Goal: Communication & Community: Ask a question

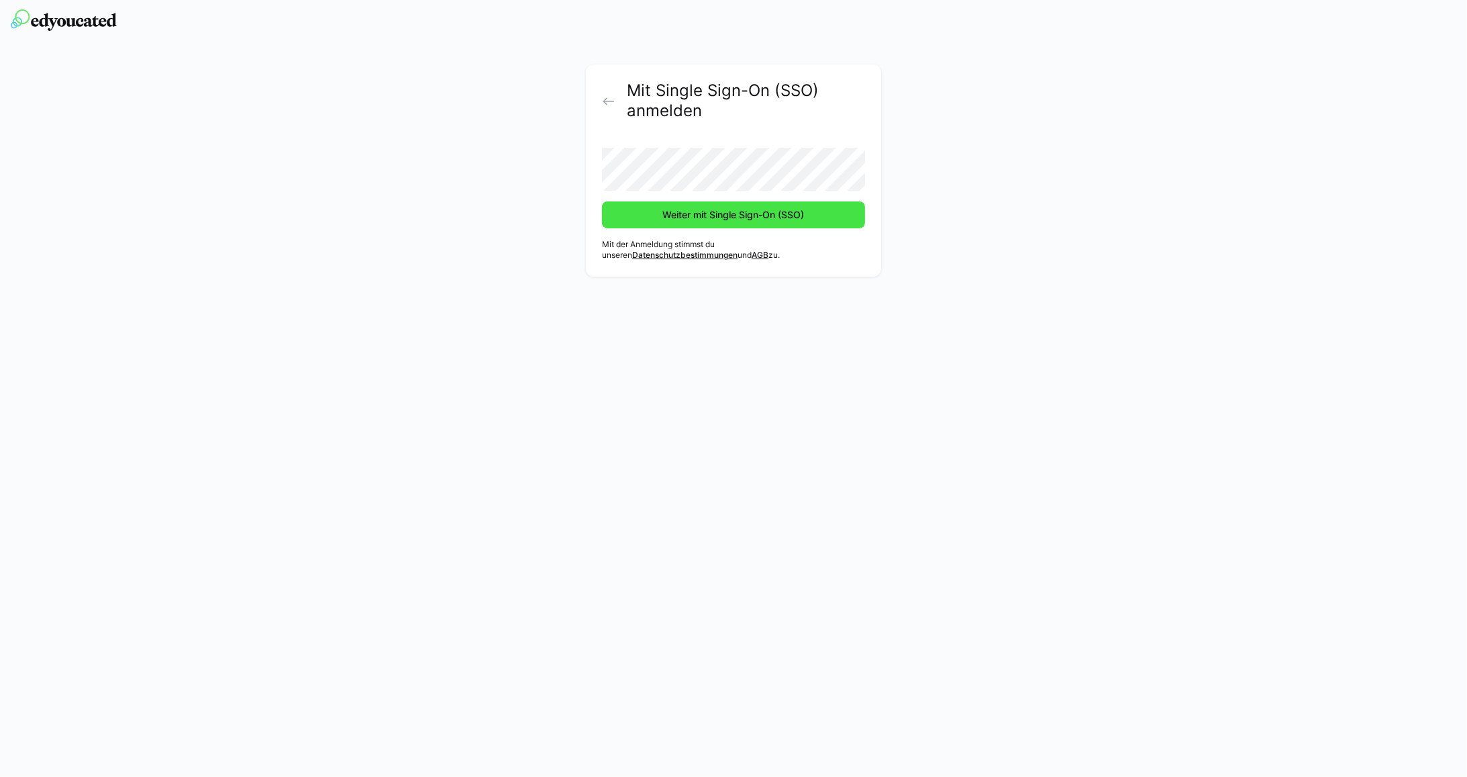
click at [707, 220] on span "Weiter mit Single Sign-On (SSO)" at bounding box center [734, 214] width 146 height 13
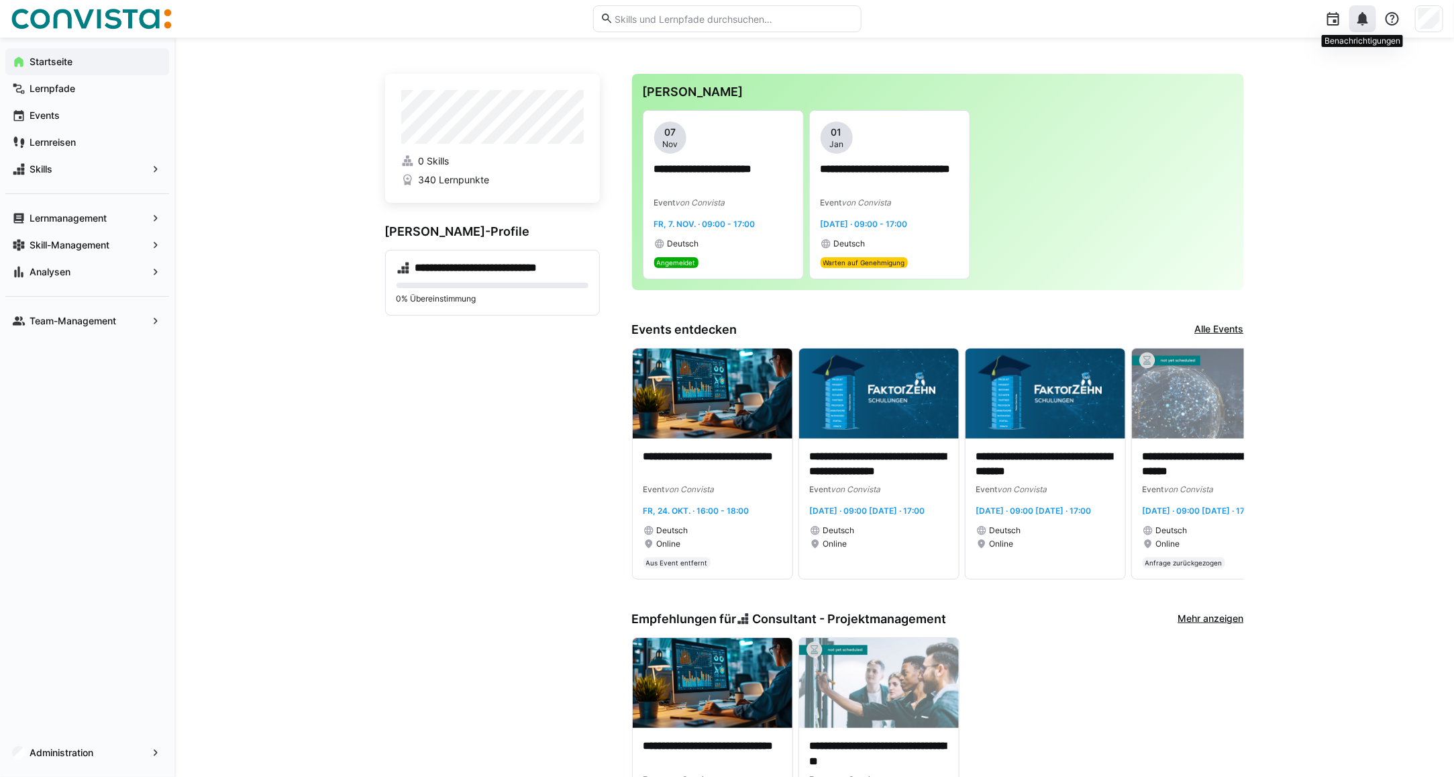
click at [1364, 24] on eds-icon at bounding box center [1363, 19] width 16 height 16
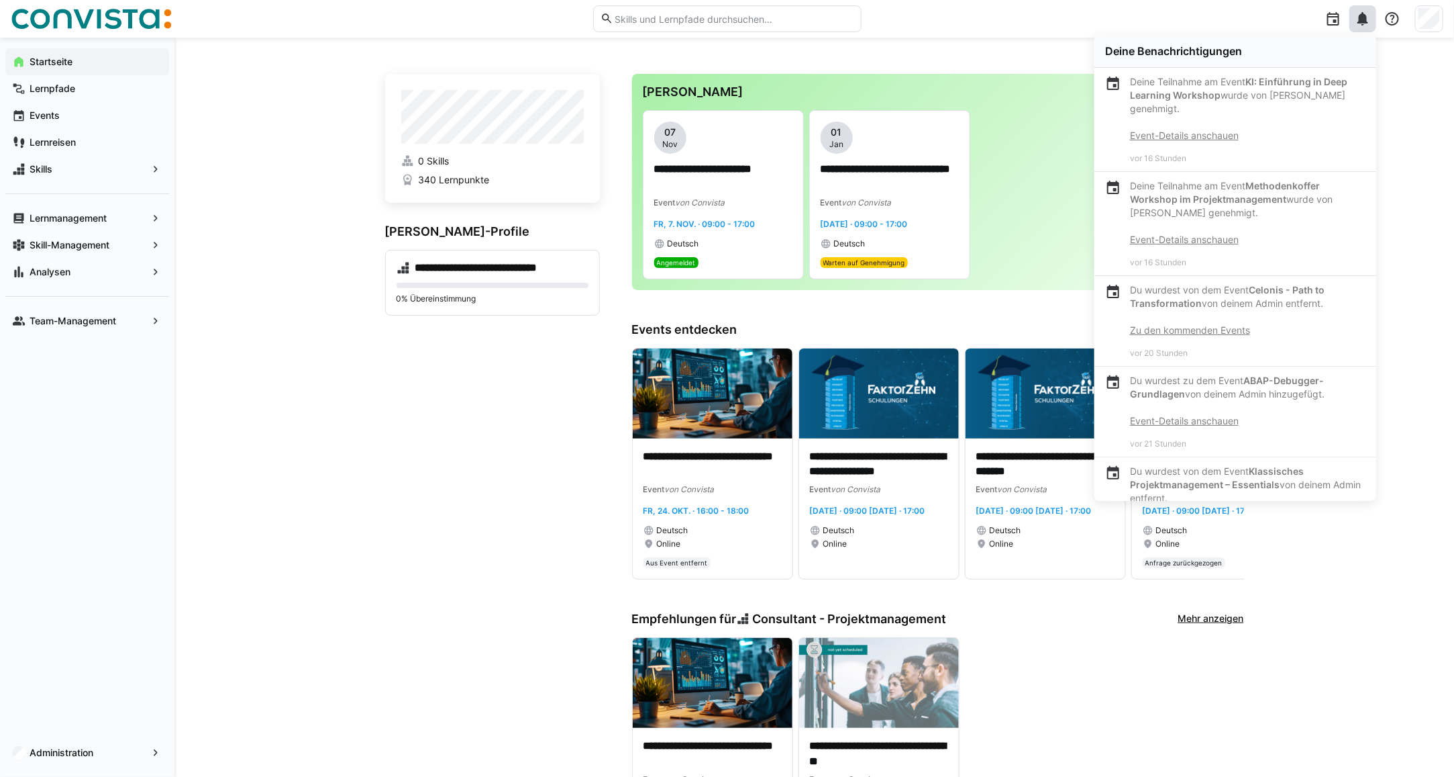
click at [1362, 20] on eds-icon at bounding box center [1363, 19] width 16 height 16
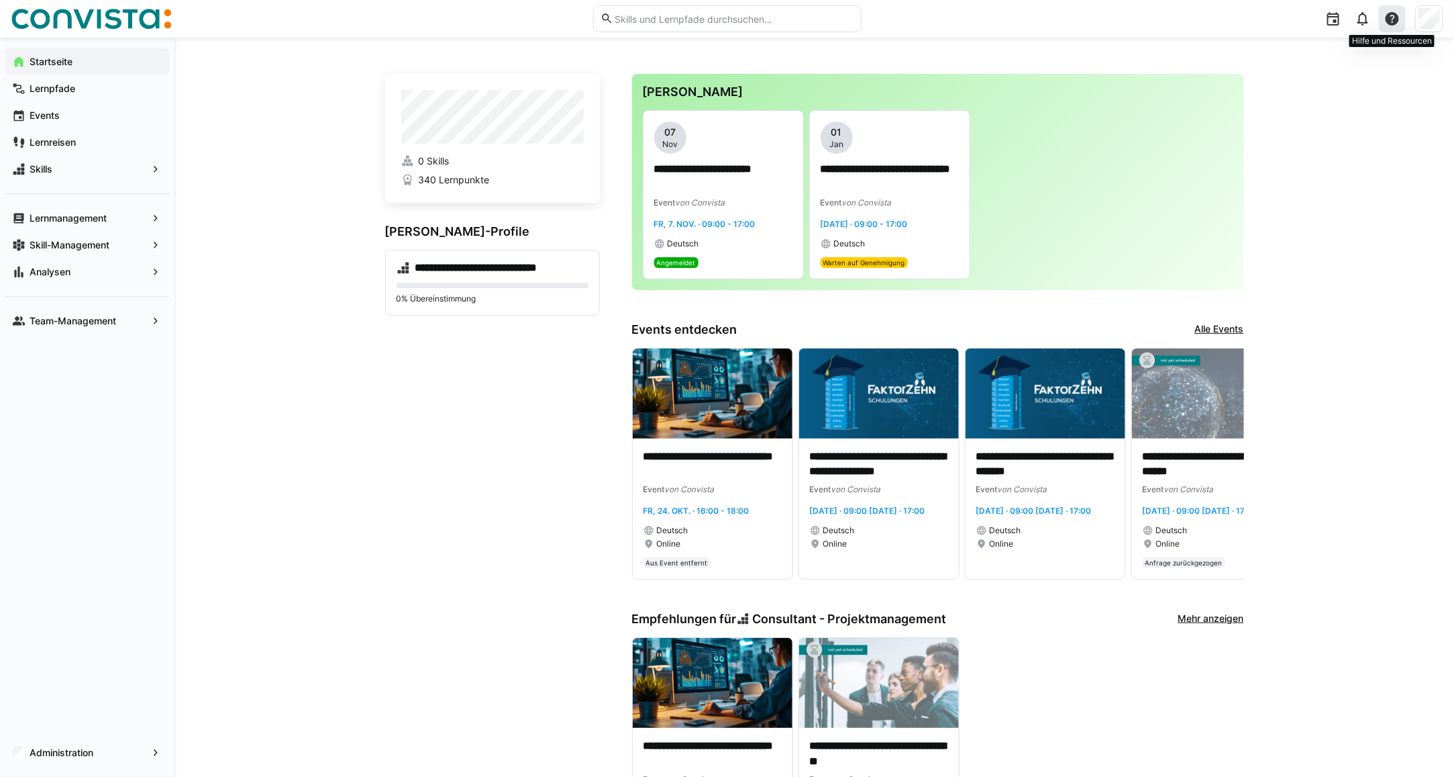
click at [1391, 25] on eds-icon at bounding box center [1393, 19] width 16 height 16
click at [1399, 15] on eds-icon at bounding box center [1393, 19] width 16 height 16
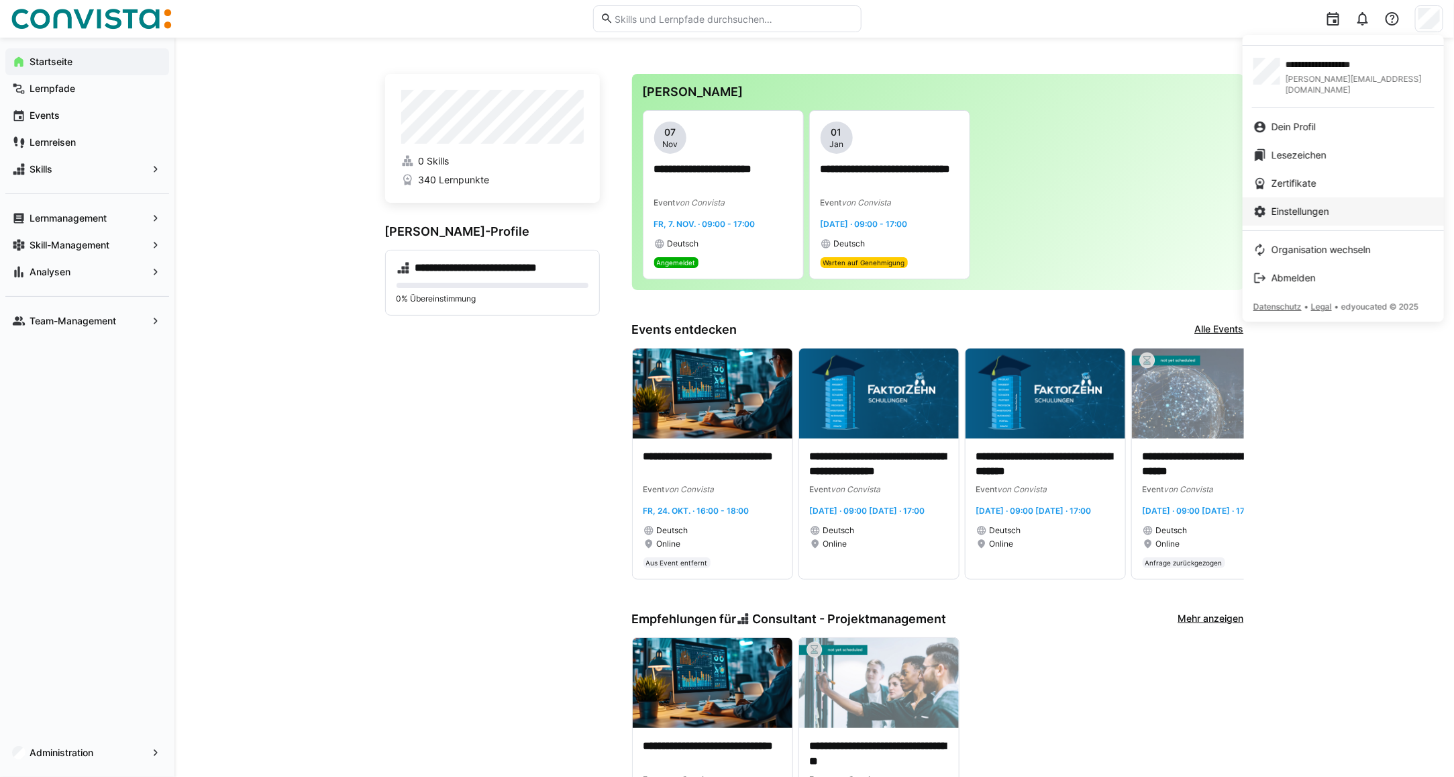
click at [1303, 206] on span "Einstellungen" at bounding box center [1301, 211] width 58 height 13
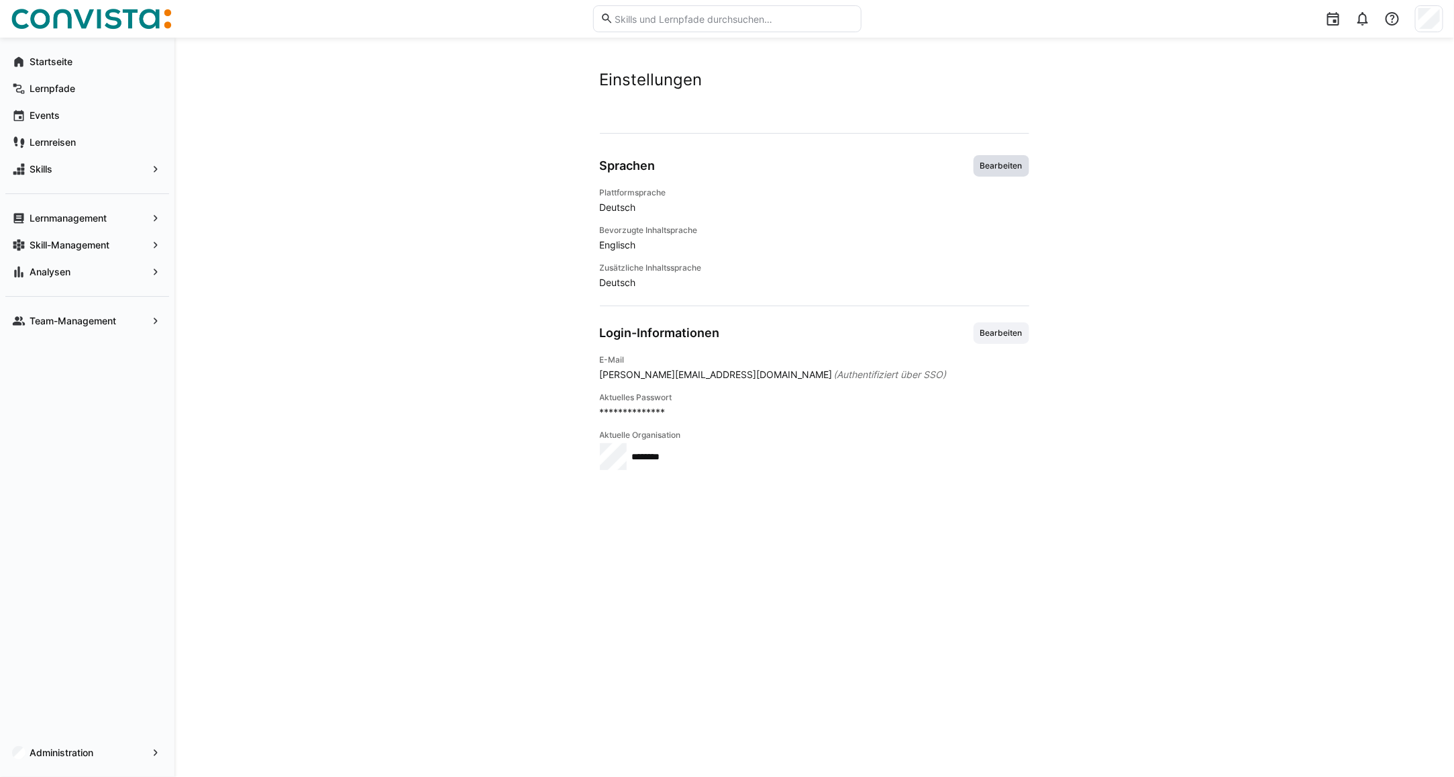
click at [988, 173] on span "Bearbeiten" at bounding box center [1002, 165] width 56 height 21
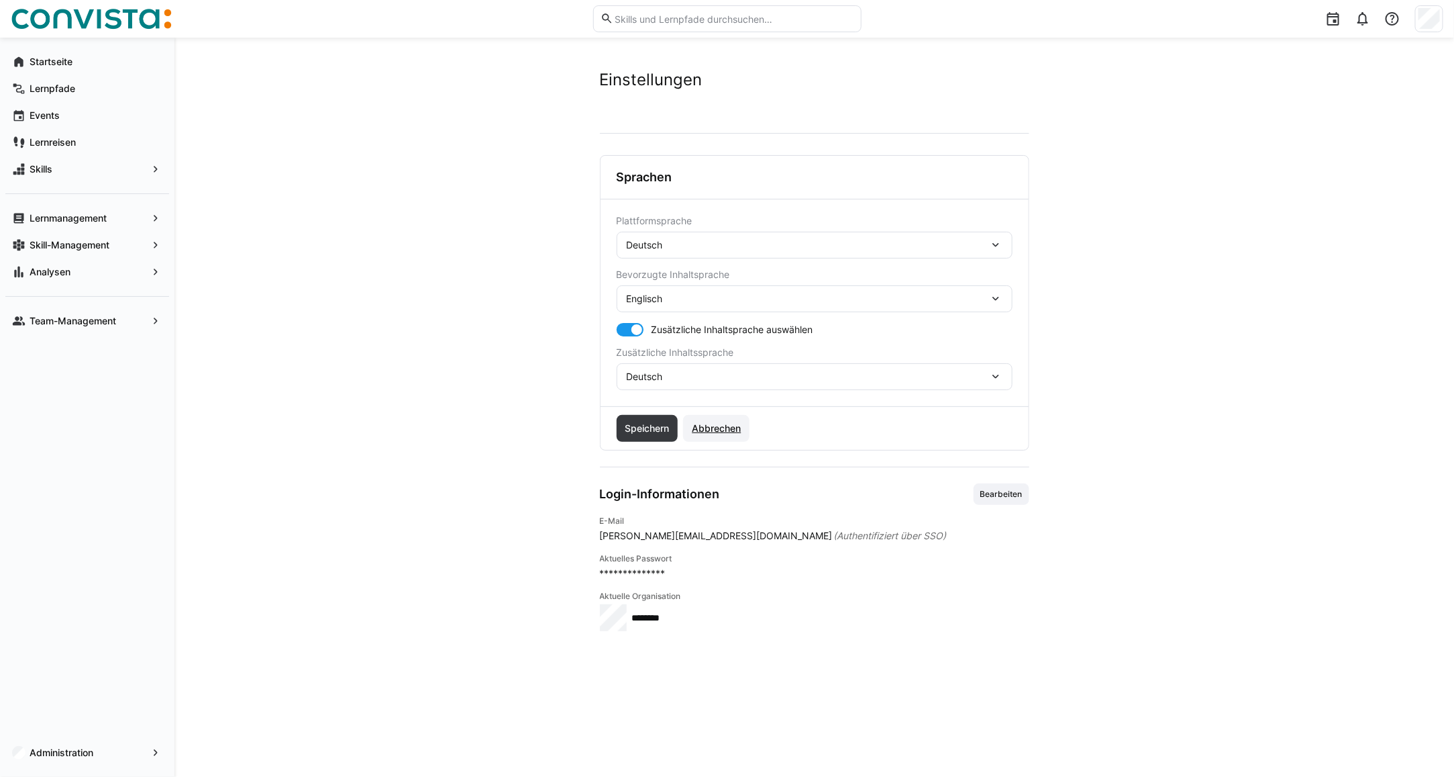
click at [701, 424] on span "Abbrechen" at bounding box center [716, 427] width 53 height 13
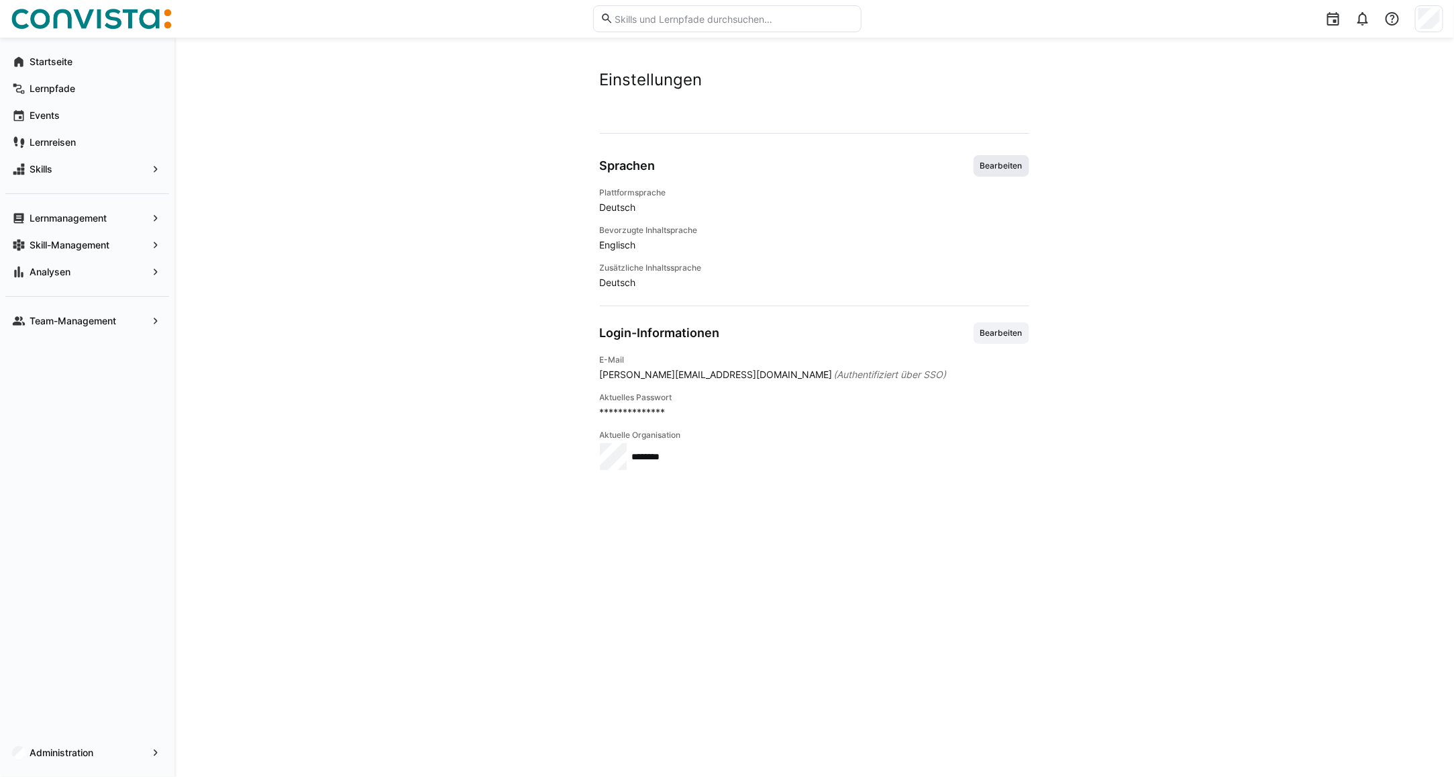
click at [987, 166] on span "Bearbeiten" at bounding box center [1001, 165] width 45 height 11
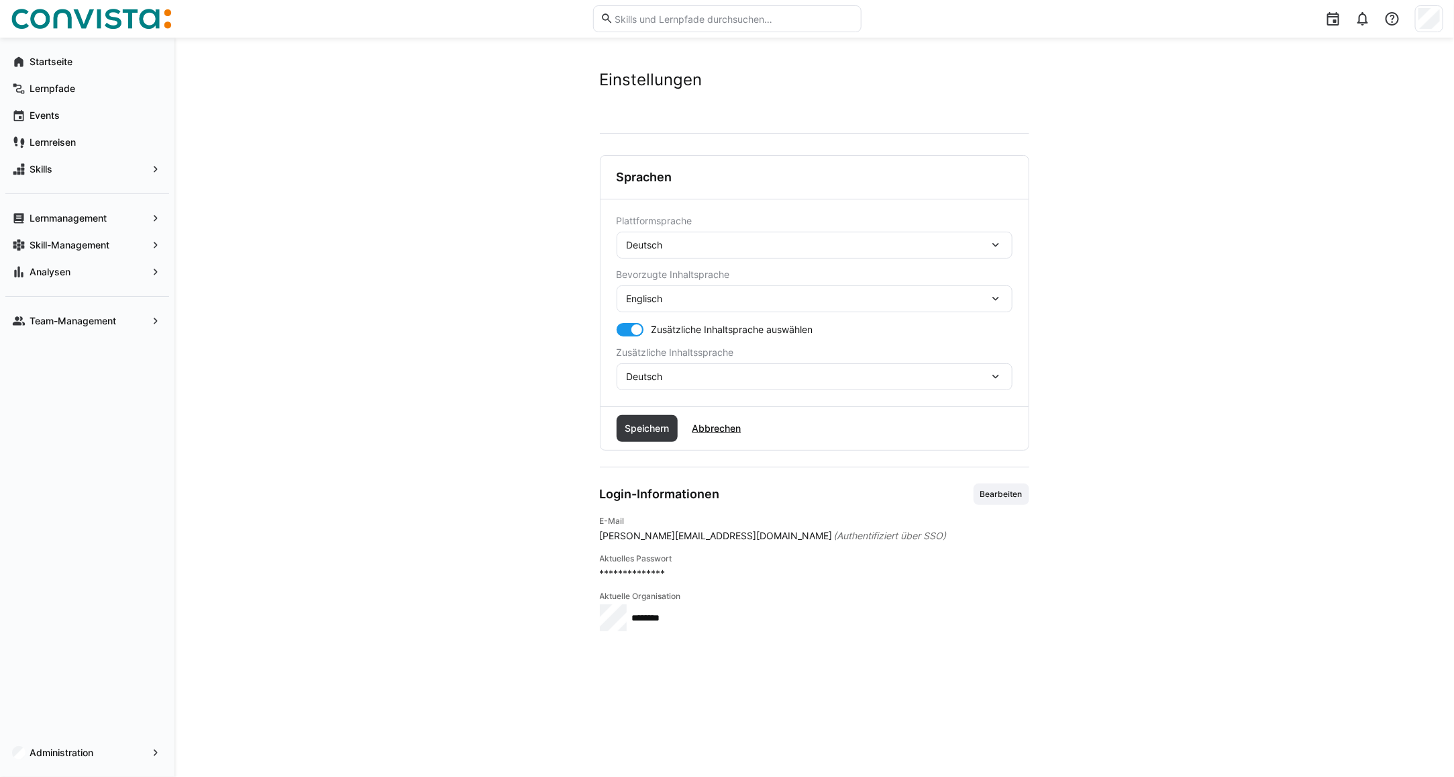
click at [715, 246] on div "Deutsch" at bounding box center [808, 245] width 362 height 12
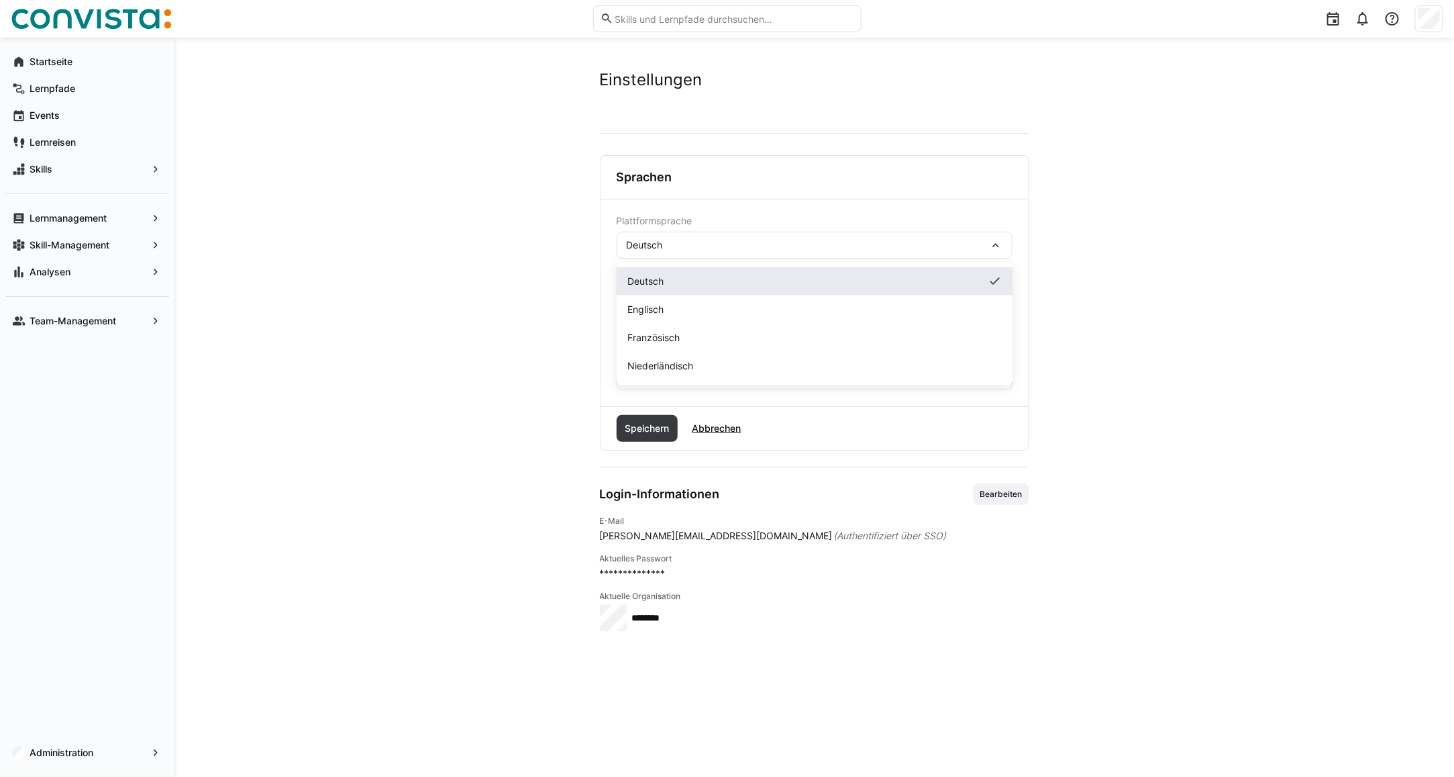
click at [678, 285] on div "Deutsch" at bounding box center [815, 281] width 375 height 13
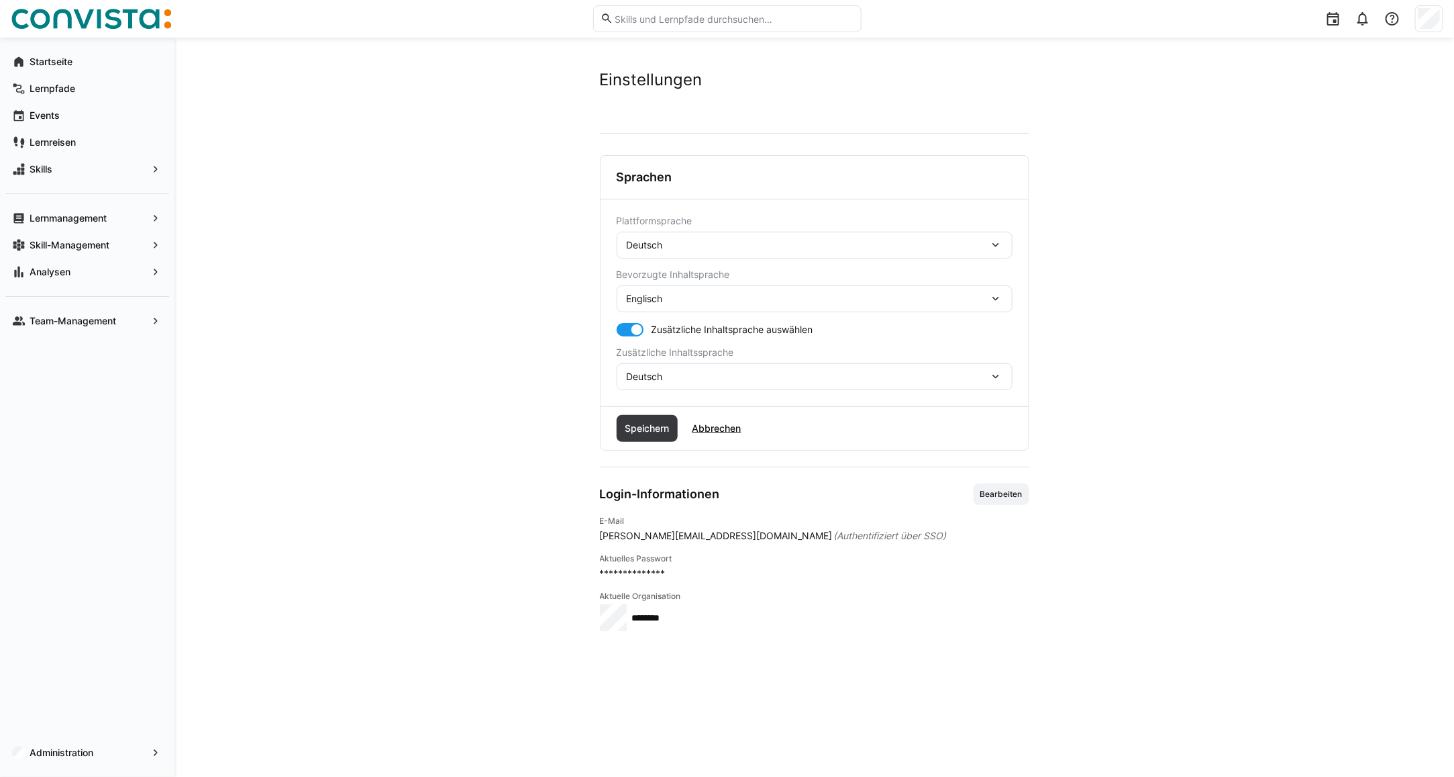
click at [679, 301] on div "Englisch" at bounding box center [808, 299] width 362 height 12
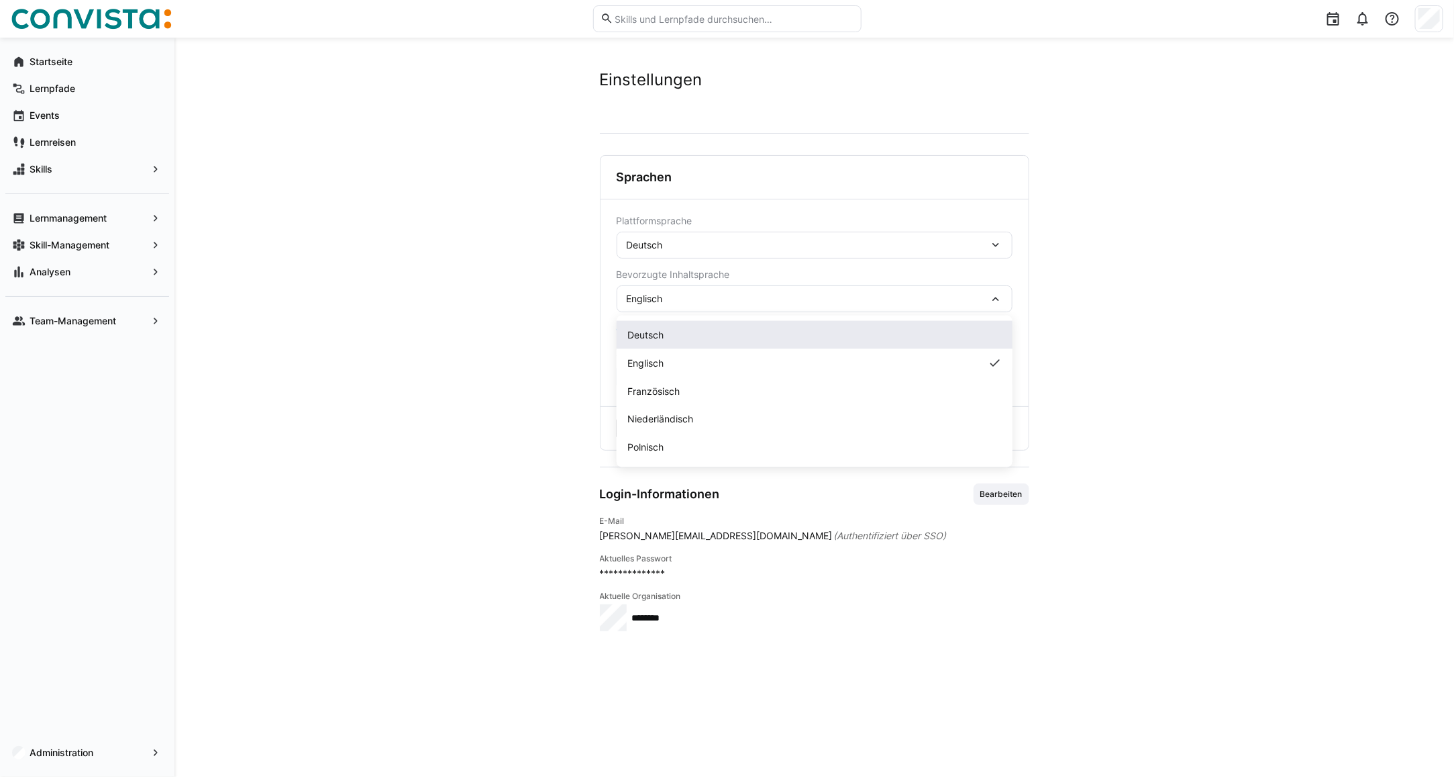
click at [669, 340] on div "Deutsch" at bounding box center [815, 334] width 375 height 13
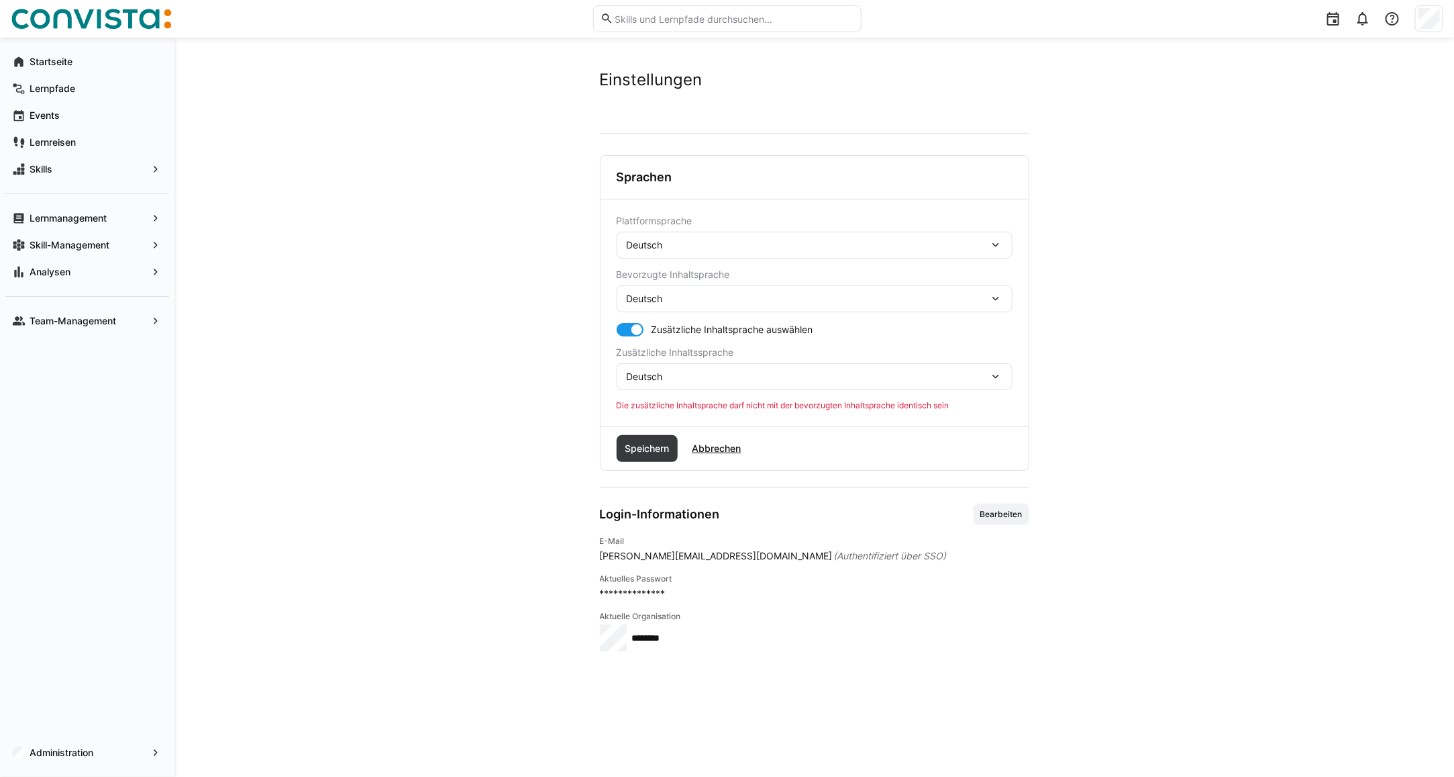
click at [623, 336] on div at bounding box center [630, 329] width 27 height 13
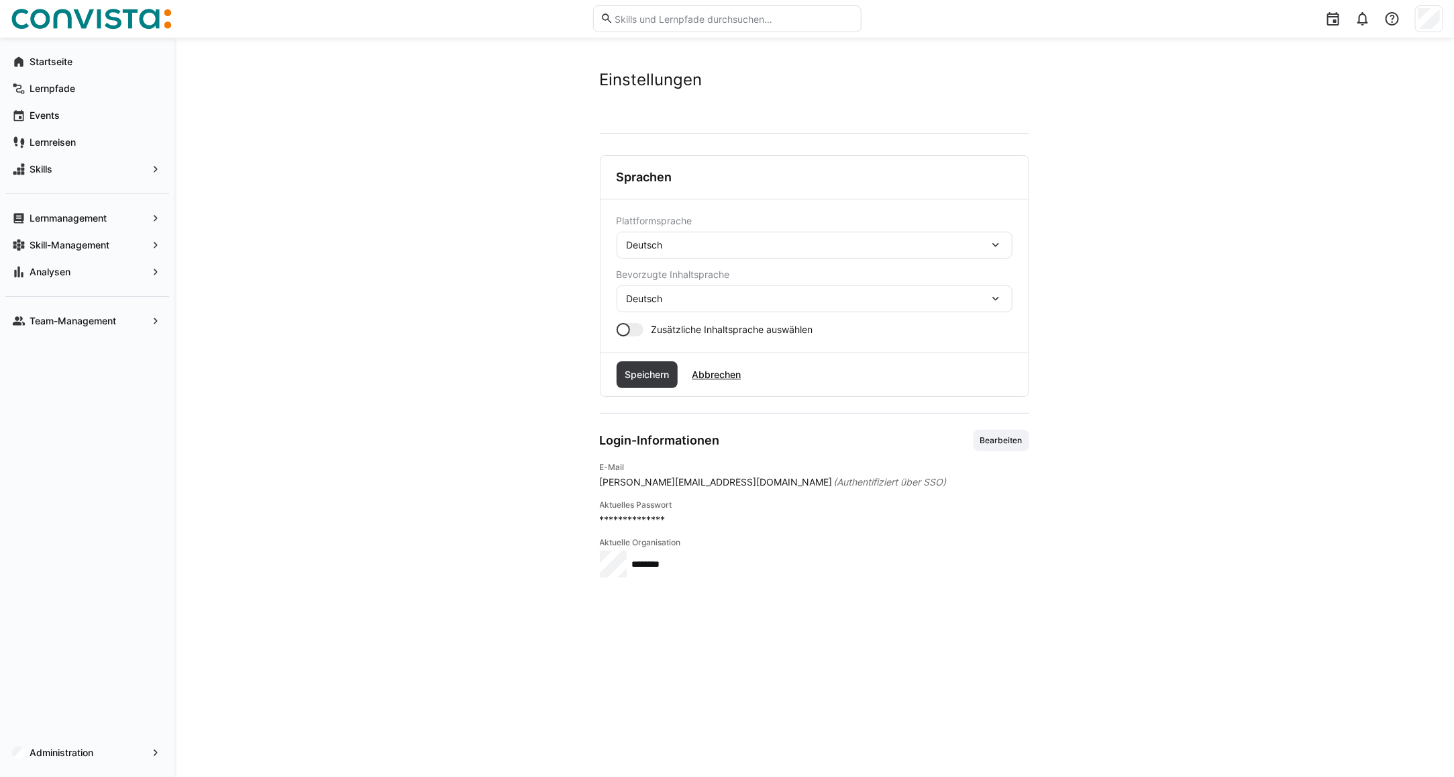
click at [634, 326] on div at bounding box center [630, 329] width 27 height 13
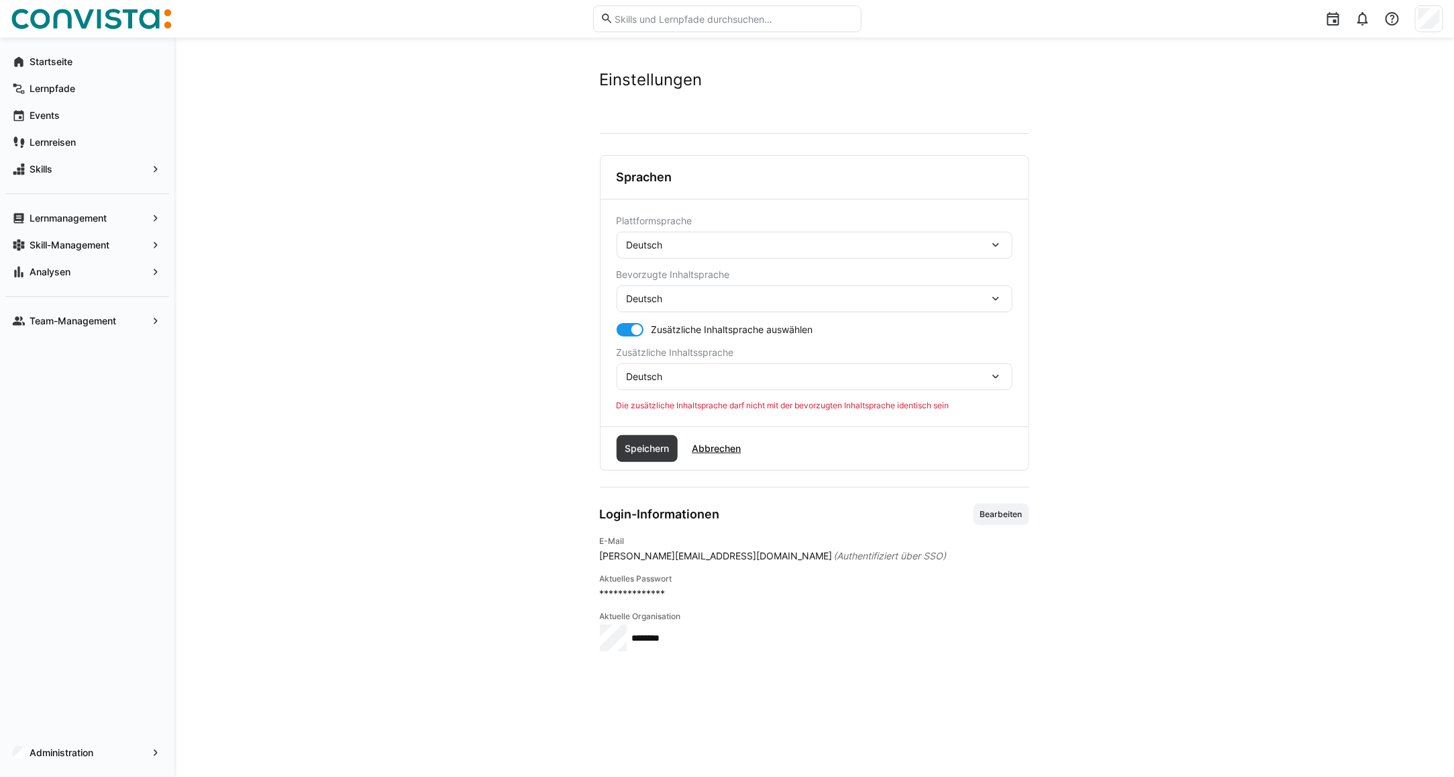
click at [656, 377] on span "Deutsch" at bounding box center [645, 376] width 36 height 13
click at [626, 331] on div at bounding box center [630, 329] width 27 height 13
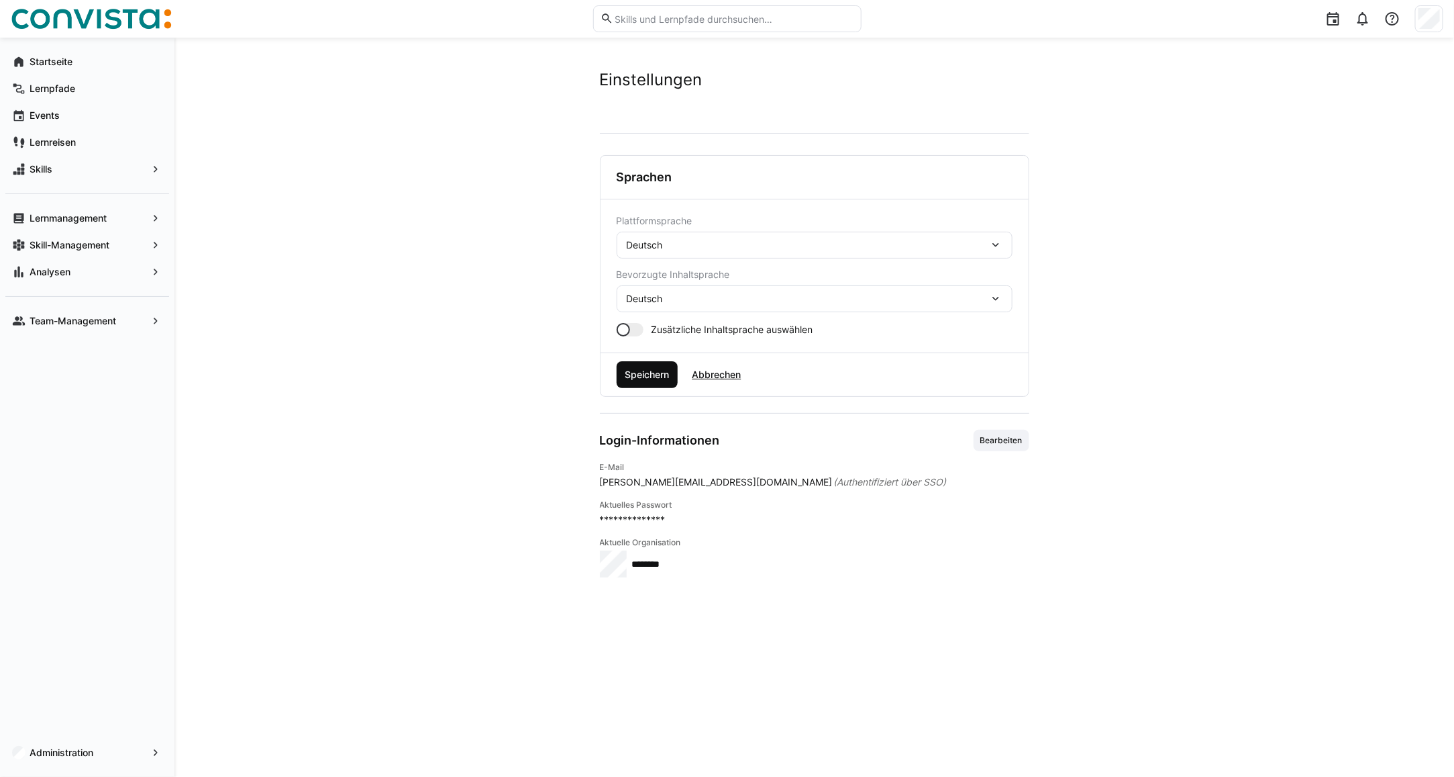
click at [643, 378] on span "Speichern" at bounding box center [647, 374] width 48 height 13
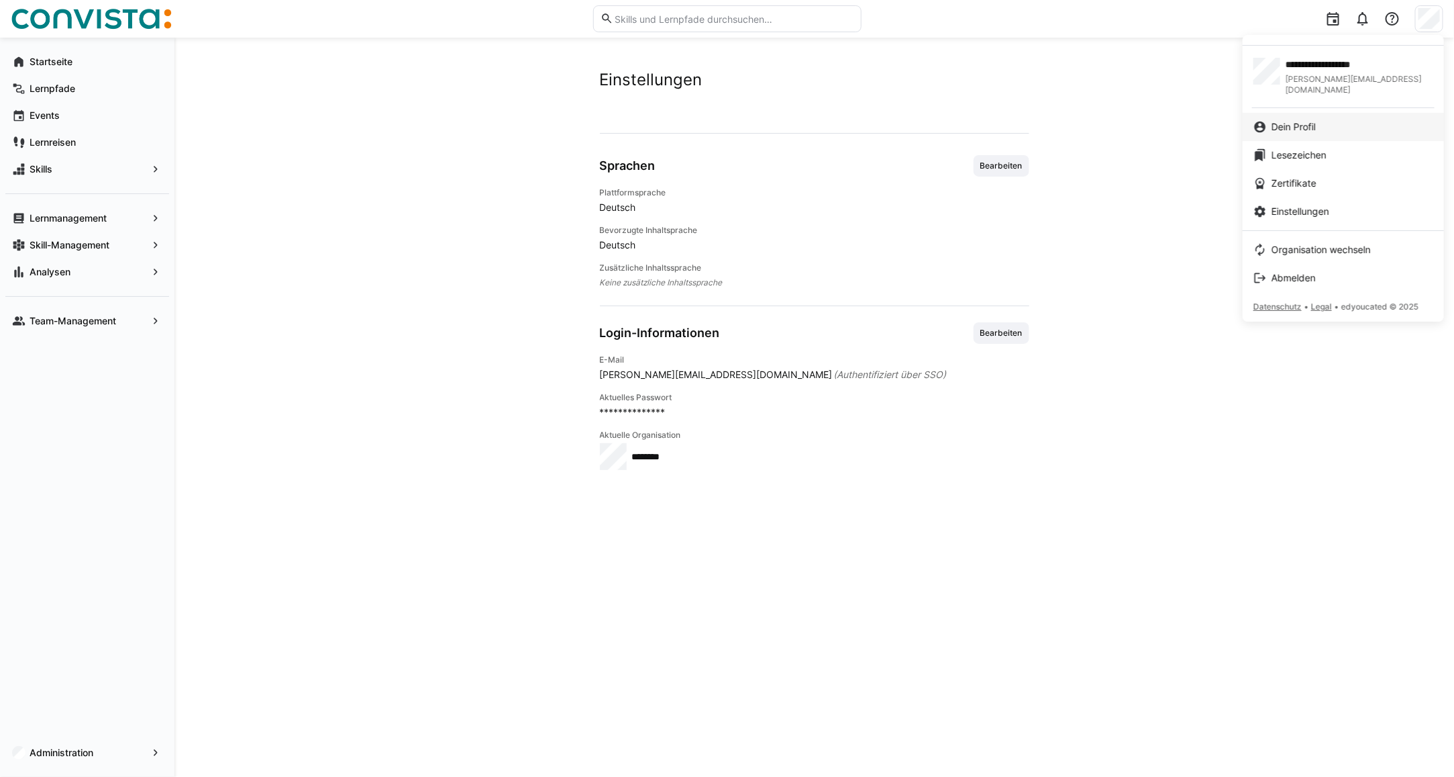
click at [1320, 120] on div "Dein Profil" at bounding box center [1344, 126] width 180 height 13
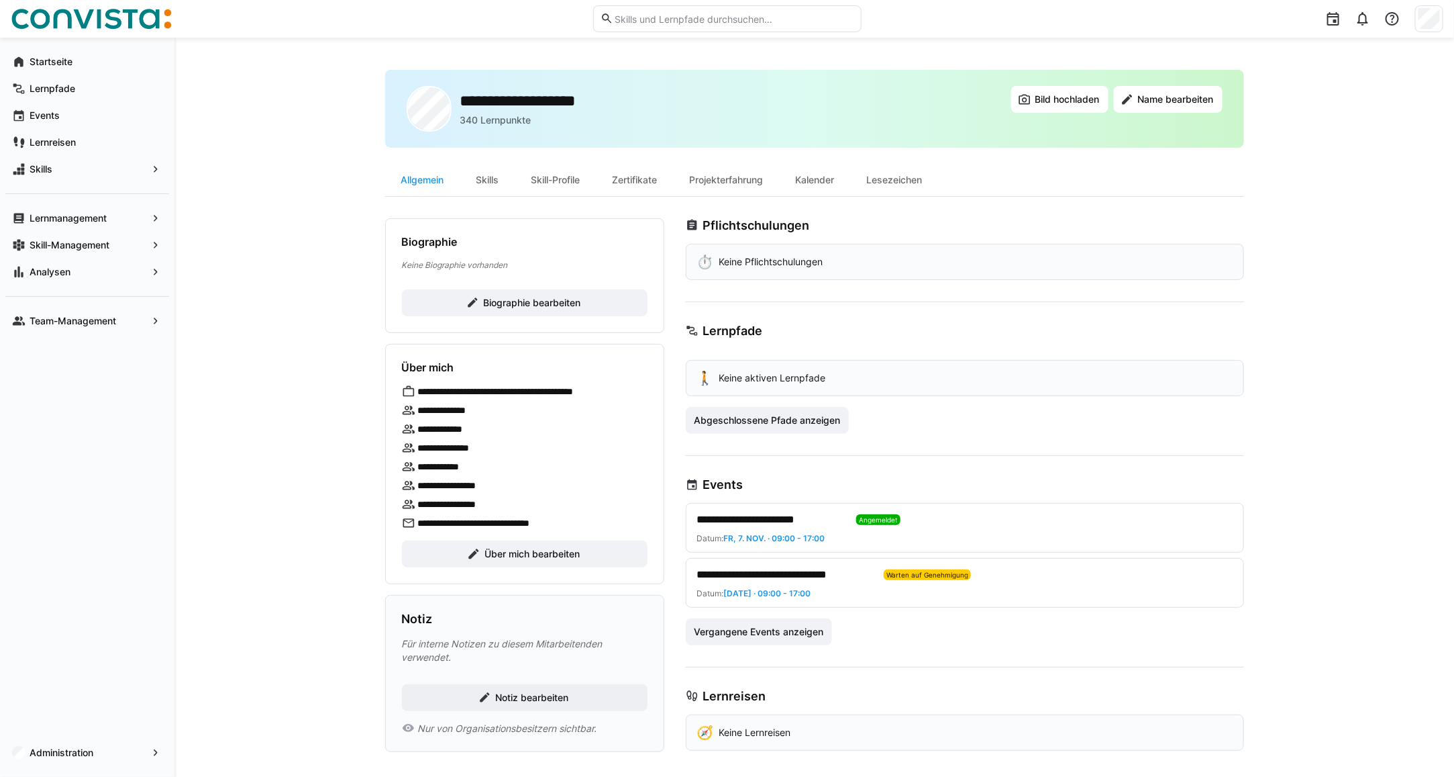
scroll to position [8, 0]
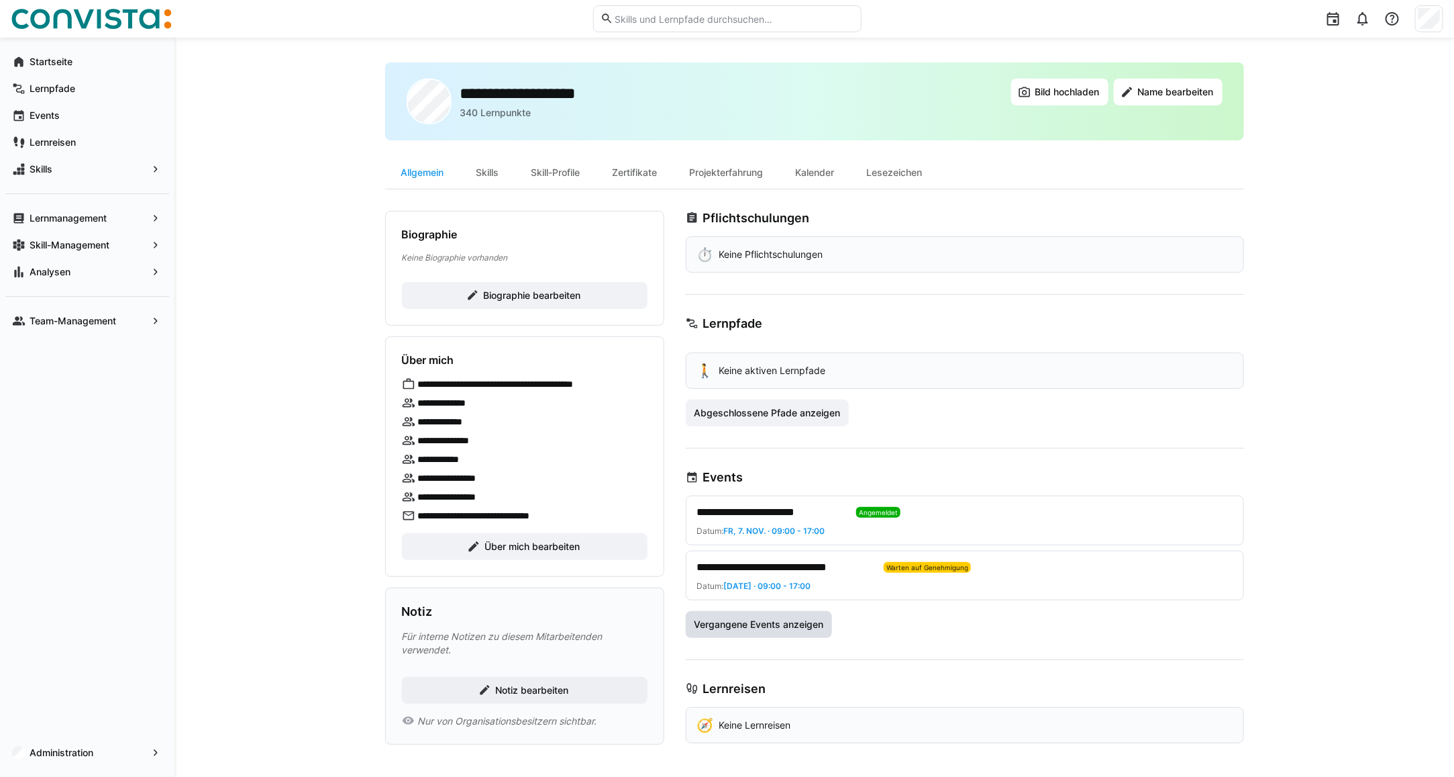
click at [740, 633] on span "Vergangene Events anzeigen" at bounding box center [759, 624] width 147 height 27
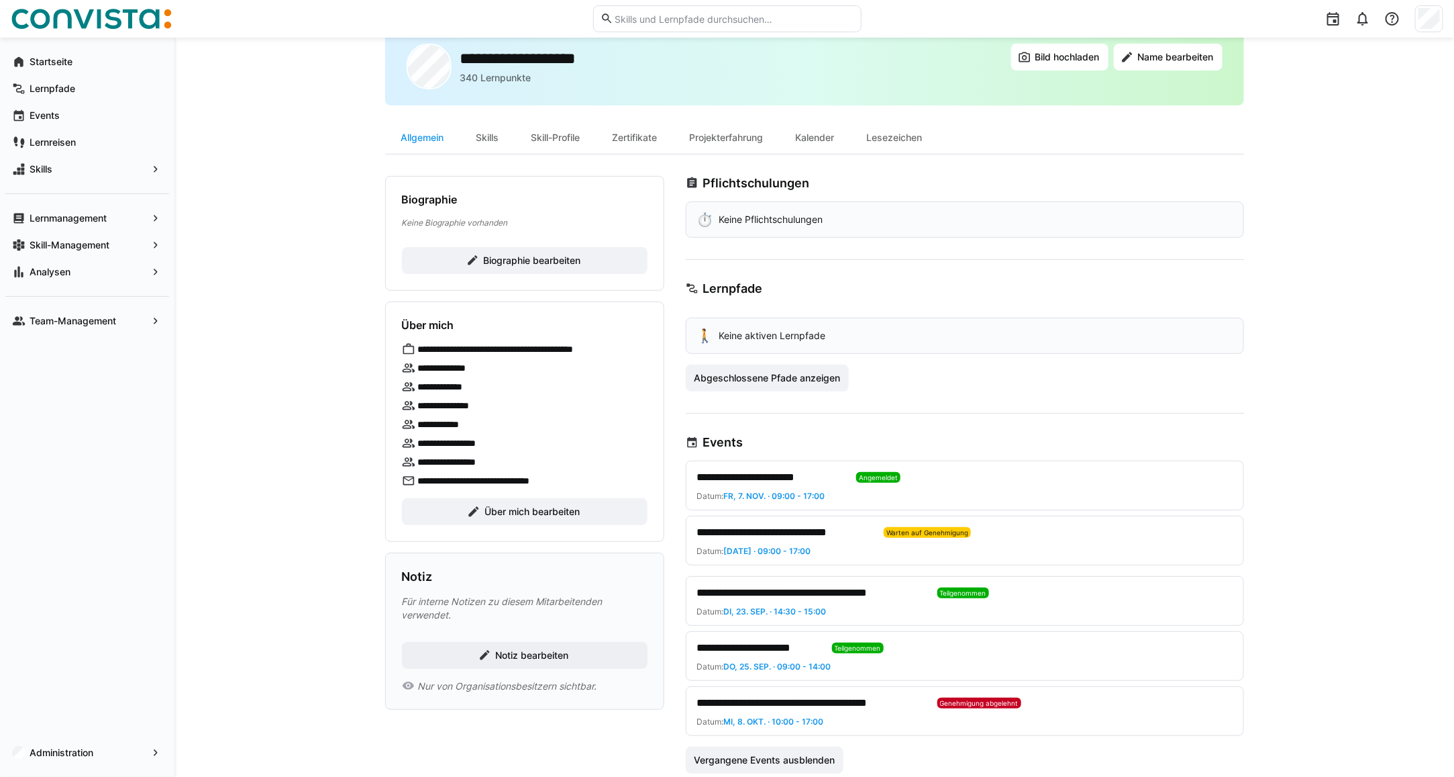
scroll to position [0, 0]
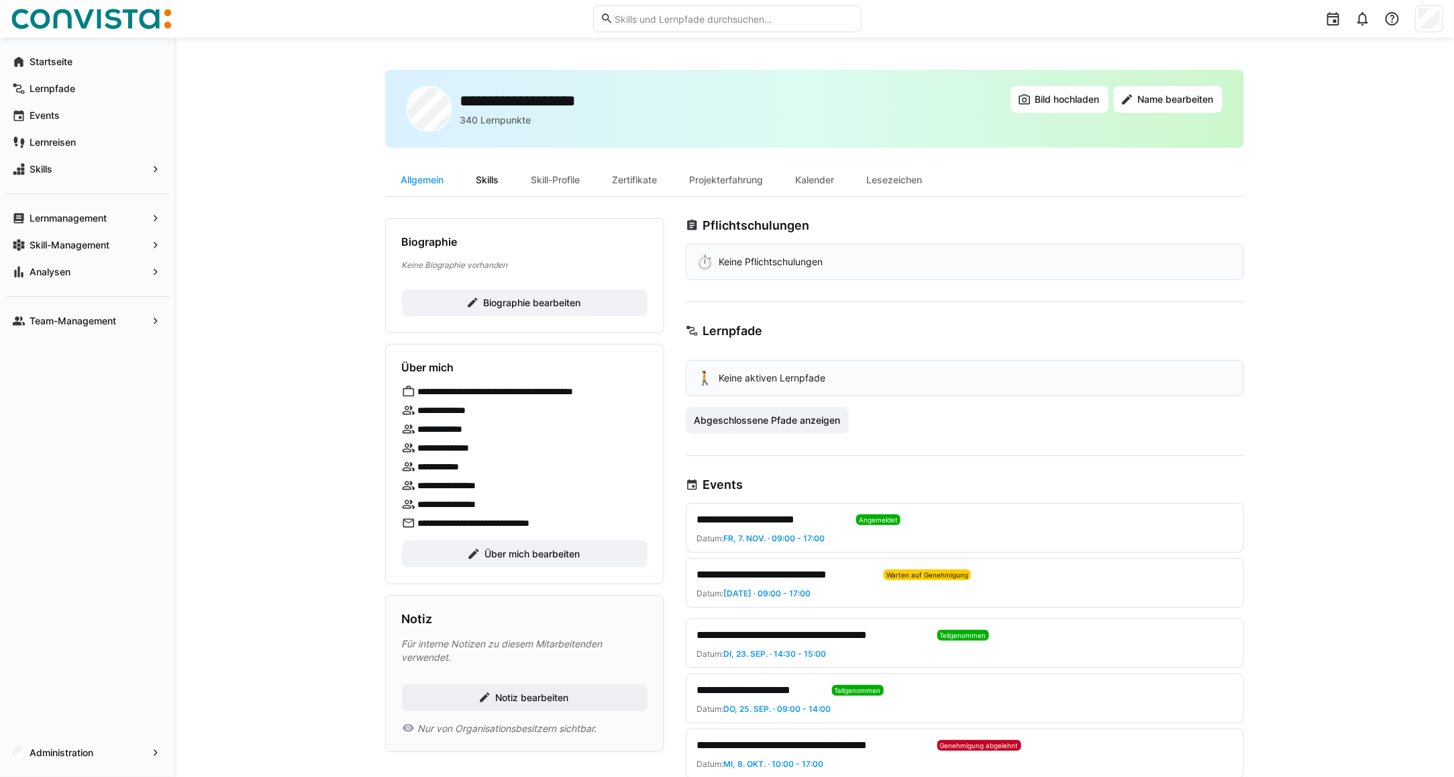
click at [493, 185] on div "Skills" at bounding box center [487, 180] width 55 height 32
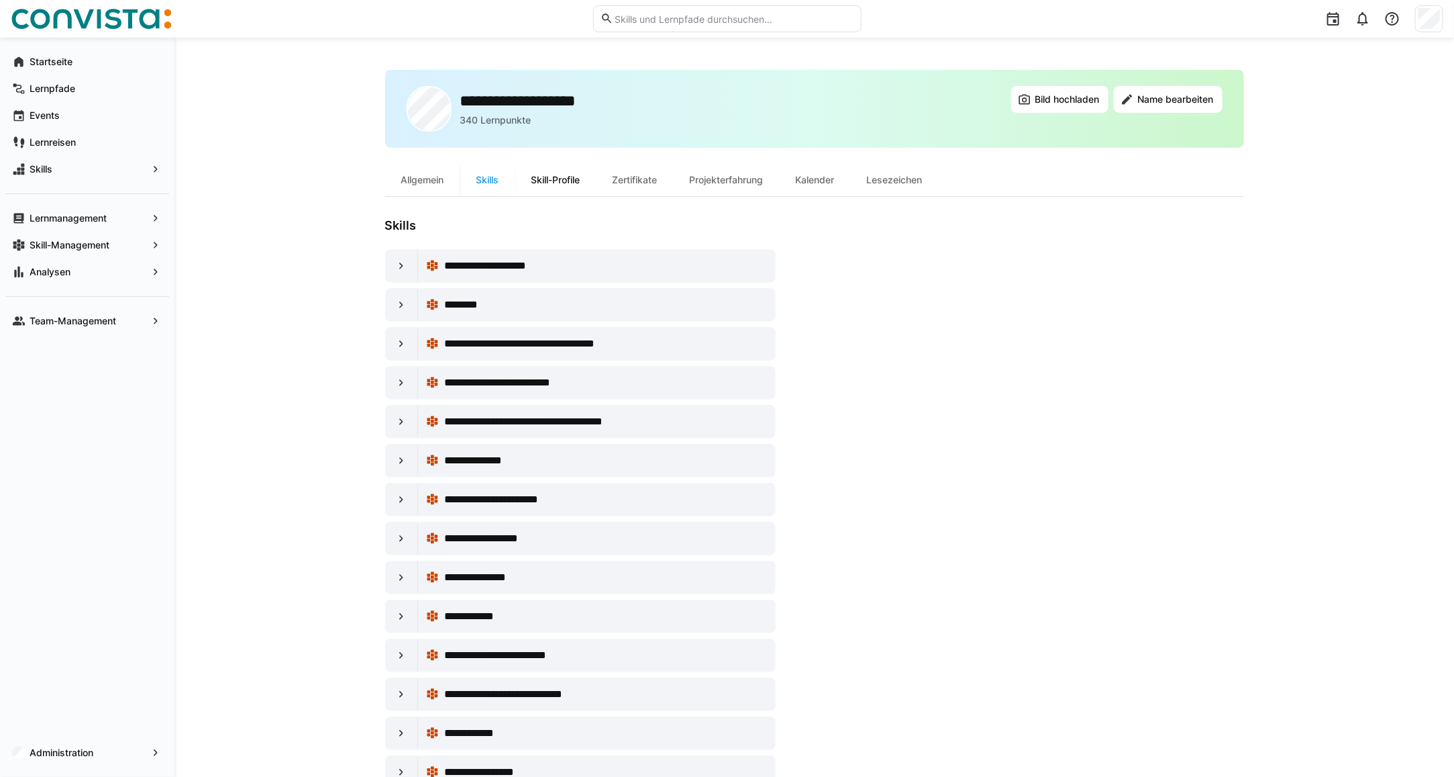
click at [564, 176] on div "Skill-Profile" at bounding box center [555, 180] width 81 height 32
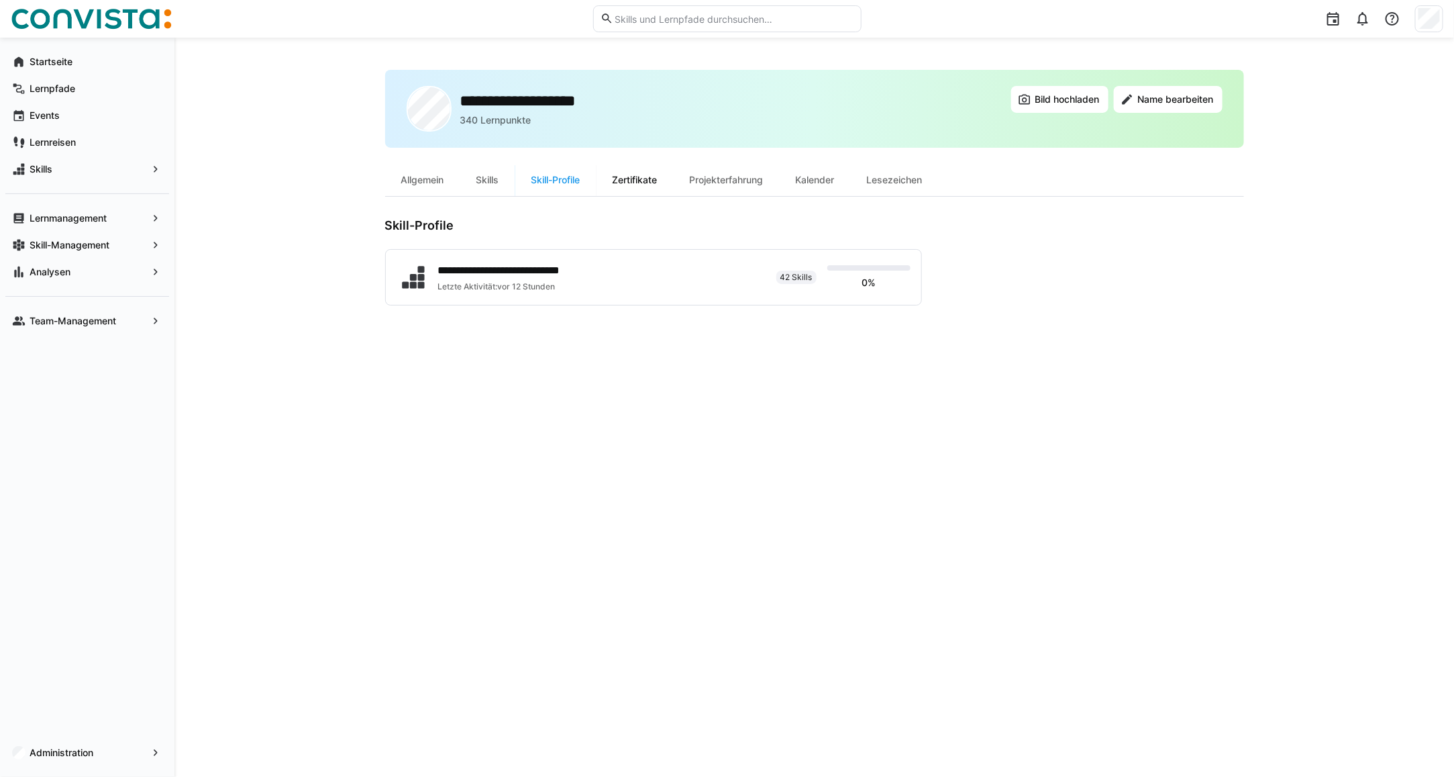
click at [646, 186] on div "Zertifikate" at bounding box center [635, 180] width 77 height 32
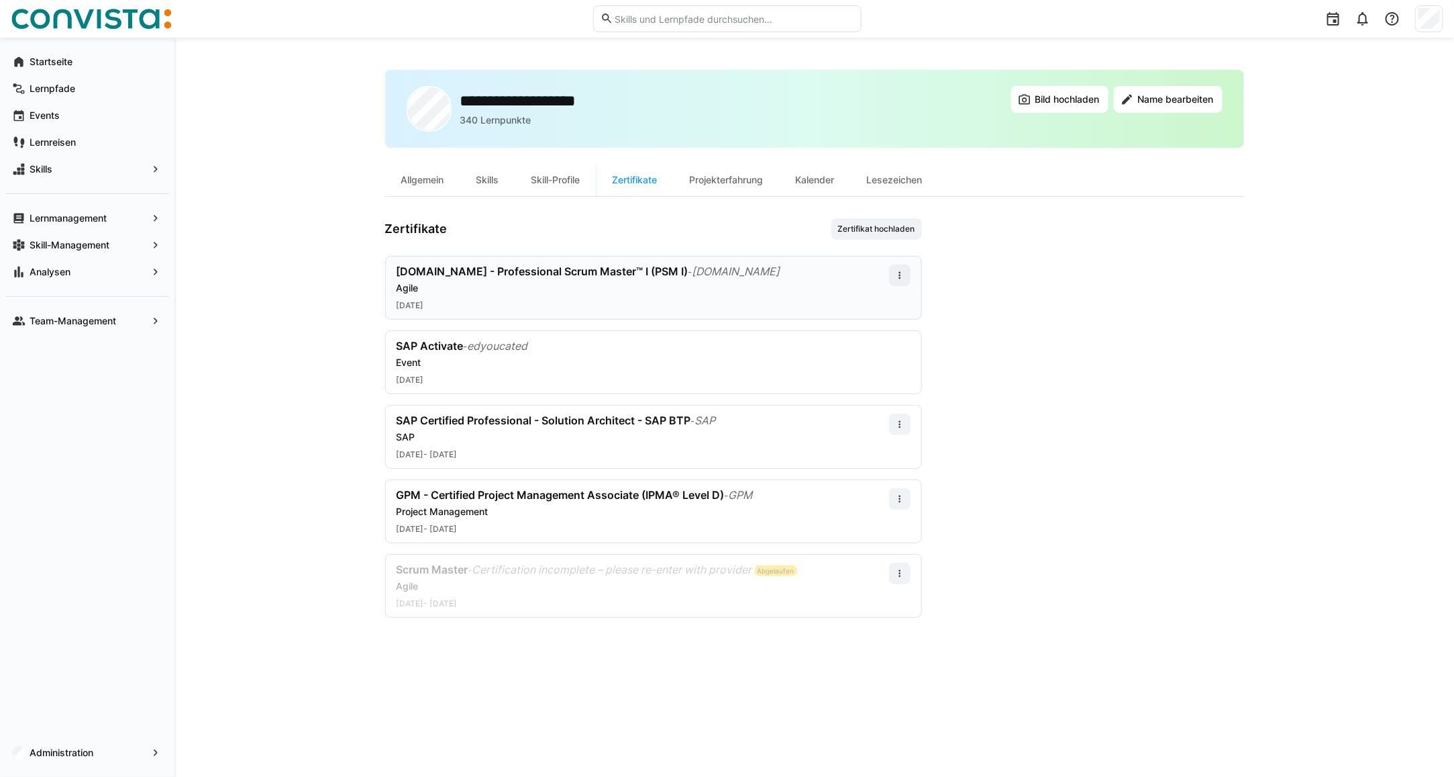
click at [582, 283] on div "Agile" at bounding box center [643, 287] width 493 height 13
click at [900, 277] on eds-icon at bounding box center [900, 275] width 11 height 11
click at [874, 334] on div "Bearbeiten" at bounding box center [875, 333] width 54 height 11
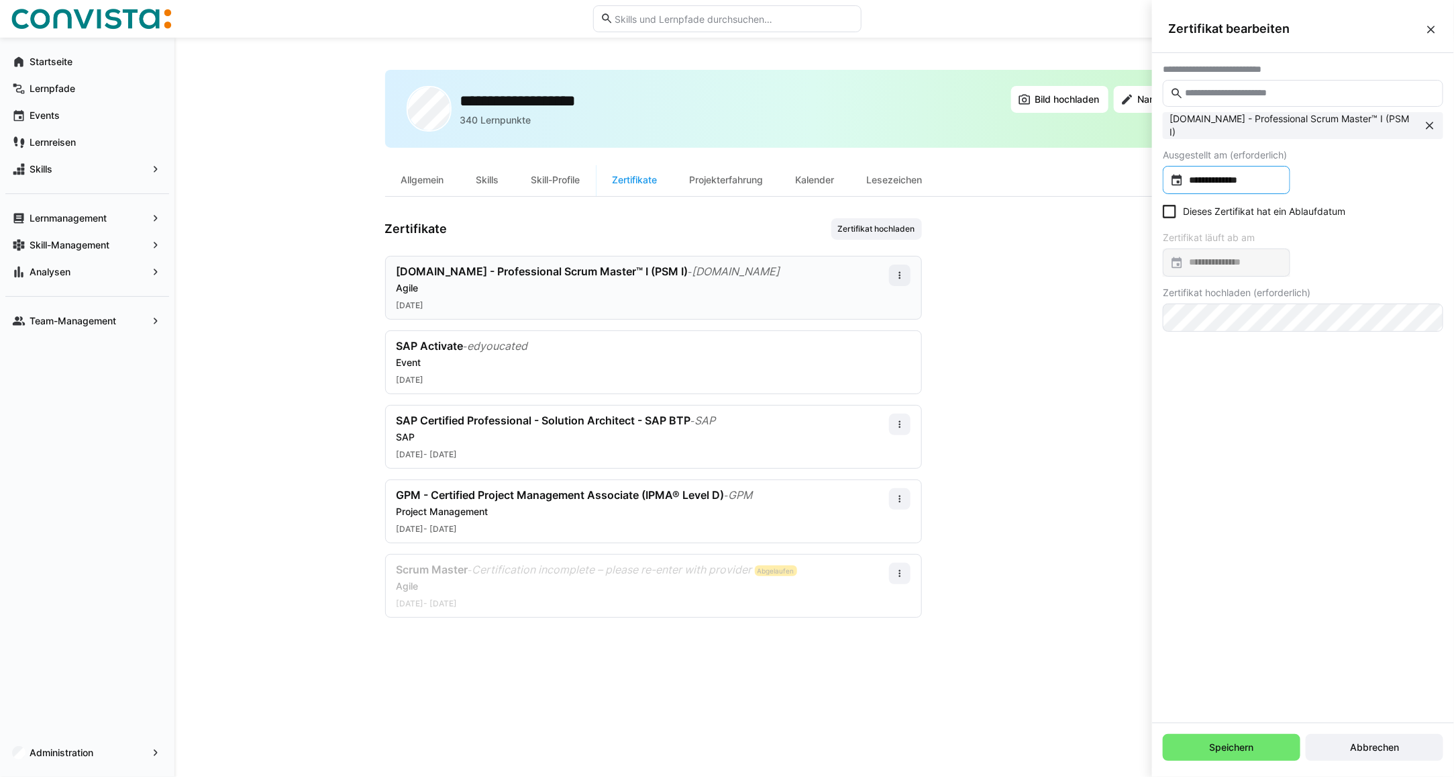
click at [1233, 180] on input "**********" at bounding box center [1233, 179] width 99 height 13
click at [1295, 272] on span "1" at bounding box center [1290, 279] width 24 height 24
click at [1175, 210] on icon at bounding box center [1169, 211] width 13 height 13
click at [1199, 262] on input at bounding box center [1233, 262] width 99 height 13
click at [1330, 232] on div at bounding box center [727, 388] width 1454 height 777
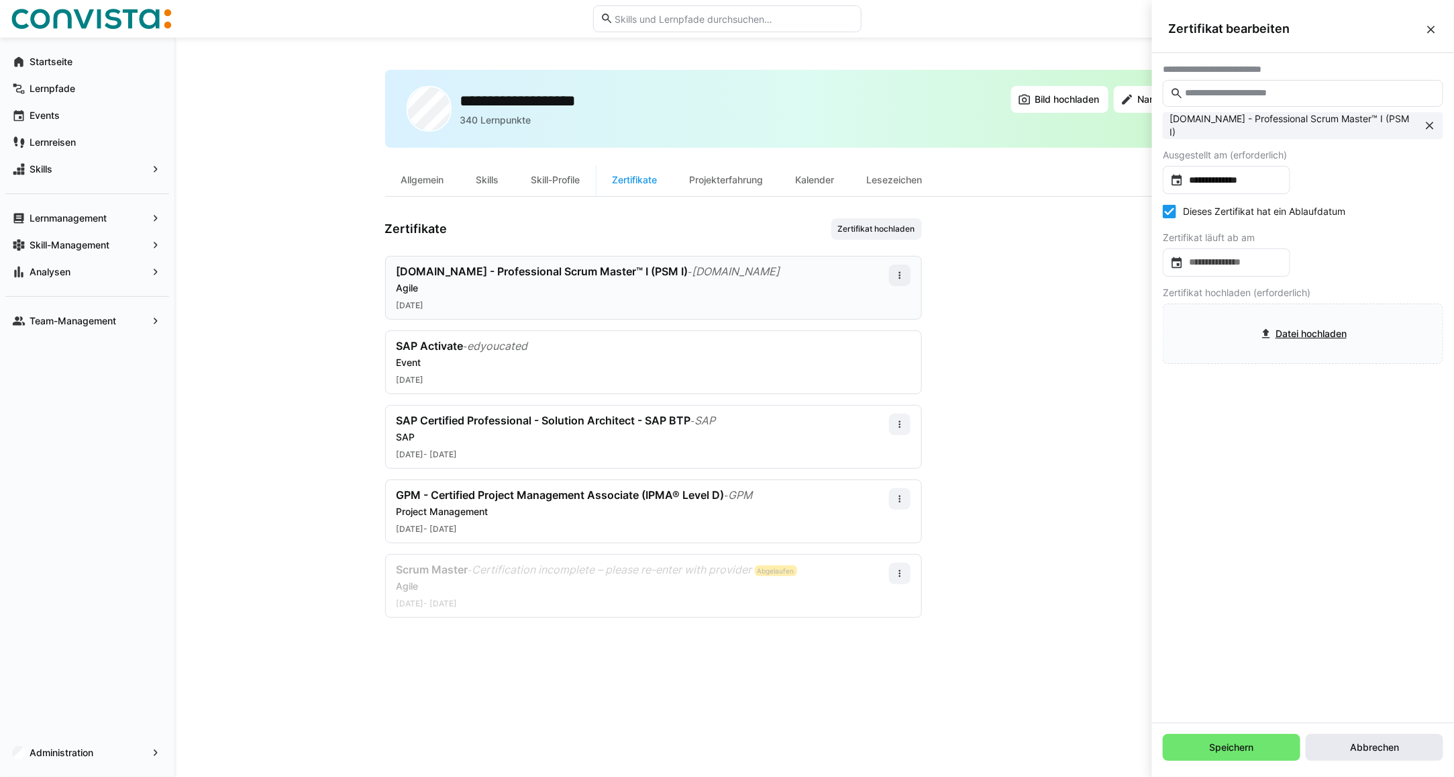
click at [1370, 750] on span "Abbrechen" at bounding box center [1374, 746] width 53 height 13
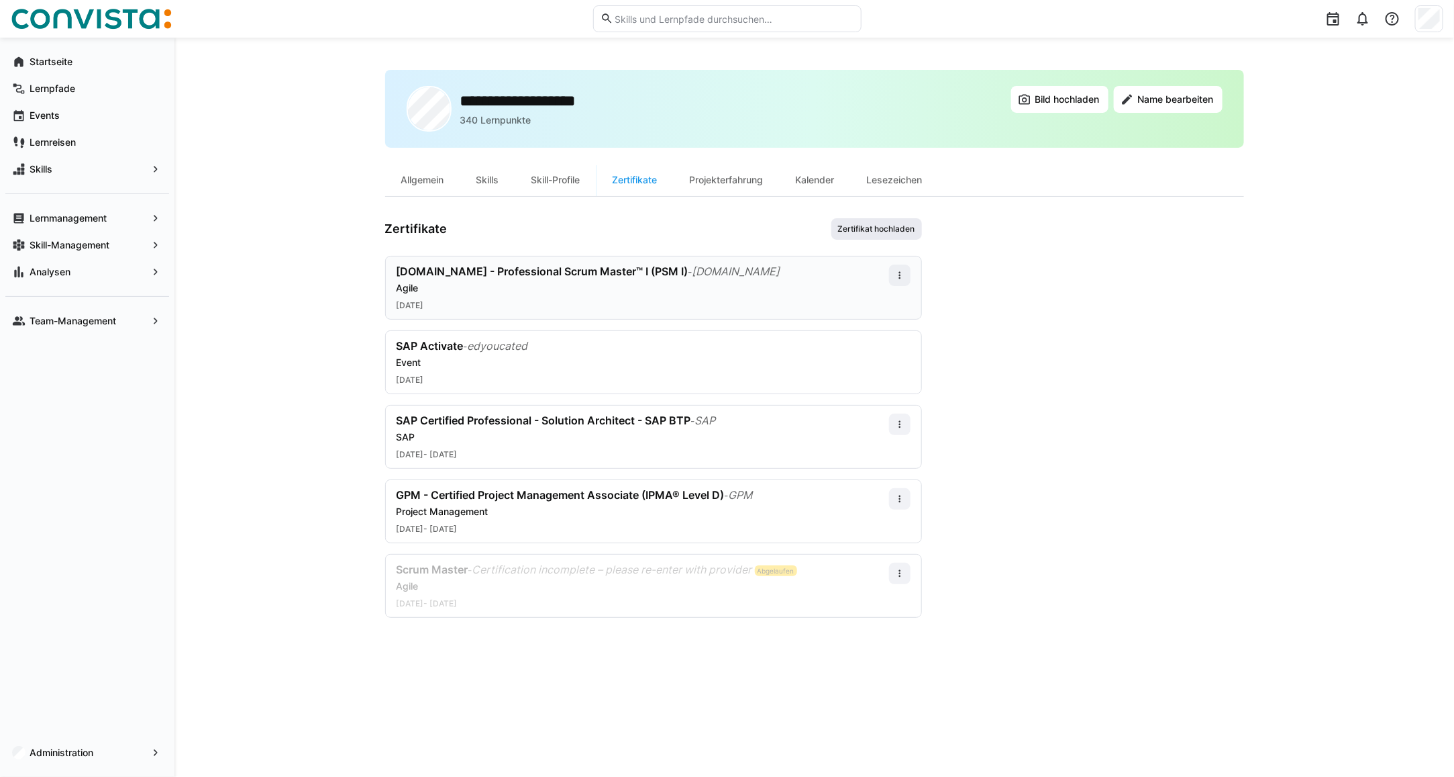
click at [877, 232] on span "Zertifikat hochladen" at bounding box center [877, 229] width 80 height 11
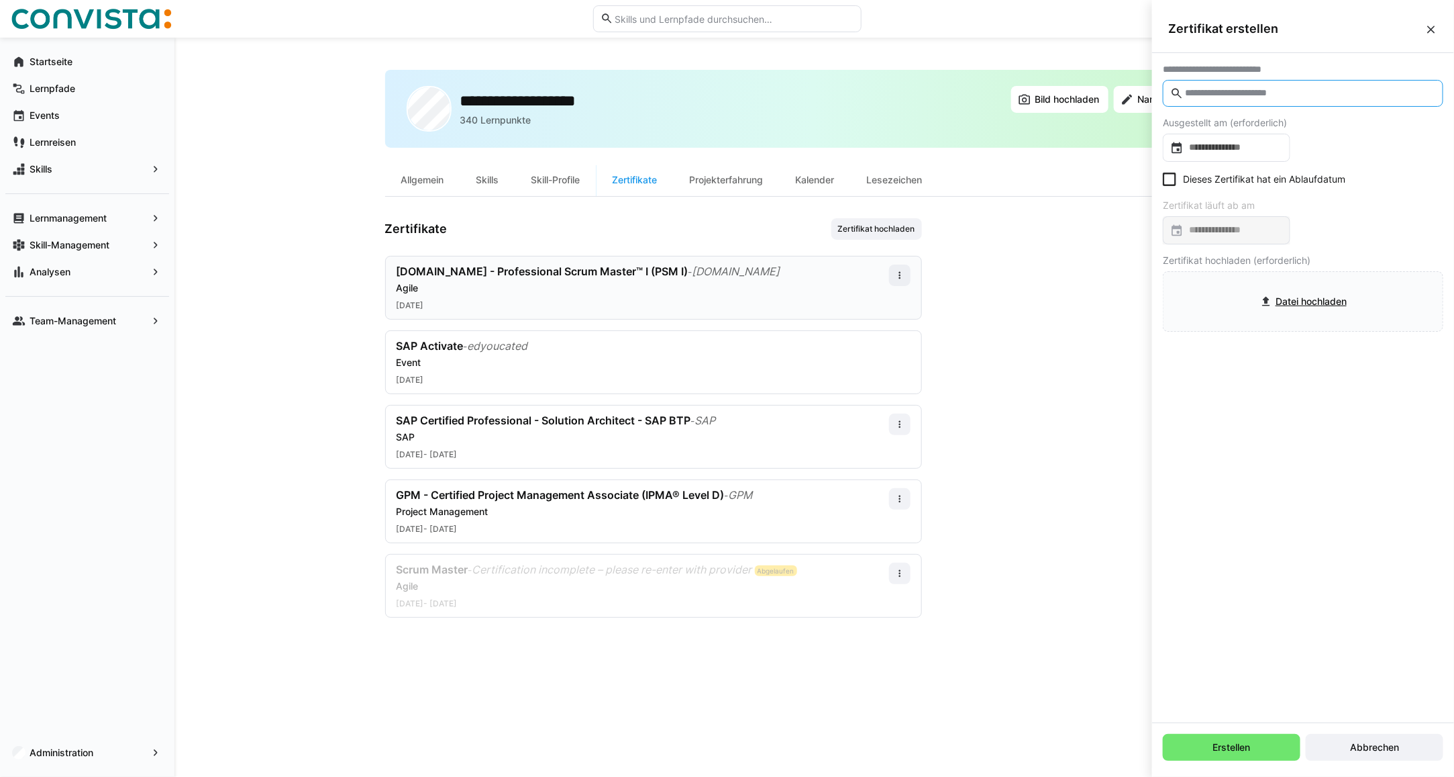
click at [1226, 97] on input "text" at bounding box center [1310, 93] width 252 height 12
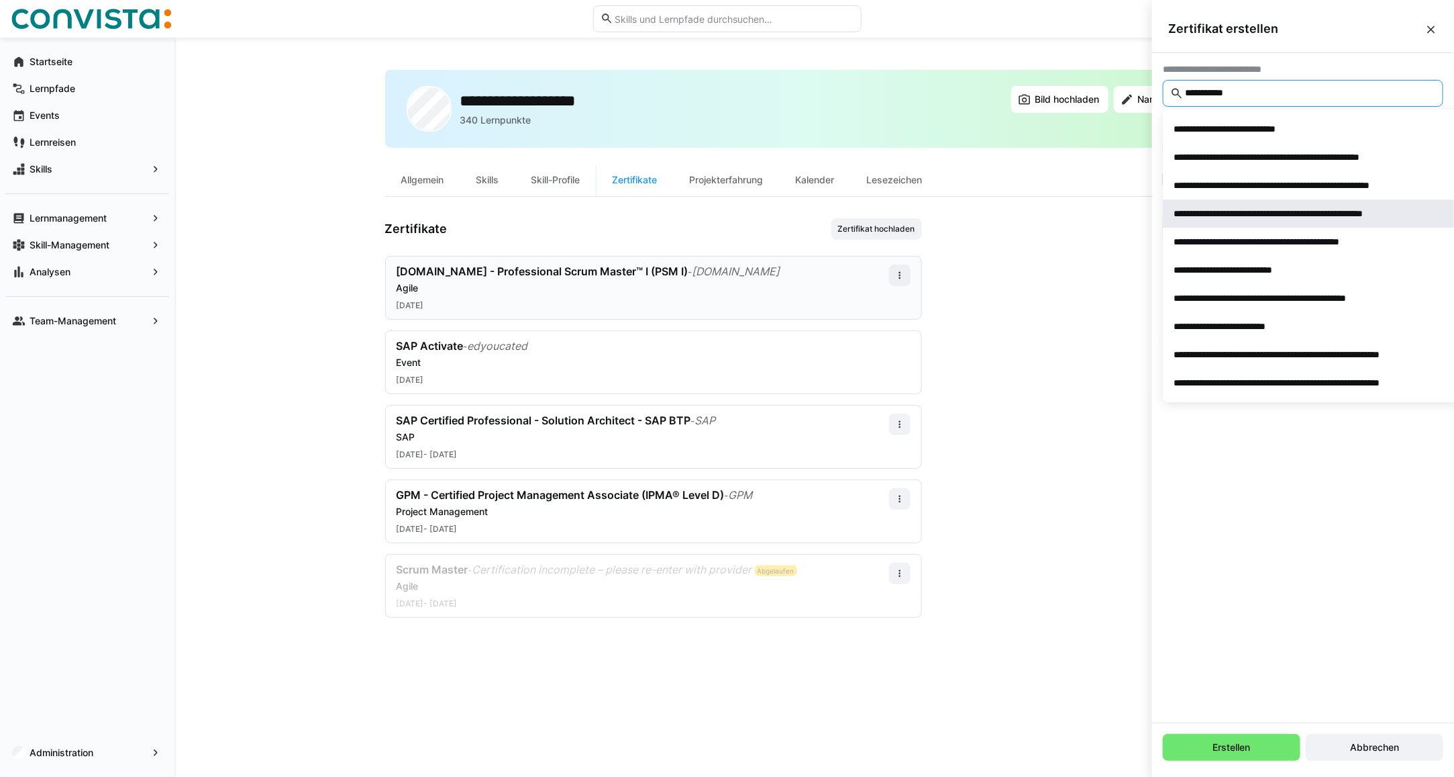
type input "**********"
click at [1213, 218] on div "**********" at bounding box center [1304, 213] width 259 height 13
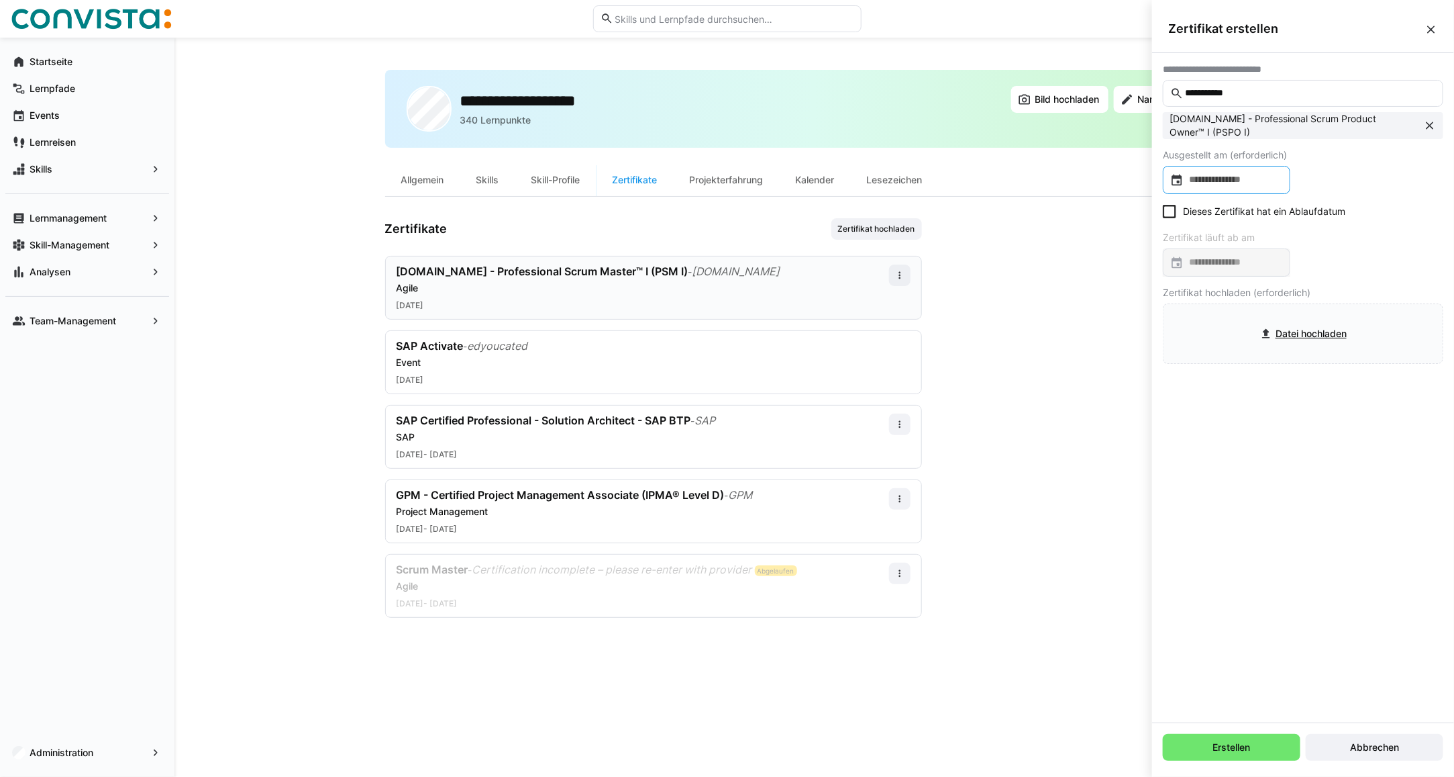
click at [1212, 180] on input at bounding box center [1233, 179] width 99 height 13
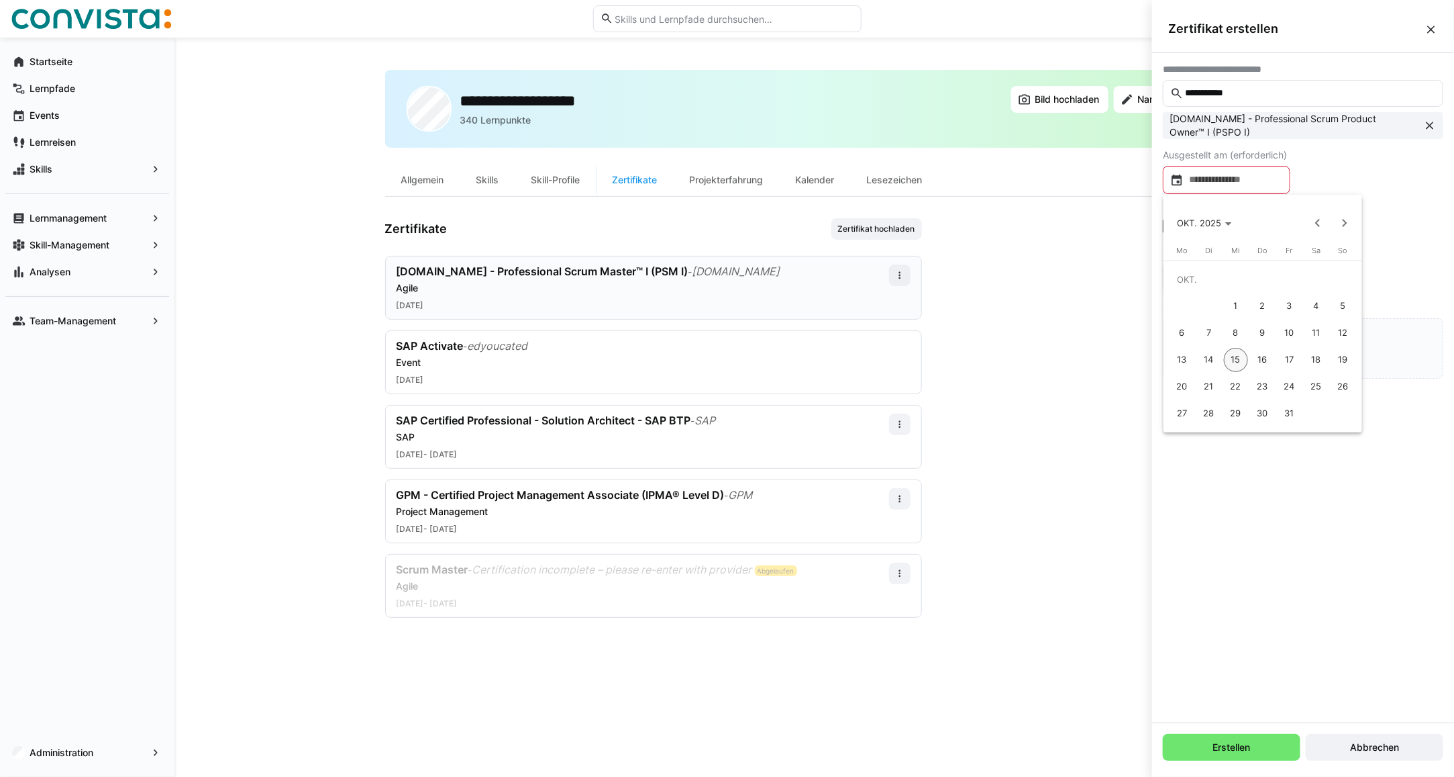
click at [1176, 334] on span "6" at bounding box center [1183, 333] width 24 height 24
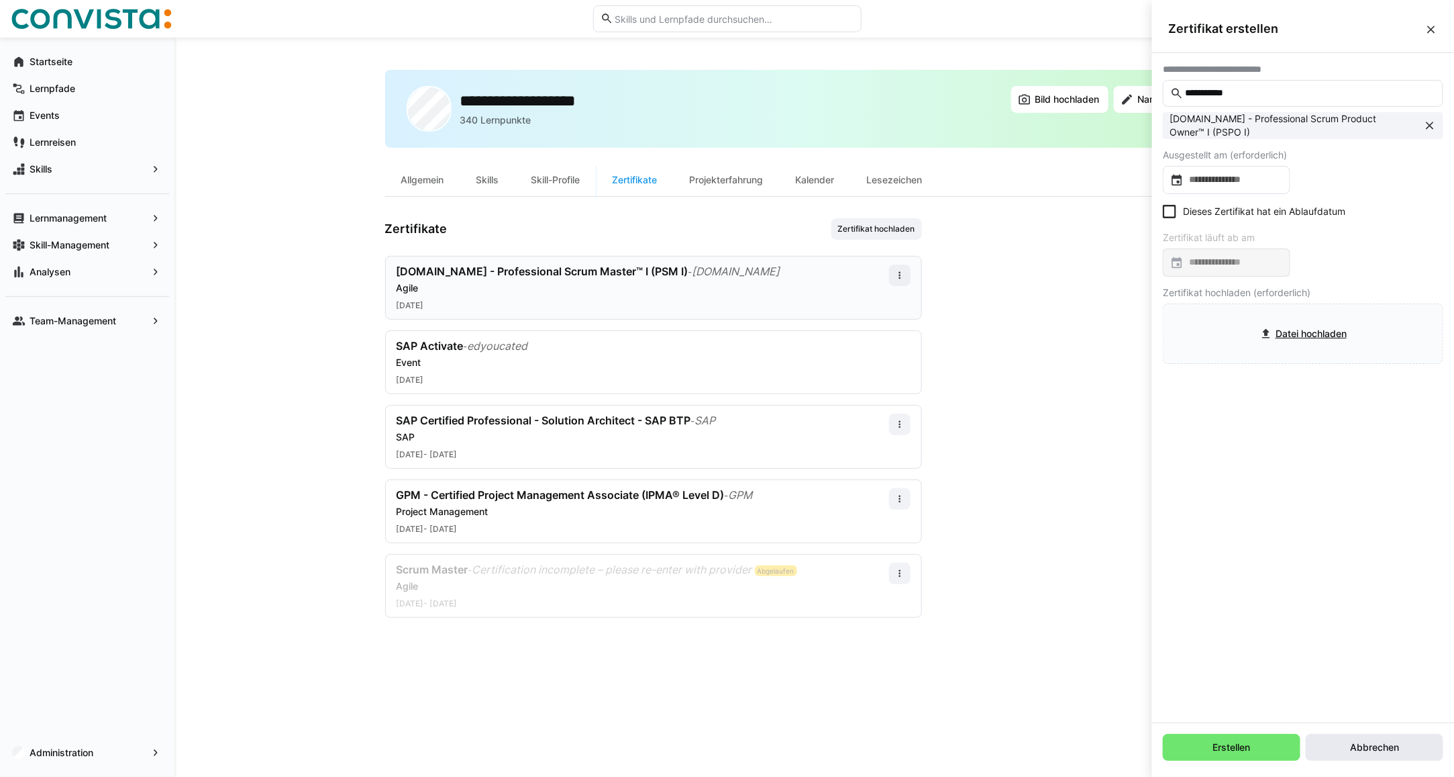
click at [1377, 743] on span "Abbrechen" at bounding box center [1374, 746] width 53 height 13
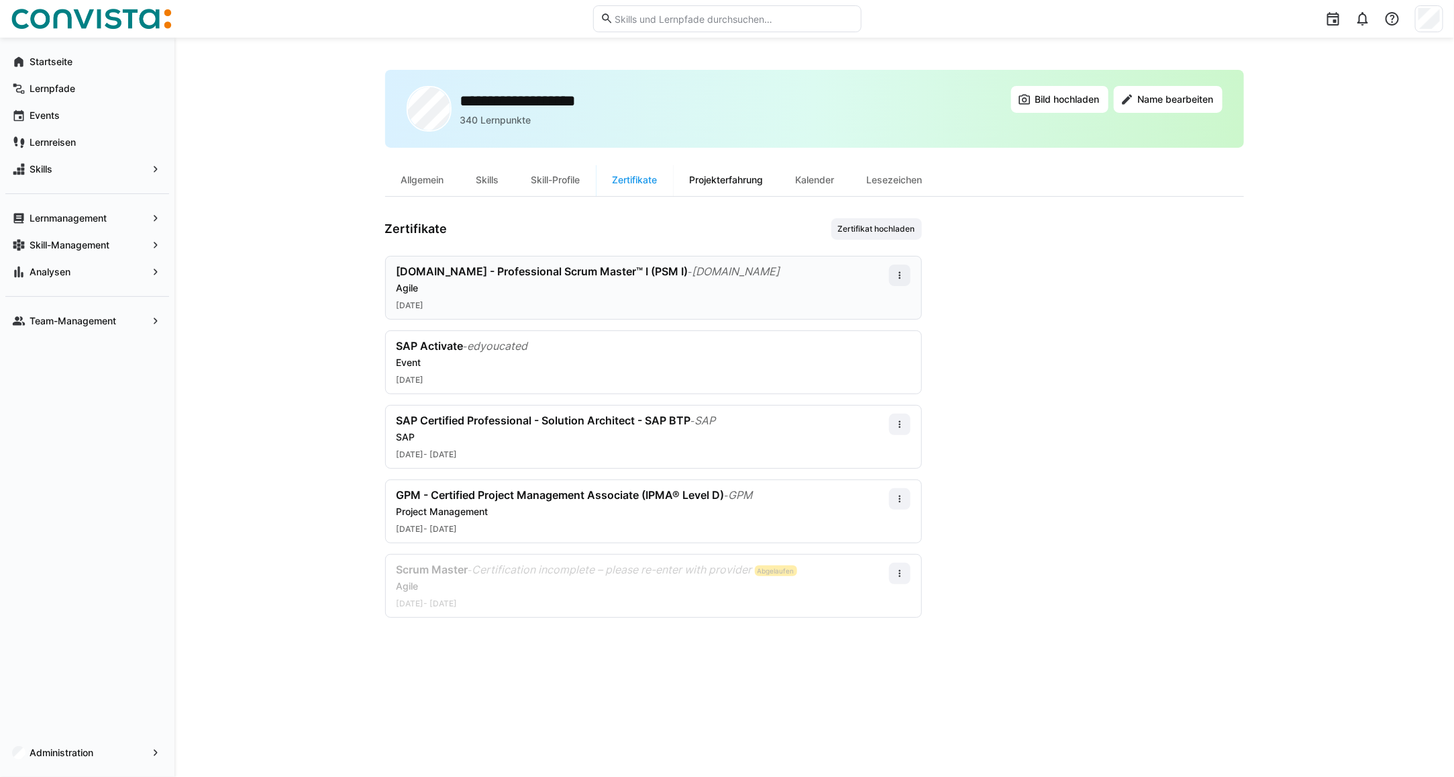
click at [715, 179] on div "Projekterfahrung" at bounding box center [727, 180] width 106 height 32
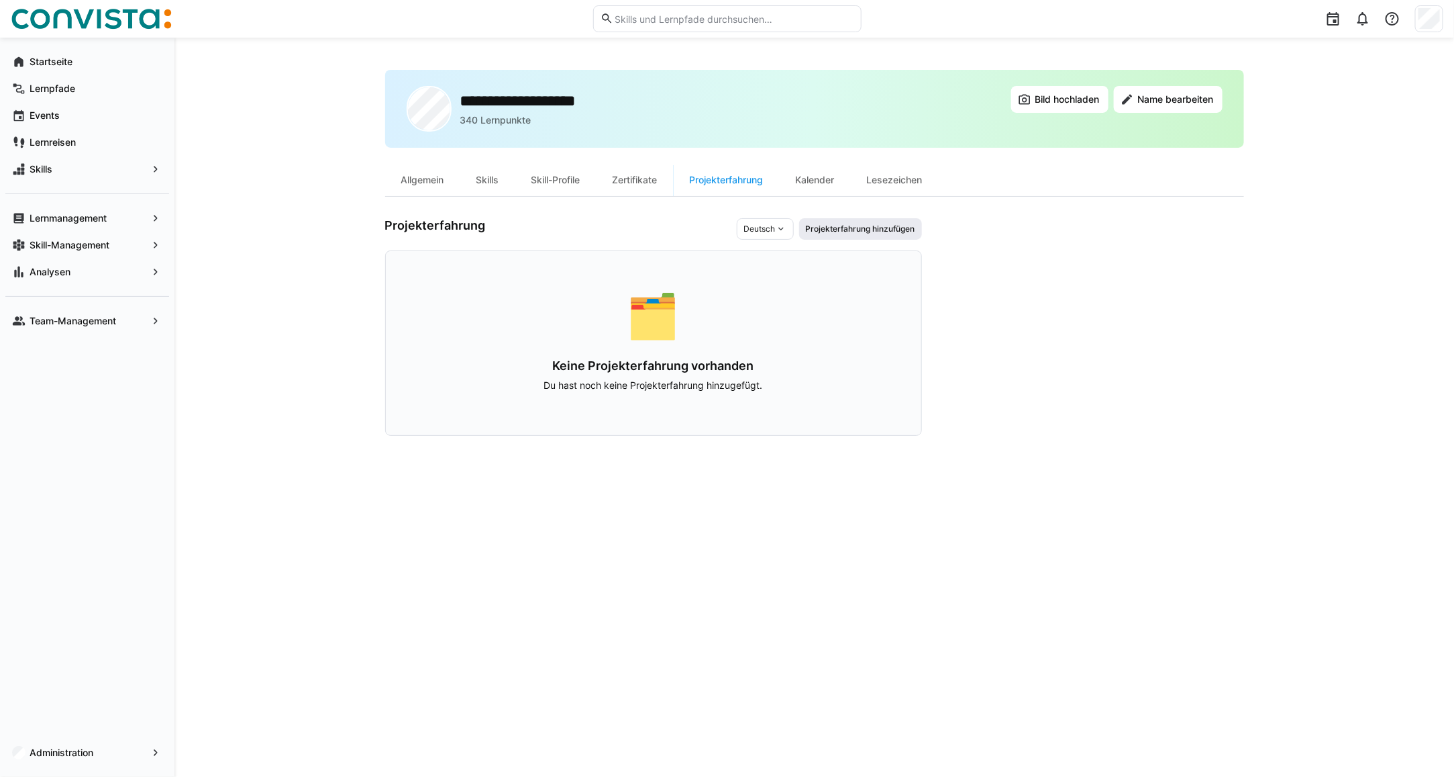
click at [839, 233] on span "Projekterfahrung hinzufügen" at bounding box center [861, 229] width 112 height 11
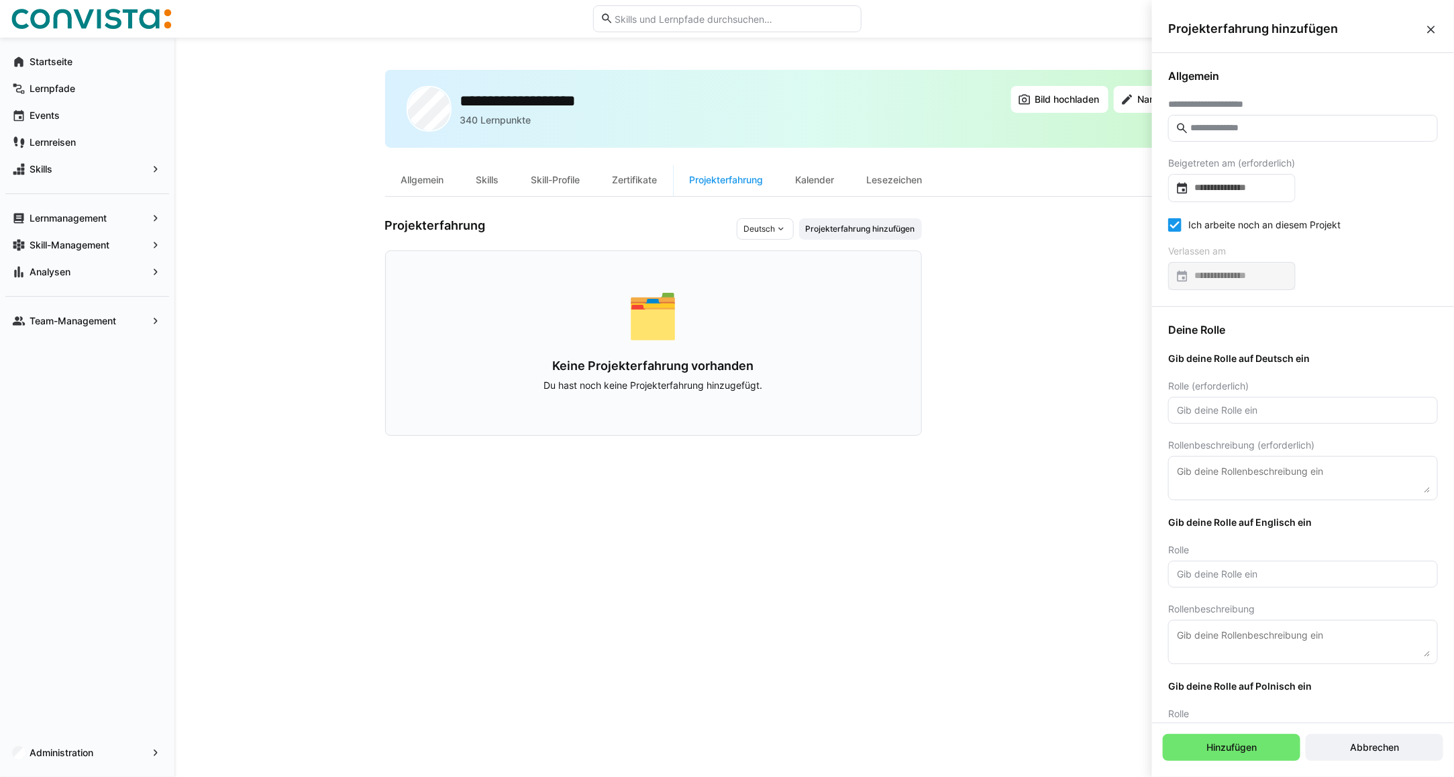
click at [1236, 128] on input "text" at bounding box center [1310, 128] width 242 height 12
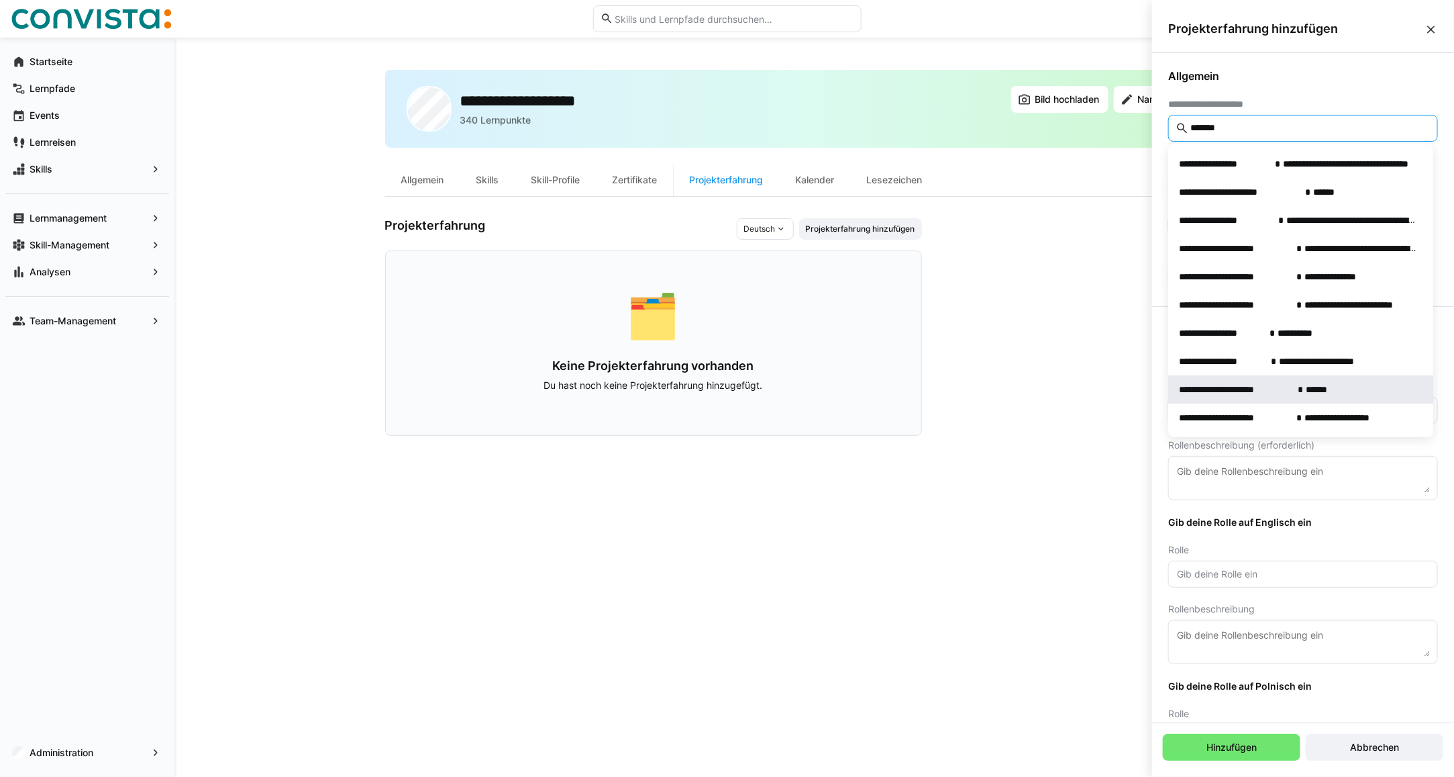
type input "*******"
click at [1252, 391] on span "**********" at bounding box center [1235, 389] width 113 height 13
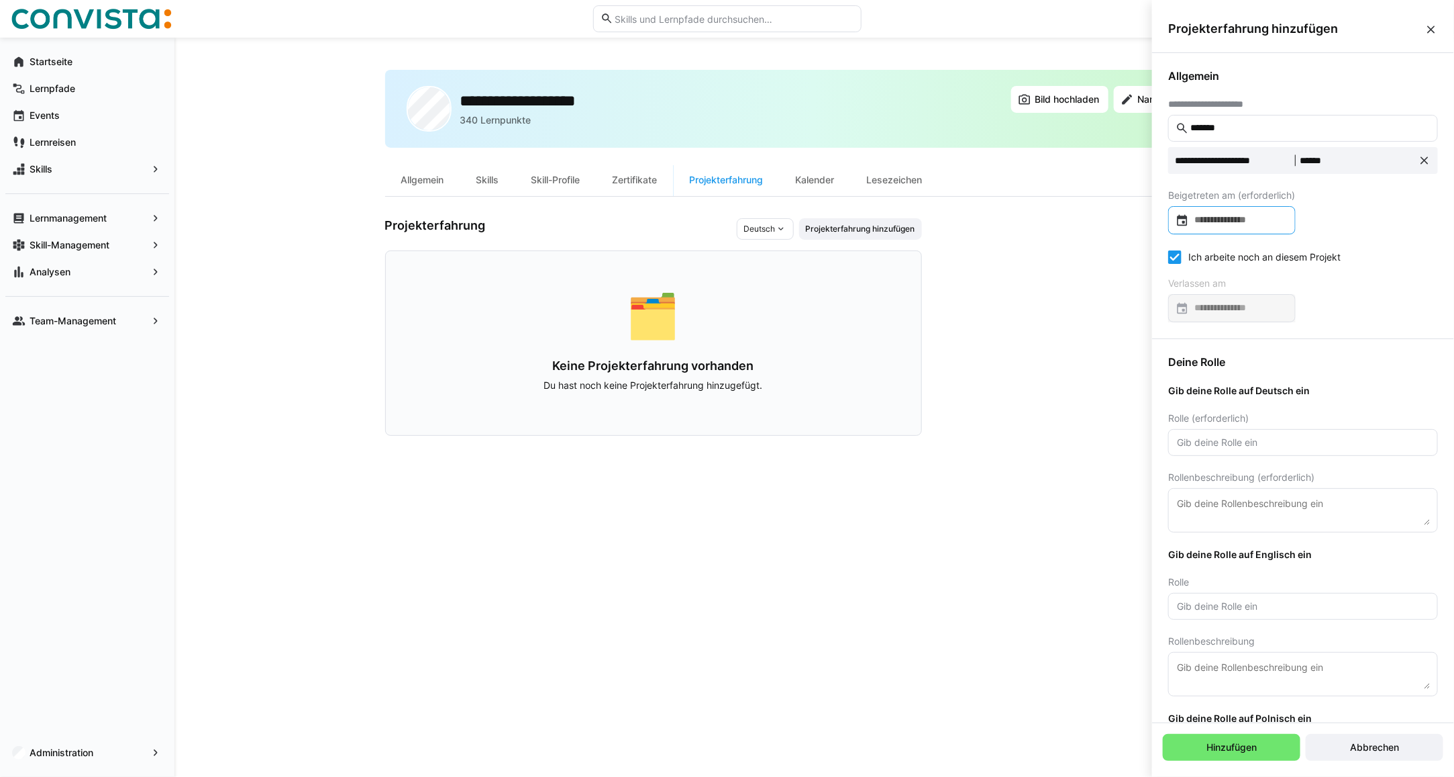
click at [1234, 219] on input at bounding box center [1238, 219] width 99 height 13
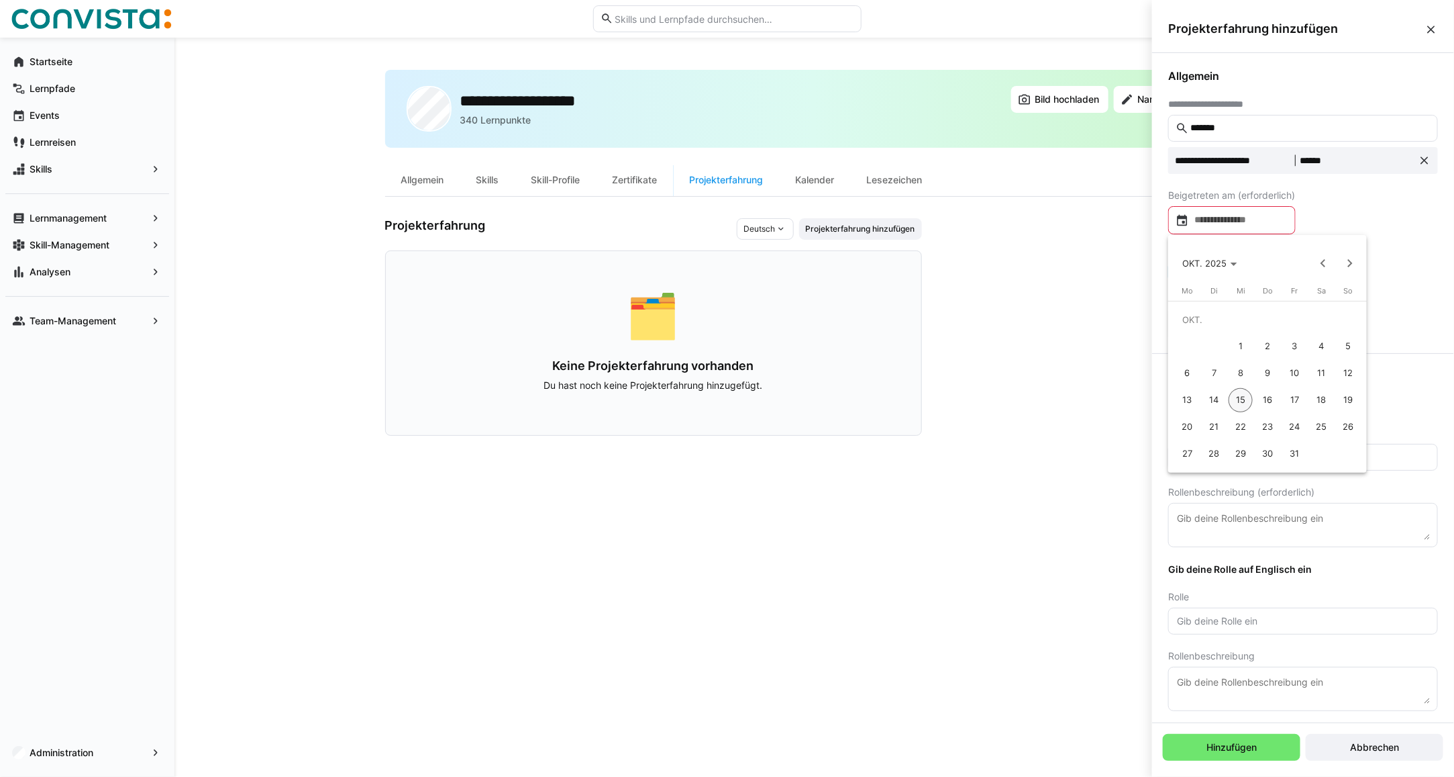
click at [1183, 370] on span "6" at bounding box center [1187, 373] width 24 height 24
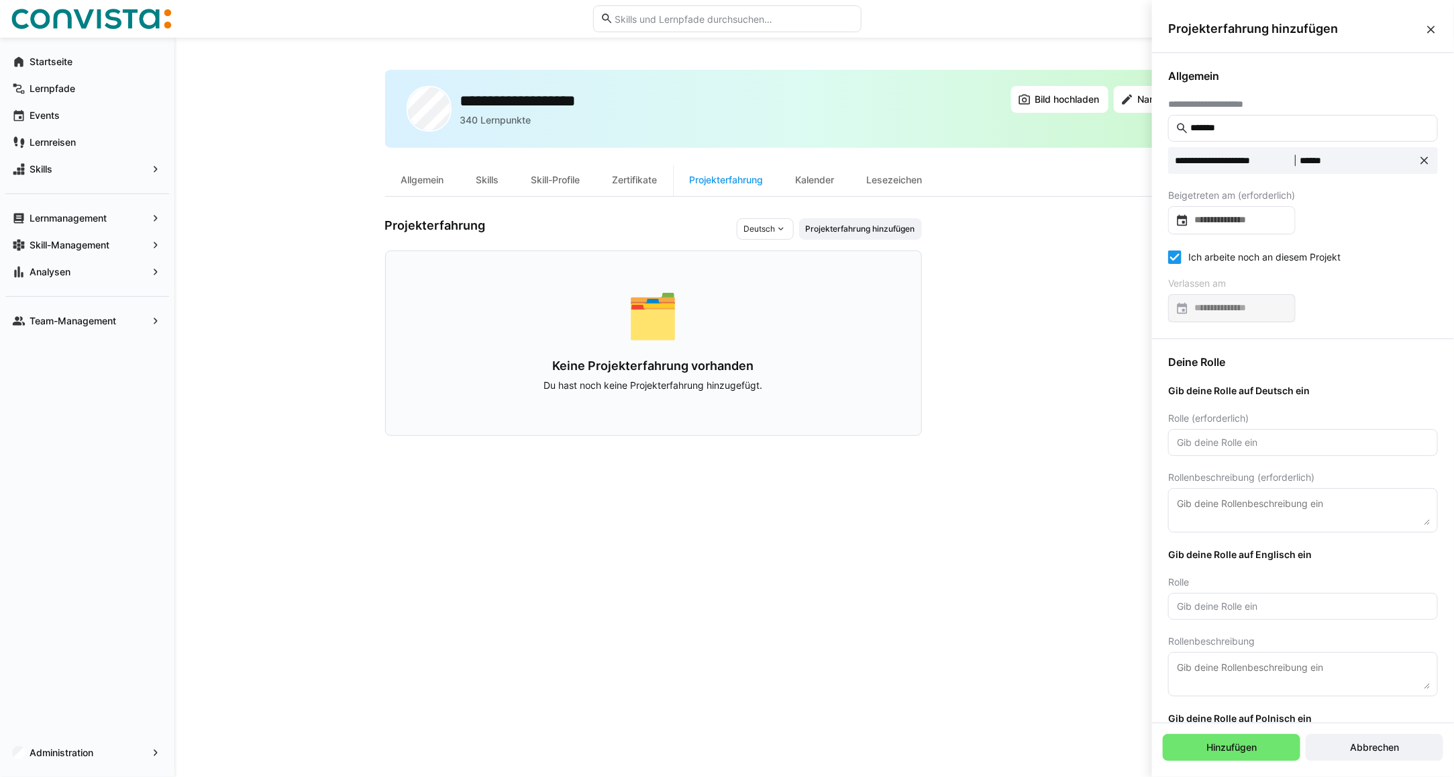
click at [1176, 259] on icon at bounding box center [1175, 256] width 13 height 13
click at [1209, 307] on input at bounding box center [1238, 307] width 99 height 13
click at [1293, 454] on span "10" at bounding box center [1295, 461] width 24 height 24
click at [1216, 440] on input "text" at bounding box center [1303, 442] width 255 height 12
type input "Projektmaanger"
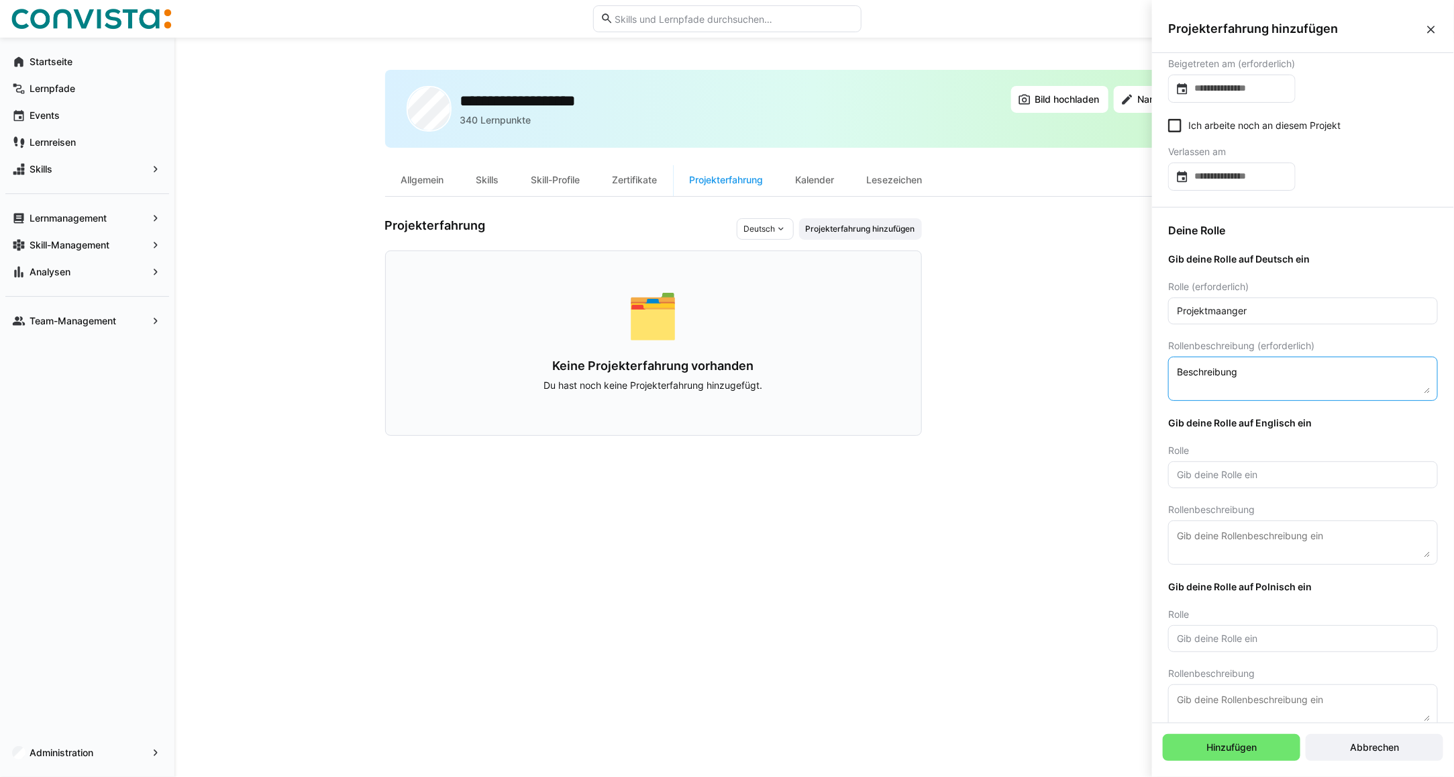
scroll to position [155, 0]
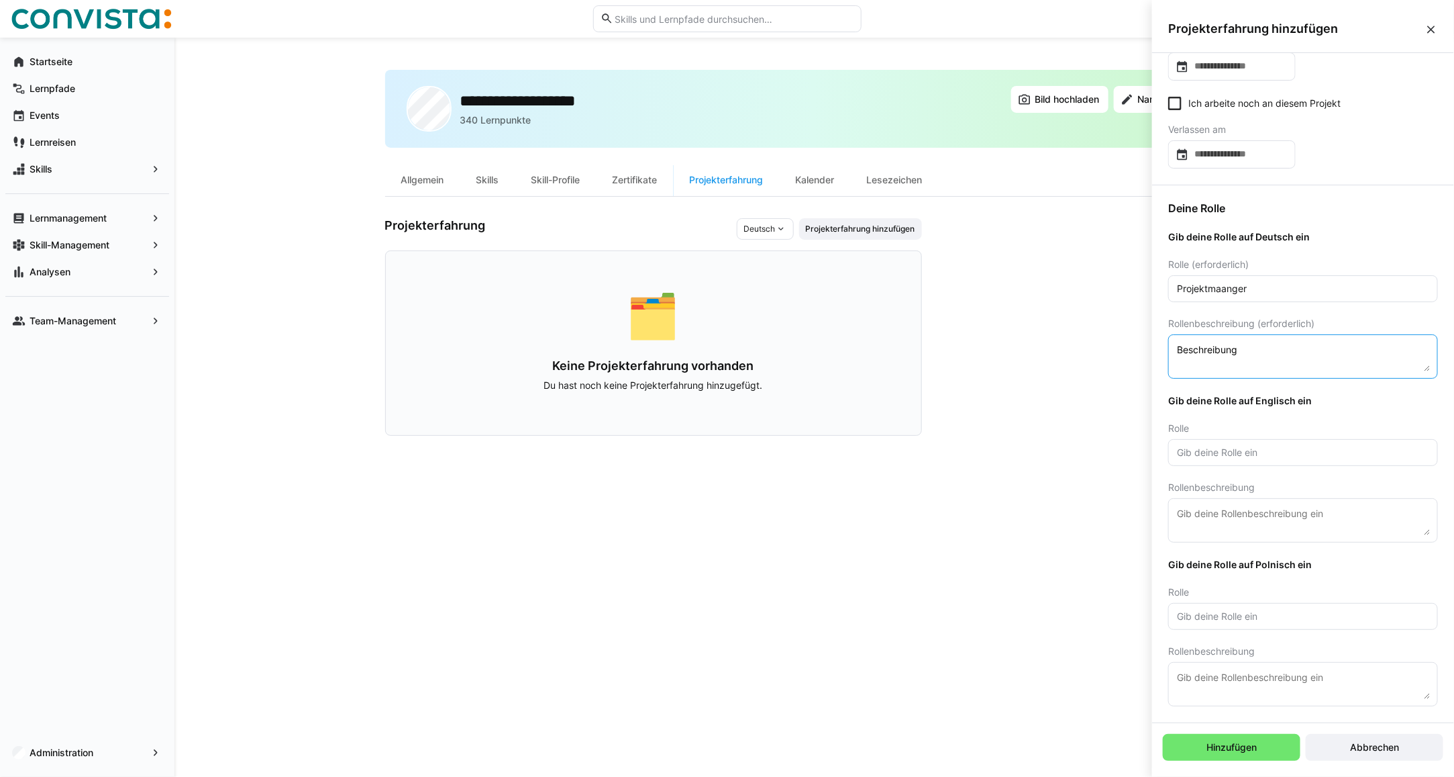
type textarea "Beschreibung"
click at [1255, 450] on input "text" at bounding box center [1303, 452] width 255 height 12
click at [1189, 293] on input "Projektmaanger" at bounding box center [1303, 289] width 255 height 12
click at [1220, 444] on eds-input at bounding box center [1304, 452] width 270 height 27
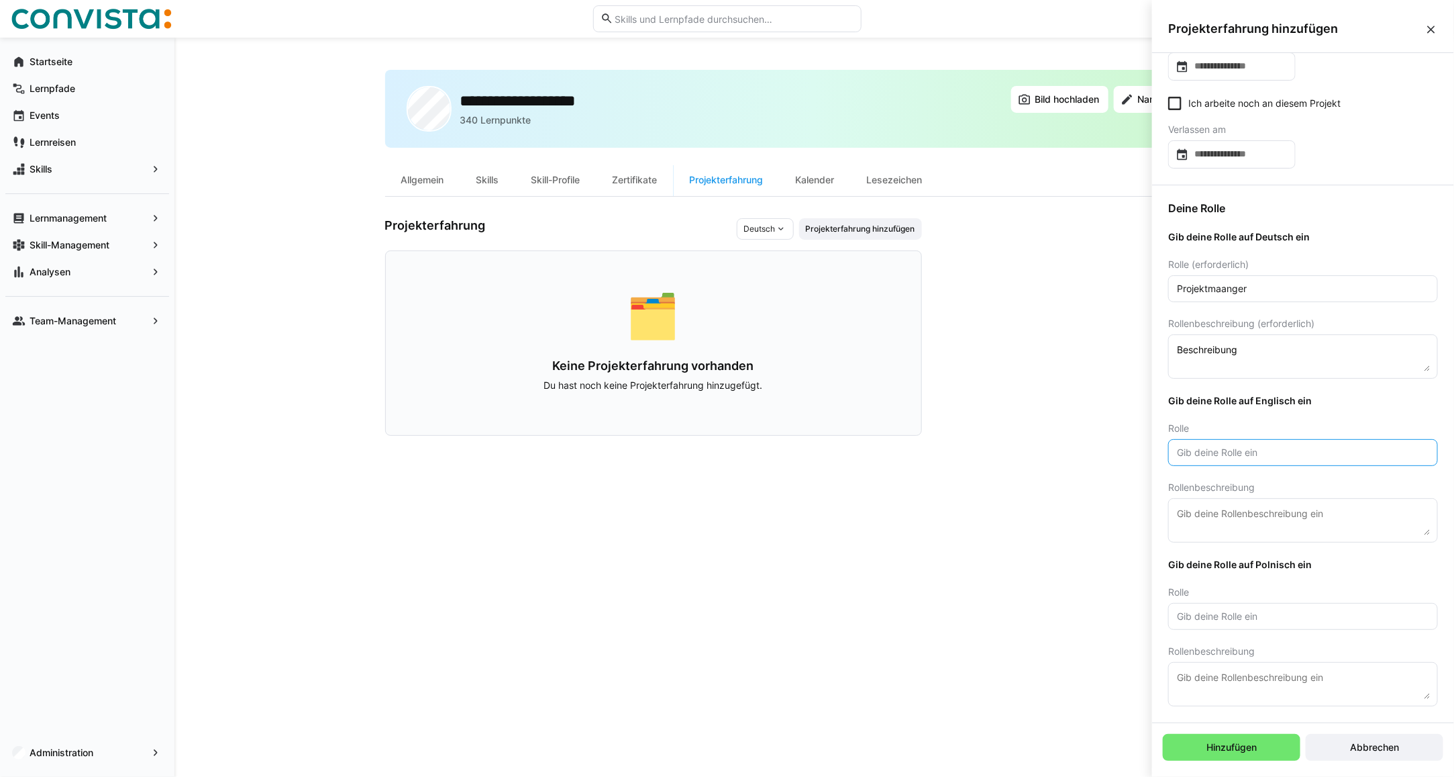
paste input "Projektmaanger"
type input "Projektmaanger"
click at [1232, 347] on textarea "Beschreibung" at bounding box center [1303, 357] width 255 height 30
click at [1206, 524] on textarea at bounding box center [1303, 520] width 255 height 30
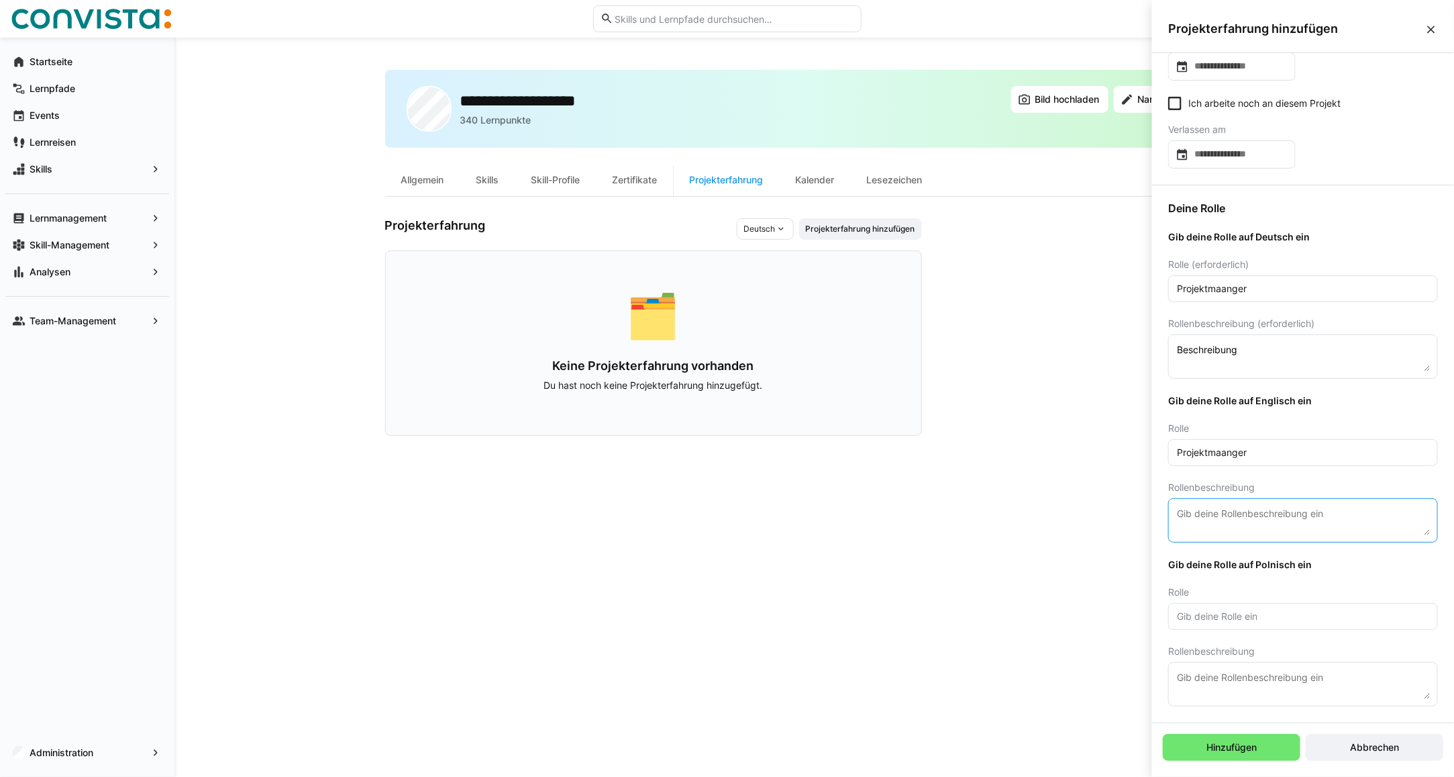
paste textarea "Beschreibung"
type textarea "Beschreibung"
click at [1201, 747] on span "Hinzufügen" at bounding box center [1232, 747] width 138 height 27
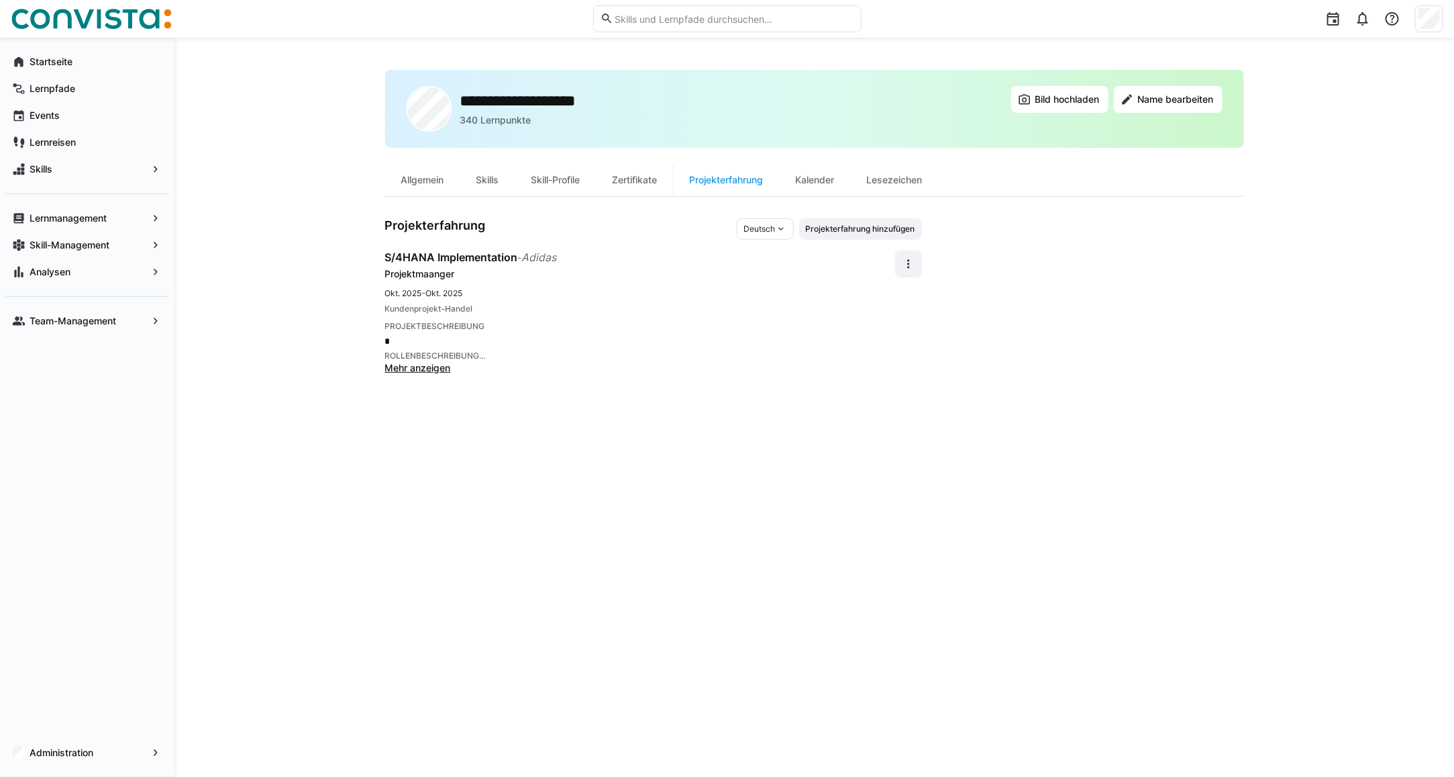
click at [427, 367] on span "Mehr anzeigen" at bounding box center [418, 367] width 66 height 11
click at [913, 266] on eds-icon at bounding box center [908, 263] width 13 height 13
click at [887, 296] on div "Bearbeiten" at bounding box center [887, 299] width 48 height 13
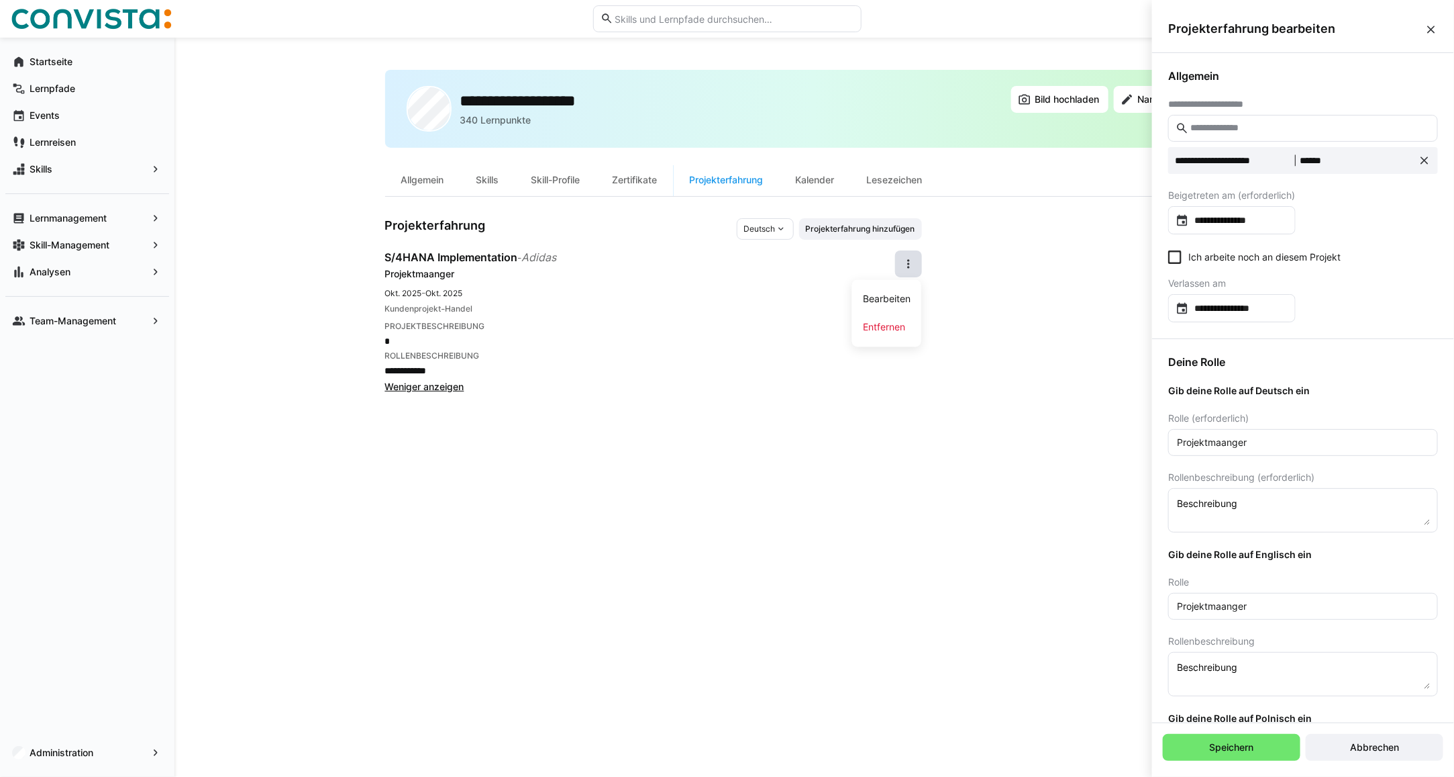
click at [1434, 26] on eds-icon at bounding box center [1431, 29] width 13 height 13
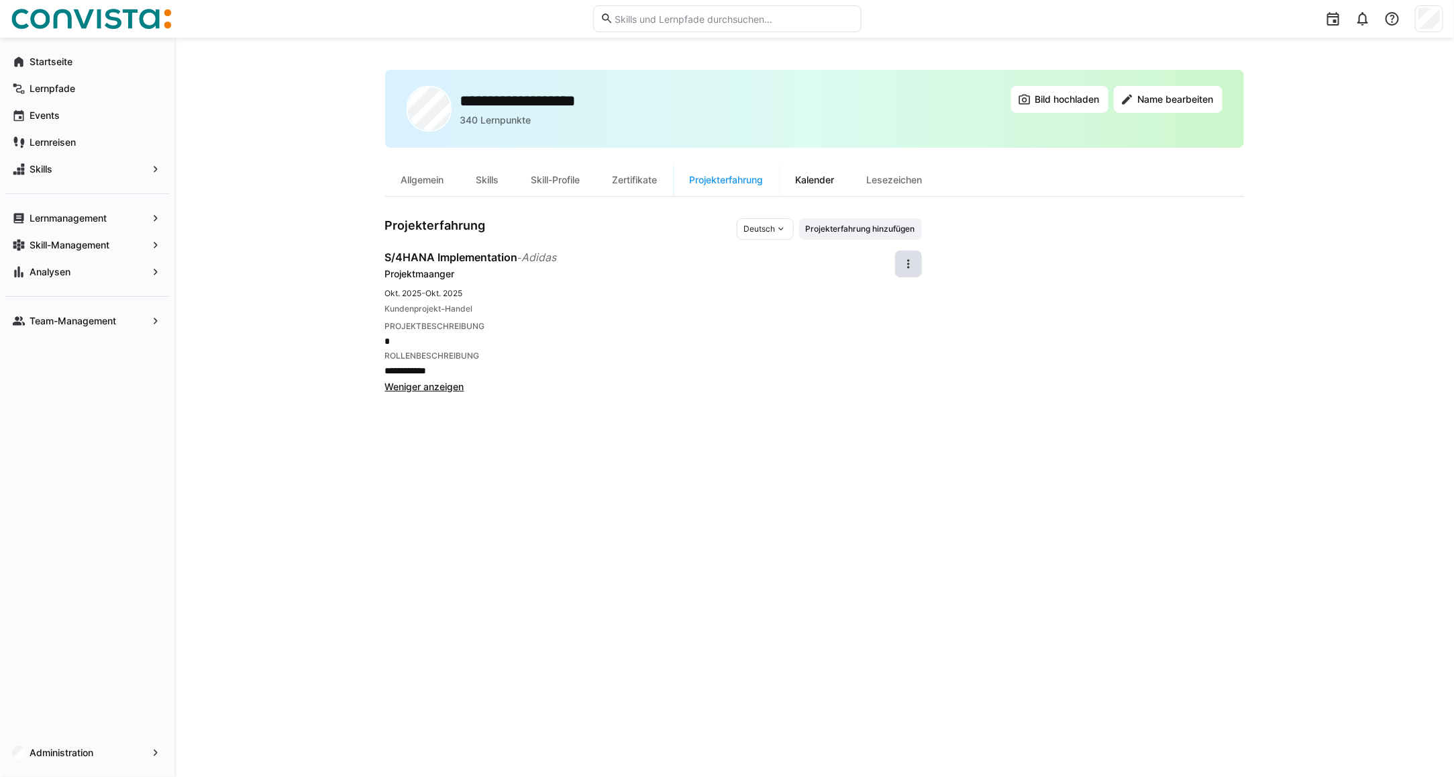
click at [830, 177] on div "Kalender" at bounding box center [815, 180] width 71 height 32
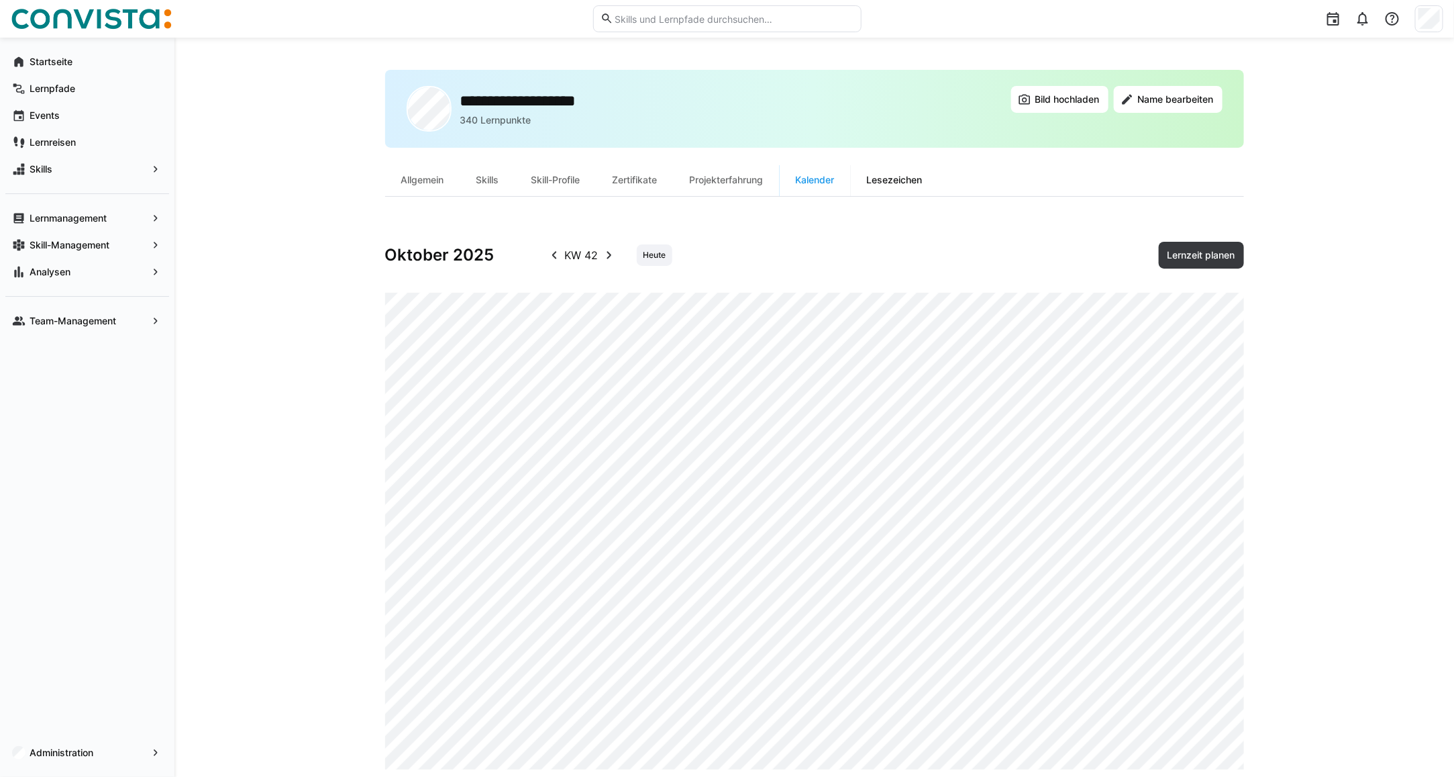
click at [904, 187] on div "Lesezeichen" at bounding box center [895, 180] width 88 height 32
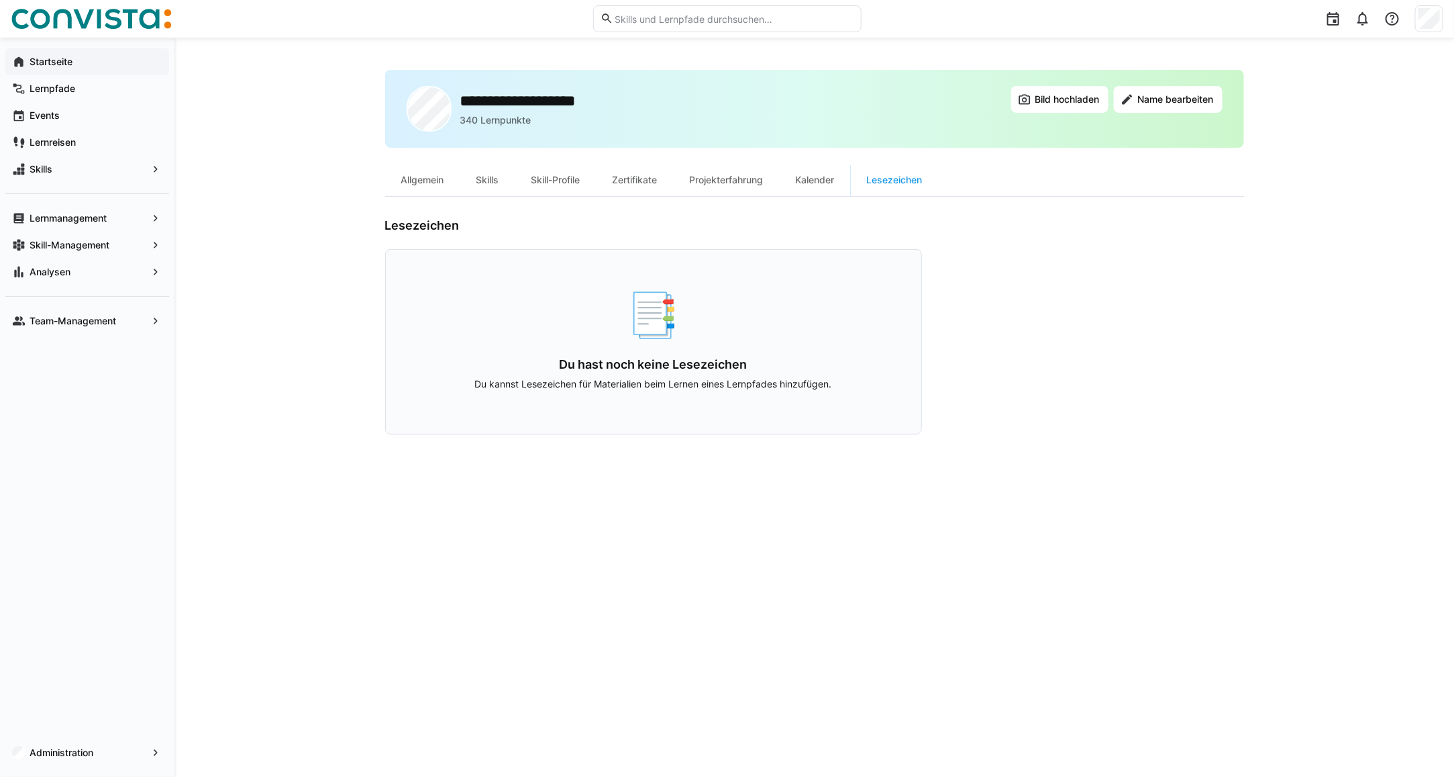
click at [0, 0] on app-navigation-label "Startseite" at bounding box center [0, 0] width 0 height 0
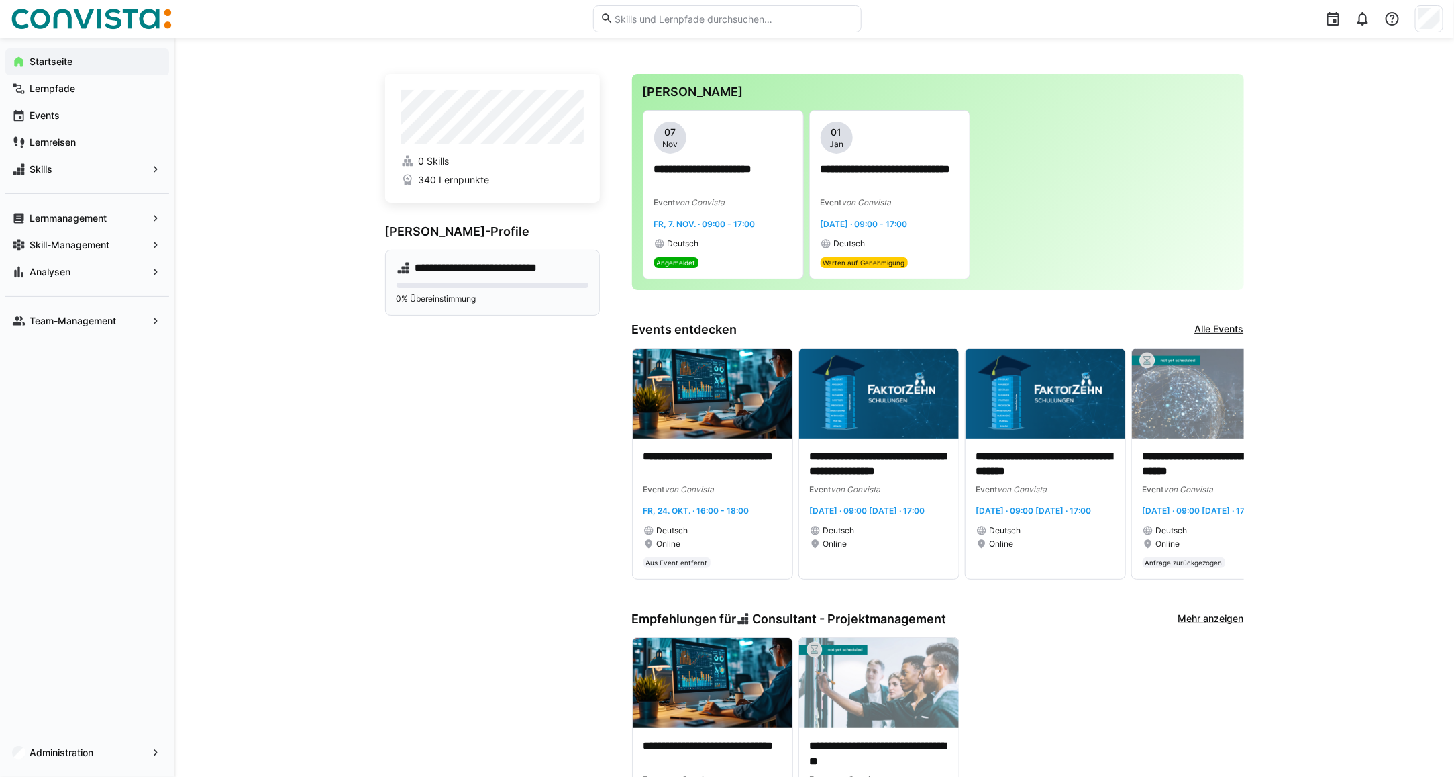
click at [464, 284] on eds-progress at bounding box center [493, 285] width 192 height 5
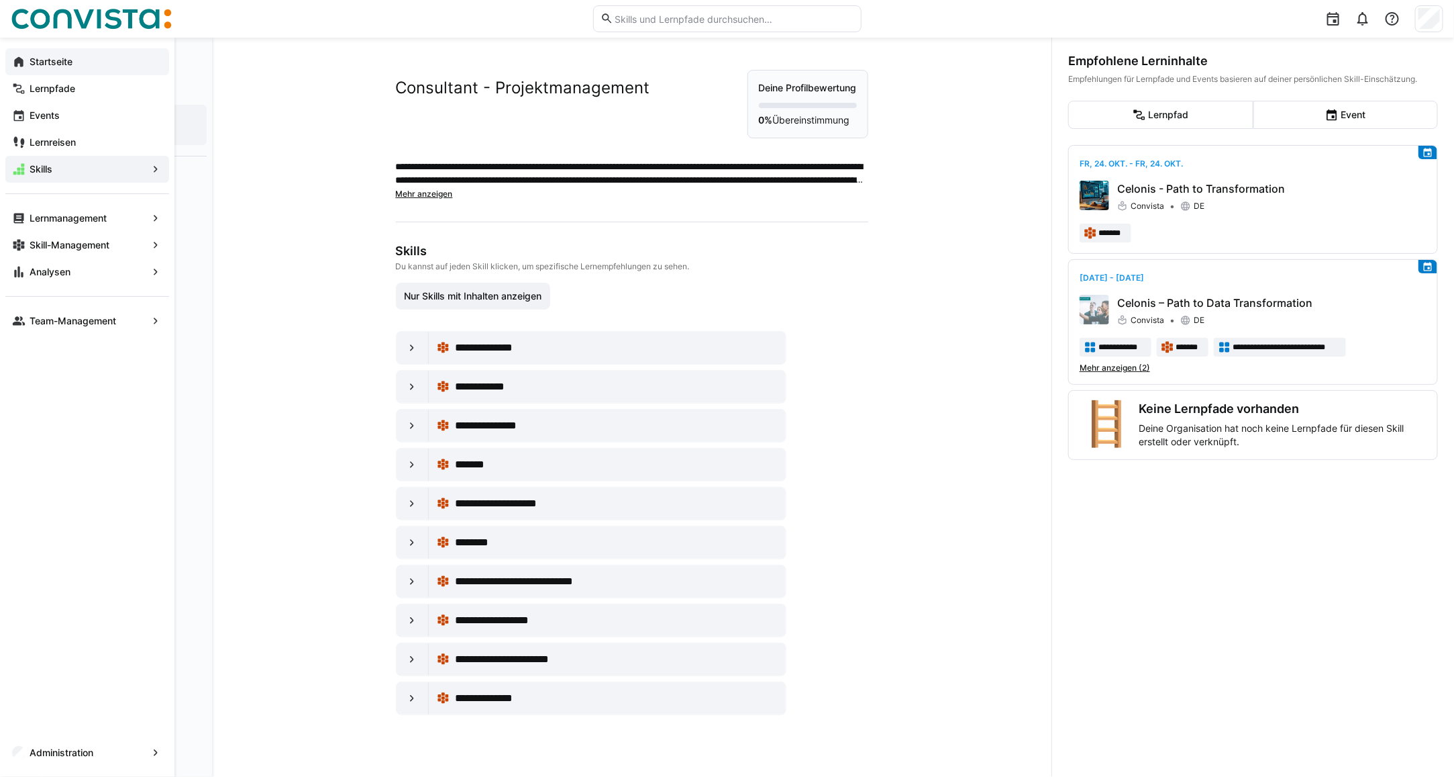
click at [82, 67] on span "Startseite" at bounding box center [95, 61] width 135 height 13
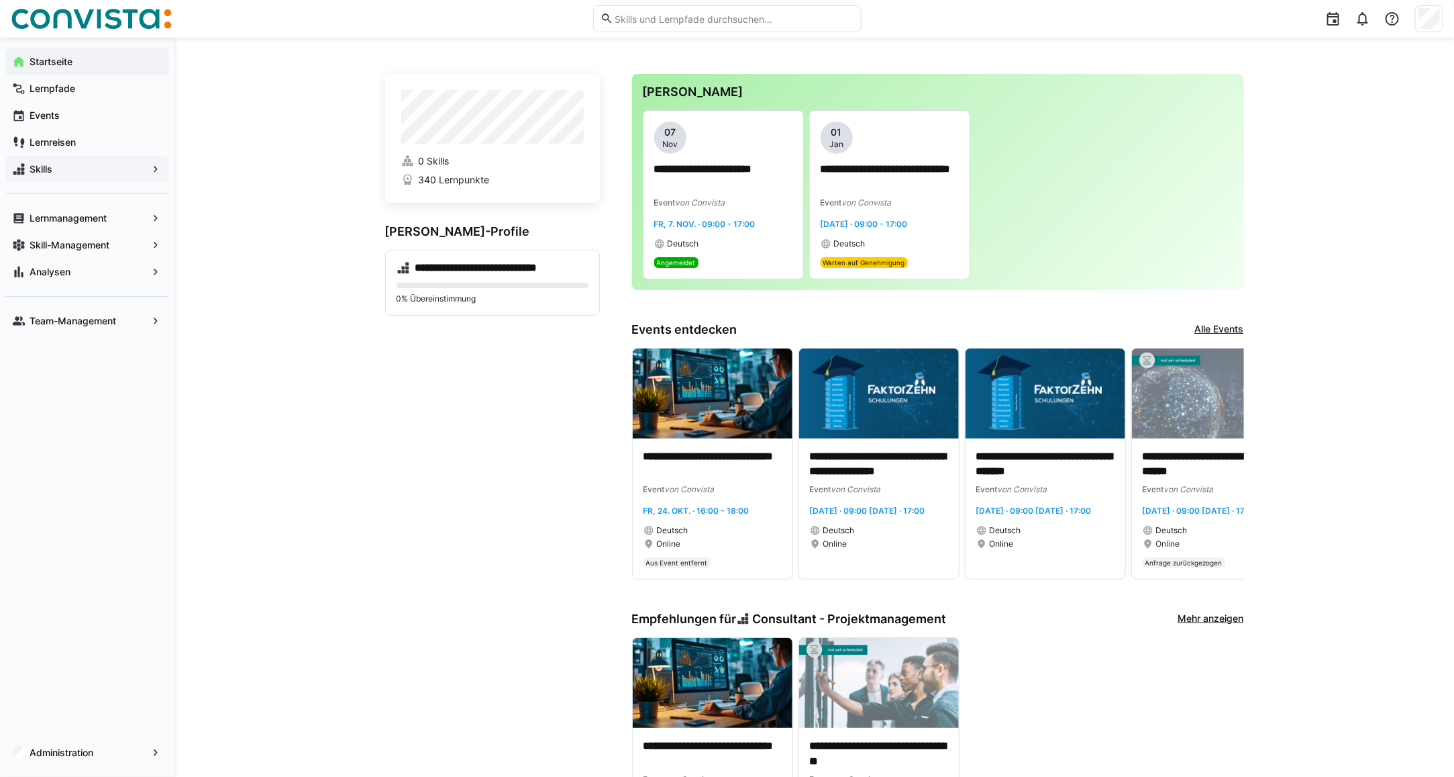
click at [114, 175] on span "Skills" at bounding box center [87, 168] width 119 height 13
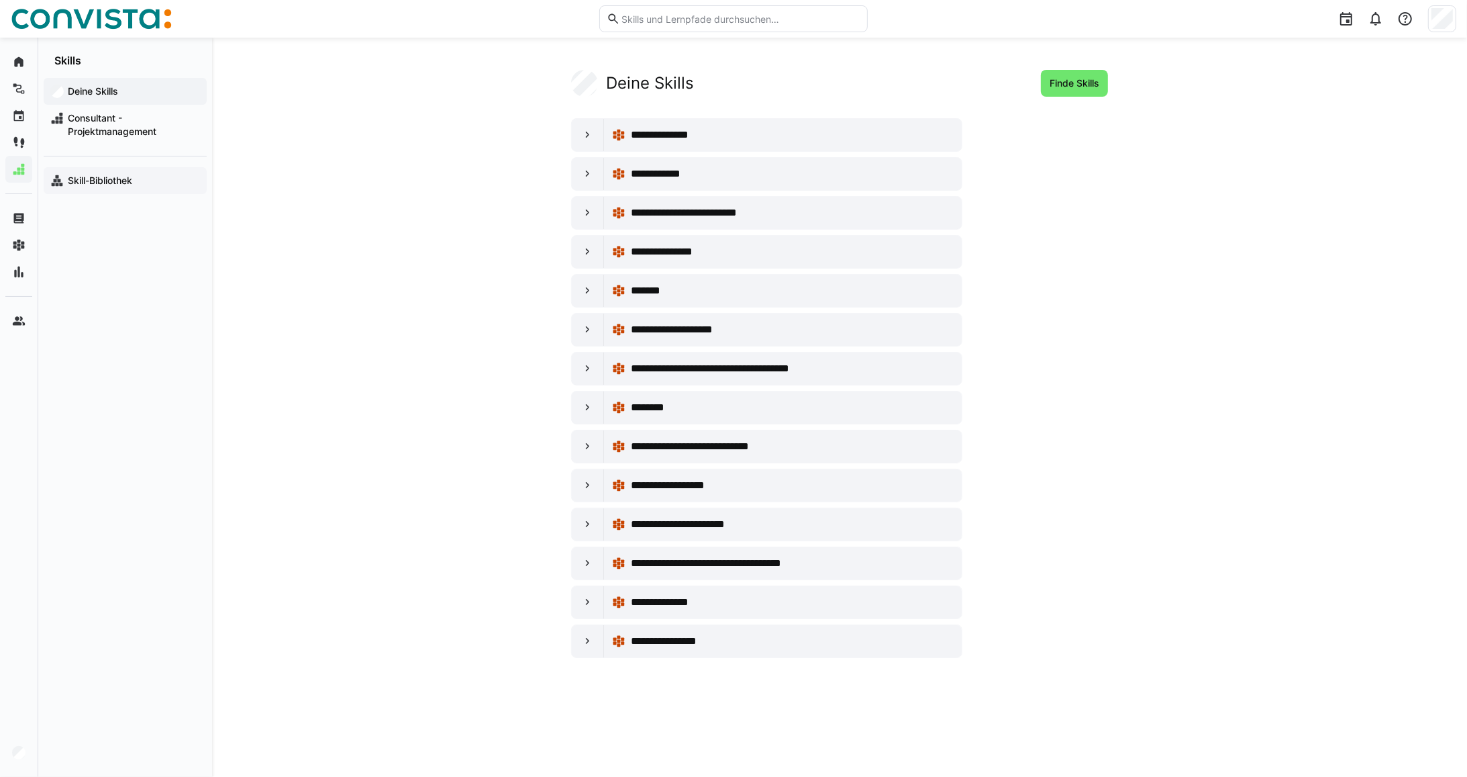
click at [106, 189] on div "Skill-Bibliothek" at bounding box center [125, 180] width 163 height 27
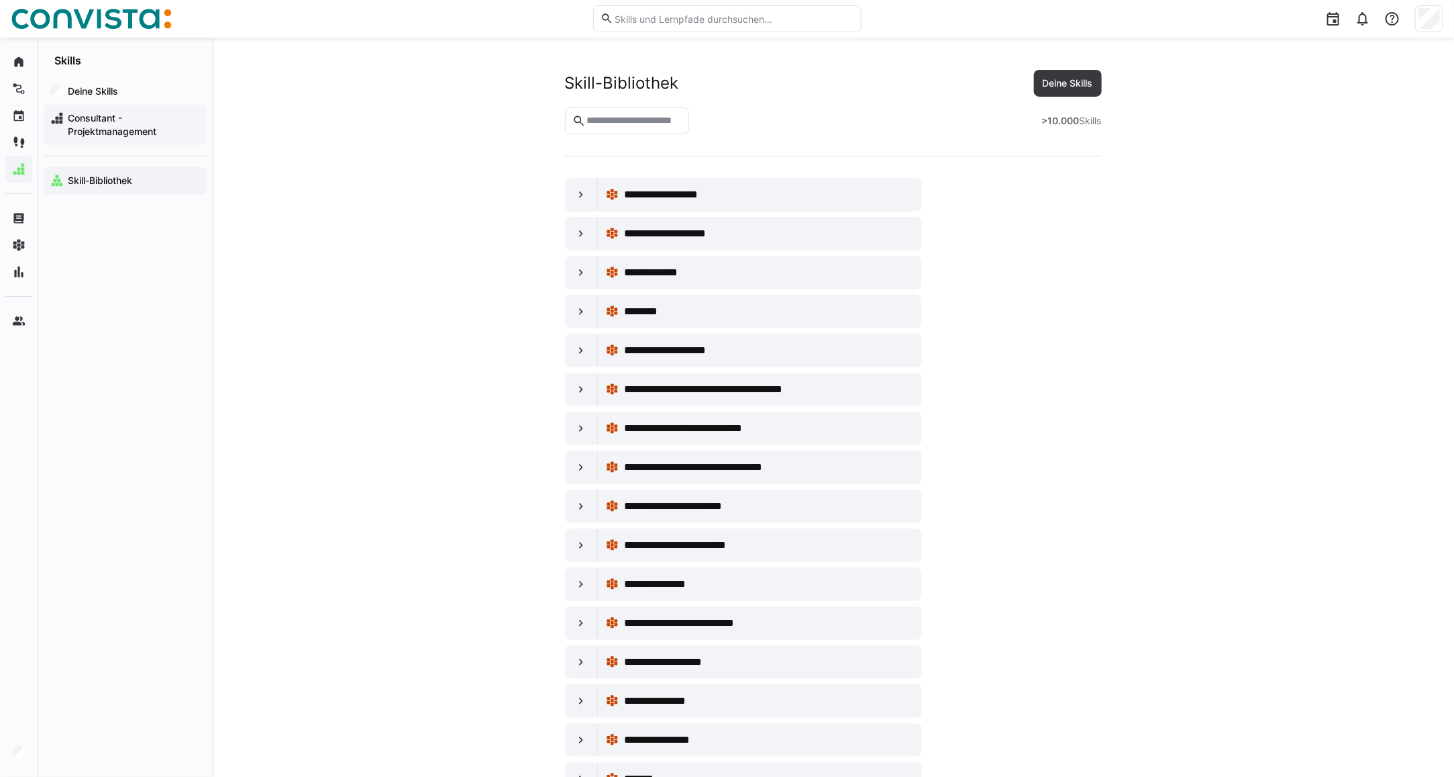
click at [81, 128] on span "Consultant - Projektmanagement" at bounding box center [133, 124] width 134 height 27
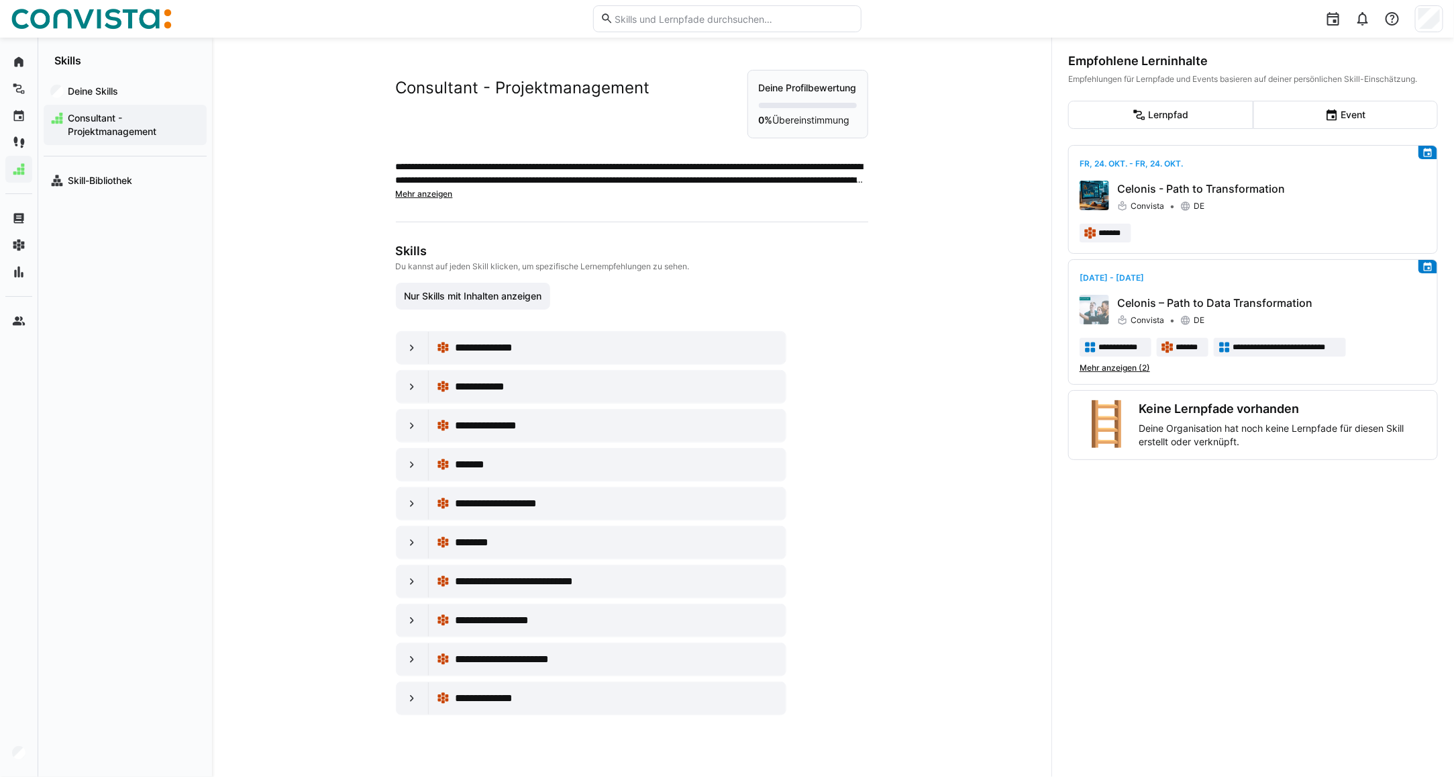
click at [426, 193] on span "Mehr anzeigen" at bounding box center [424, 194] width 57 height 10
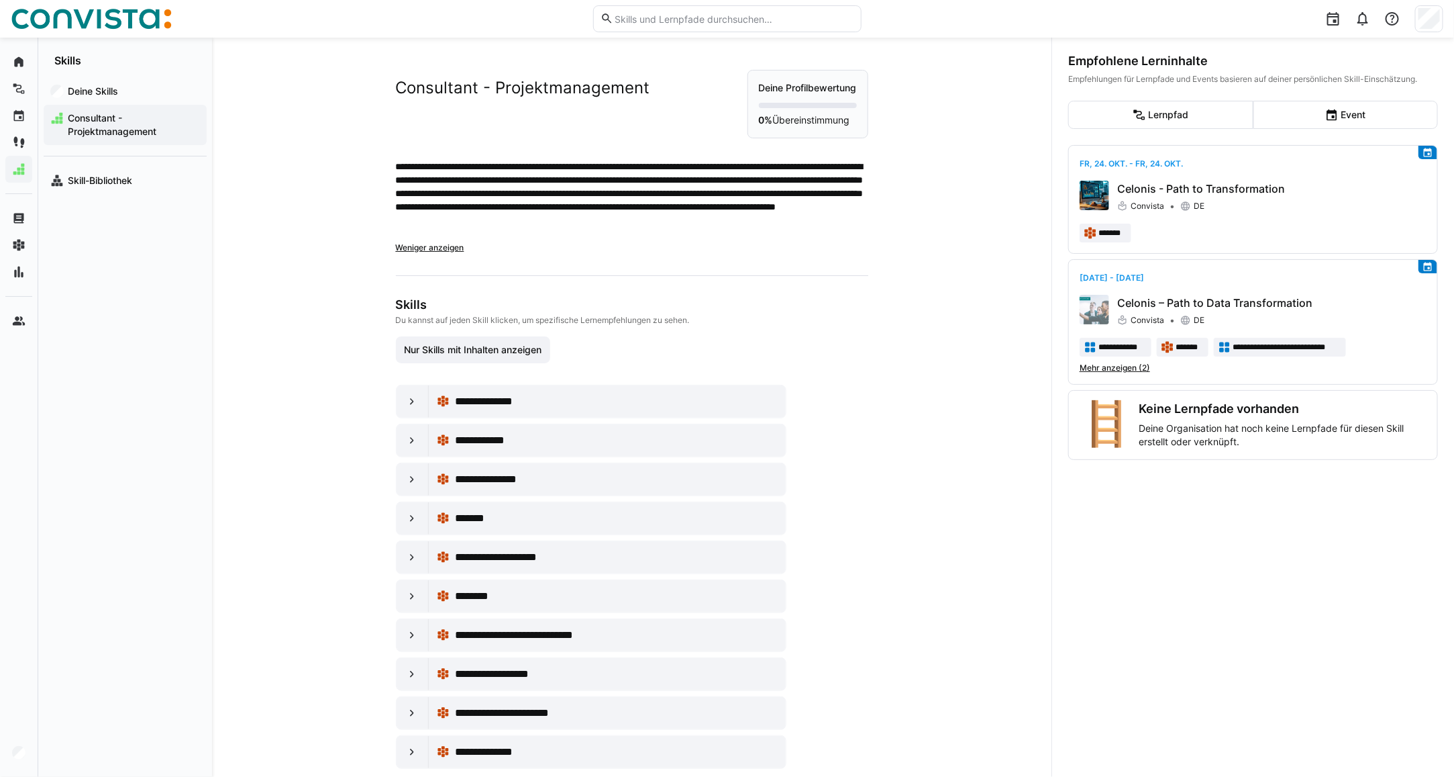
scroll to position [28, 0]
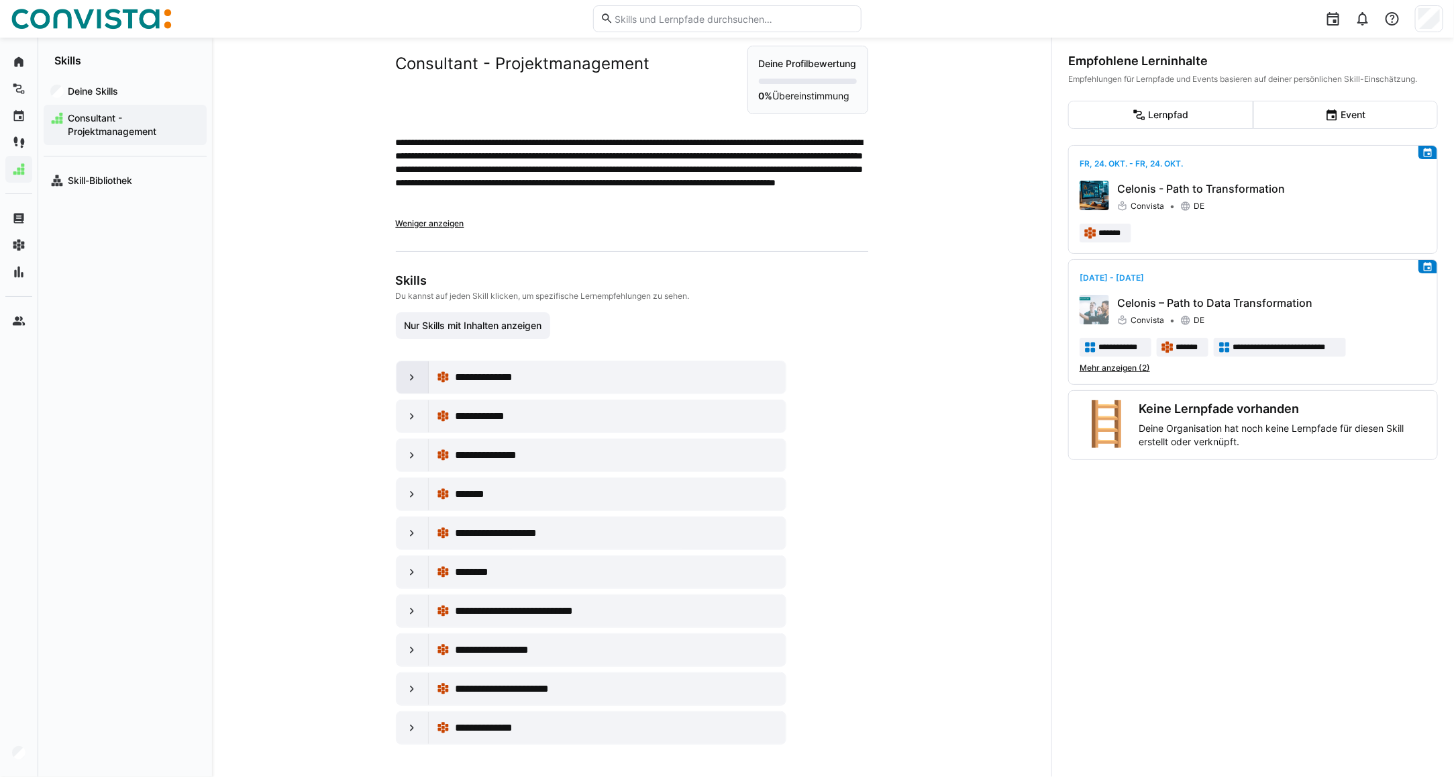
click at [405, 376] on eds-icon at bounding box center [411, 376] width 13 height 13
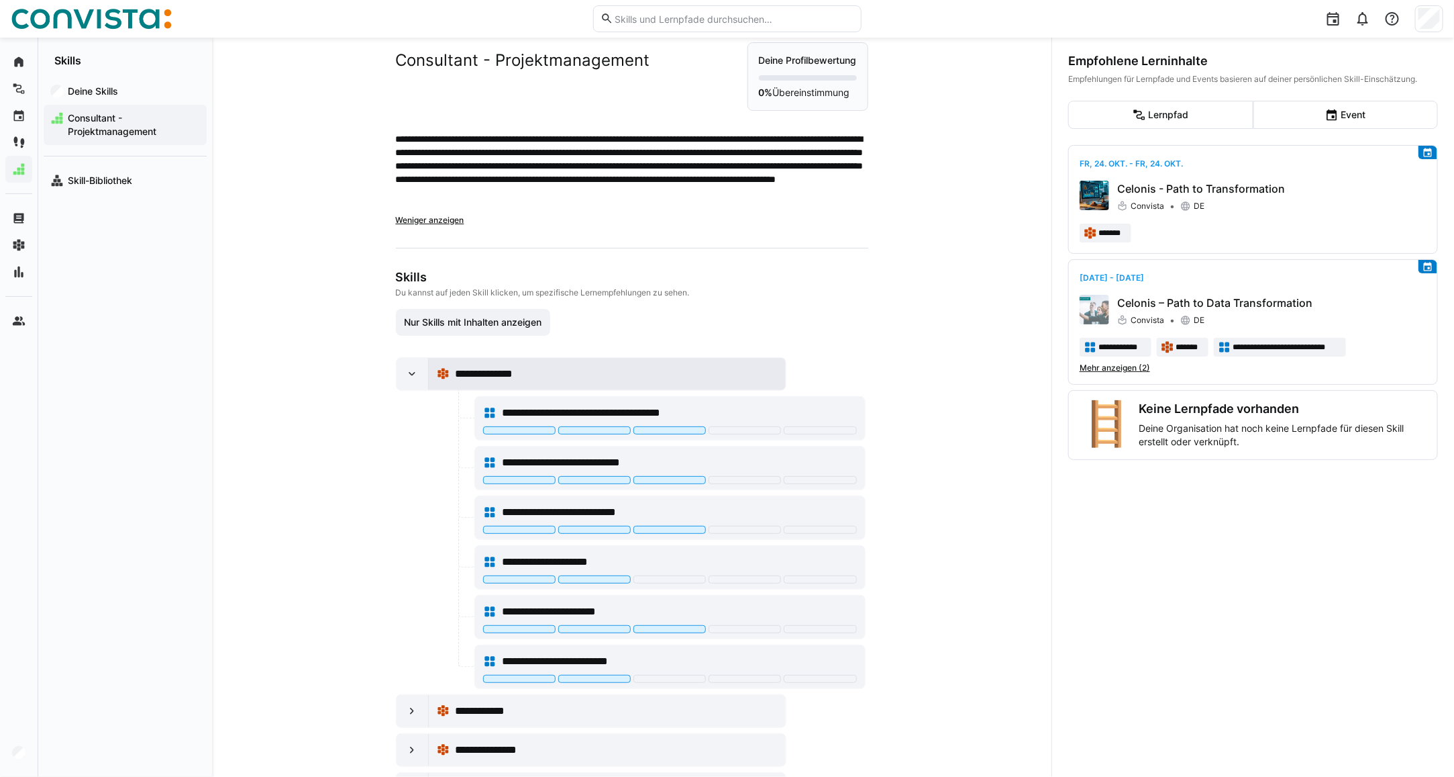
click at [510, 371] on span "**********" at bounding box center [495, 374] width 81 height 16
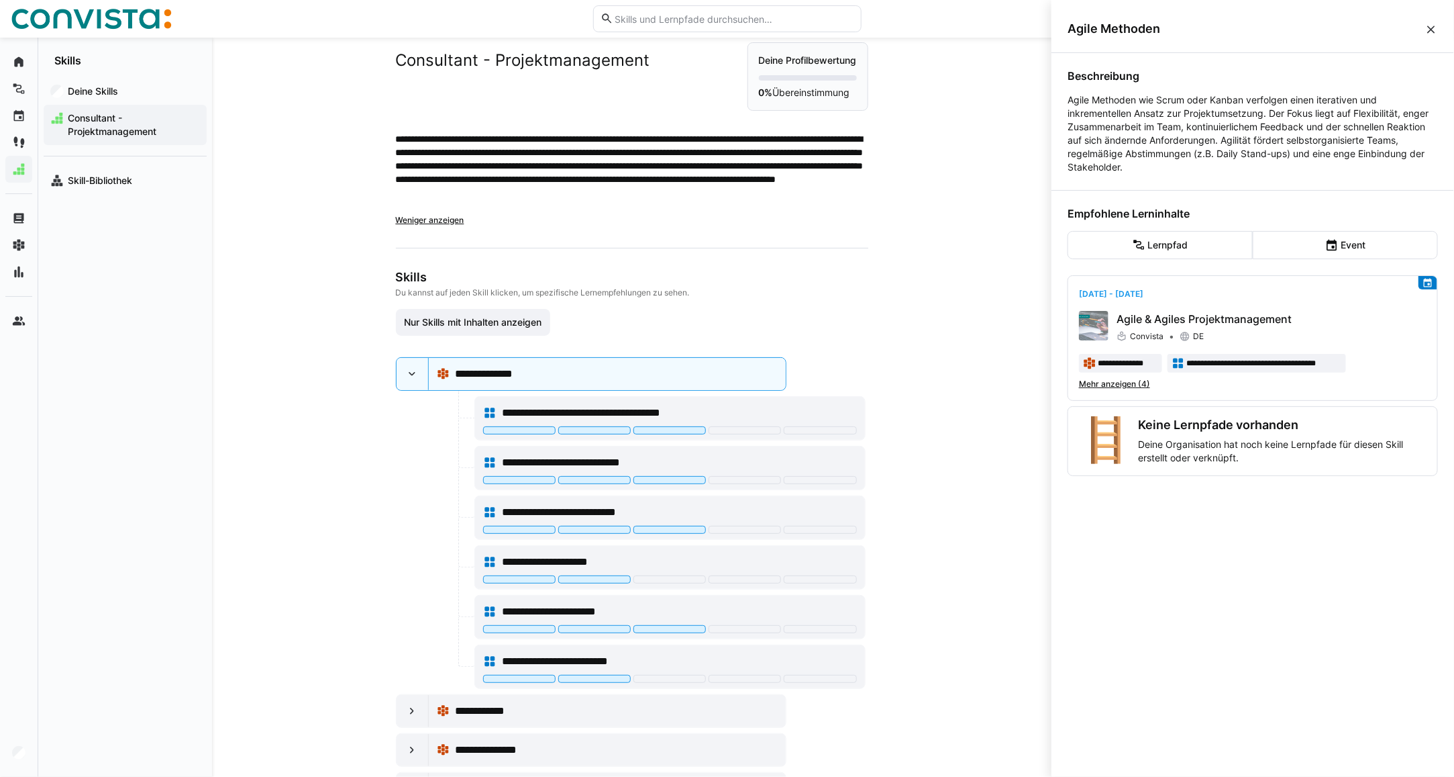
click at [1425, 28] on eds-icon at bounding box center [1431, 29] width 13 height 13
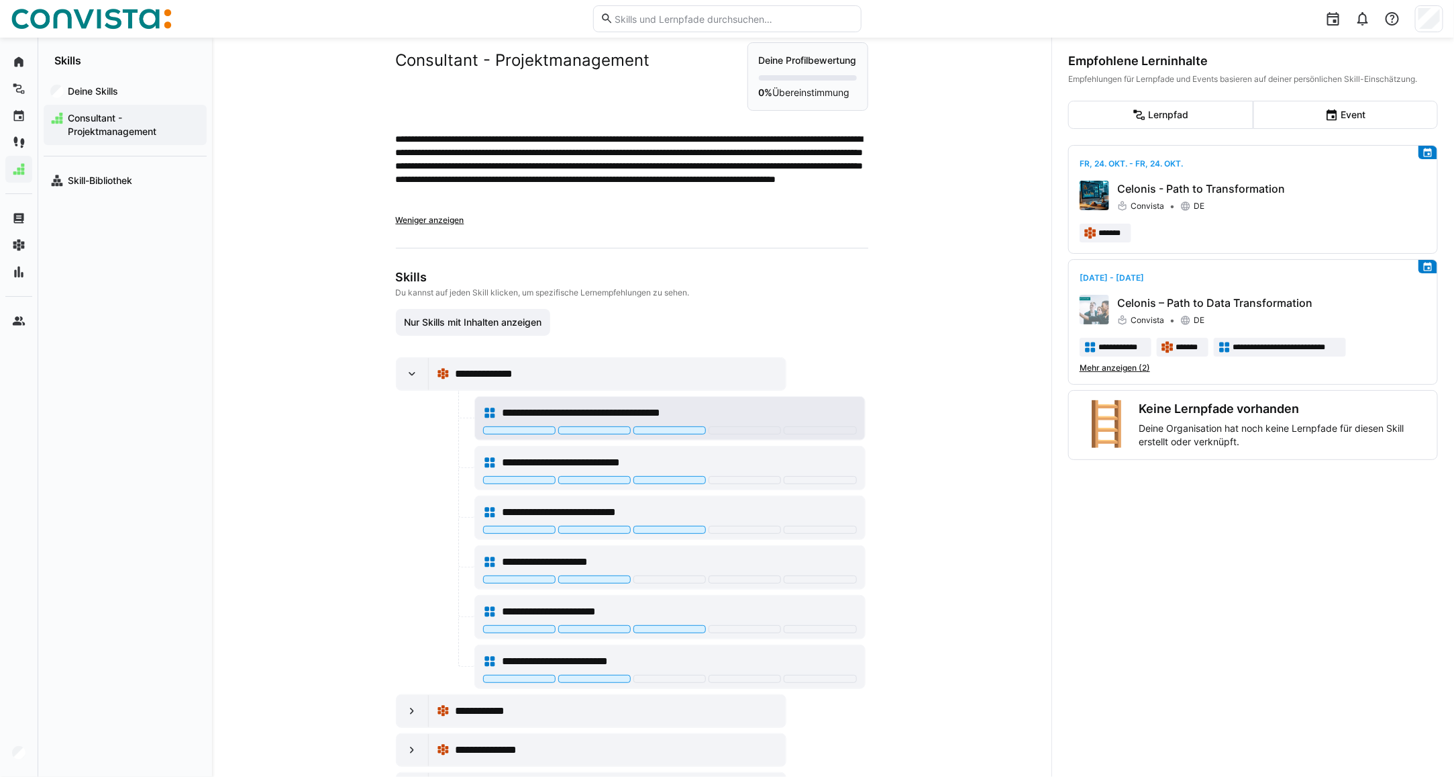
click at [747, 415] on div "**********" at bounding box center [679, 413] width 355 height 16
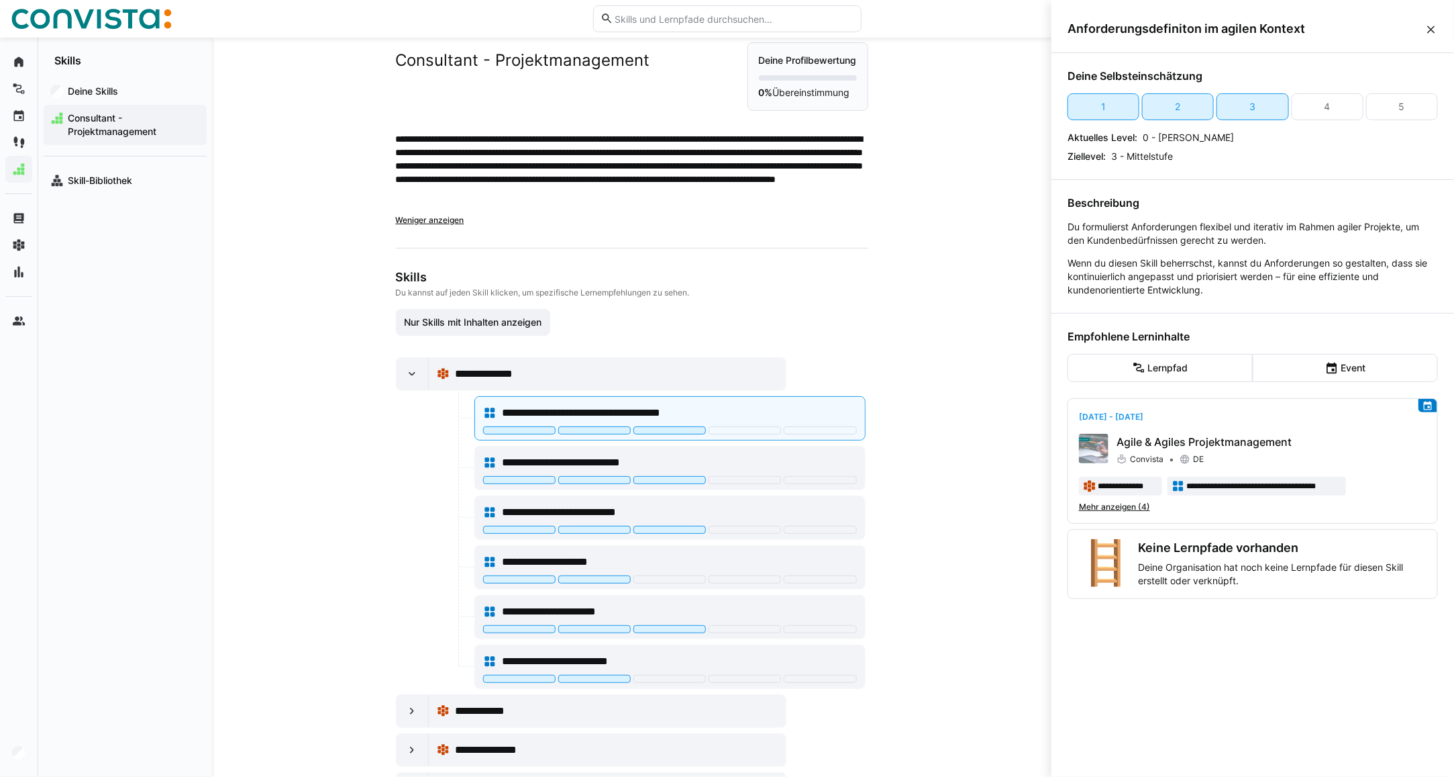
click at [1425, 28] on eds-icon at bounding box center [1431, 29] width 13 height 13
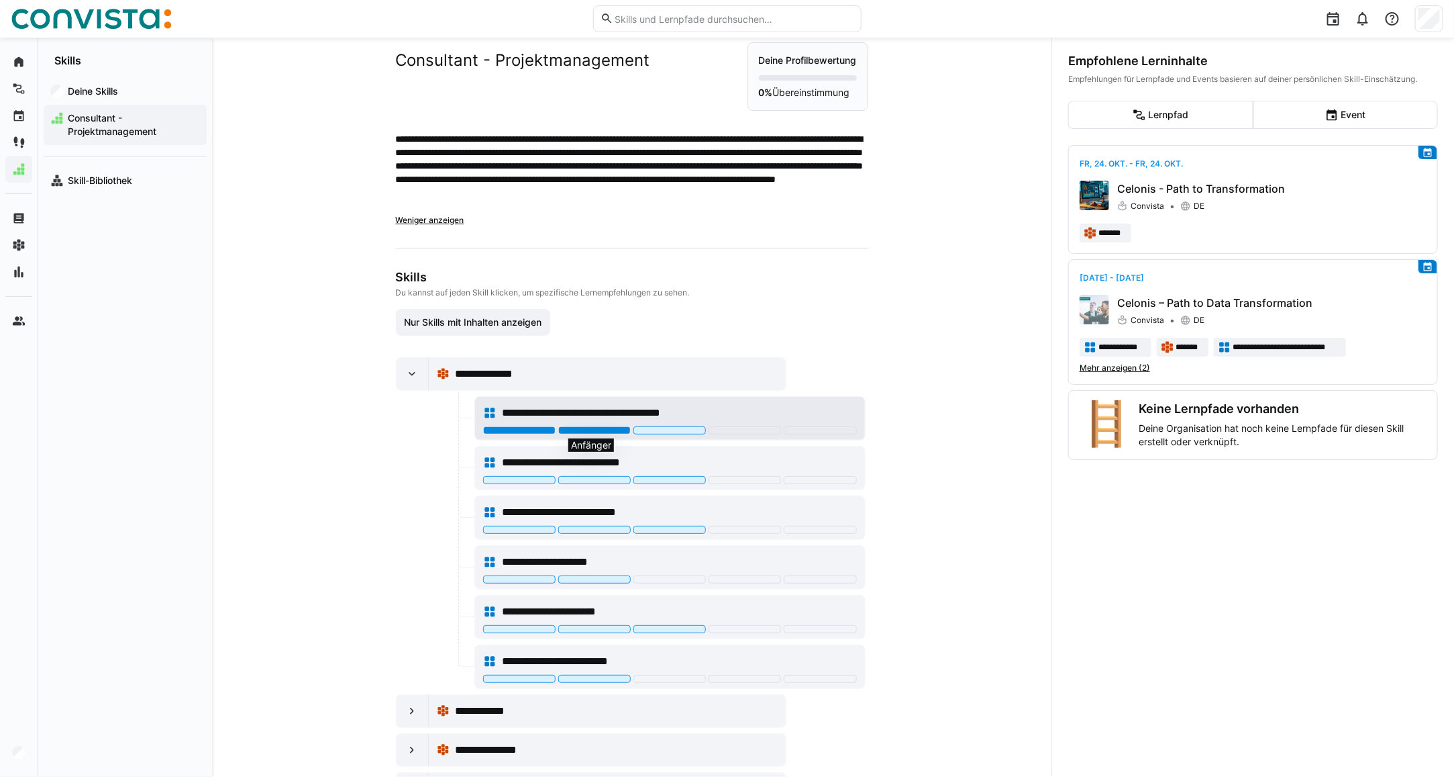
click at [585, 433] on div at bounding box center [594, 430] width 72 height 8
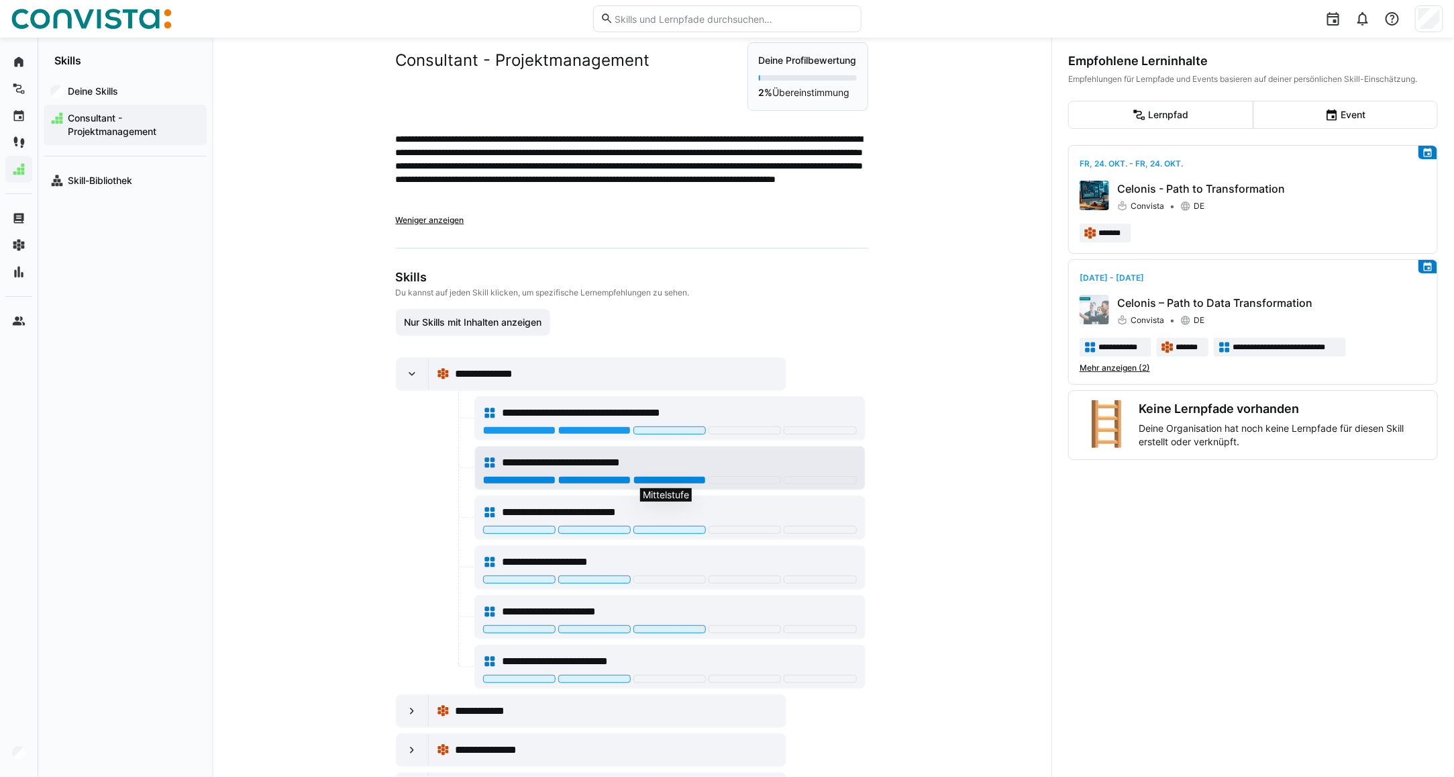
click at [653, 482] on div at bounding box center [670, 480] width 72 height 8
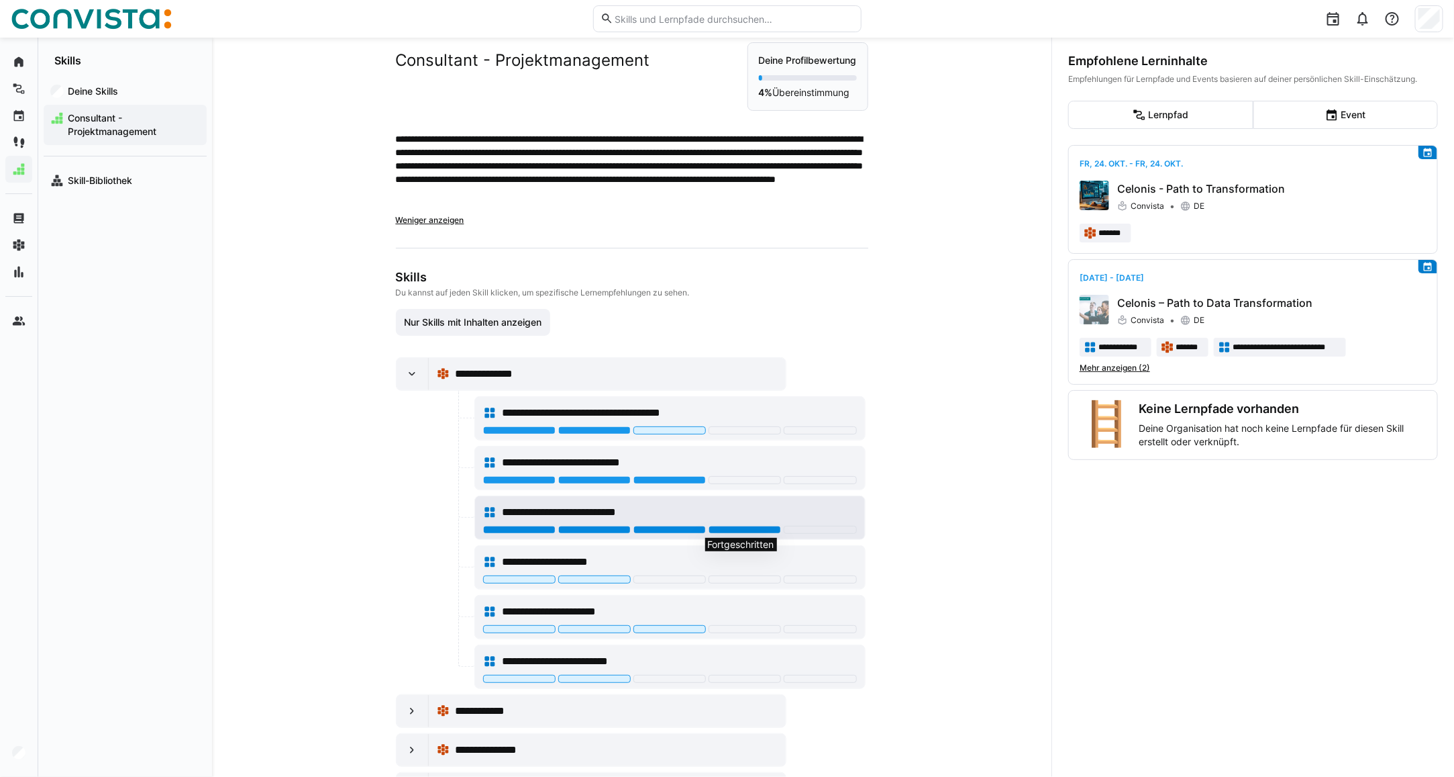
click at [723, 530] on div at bounding box center [745, 530] width 72 height 8
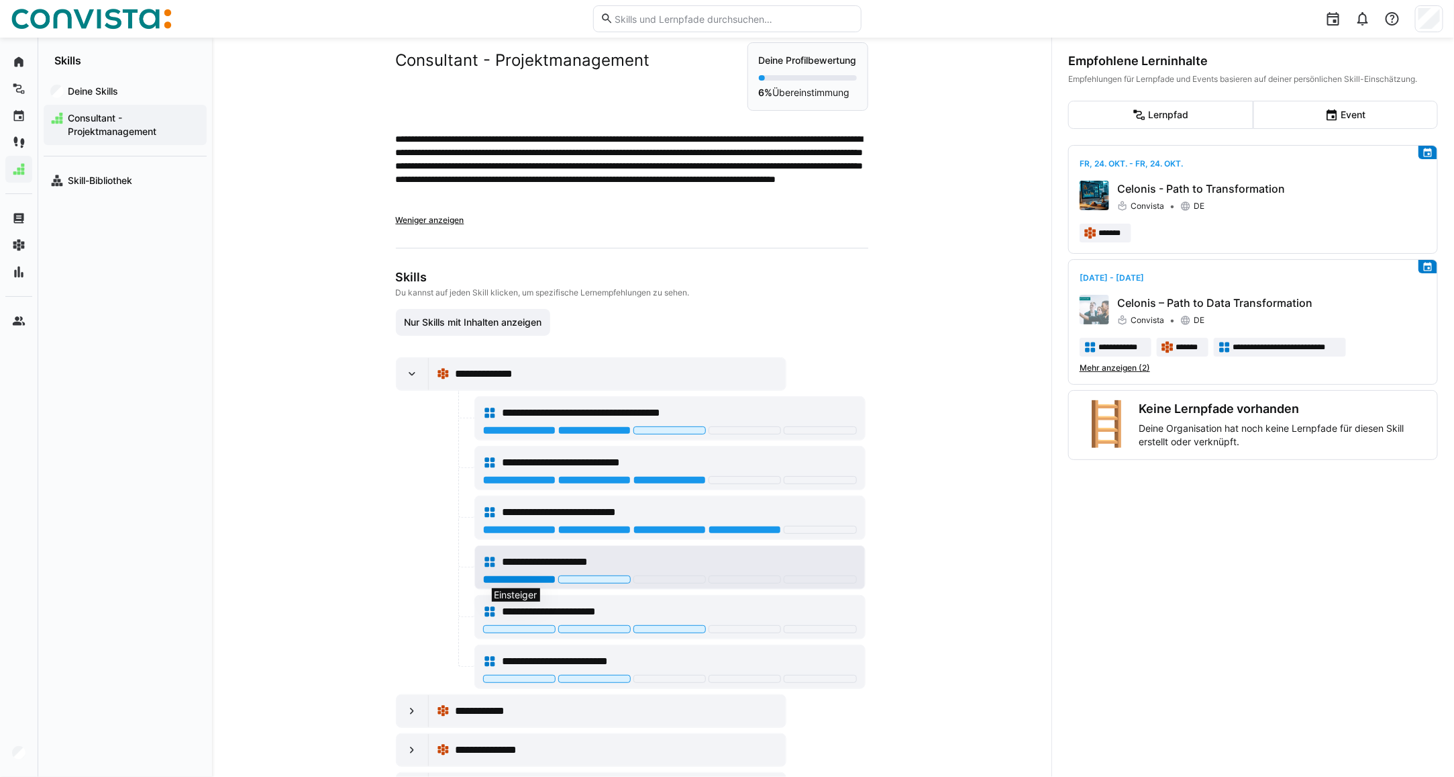
click at [522, 581] on div at bounding box center [519, 579] width 72 height 8
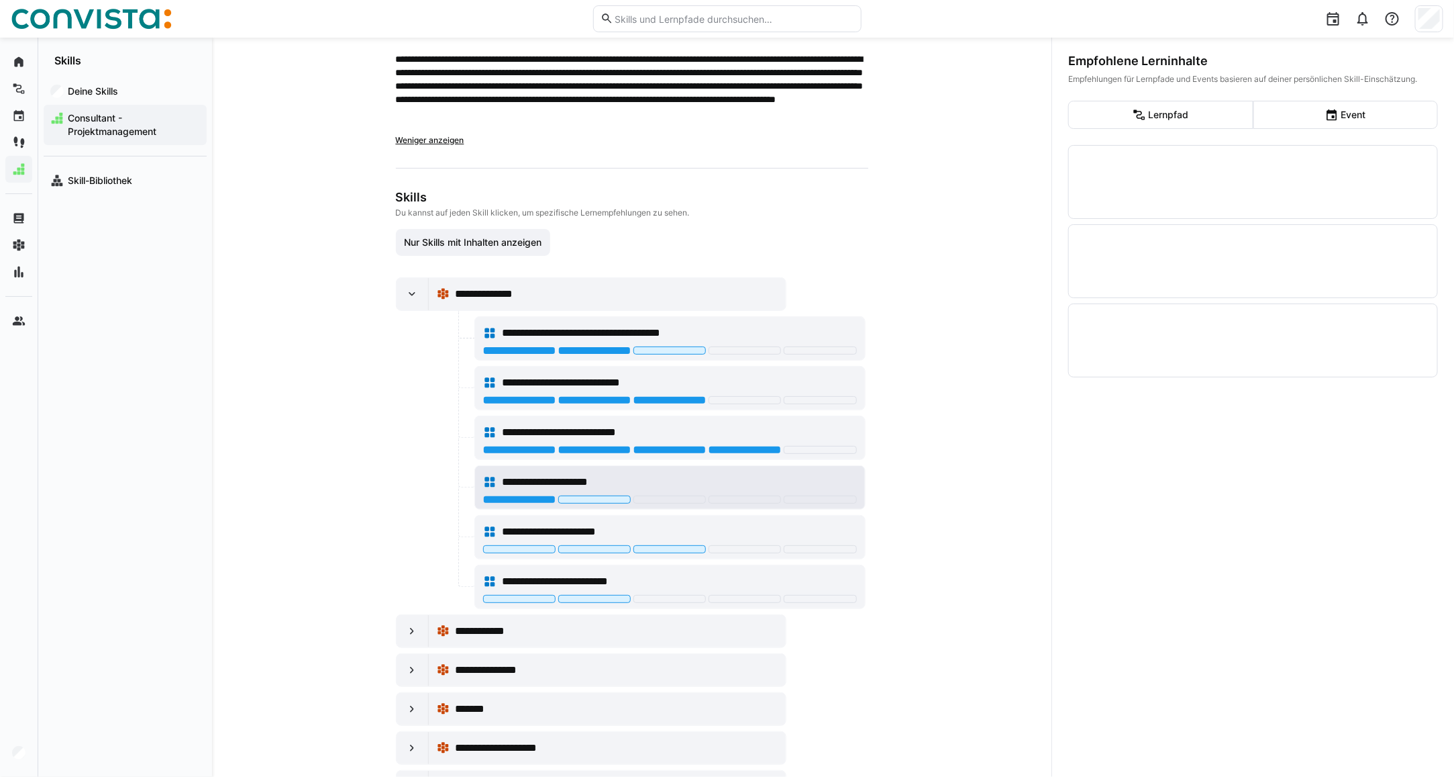
scroll to position [195, 0]
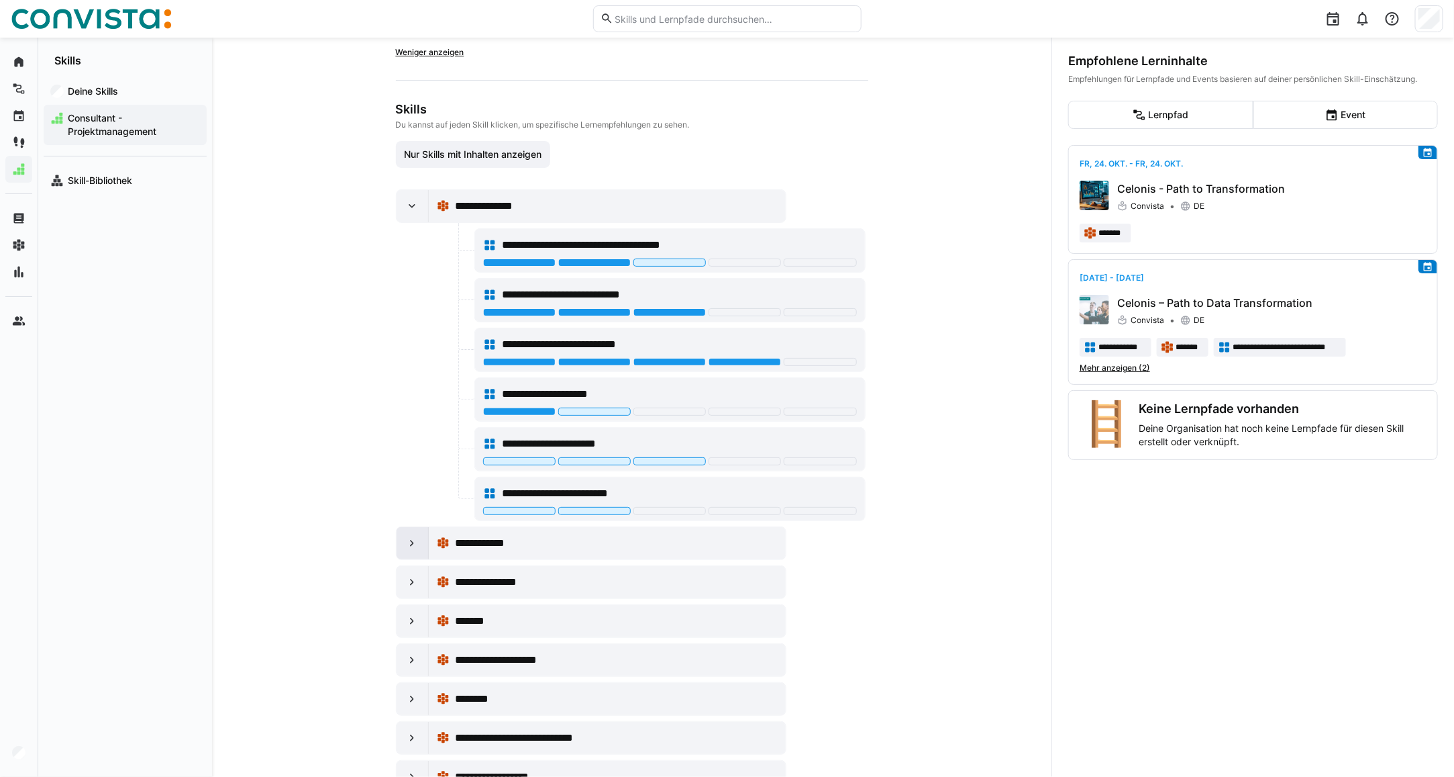
click at [417, 557] on div at bounding box center [413, 543] width 32 height 32
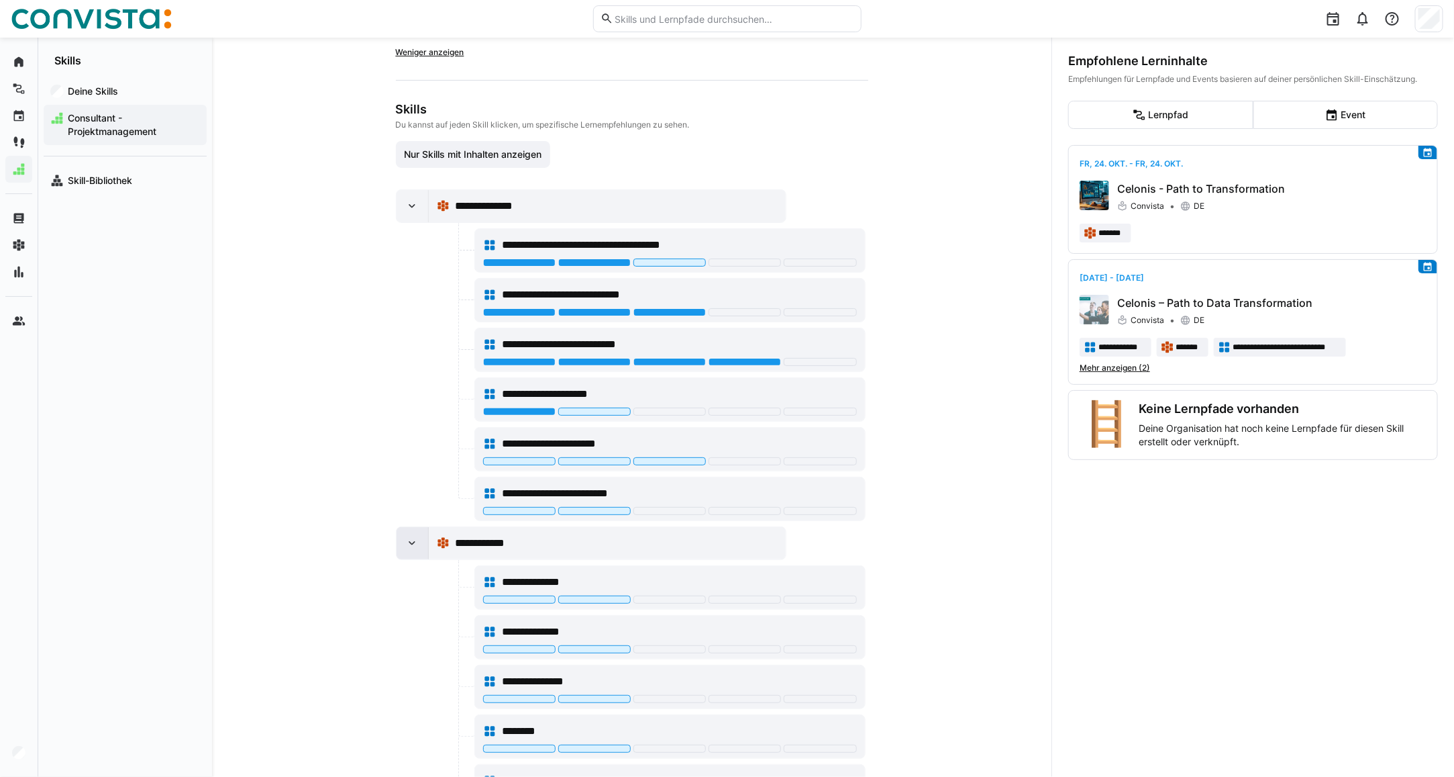
click at [405, 540] on eds-icon at bounding box center [411, 542] width 13 height 13
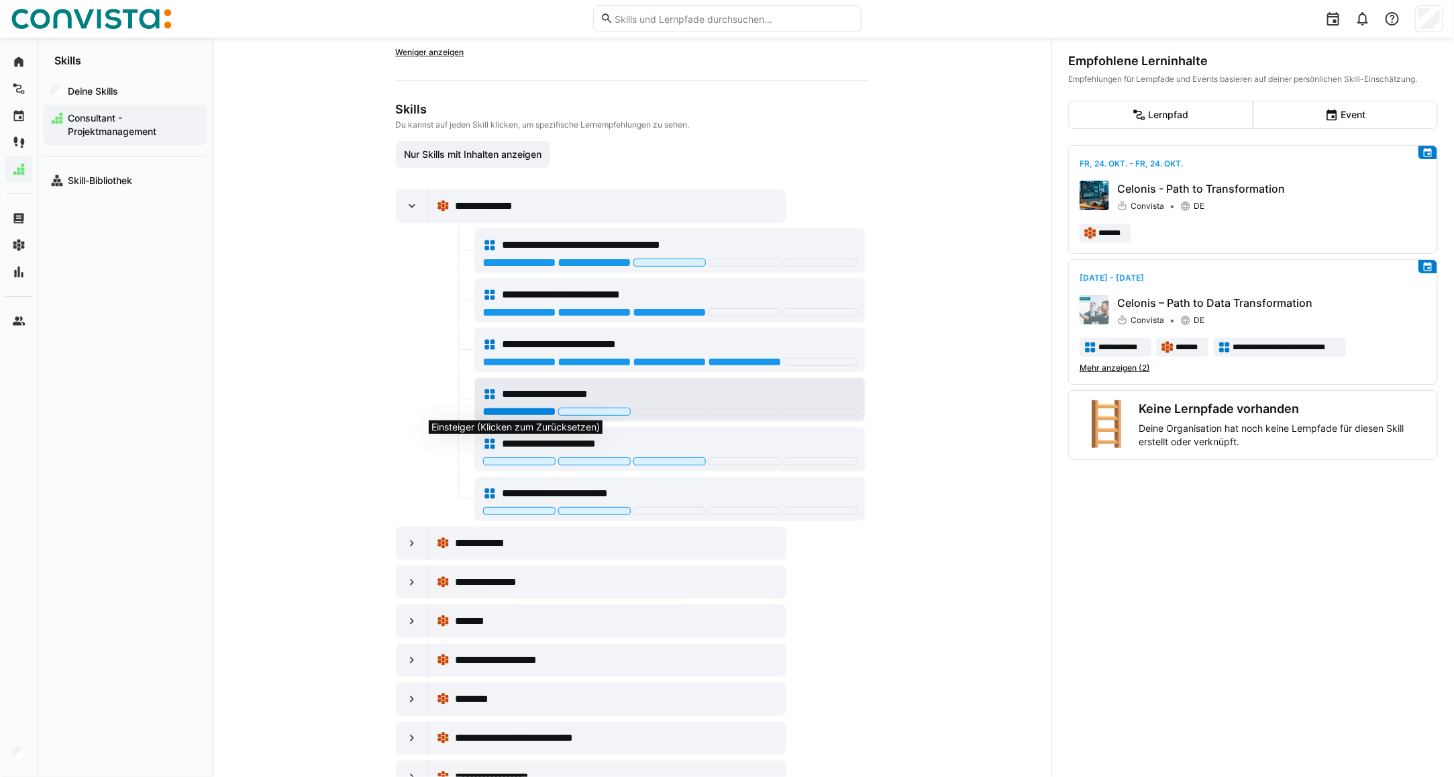
click at [512, 413] on div at bounding box center [519, 411] width 72 height 8
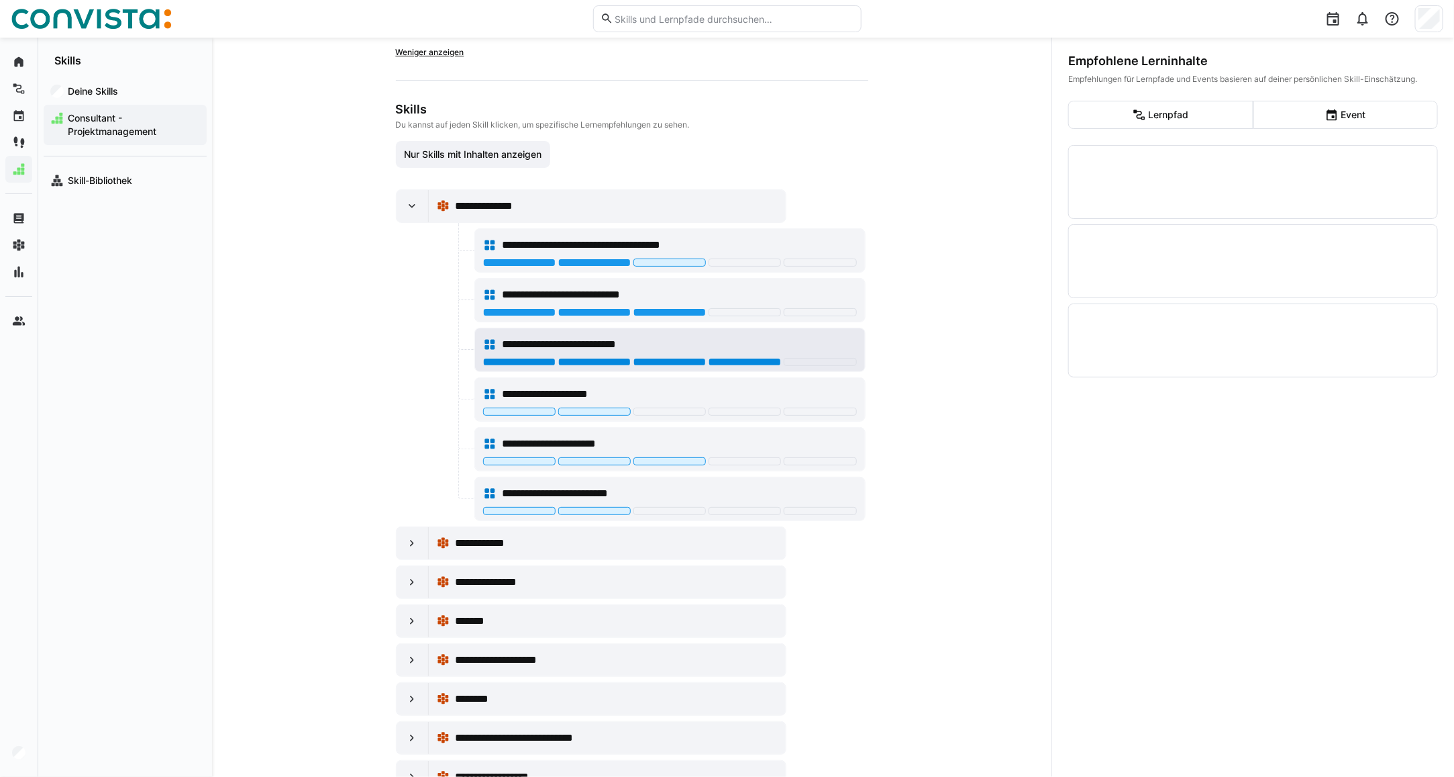
click at [730, 361] on div at bounding box center [745, 362] width 72 height 8
click at [645, 364] on div at bounding box center [670, 362] width 72 height 8
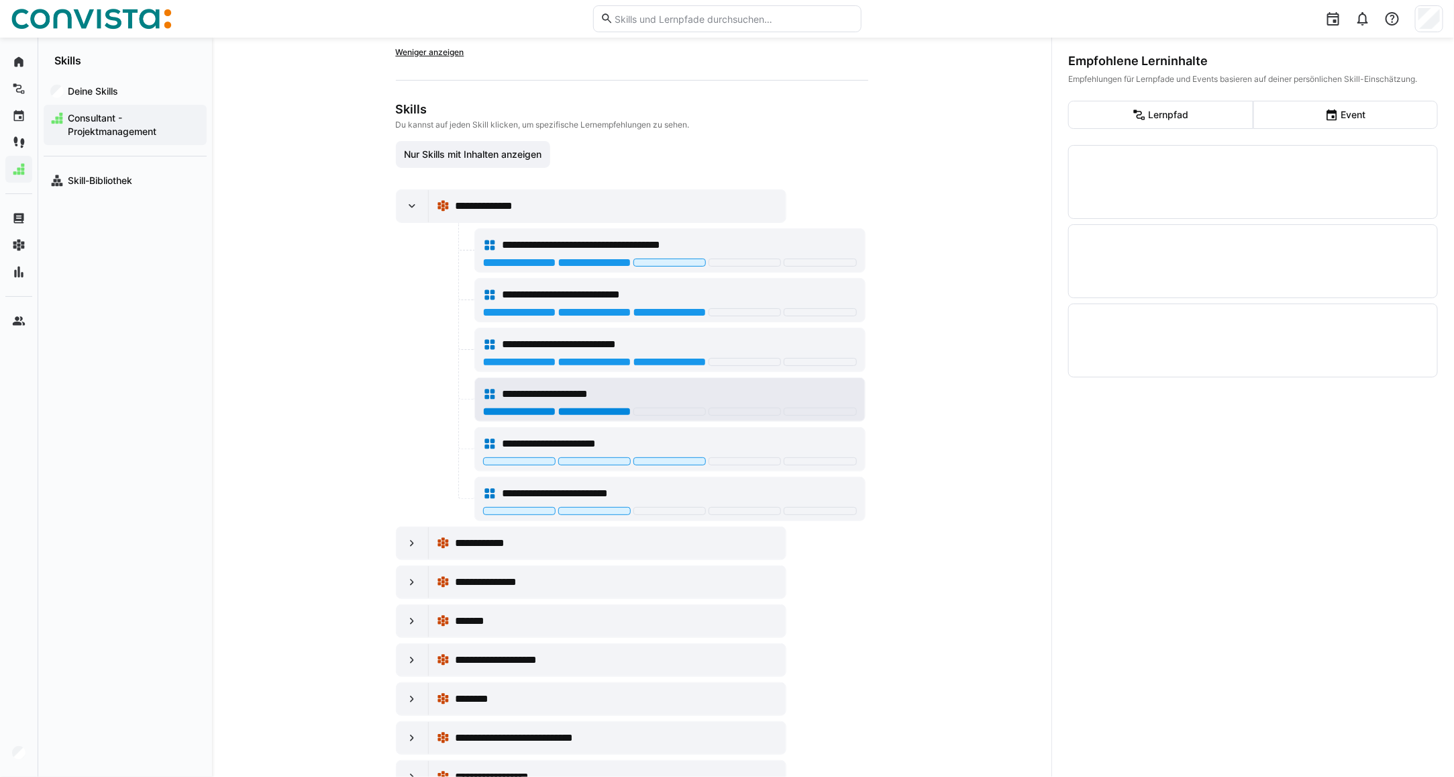
click at [581, 411] on div at bounding box center [594, 411] width 72 height 8
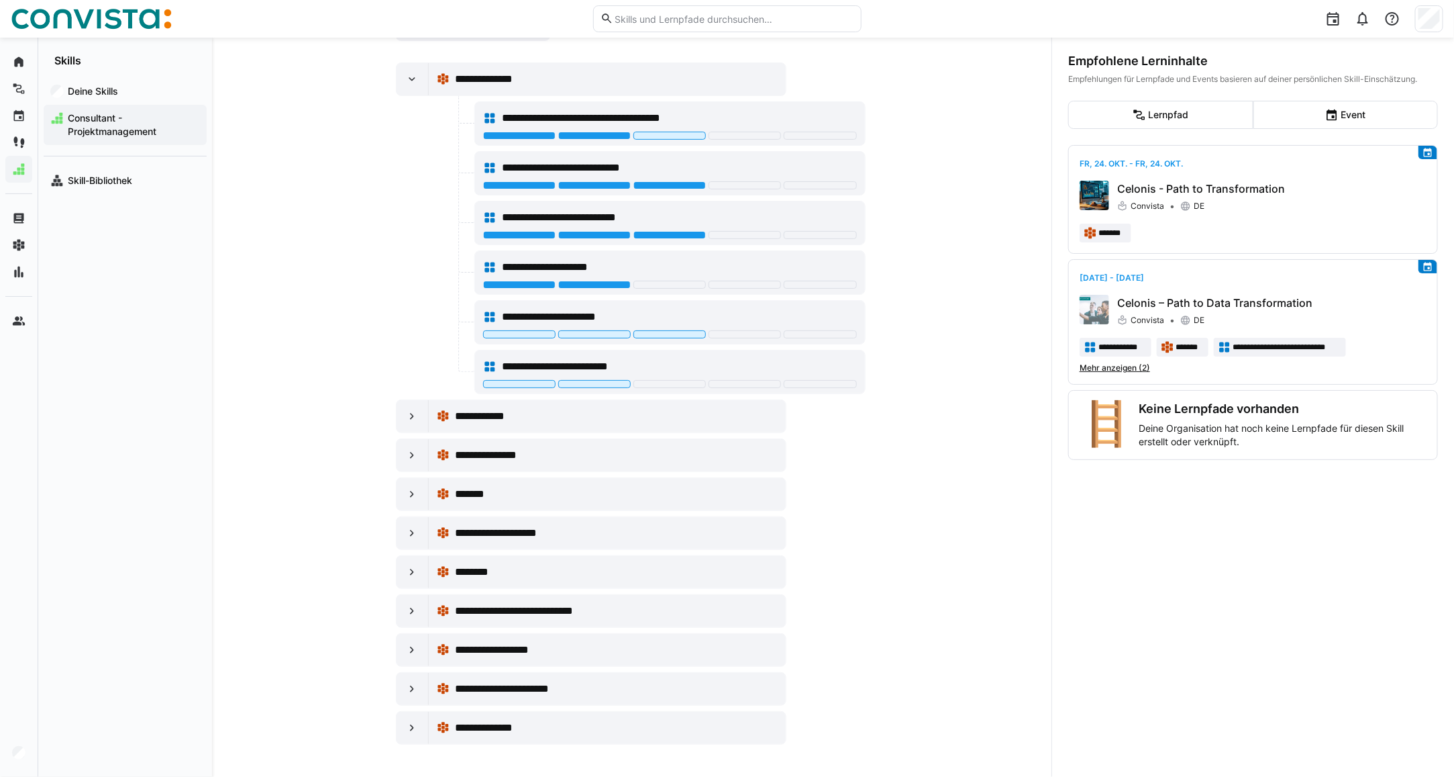
scroll to position [0, 0]
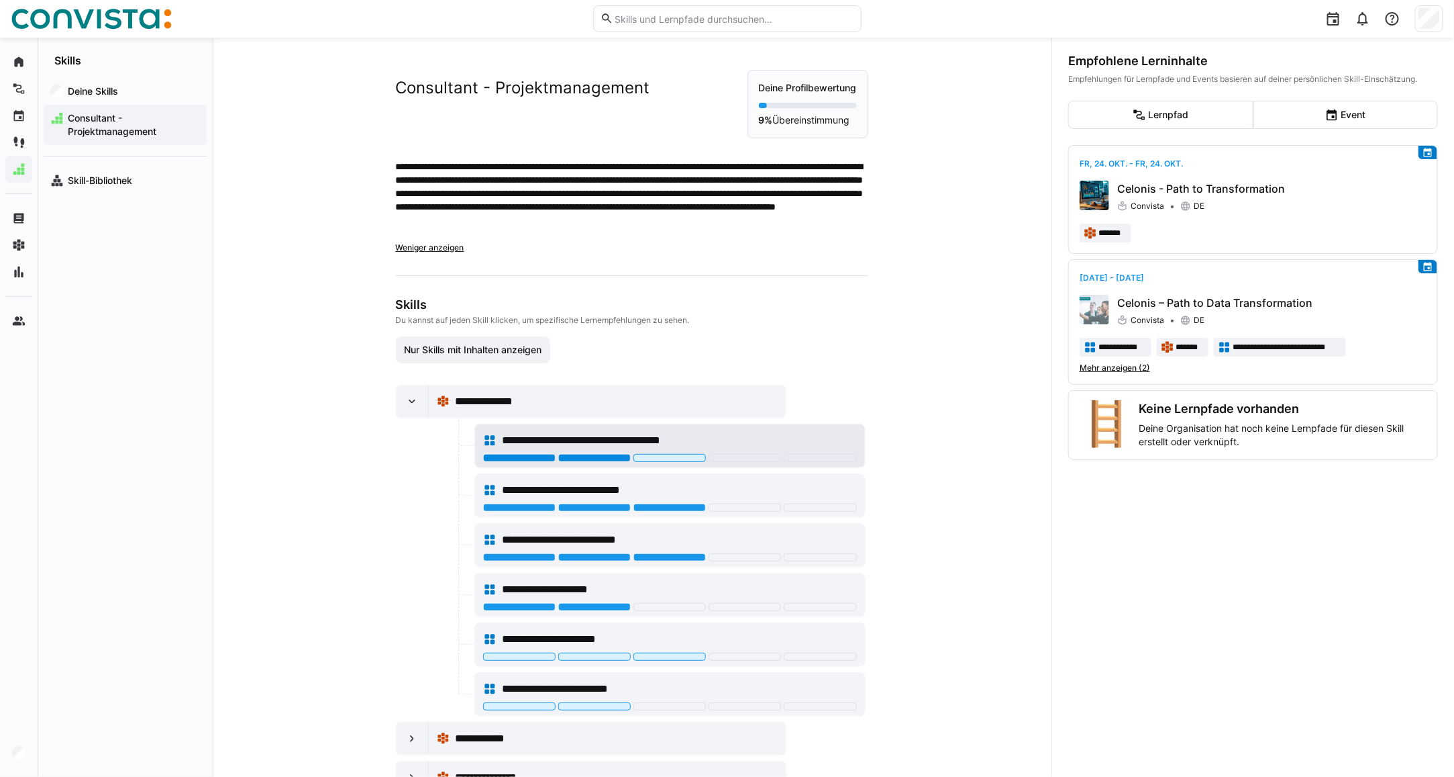
click at [605, 458] on div at bounding box center [594, 458] width 72 height 8
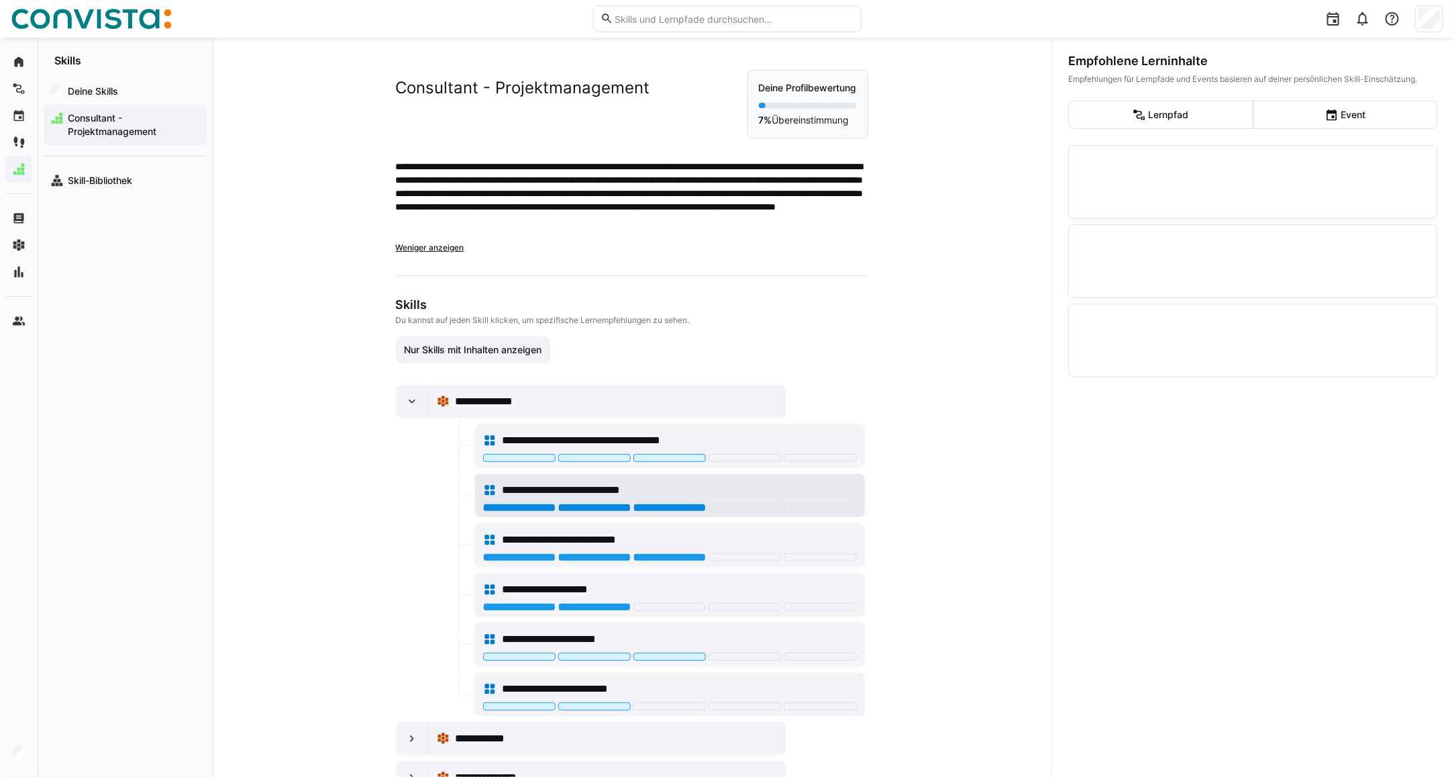
click at [638, 508] on div at bounding box center [670, 507] width 72 height 8
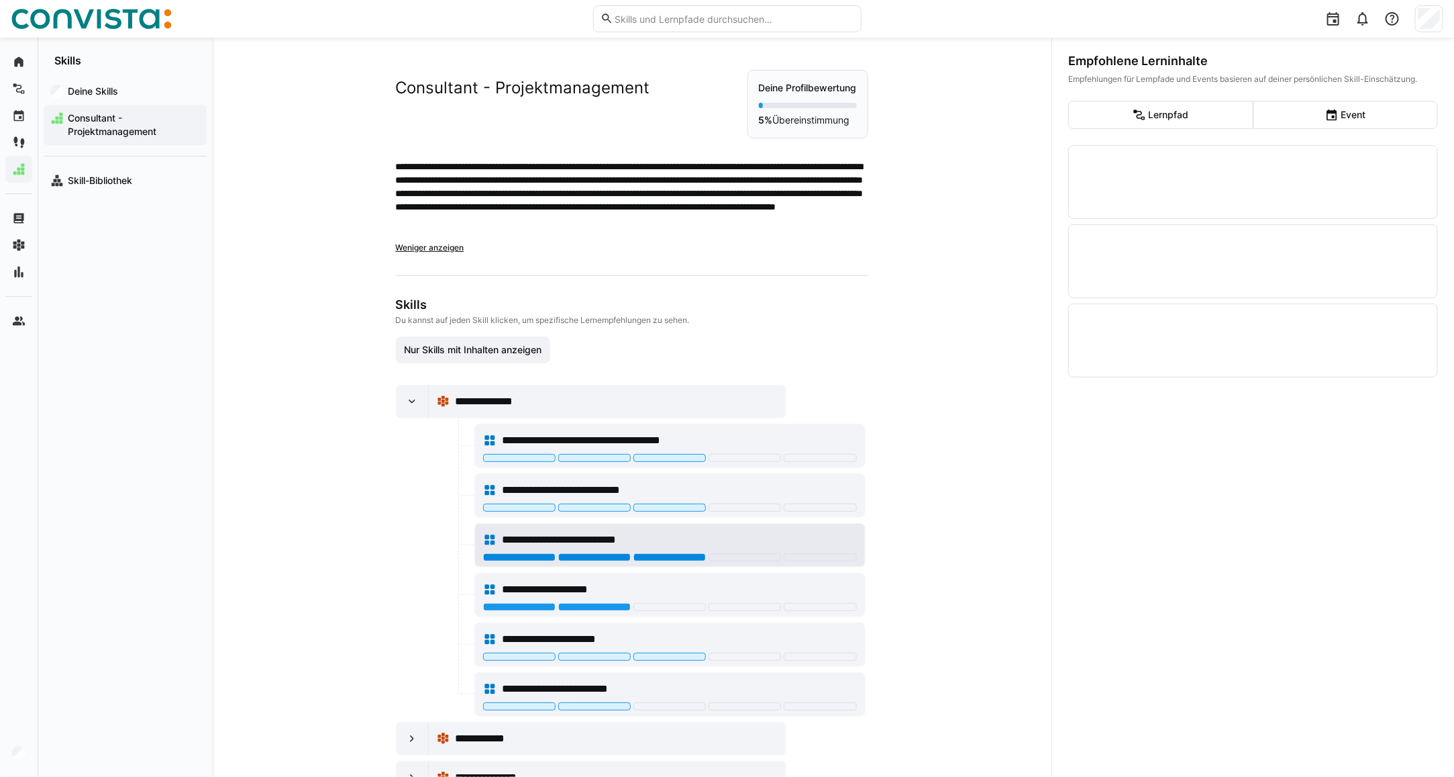
click at [652, 561] on div at bounding box center [670, 557] width 72 height 8
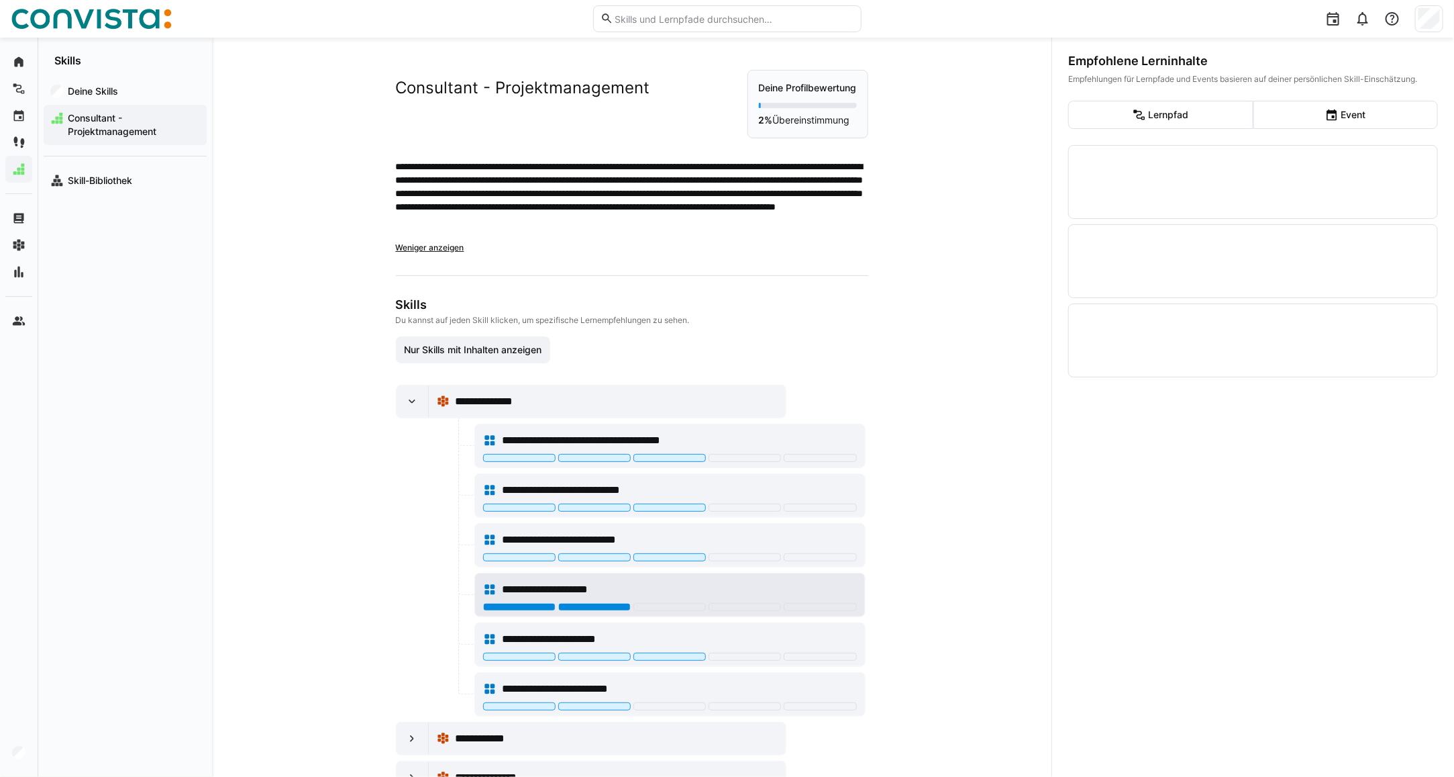
click at [576, 608] on div at bounding box center [594, 607] width 72 height 8
click at [408, 406] on eds-icon at bounding box center [411, 401] width 13 height 13
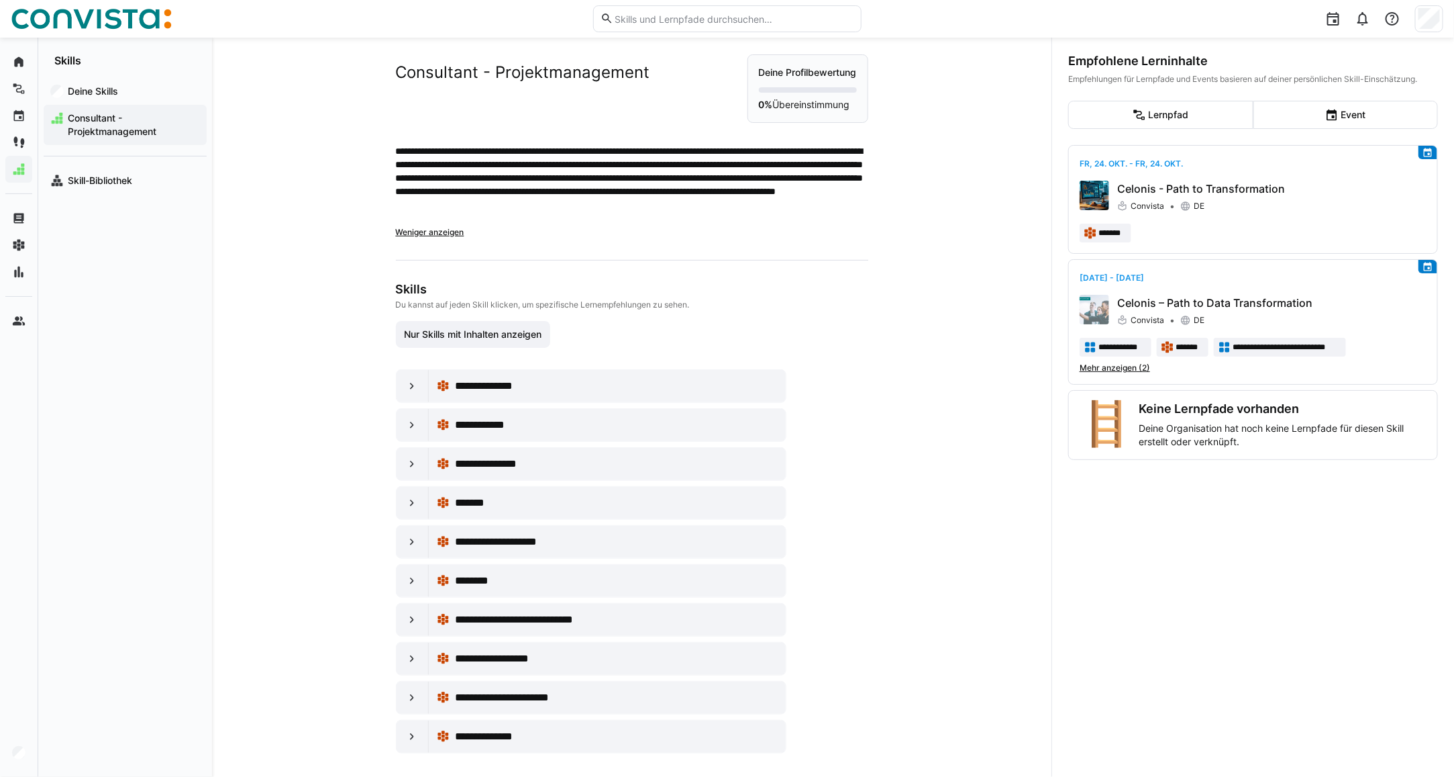
scroll to position [28, 0]
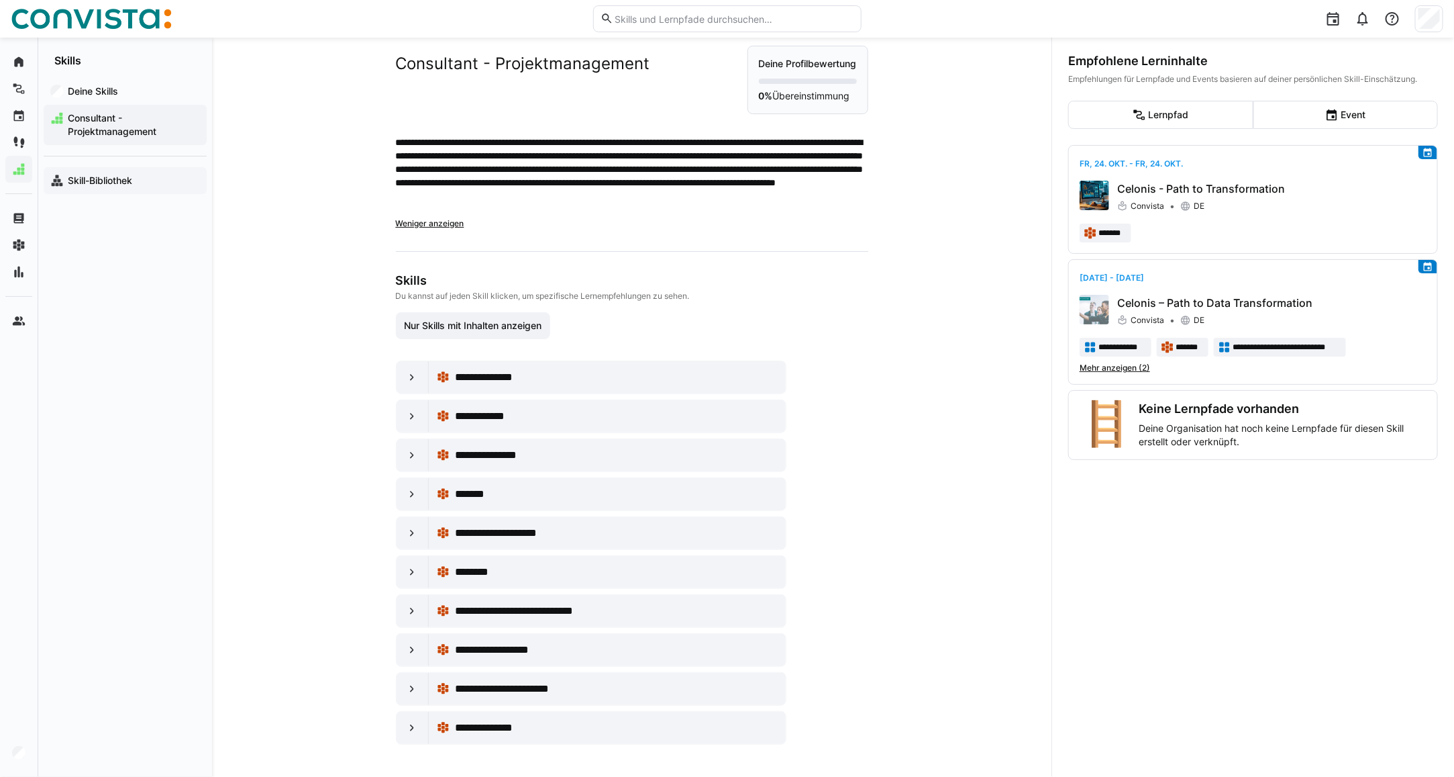
click at [0, 0] on app-navigation-label "Skill-Bibliothek" at bounding box center [0, 0] width 0 height 0
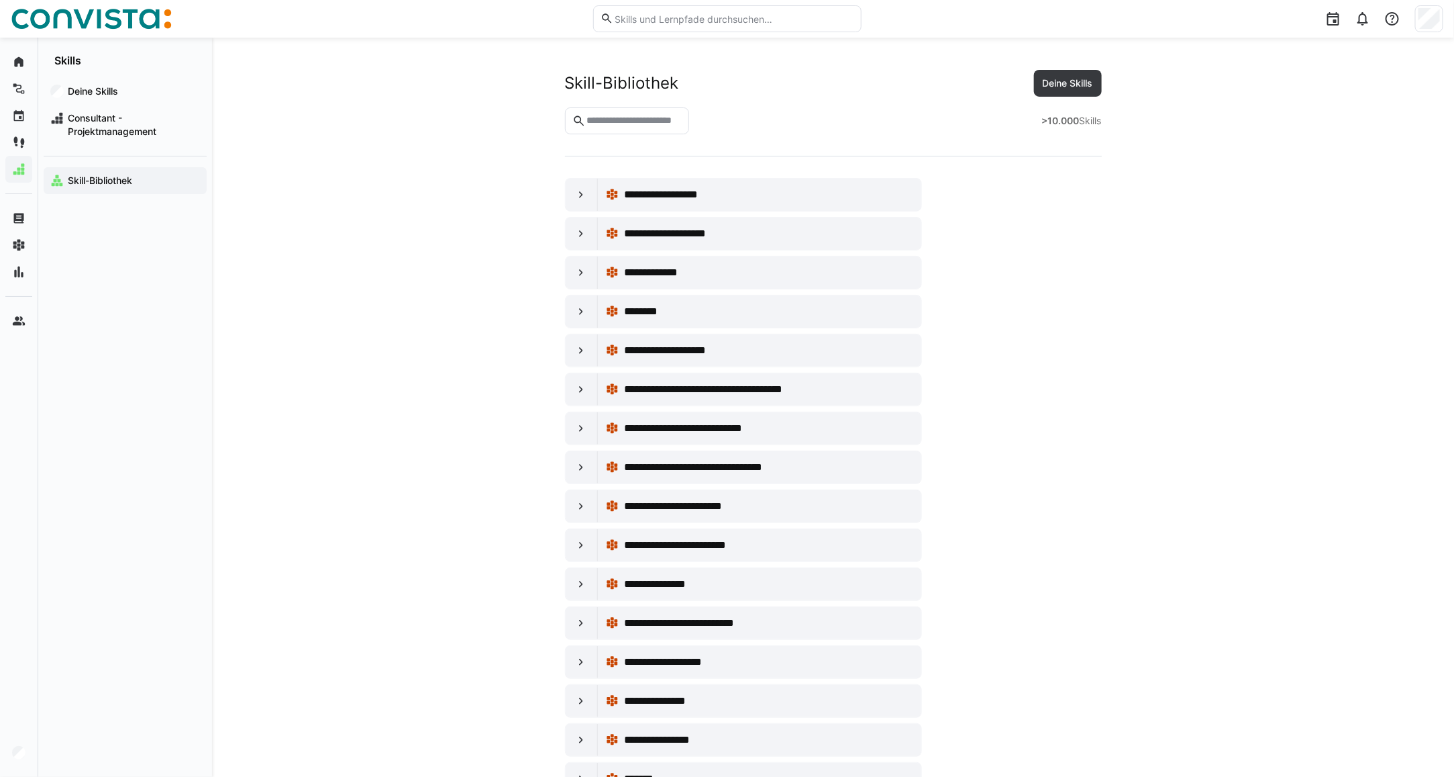
click at [643, 121] on input "text" at bounding box center [633, 121] width 97 height 12
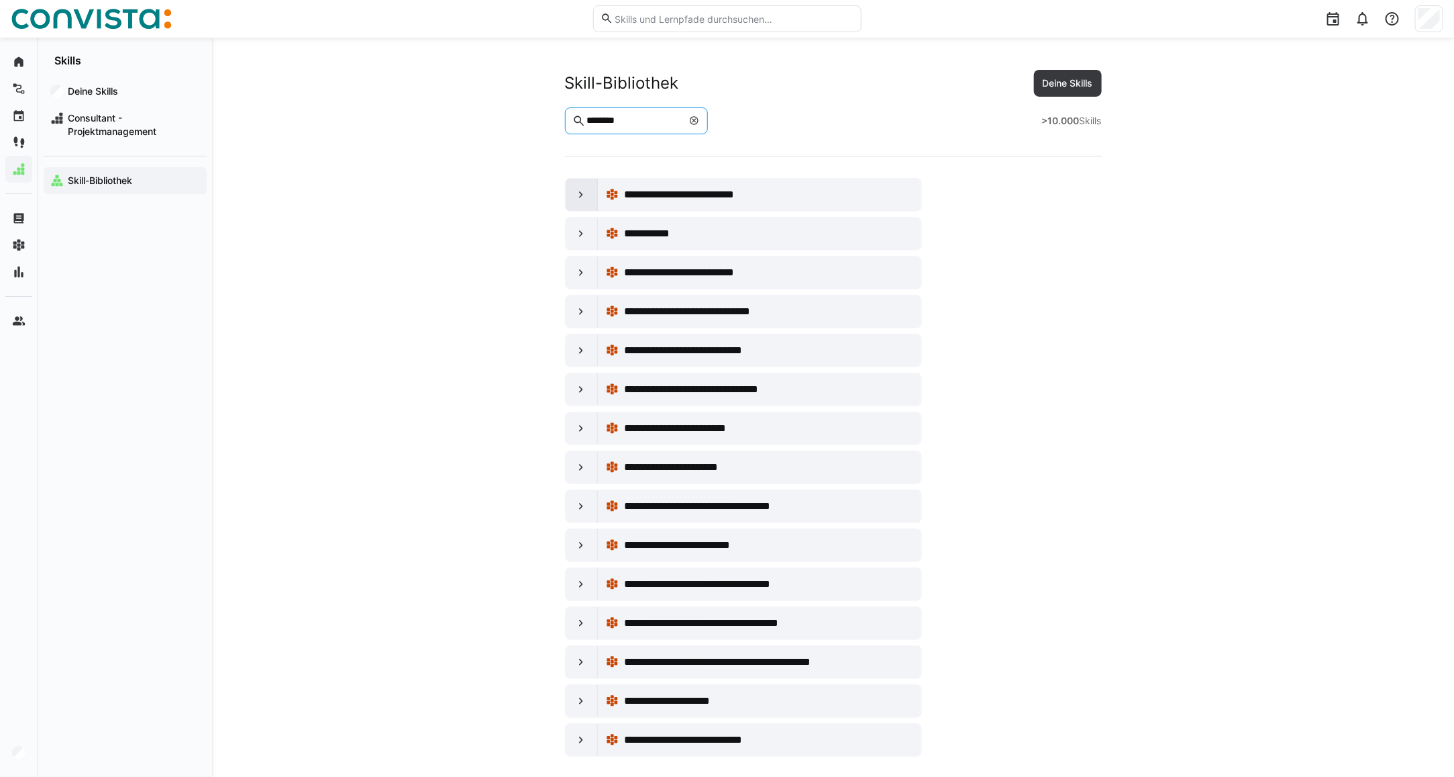
type input "********"
click at [581, 195] on eds-icon at bounding box center [581, 194] width 13 height 13
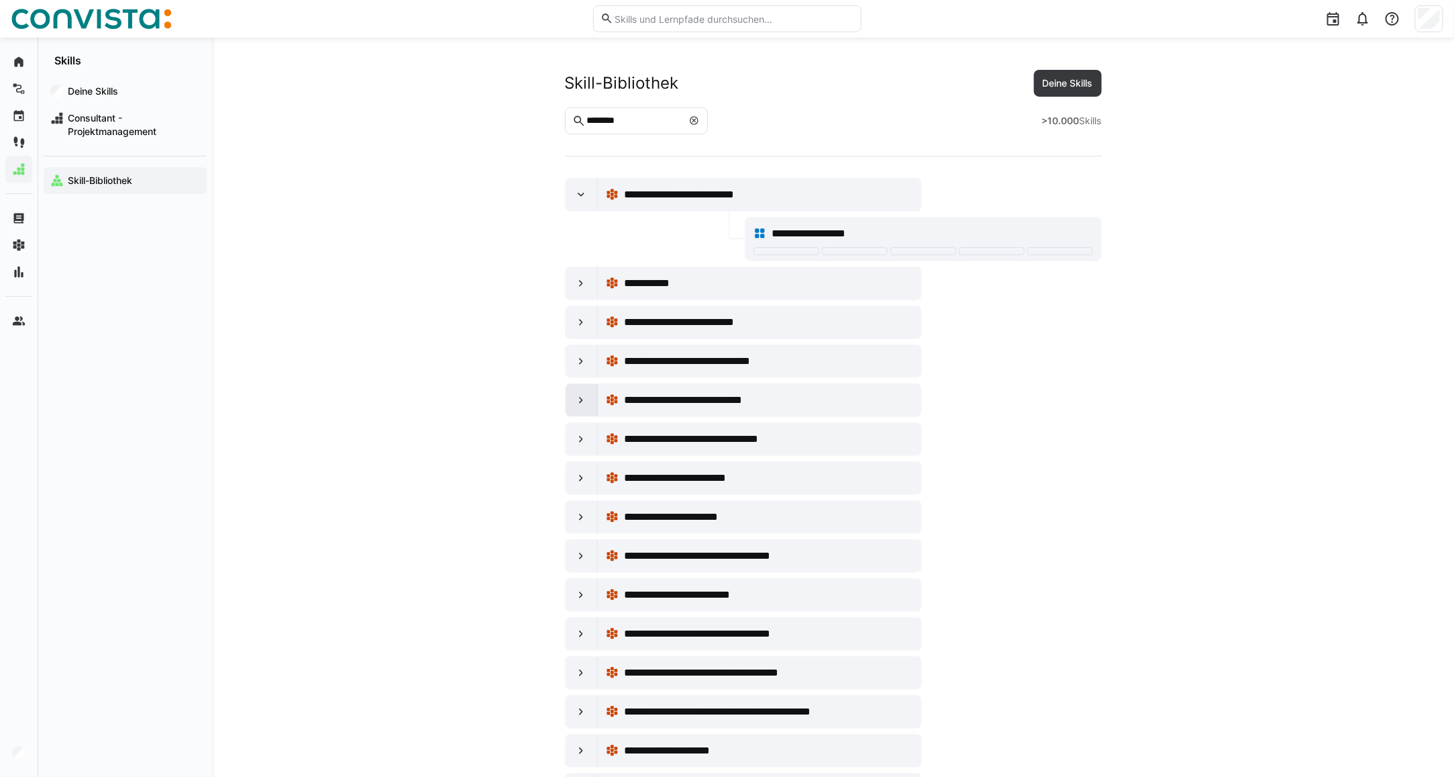
click at [572, 413] on div at bounding box center [582, 400] width 32 height 32
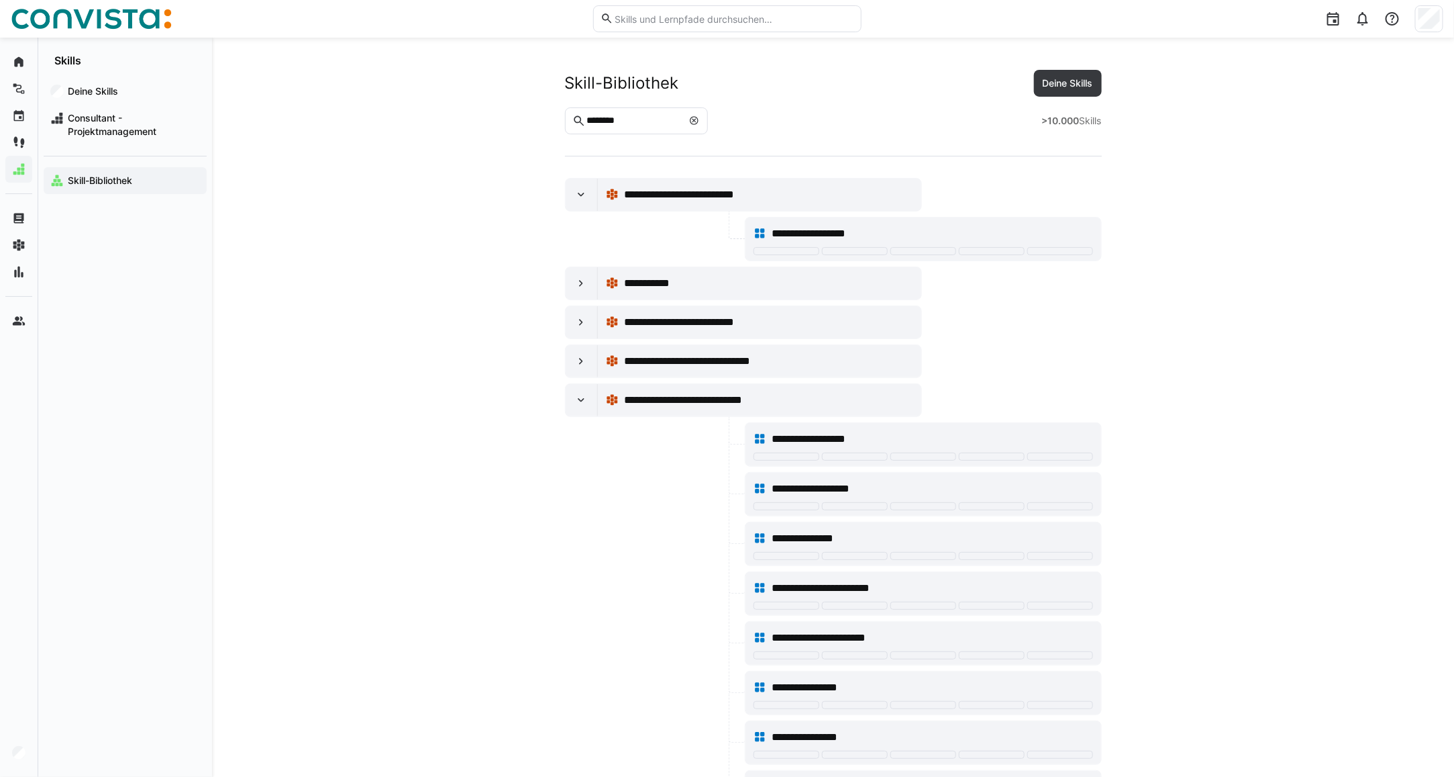
click at [699, 123] on eds-icon at bounding box center [694, 120] width 11 height 11
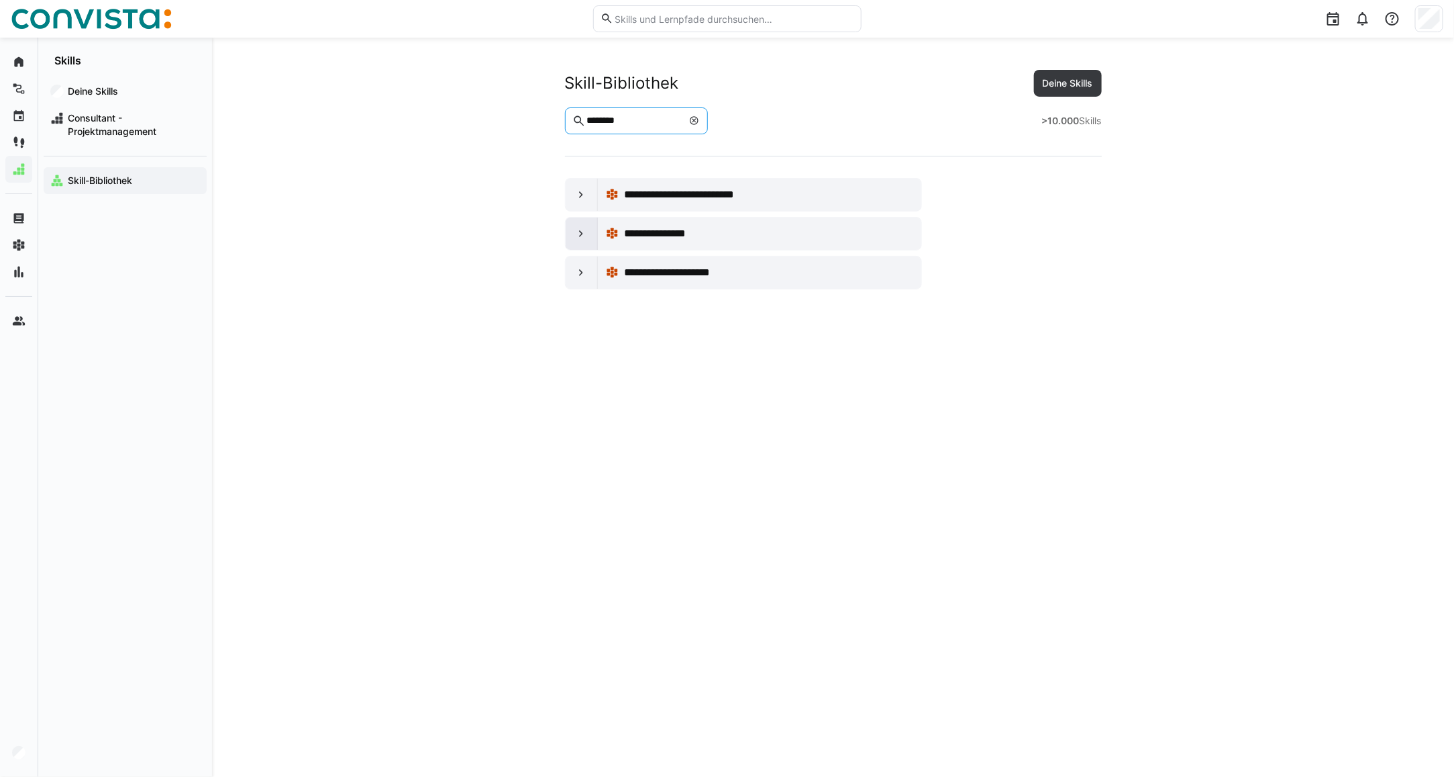
type input "********"
click at [575, 232] on eds-icon at bounding box center [581, 233] width 13 height 13
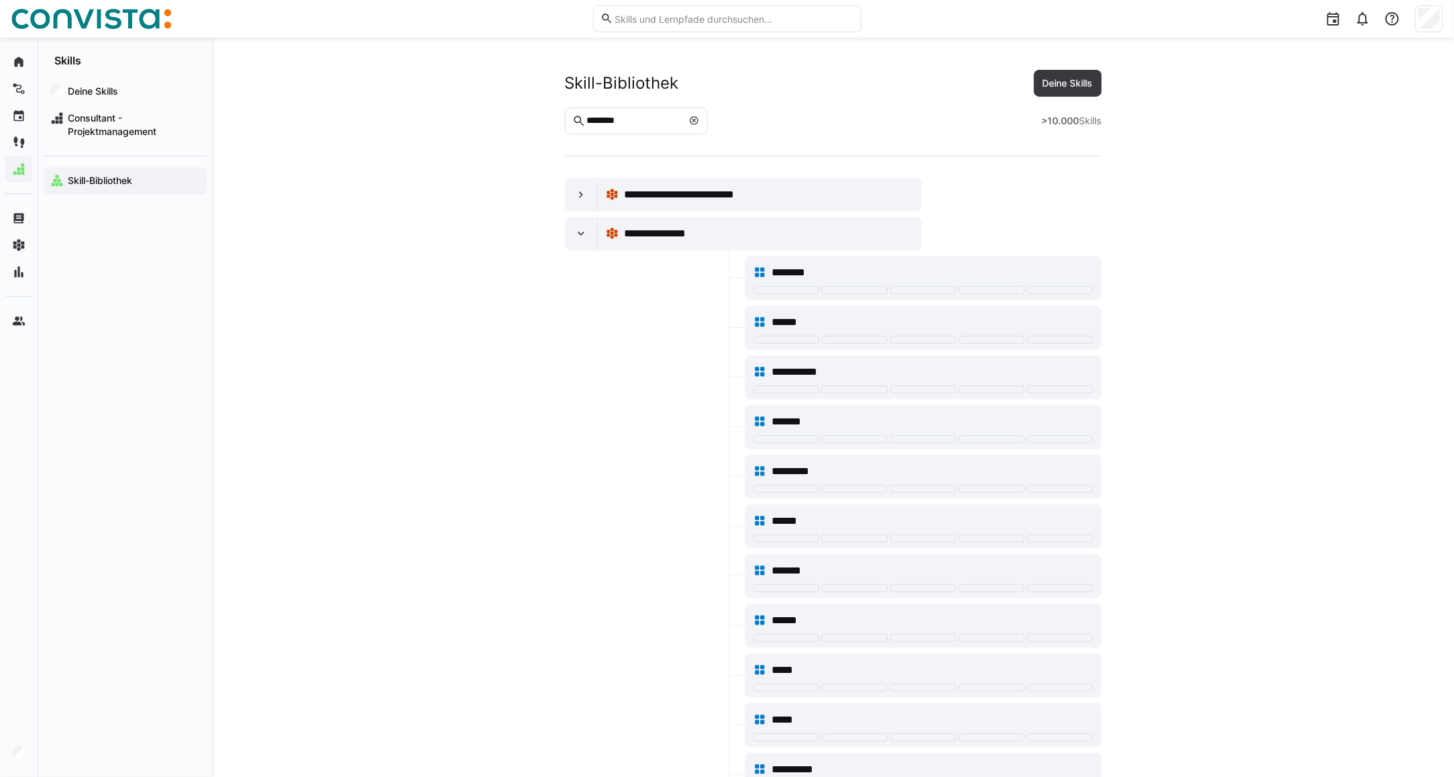
click at [699, 122] on eds-icon at bounding box center [694, 120] width 11 height 11
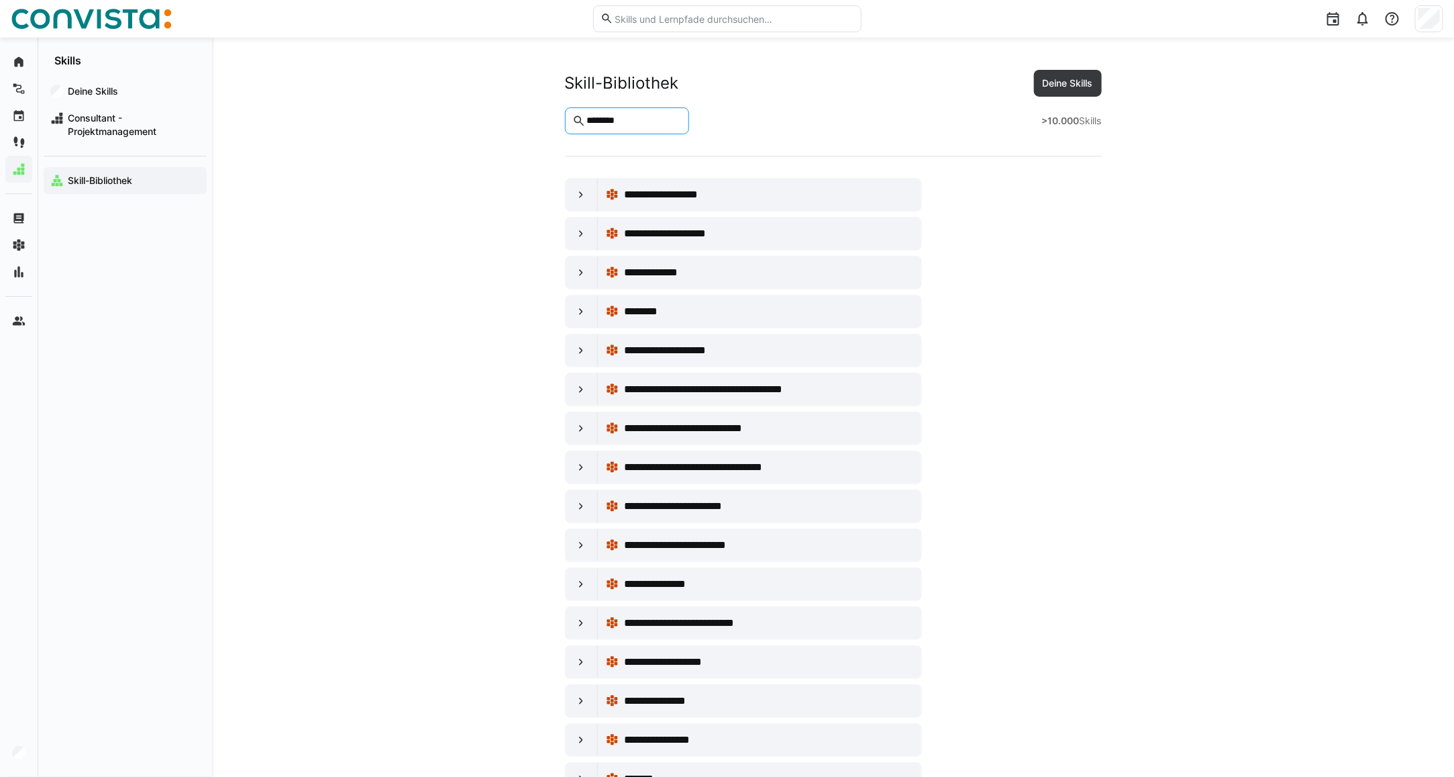
click at [605, 118] on input "********" at bounding box center [633, 121] width 97 height 12
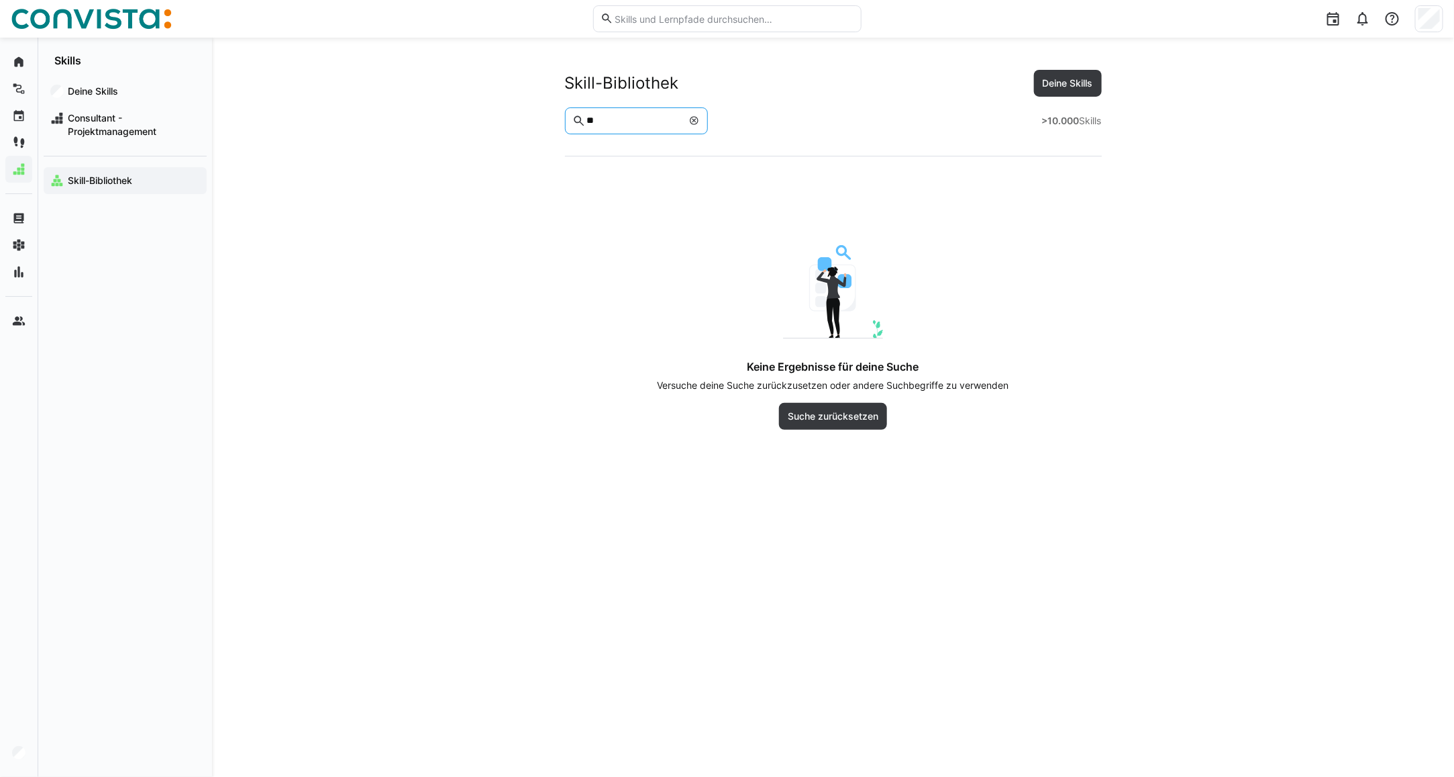
type input "*"
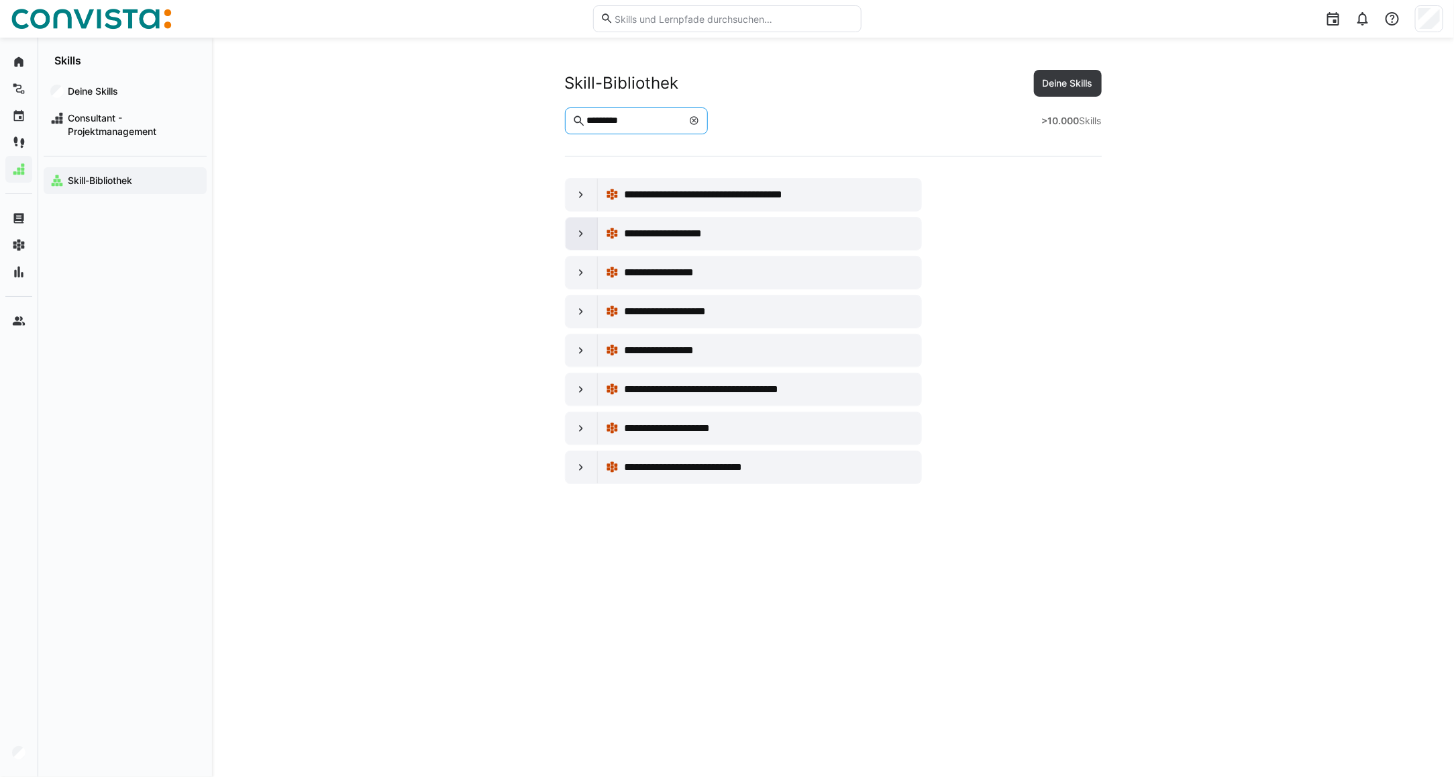
type input "*********"
click at [581, 229] on eds-icon at bounding box center [581, 233] width 13 height 13
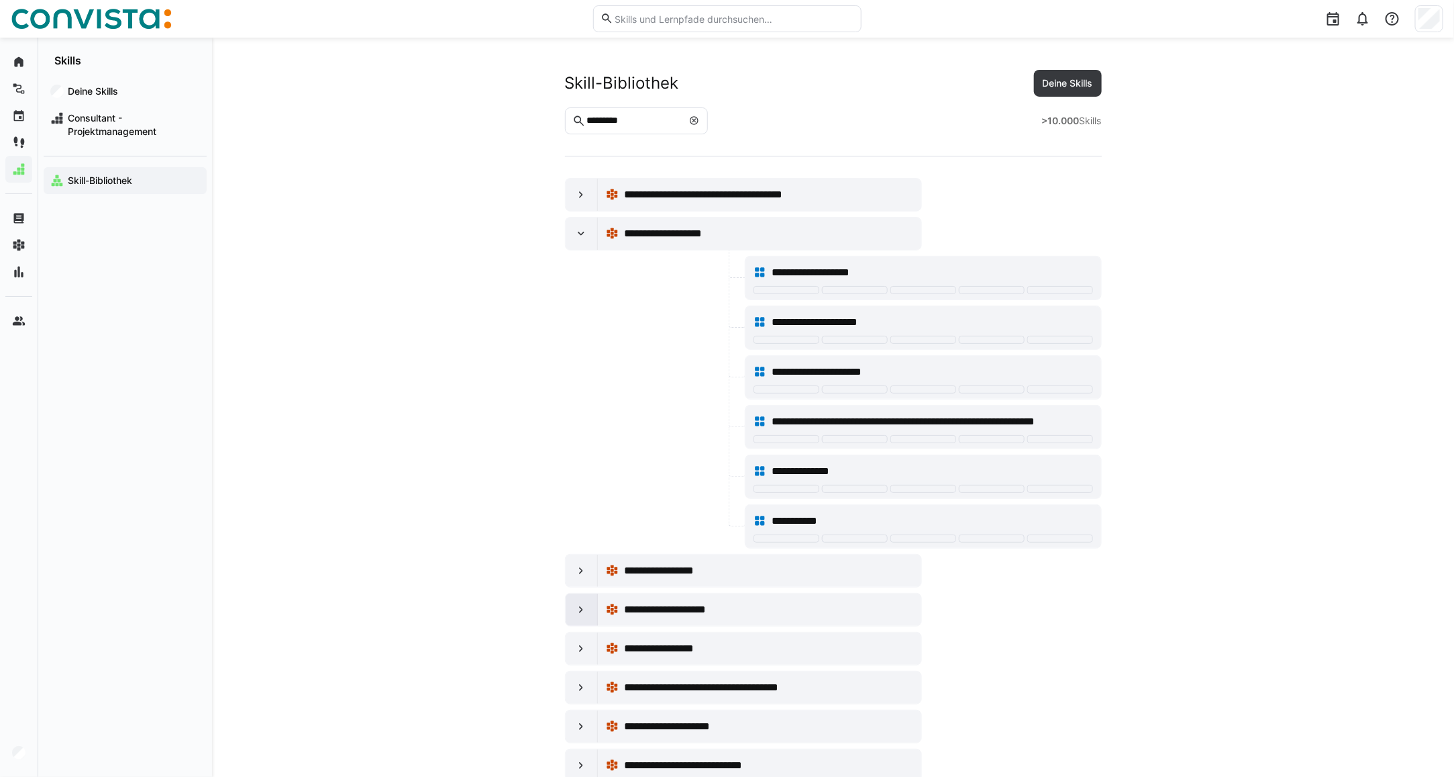
click at [582, 609] on eds-icon at bounding box center [581, 609] width 13 height 13
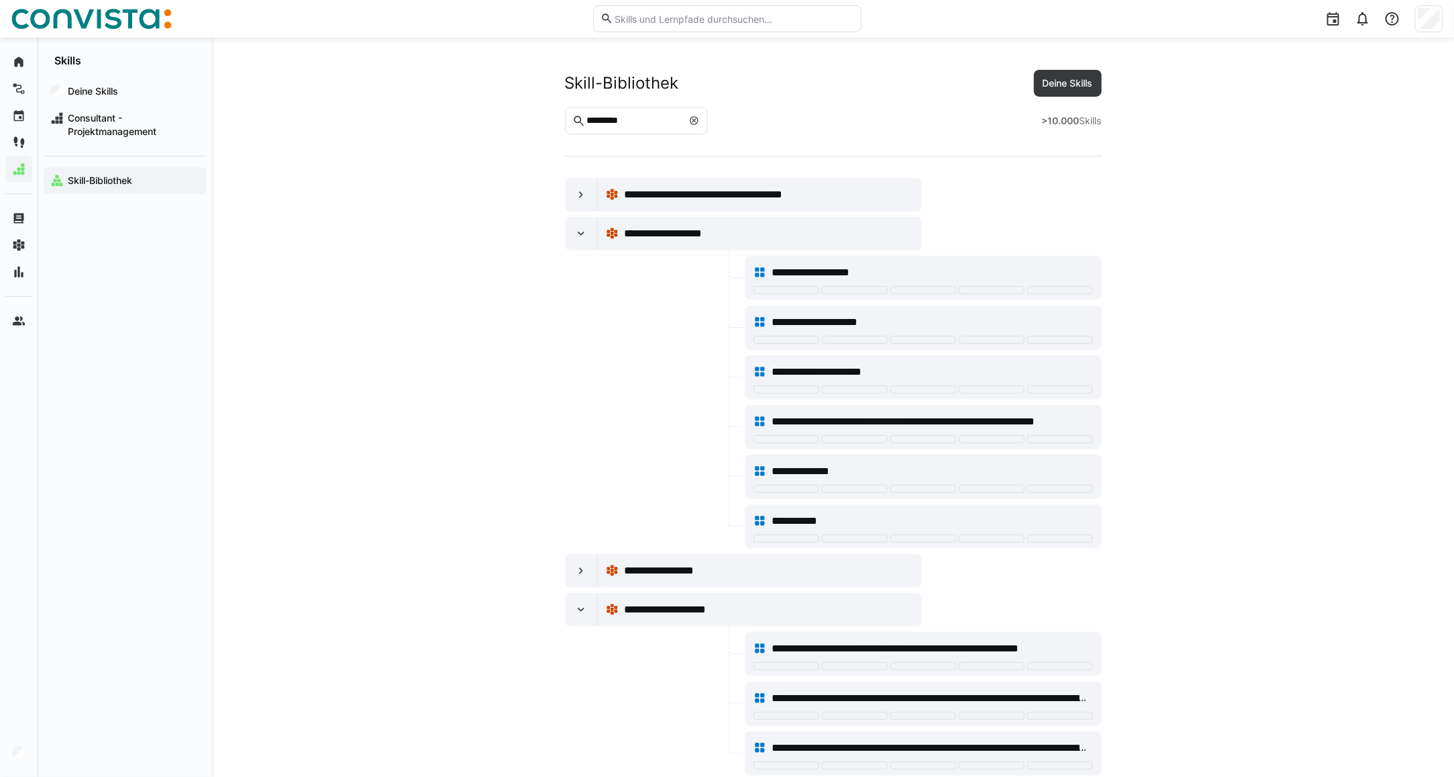
click at [699, 119] on eds-icon at bounding box center [694, 120] width 11 height 11
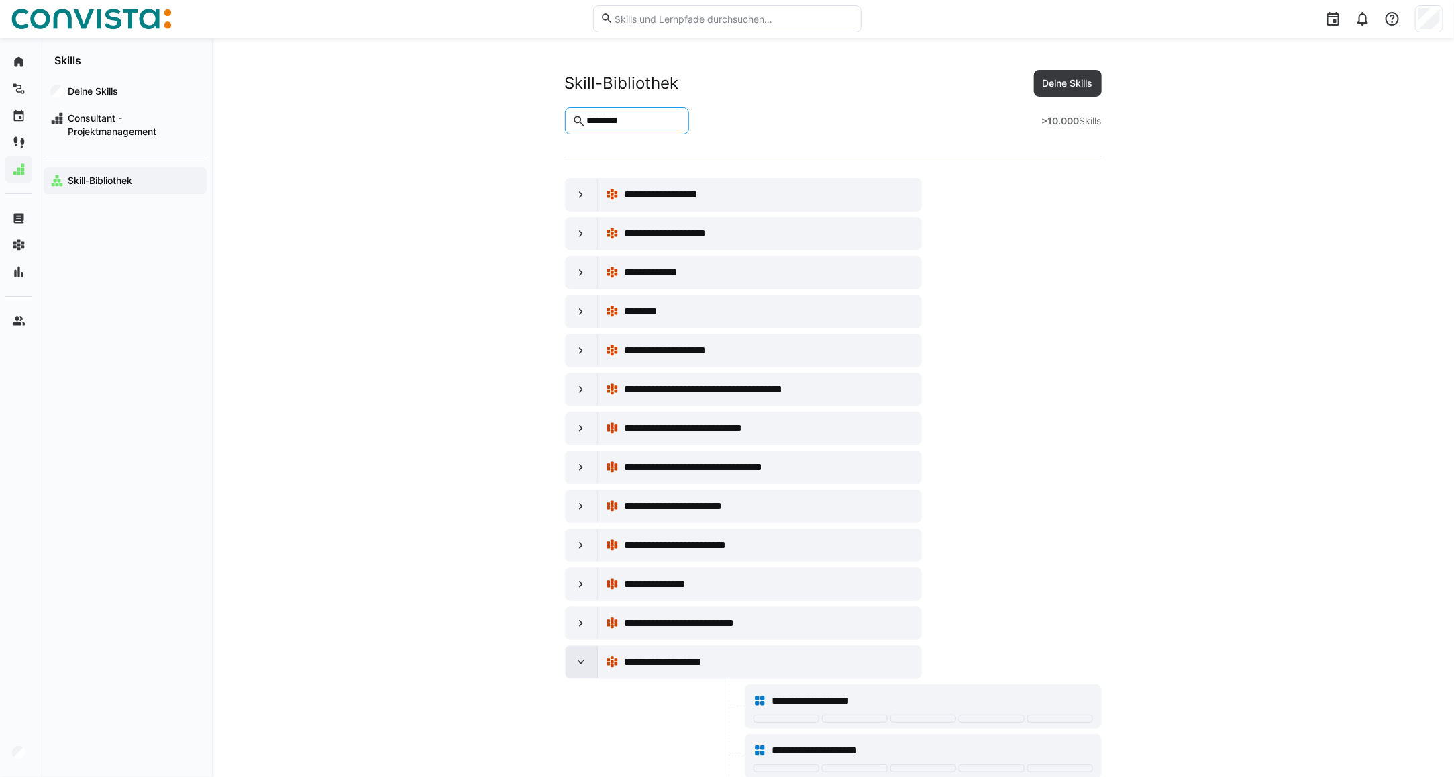
click at [588, 661] on eds-icon at bounding box center [581, 661] width 13 height 13
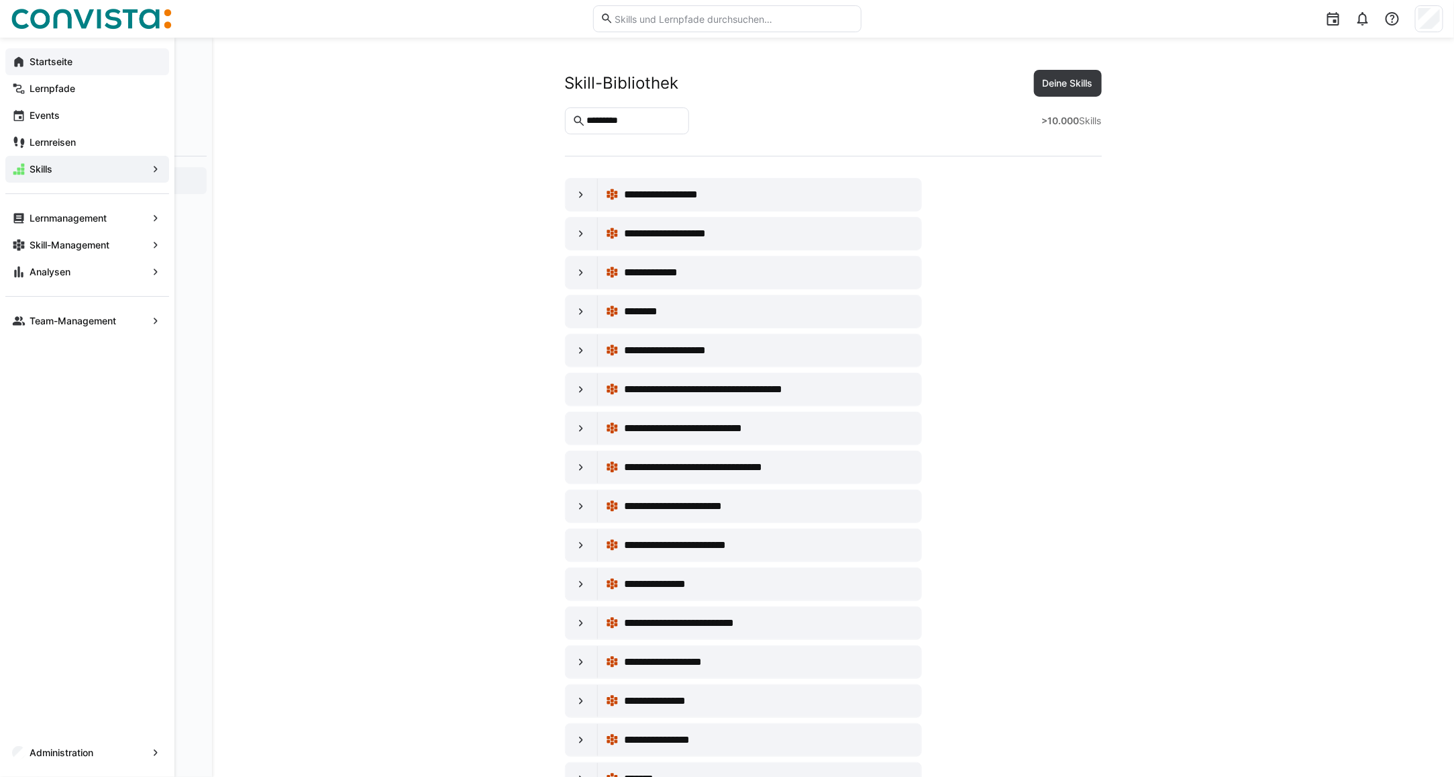
click at [77, 67] on span "Startseite" at bounding box center [95, 61] width 135 height 13
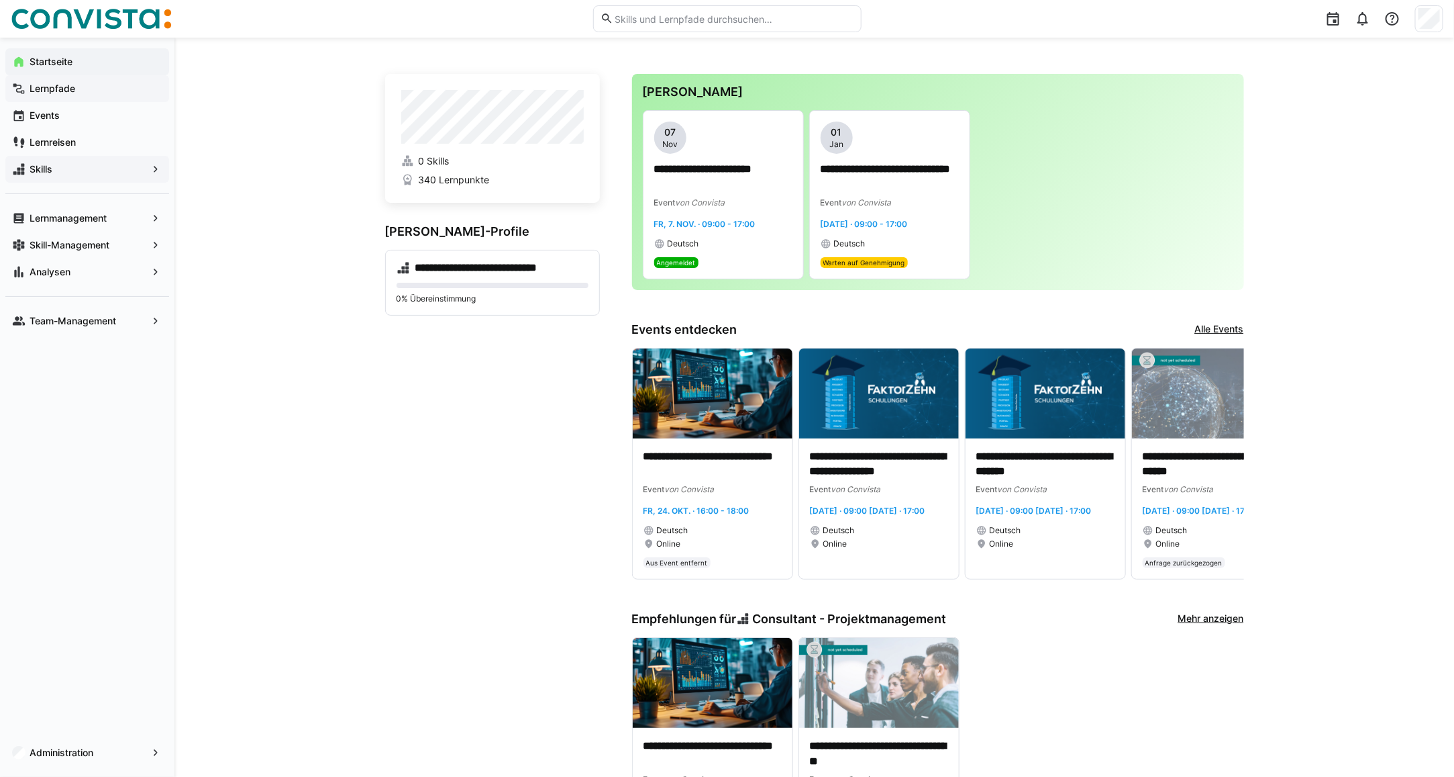
click at [0, 0] on app-navigation-label "Lernpfade" at bounding box center [0, 0] width 0 height 0
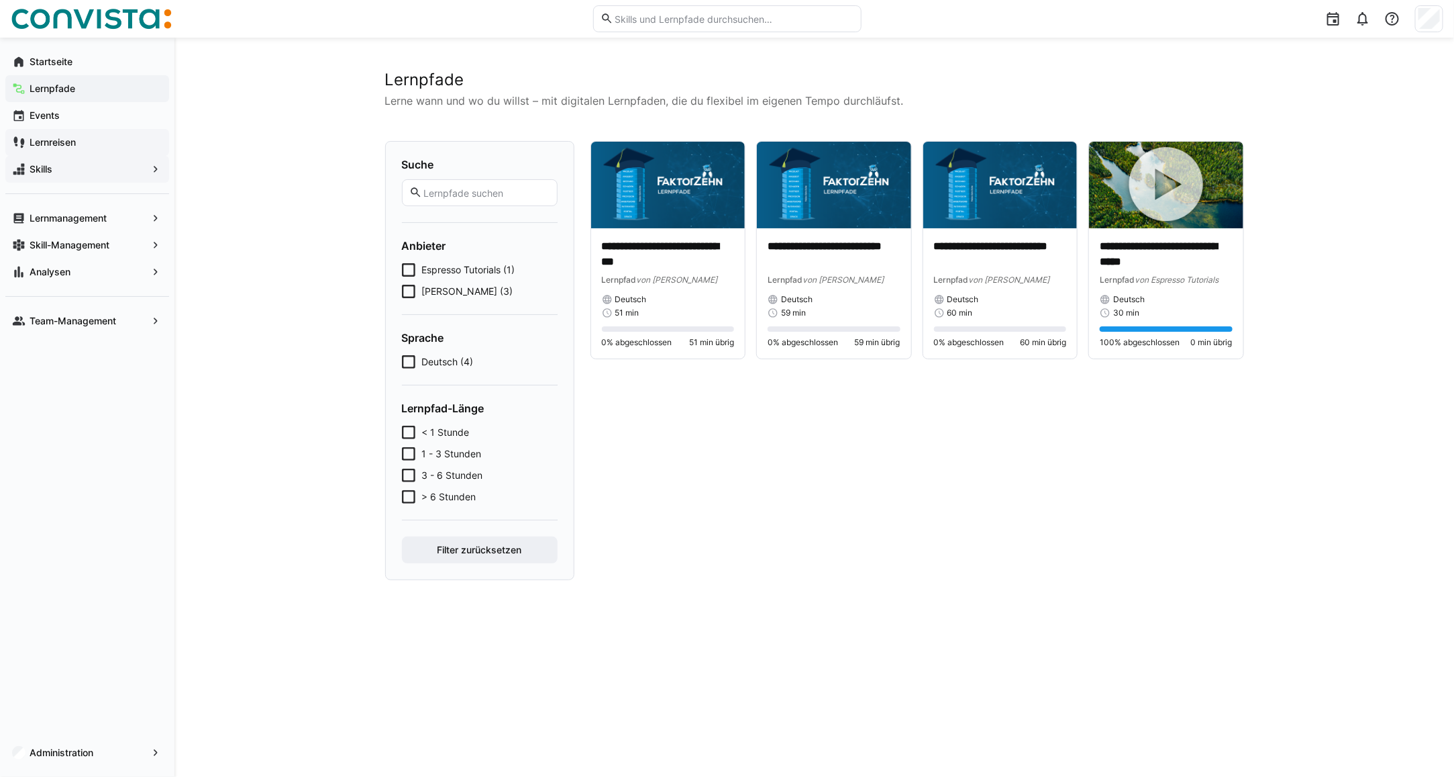
click at [0, 0] on app-navigation-label "Lernreisen" at bounding box center [0, 0] width 0 height 0
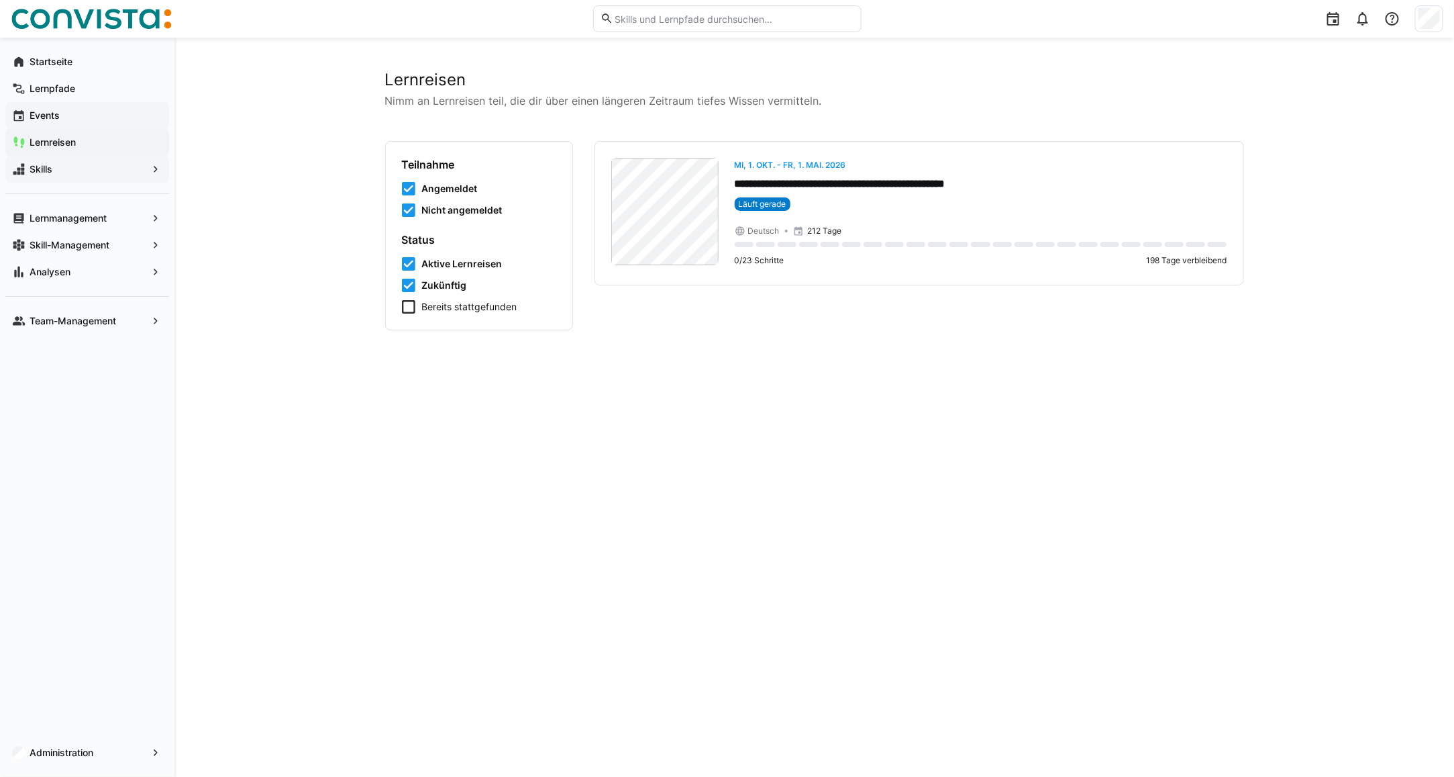
click at [0, 0] on app-navigation-label "Events" at bounding box center [0, 0] width 0 height 0
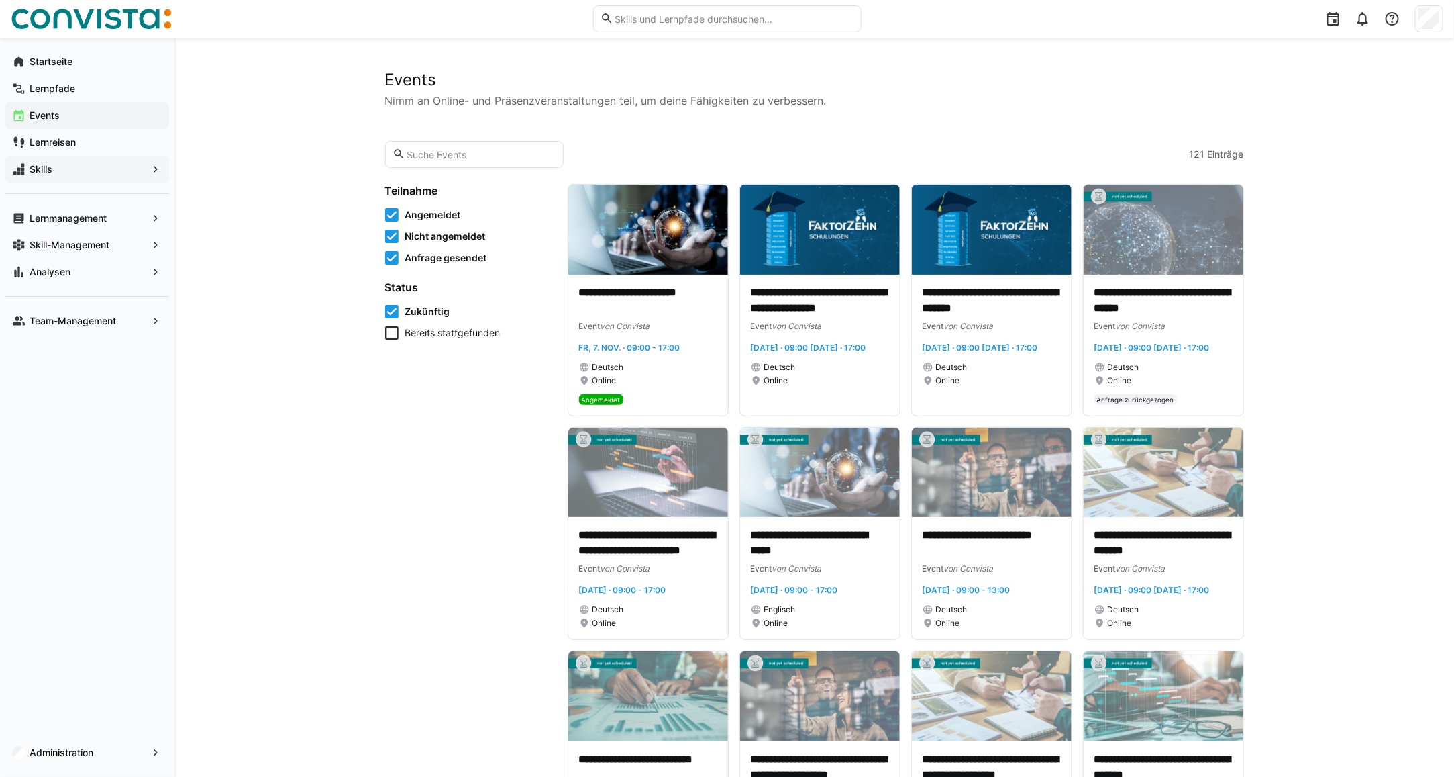
click at [432, 155] on input "text" at bounding box center [480, 154] width 151 height 12
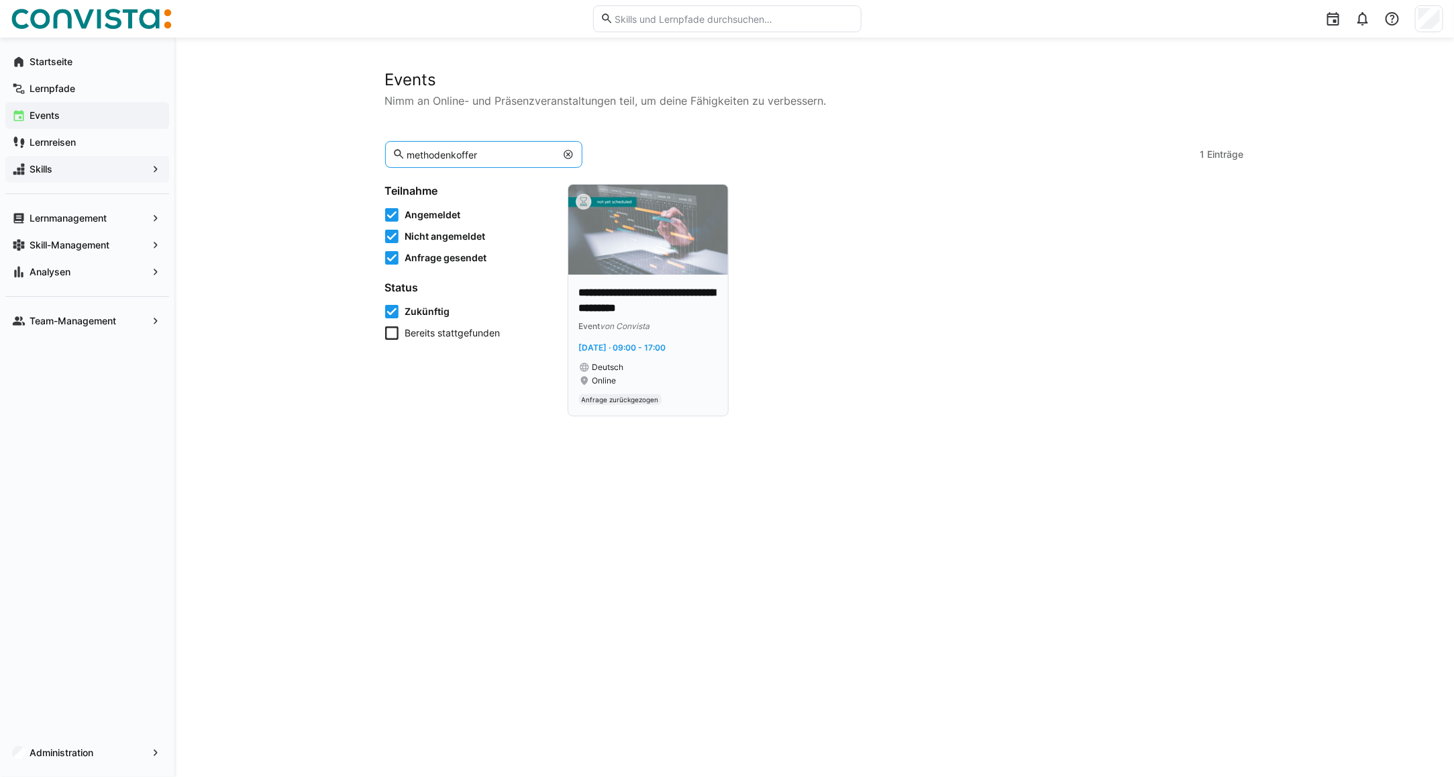
type input "methodenkoffer"
click at [633, 250] on img at bounding box center [648, 230] width 160 height 90
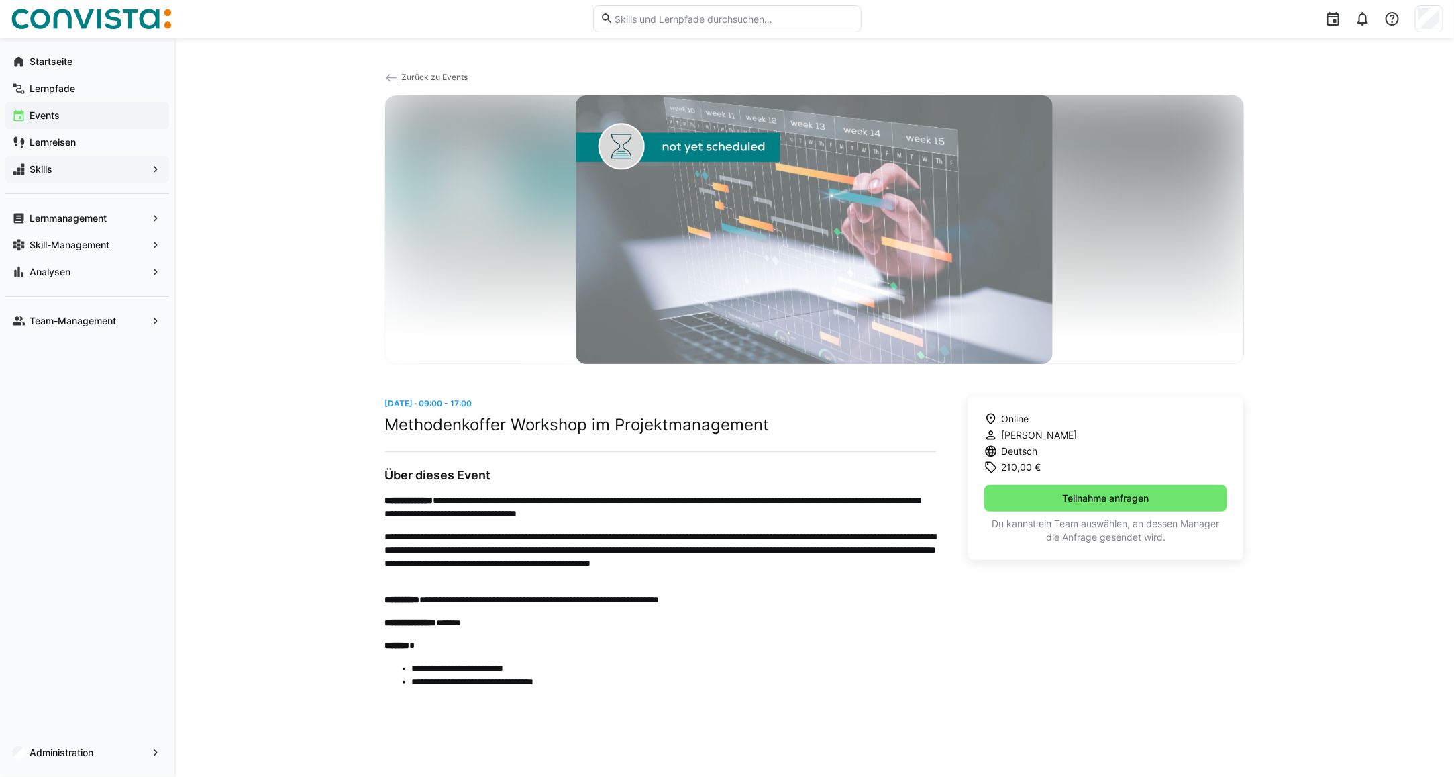
click at [398, 78] on link "Zurück zu Events" at bounding box center [426, 77] width 83 height 10
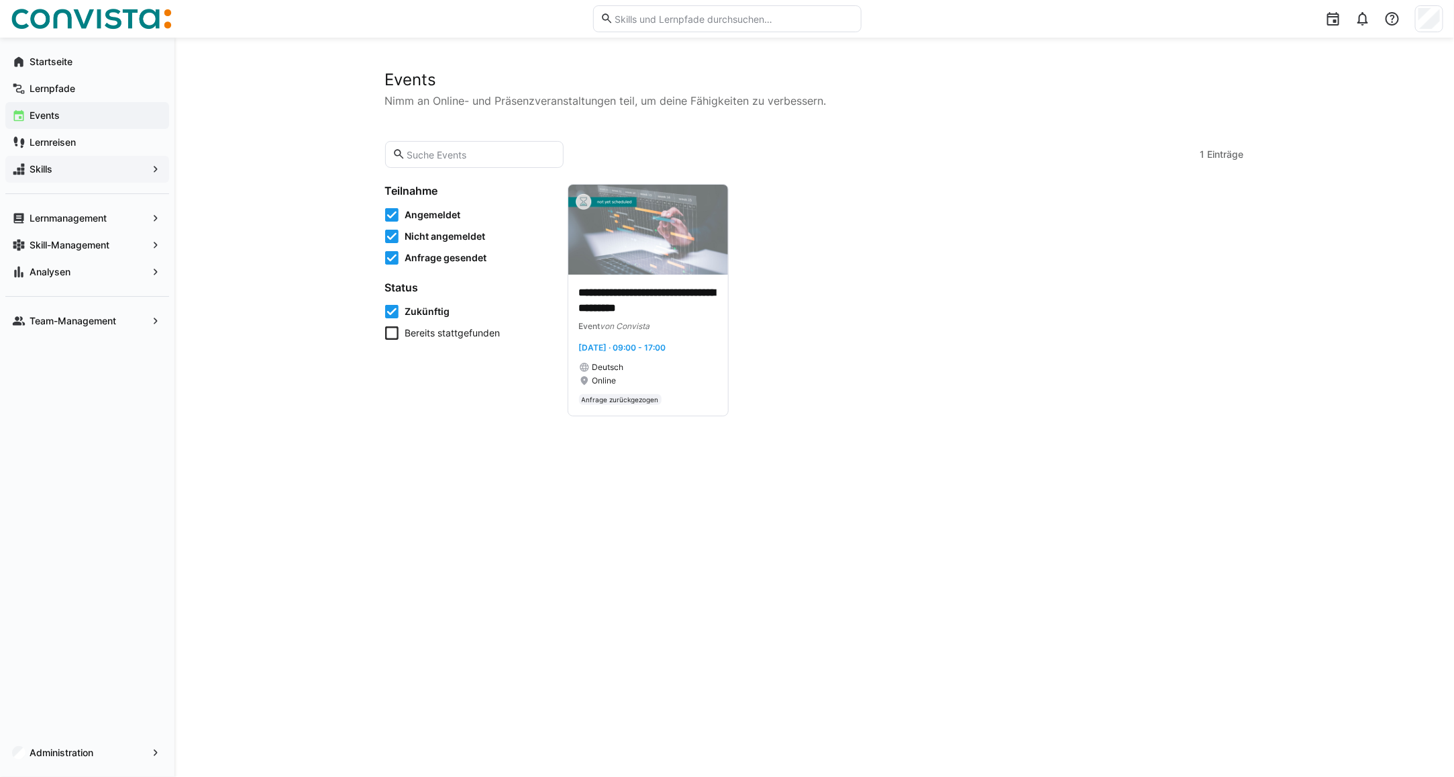
click at [415, 151] on input "text" at bounding box center [480, 154] width 151 height 12
click at [464, 153] on input "text" at bounding box center [480, 154] width 151 height 12
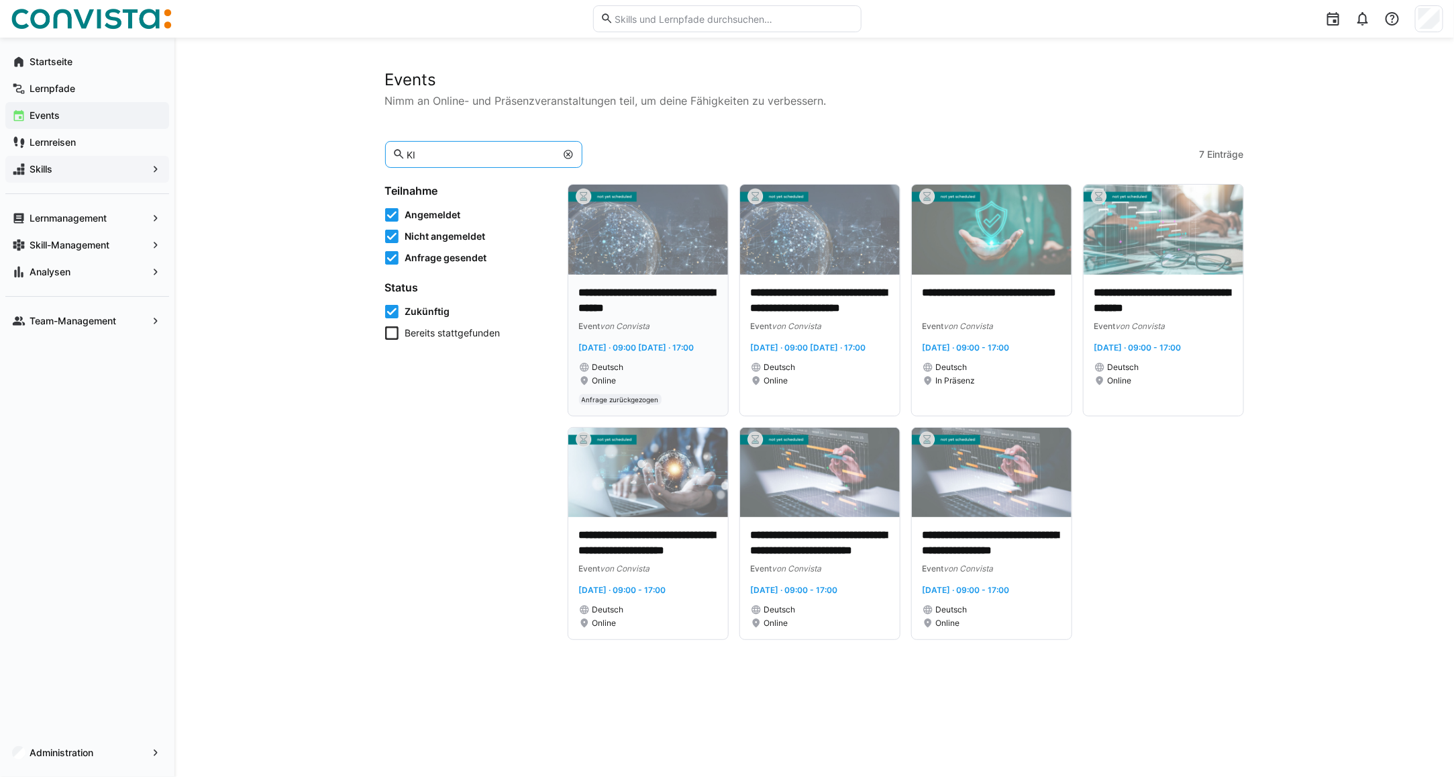
type input "KI"
click at [635, 270] on img at bounding box center [648, 230] width 160 height 90
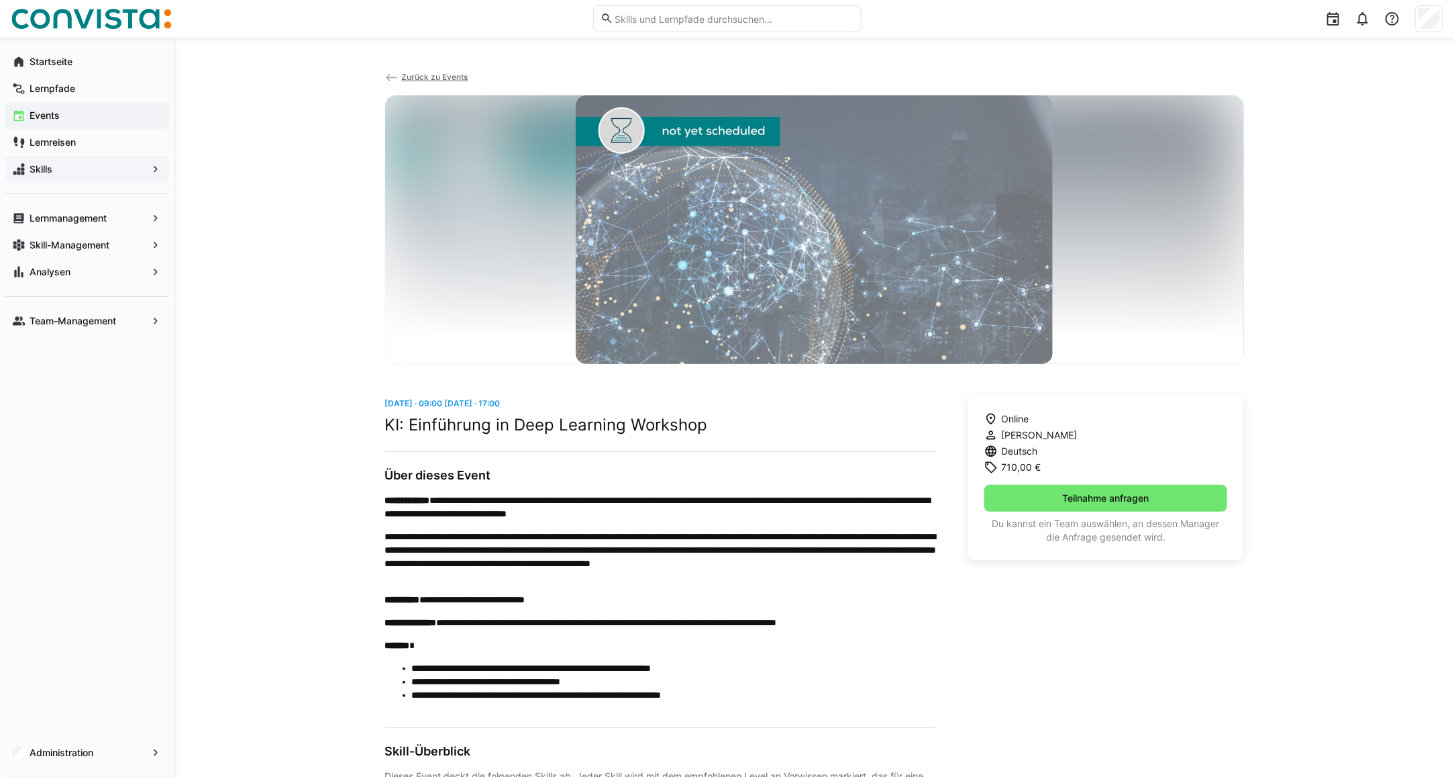
click at [403, 79] on span "Zurück zu Events" at bounding box center [434, 77] width 66 height 10
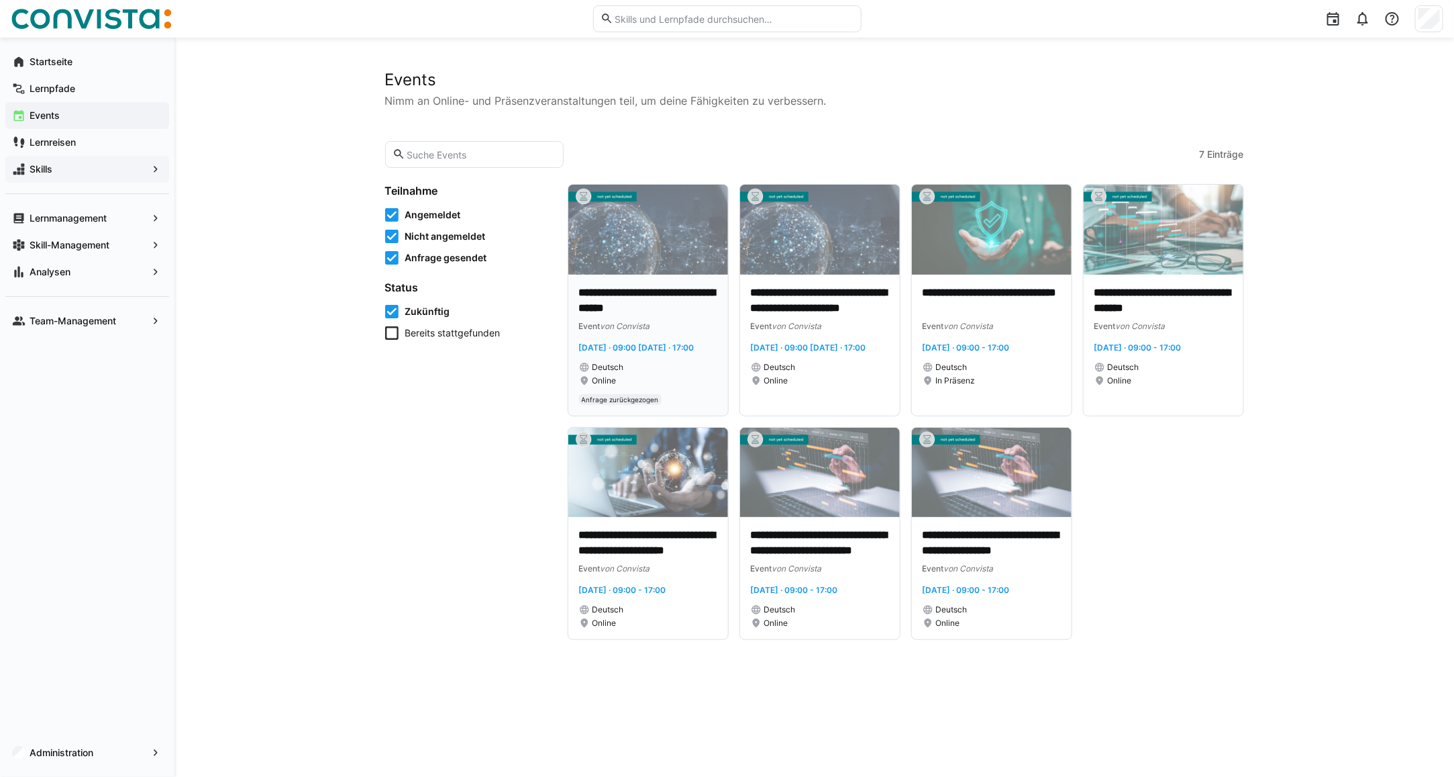
click at [630, 270] on img at bounding box center [648, 230] width 160 height 90
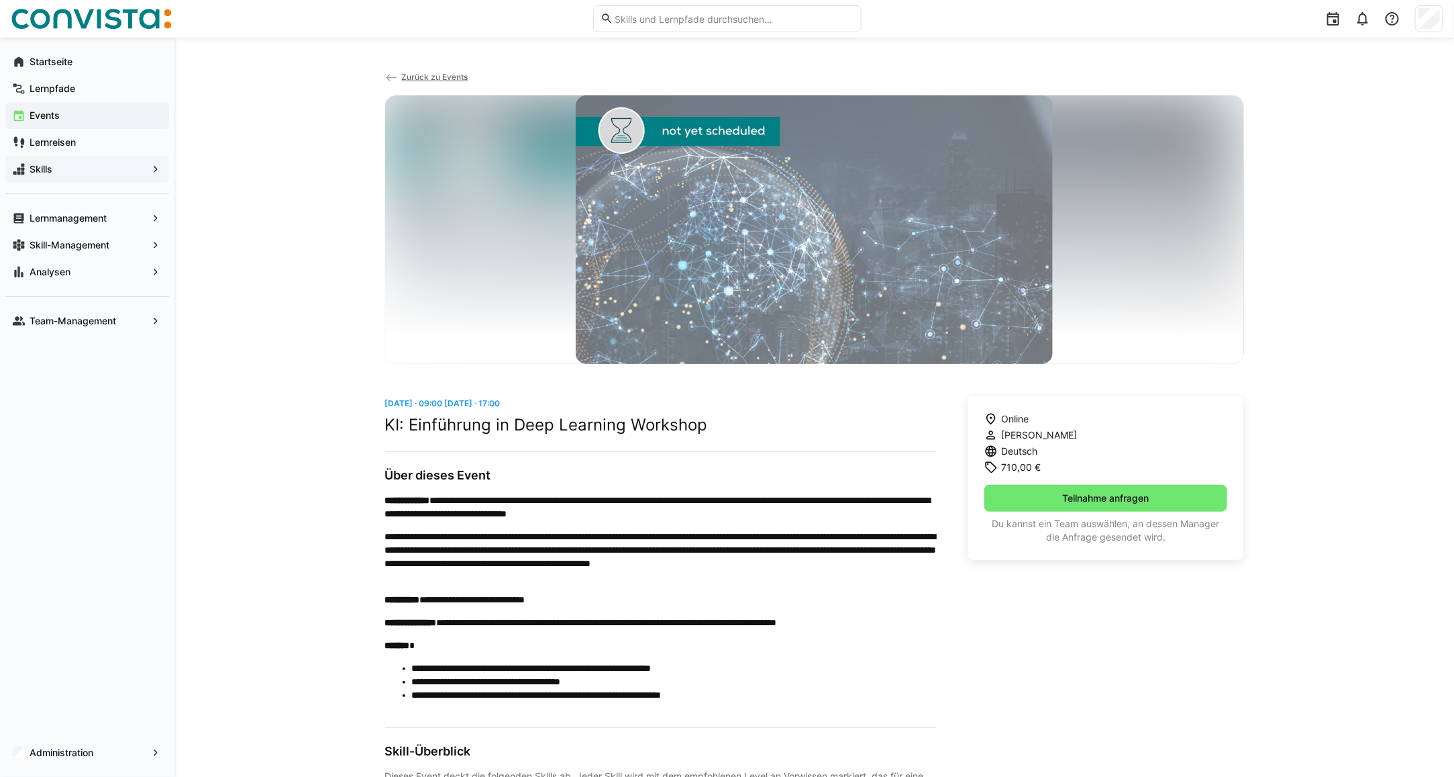
click at [426, 78] on span "Zurück zu Events" at bounding box center [434, 77] width 66 height 10
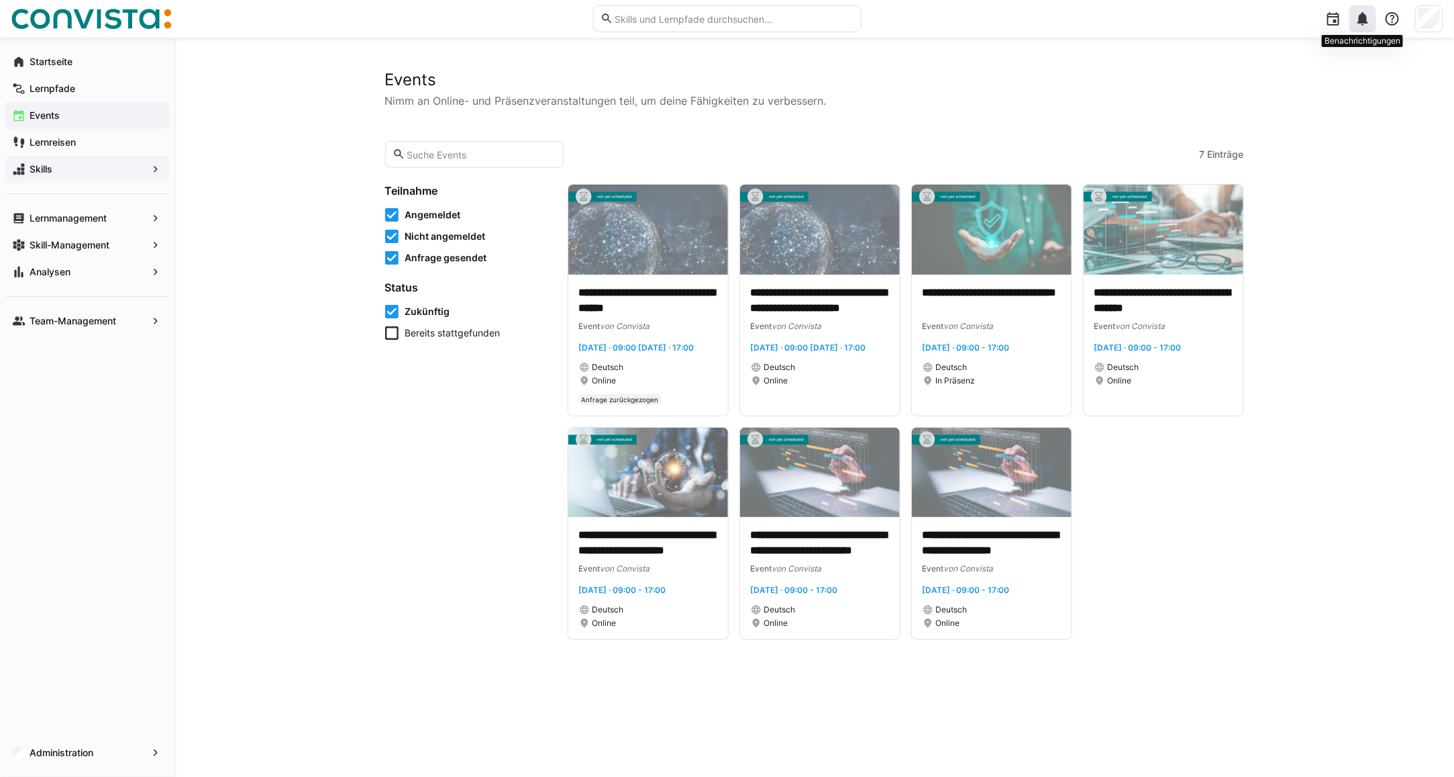
click at [1358, 25] on eds-icon at bounding box center [1363, 19] width 16 height 16
click at [1427, 22] on div at bounding box center [727, 388] width 1454 height 777
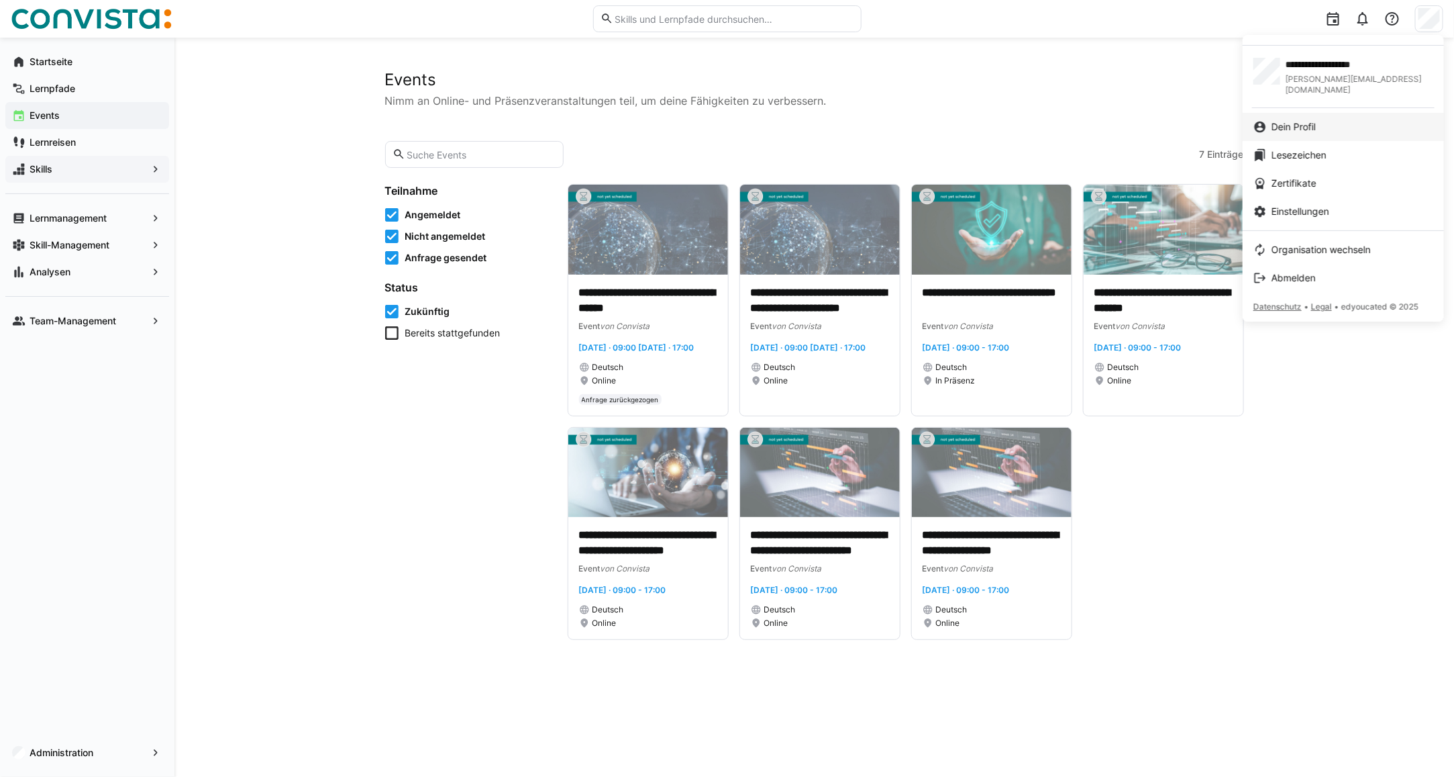
click at [1314, 120] on span "Dein Profil" at bounding box center [1294, 126] width 44 height 13
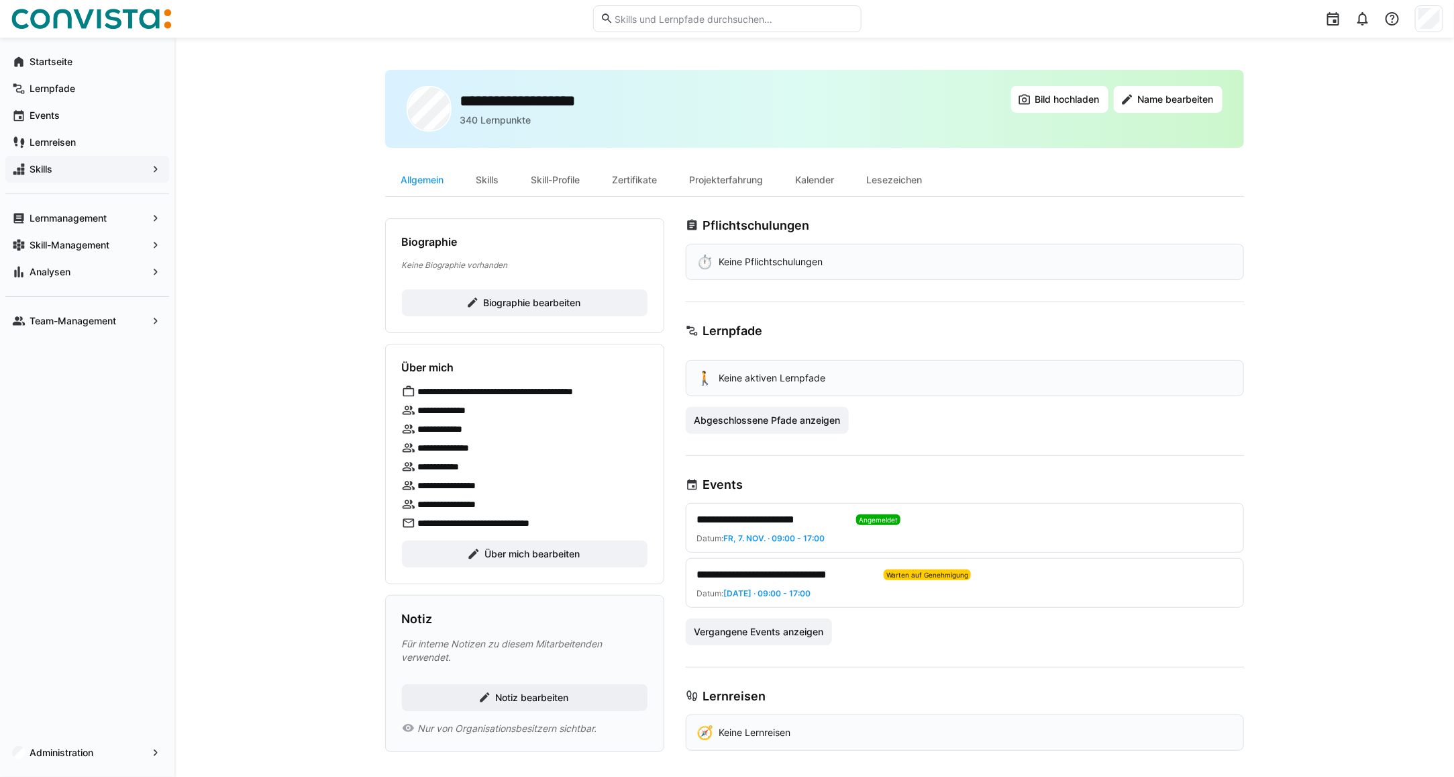
scroll to position [8, 0]
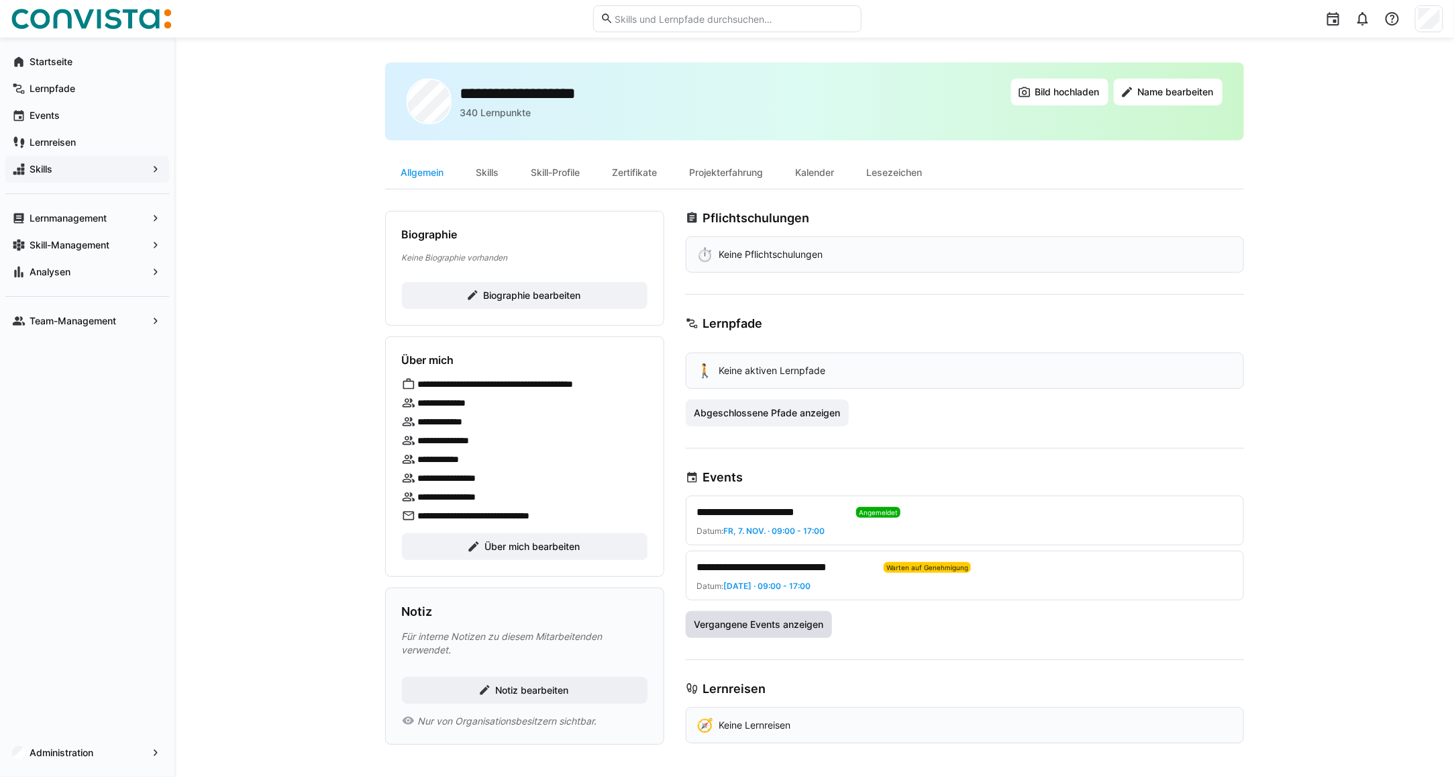
click at [740, 628] on span "Vergangene Events anzeigen" at bounding box center [759, 623] width 134 height 13
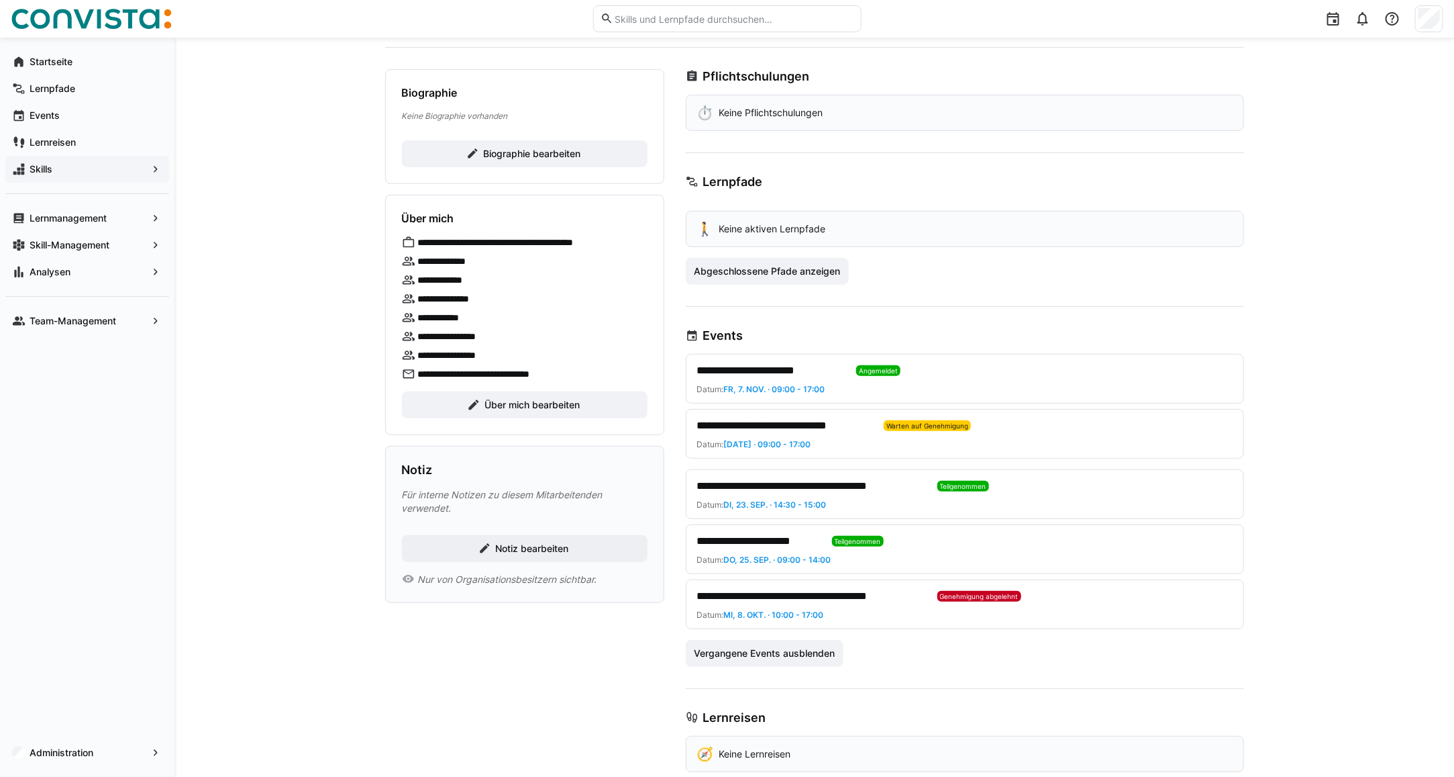
scroll to position [176, 0]
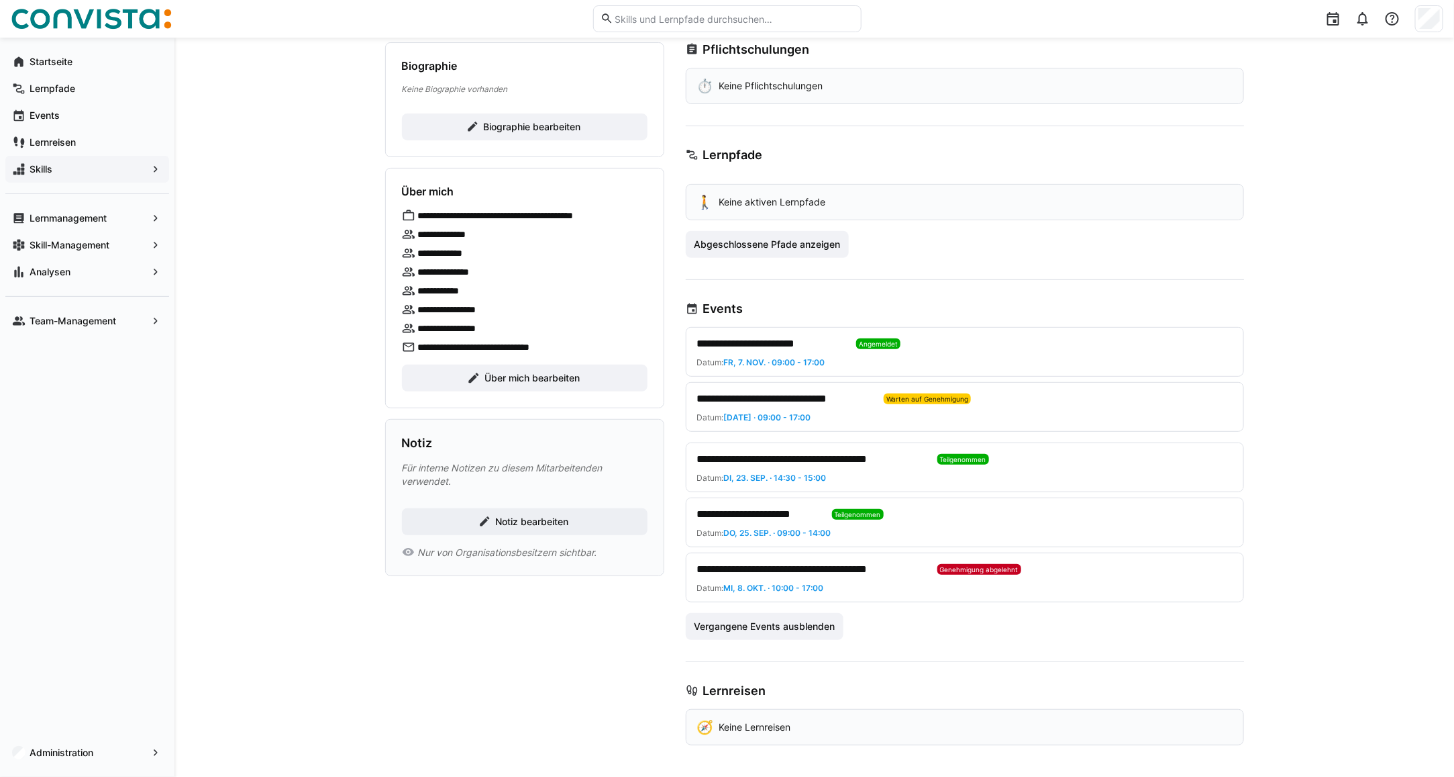
click at [783, 349] on span "**********" at bounding box center [771, 344] width 149 height 16
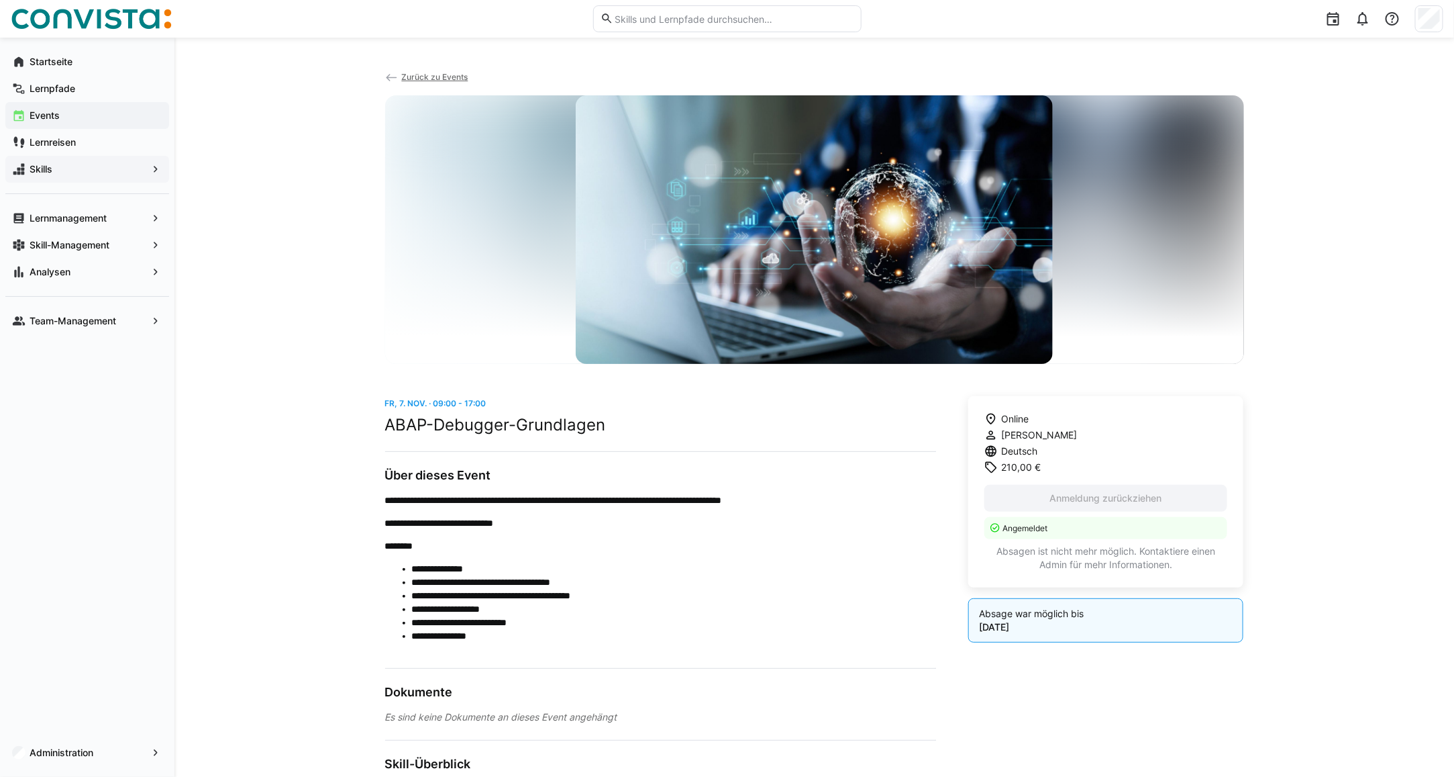
click at [403, 77] on span "Zurück zu Events" at bounding box center [434, 77] width 66 height 10
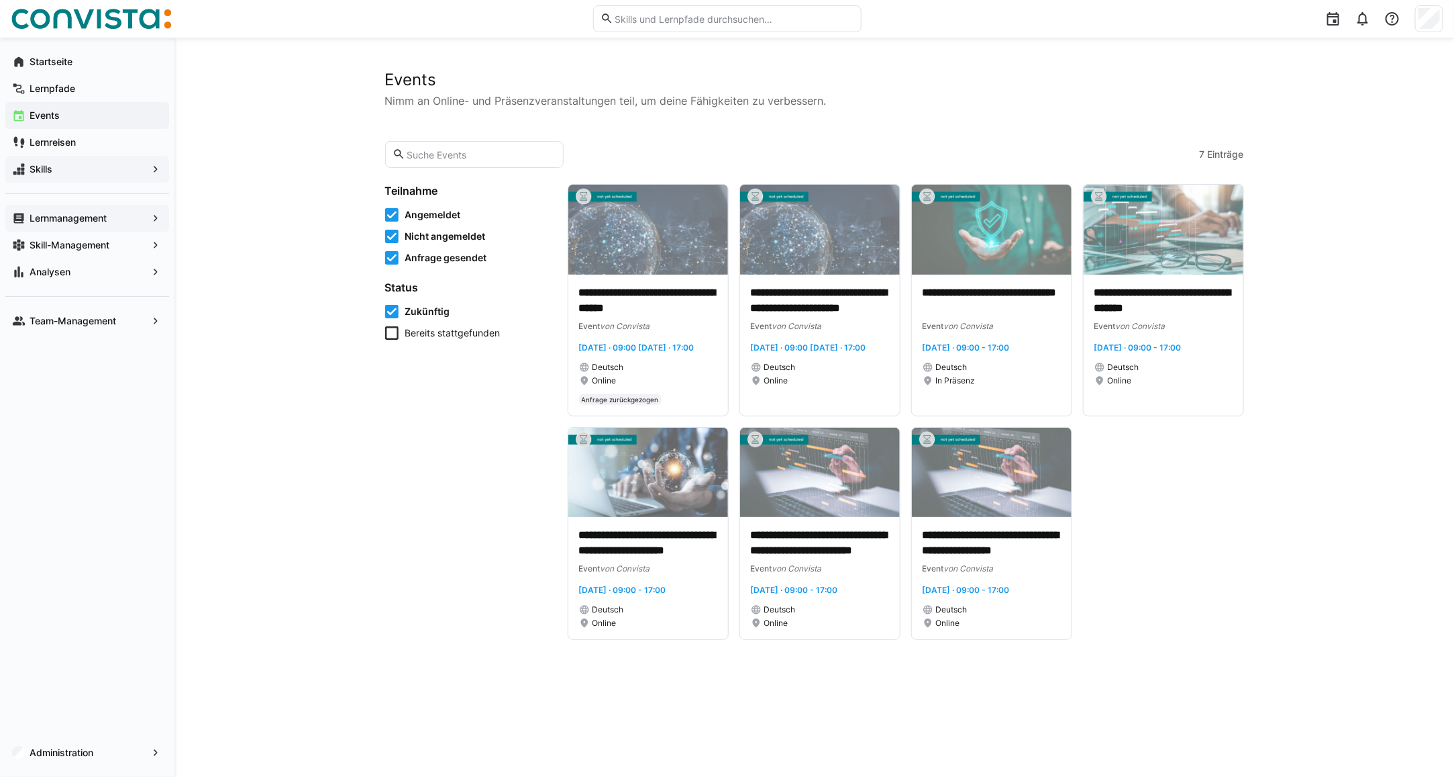
click at [95, 211] on span "Lernmanagement" at bounding box center [87, 217] width 119 height 13
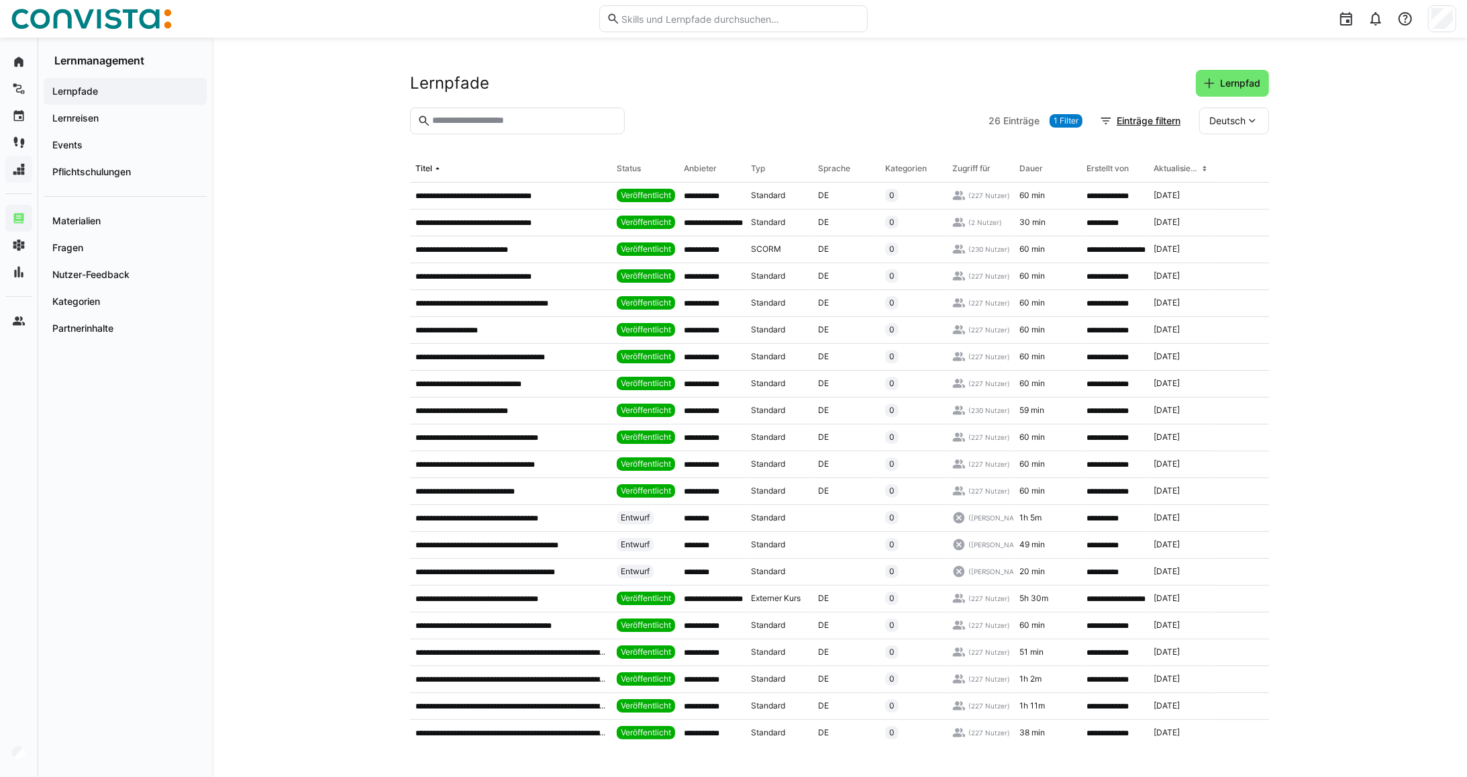
click at [0, 0] on app-navigation-label "Lernpfade" at bounding box center [0, 0] width 0 height 0
click at [447, 124] on input "text" at bounding box center [524, 121] width 187 height 12
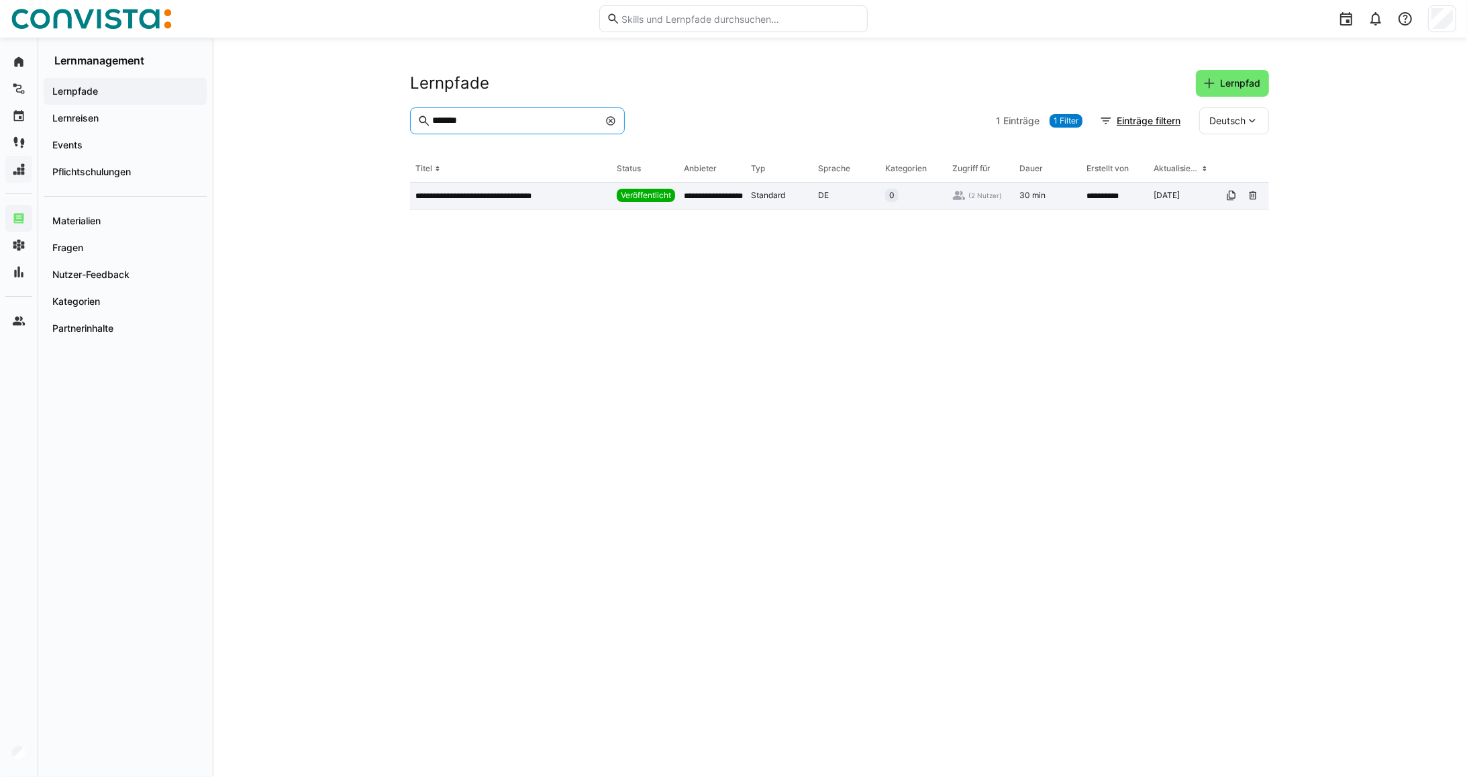
type input "*******"
click at [471, 196] on p "**********" at bounding box center [491, 196] width 152 height 11
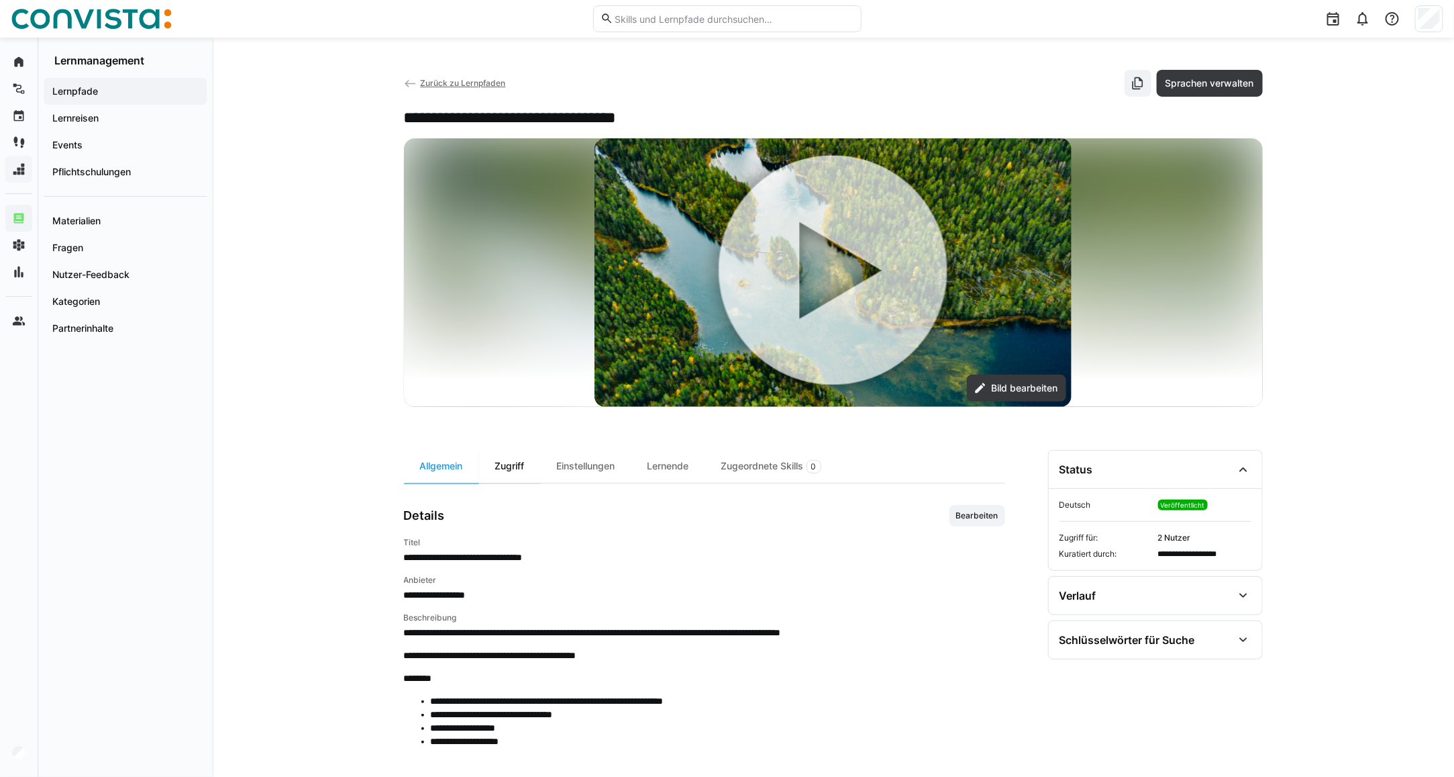
click at [508, 467] on div "Zugriff" at bounding box center [510, 466] width 62 height 33
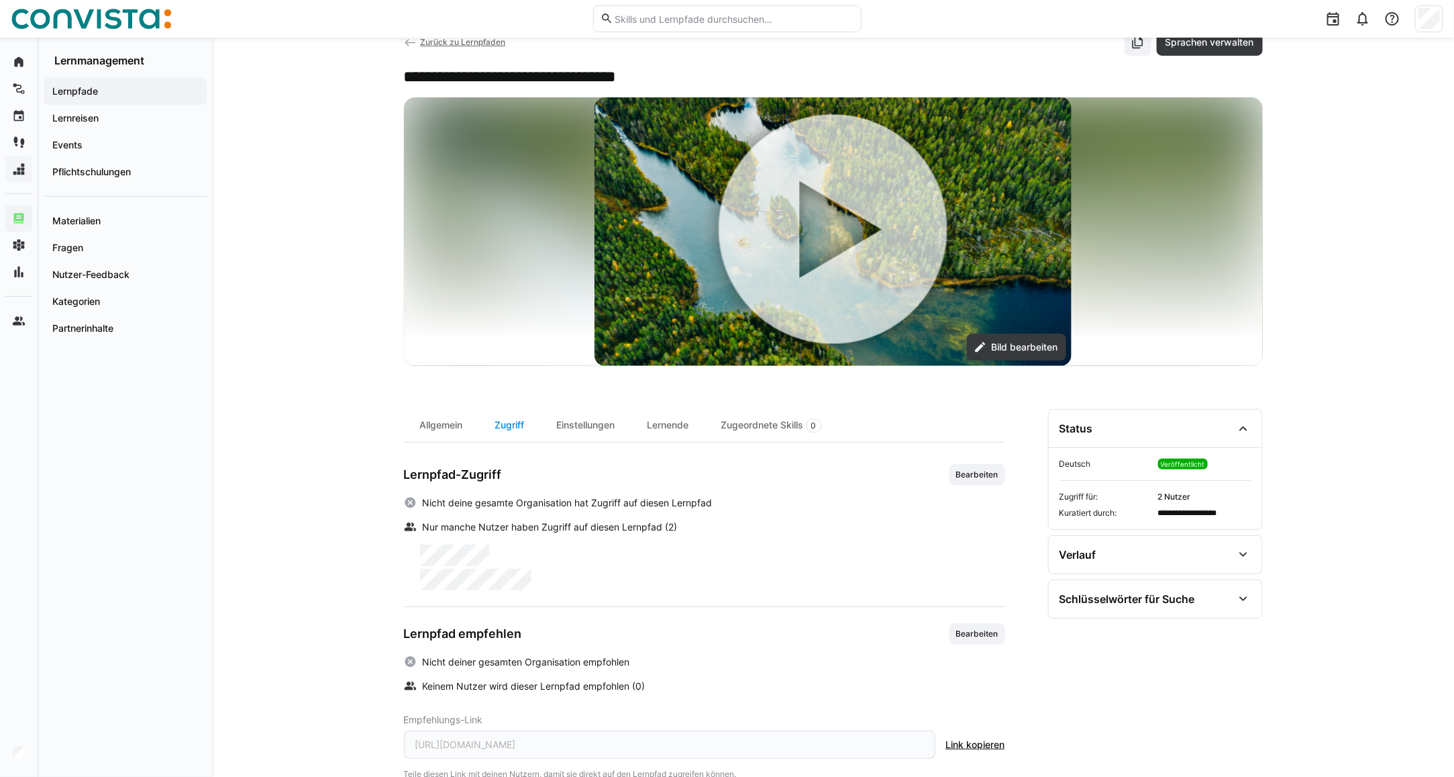
scroll to position [77, 0]
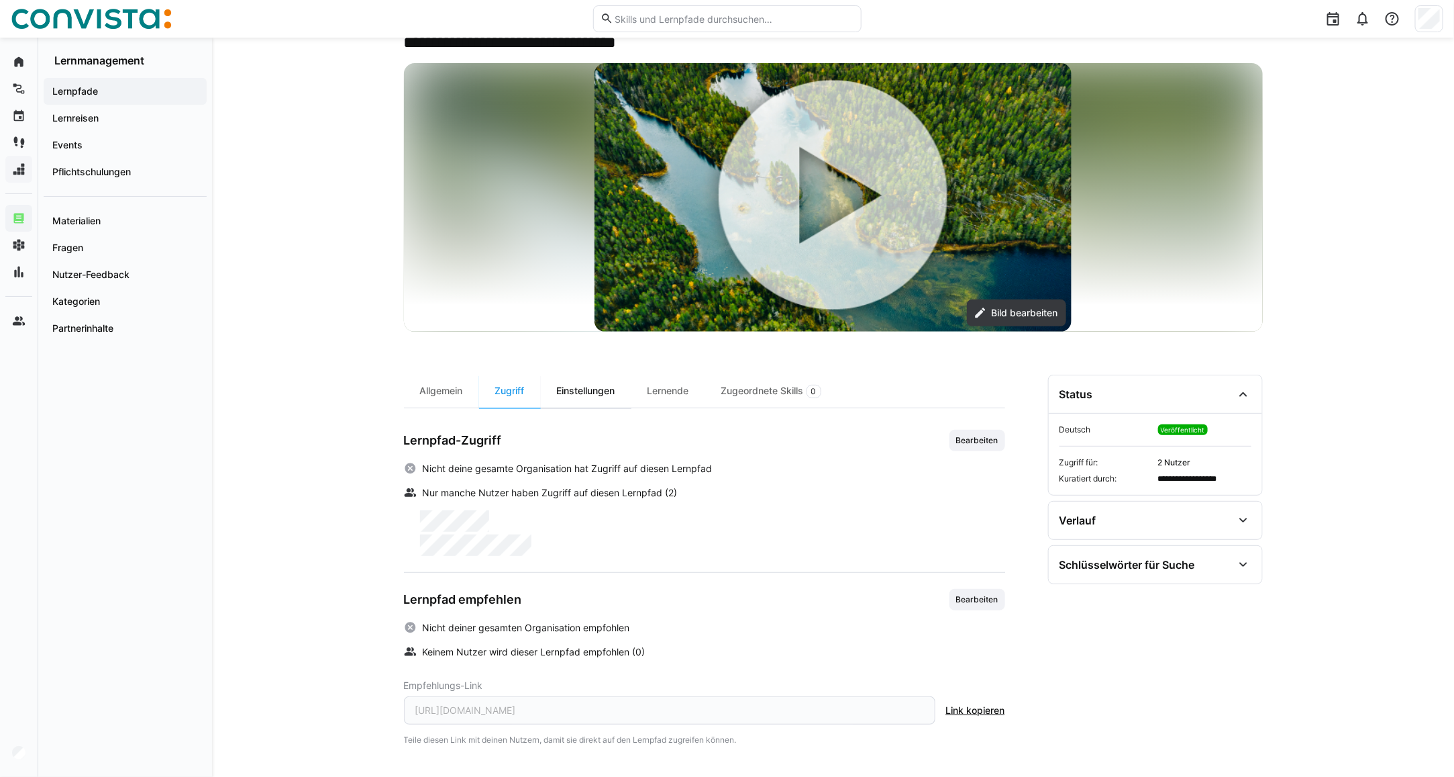
click at [564, 390] on div "Einstellungen" at bounding box center [586, 391] width 91 height 33
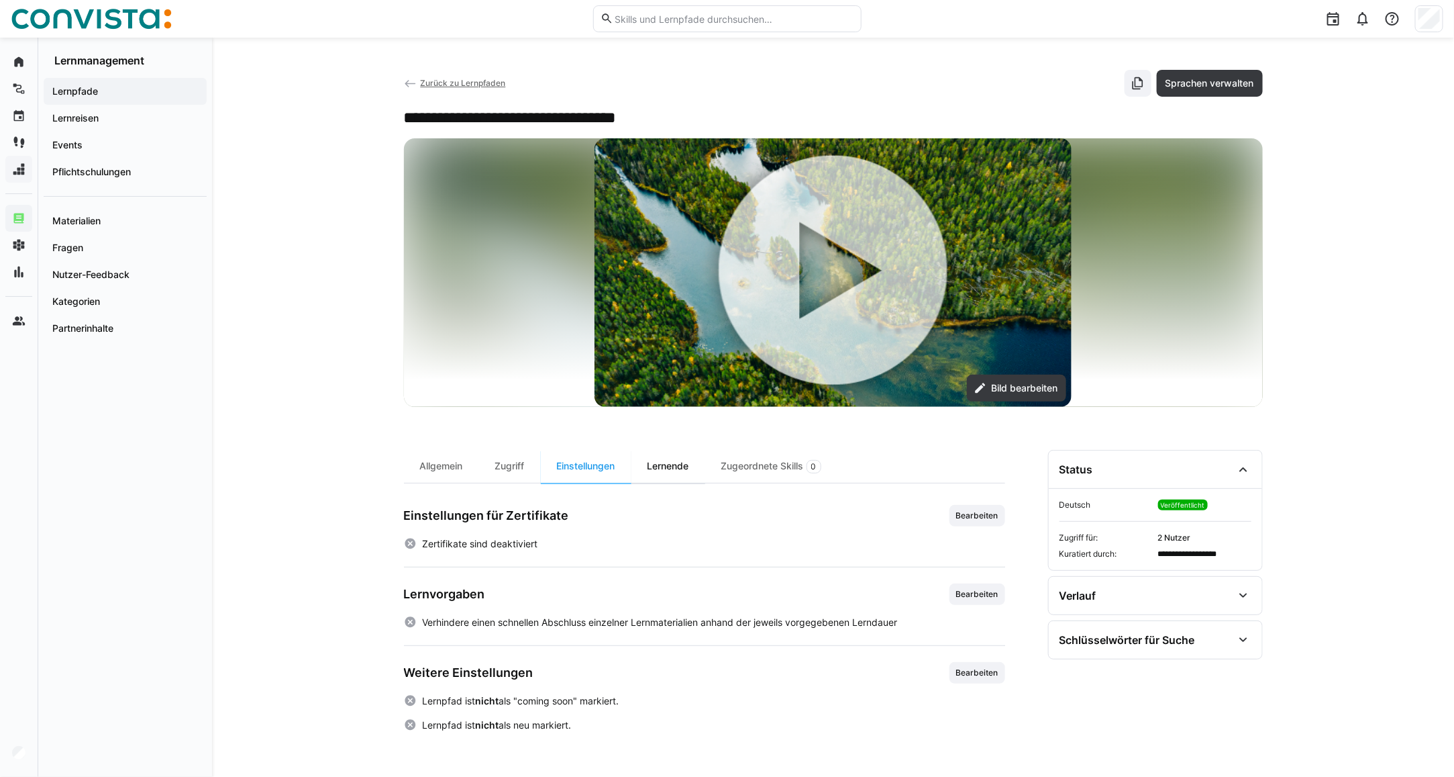
click at [668, 465] on div "Lernende" at bounding box center [669, 466] width 74 height 33
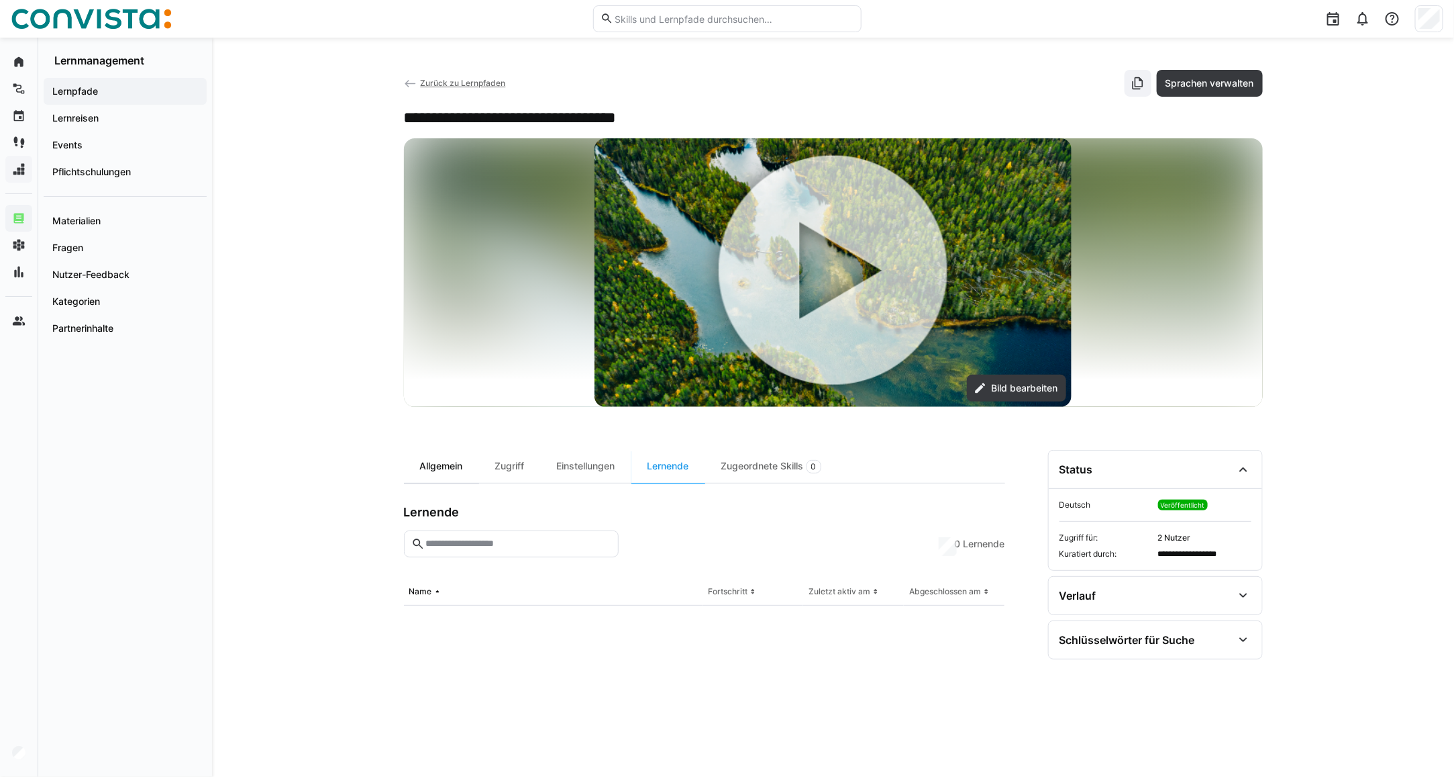
click at [446, 477] on div "Allgemein" at bounding box center [441, 466] width 75 height 33
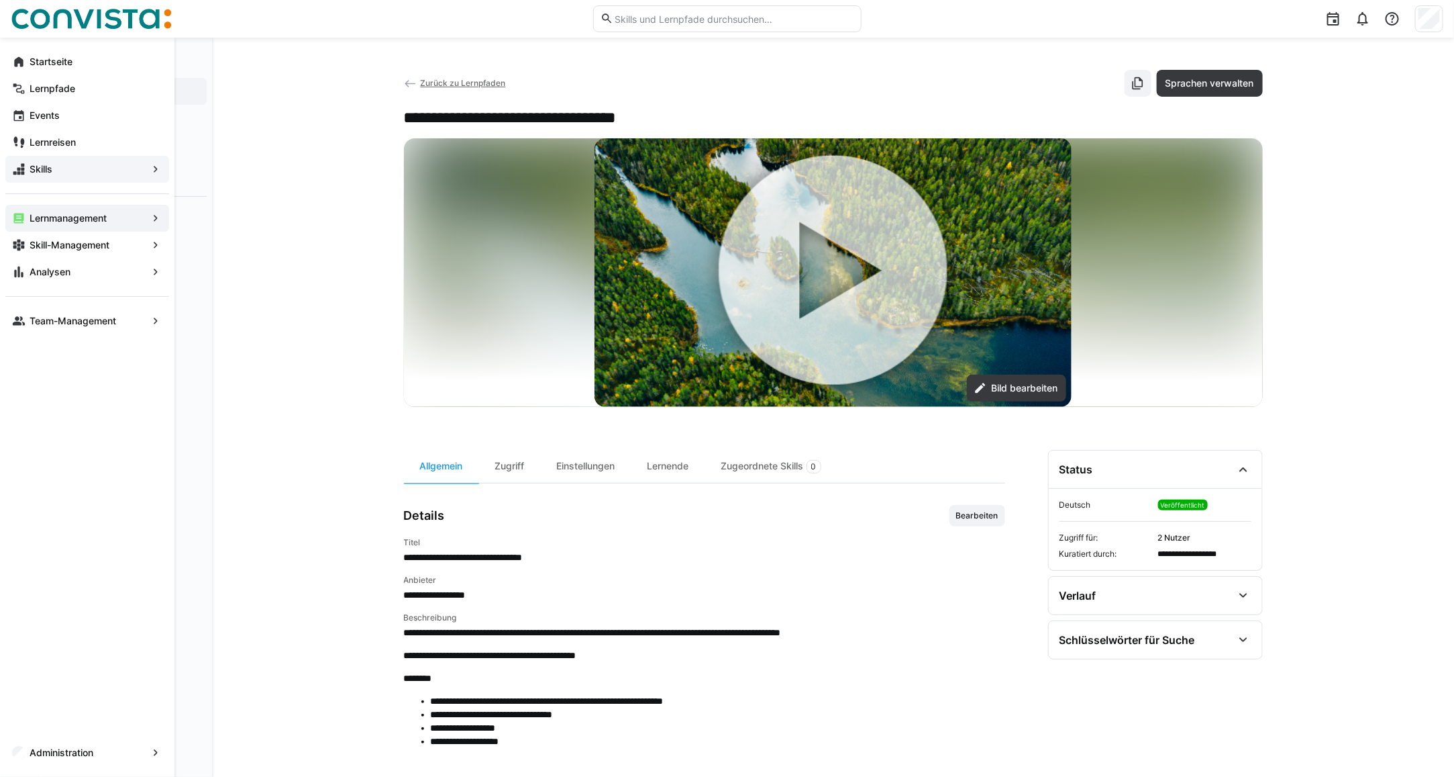
click at [62, 165] on span "Skills" at bounding box center [87, 168] width 119 height 13
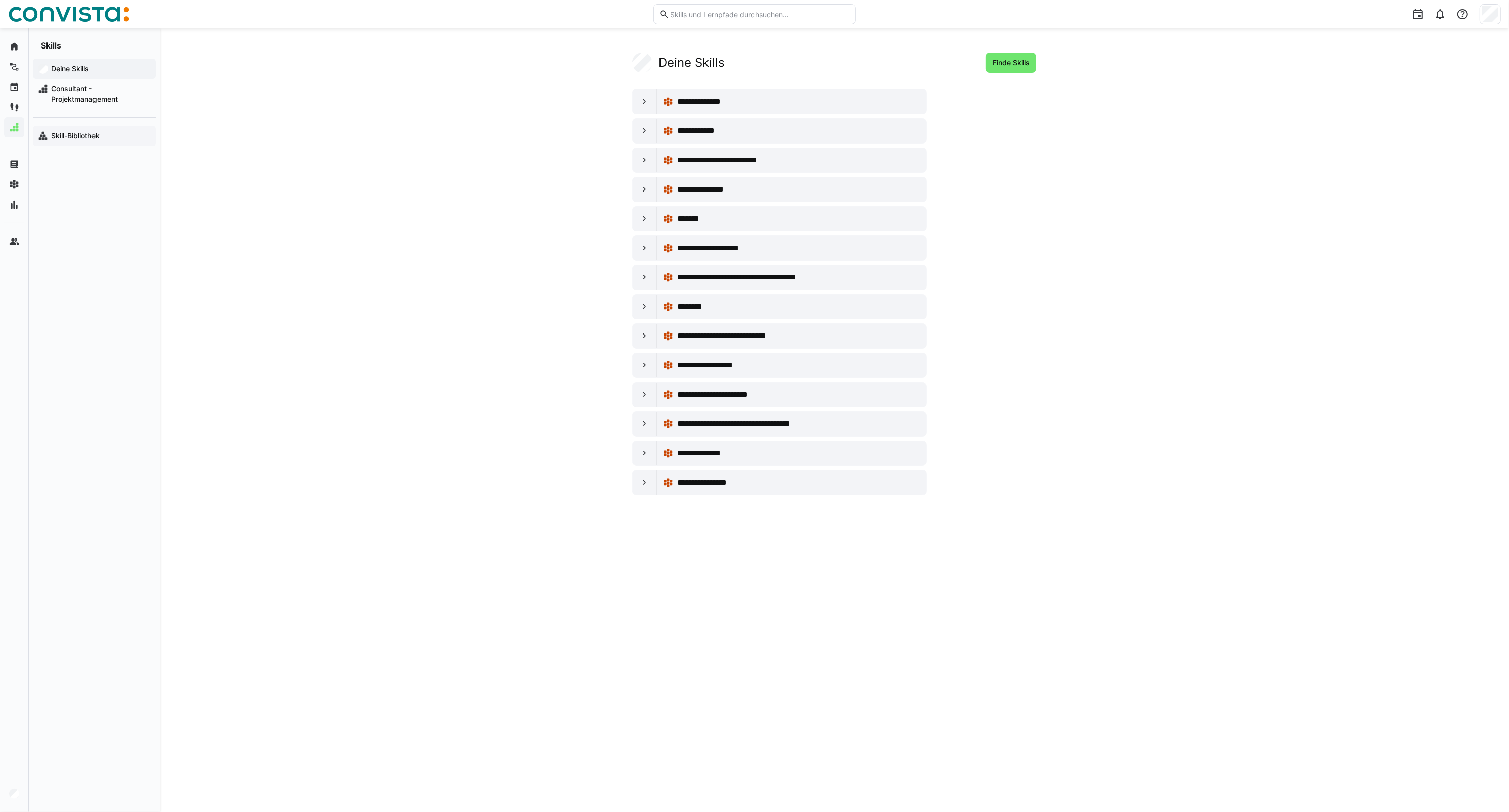
click at [0, 0] on app-navigation-label "Skill-Bibliothek" at bounding box center [0, 0] width 0 height 0
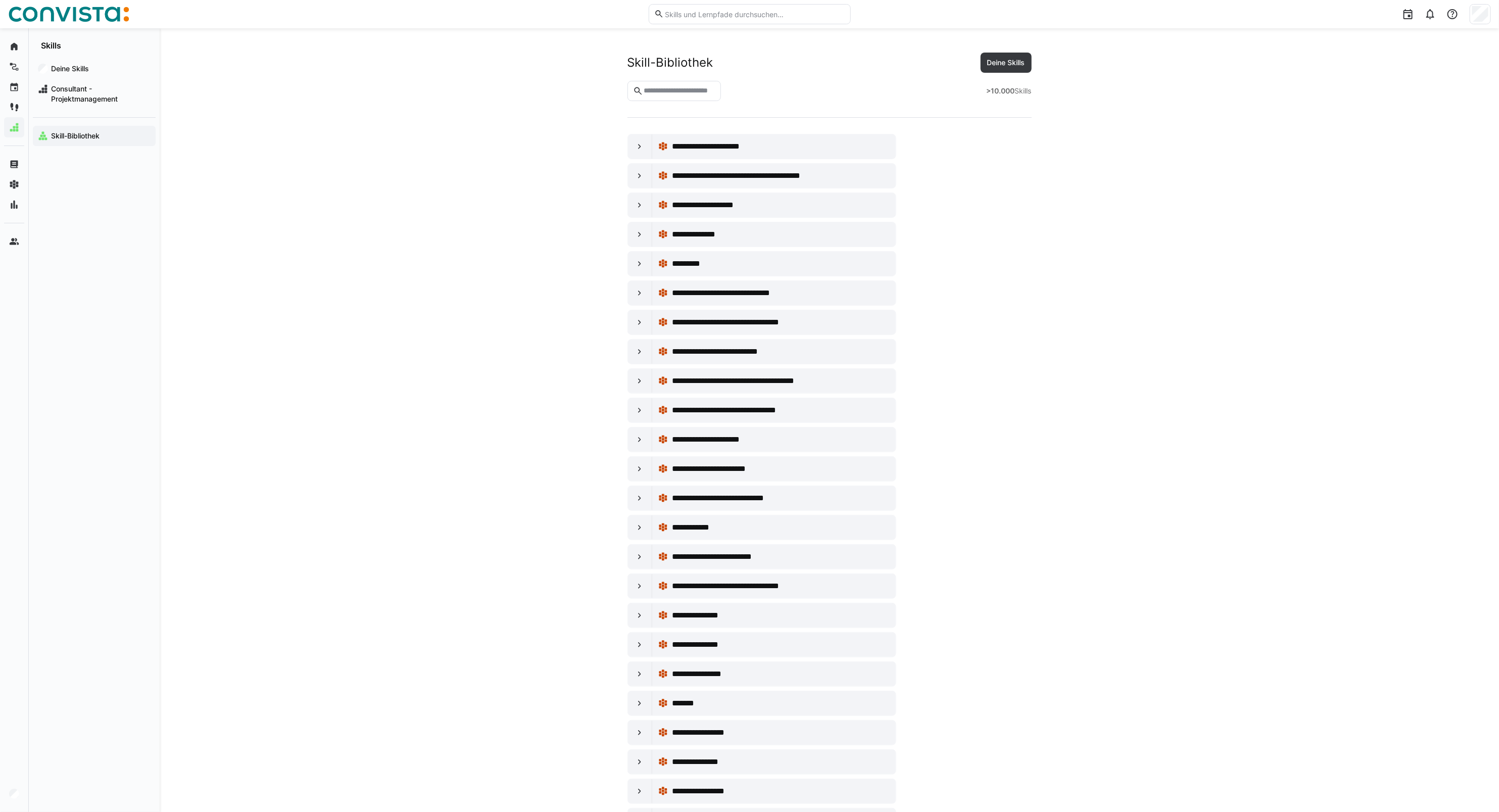
click at [669, 93] on input "text" at bounding box center [679, 91] width 73 height 9
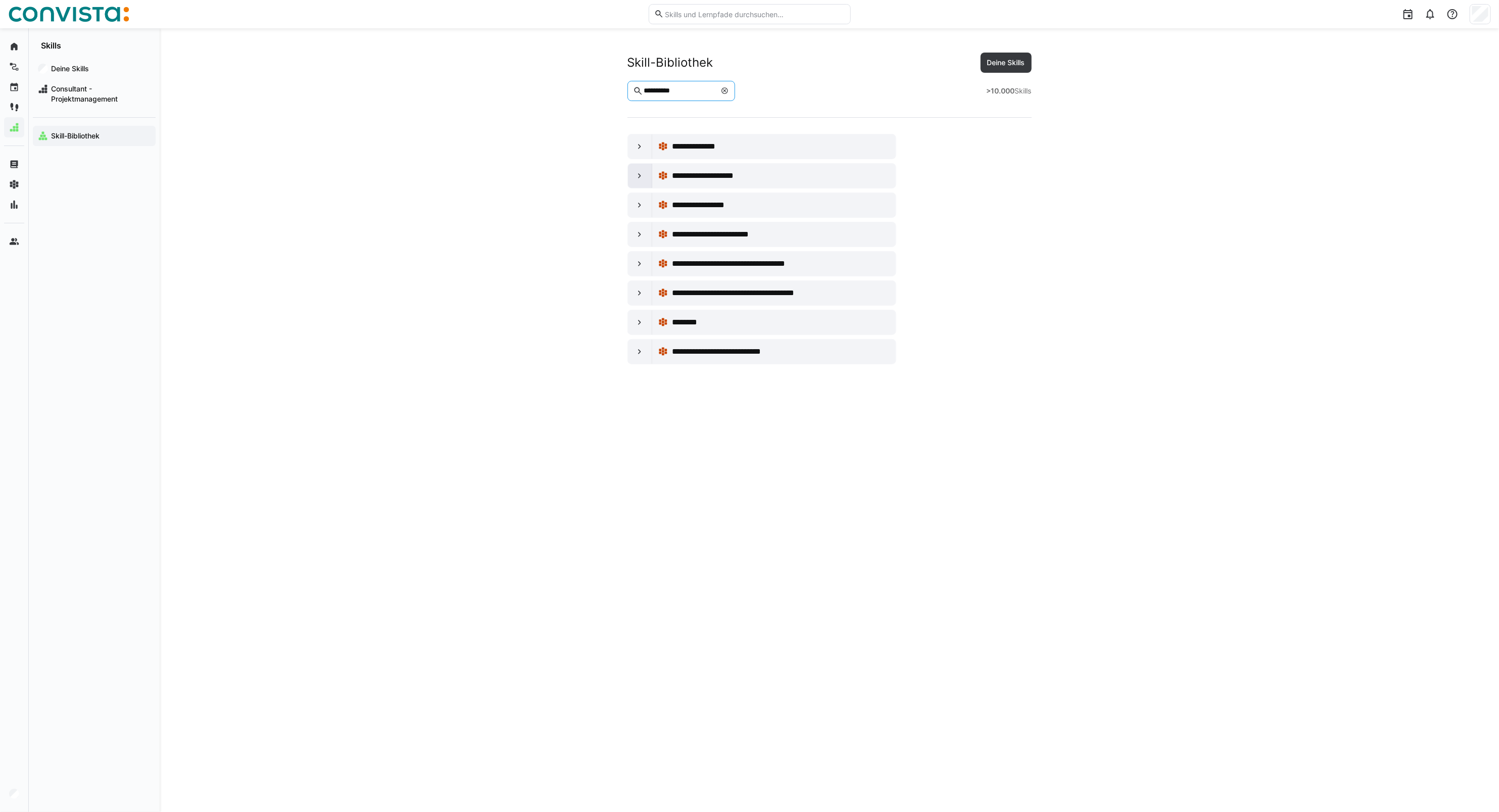
type input "**********"
click at [635, 175] on eds-icon at bounding box center [639, 175] width 10 height 10
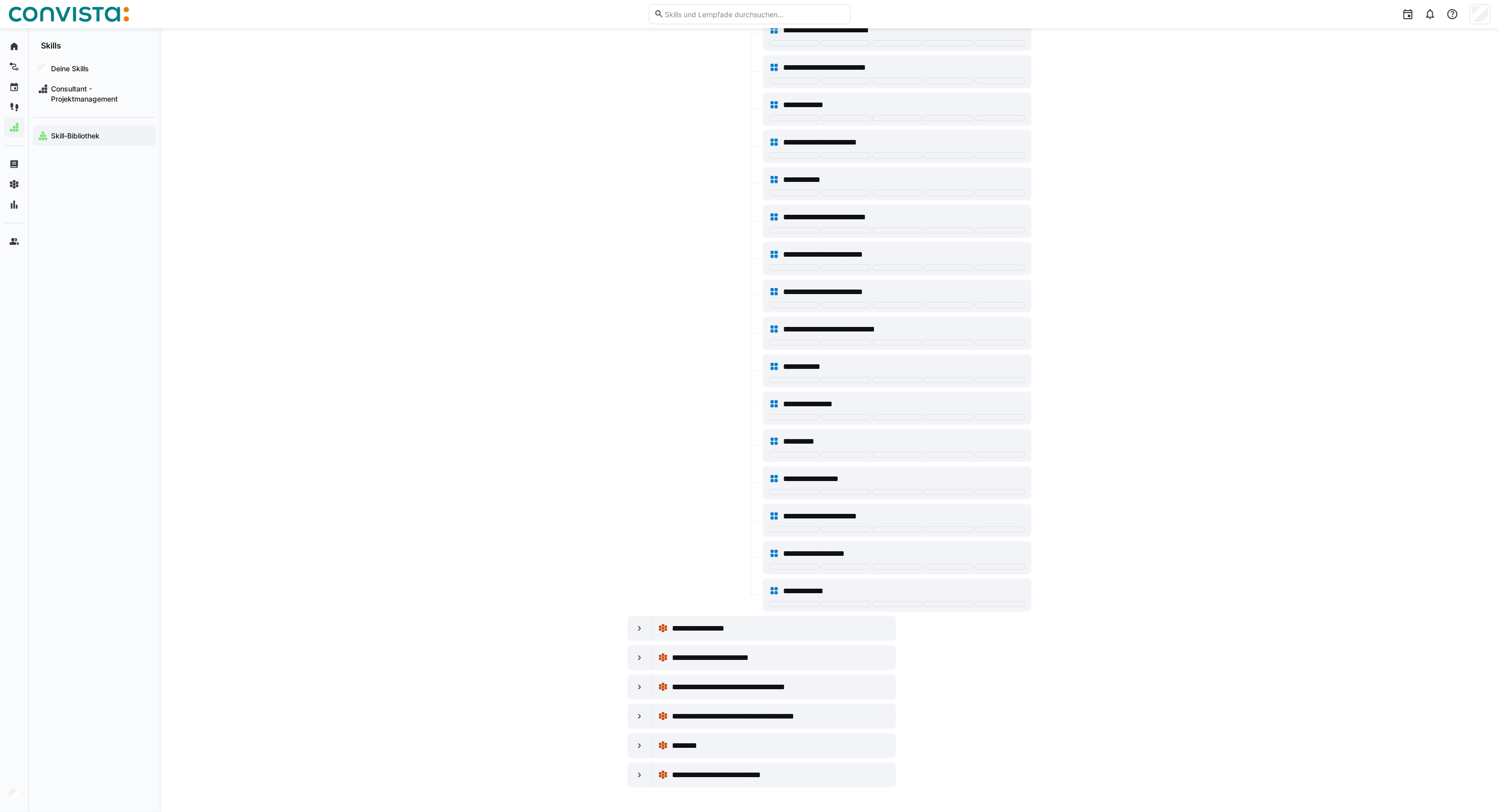
scroll to position [481, 0]
click at [640, 584] on eds-icon at bounding box center [639, 628] width 10 height 10
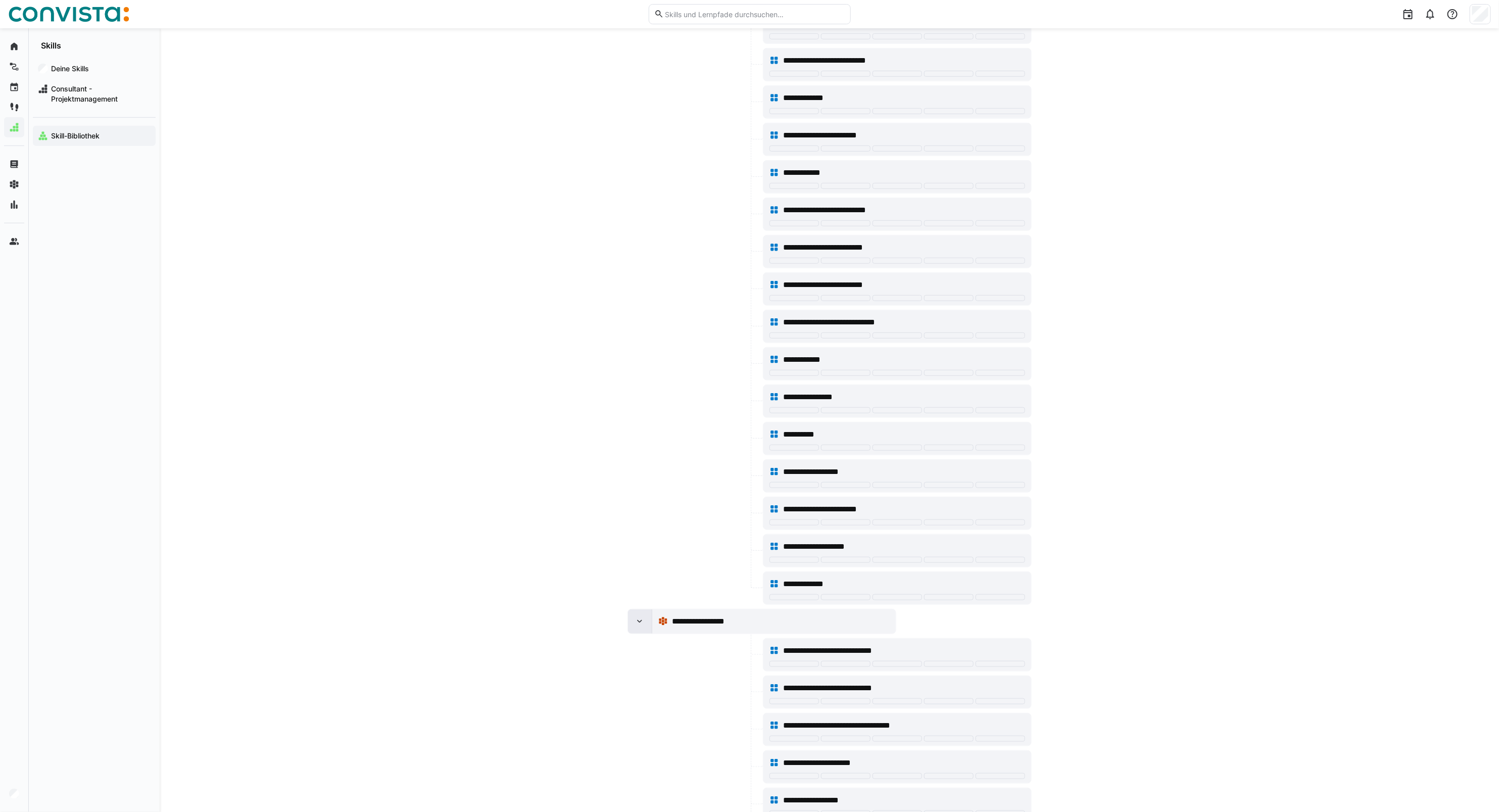
scroll to position [781, 0]
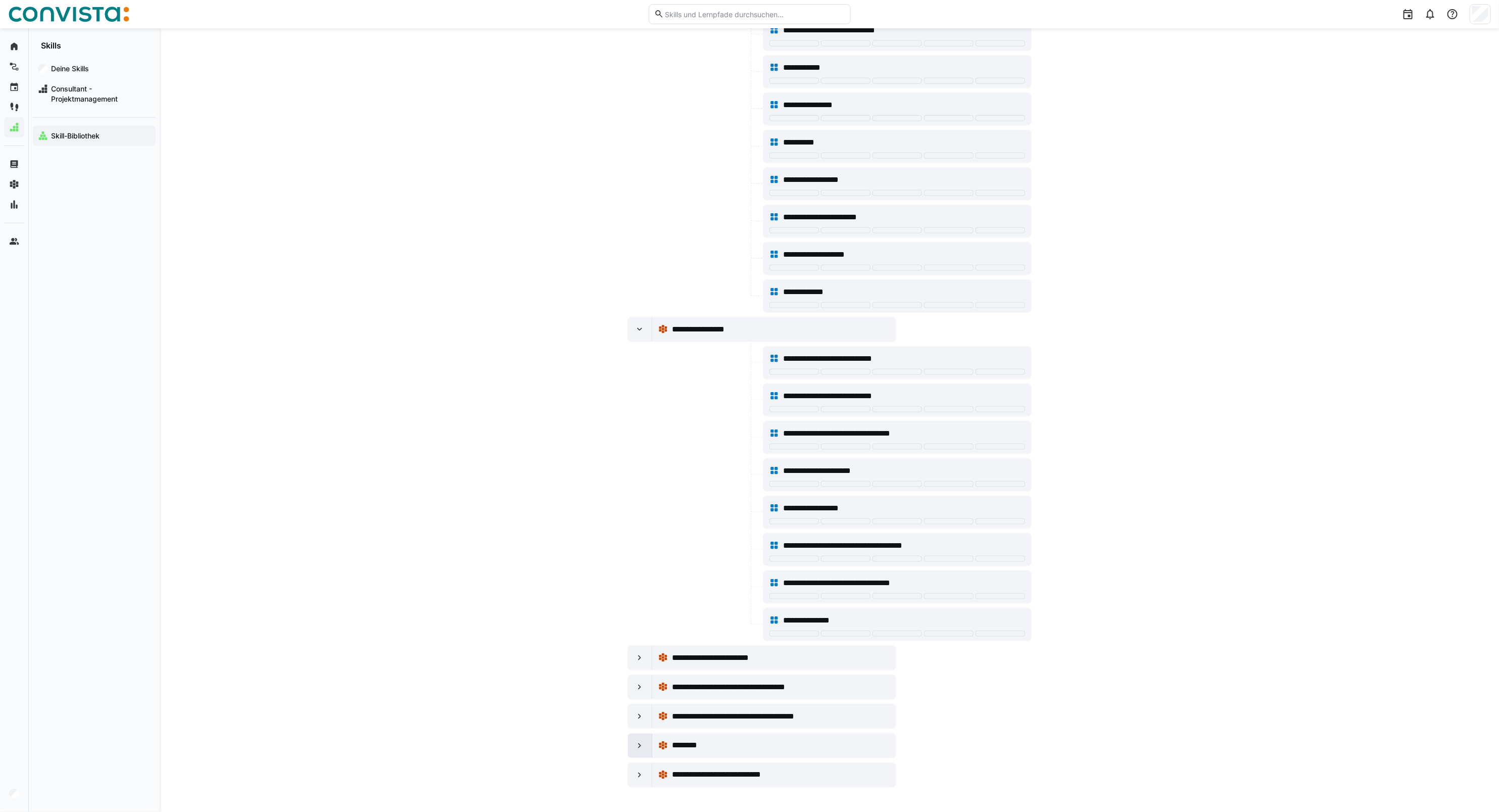
click at [630, 584] on div at bounding box center [640, 746] width 24 height 24
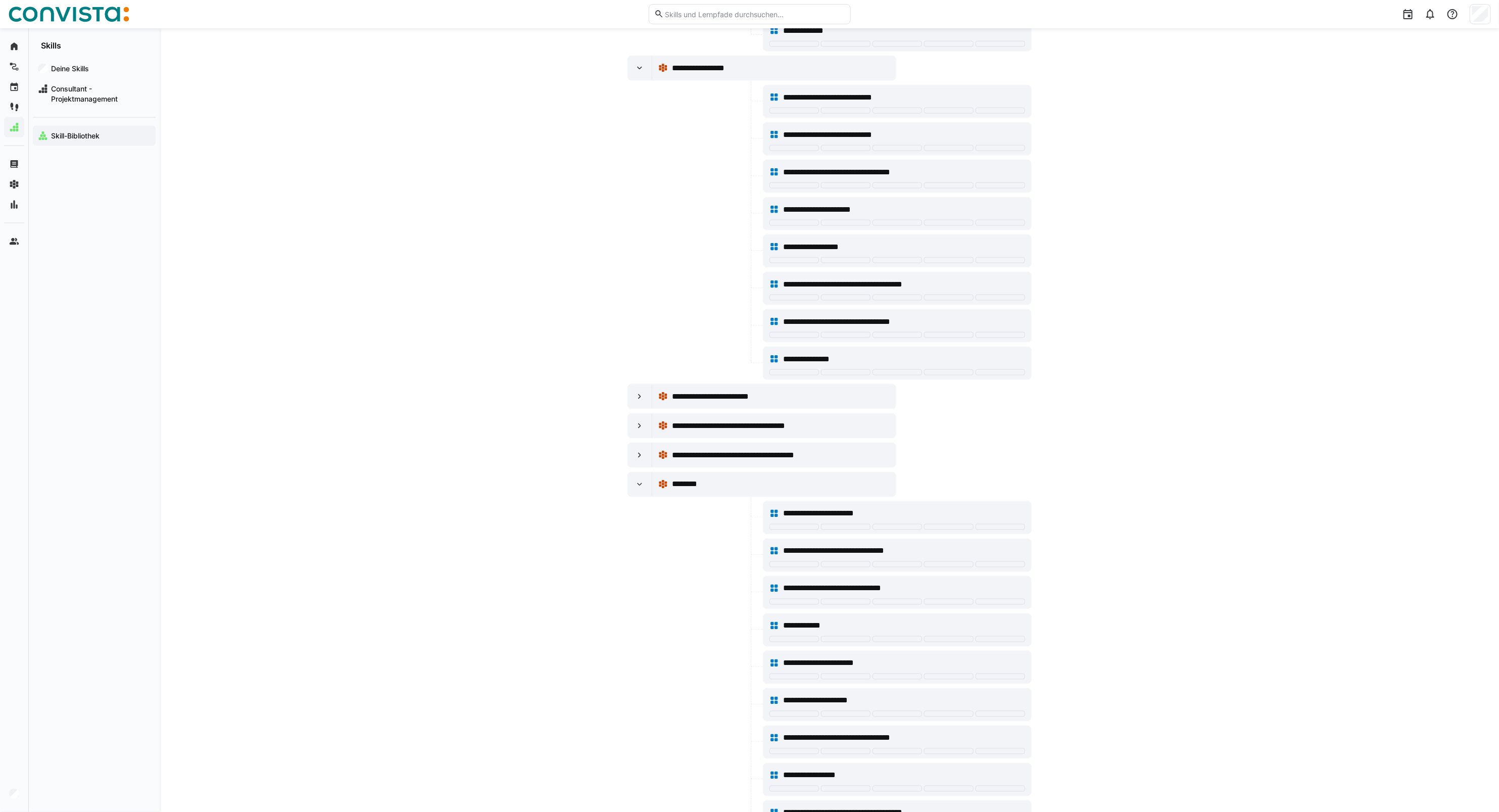
scroll to position [1157, 0]
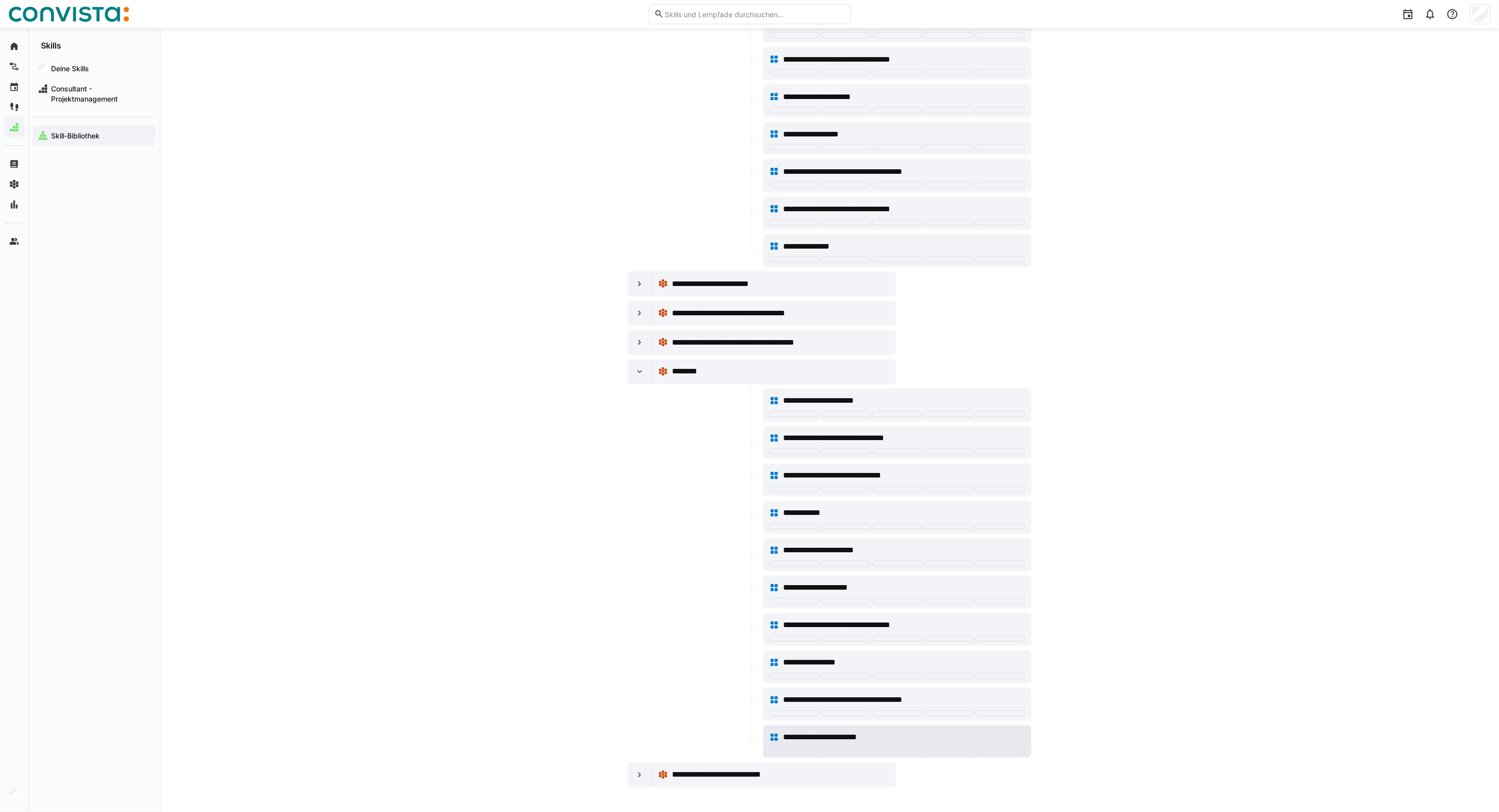
click at [887, 584] on div "**********" at bounding box center [903, 737] width 242 height 12
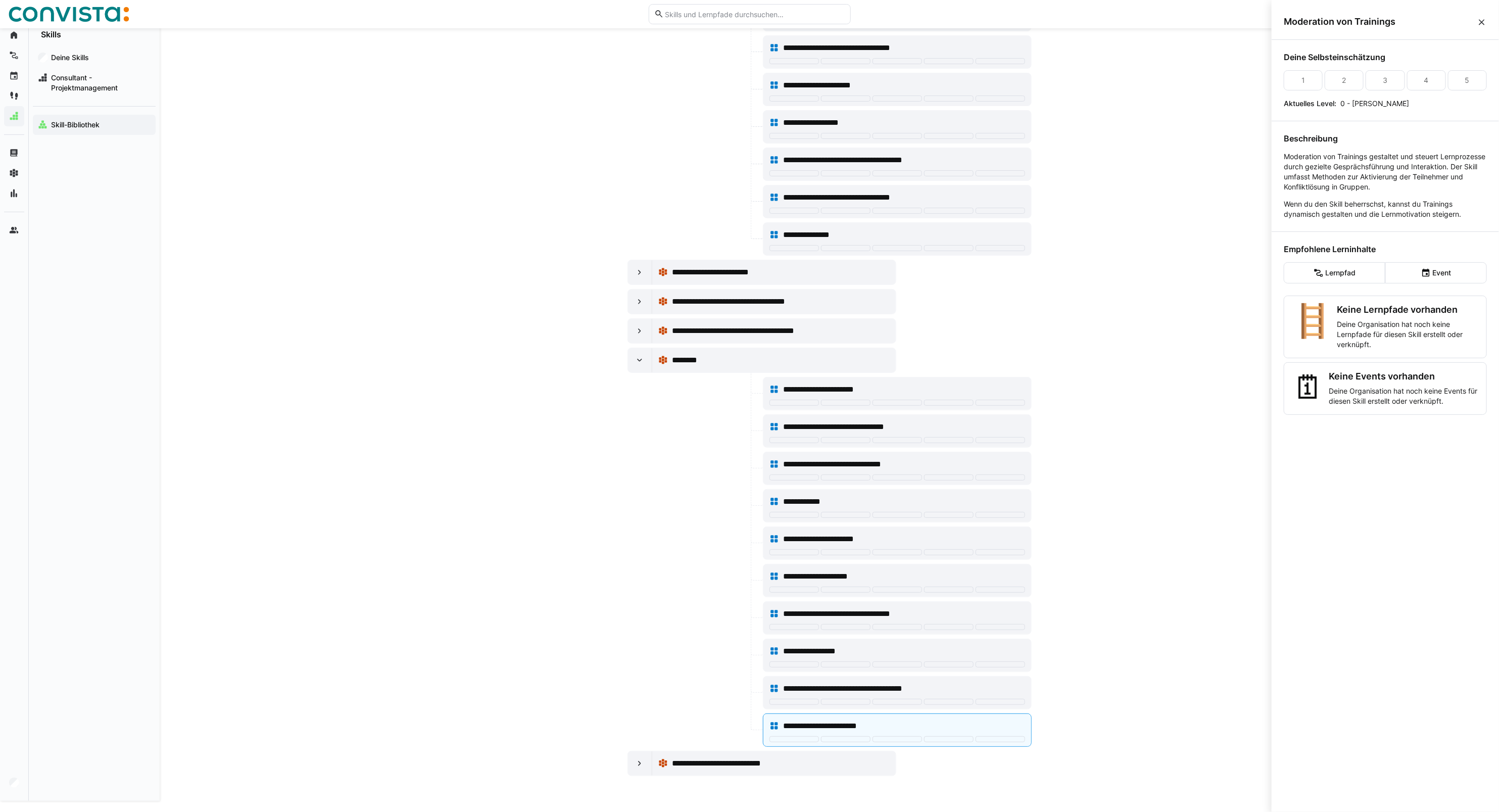
click at [736, 11] on input "text" at bounding box center [754, 14] width 181 height 9
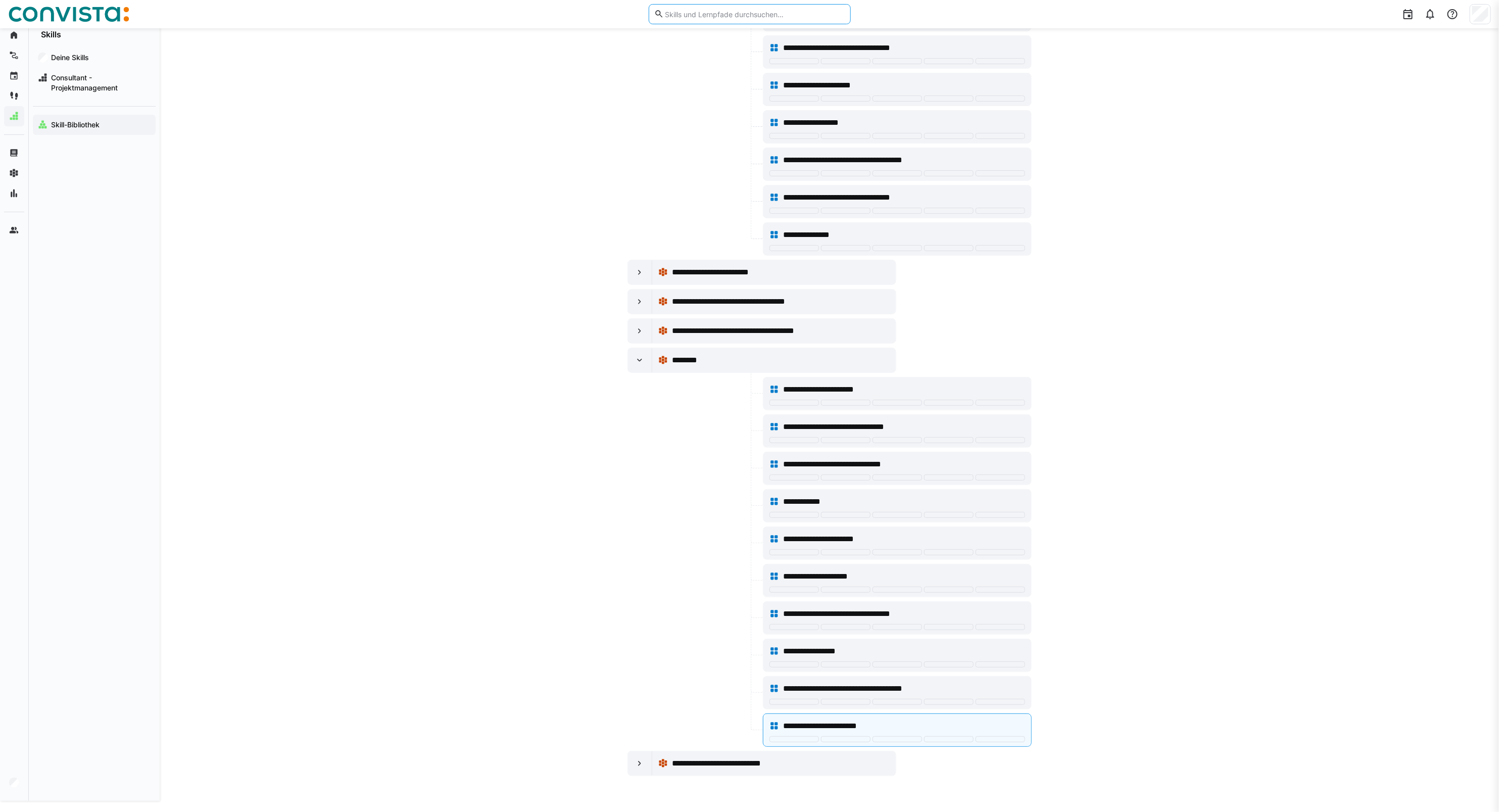
scroll to position [1157, 0]
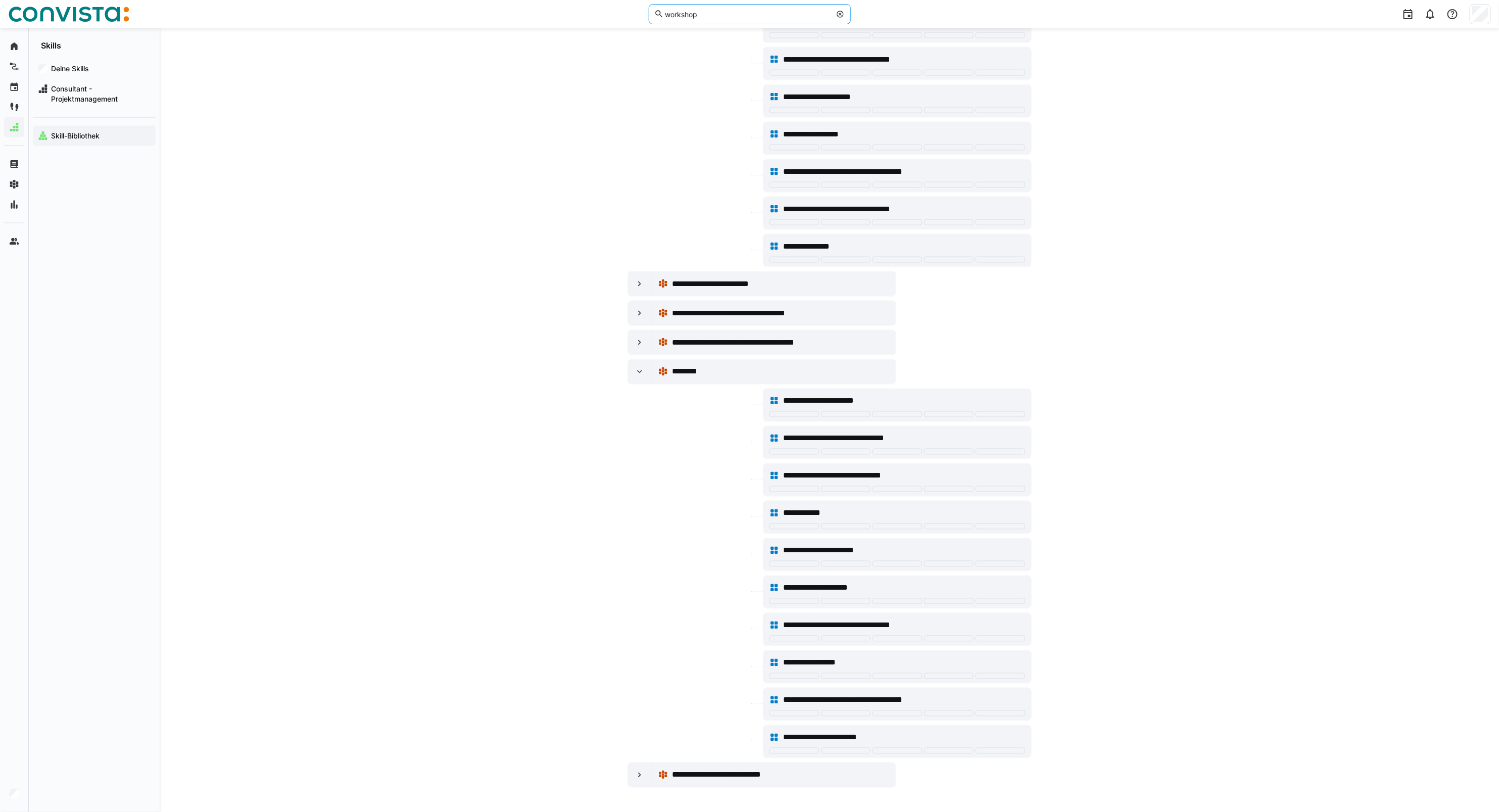
type input "workshop"
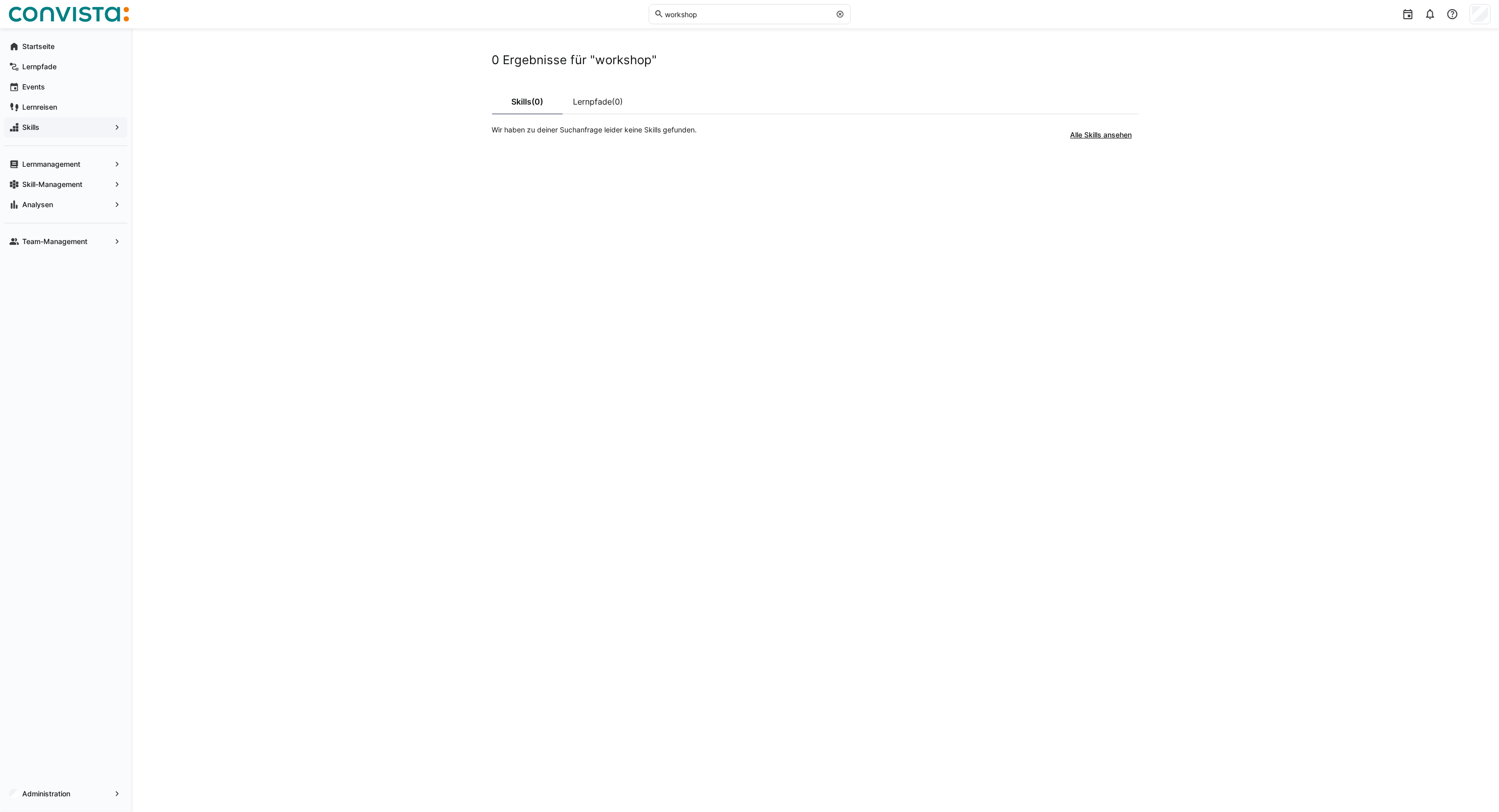
click at [64, 130] on span "Skills" at bounding box center [66, 126] width 90 height 10
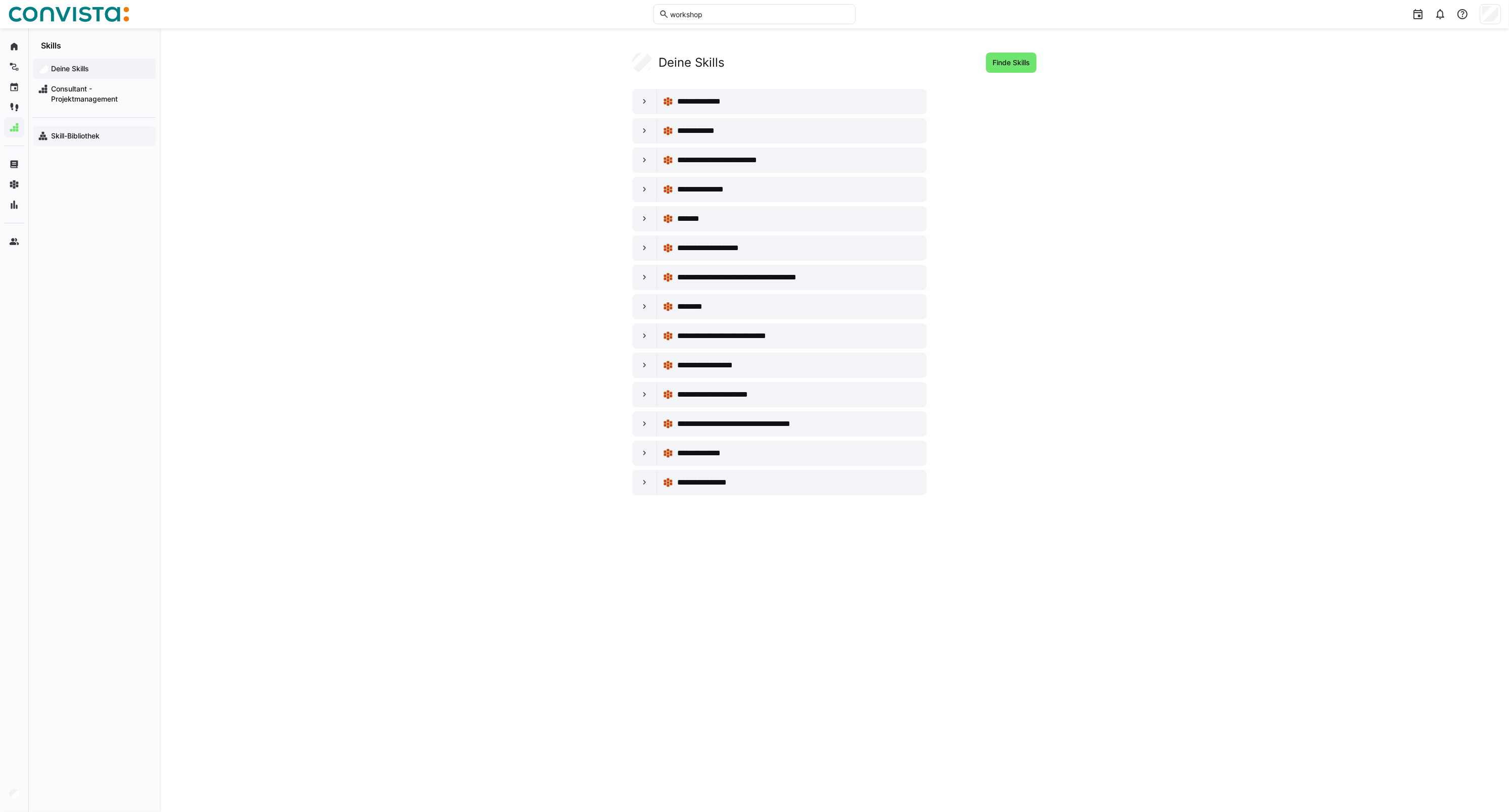
click at [0, 0] on app-navigation-label "Skill-Bibliothek" at bounding box center [0, 0] width 0 height 0
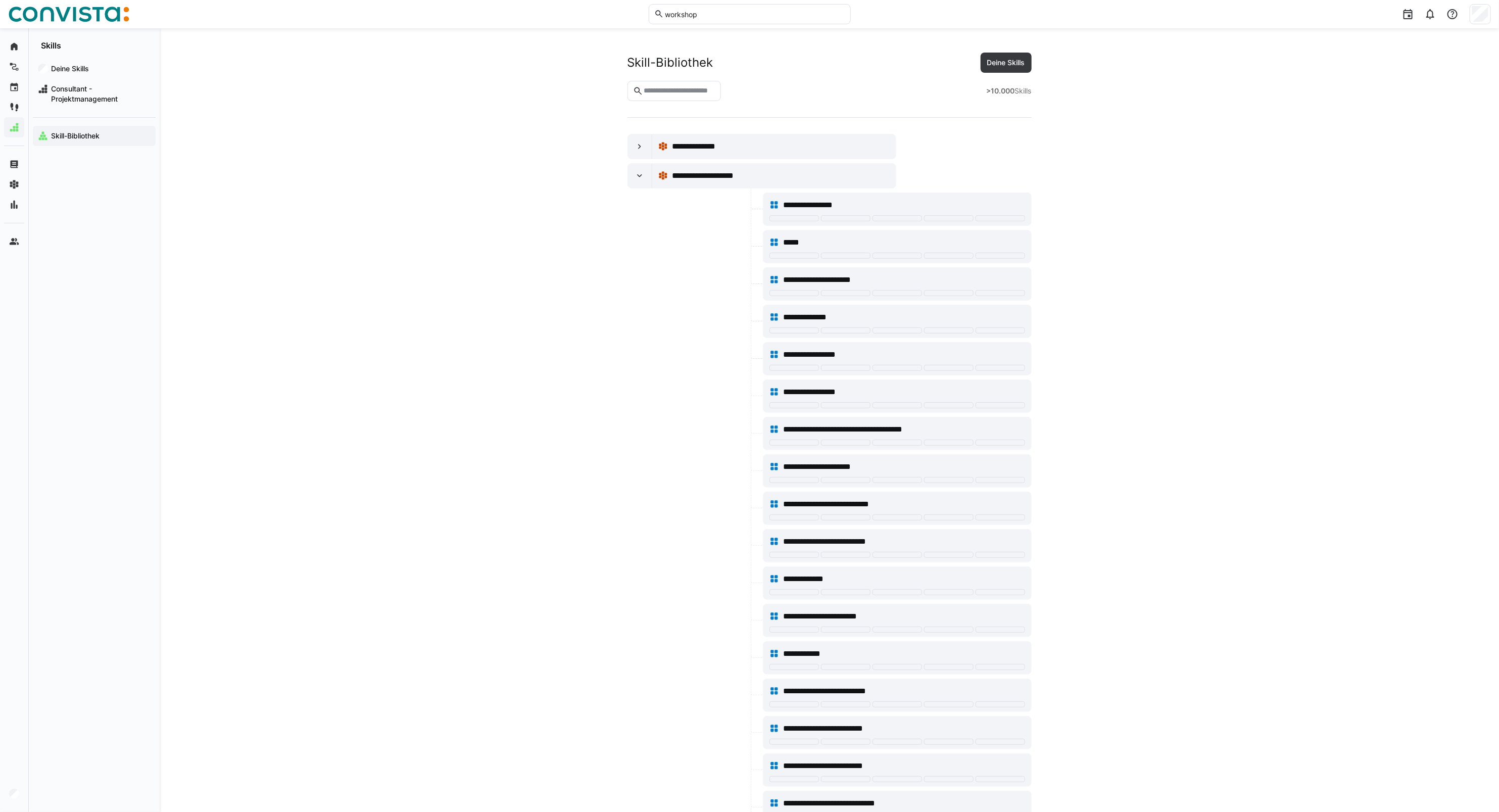
click at [710, 88] on input "text" at bounding box center [679, 91] width 73 height 9
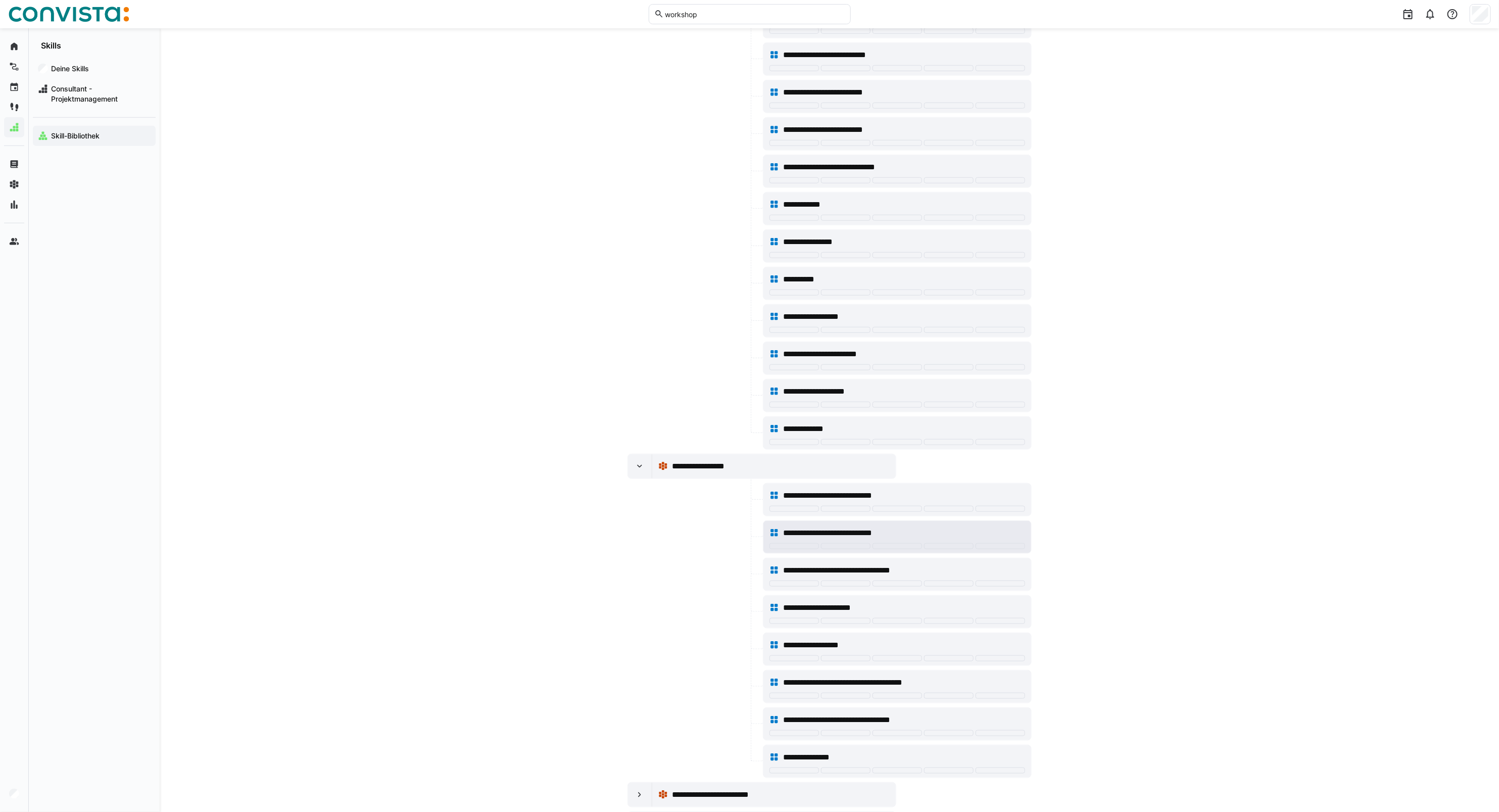
scroll to position [693, 0]
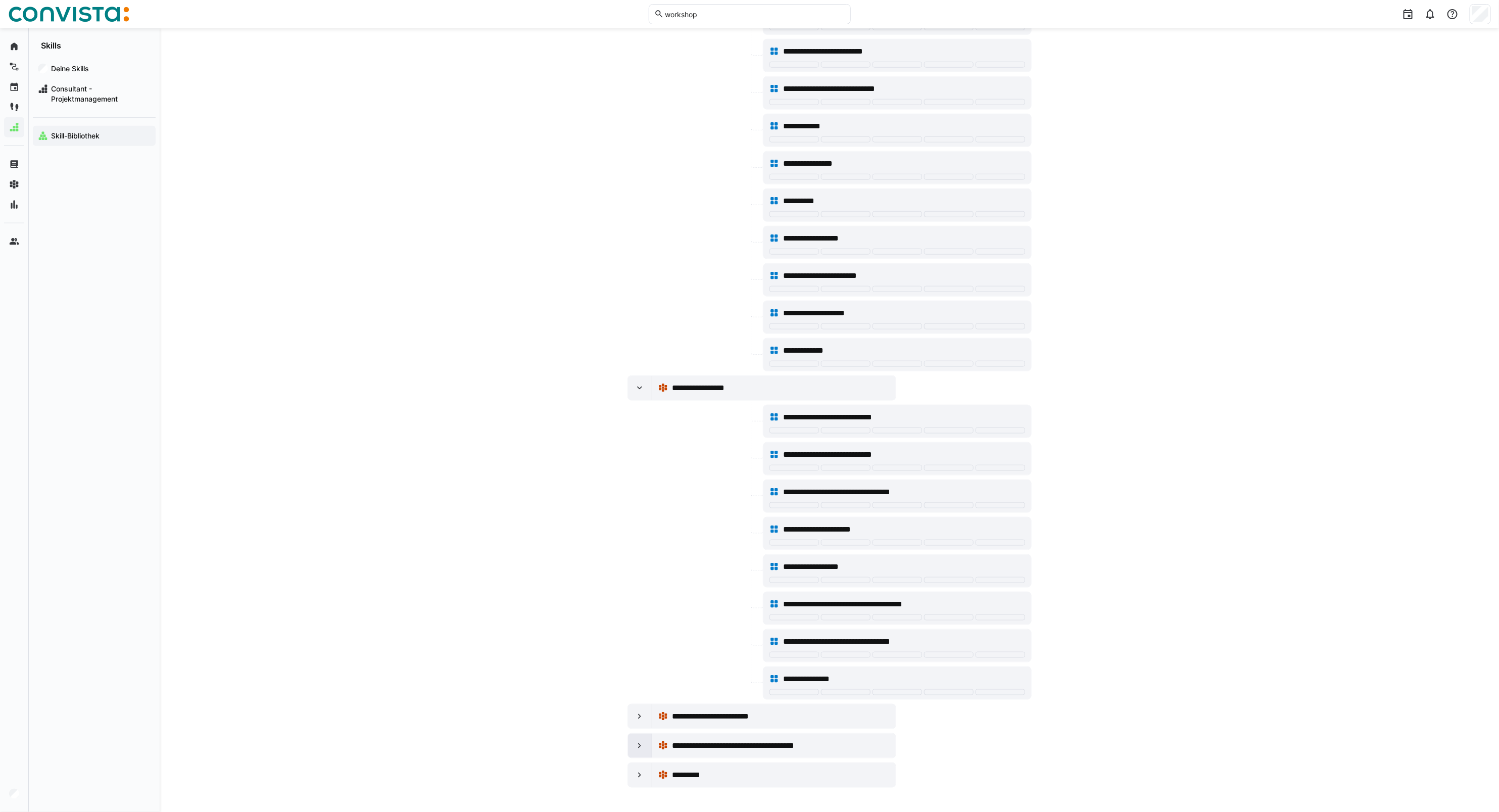
type input "********"
click at [637, 584] on eds-icon at bounding box center [639, 745] width 10 height 10
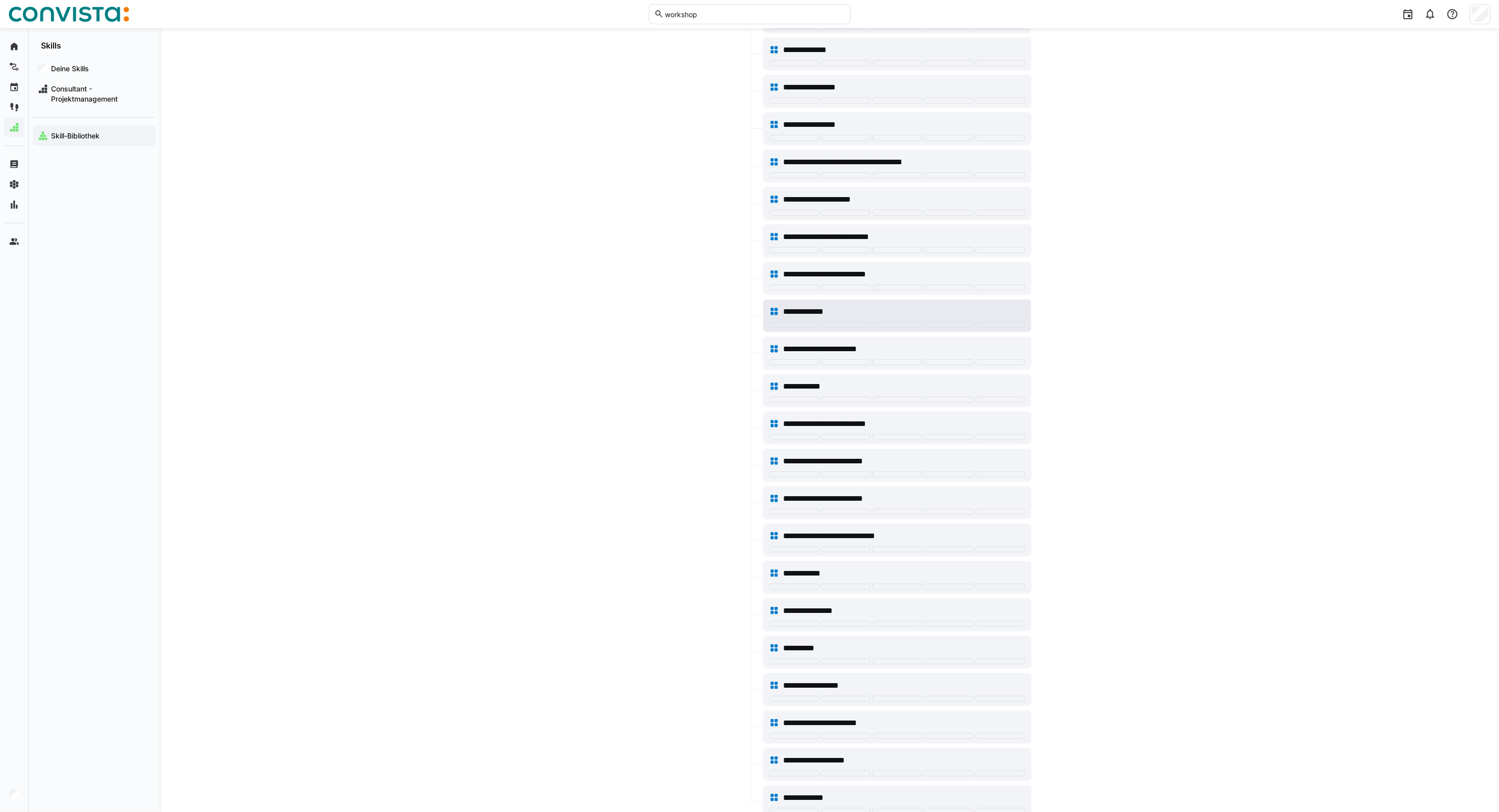
scroll to position [0, 0]
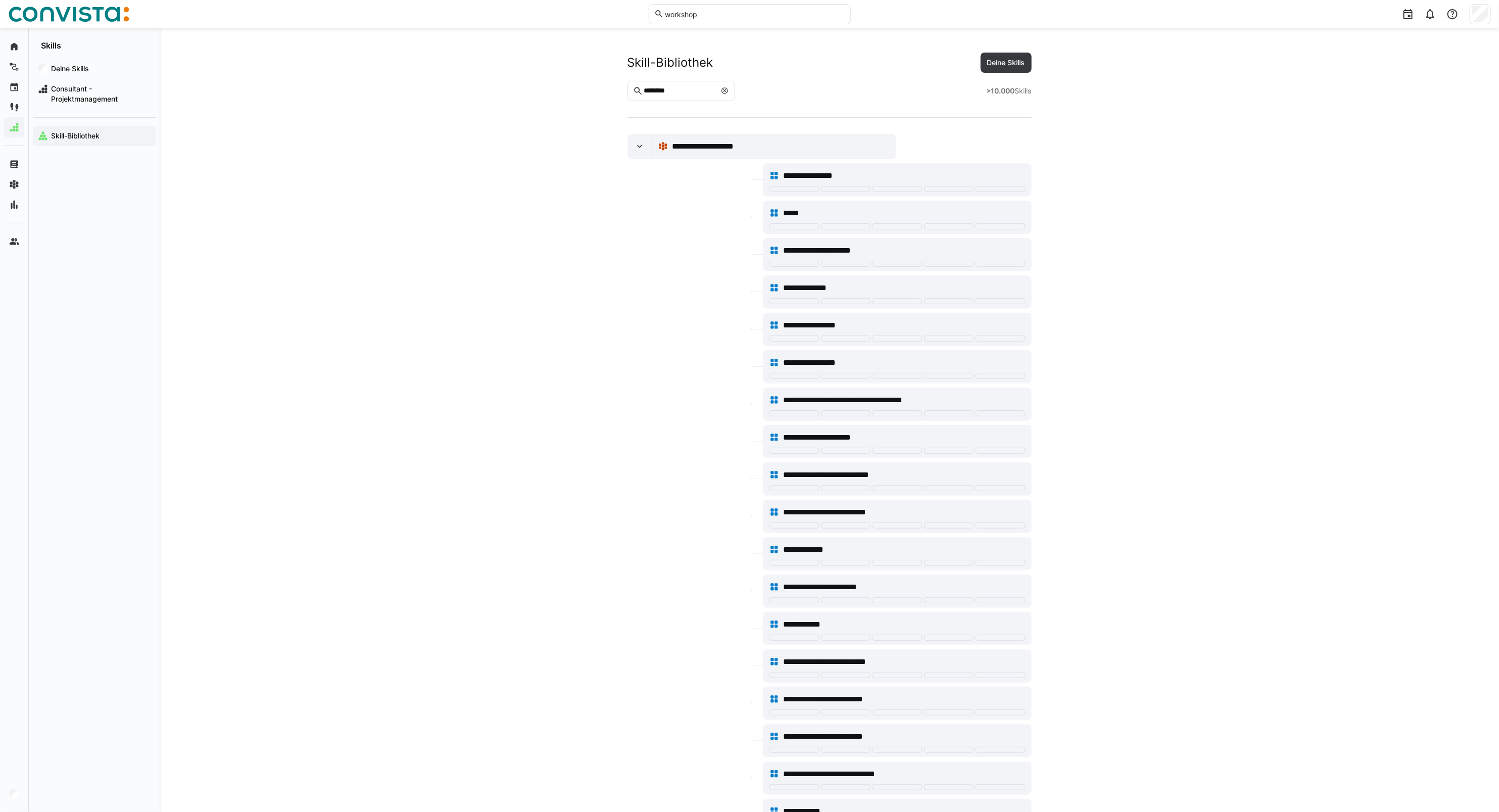
click at [729, 94] on eds-icon at bounding box center [724, 90] width 8 height 8
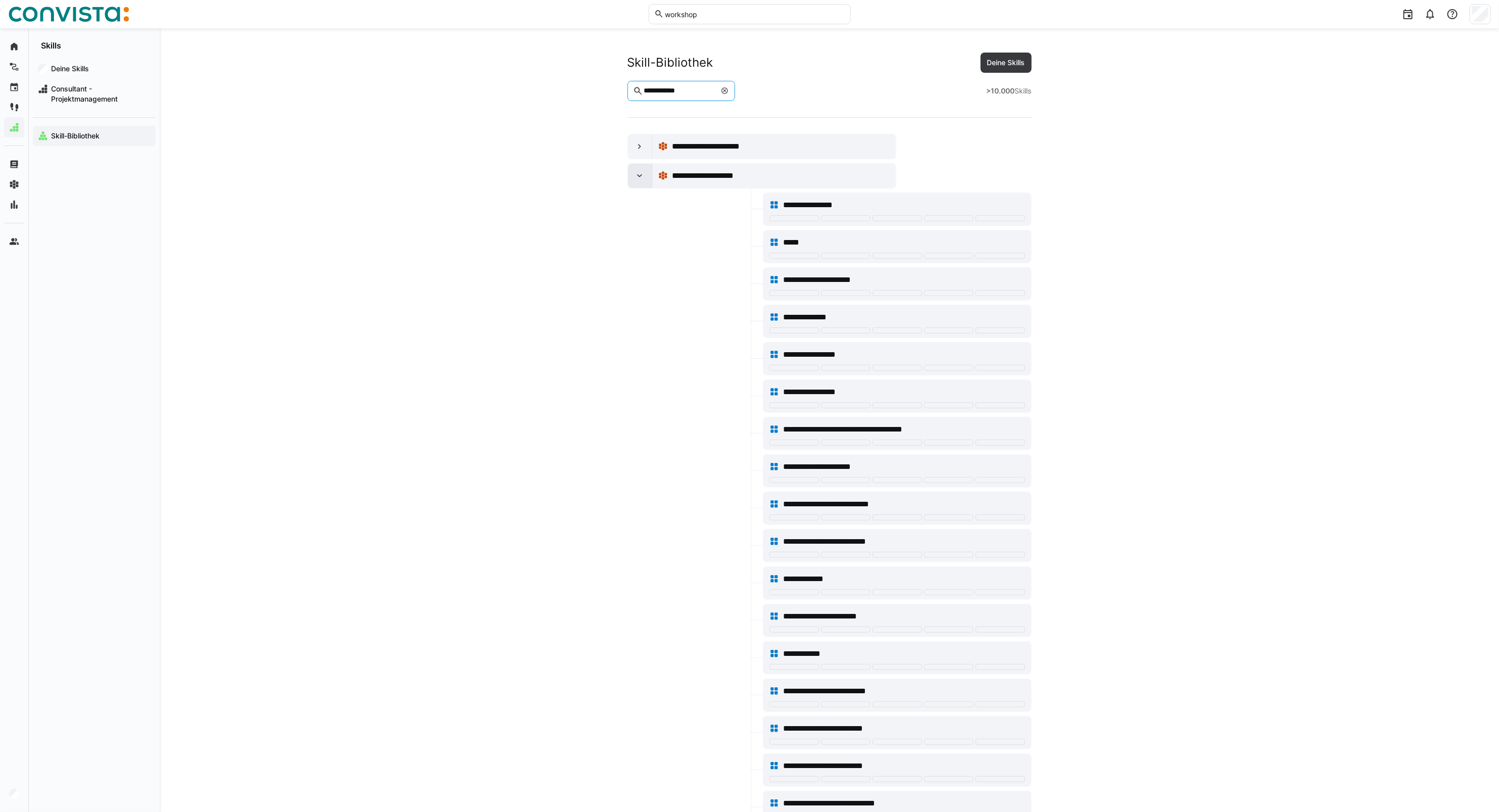
type input "**********"
click at [638, 176] on eds-icon at bounding box center [639, 175] width 10 height 10
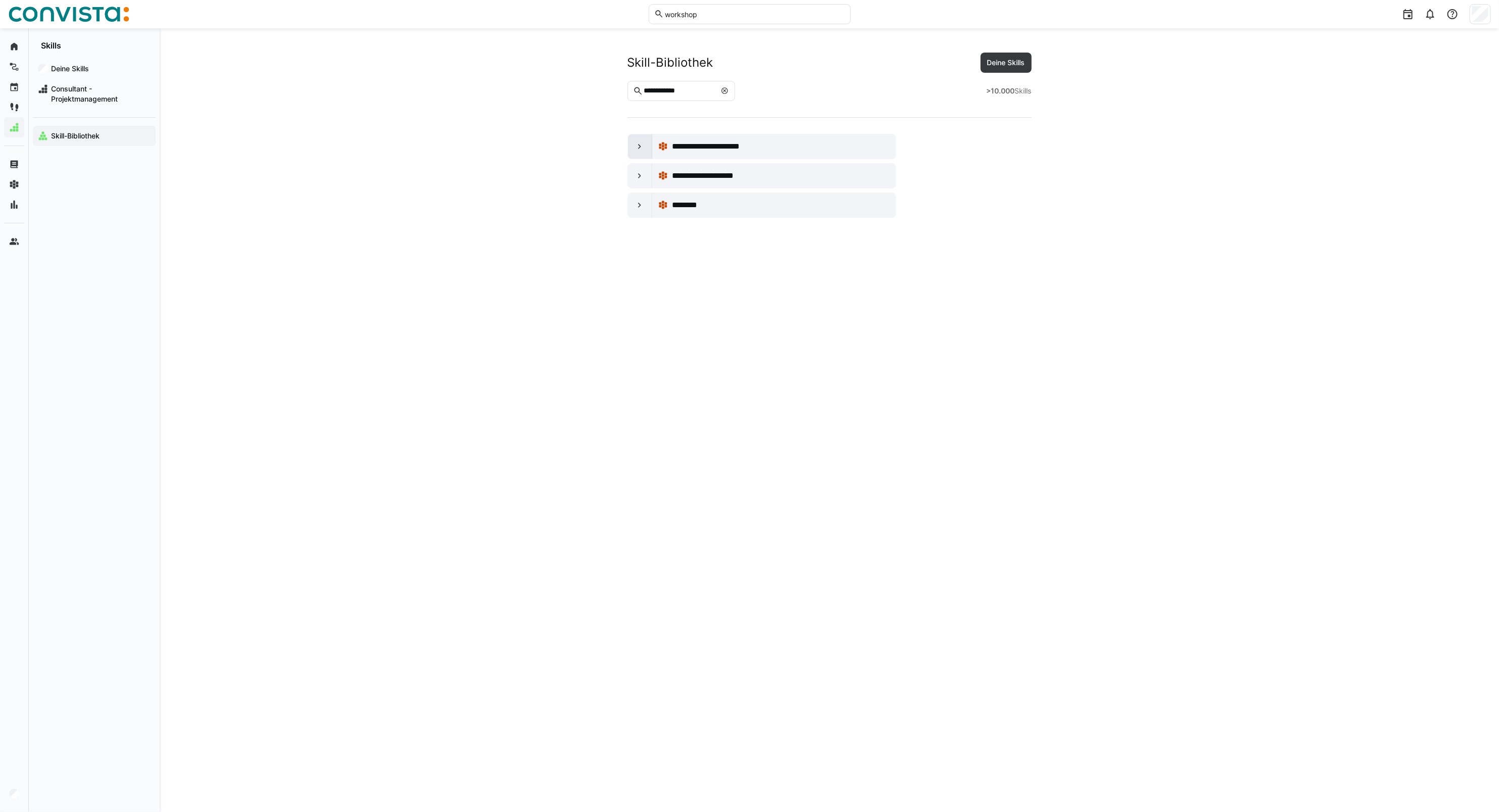
click at [641, 154] on div at bounding box center [640, 147] width 24 height 24
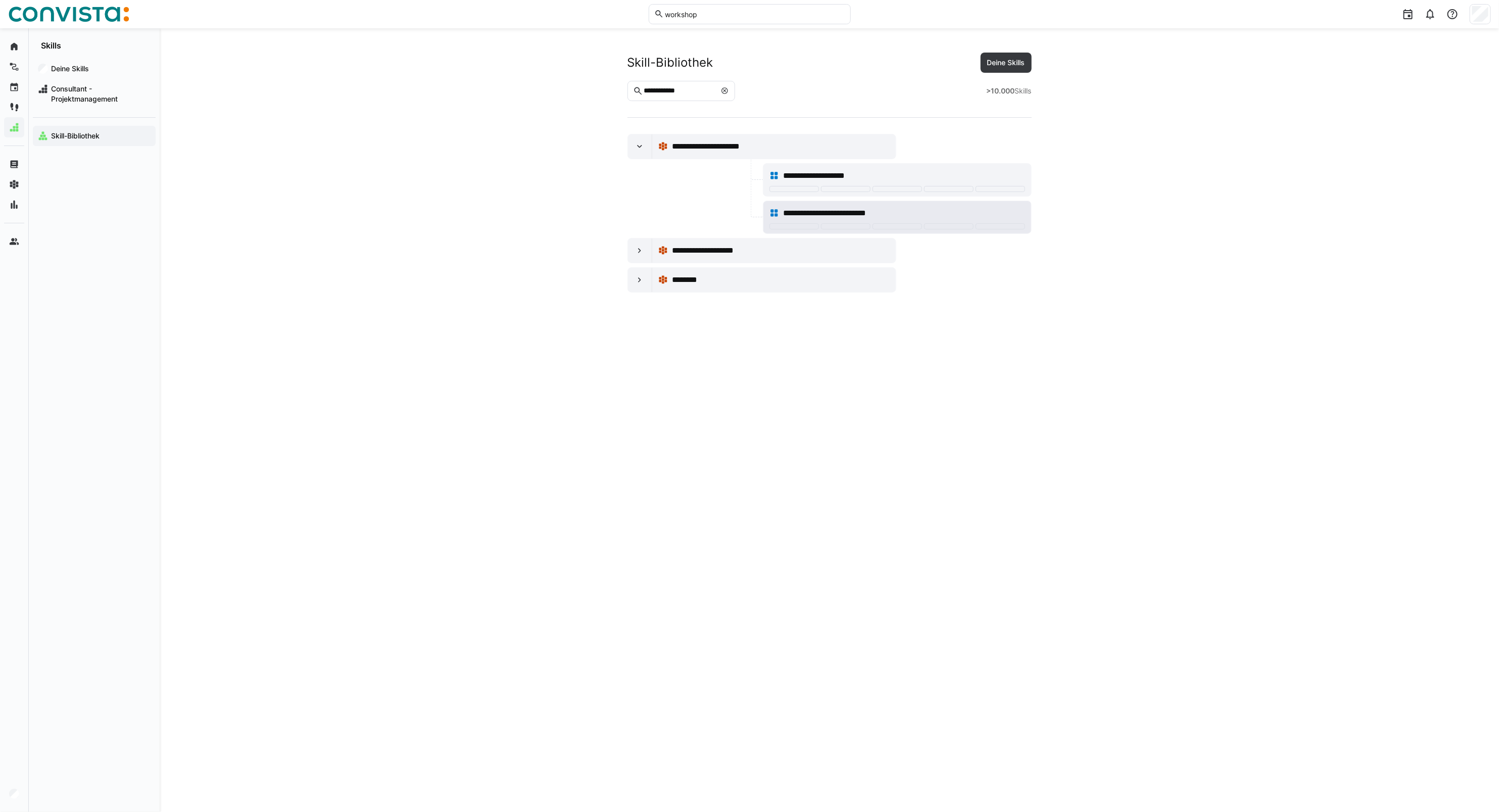
click at [812, 216] on span "**********" at bounding box center [834, 213] width 103 height 12
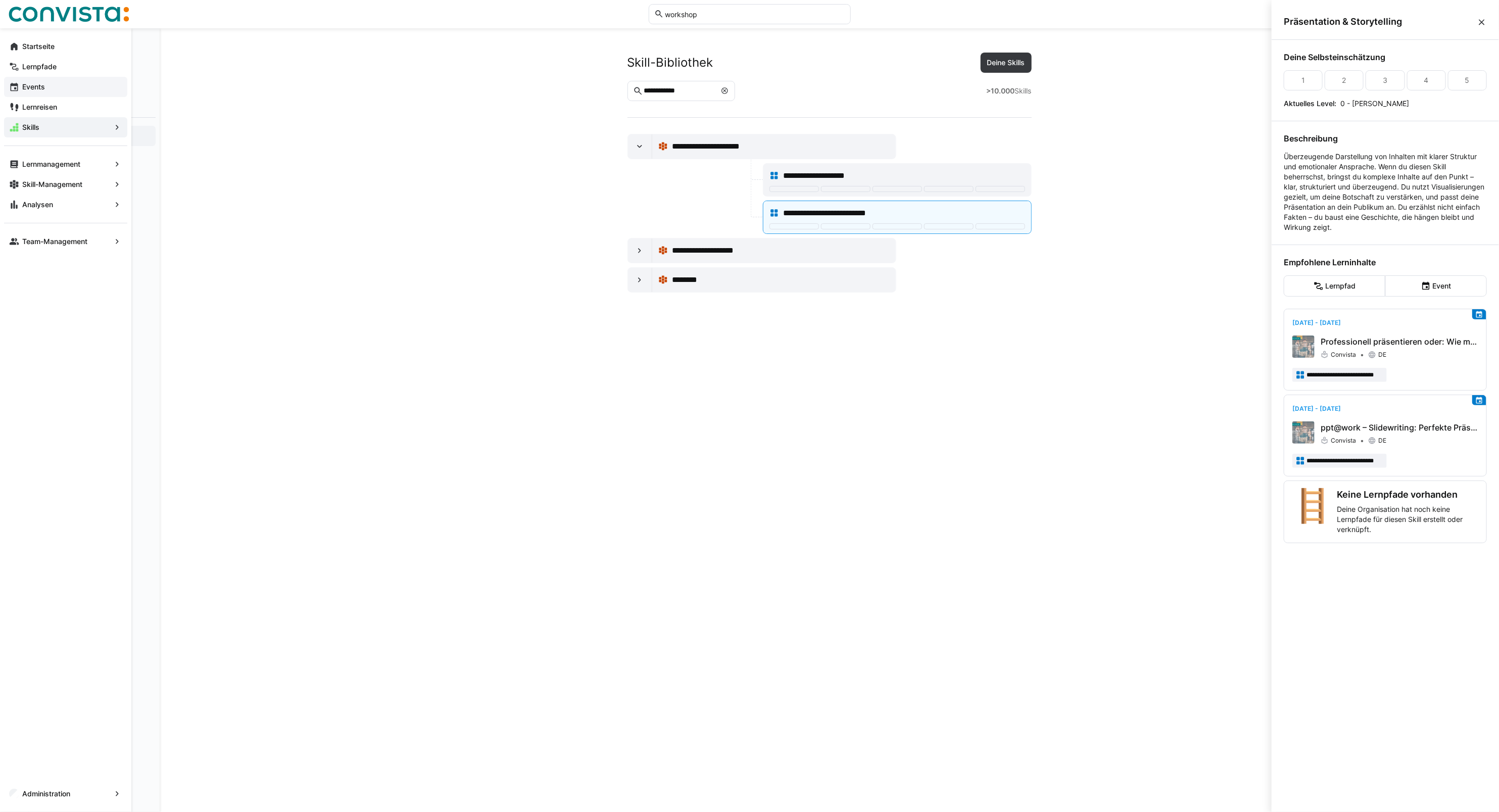
click at [43, 91] on span "Events" at bounding box center [72, 87] width 102 height 10
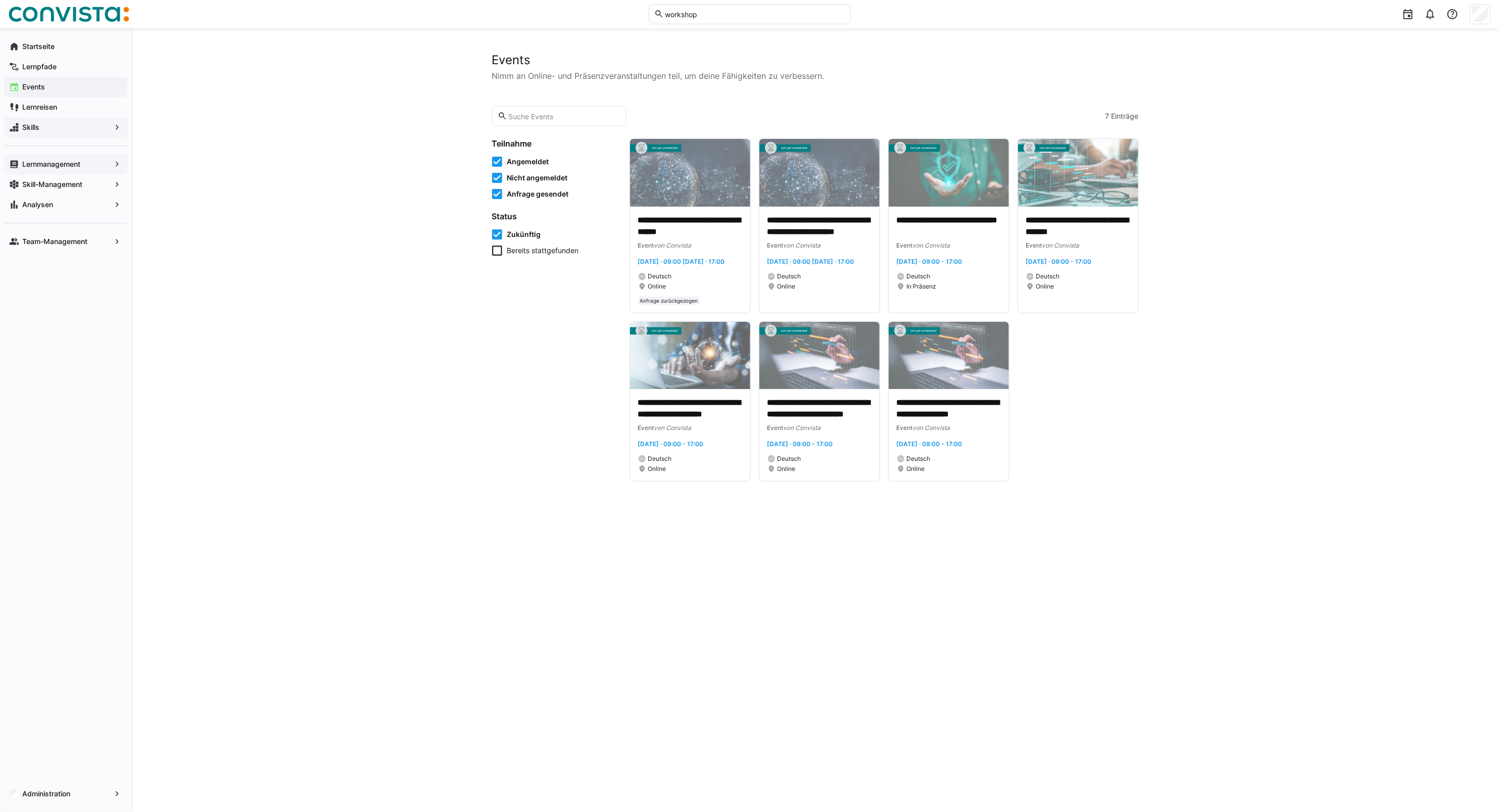
click at [81, 169] on span "Lernmanagement" at bounding box center [66, 163] width 90 height 10
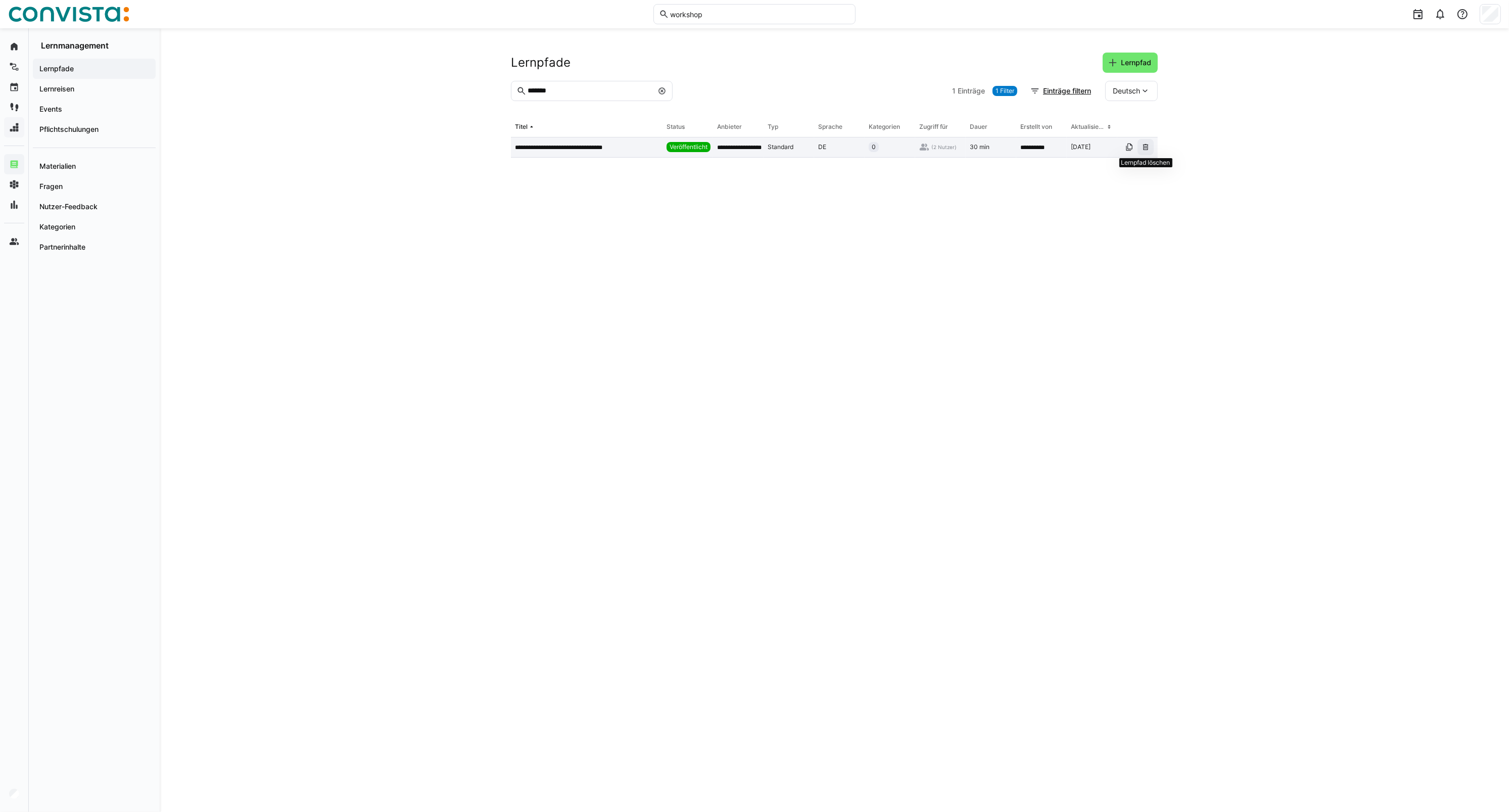
click at [1105, 151] on eds-icon at bounding box center [1145, 147] width 8 height 8
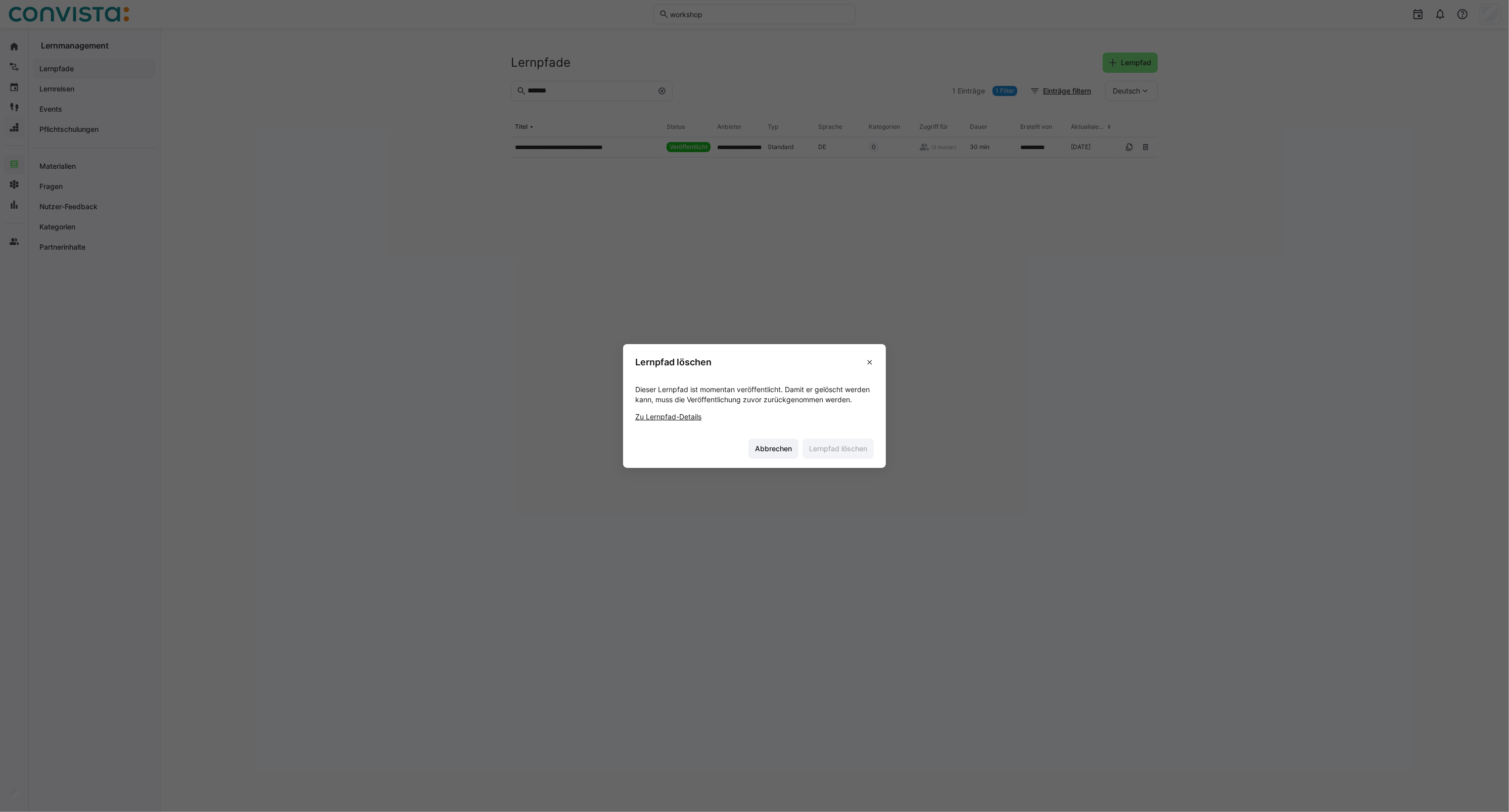
drag, startPoint x: 863, startPoint y: 365, endPoint x: 844, endPoint y: 348, distance: 25.5
click at [863, 365] on span at bounding box center [869, 361] width 16 height 16
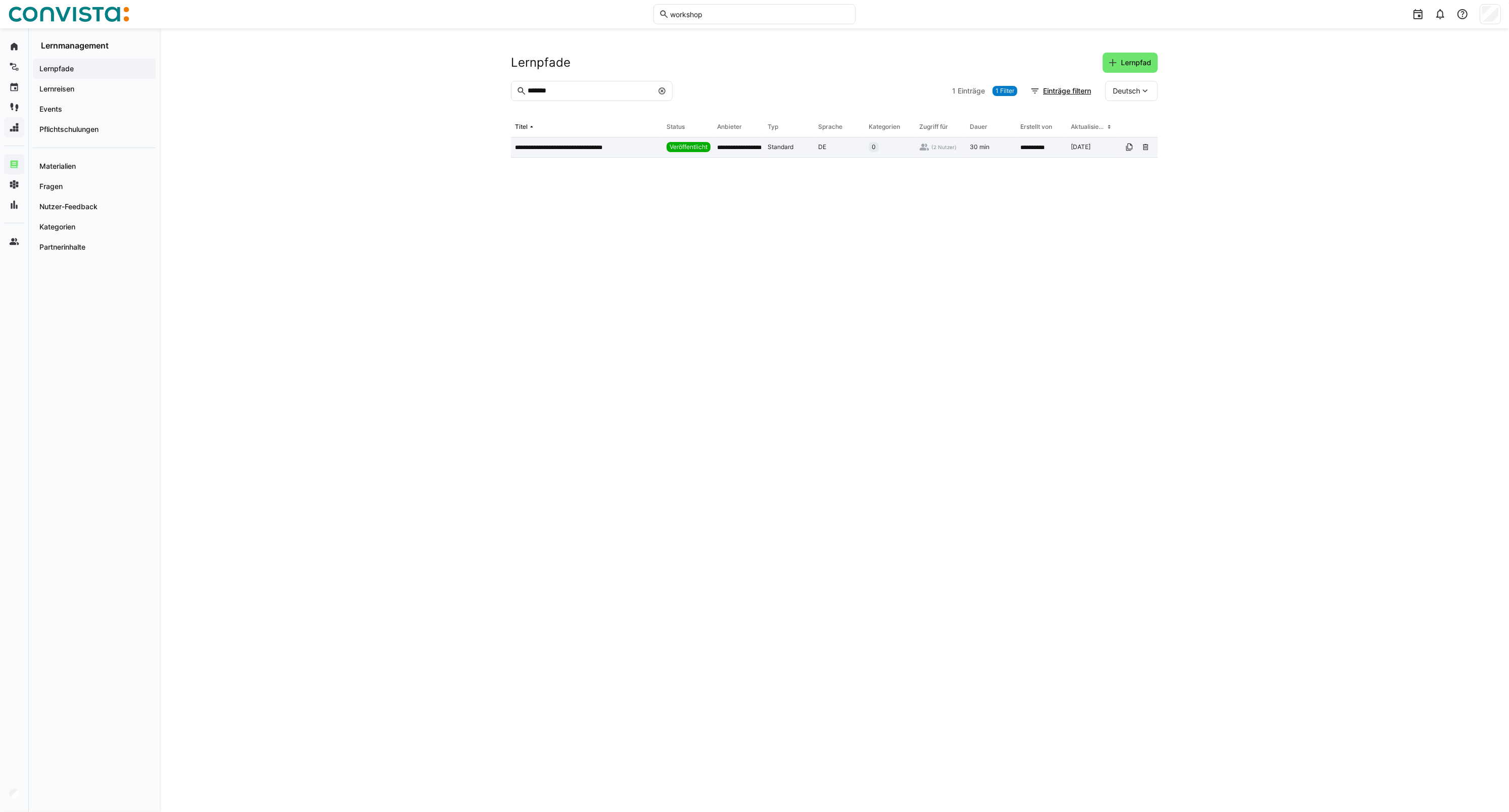
click at [611, 149] on p "**********" at bounding box center [572, 147] width 114 height 8
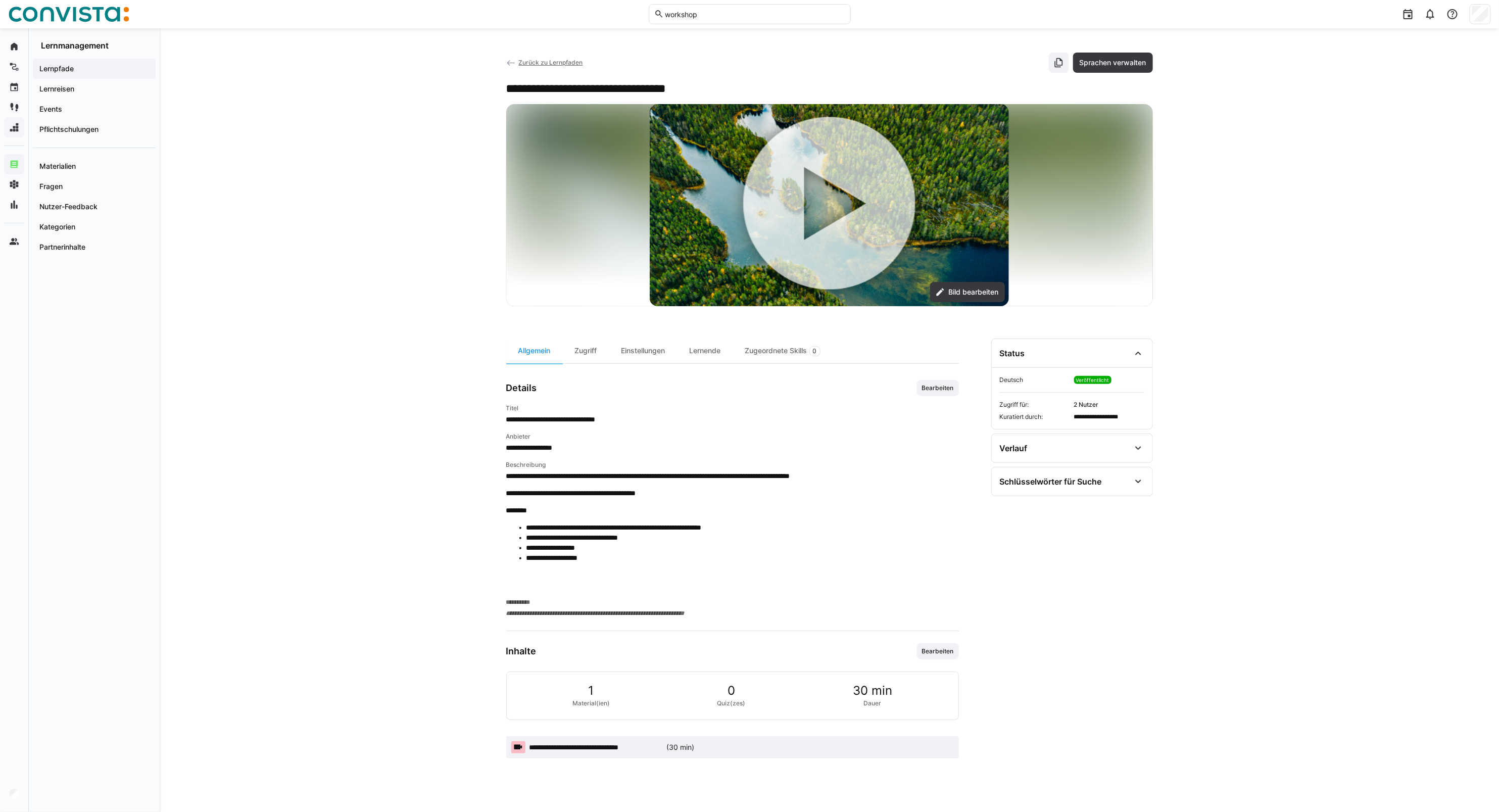
click at [516, 67] on eds-icon at bounding box center [511, 62] width 10 height 10
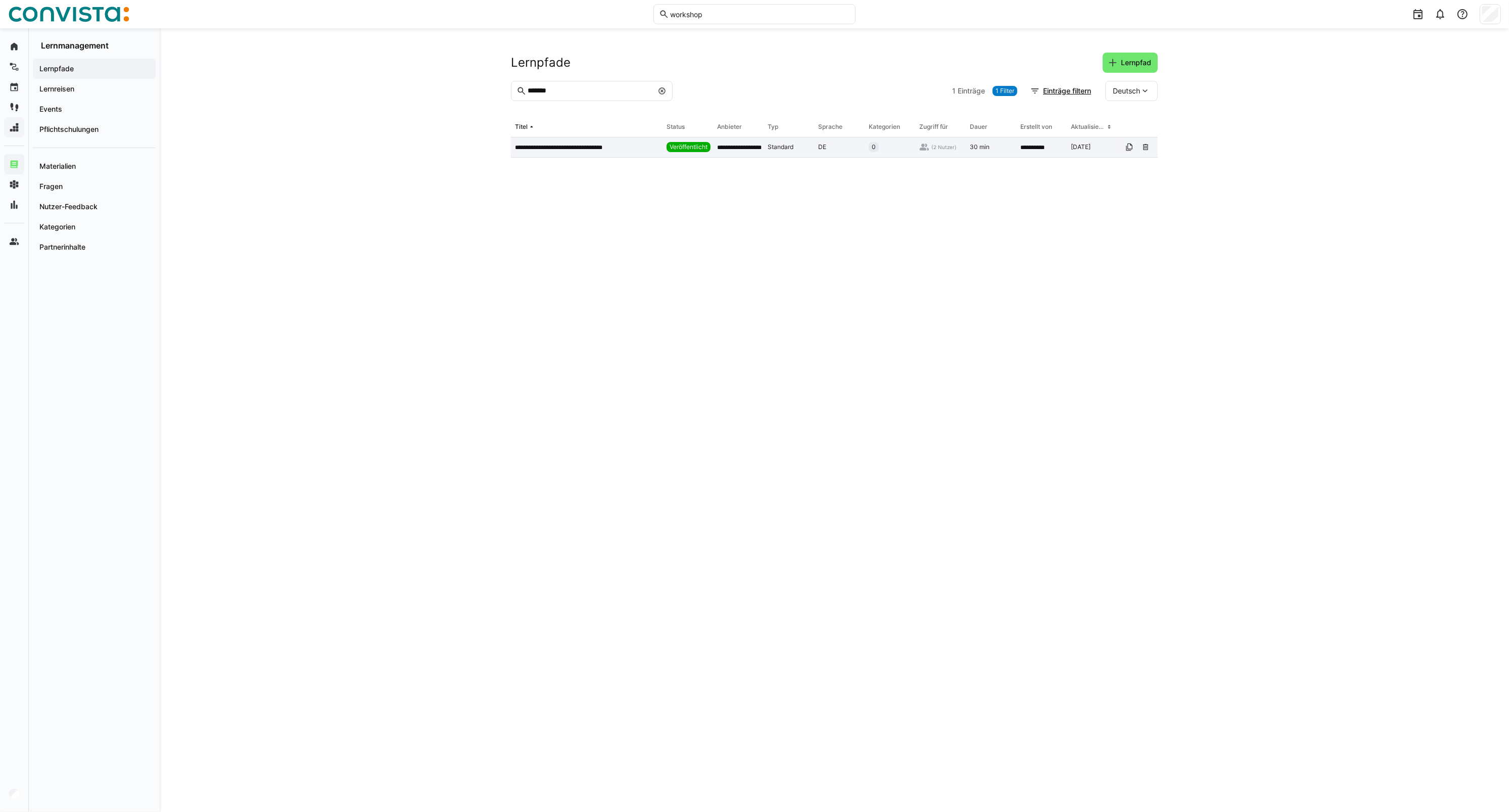
click at [690, 145] on span "Veröffentlicht" at bounding box center [688, 147] width 38 height 8
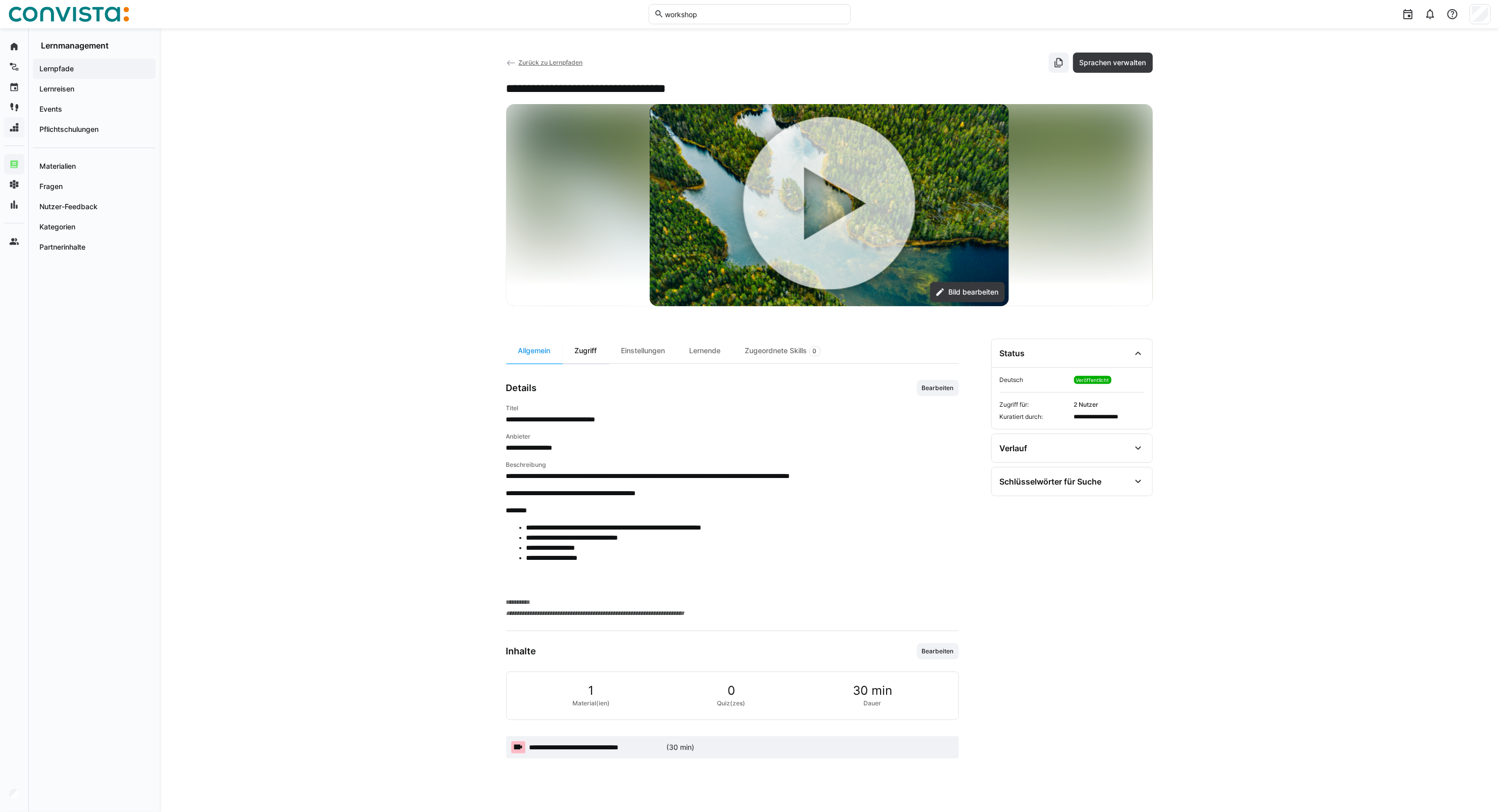
click at [581, 345] on div "Zugriff" at bounding box center [586, 351] width 47 height 25
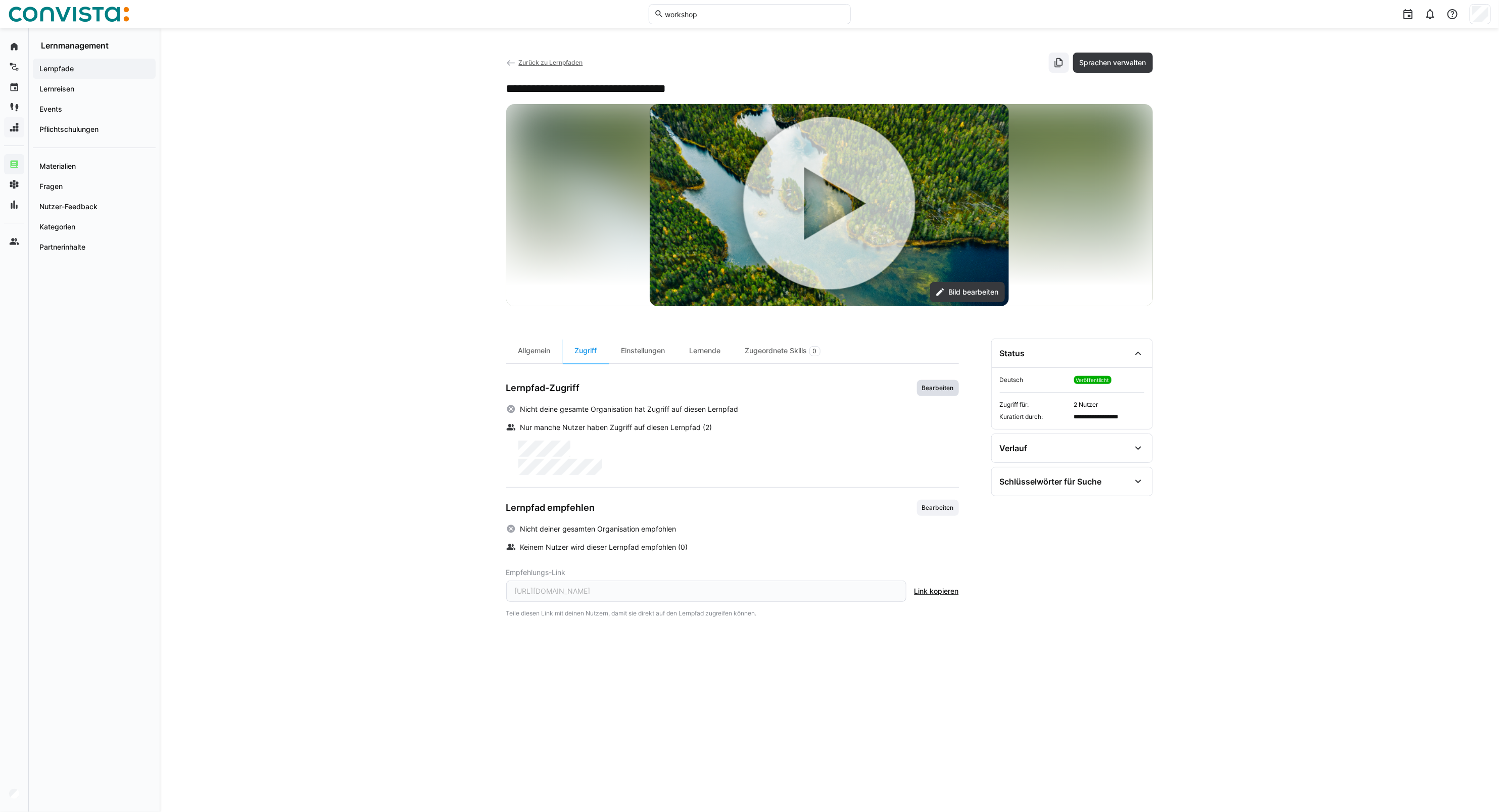
click at [935, 389] on span "Bearbeiten" at bounding box center [938, 388] width 34 height 8
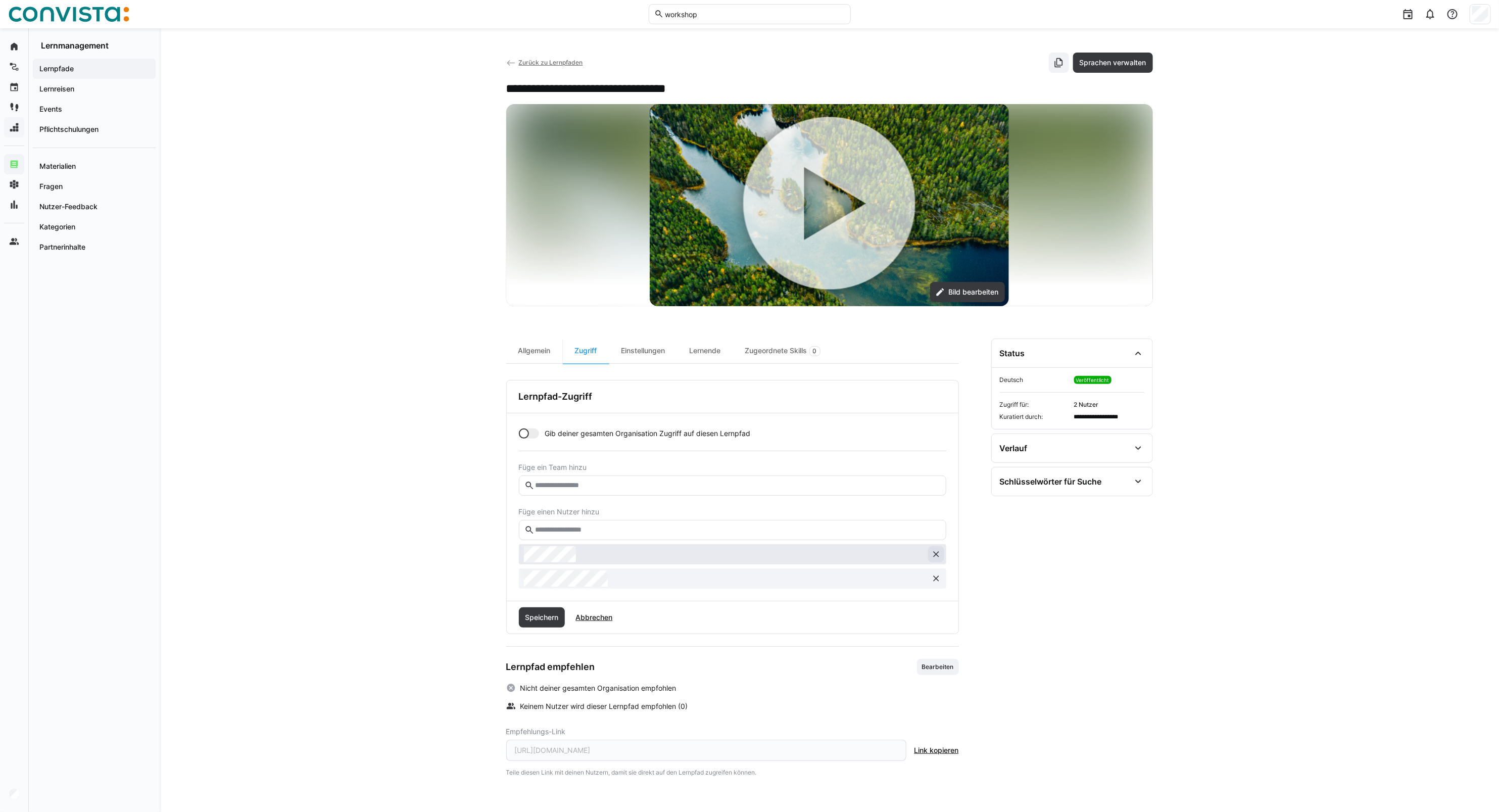
click at [935, 554] on eds-icon at bounding box center [936, 554] width 10 height 10
click at [935, 558] on eds-icon at bounding box center [936, 554] width 10 height 10
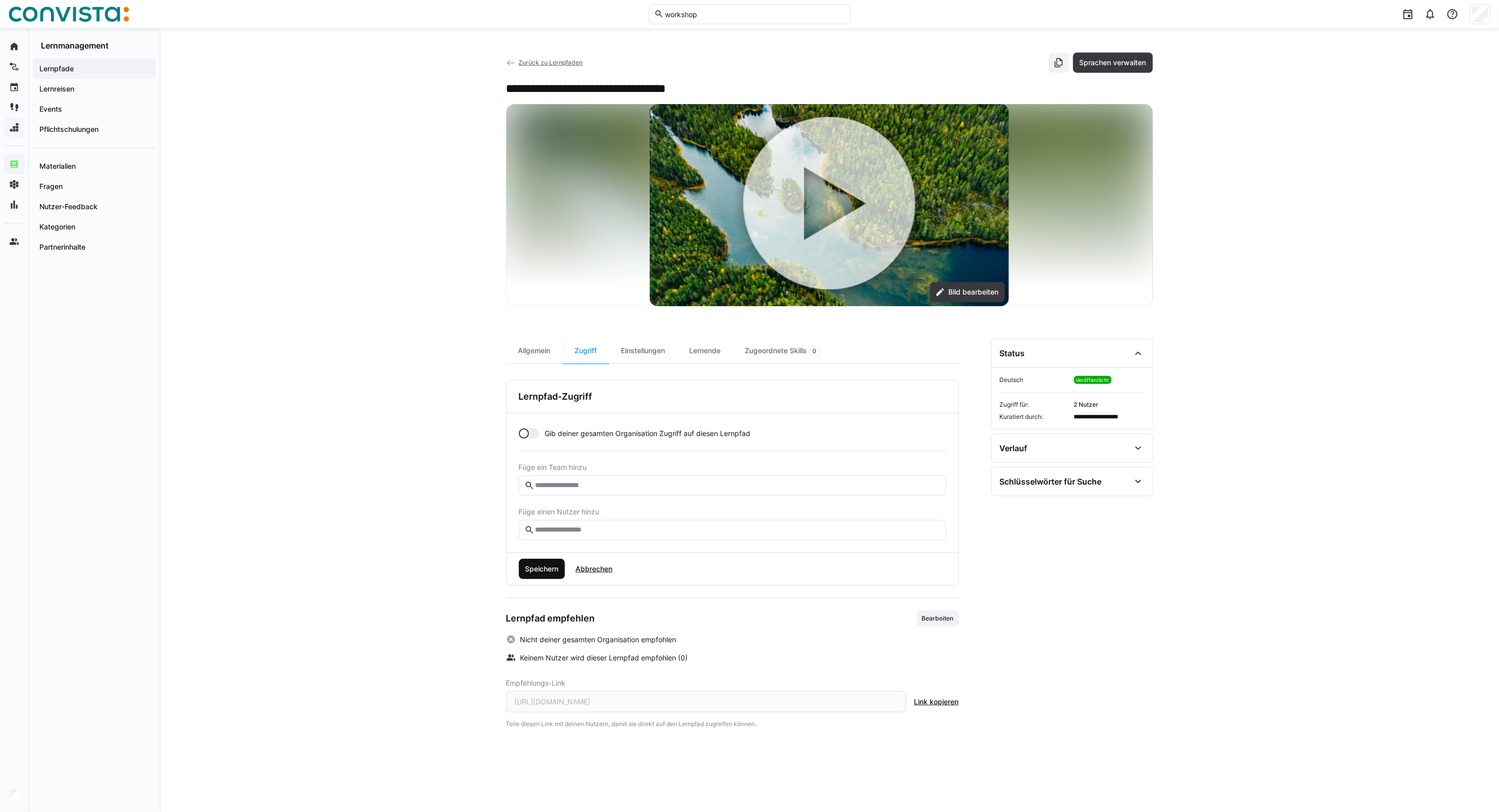
click at [536, 571] on span "Speichern" at bounding box center [541, 568] width 36 height 10
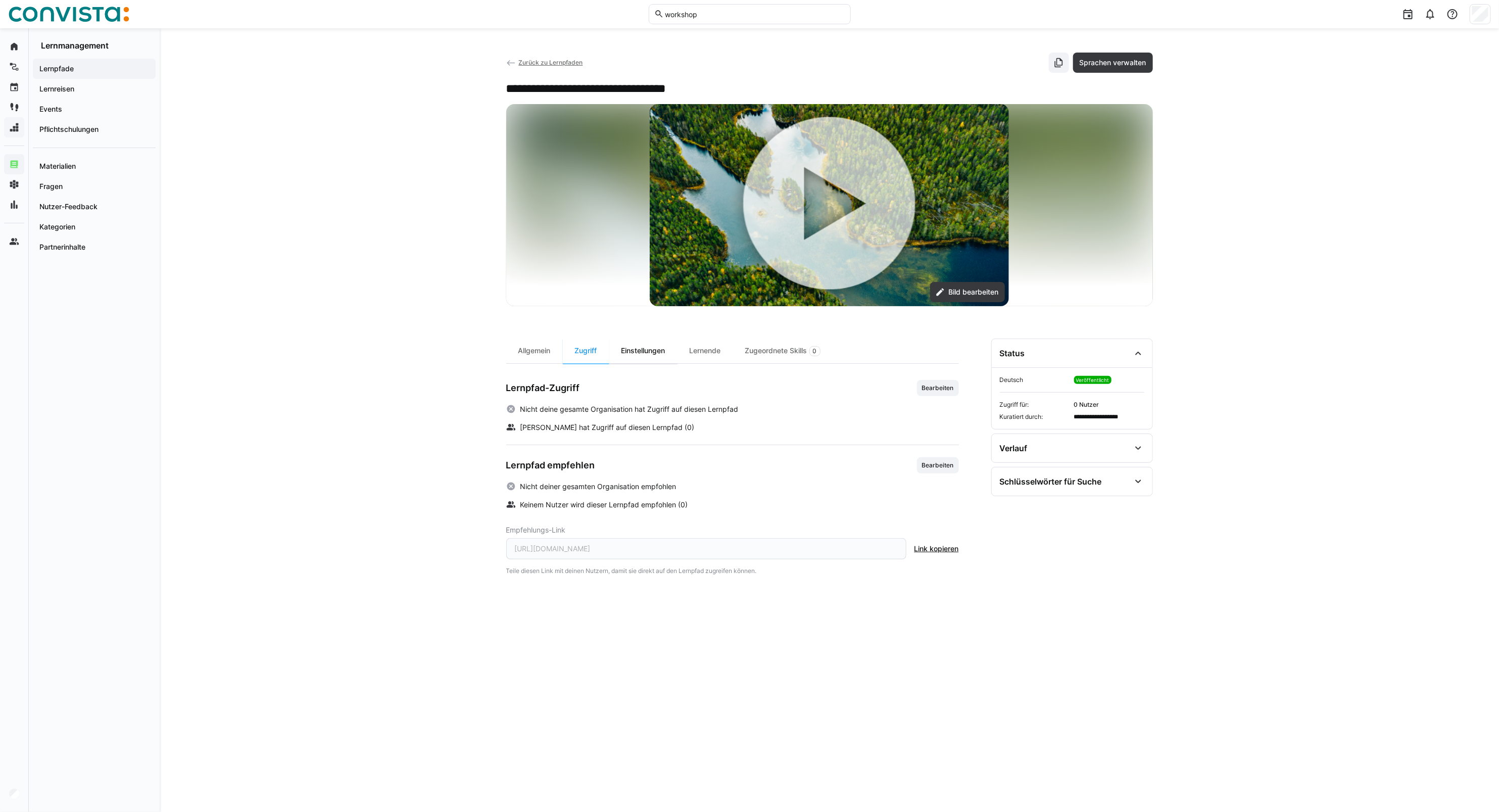
click at [633, 348] on div "Einstellungen" at bounding box center [643, 351] width 69 height 25
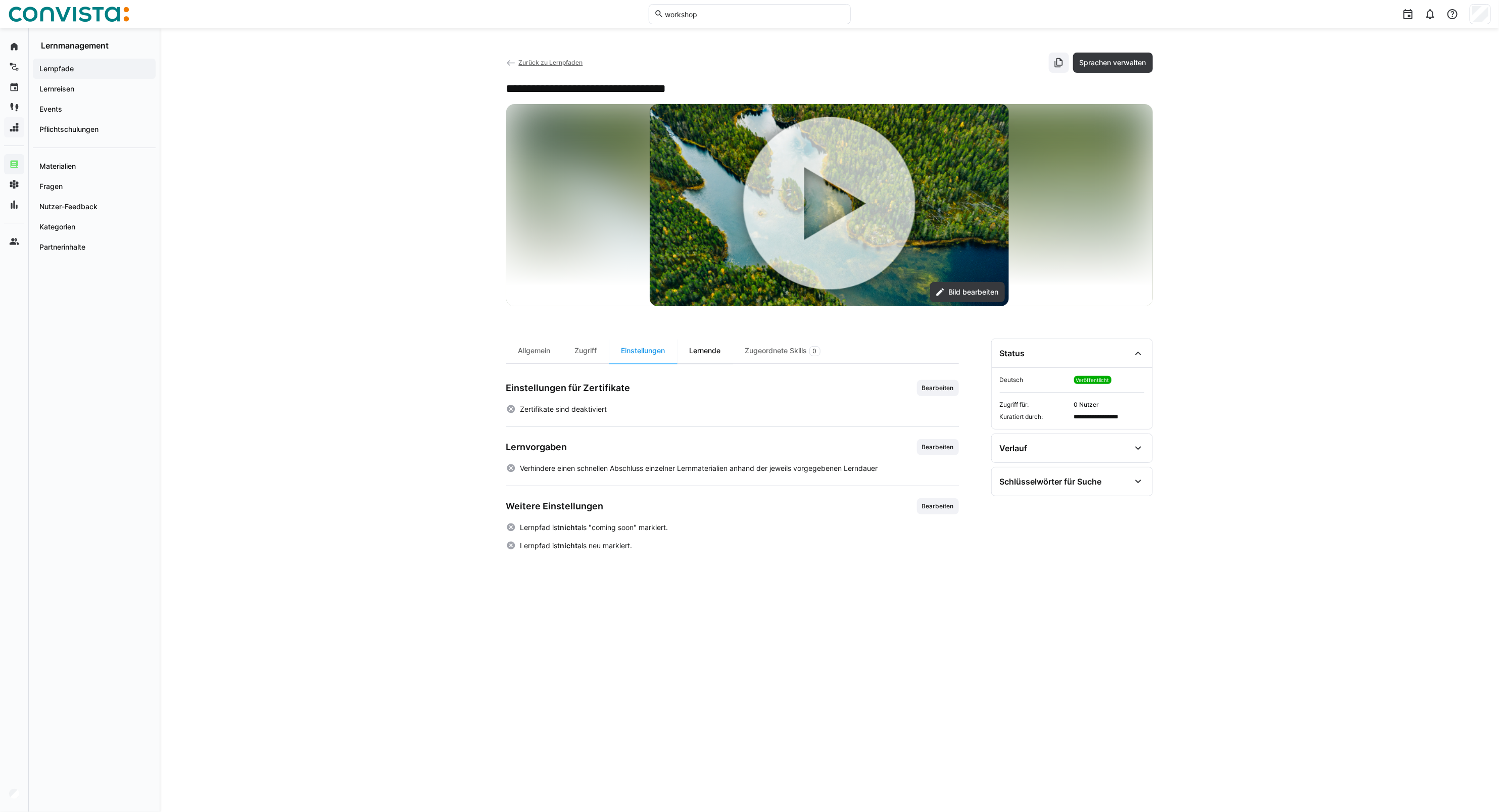
click at [690, 357] on div "Lernende" at bounding box center [705, 351] width 56 height 25
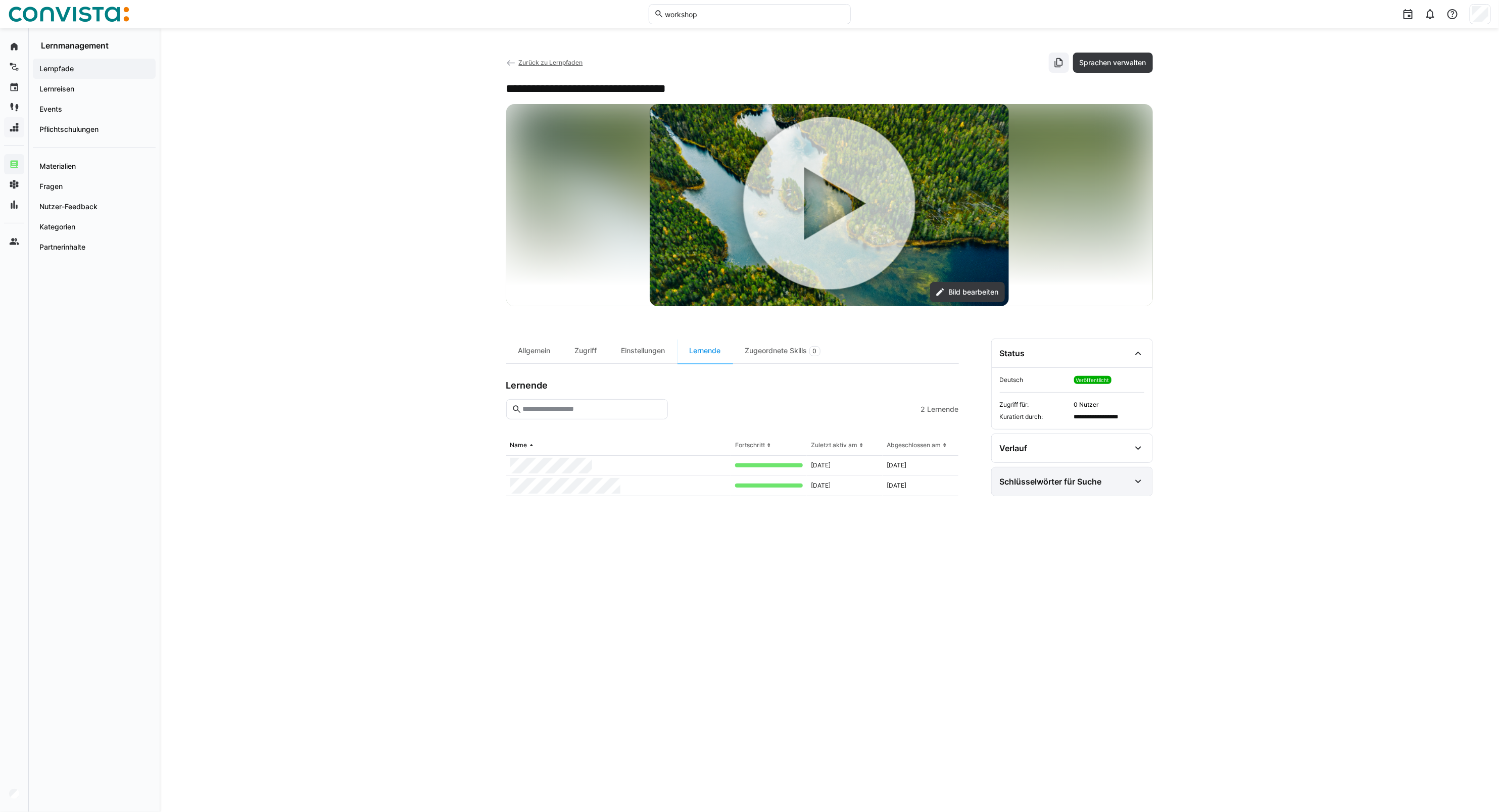
click at [1024, 479] on div "Schlüsselwörter für Suche" at bounding box center [1051, 481] width 102 height 10
click at [1086, 383] on span "Veröffentlicht" at bounding box center [1093, 379] width 38 height 8
click at [1104, 355] on div "Status" at bounding box center [1072, 353] width 160 height 29
click at [544, 362] on div "Allgemein" at bounding box center [535, 351] width 56 height 25
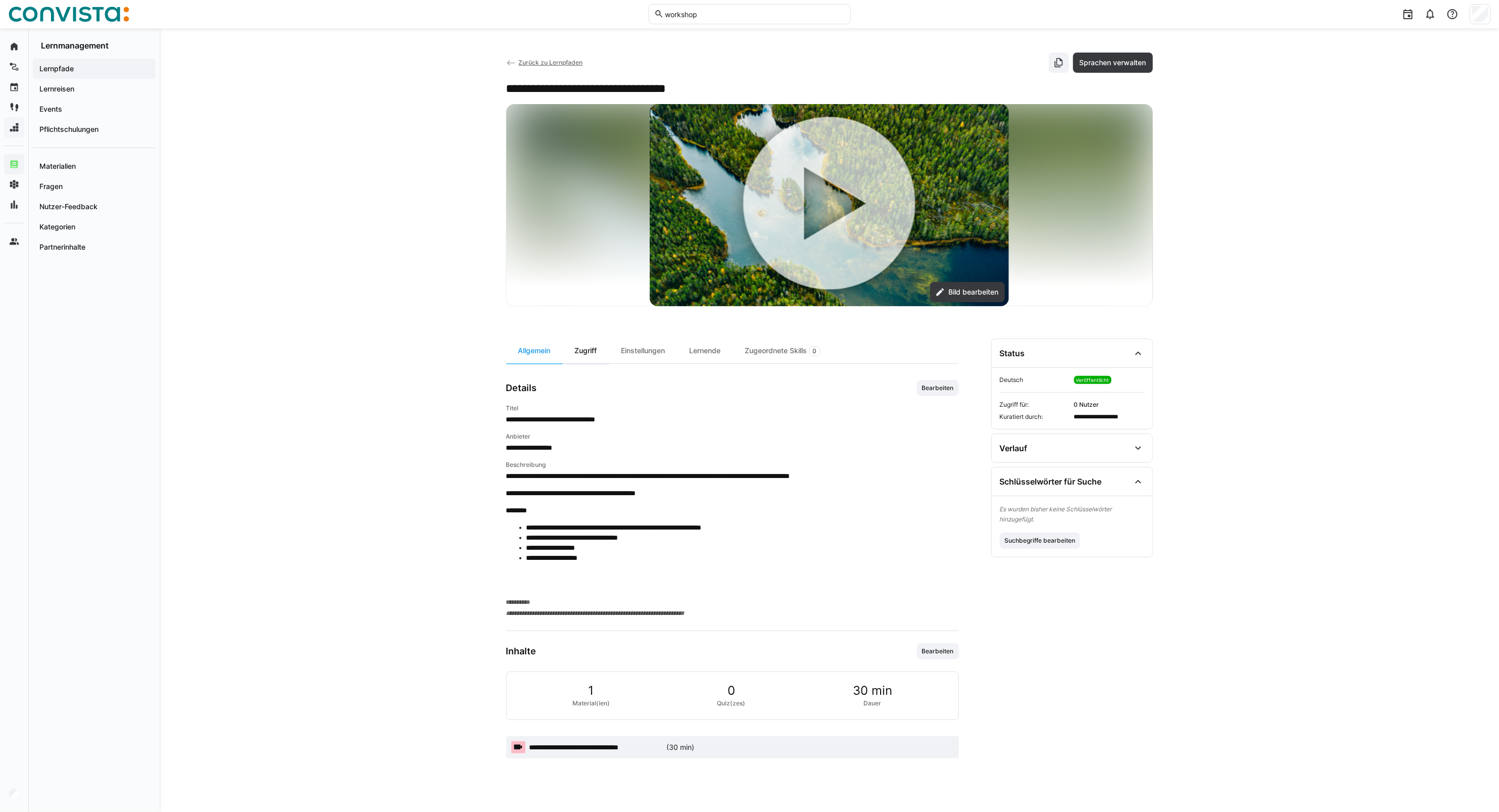
click at [586, 351] on div "Zugriff" at bounding box center [586, 351] width 47 height 25
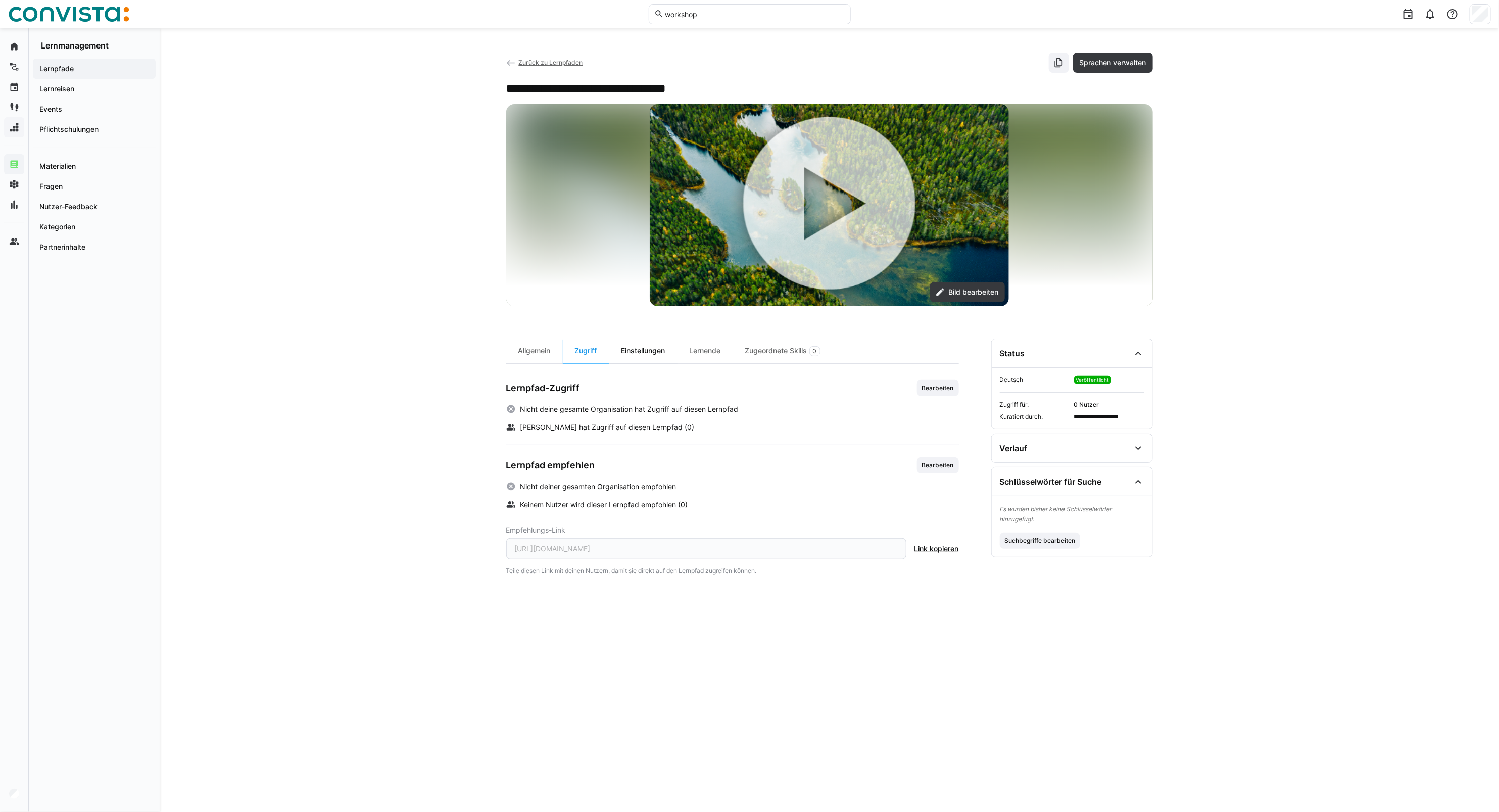
click at [628, 352] on div "Einstellungen" at bounding box center [643, 351] width 69 height 25
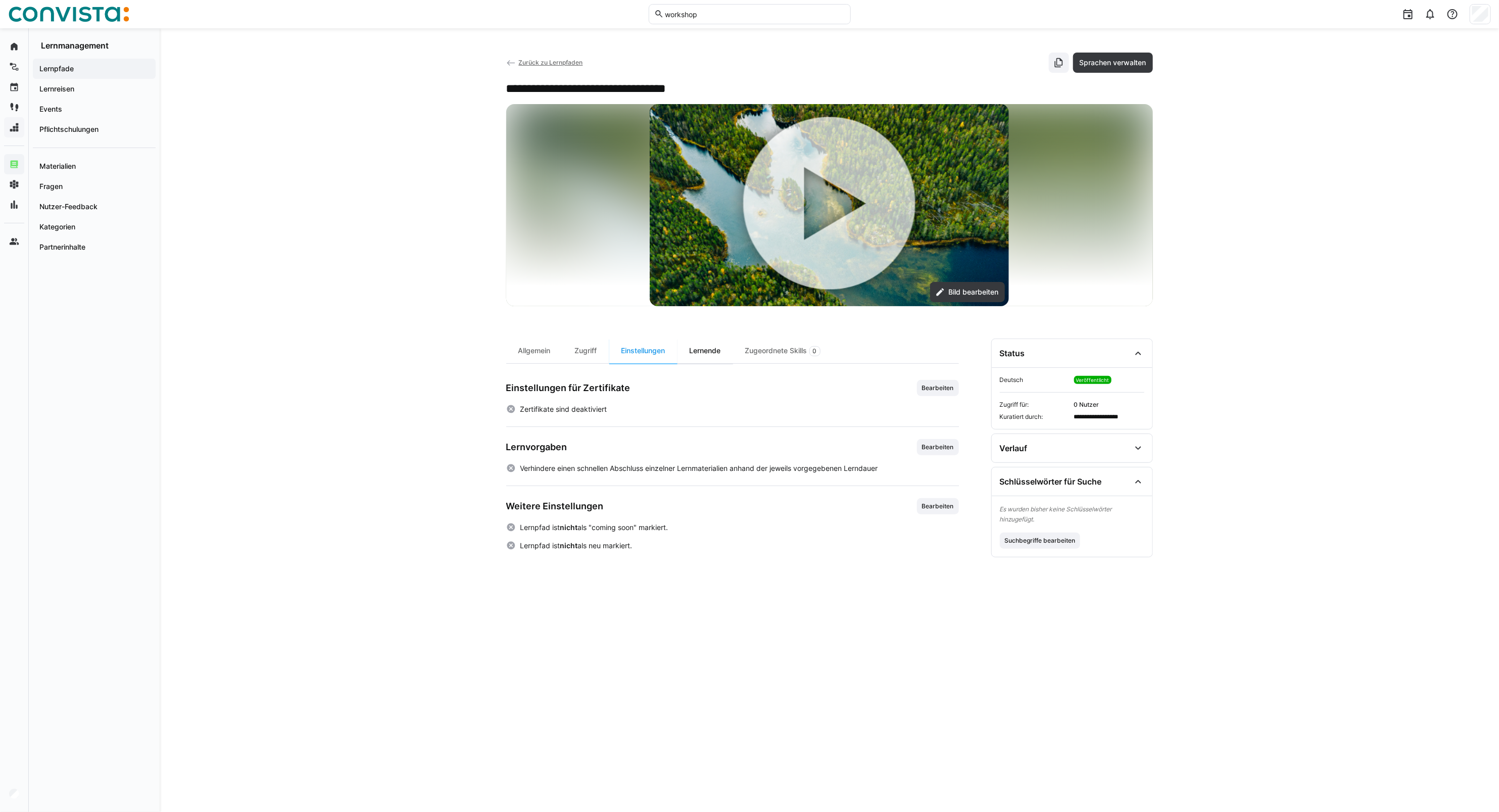
click at [683, 357] on div "Lernende" at bounding box center [705, 351] width 56 height 25
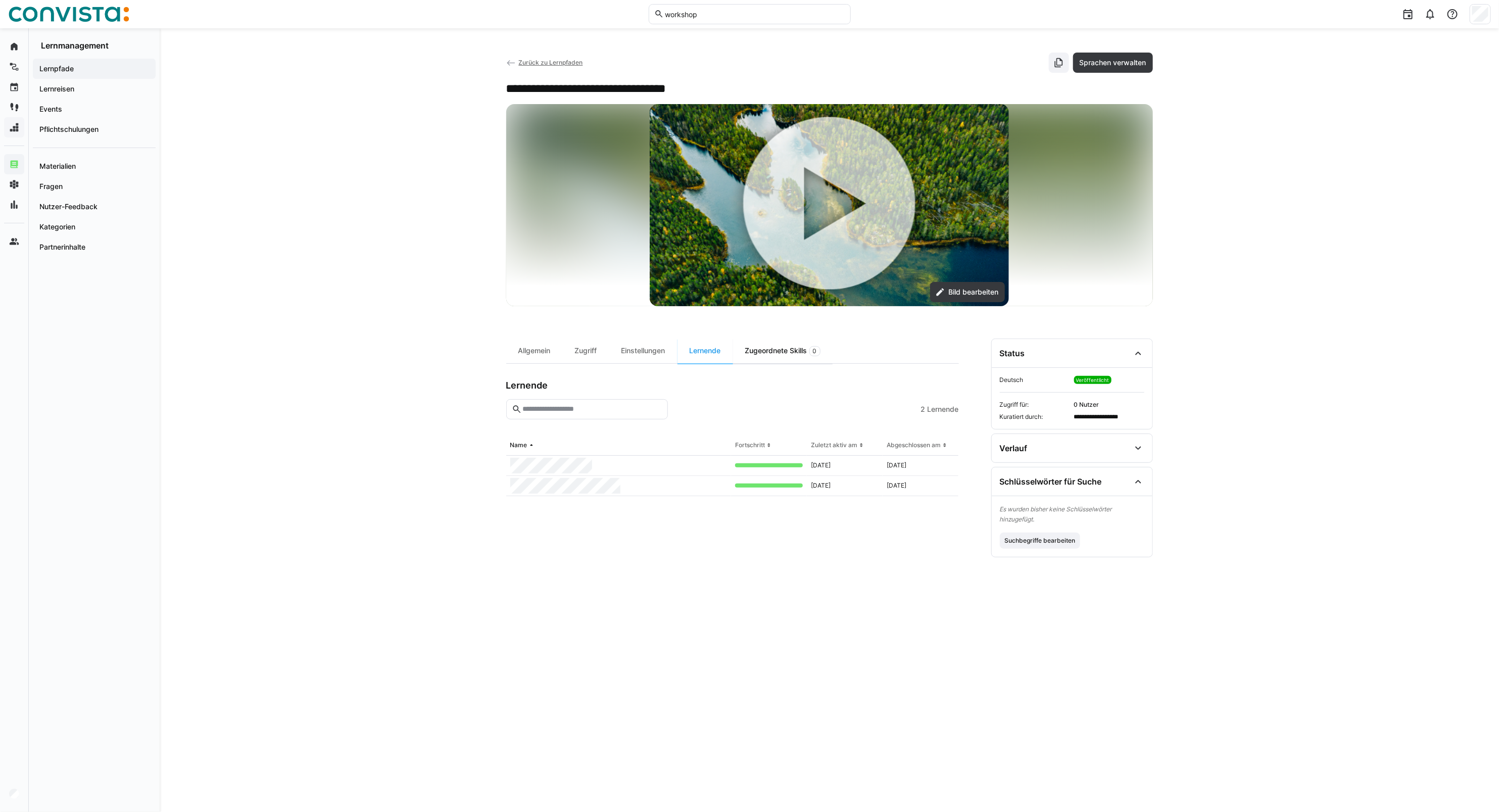
click at [754, 354] on div "Zugeordnete Skills 0" at bounding box center [783, 351] width 99 height 25
click at [1087, 64] on span "Sprachen verwalten" at bounding box center [1113, 62] width 70 height 10
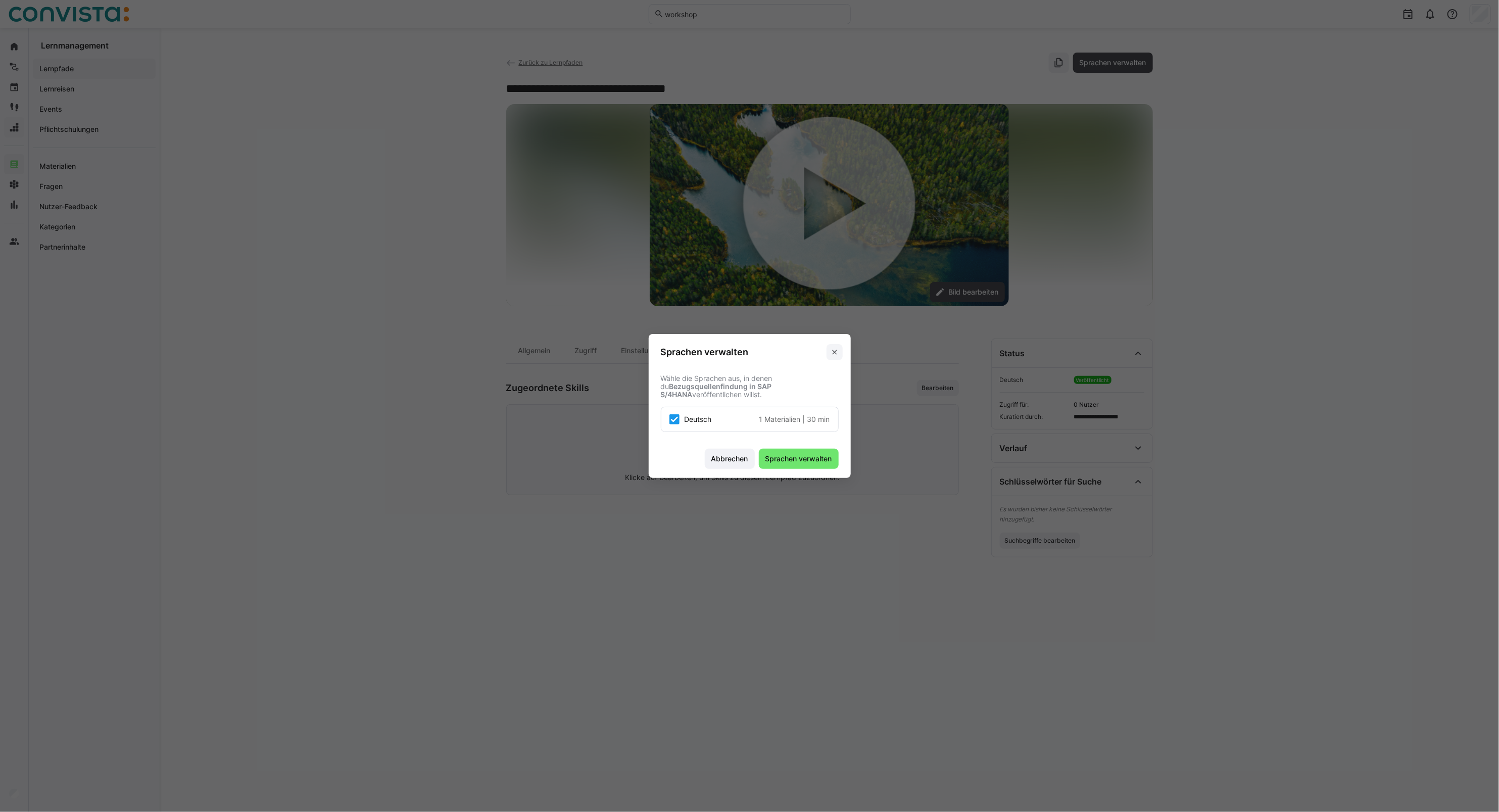
click at [836, 352] on eds-icon at bounding box center [834, 351] width 8 height 8
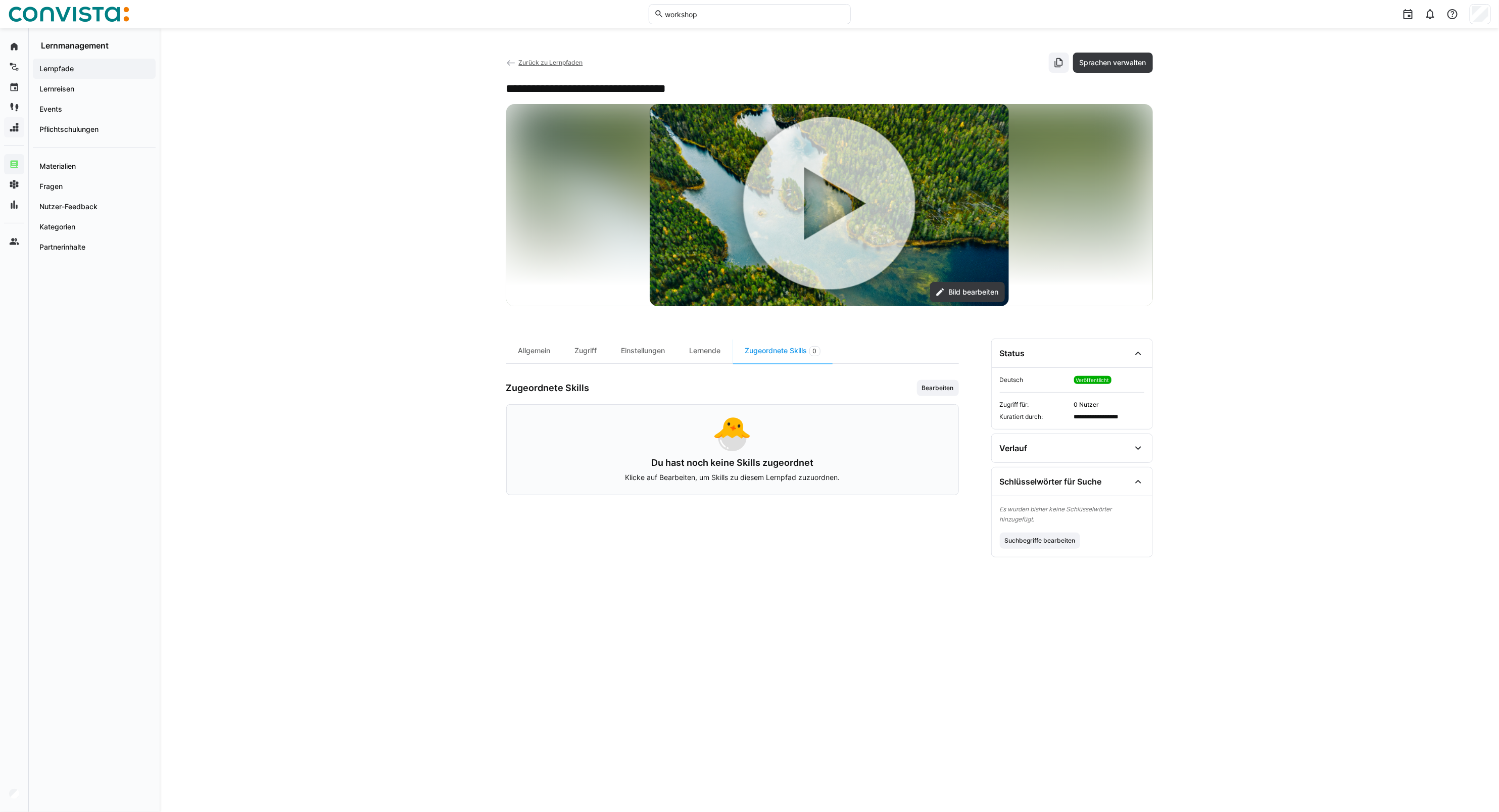
click at [544, 59] on span "Zurück zu Lernpfaden" at bounding box center [550, 62] width 64 height 8
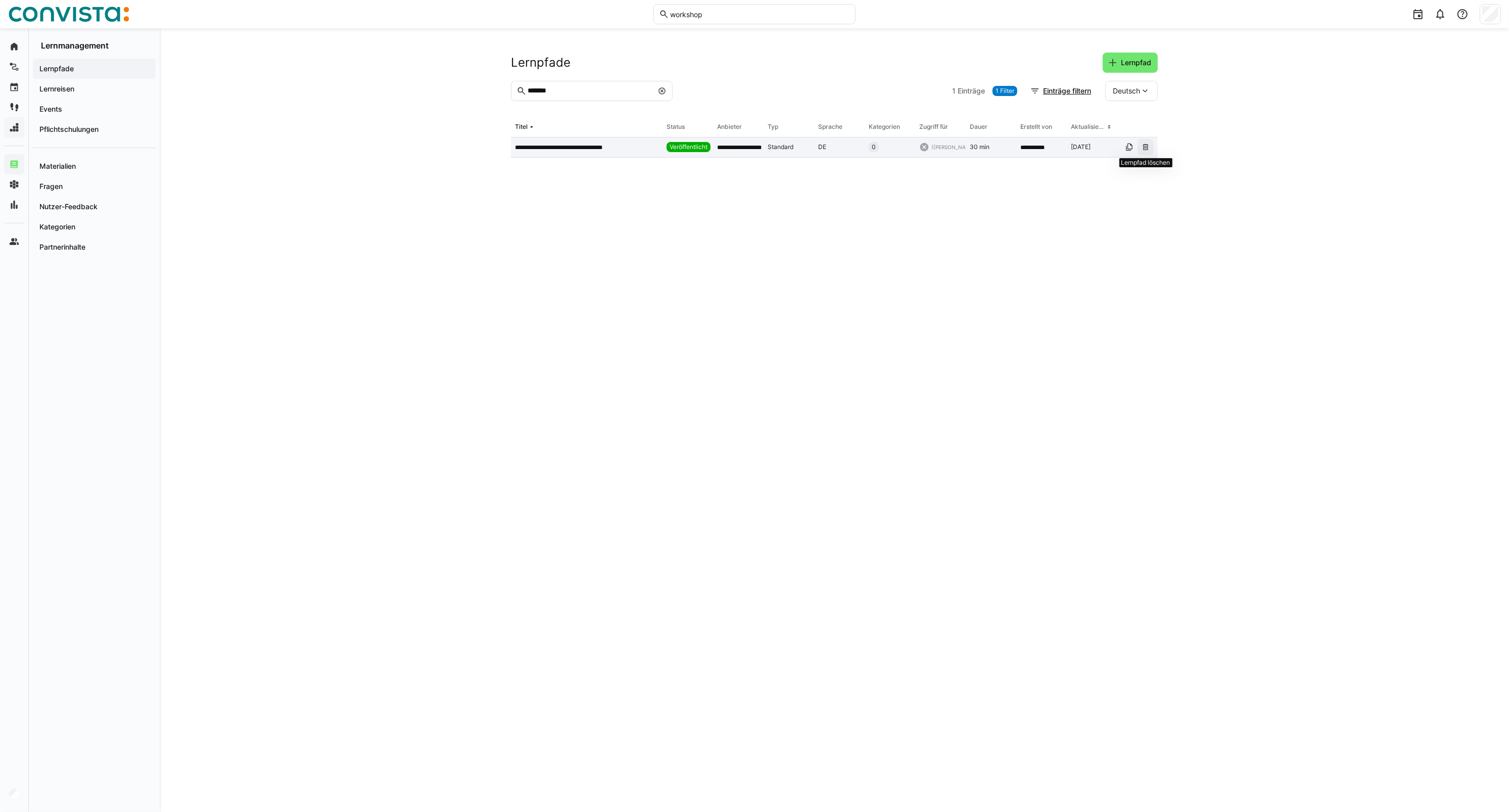
click at [1105, 151] on span at bounding box center [1145, 147] width 16 height 16
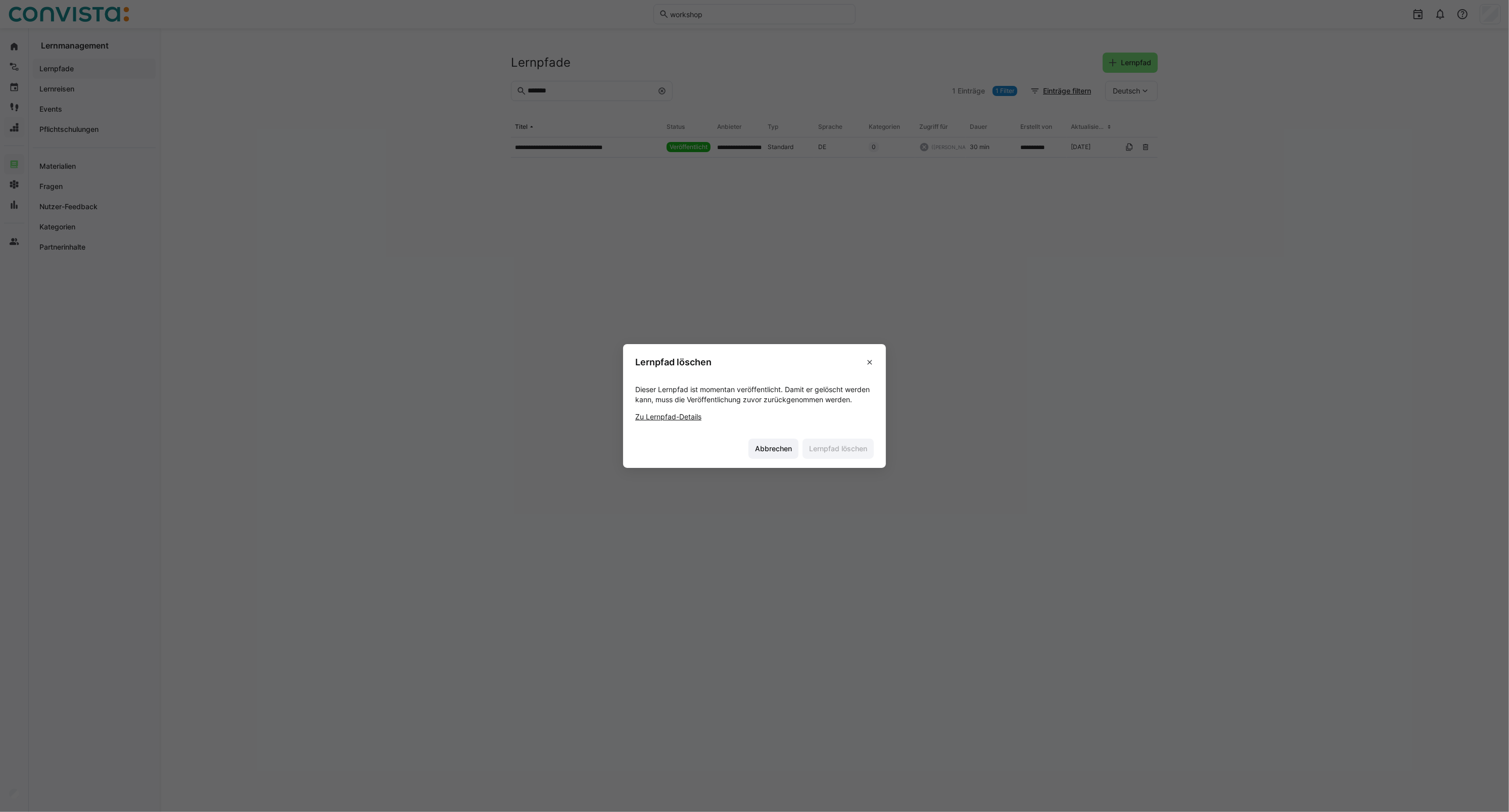
click at [665, 418] on link "Zu Lernpfad-Details" at bounding box center [669, 416] width 66 height 8
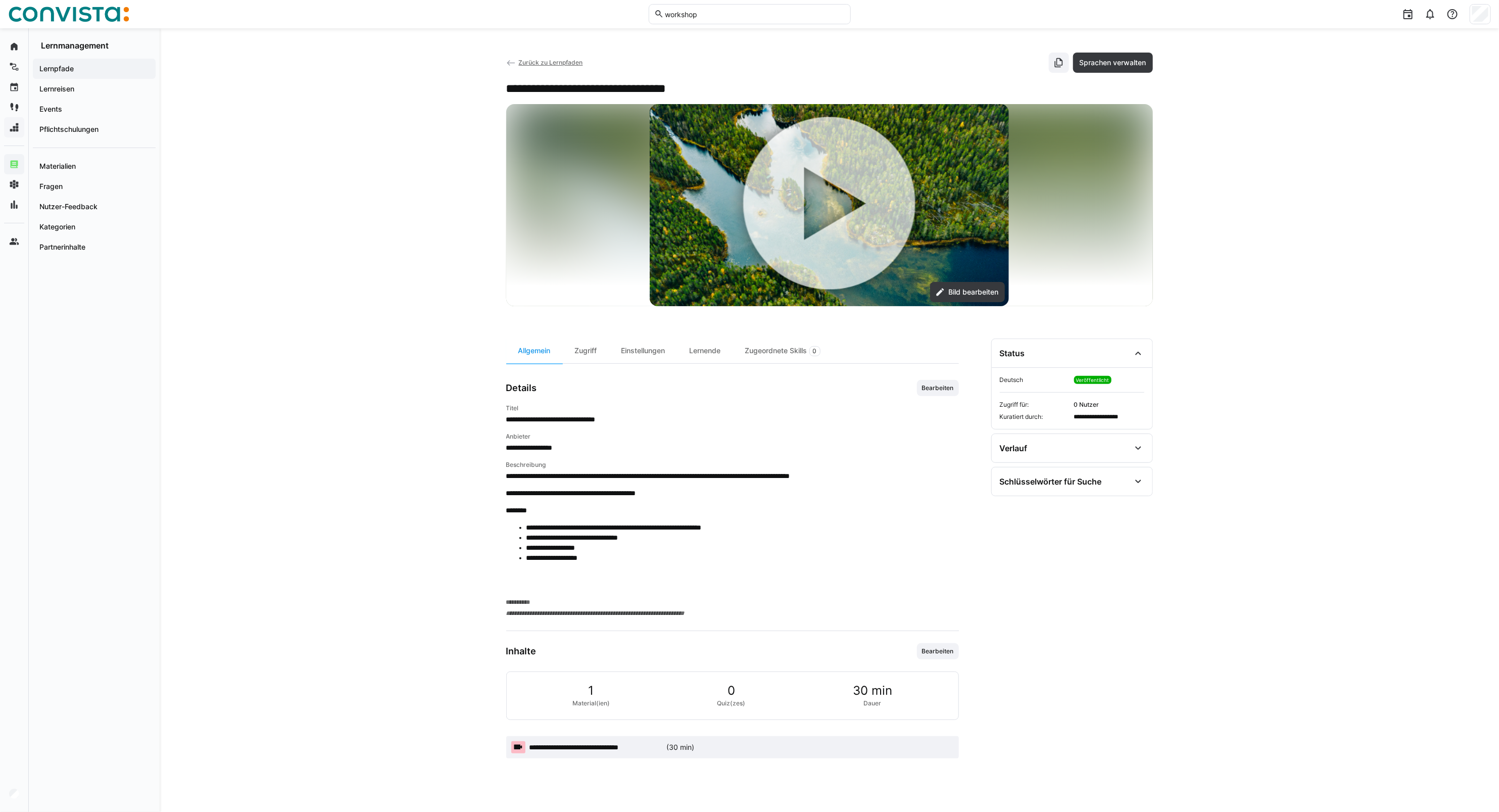
click at [1085, 380] on span "Veröffentlicht" at bounding box center [1093, 380] width 33 height 6
click at [580, 352] on div "Zugriff" at bounding box center [586, 351] width 47 height 25
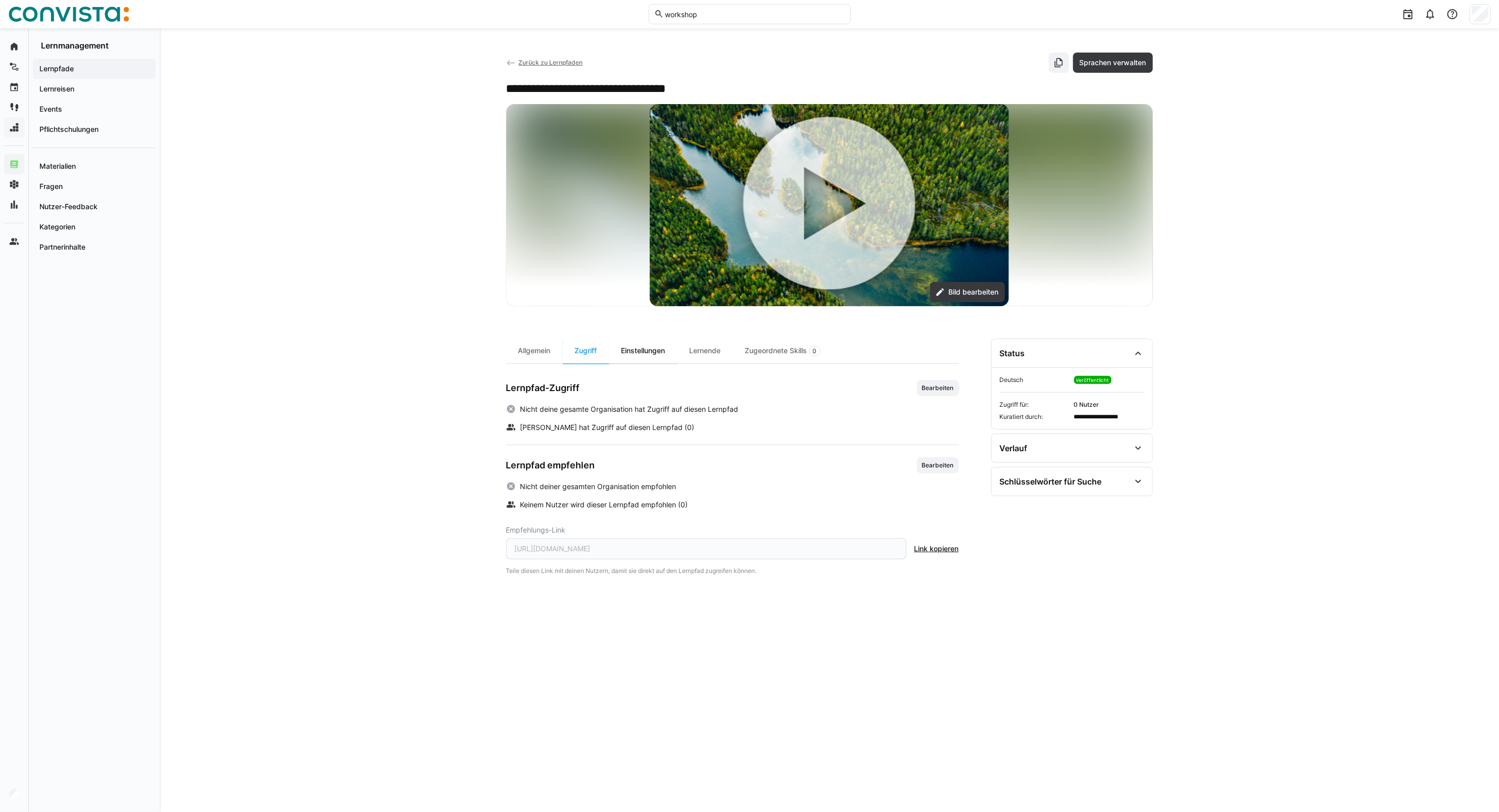
click at [631, 356] on div "Einstellungen" at bounding box center [643, 351] width 69 height 25
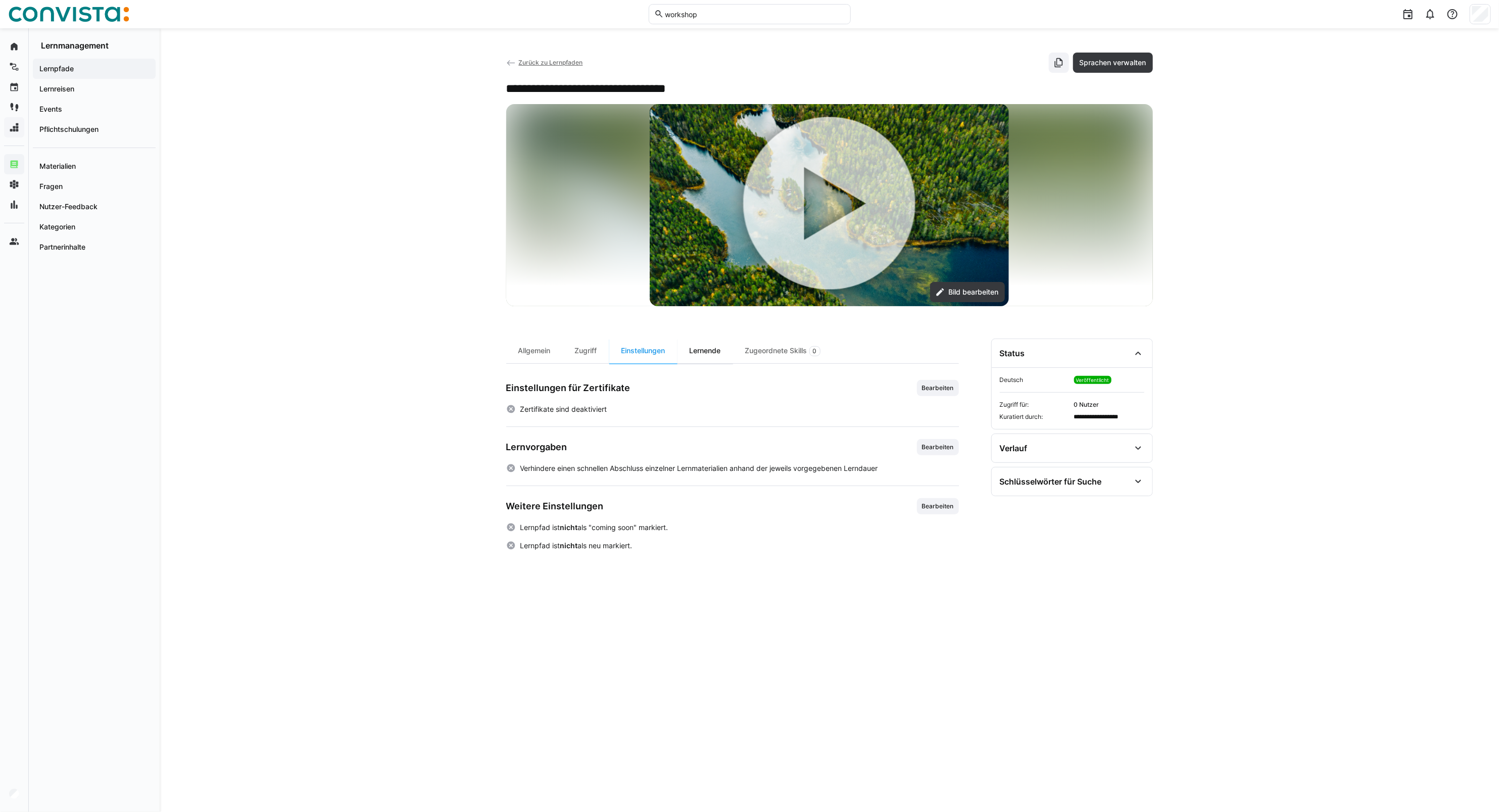
click at [724, 357] on div "Lernende" at bounding box center [705, 351] width 56 height 25
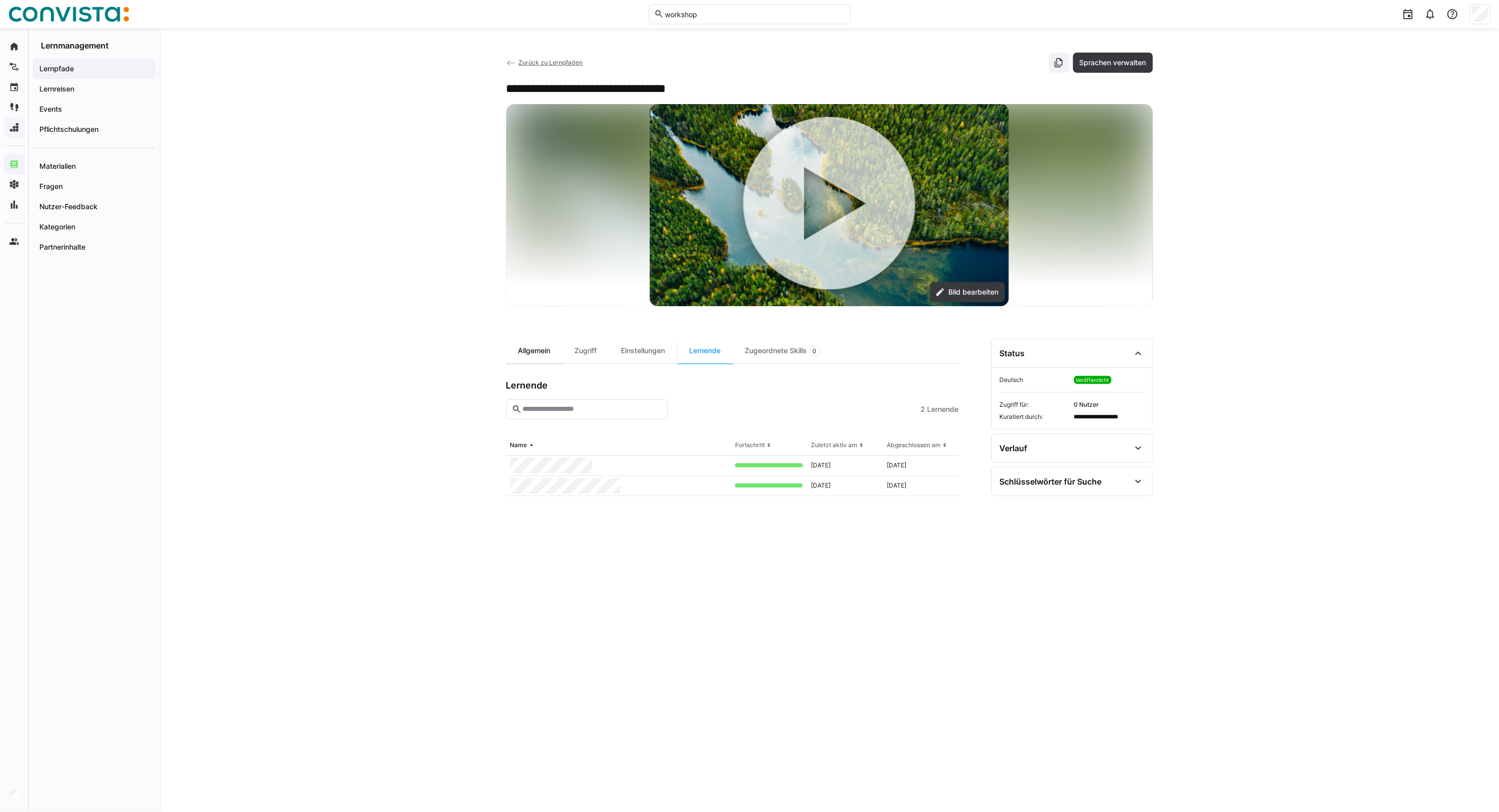
click at [547, 349] on div "Allgemein" at bounding box center [535, 351] width 56 height 25
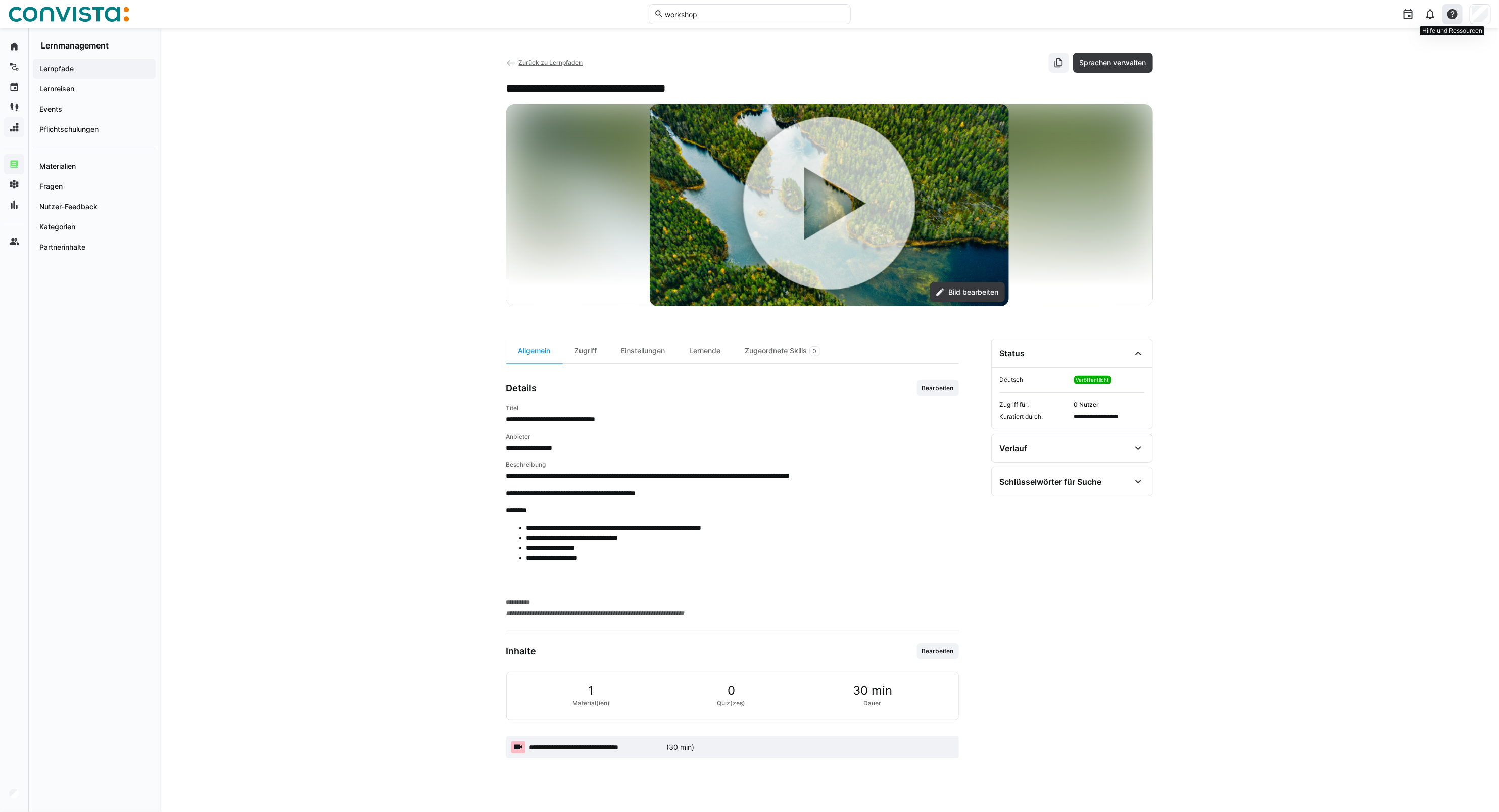
click at [1104, 17] on eds-icon at bounding box center [1453, 14] width 12 height 12
click at [1104, 65] on span "Eine Frage stellen" at bounding box center [1412, 62] width 101 height 21
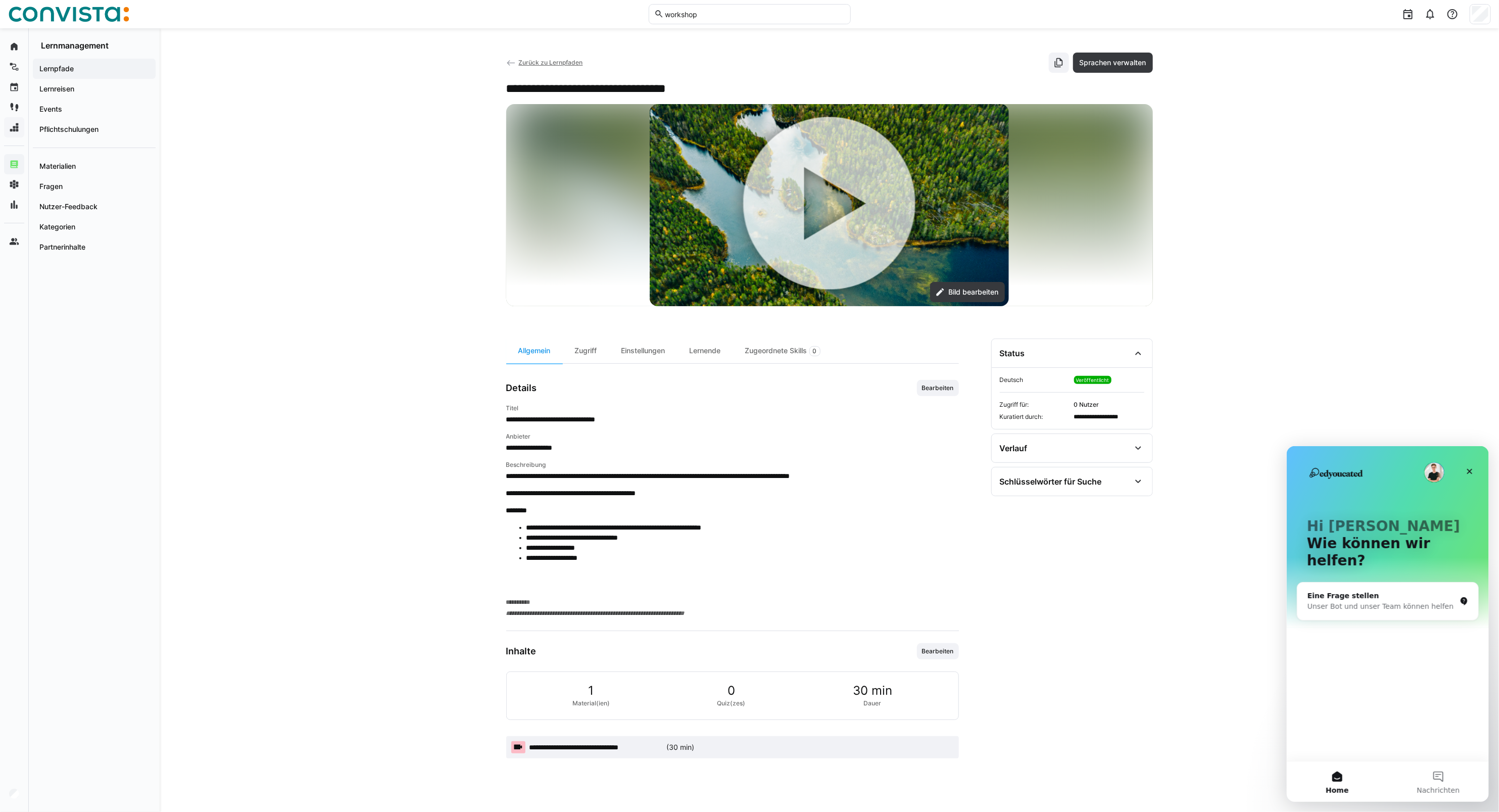
click at [1104, 584] on div "Eine Frage stellen" at bounding box center [1381, 595] width 148 height 11
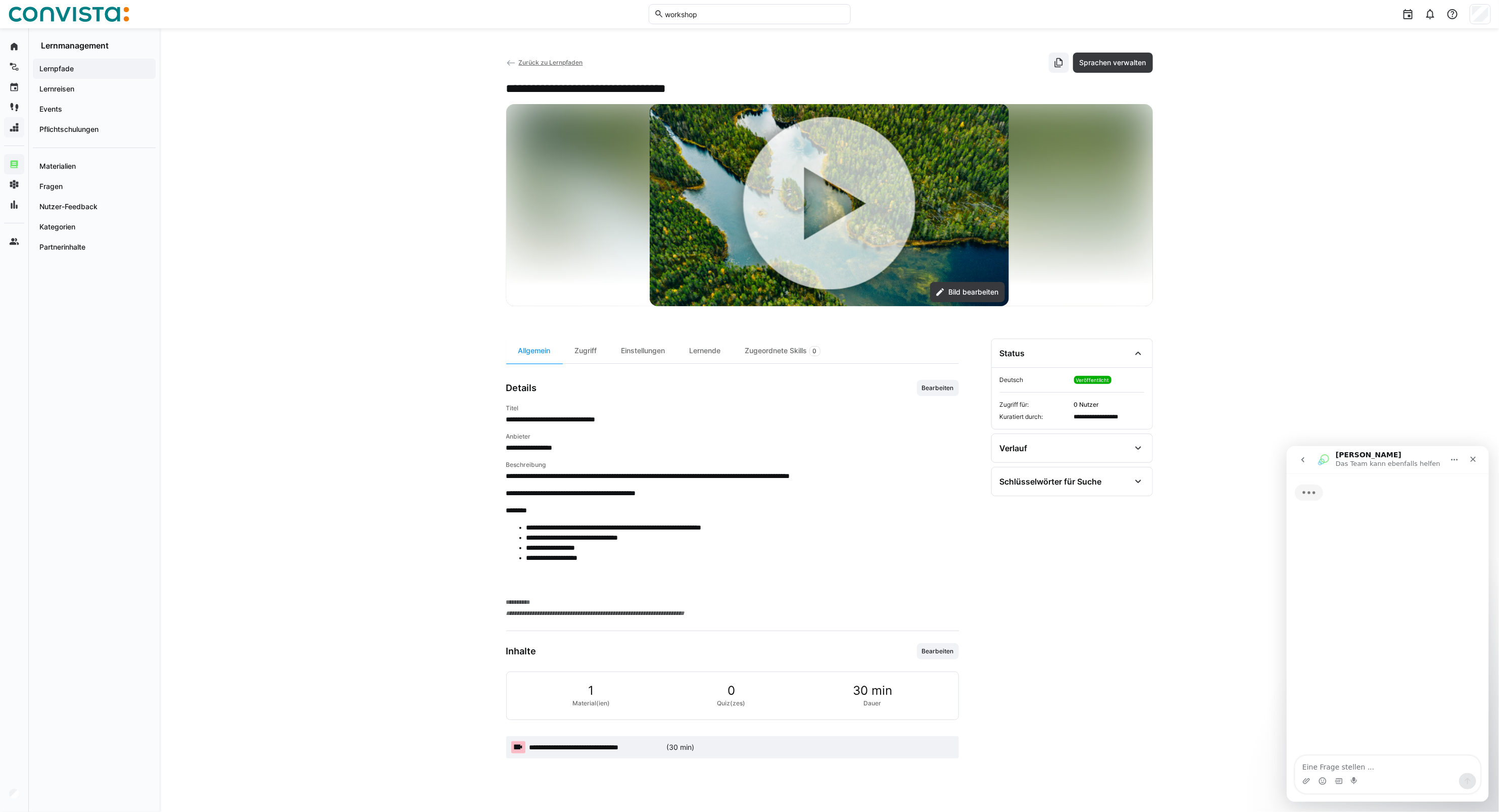
type textarea "w"
type textarea "Wie ziehe ich einen veröffentlichten Lernpfad zurück?"
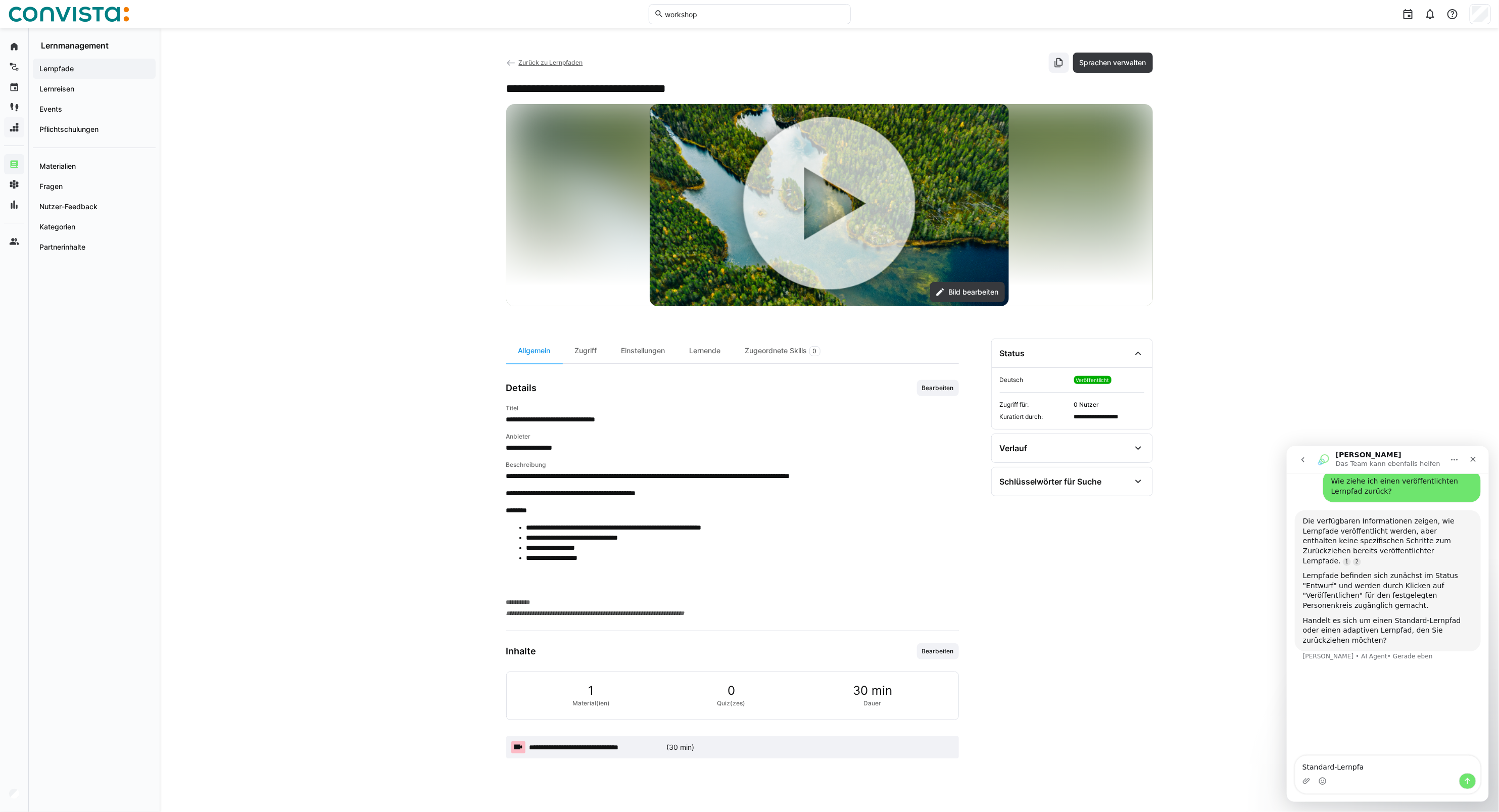
type textarea "Standard-Lernpfad"
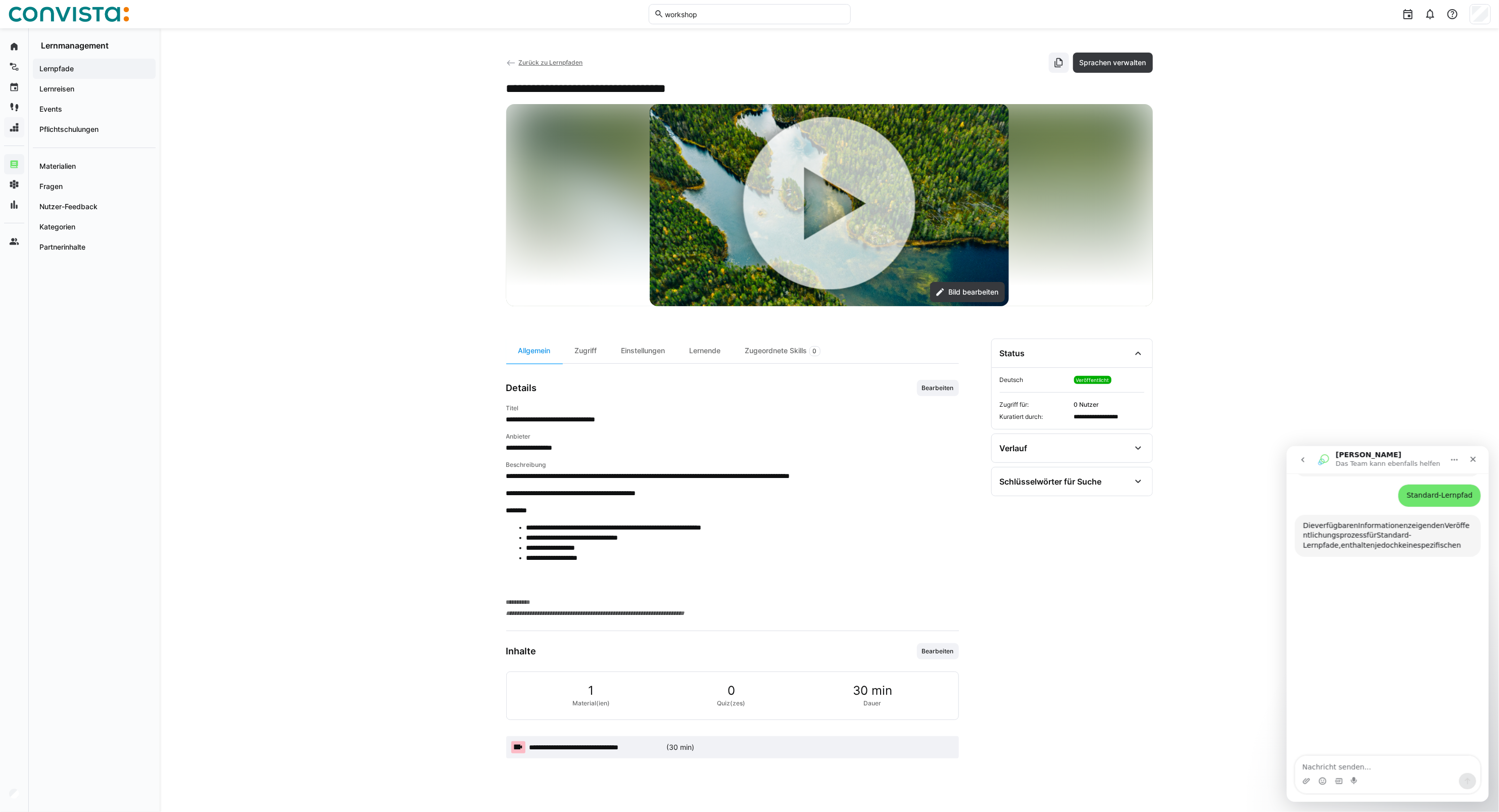
scroll to position [276, 0]
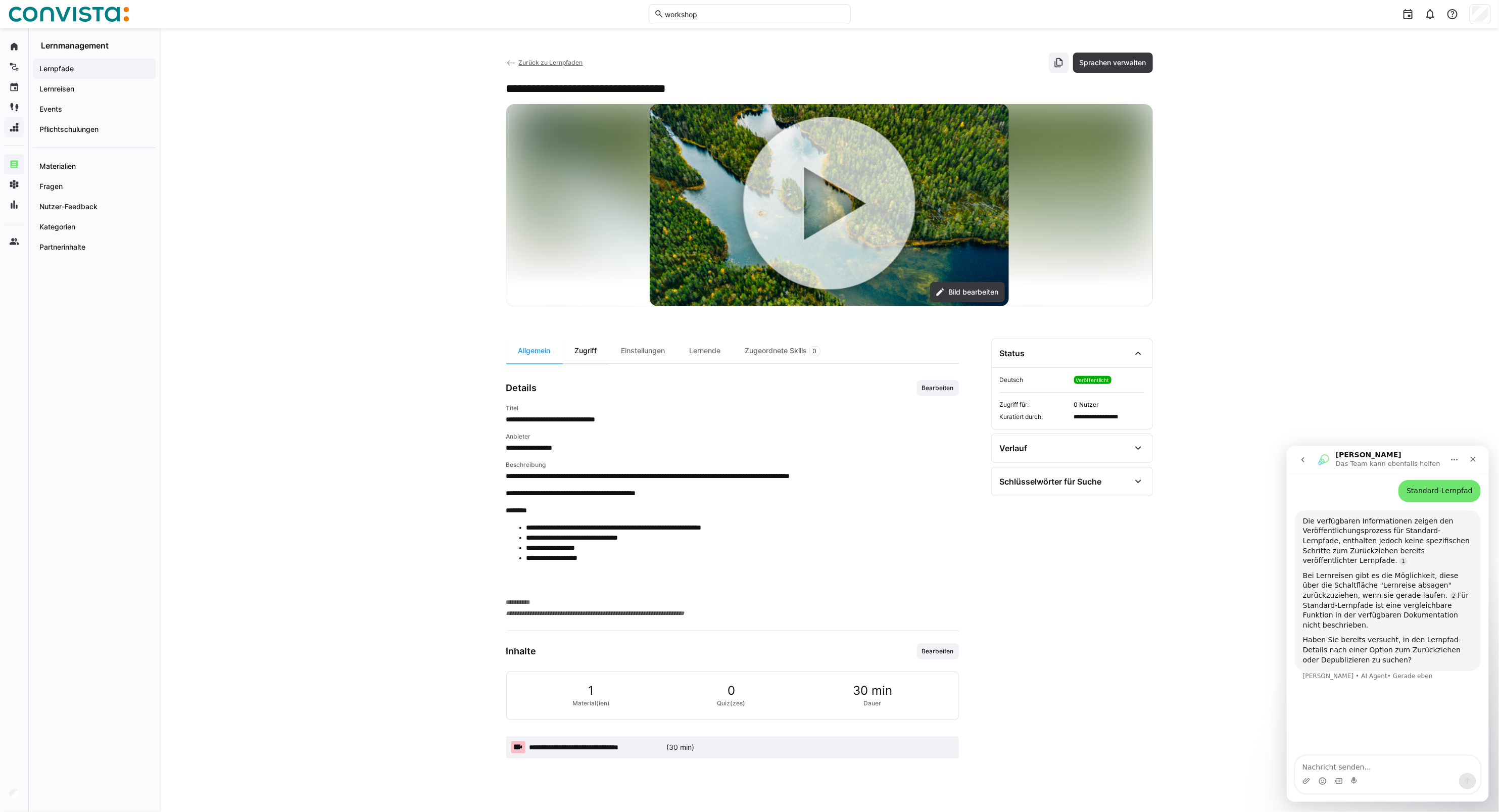
click at [597, 351] on div "Zugriff" at bounding box center [586, 351] width 47 height 25
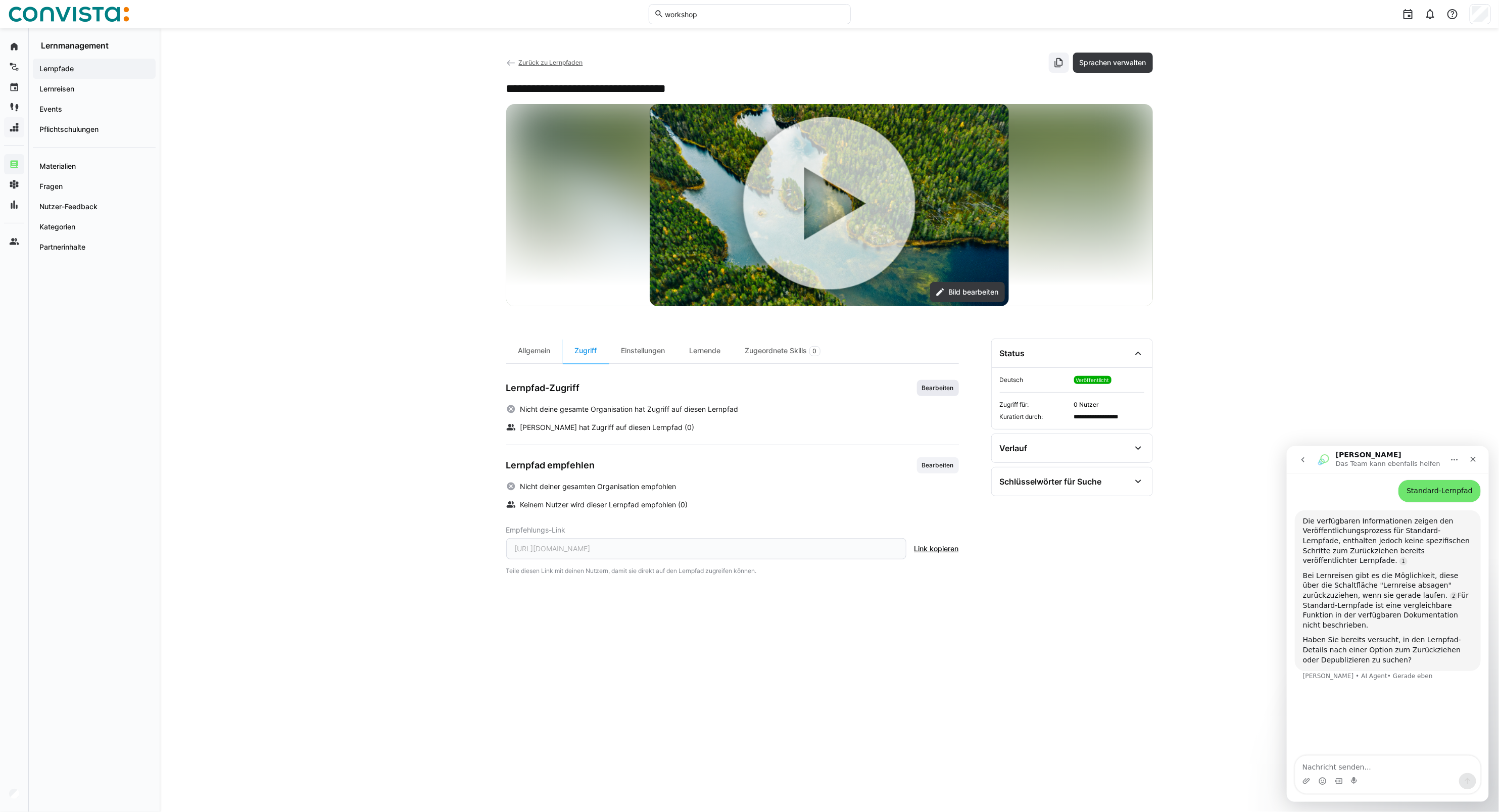
click at [945, 391] on span "Bearbeiten" at bounding box center [938, 388] width 34 height 8
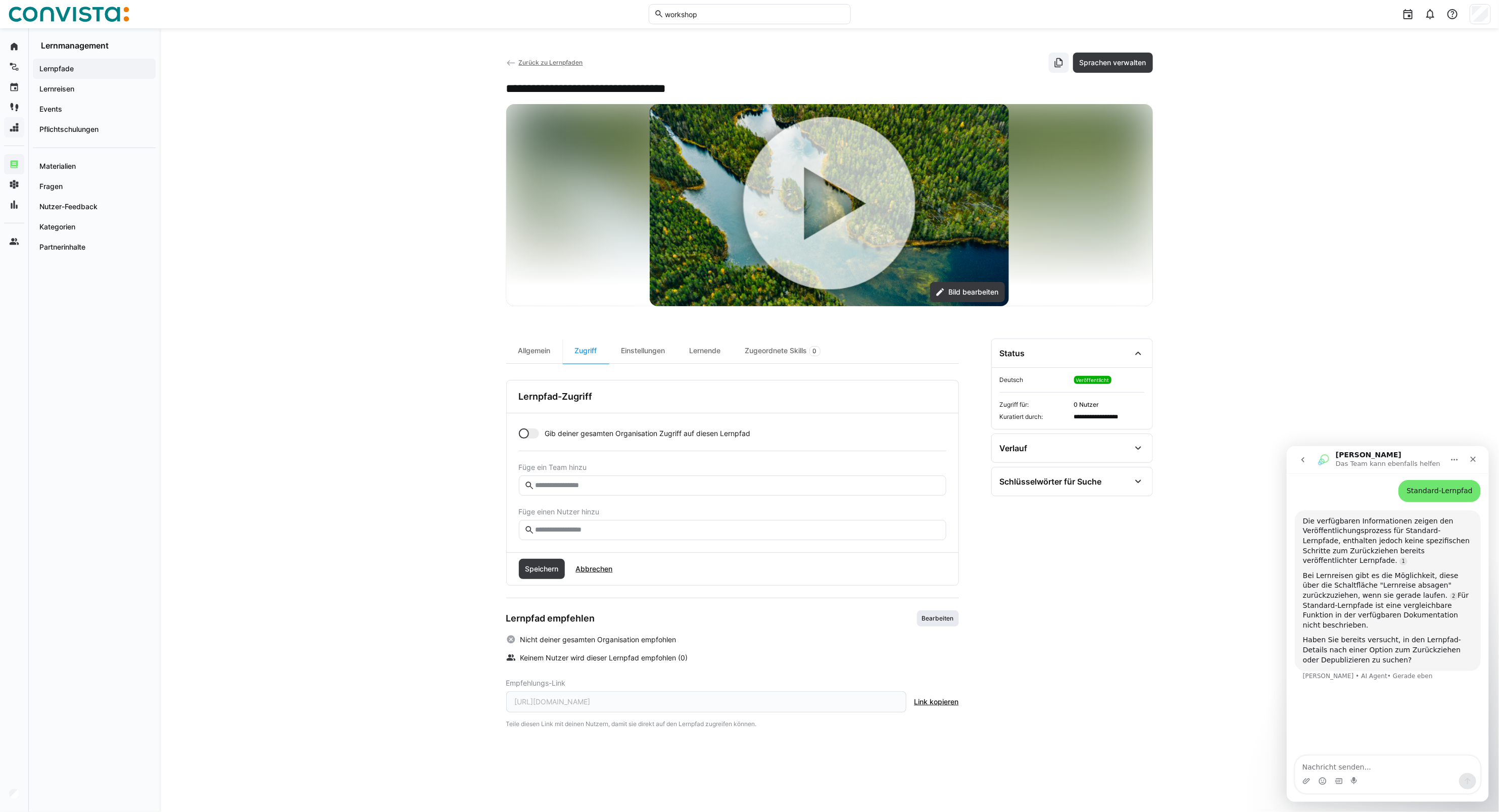
click at [932, 584] on span "Bearbeiten" at bounding box center [938, 618] width 34 height 8
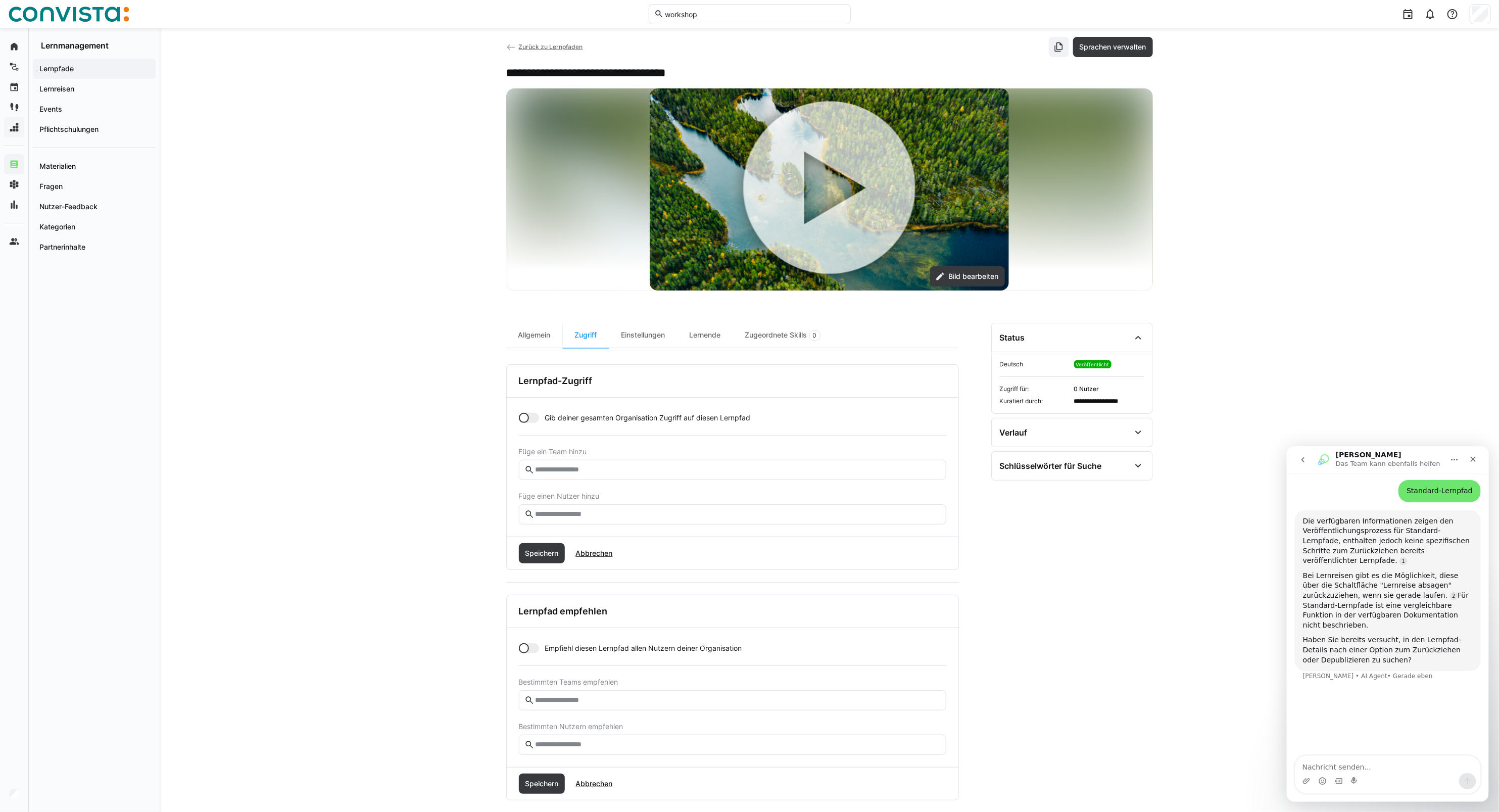
scroll to position [29, 0]
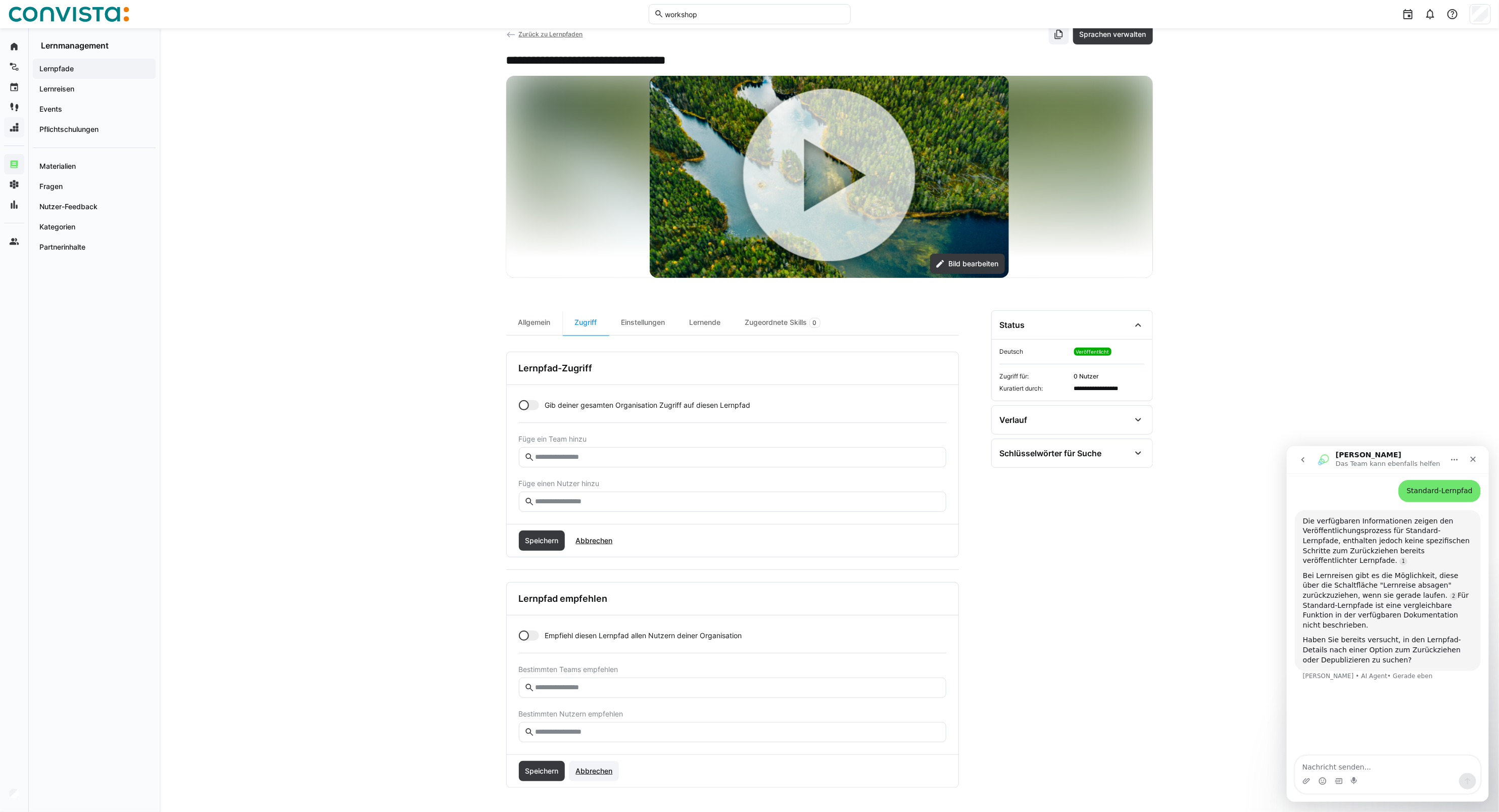
click at [599, 584] on span "Abbrechen" at bounding box center [594, 771] width 50 height 20
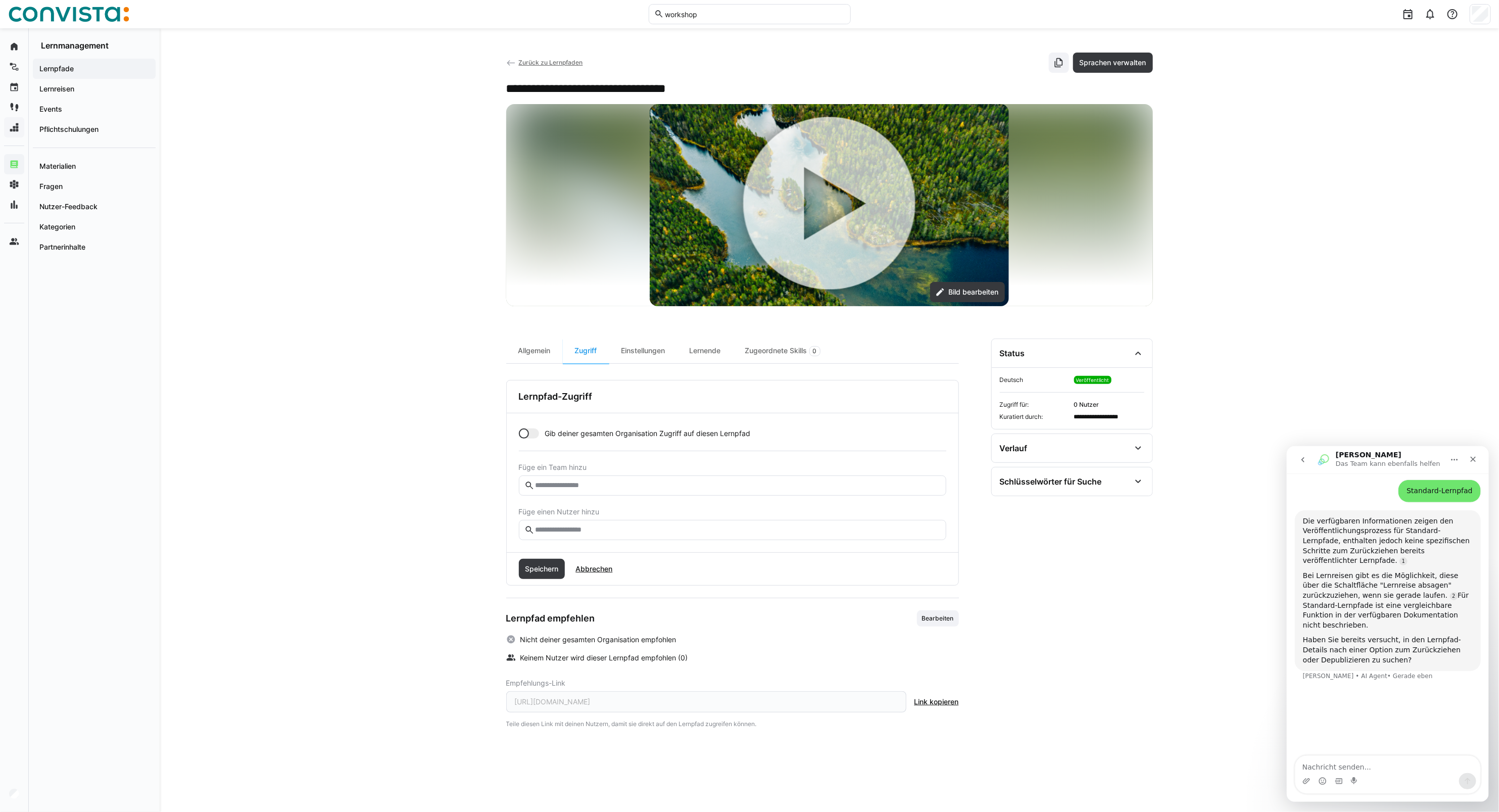
scroll to position [0, 0]
click at [595, 569] on span "Abbrechen" at bounding box center [593, 568] width 40 height 10
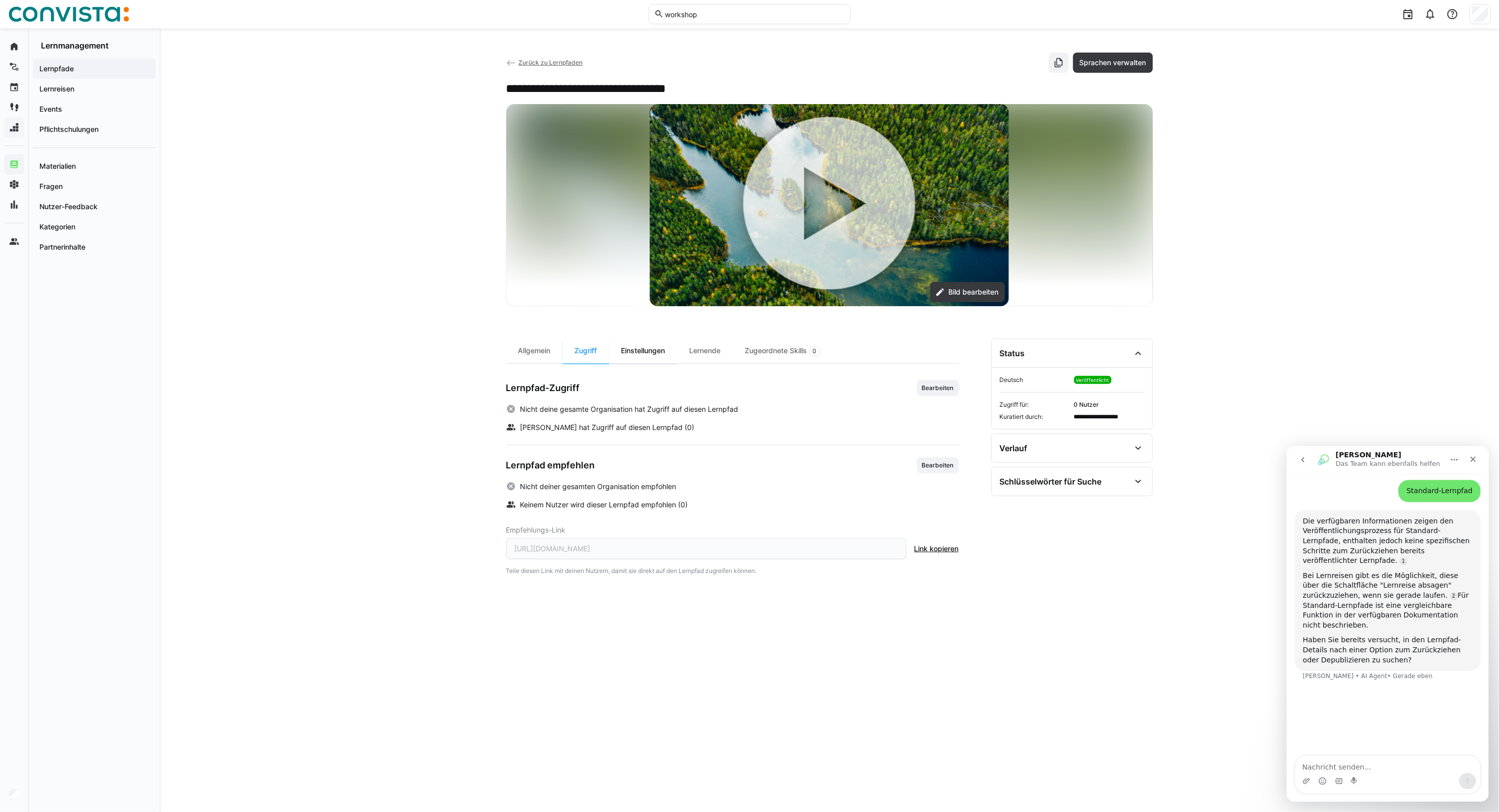
click at [629, 348] on div "Einstellungen" at bounding box center [643, 351] width 69 height 25
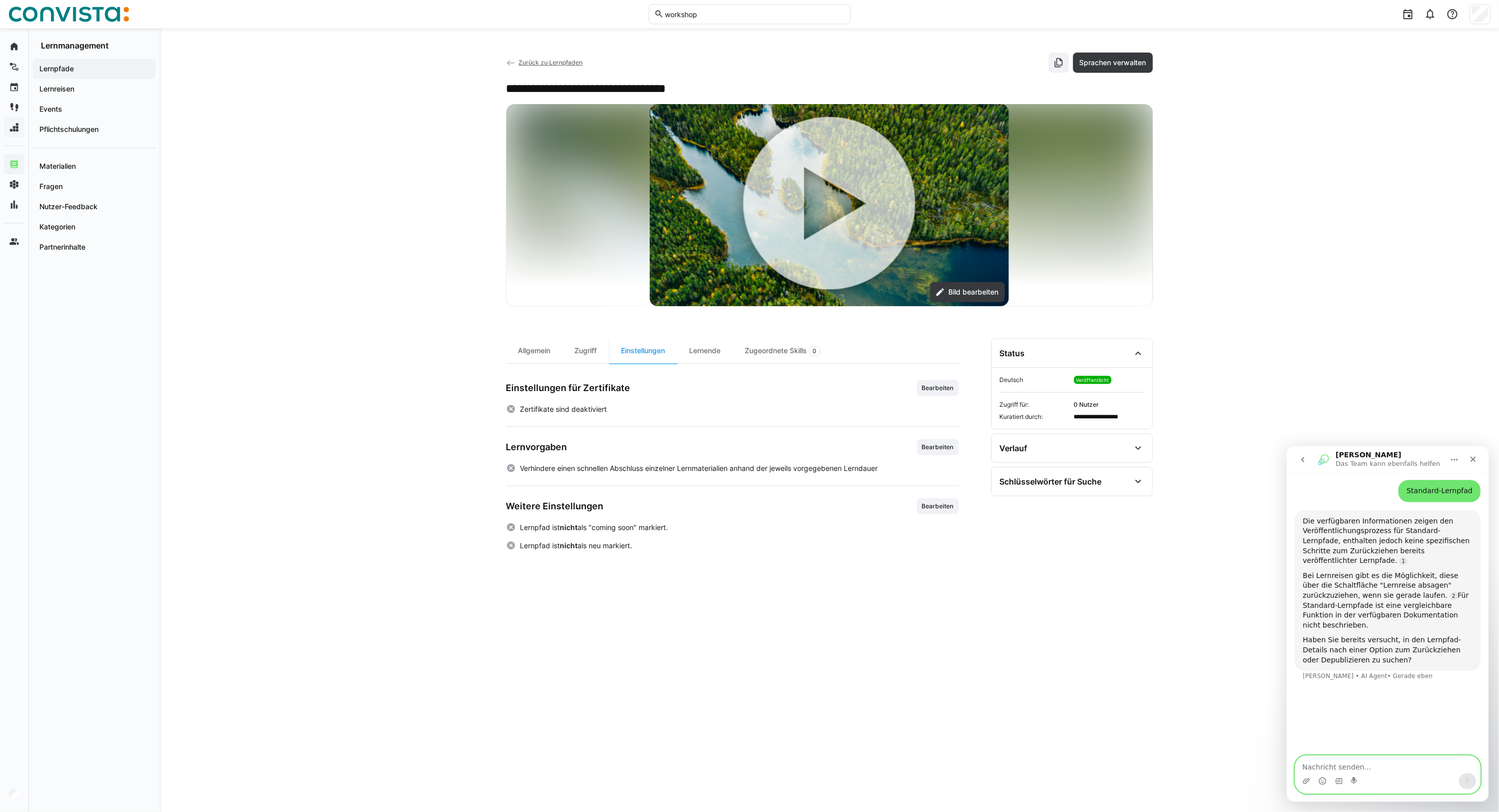
click at [1104, 584] on textarea "Nachricht senden..." at bounding box center [1388, 763] width 185 height 17
type textarea "Ja habe ich bereits versucht"
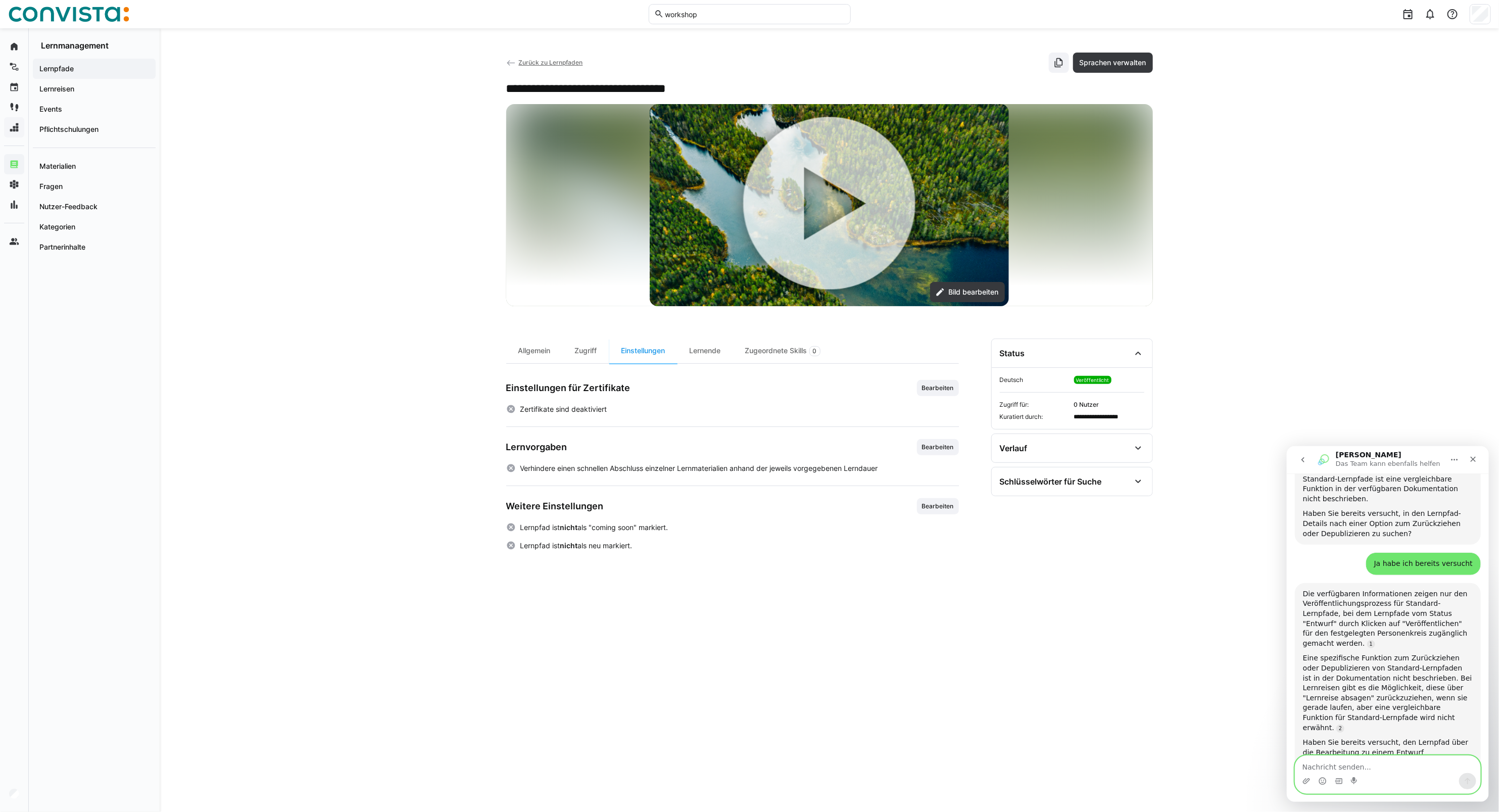
scroll to position [412, 0]
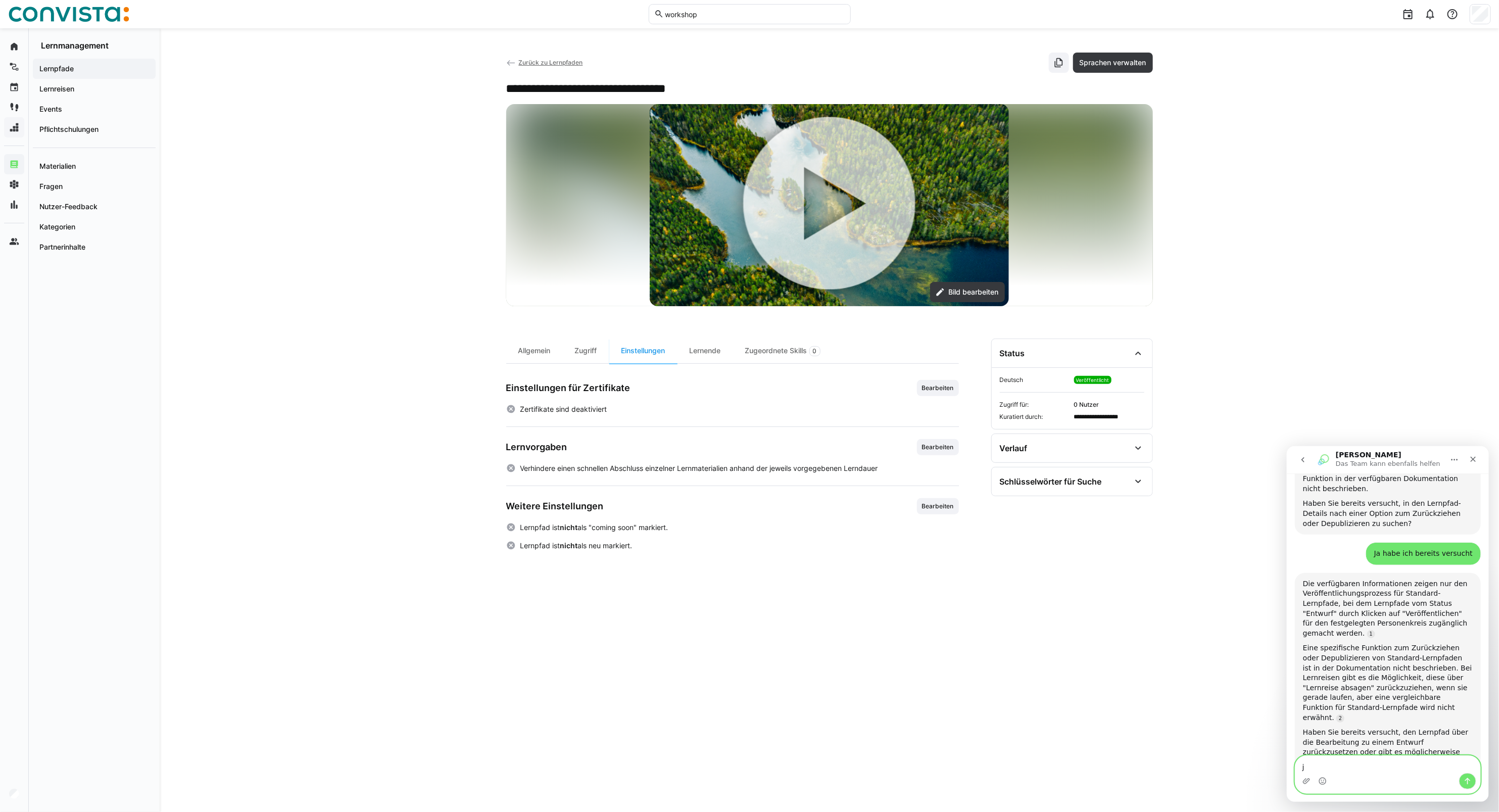
type textarea "ja"
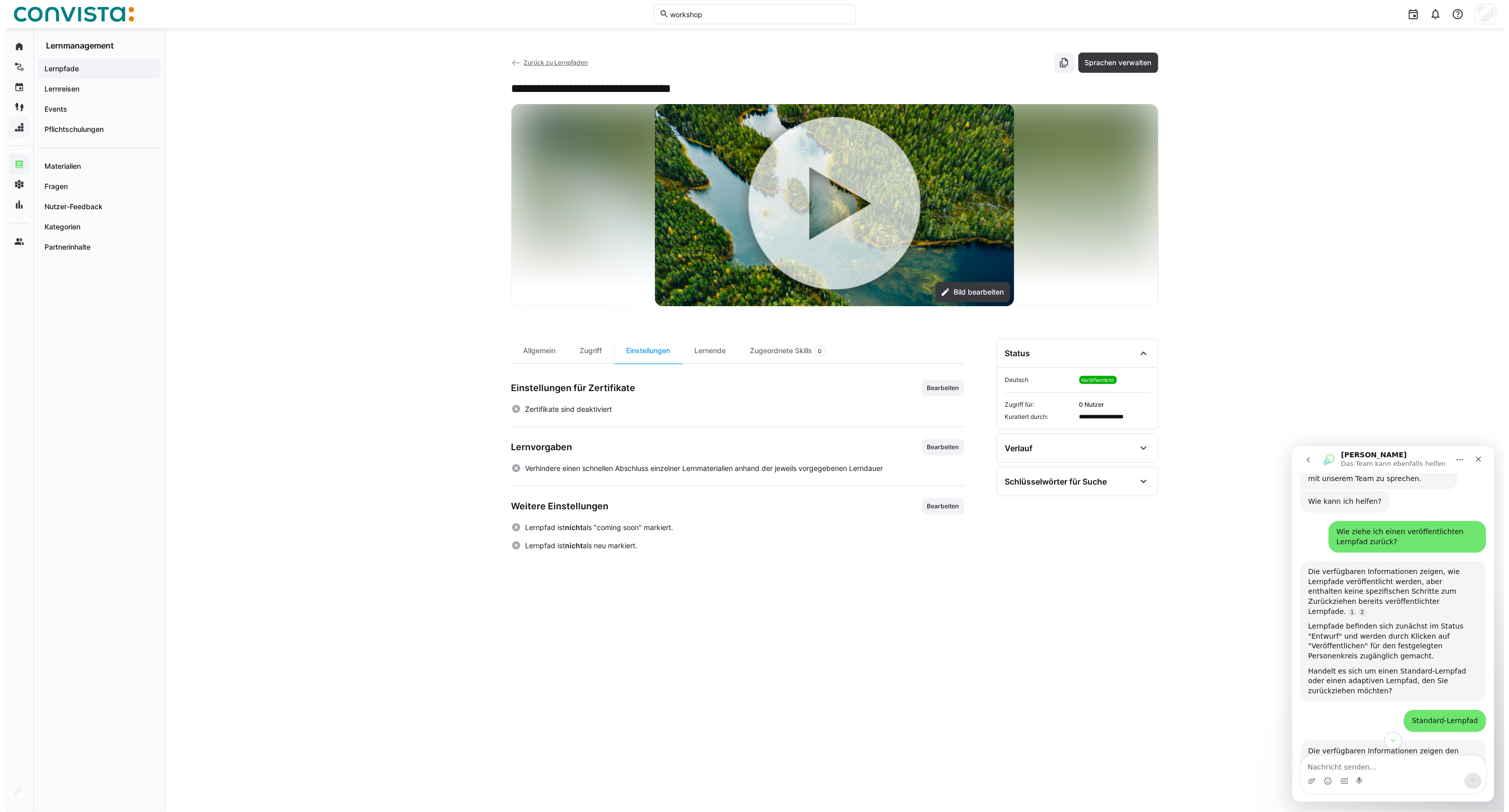
scroll to position [63, 0]
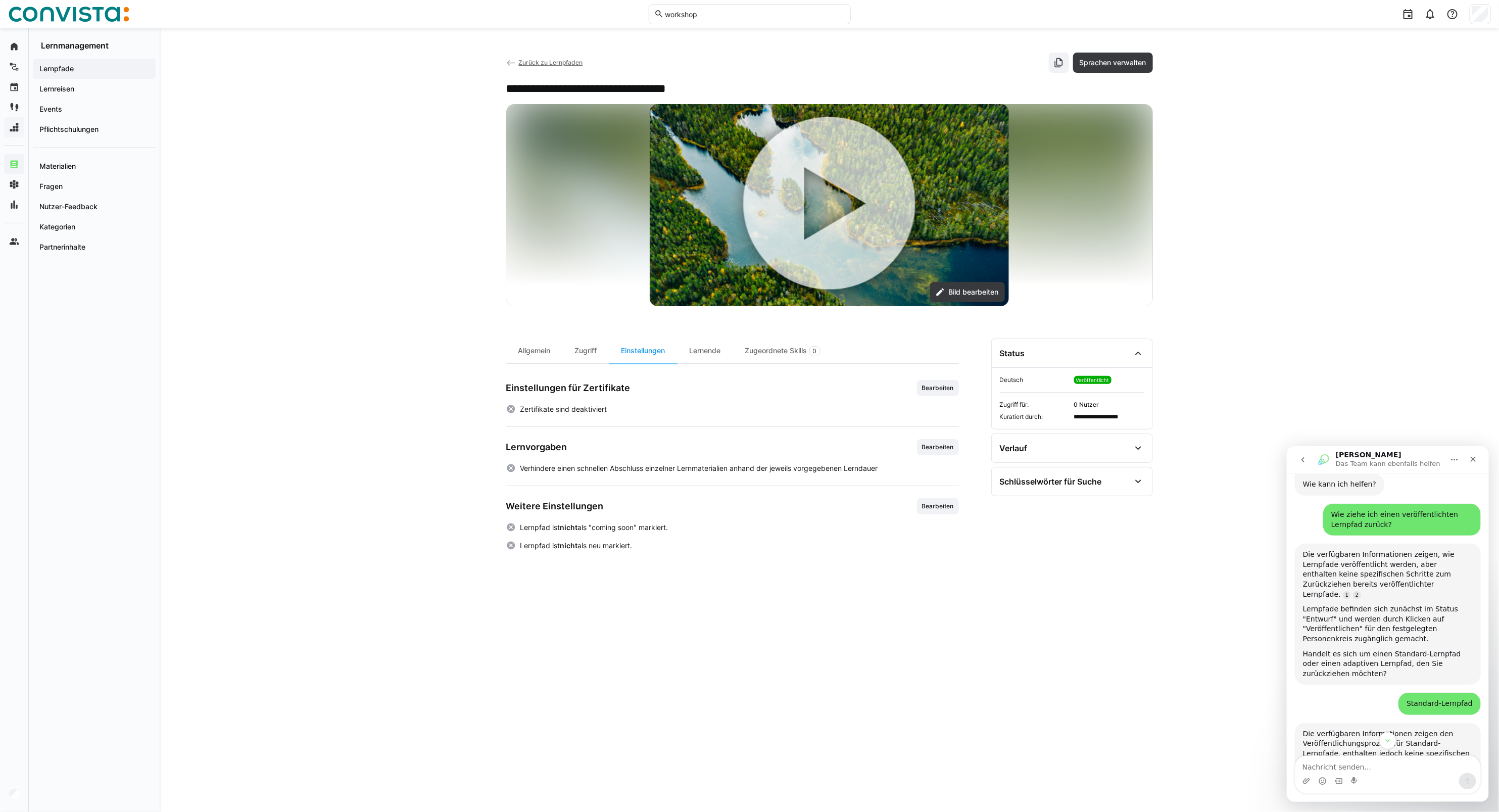
click at [555, 65] on span "Zurück zu Lernpfaden" at bounding box center [550, 62] width 64 height 8
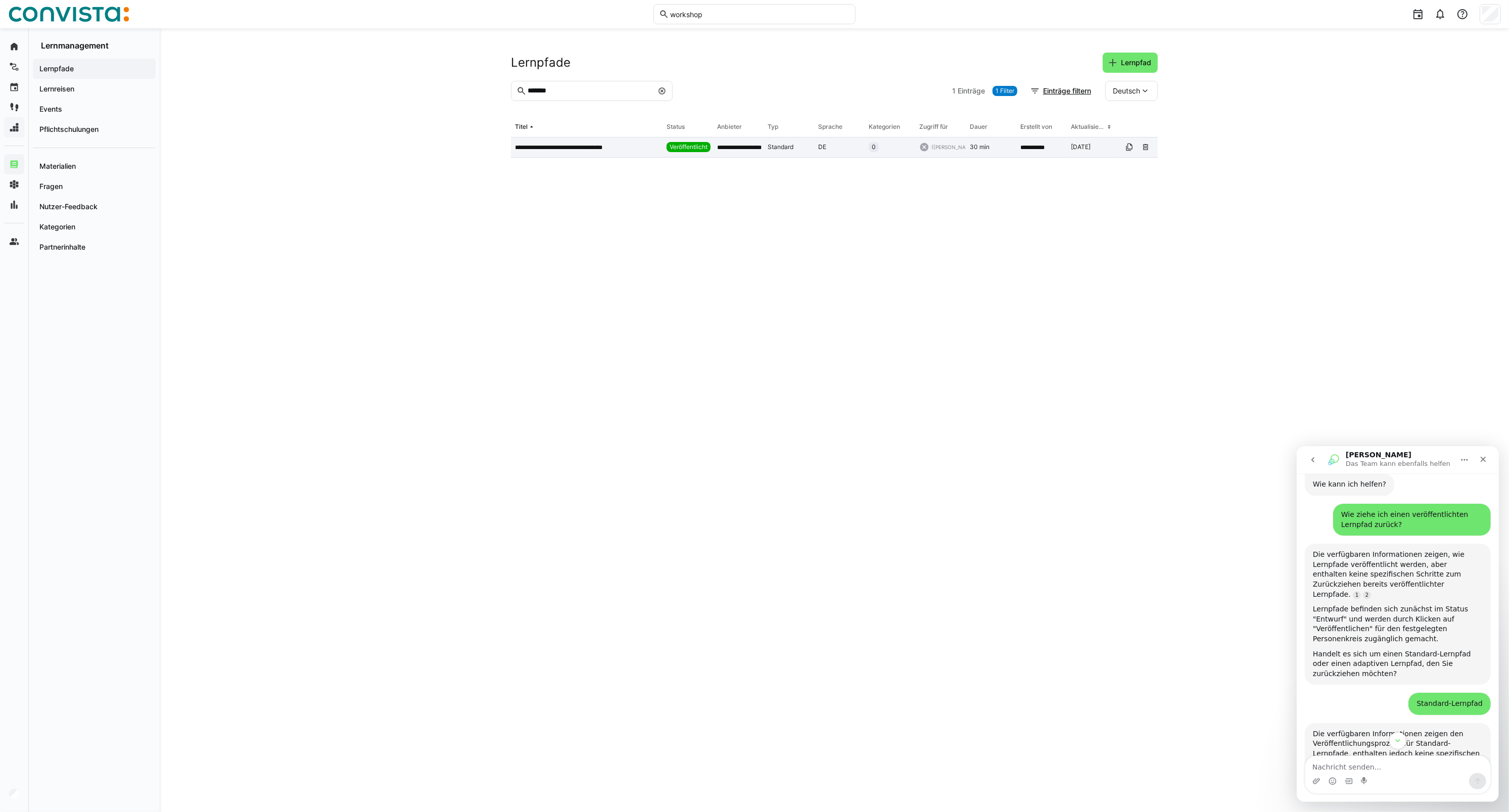
click at [842, 145] on div "DE" at bounding box center [839, 147] width 50 height 20
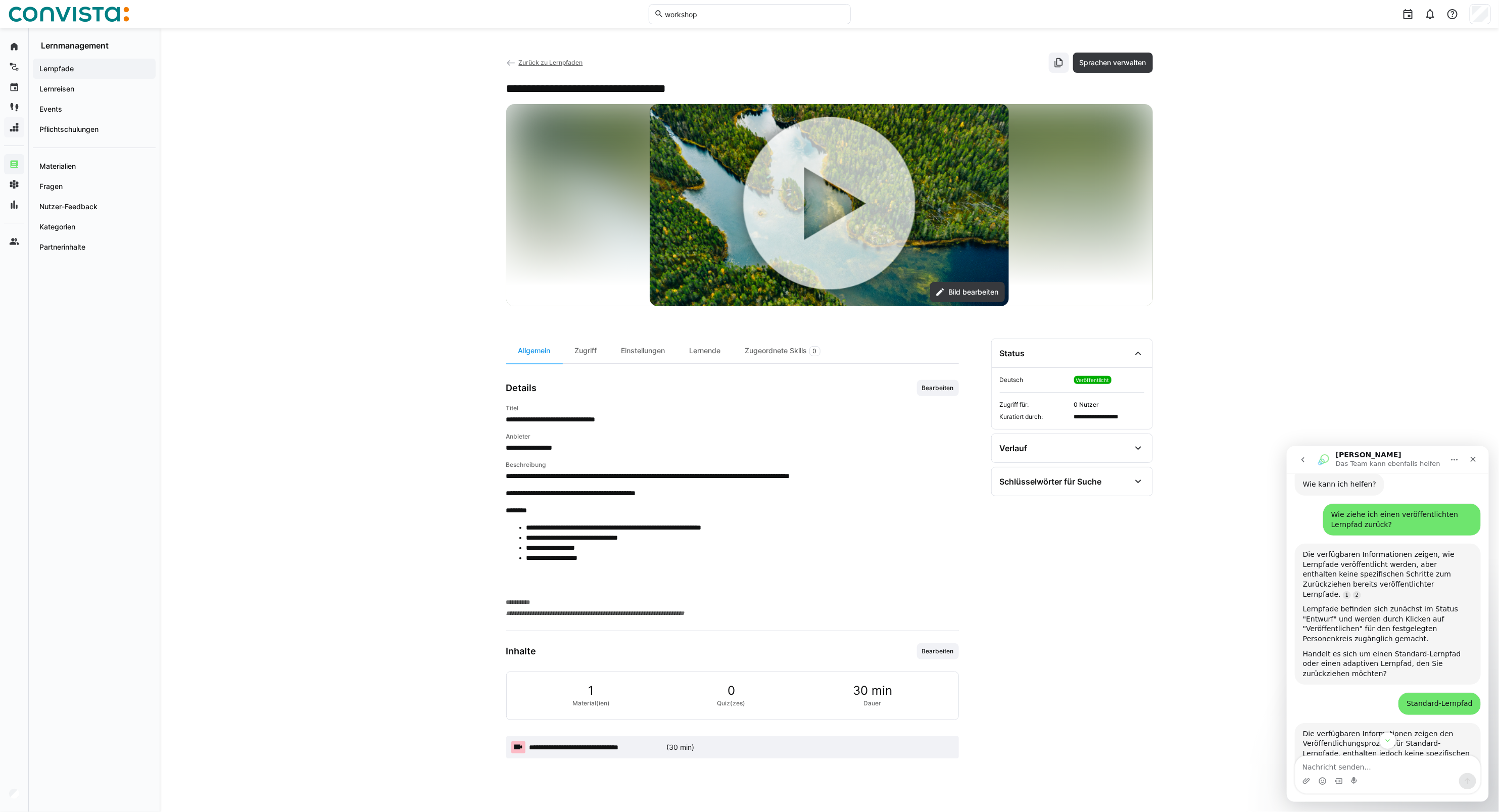
click at [523, 64] on span "Zurück zu Lernpfaden" at bounding box center [550, 62] width 64 height 8
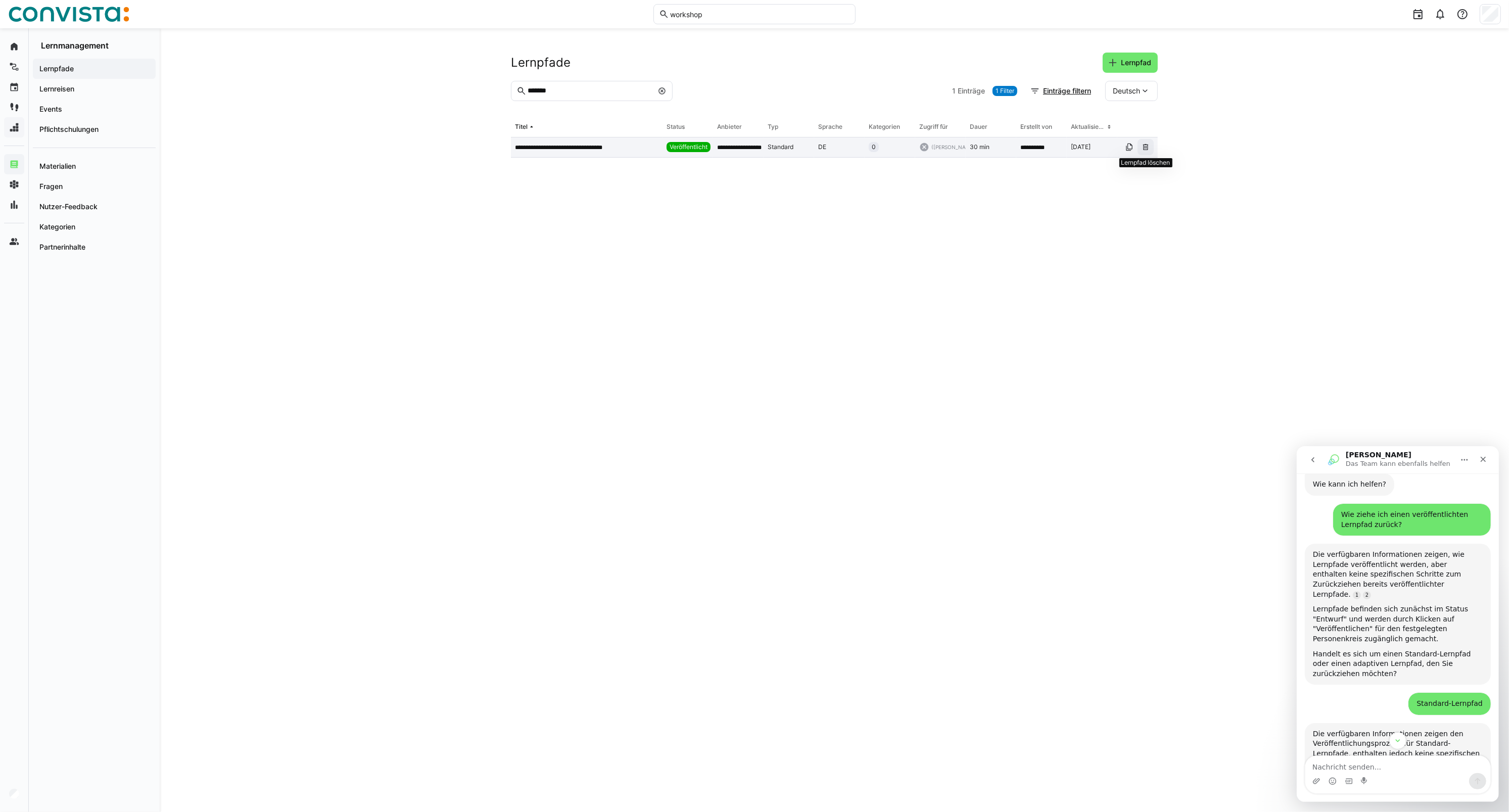
click at [1105, 148] on eds-icon at bounding box center [1145, 147] width 8 height 8
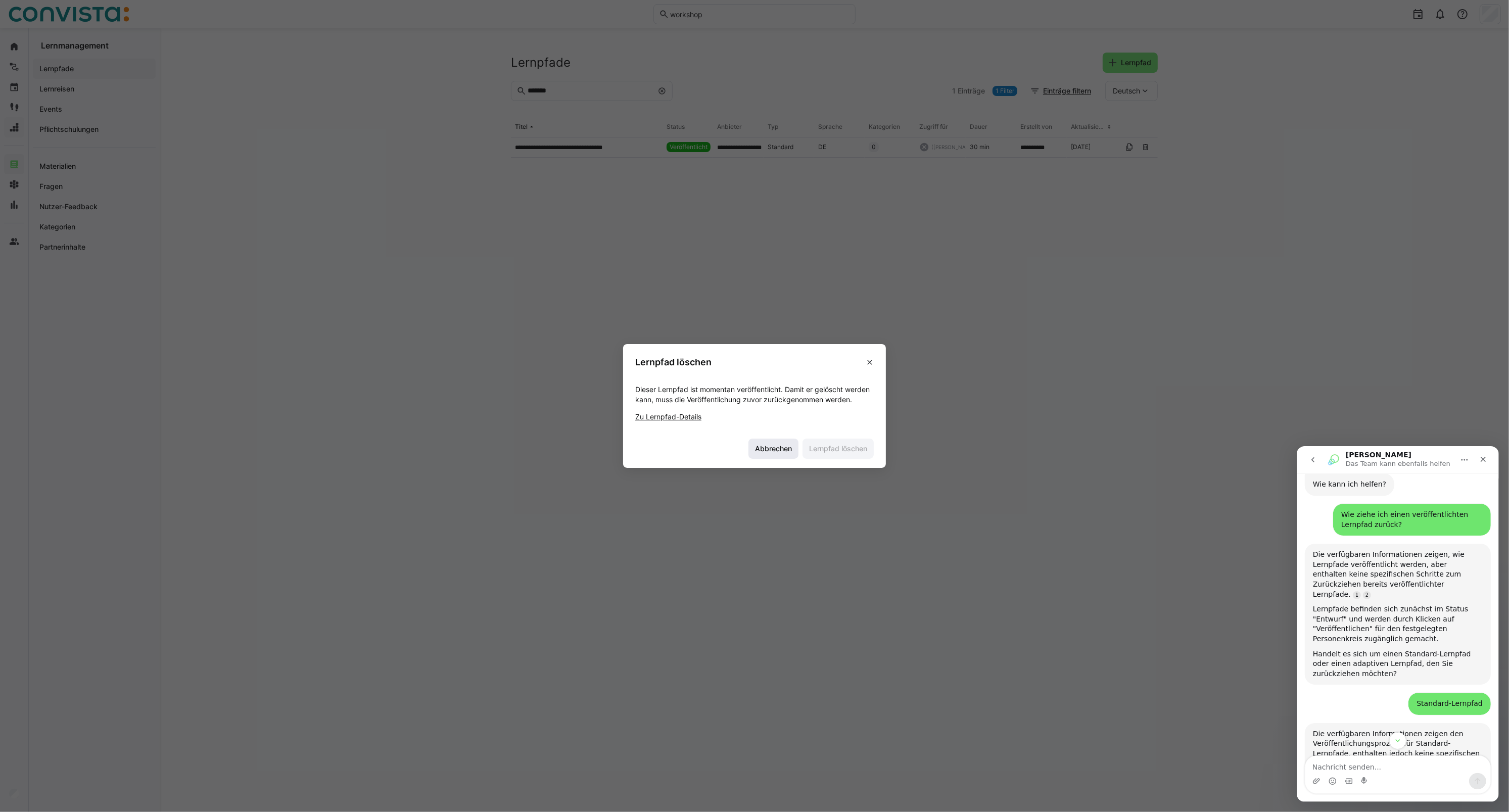
click at [768, 449] on span "Abbrechen" at bounding box center [773, 448] width 40 height 10
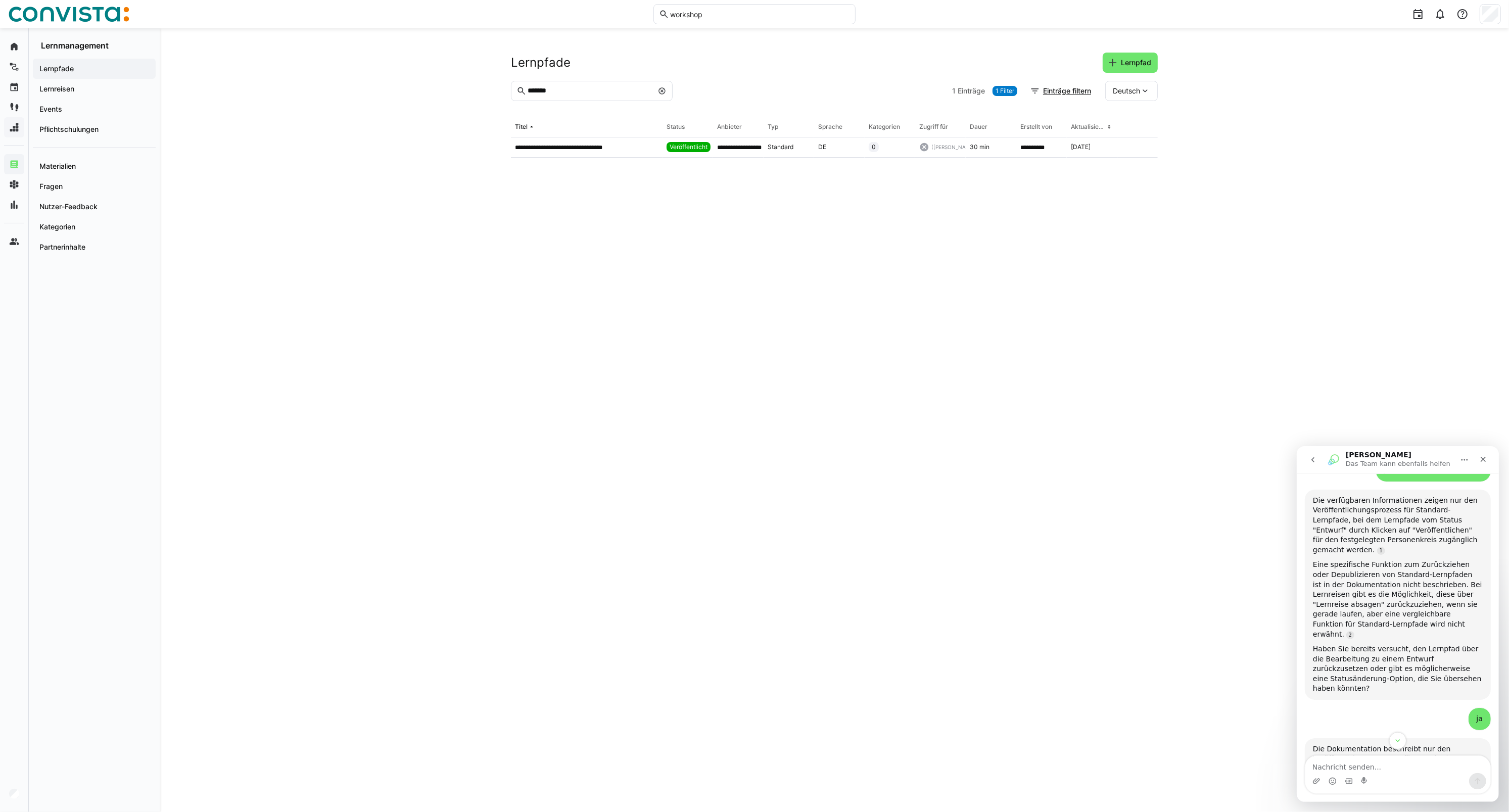
scroll to position [683, 0]
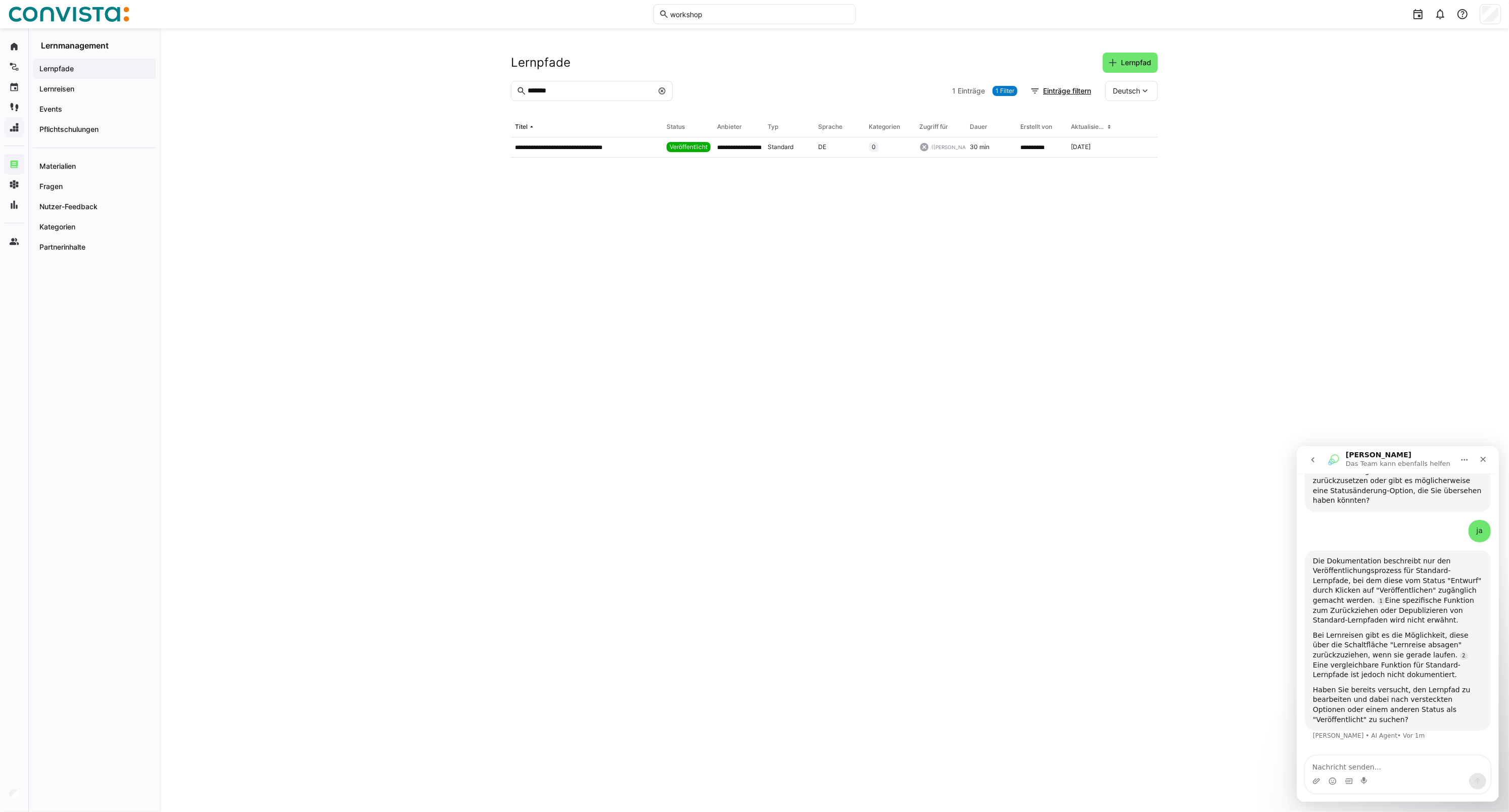
click at [1105, 462] on button "go back" at bounding box center [1312, 459] width 20 height 20
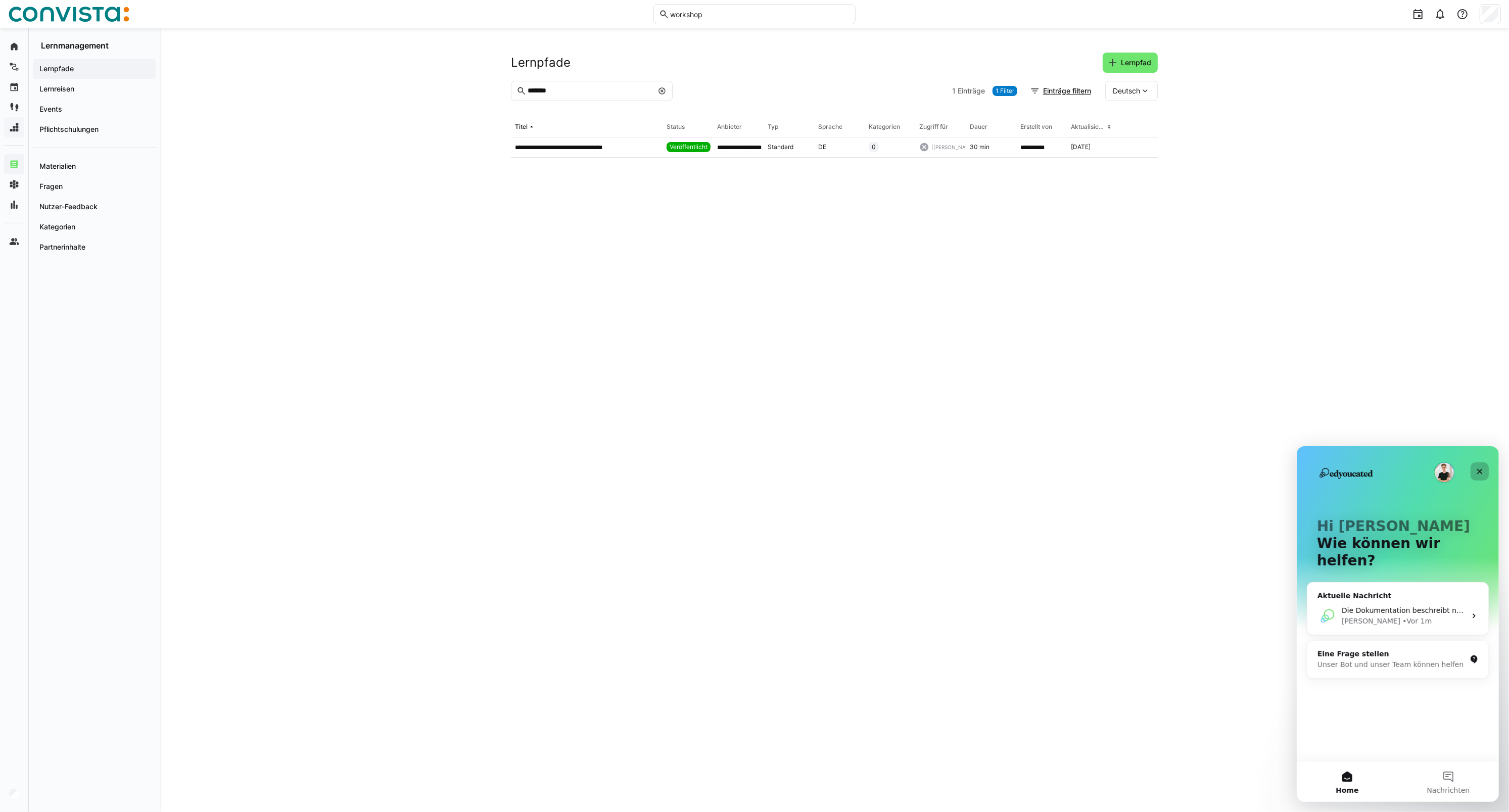
click at [1105, 464] on div "Schließen" at bounding box center [1479, 470] width 18 height 18
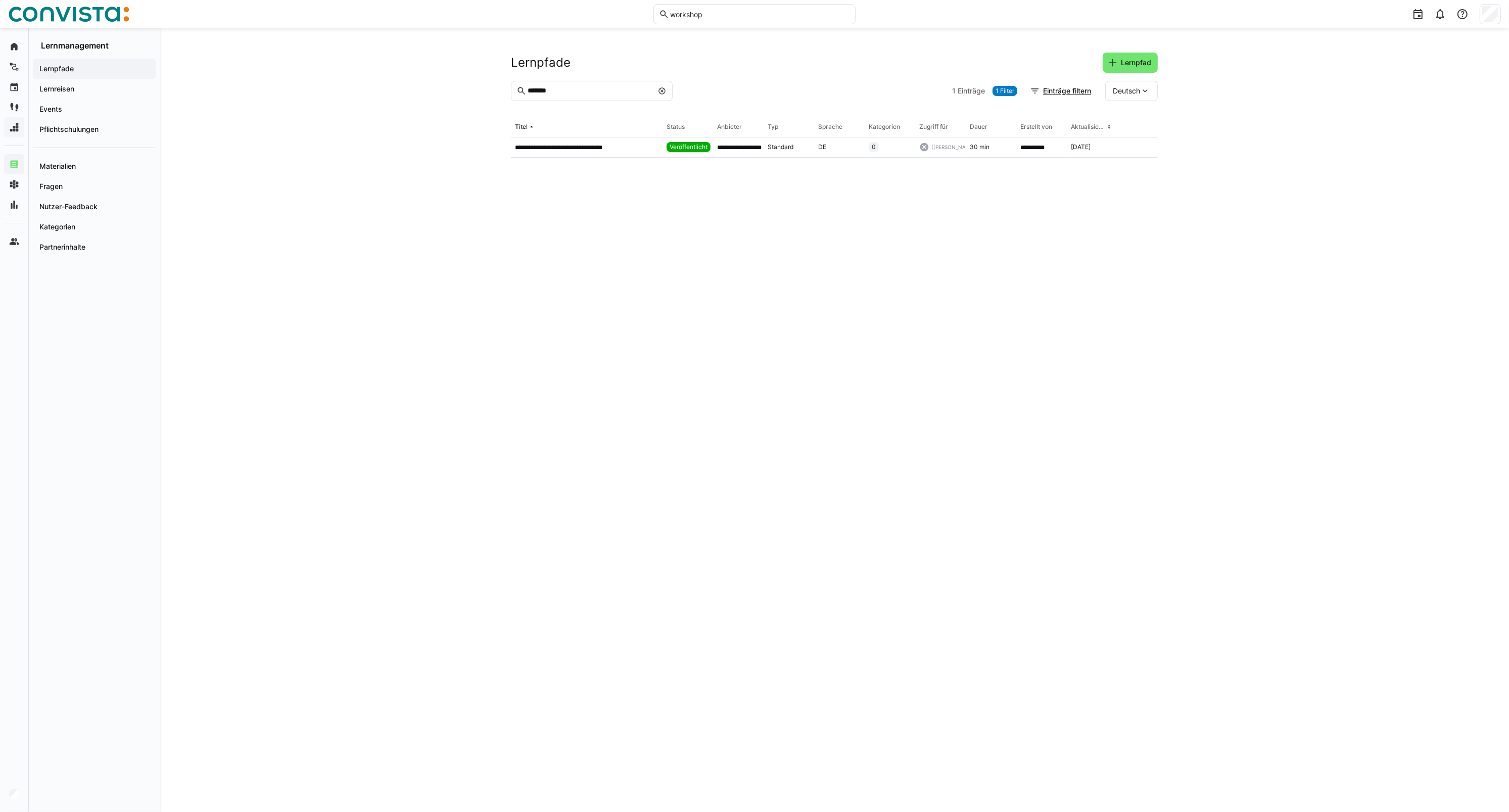
scroll to position [0, 0]
click at [1105, 199] on link "Abmelden" at bounding box center [1425, 209] width 151 height 21
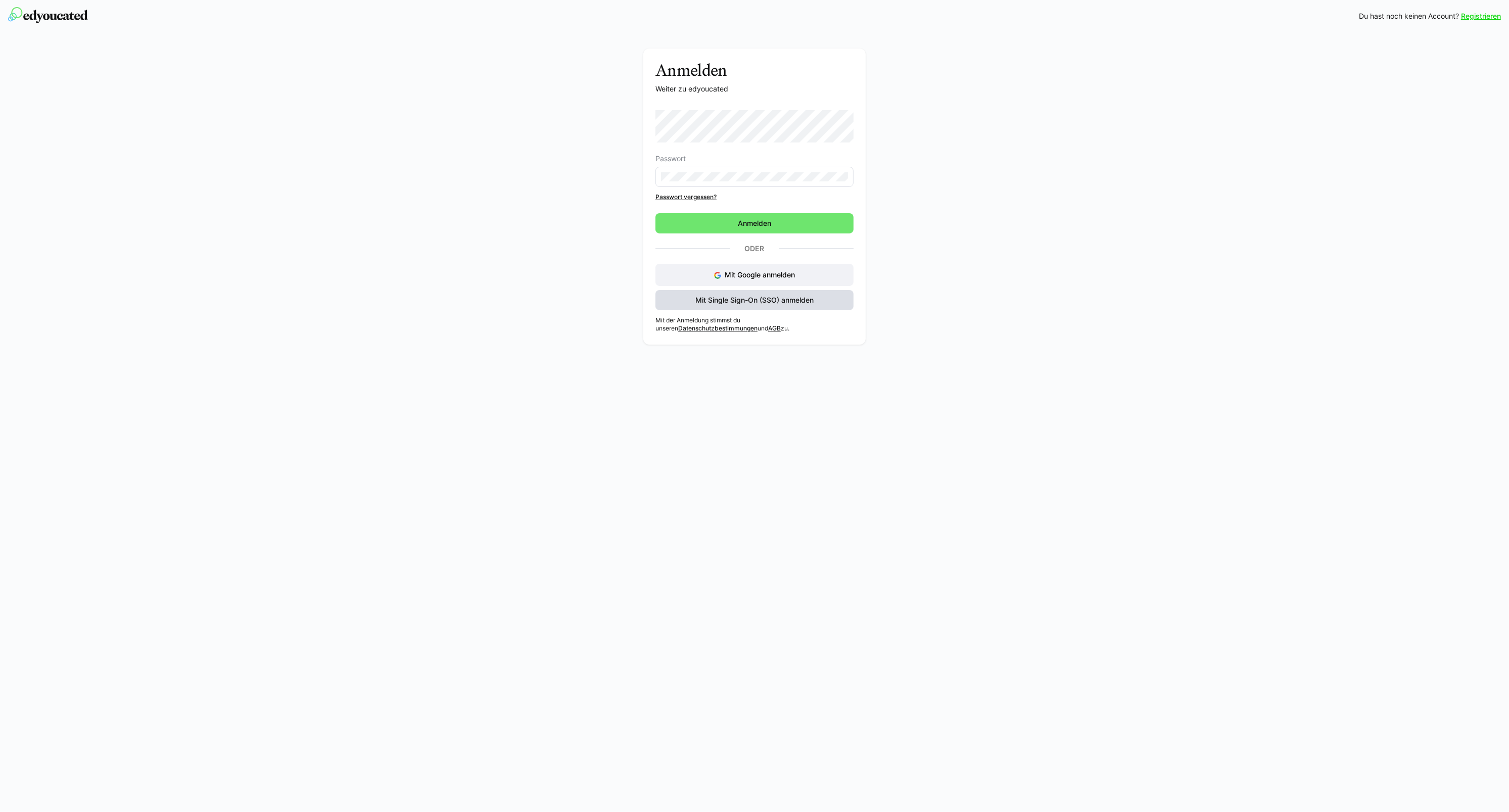
click at [719, 302] on span "Mit Single Sign-On (SSO) anmelden" at bounding box center [754, 300] width 121 height 10
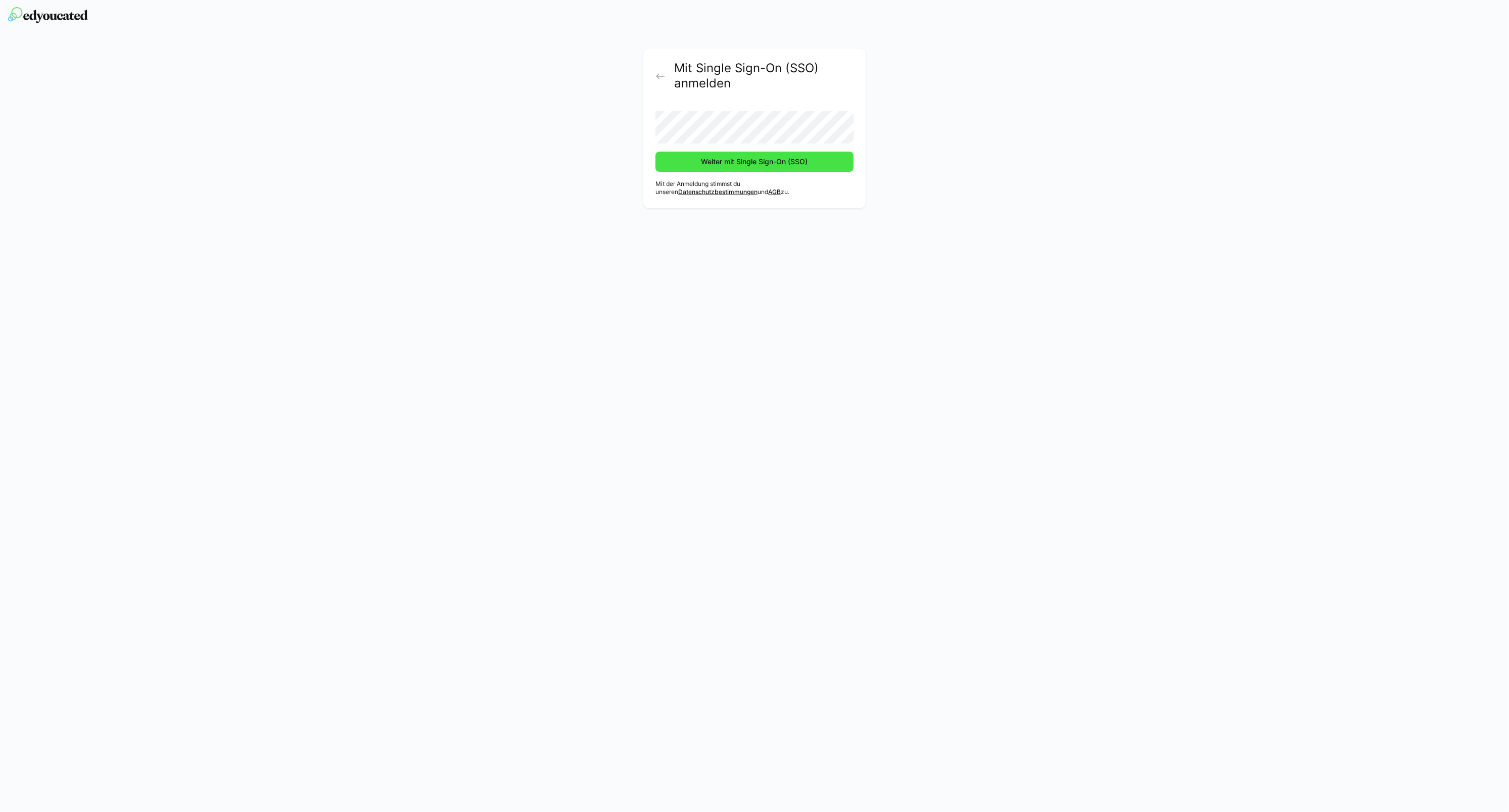
click at [721, 162] on span "Weiter mit Single Sign-On (SSO)" at bounding box center [755, 161] width 110 height 10
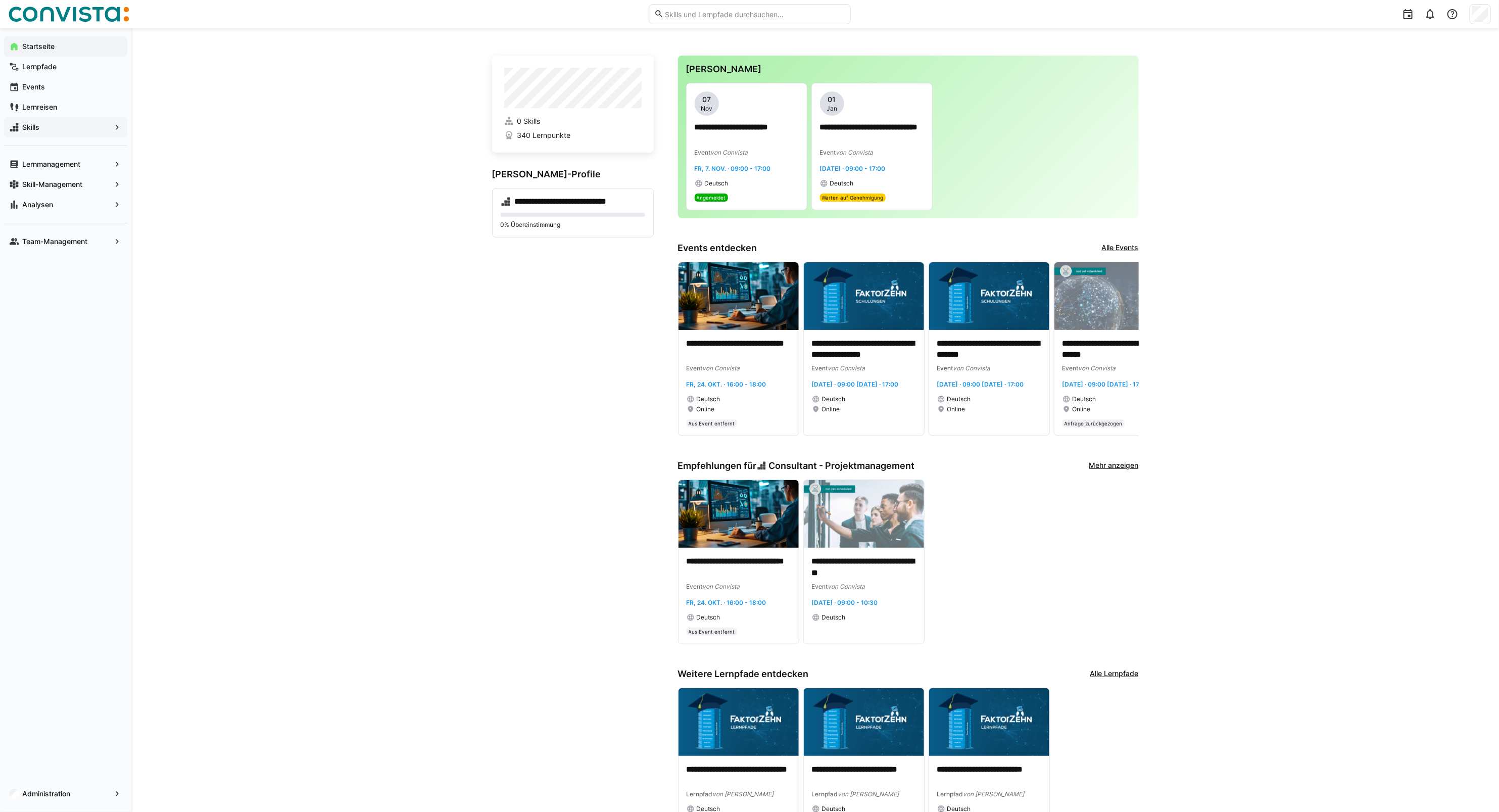
click at [0, 0] on app-navigation-label "Skills" at bounding box center [0, 0] width 0 height 0
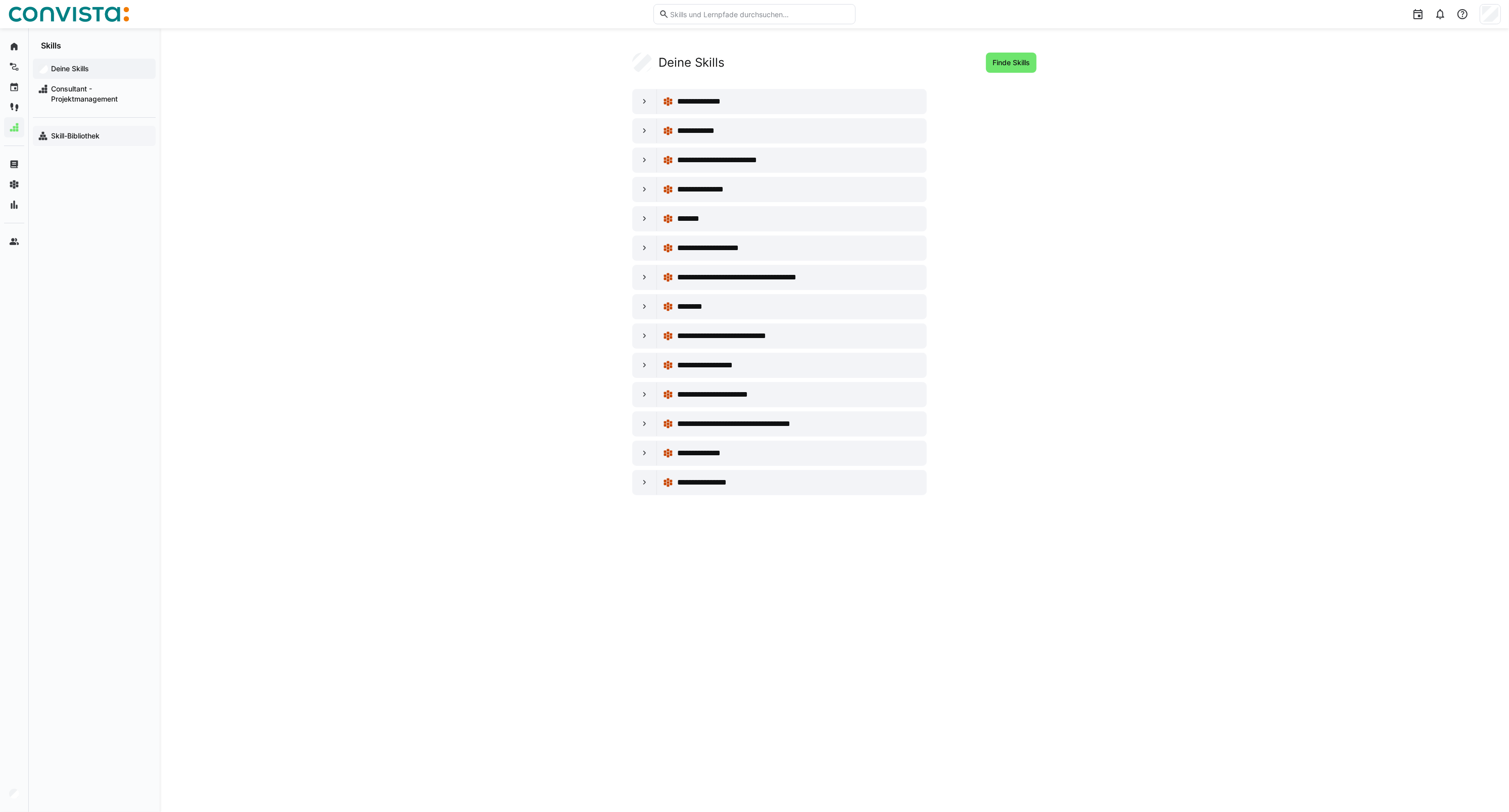
click at [124, 142] on div "Skill-Bibliothek" at bounding box center [94, 135] width 123 height 20
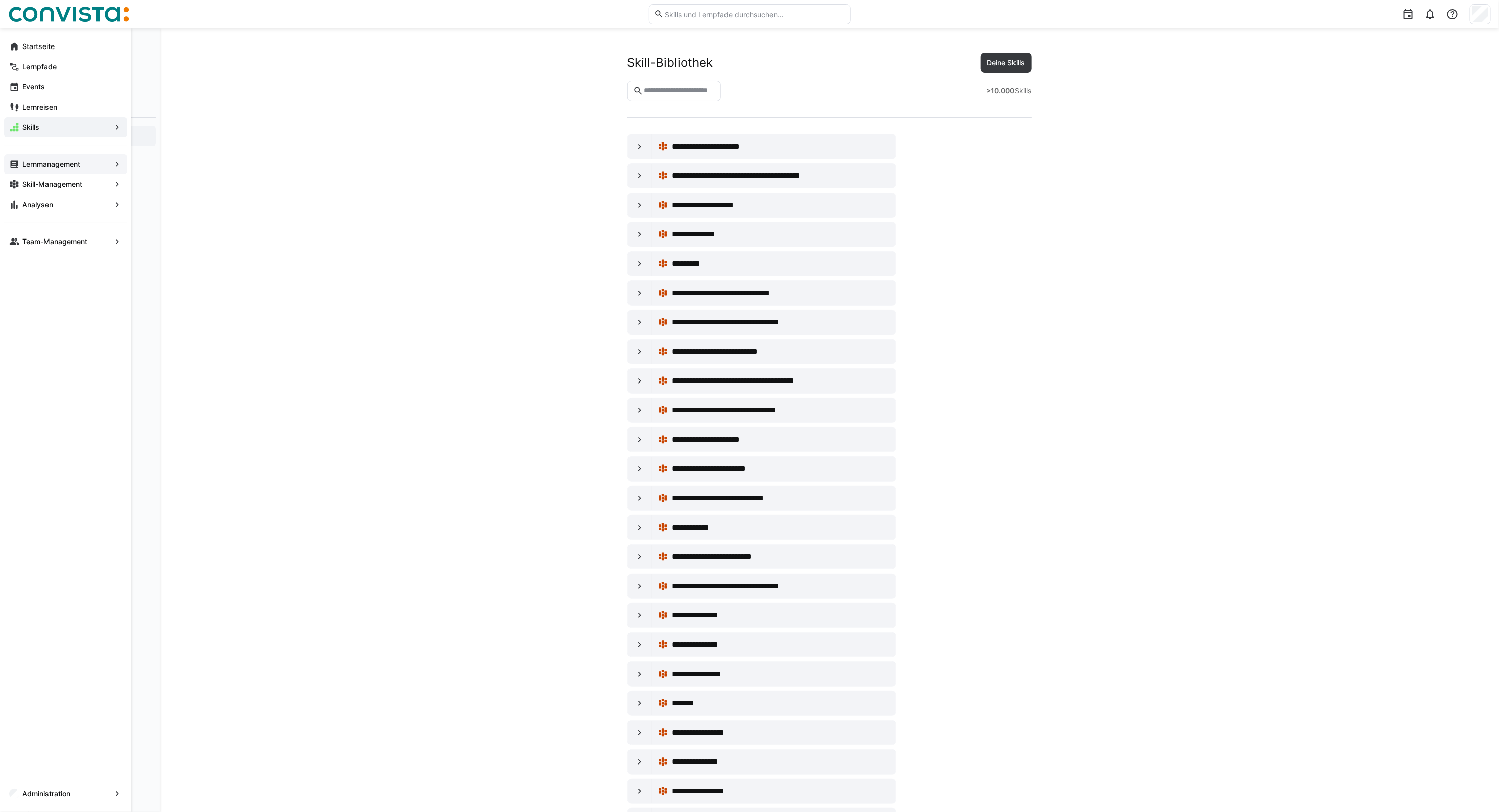
click at [0, 0] on app-navigation-label "Lernmanagement" at bounding box center [0, 0] width 0 height 0
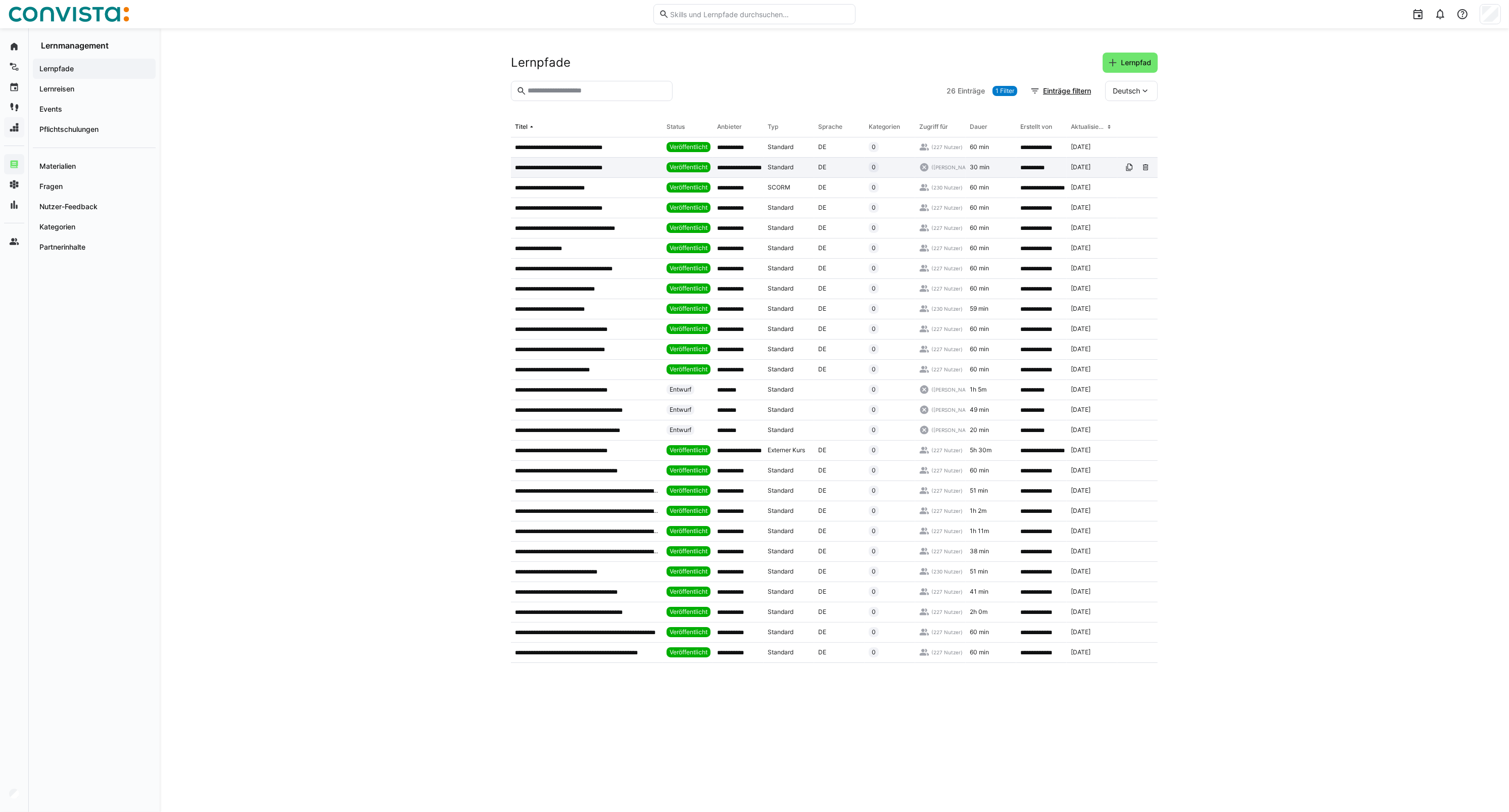
click at [572, 163] on div "**********" at bounding box center [587, 167] width 151 height 20
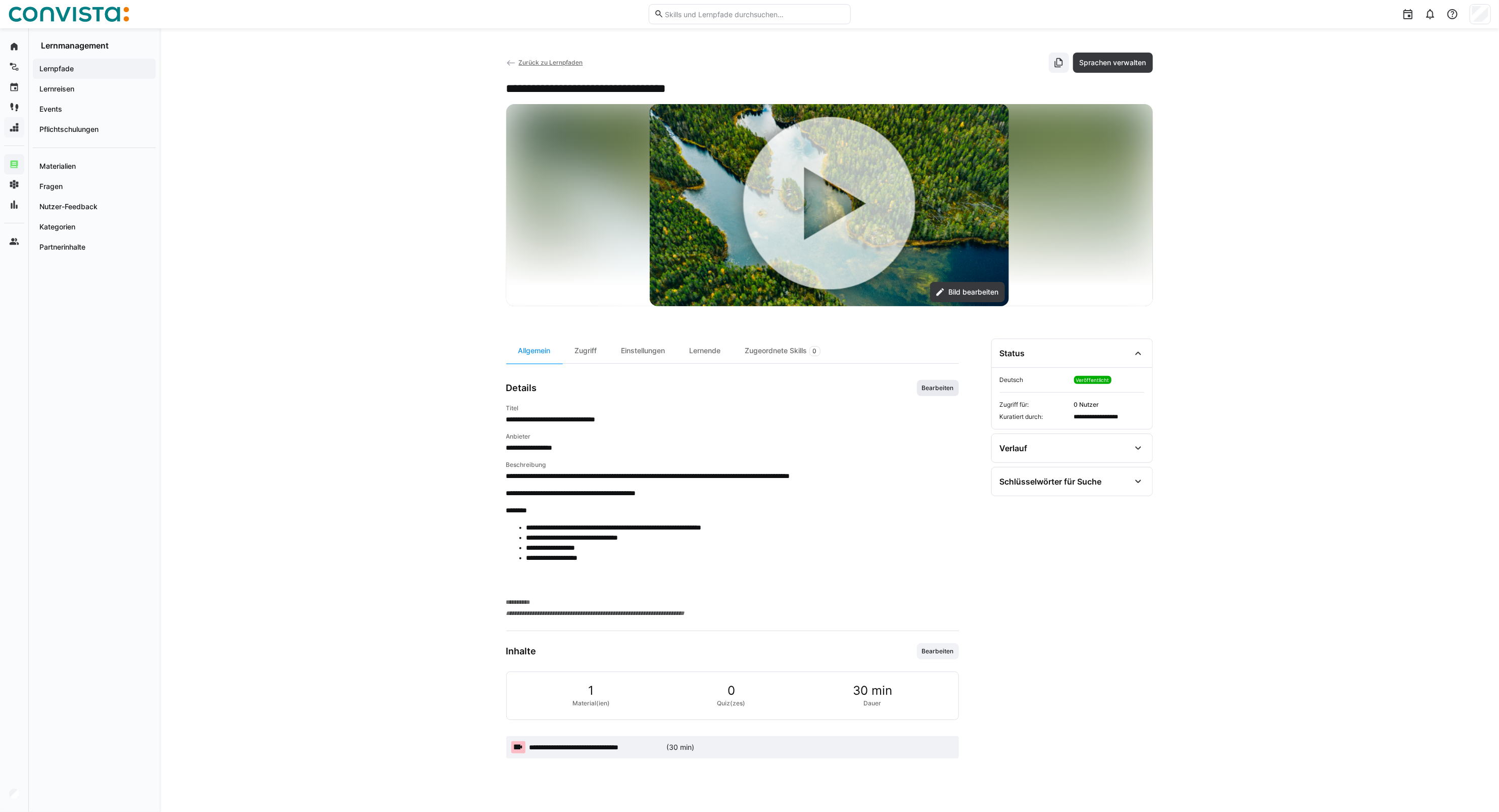
click at [934, 390] on span "Bearbeiten" at bounding box center [938, 388] width 34 height 8
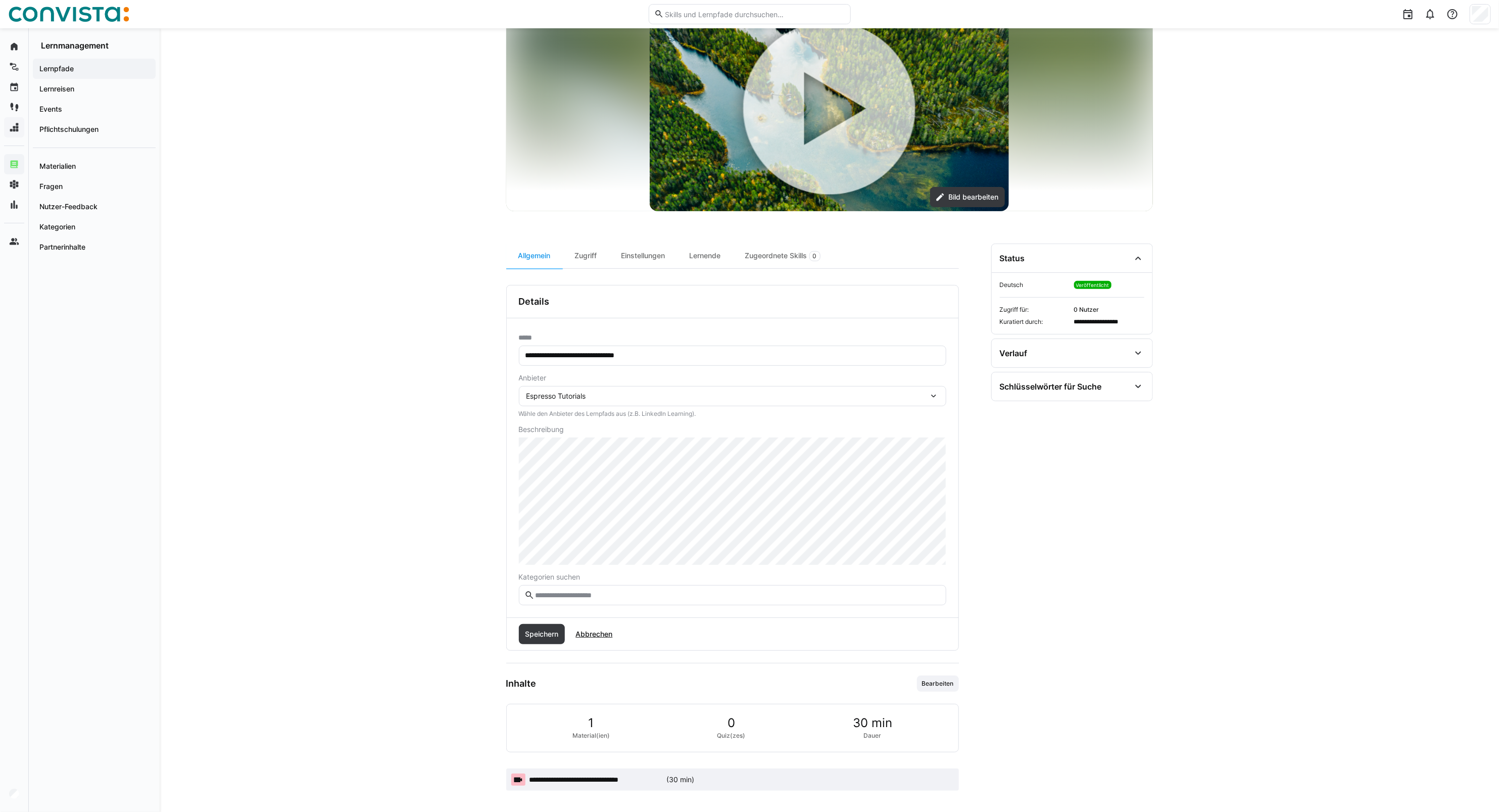
scroll to position [99, 0]
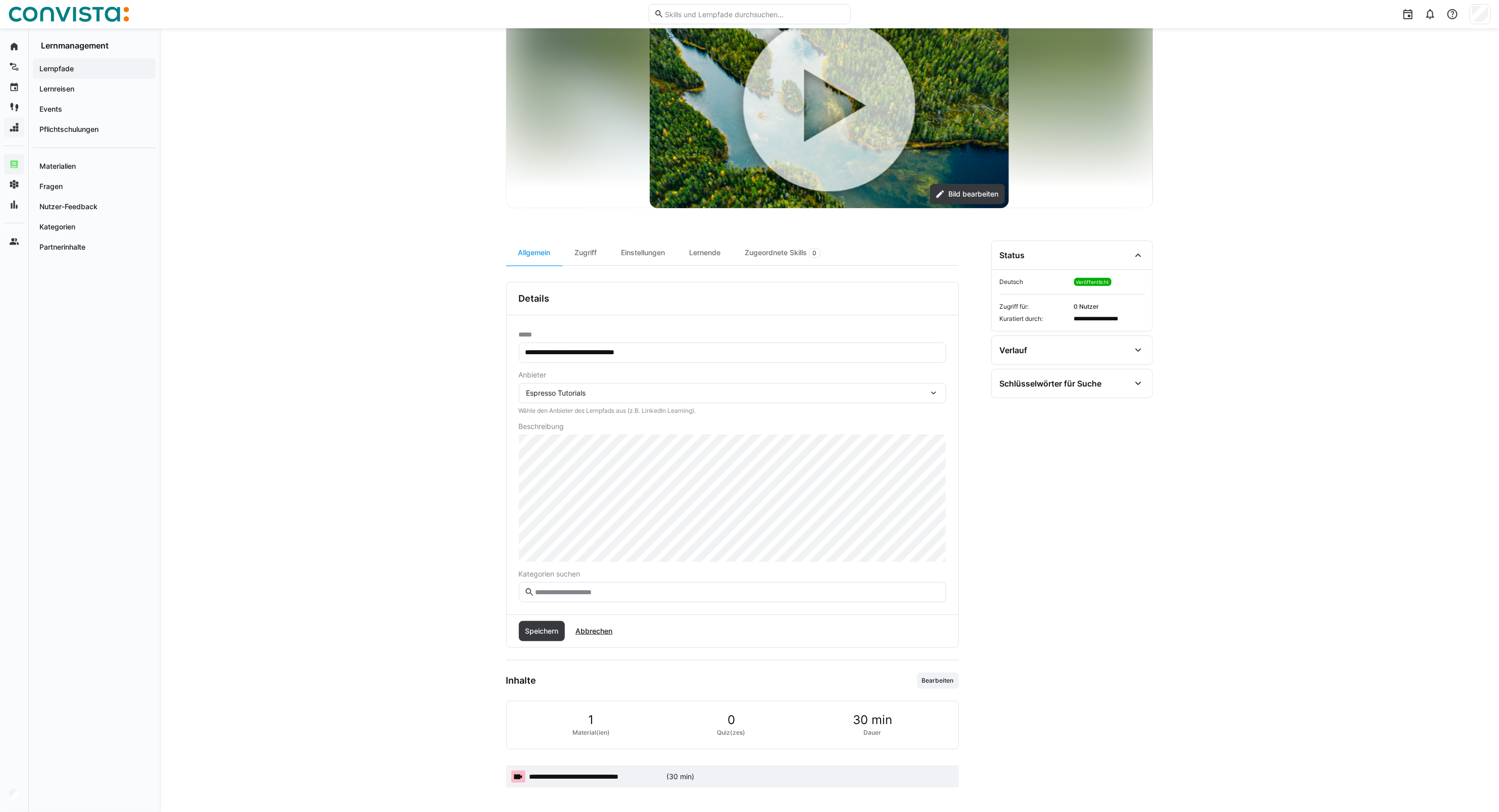
click at [590, 631] on span "Abbrechen" at bounding box center [593, 631] width 40 height 10
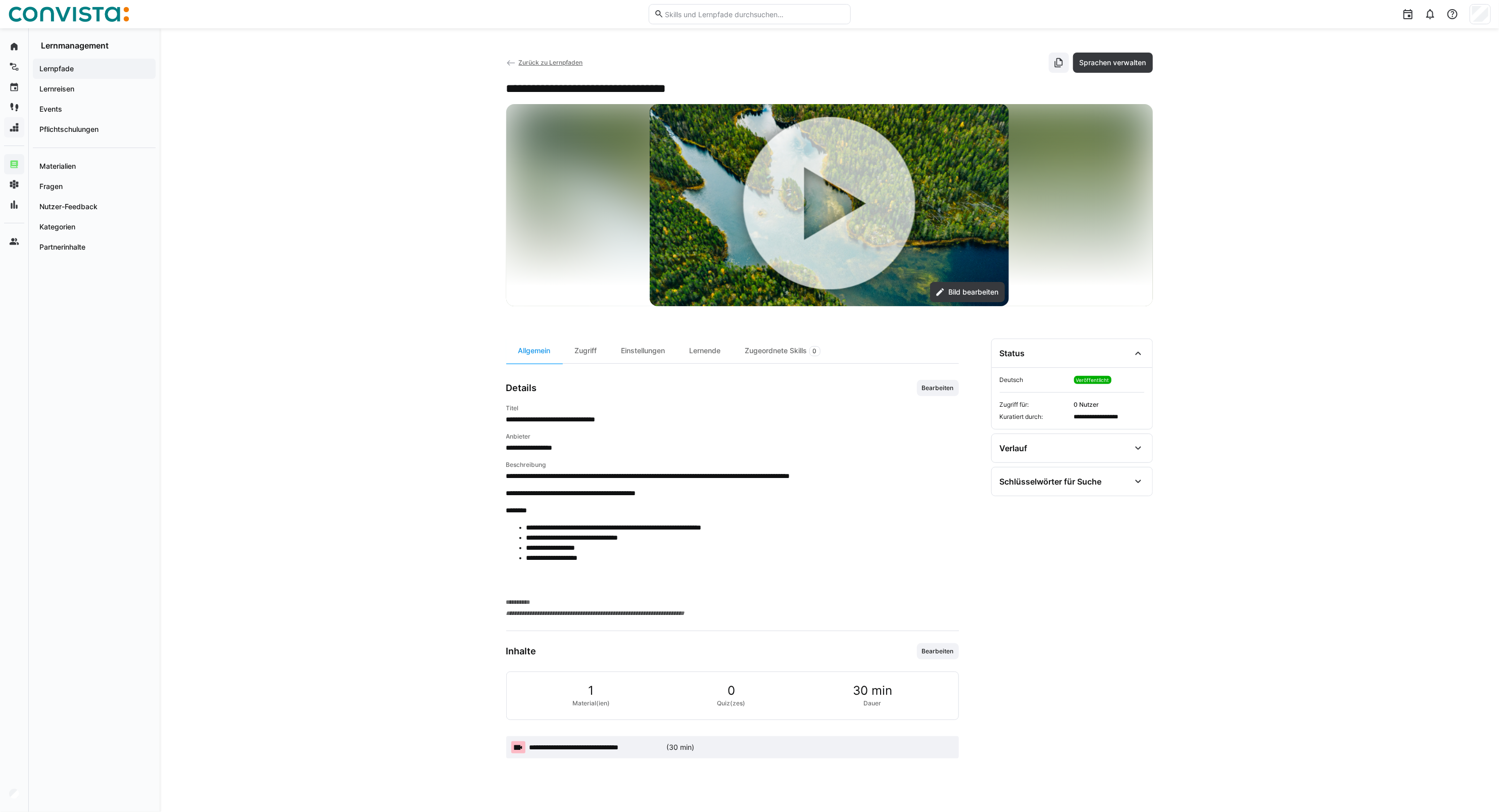
scroll to position [0, 0]
click at [597, 355] on div "Zugriff" at bounding box center [586, 351] width 47 height 25
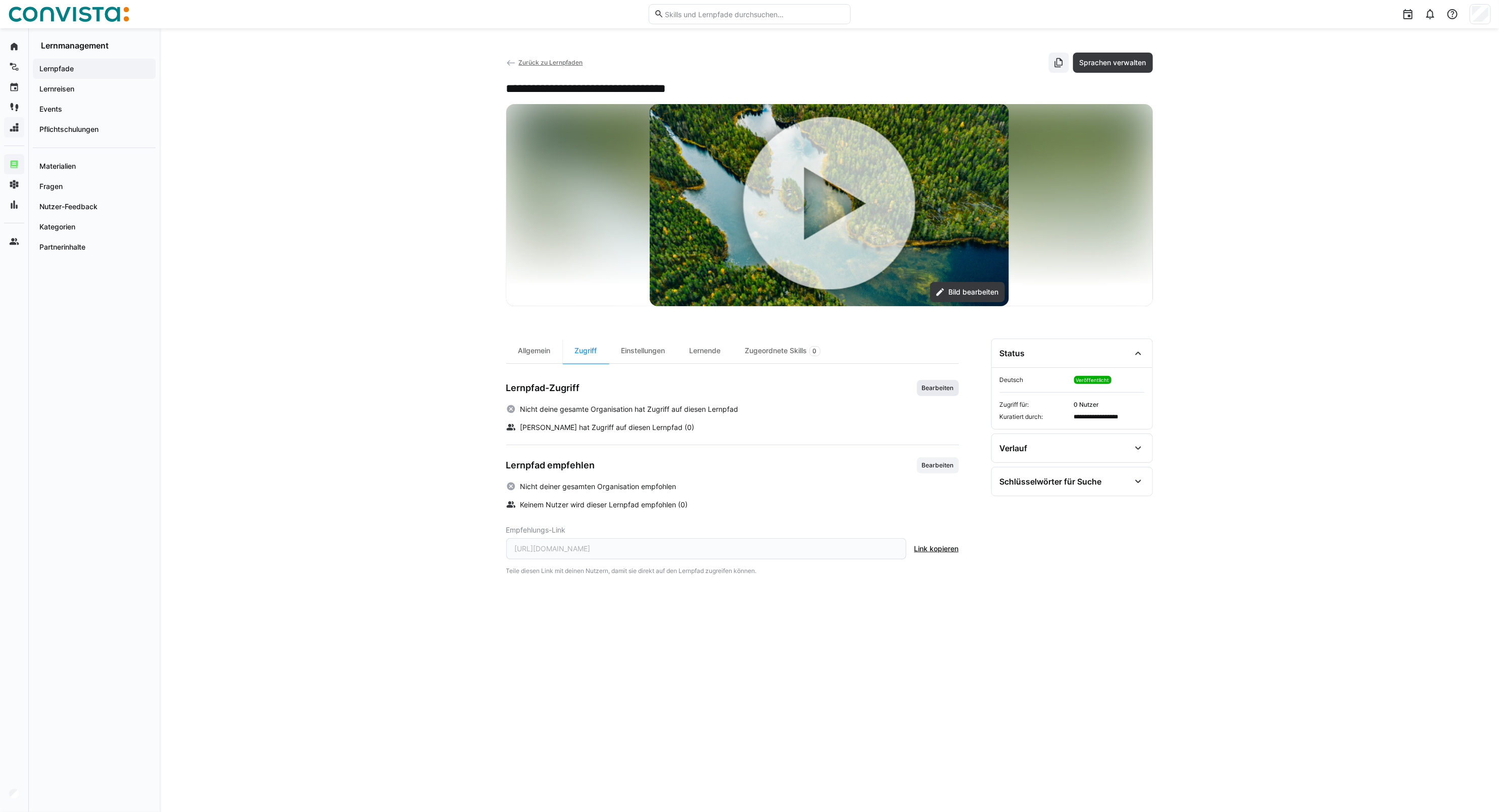
click at [938, 388] on span "Bearbeiten" at bounding box center [938, 388] width 34 height 8
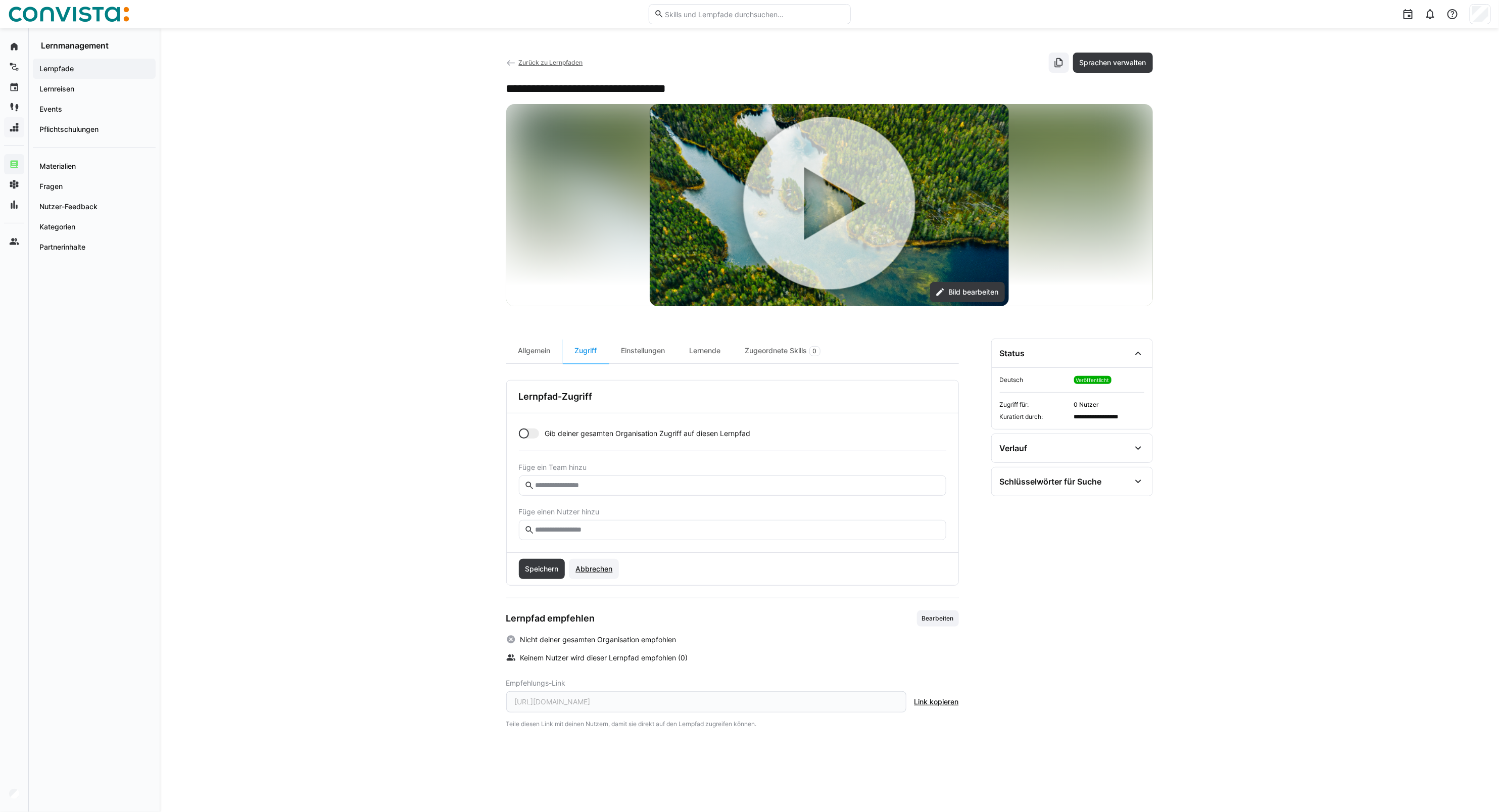
click at [597, 572] on span "Abbrechen" at bounding box center [593, 568] width 40 height 10
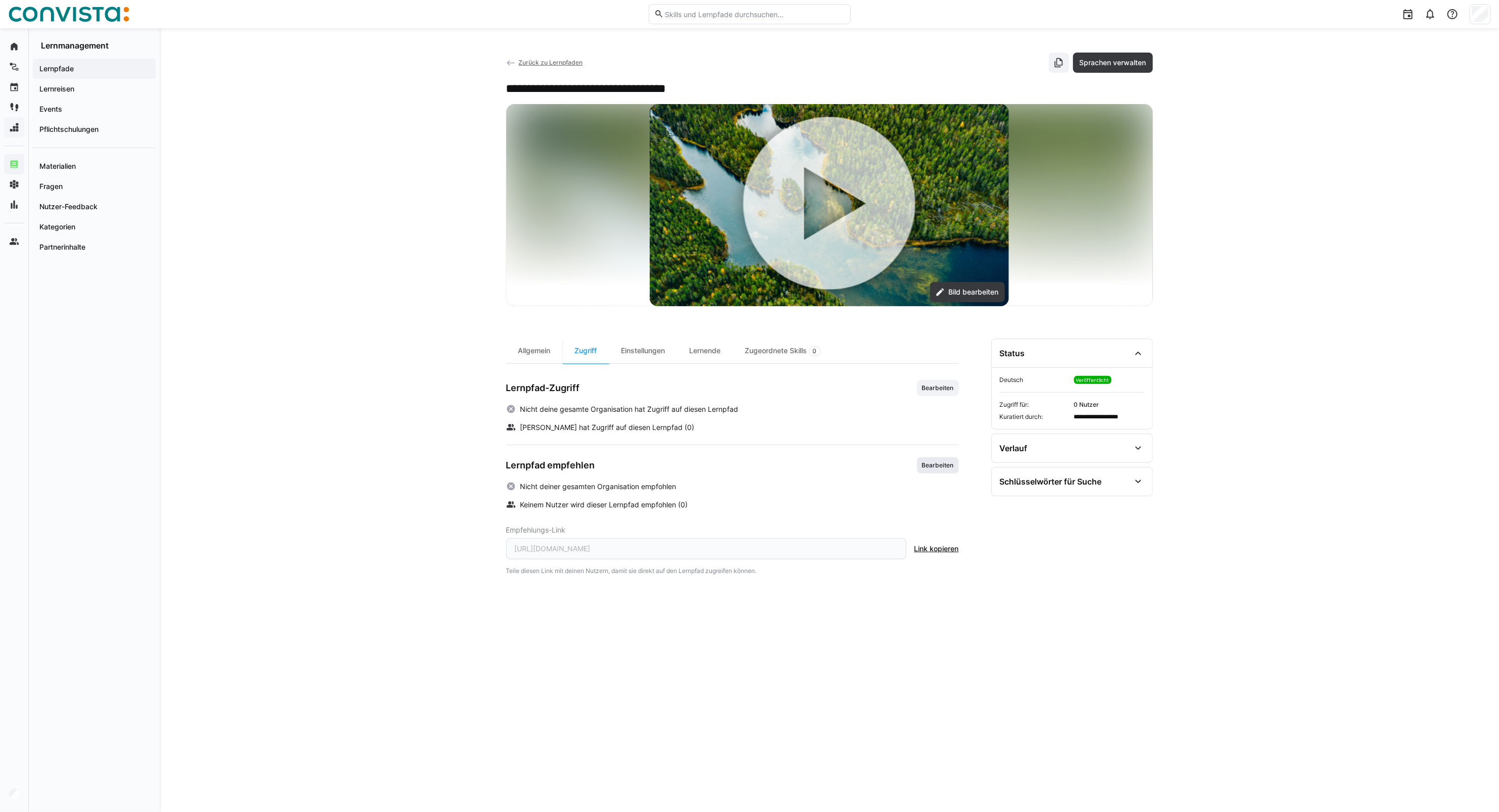
click at [925, 464] on span "Bearbeiten" at bounding box center [938, 465] width 34 height 8
click at [608, 648] on span "Abbrechen" at bounding box center [593, 646] width 40 height 10
click at [656, 351] on div "Einstellungen" at bounding box center [643, 351] width 69 height 25
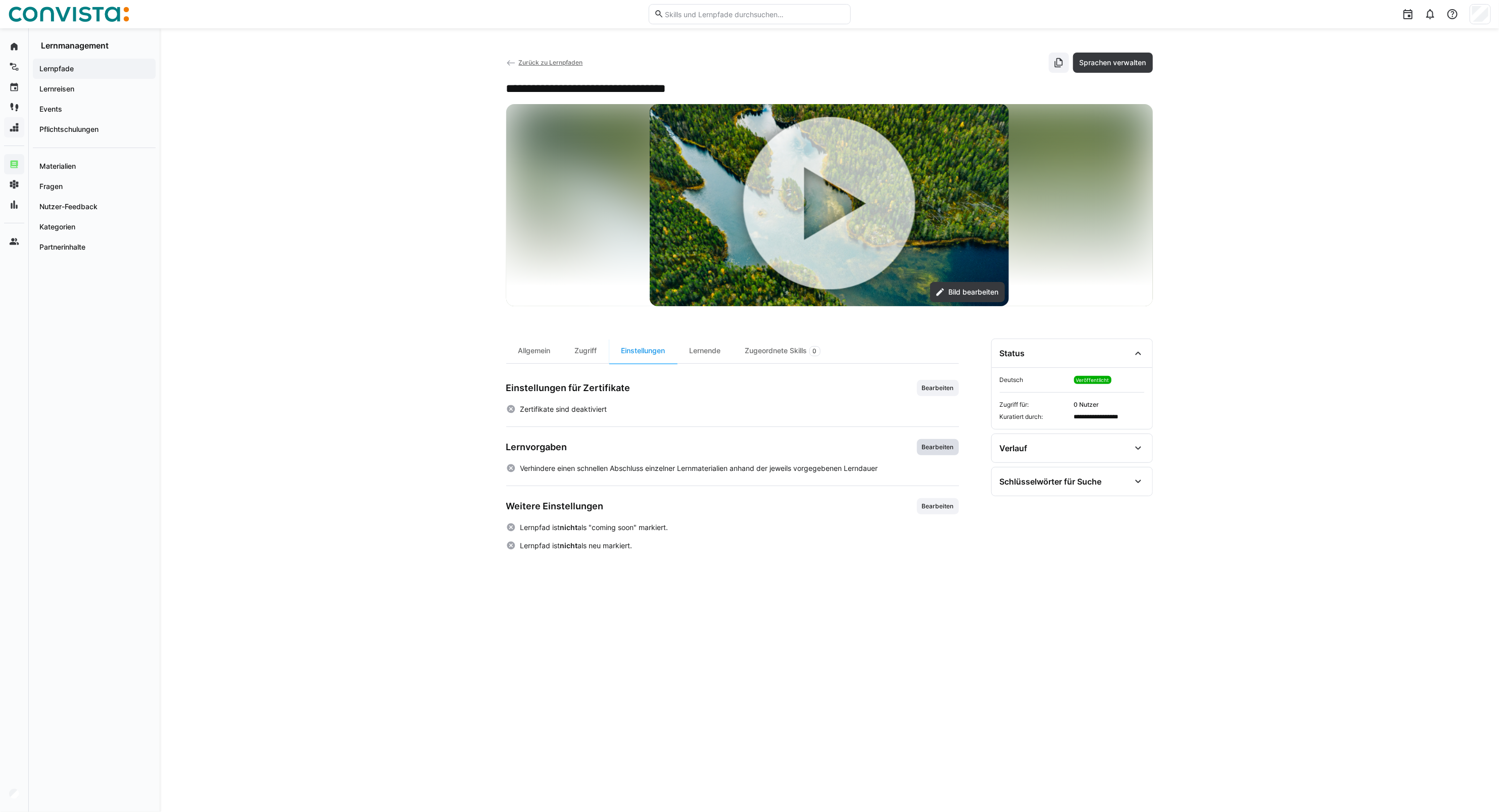
click at [925, 451] on span "Bearbeiten" at bounding box center [938, 447] width 34 height 8
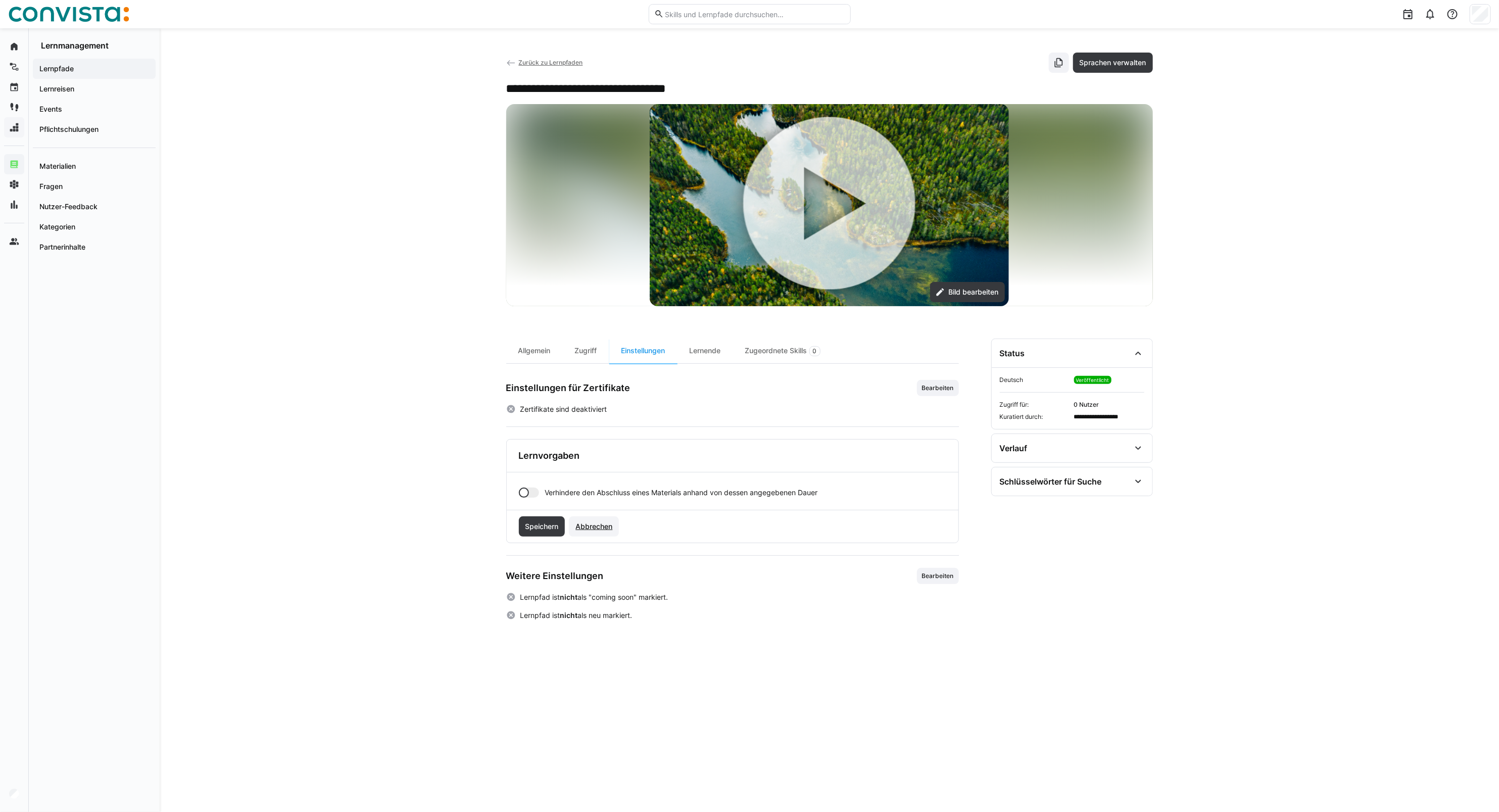
click at [595, 528] on span "Abbrechen" at bounding box center [593, 526] width 40 height 10
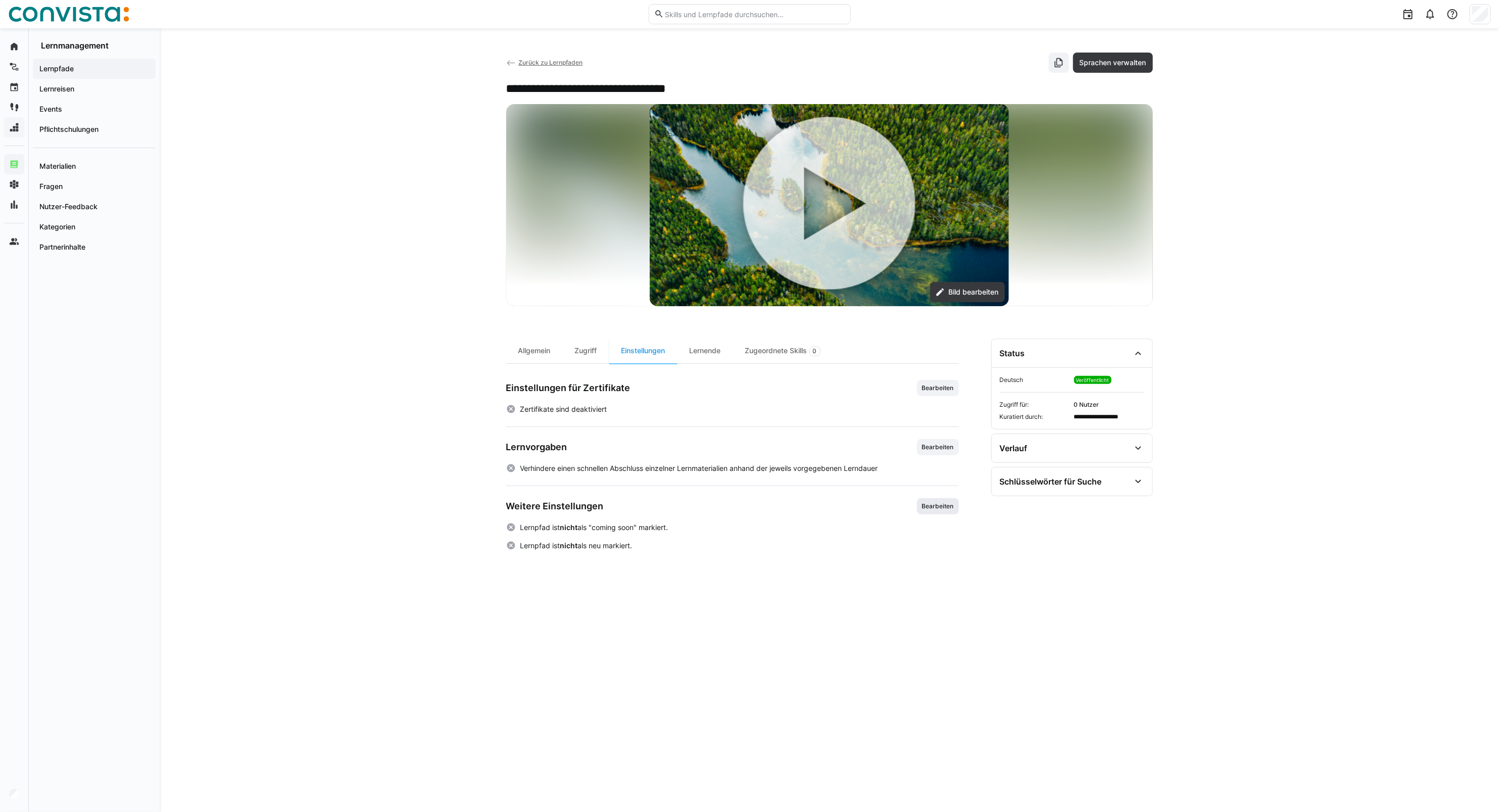
click at [917, 506] on span "Bearbeiten" at bounding box center [938, 506] width 42 height 16
click at [580, 609] on span "Abbrechen" at bounding box center [593, 603] width 40 height 10
click at [699, 355] on div "Lernende" at bounding box center [705, 351] width 56 height 25
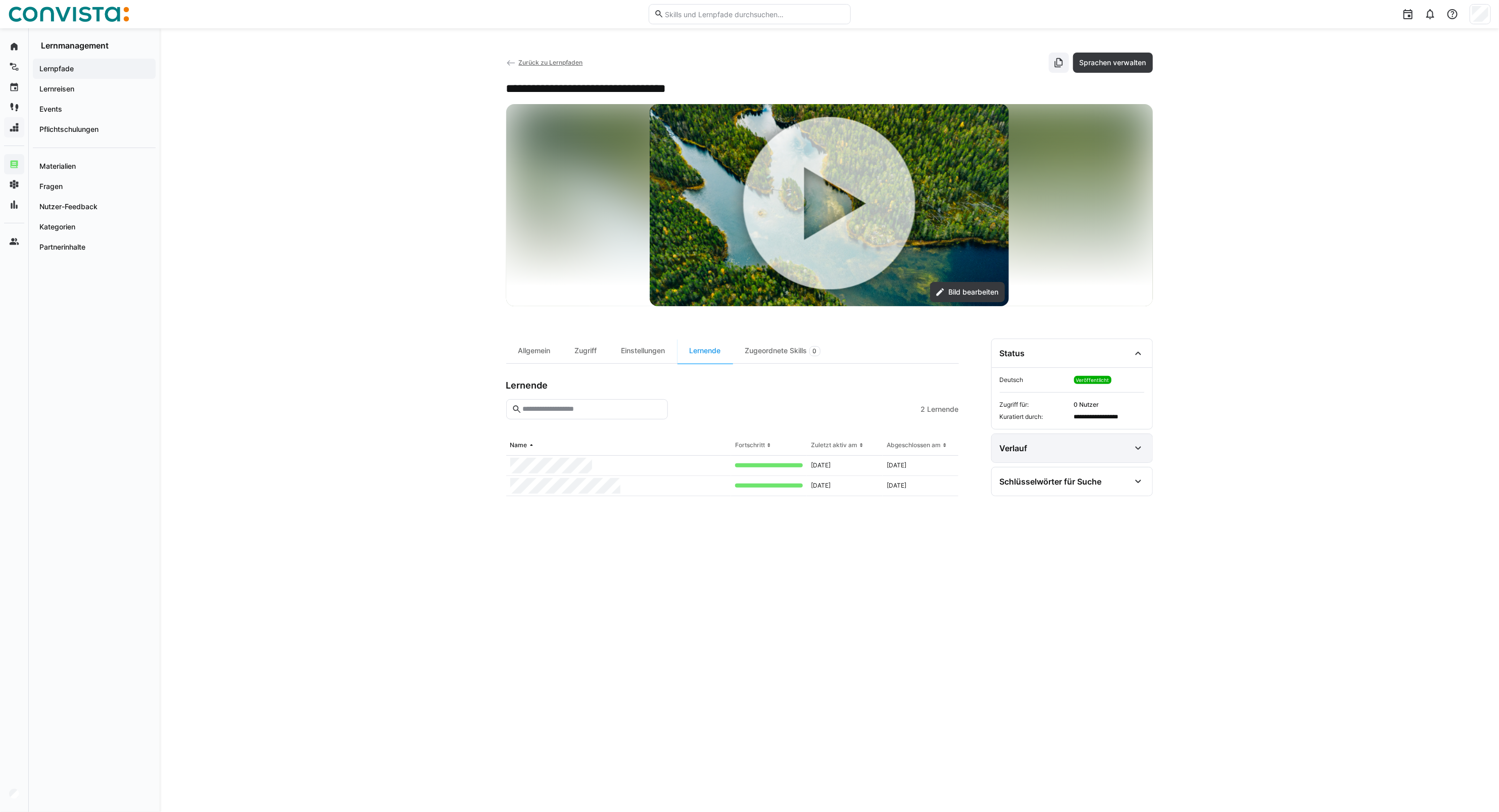
click at [1083, 460] on div "Verlauf" at bounding box center [1072, 449] width 160 height 29
click at [1096, 543] on div "Schlüsselwörter für Suche" at bounding box center [1051, 542] width 102 height 10
click at [1126, 67] on span "Sprachen verwalten" at bounding box center [1113, 62] width 70 height 10
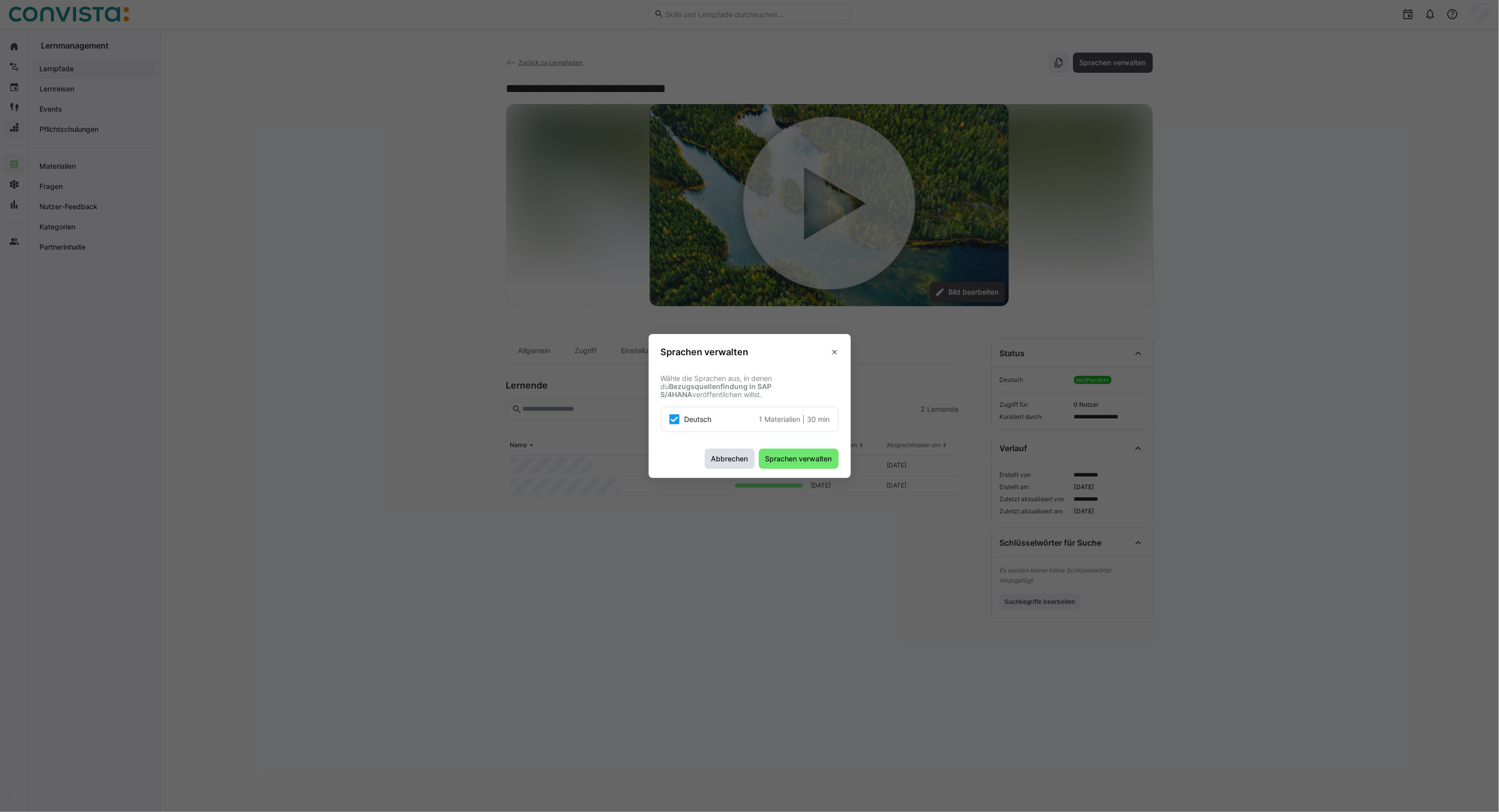
click at [743, 466] on span "Abbrechen" at bounding box center [730, 458] width 50 height 20
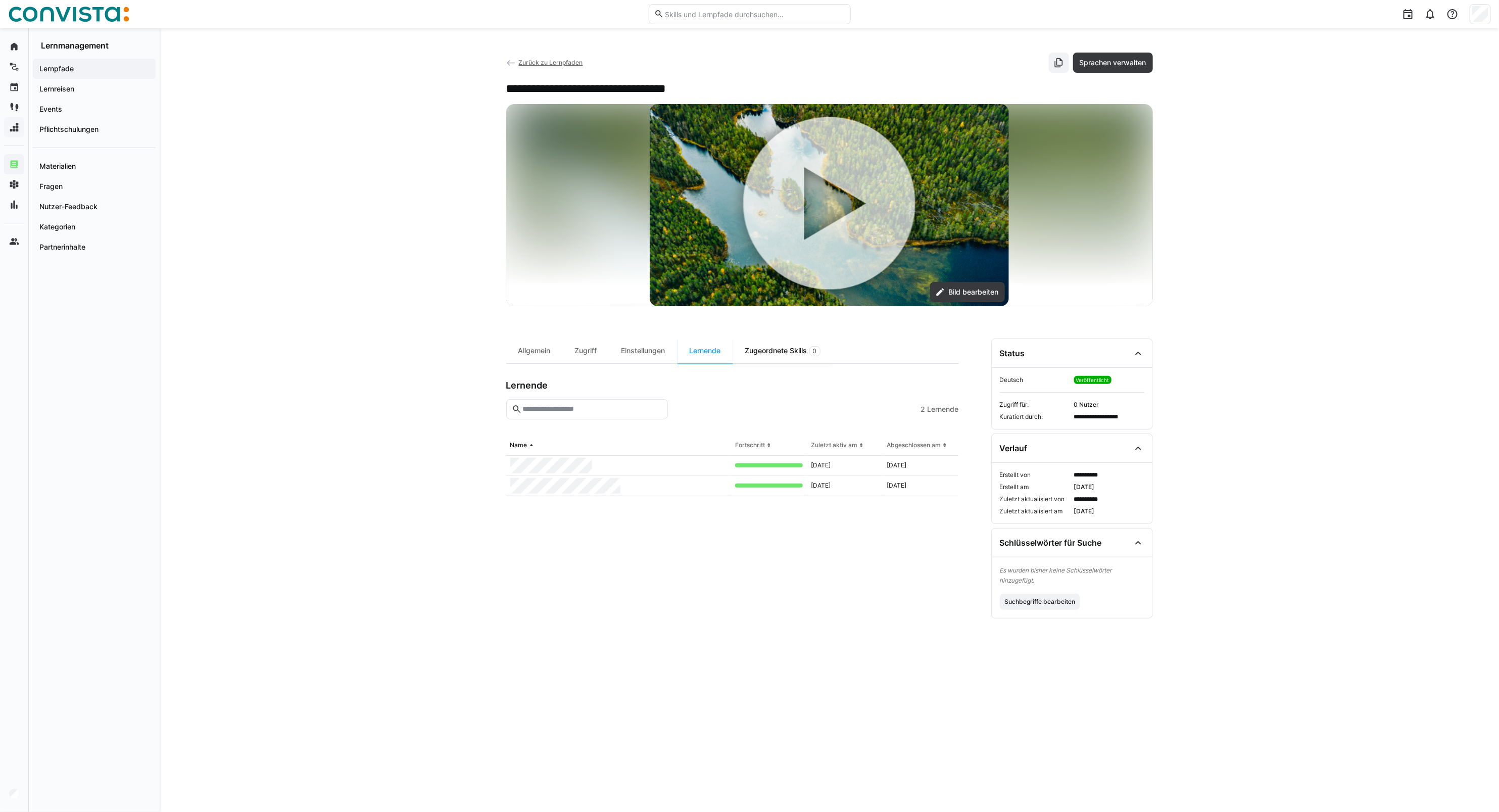
click at [784, 349] on div "Zugeordnete Skills 0" at bounding box center [783, 351] width 99 height 25
click at [522, 355] on div "Allgemein" at bounding box center [535, 351] width 56 height 25
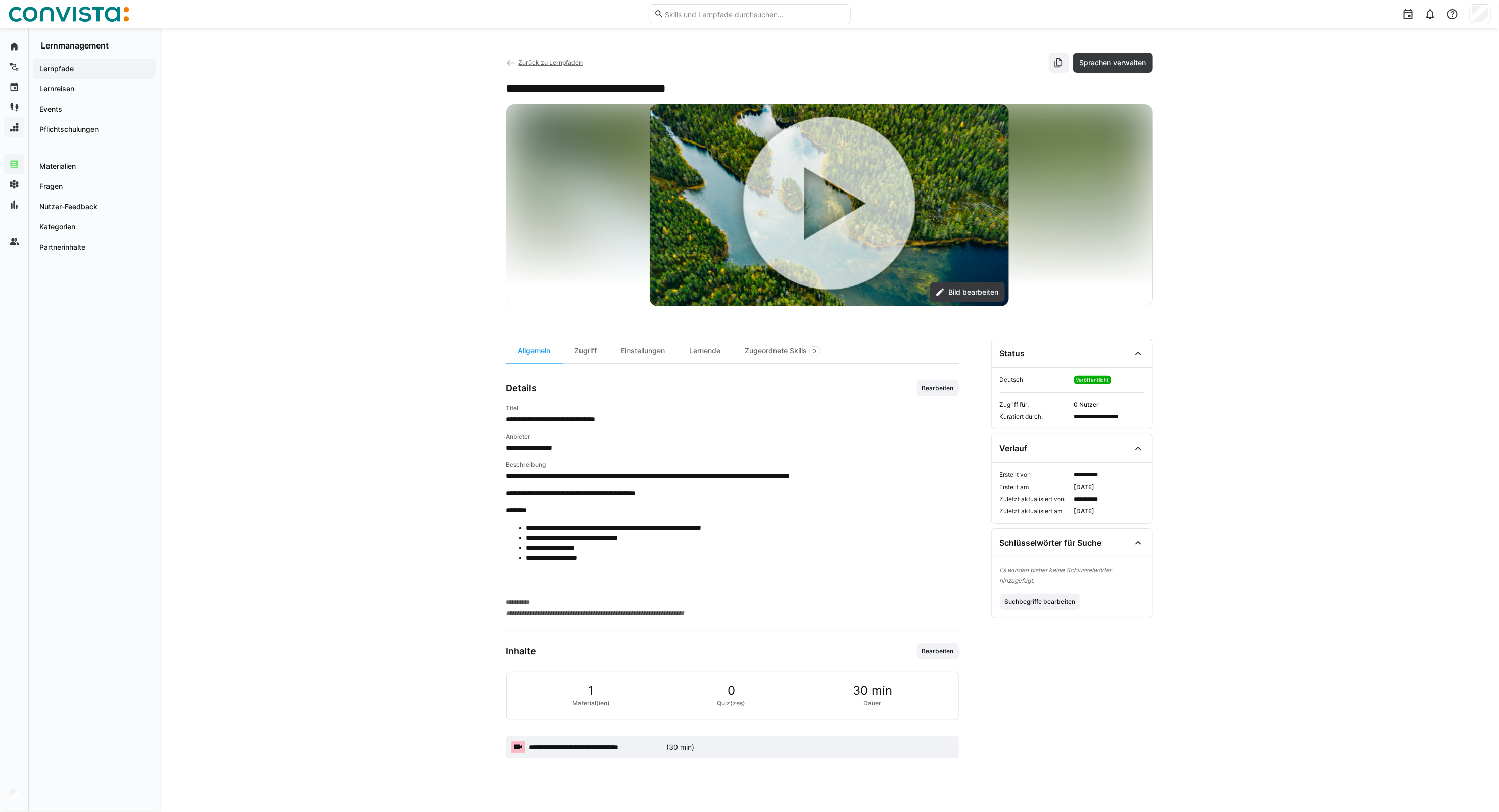
click at [559, 62] on span "Zurück zu Lernpfaden" at bounding box center [550, 62] width 64 height 8
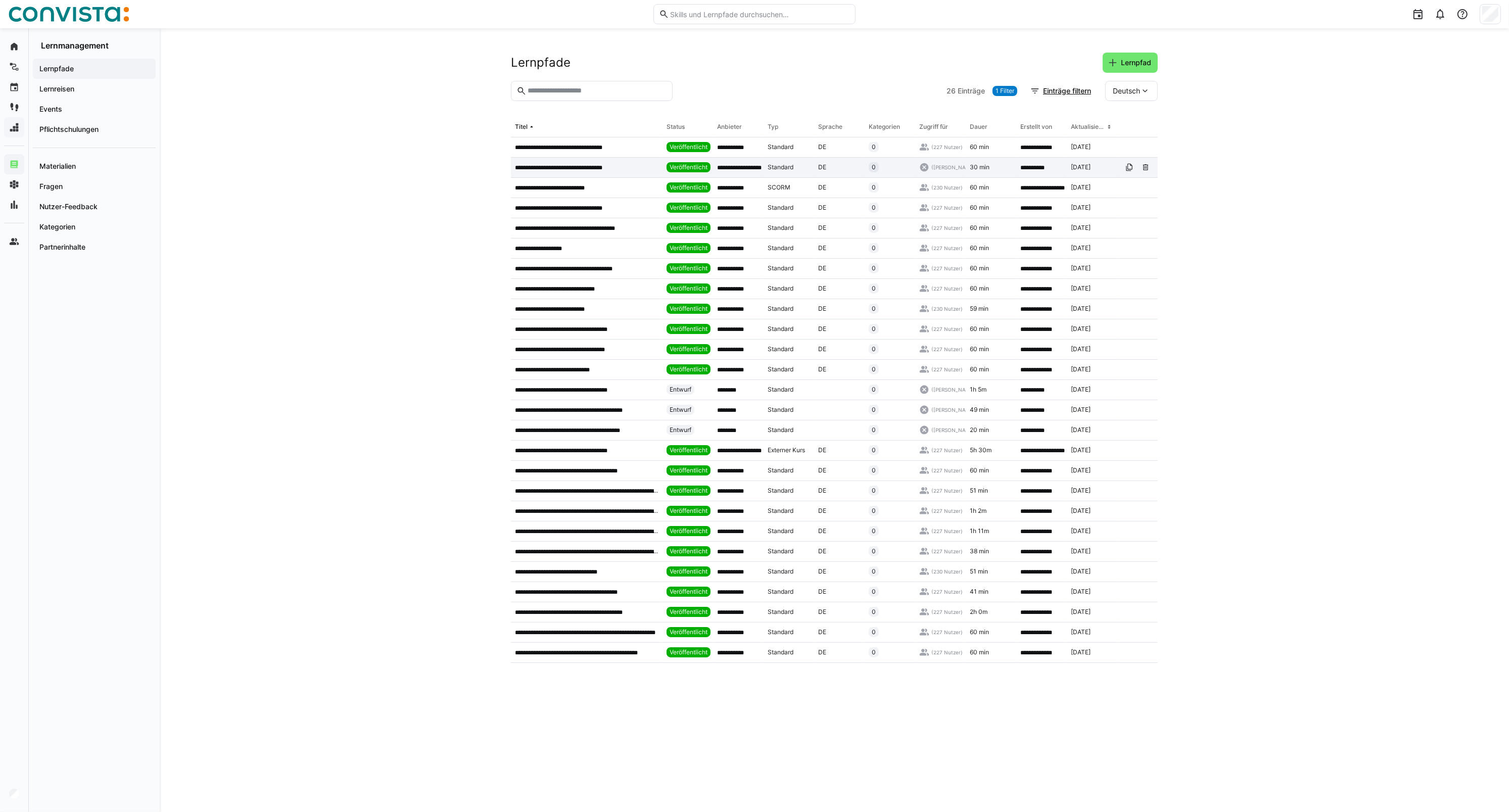
click at [690, 170] on span "Veröffentlicht" at bounding box center [688, 167] width 38 height 8
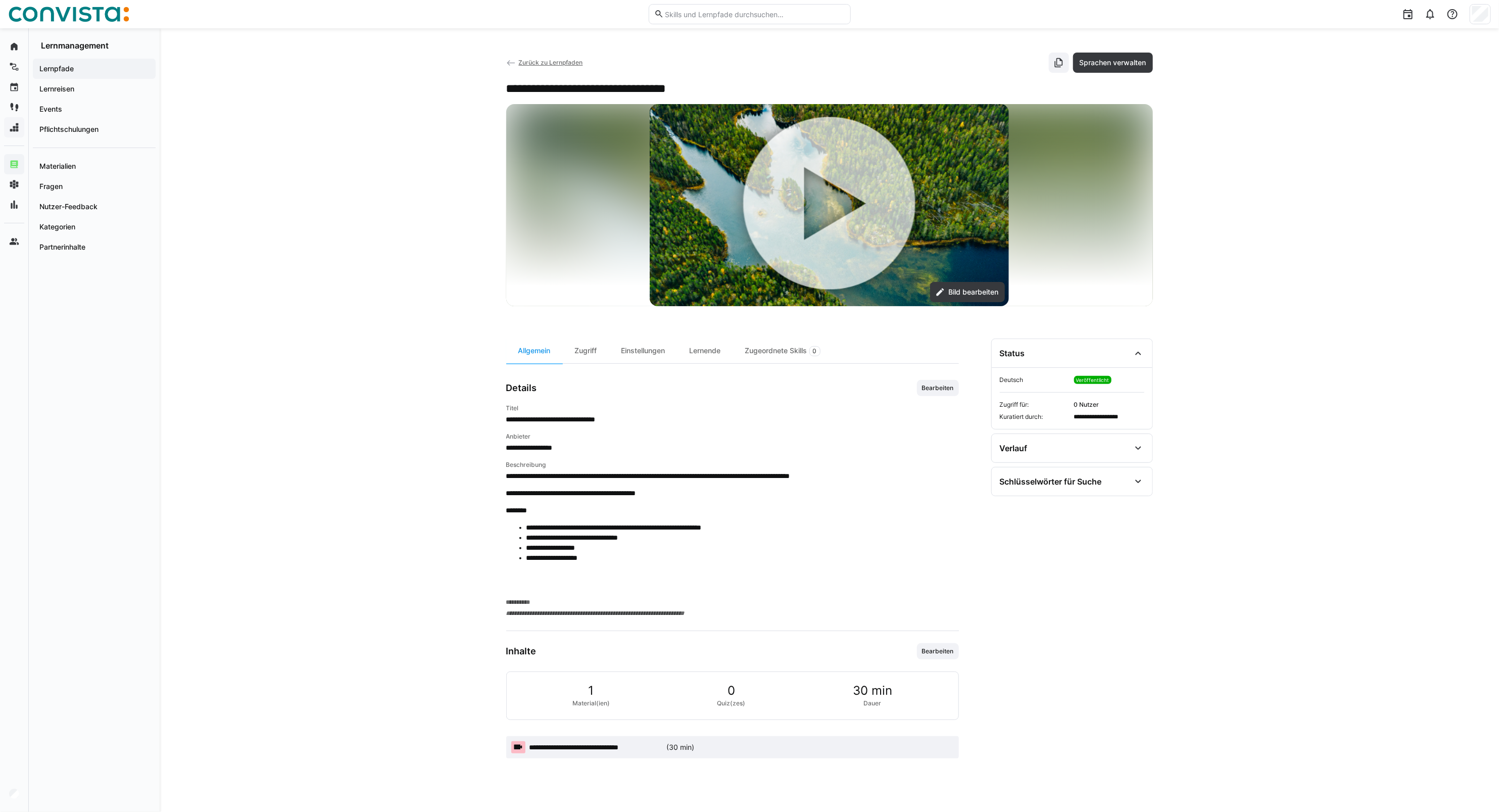
click at [554, 64] on span "Zurück zu Lernpfaden" at bounding box center [550, 62] width 64 height 8
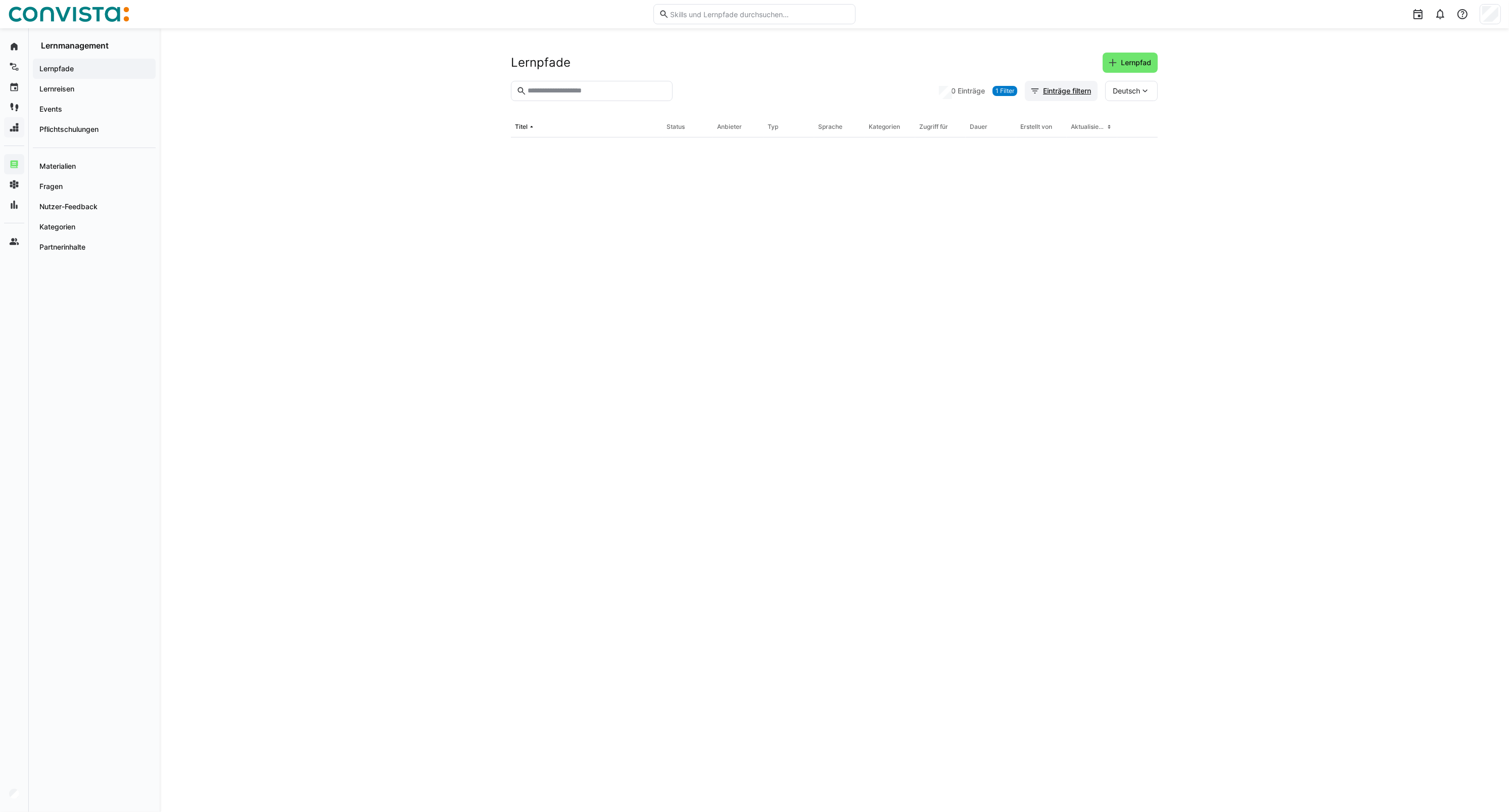
click at [1041, 92] on span "Einträge filtern" at bounding box center [1067, 90] width 51 height 10
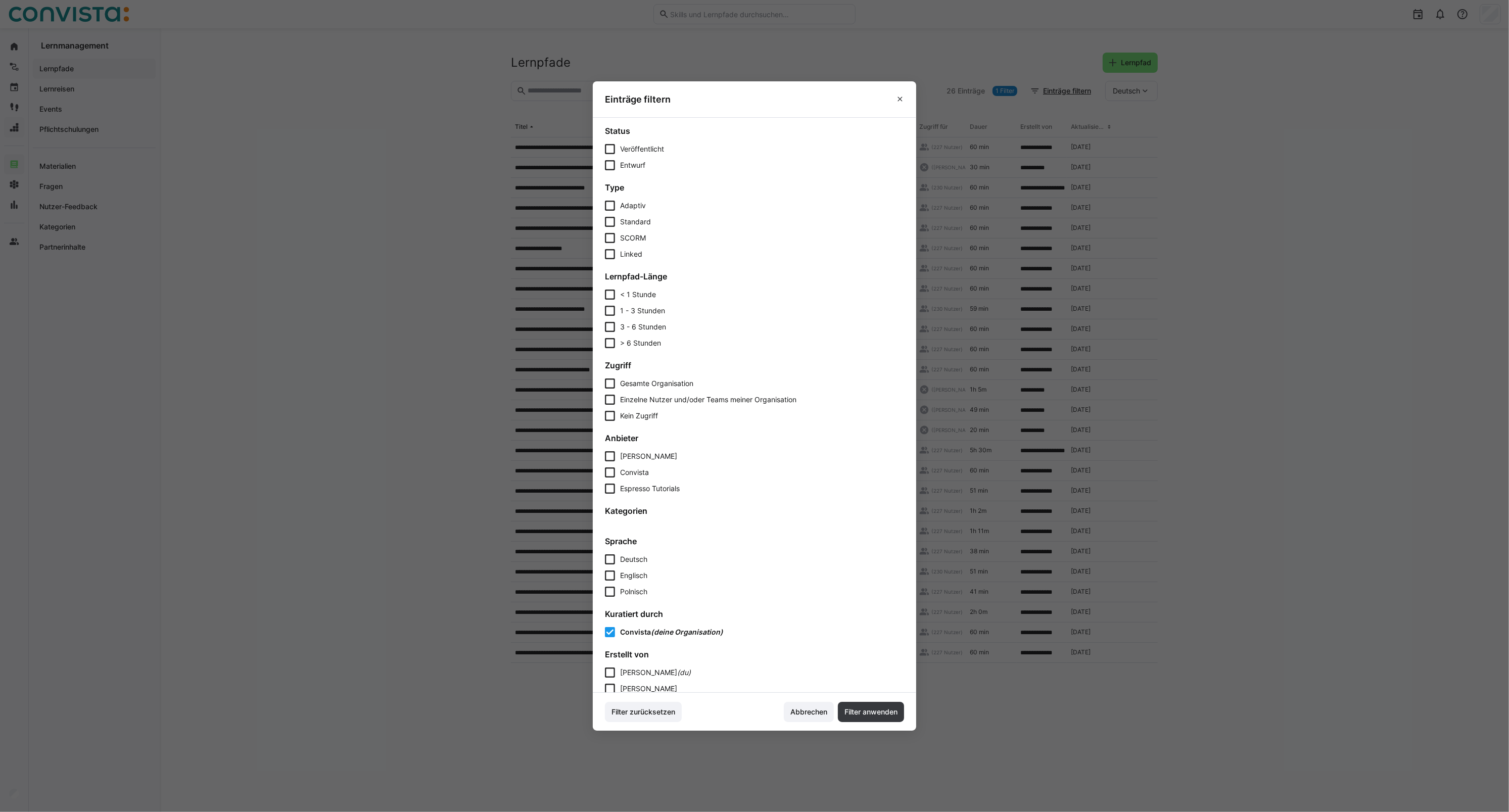
click at [632, 165] on span "Entwurf" at bounding box center [633, 165] width 26 height 10
click at [631, 148] on span "Veröffentlicht" at bounding box center [642, 148] width 44 height 10
click at [631, 163] on span "Entwurf" at bounding box center [634, 165] width 28 height 10
click at [861, 709] on span "Filter anwenden" at bounding box center [871, 711] width 56 height 10
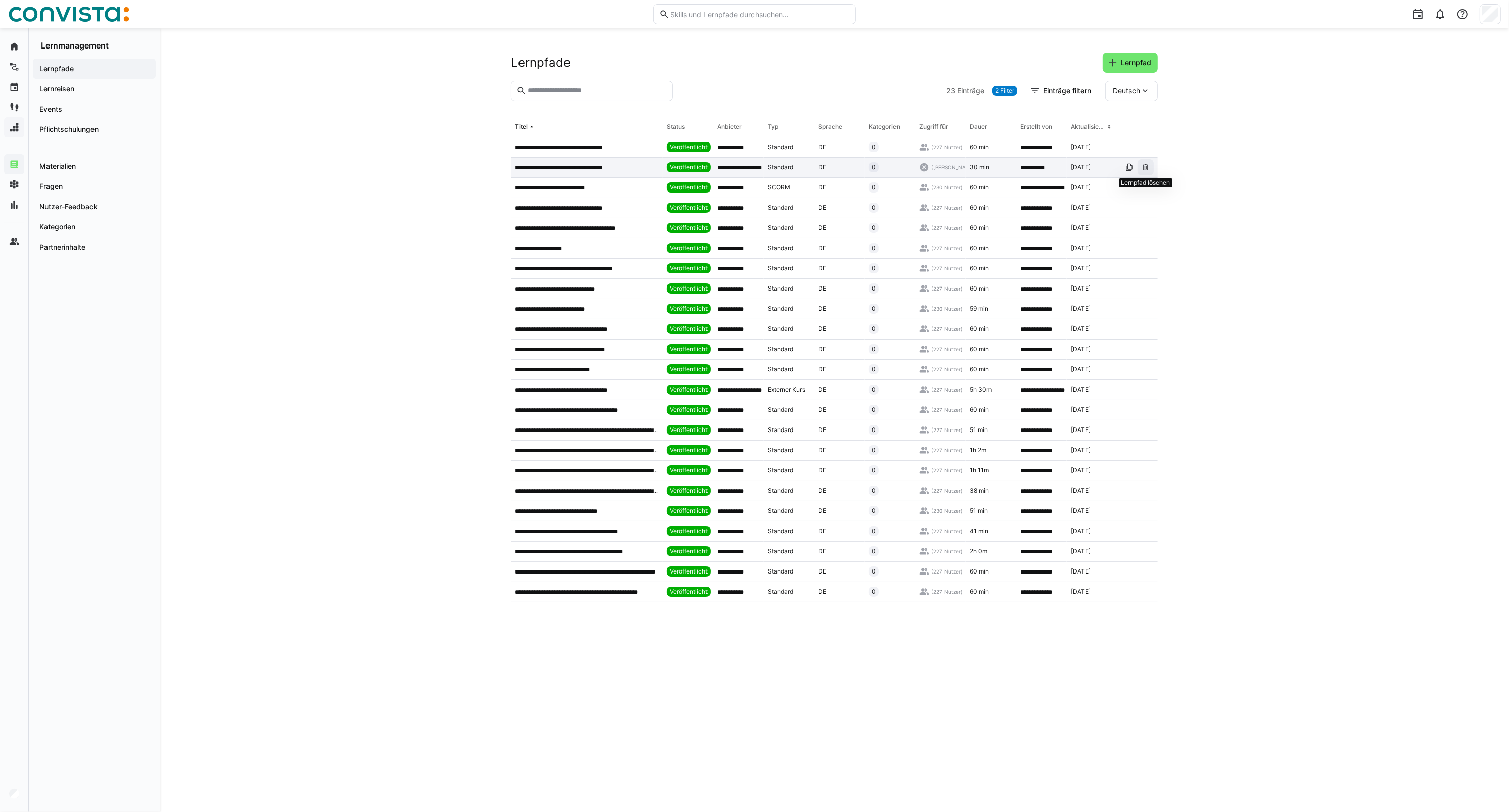
click at [1149, 170] on eds-icon at bounding box center [1145, 167] width 8 height 8
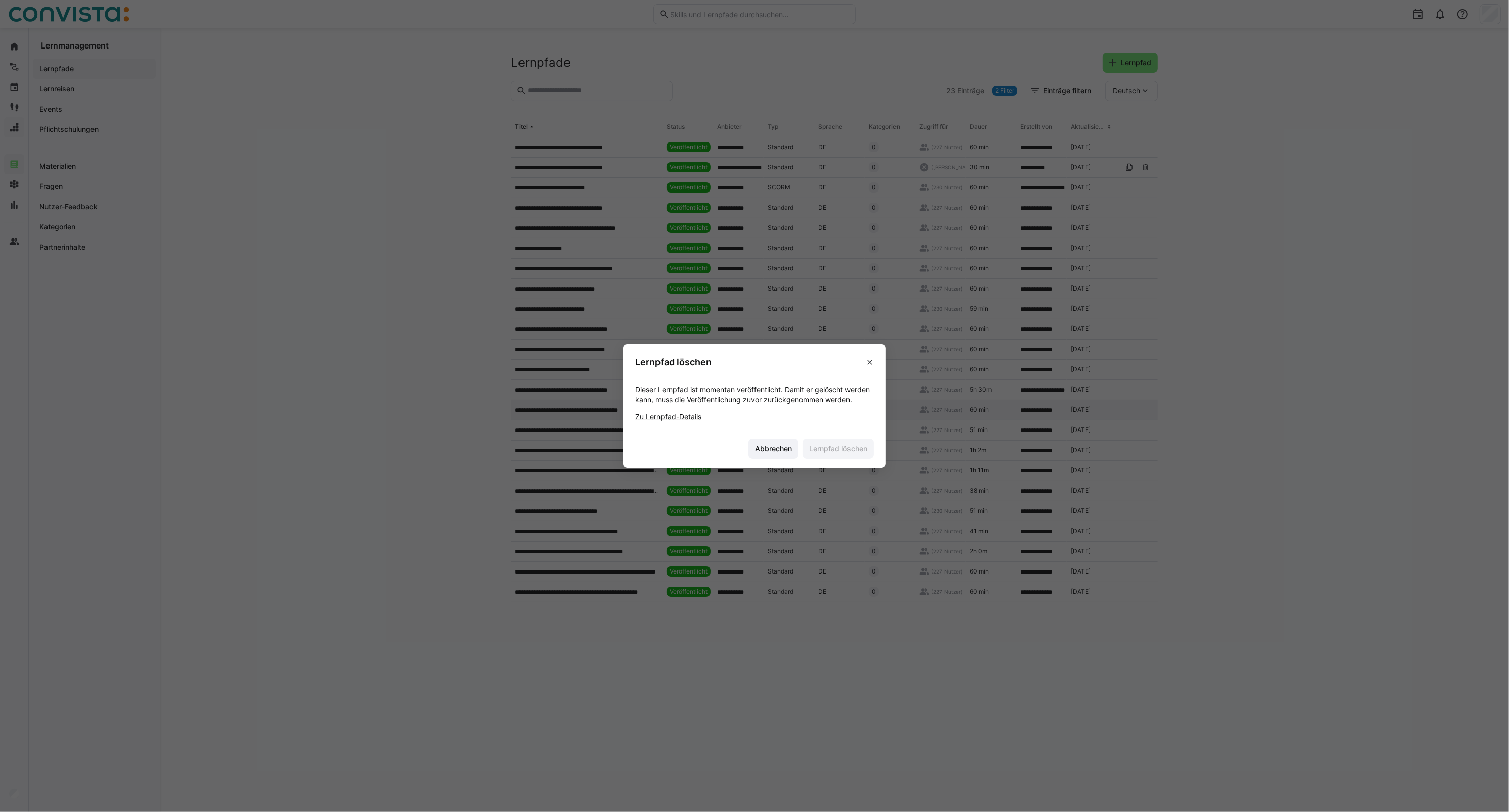
click at [683, 417] on link "Zu Lernpfad-Details" at bounding box center [669, 416] width 66 height 8
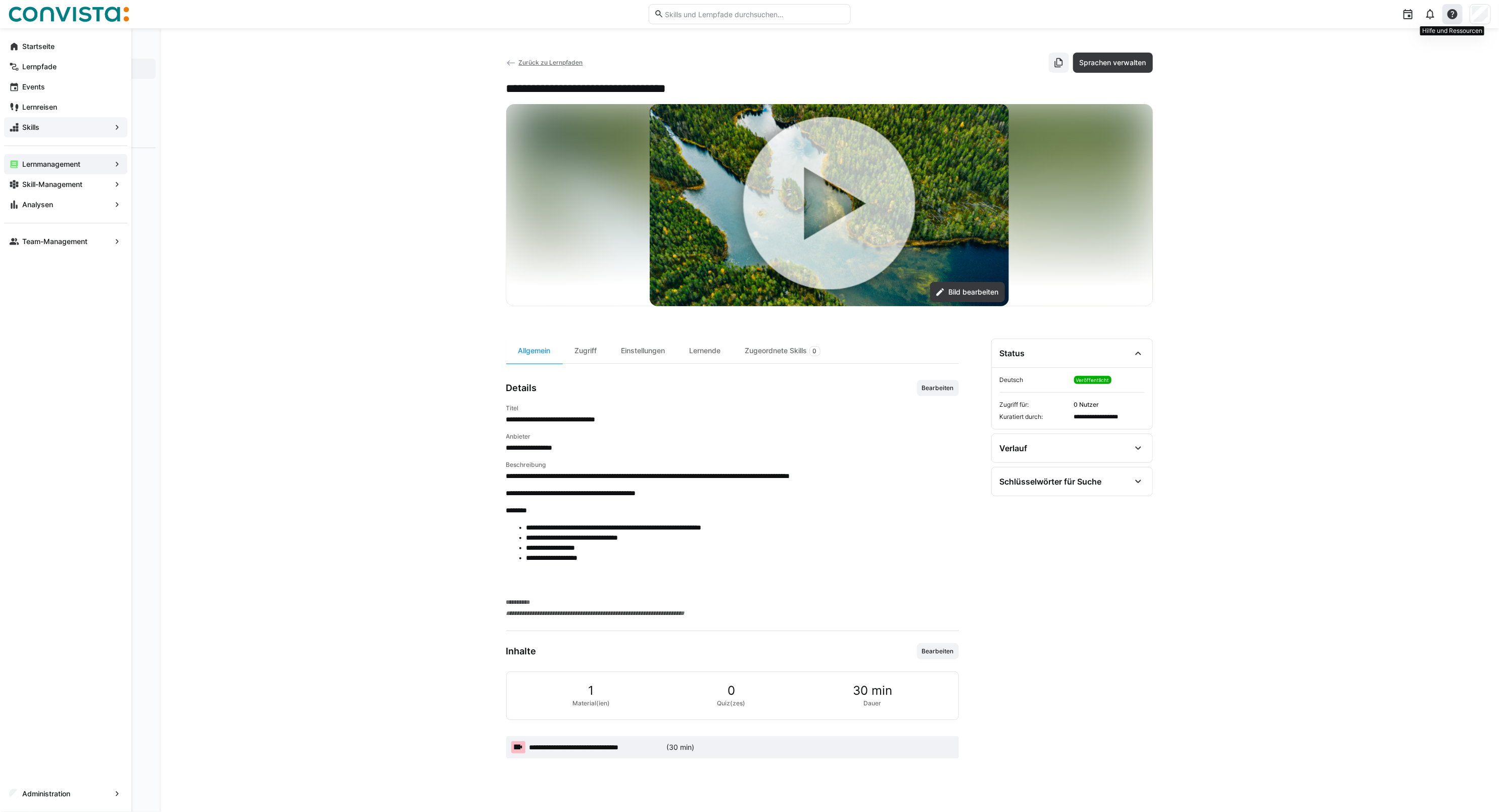
click at [1457, 17] on eds-icon at bounding box center [1453, 14] width 12 height 12
click at [1419, 67] on span "Eine Frage stellen" at bounding box center [1412, 62] width 101 height 21
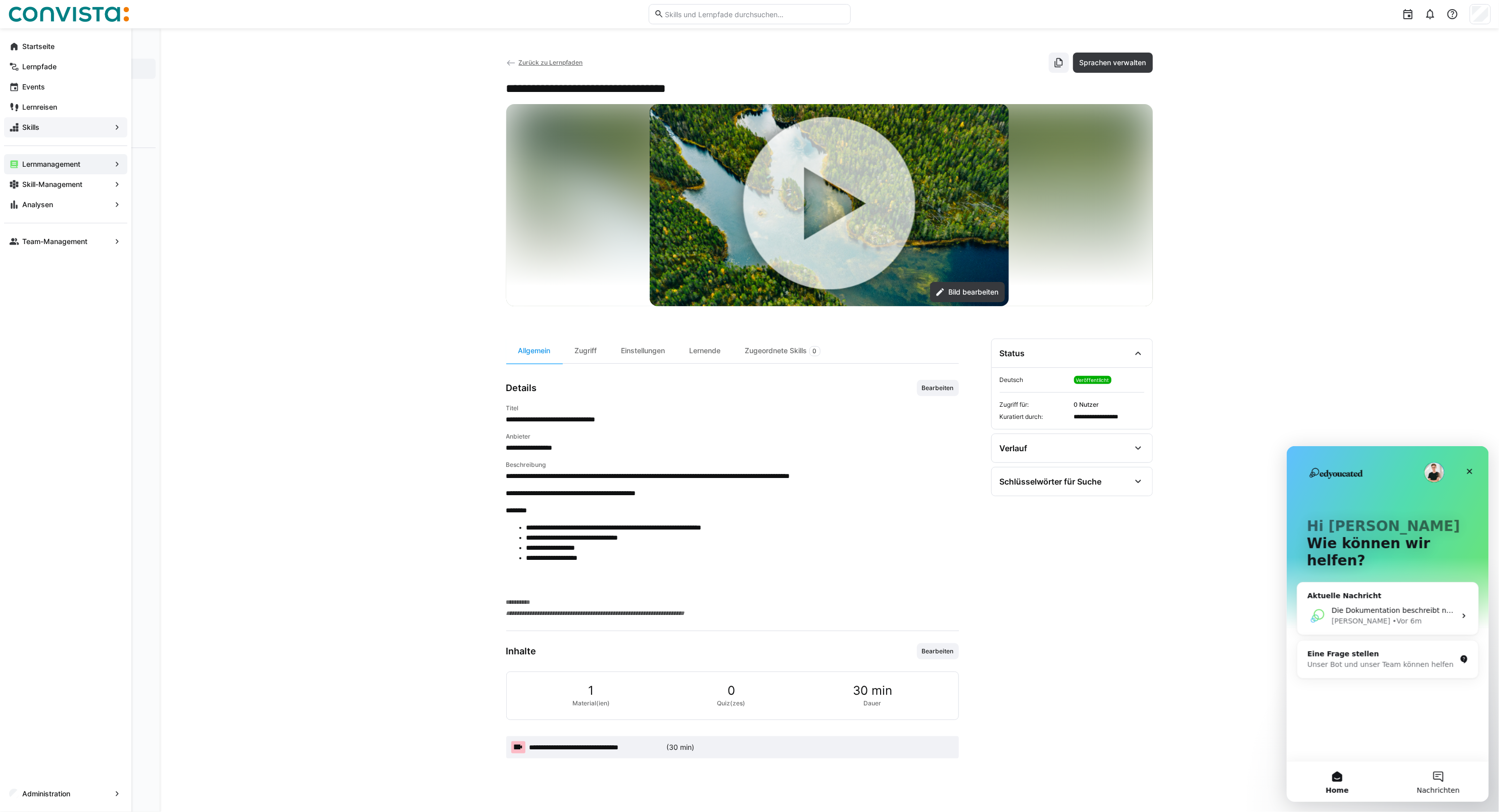
click at [1447, 775] on button "Nachrichten" at bounding box center [1438, 781] width 101 height 41
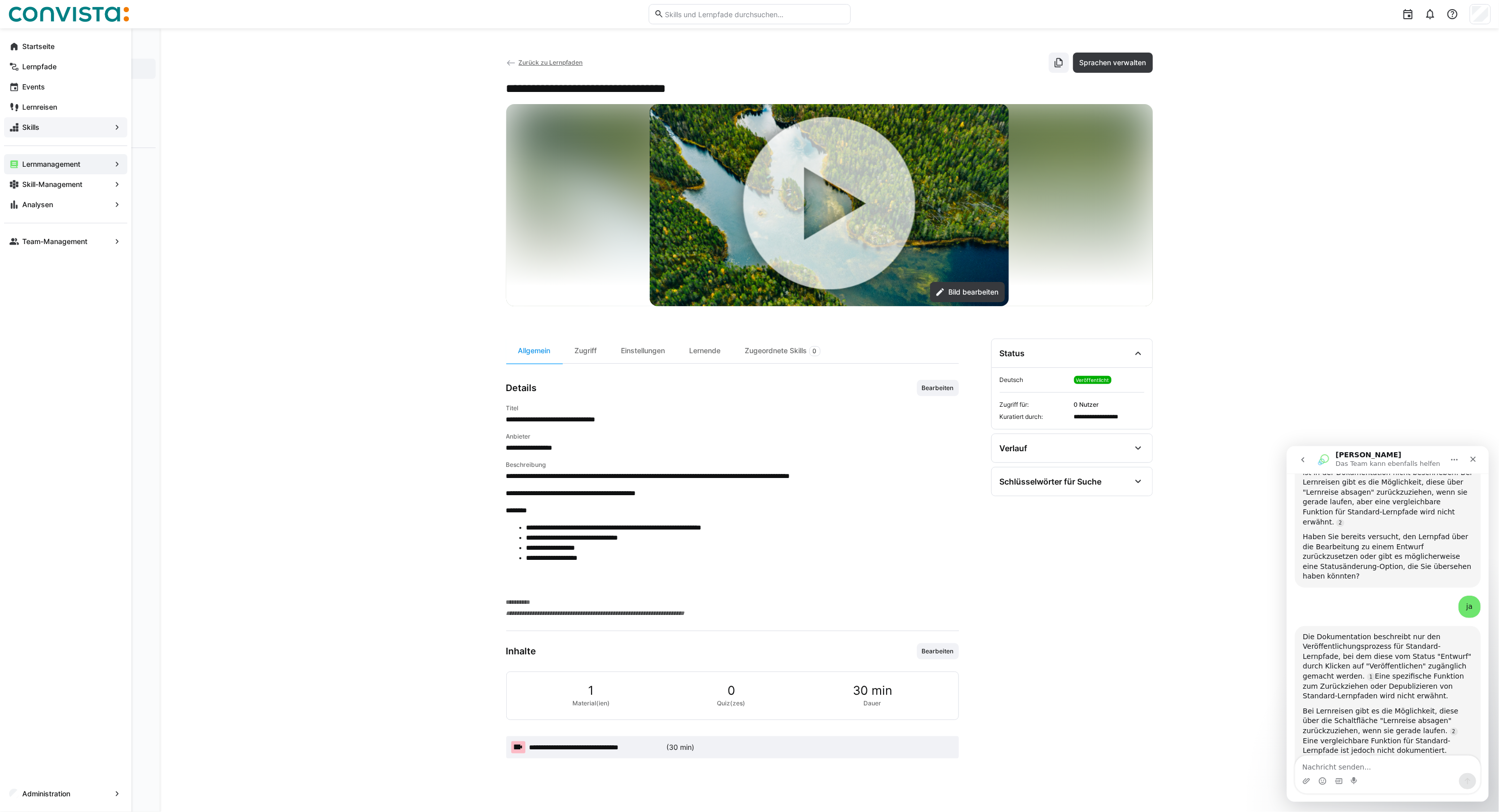
scroll to position [631, 0]
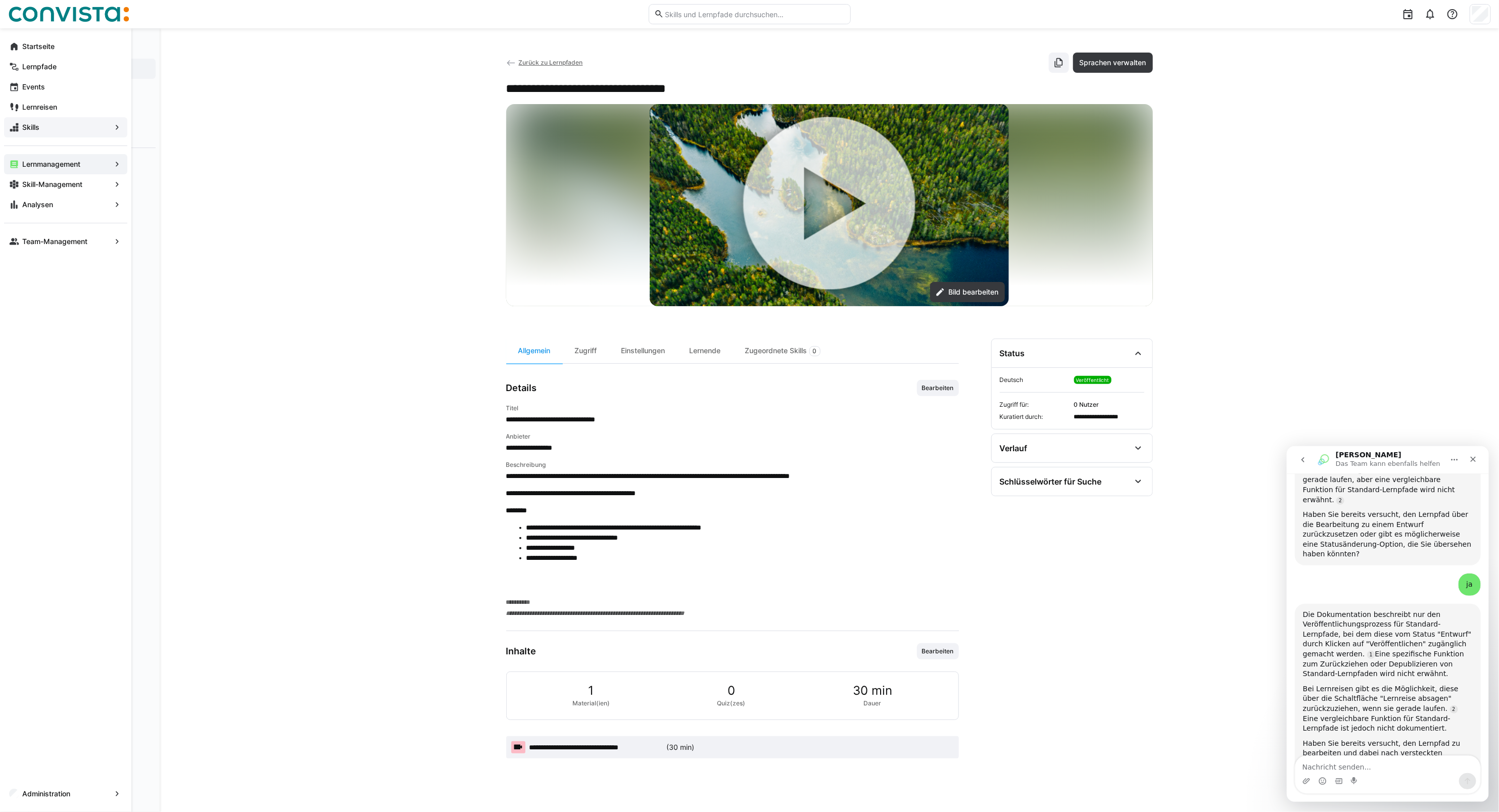
click at [1355, 768] on textarea "Nachricht senden..." at bounding box center [1388, 763] width 185 height 17
type textarea "Kannst du mir weiterhelfen, wie ich den lernpfad aus der Veröffentlichung zurüc…"
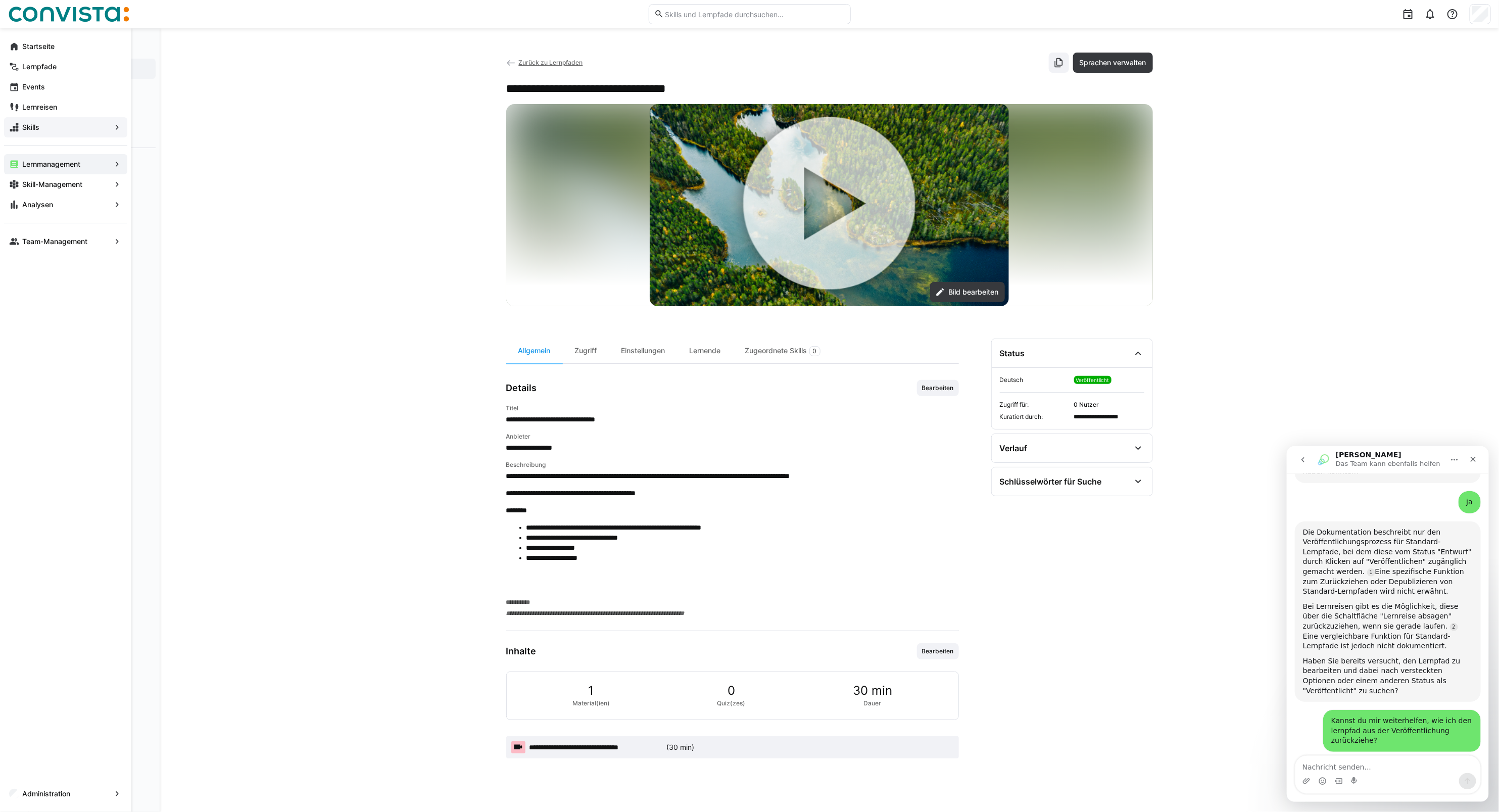
scroll to position [761, 0]
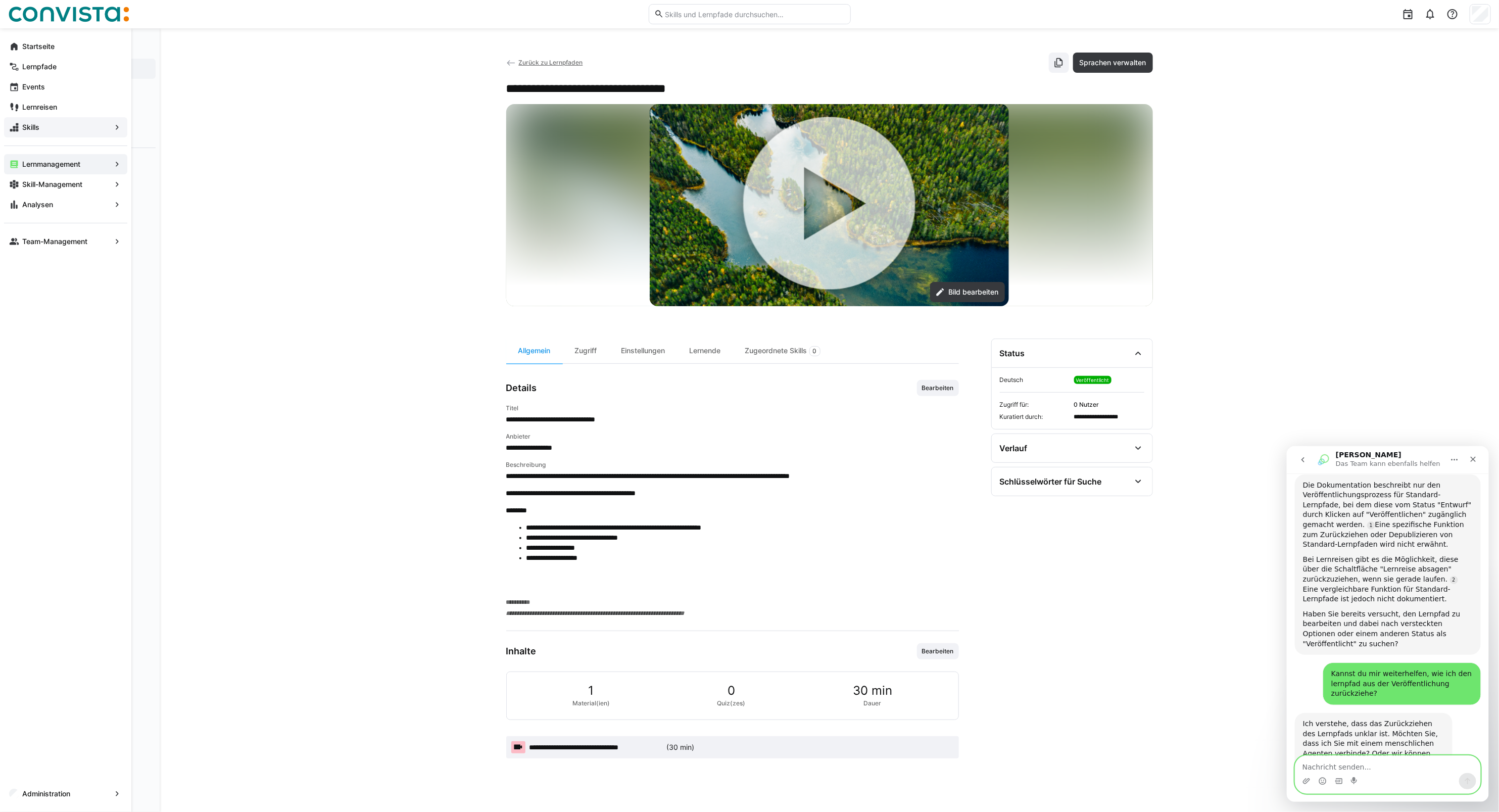
click at [1336, 764] on textarea "Nachricht senden..." at bounding box center [1388, 763] width 185 height 17
type textarea "Ja gerne mit einem Agenten, danke!"
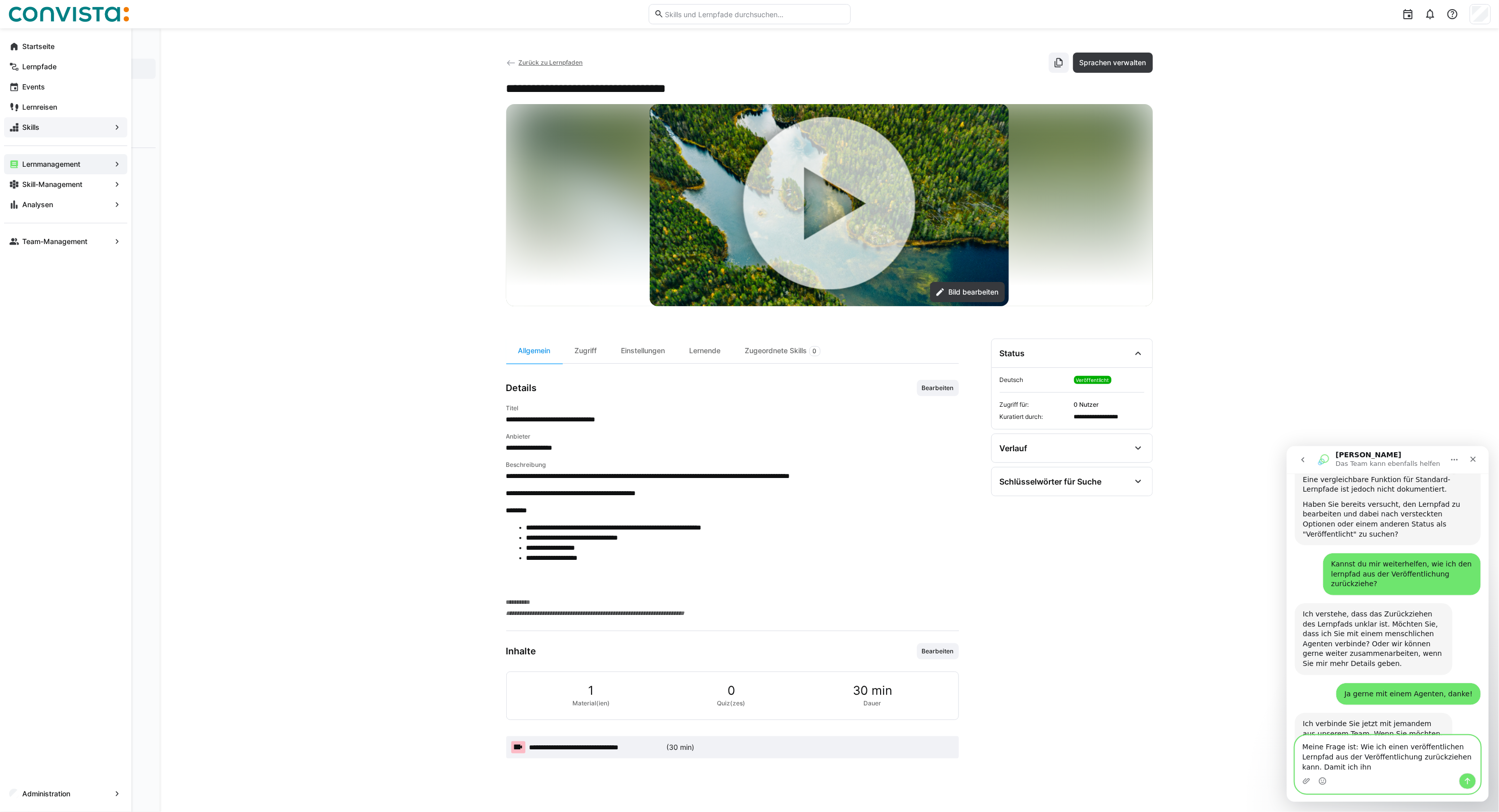
scroll to position [880, 0]
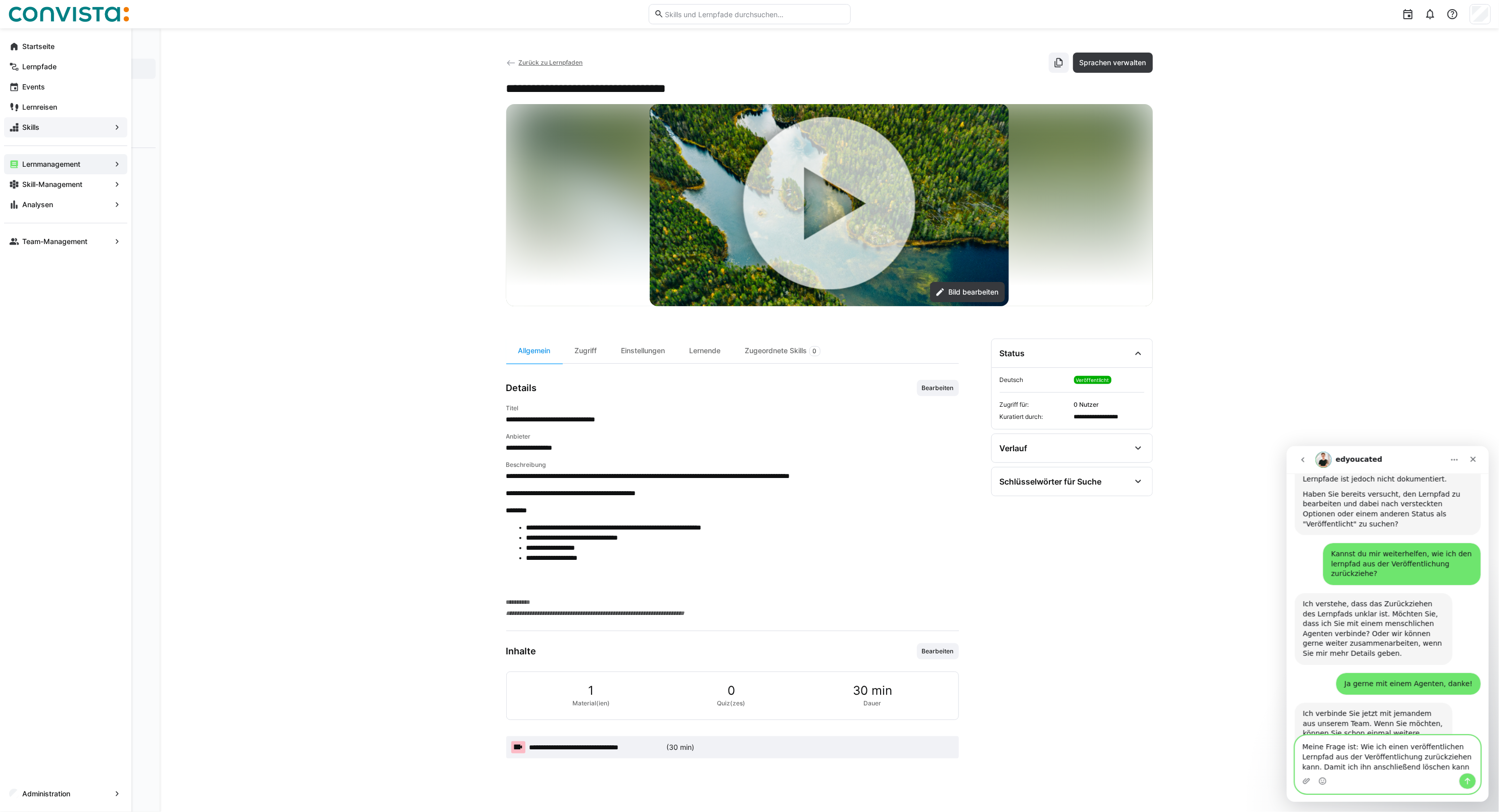
type textarea "Meine Frage ist: Wie ich einen veröffentlichen Lernpfad aus der Veröffentlichun…"
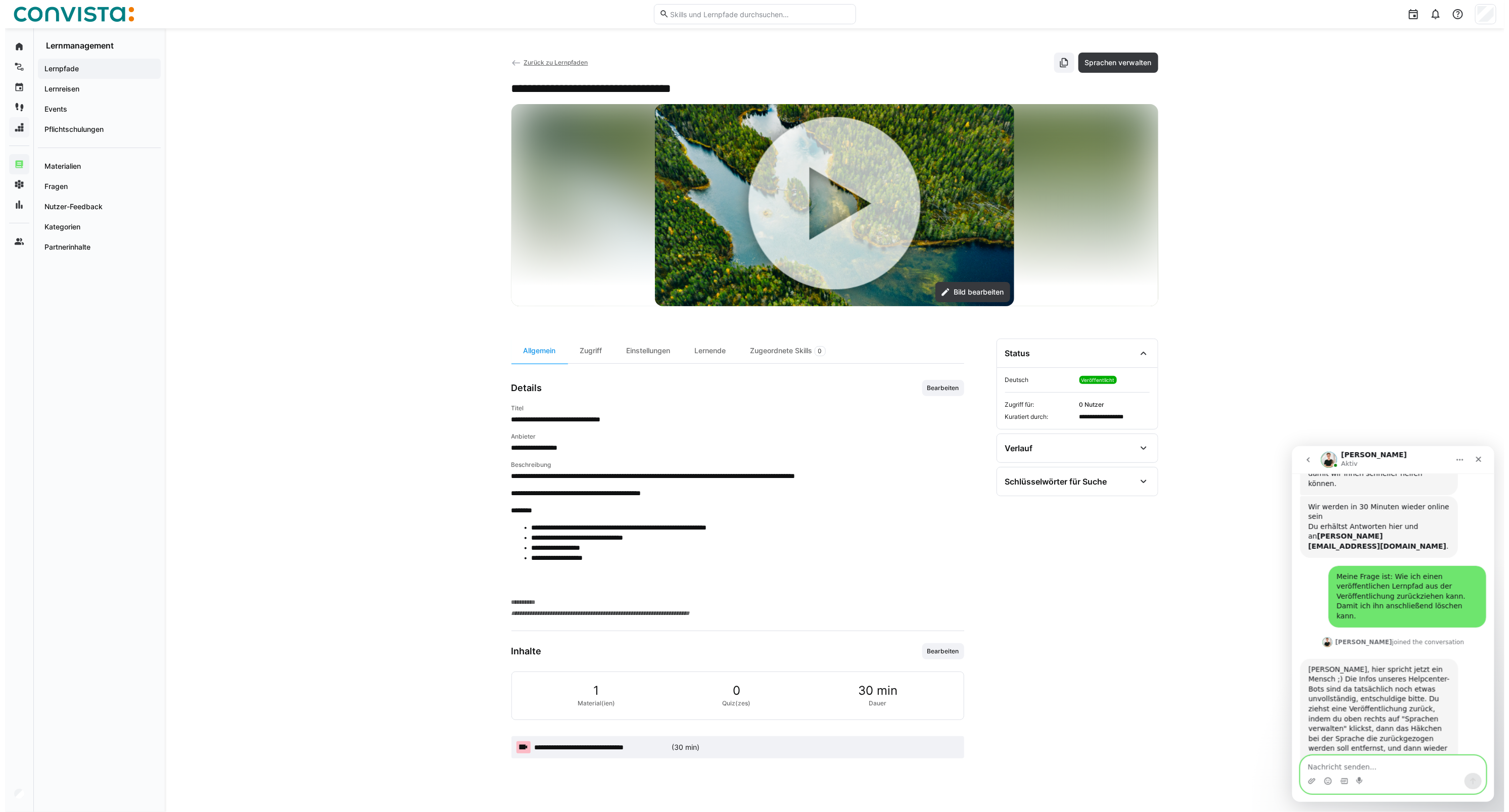
scroll to position [1188, 0]
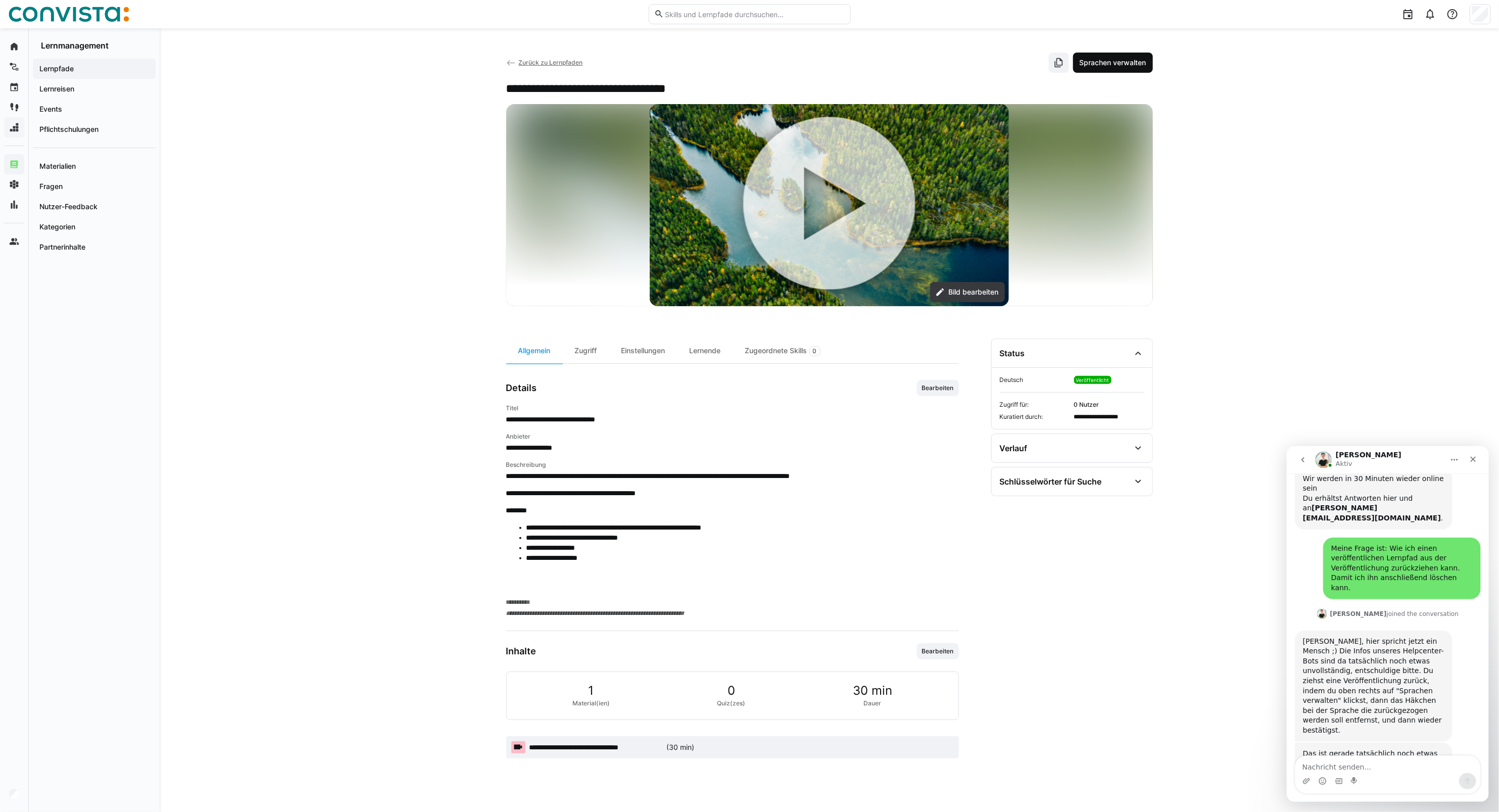
click at [1123, 65] on span "Sprachen verwalten" at bounding box center [1113, 62] width 70 height 10
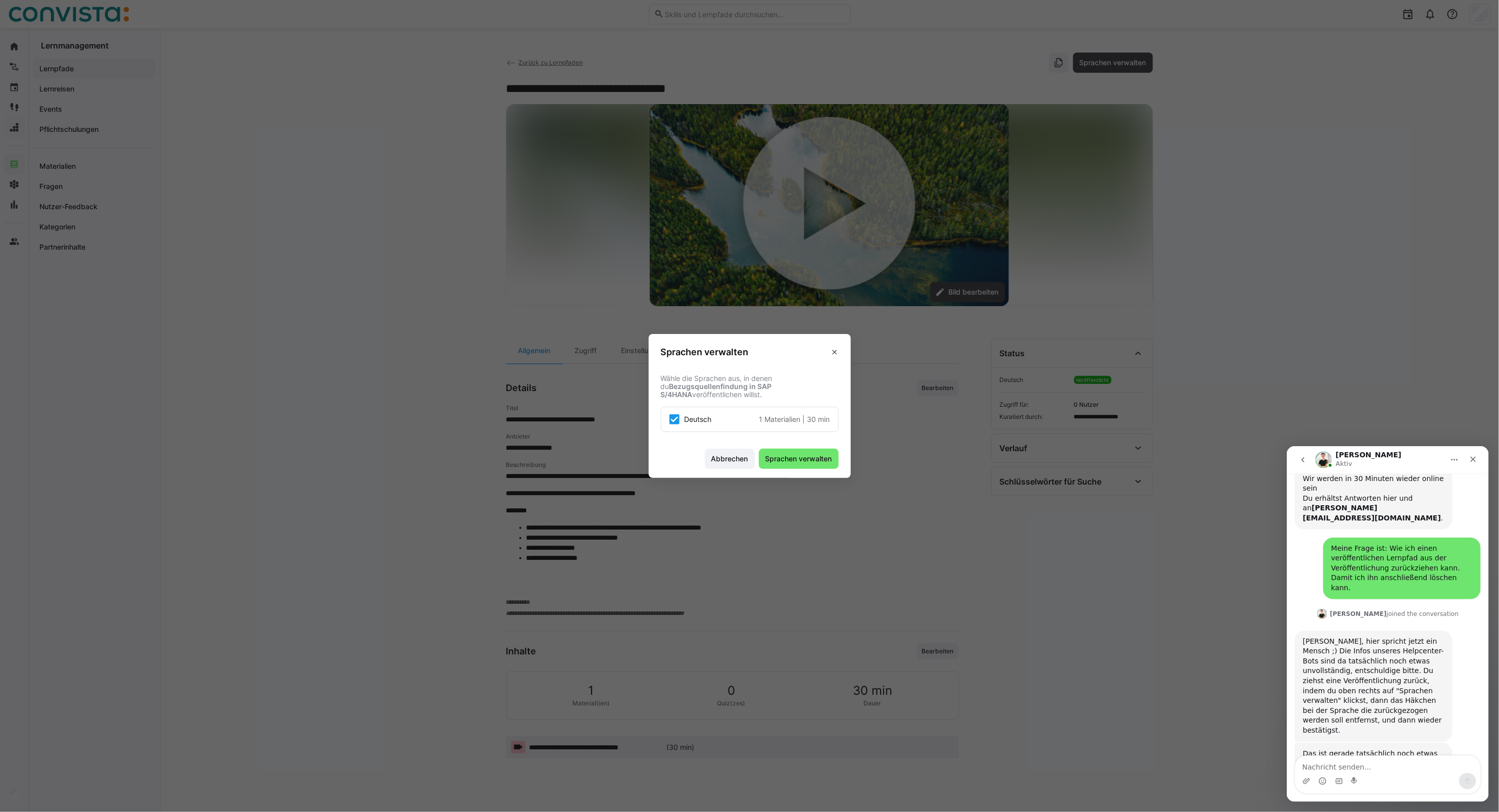
click at [678, 421] on icon at bounding box center [674, 418] width 10 height 10
click at [798, 458] on span "Sprachen verwalten" at bounding box center [799, 458] width 70 height 10
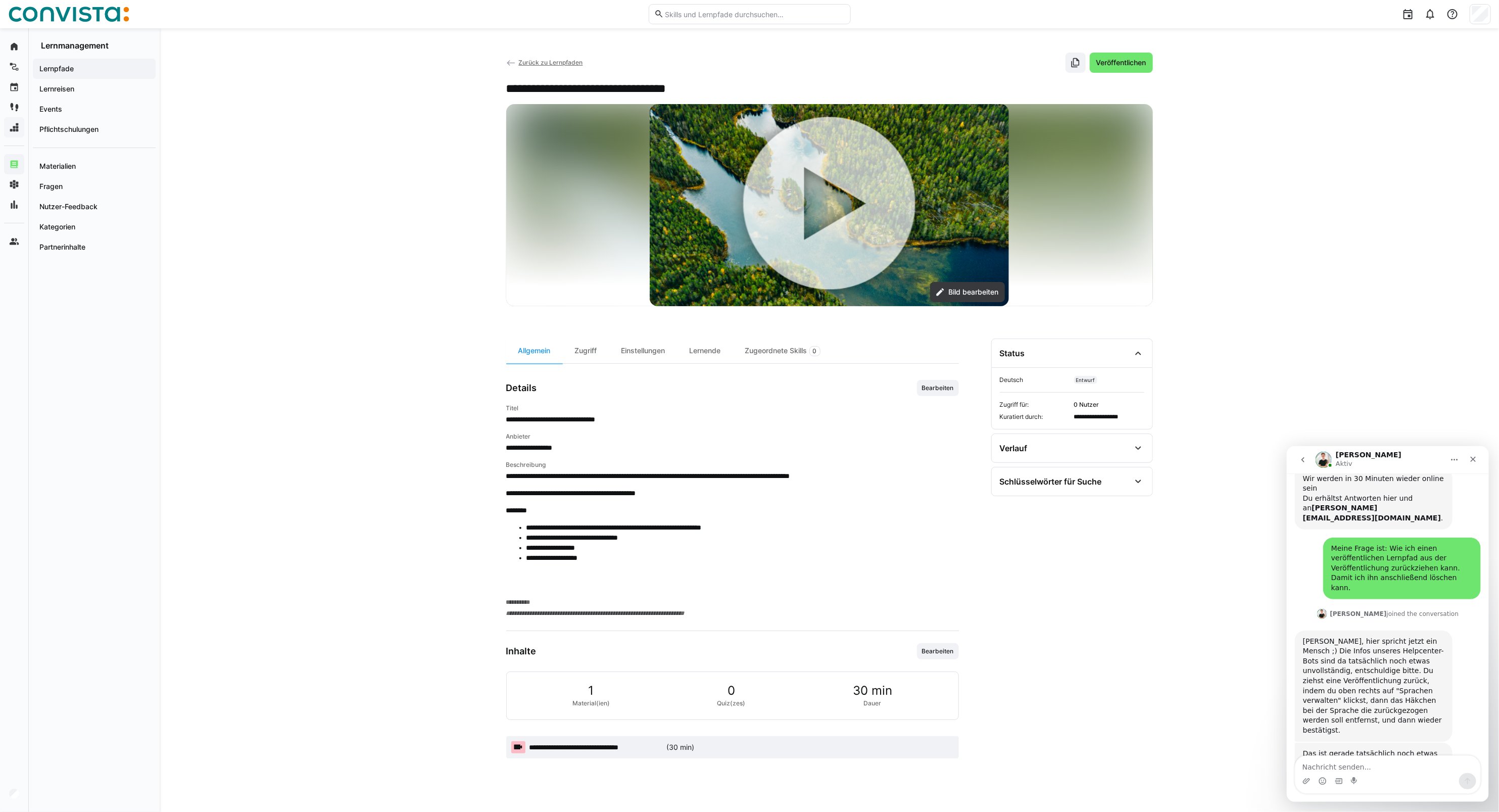
click at [547, 61] on span "Zurück zu Lernpfaden" at bounding box center [550, 62] width 64 height 8
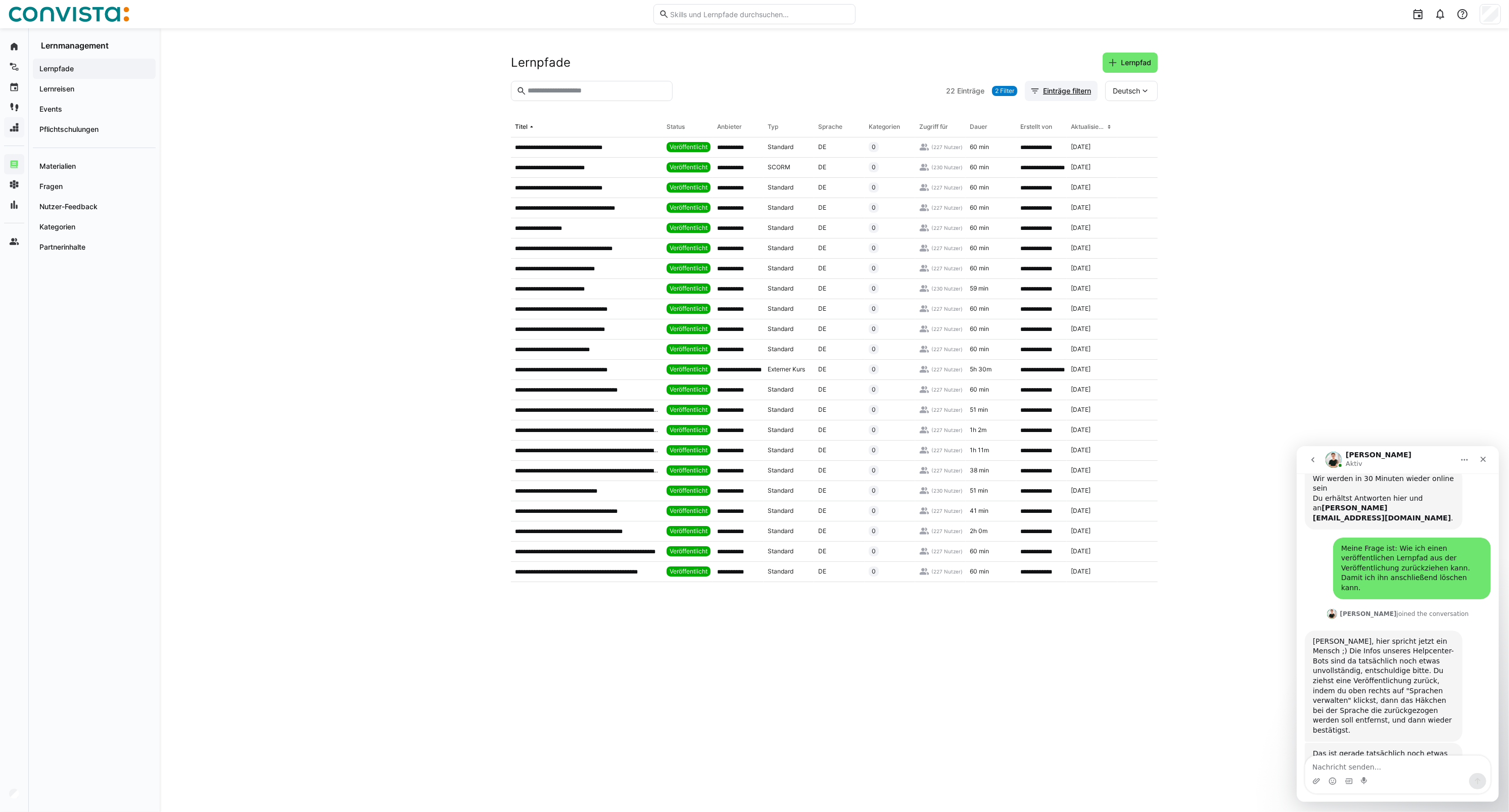
click at [1056, 93] on span "Einträge filtern" at bounding box center [1067, 90] width 51 height 10
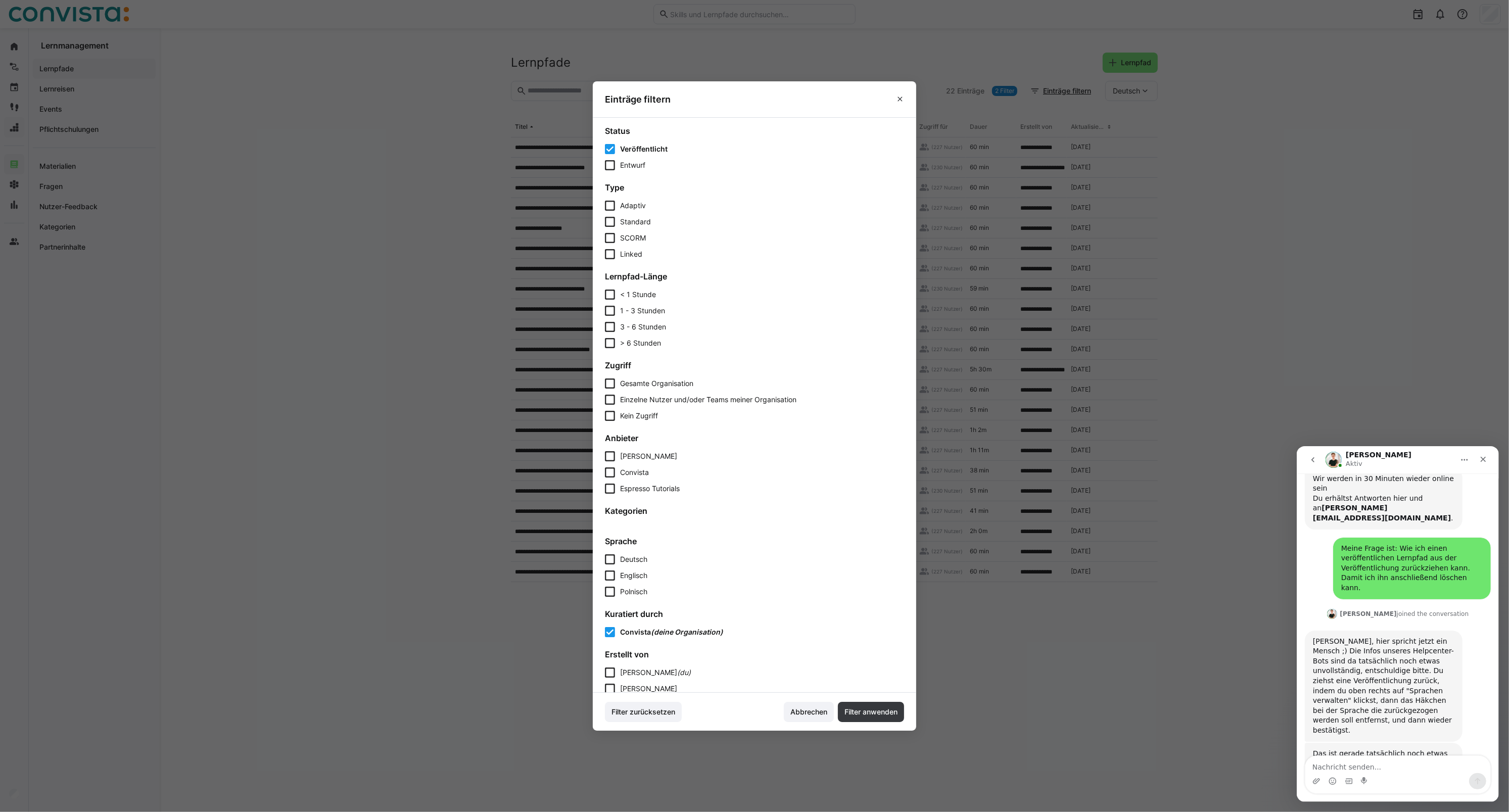
click at [631, 147] on span "Veröffentlicht" at bounding box center [644, 148] width 47 height 10
click at [625, 160] on span "Entwurf" at bounding box center [633, 165] width 26 height 10
click at [869, 705] on span "Filter anwenden" at bounding box center [871, 711] width 66 height 20
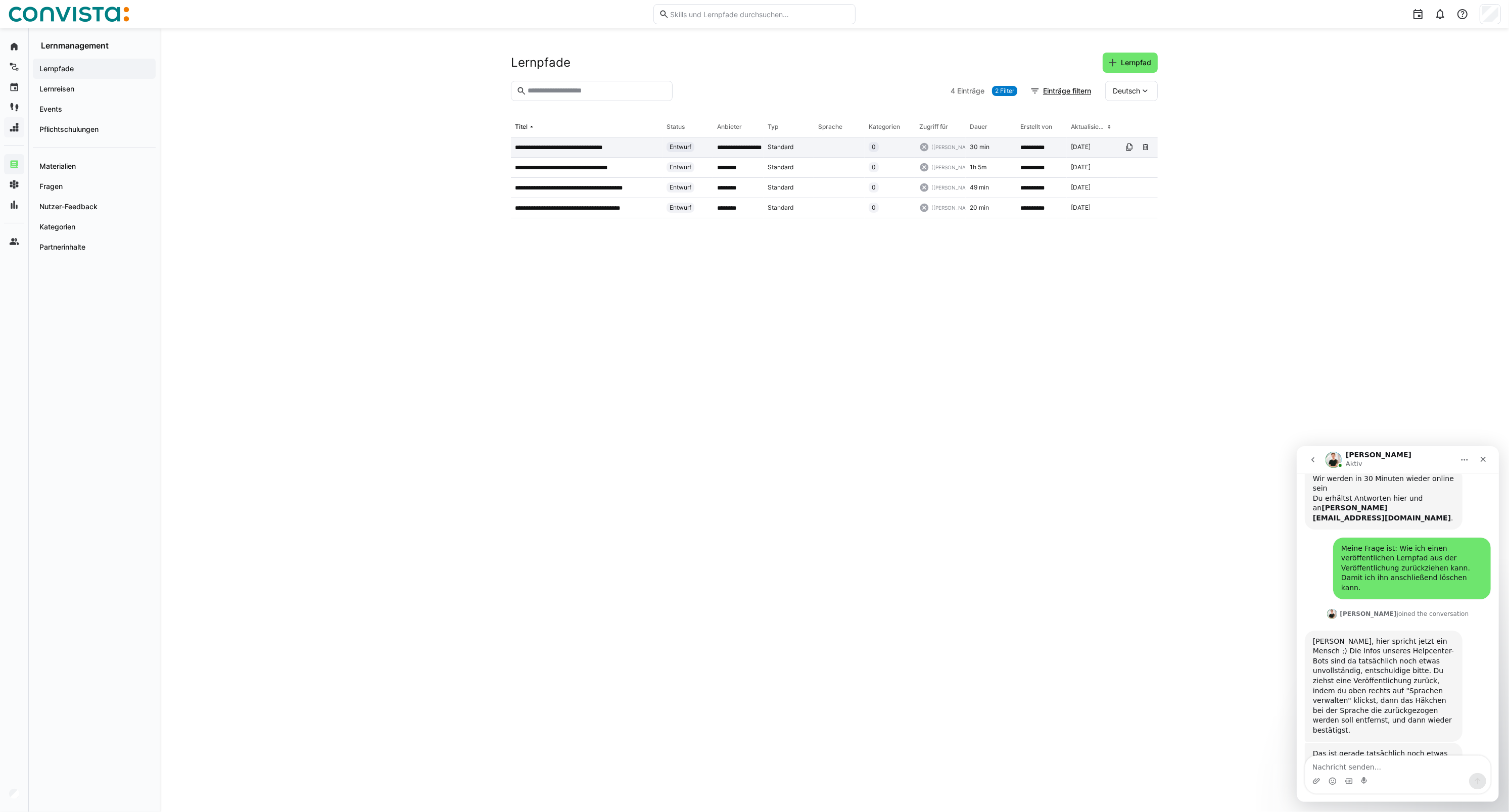
click at [590, 149] on p "**********" at bounding box center [572, 147] width 114 height 8
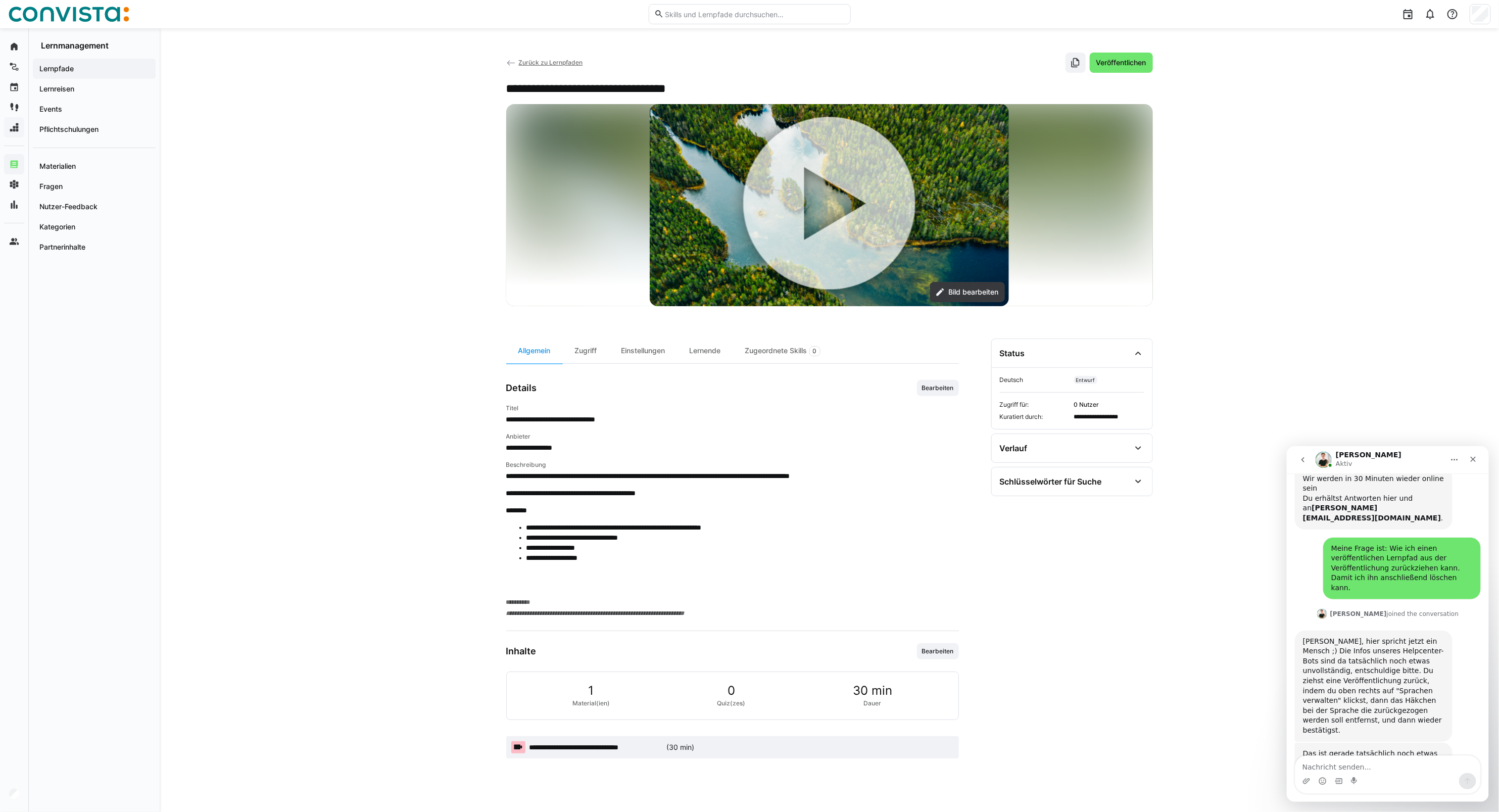
click at [529, 66] on app-back-navigation "Zurück zu Lernpfaden" at bounding box center [545, 62] width 77 height 11
click at [531, 62] on span "Zurück zu Lernpfaden" at bounding box center [550, 62] width 64 height 8
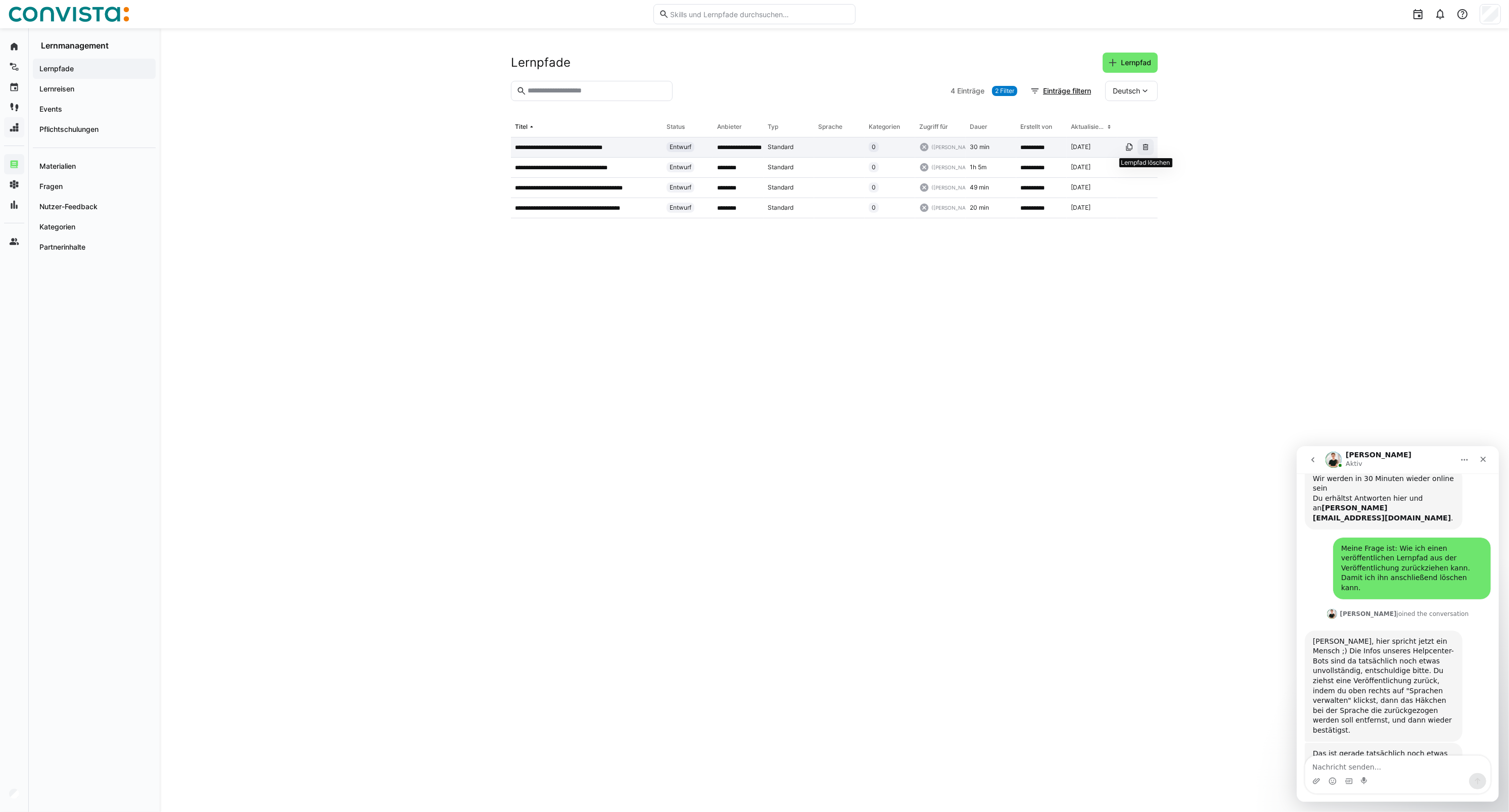
click at [1151, 149] on span at bounding box center [1145, 147] width 16 height 16
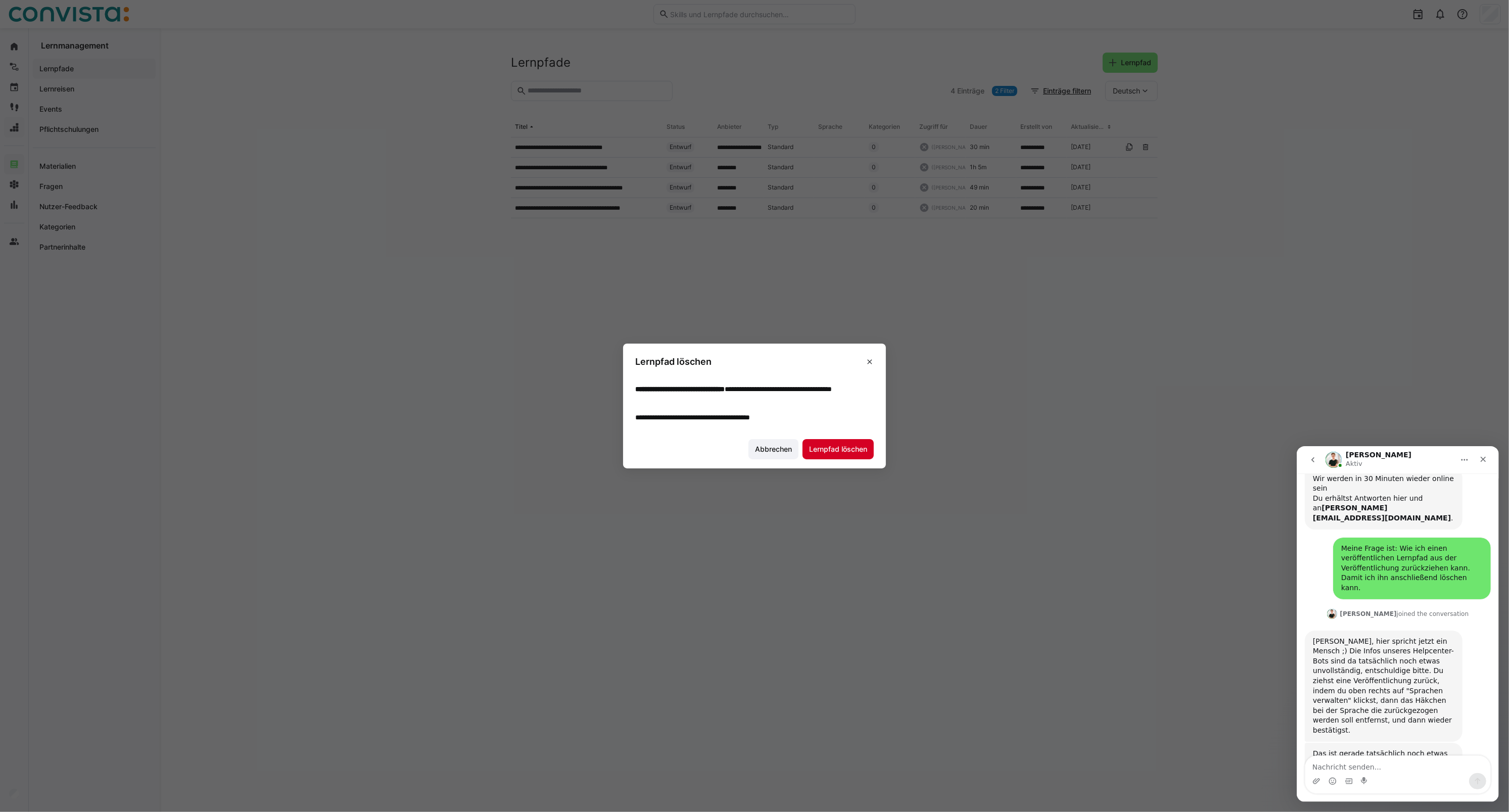
click at [837, 449] on span "Lernpfad löschen" at bounding box center [838, 449] width 61 height 10
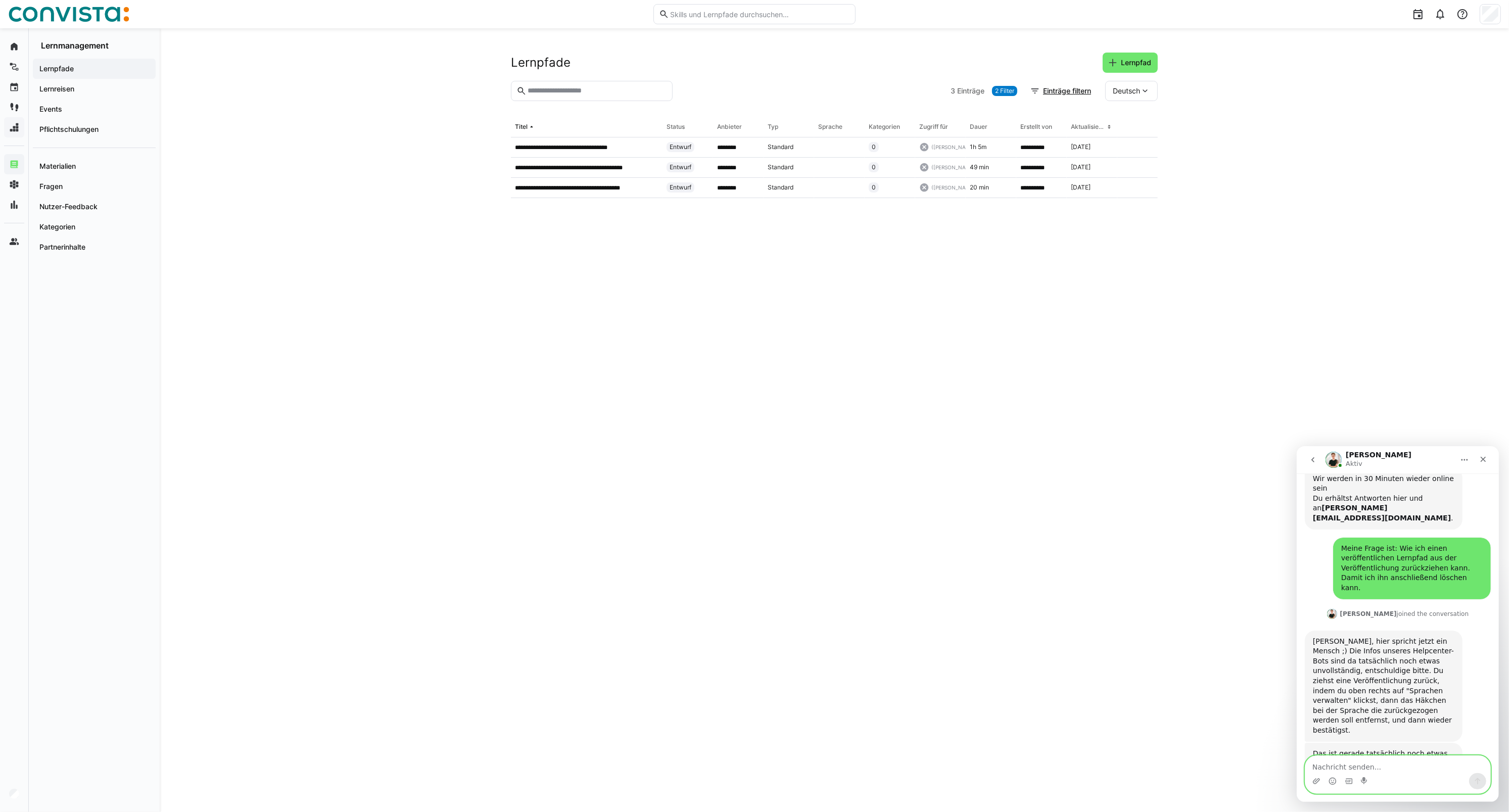
click at [1318, 765] on textarea "Nachricht senden..." at bounding box center [1398, 763] width 185 height 17
type textarea "Ach super, danke :) Hat geklappt!"
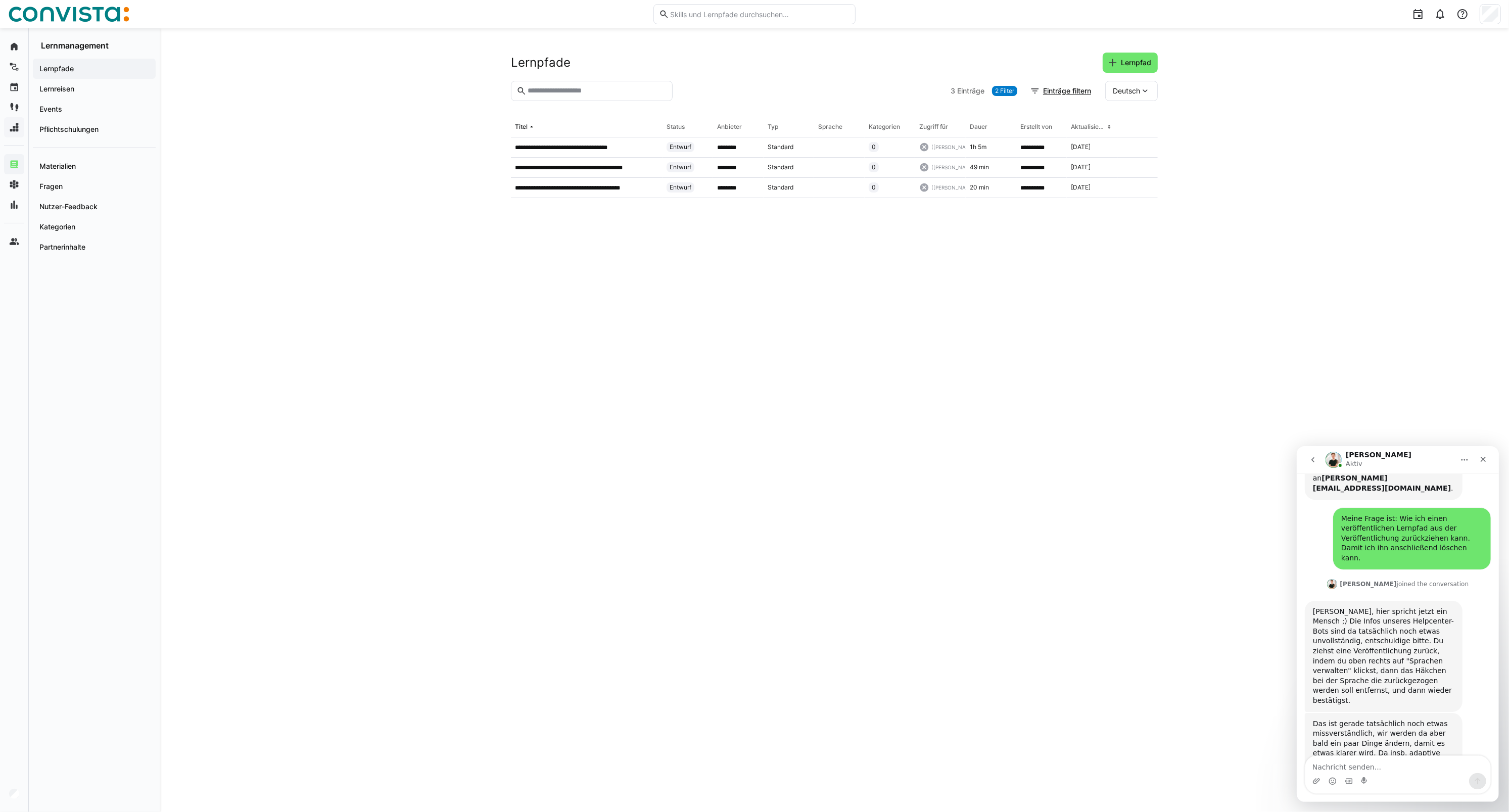
click at [1370, 394] on div "**********" at bounding box center [834, 420] width 1349 height 783
click at [0, 0] on app-navigation-label "Lernpfade" at bounding box center [0, 0] width 0 height 0
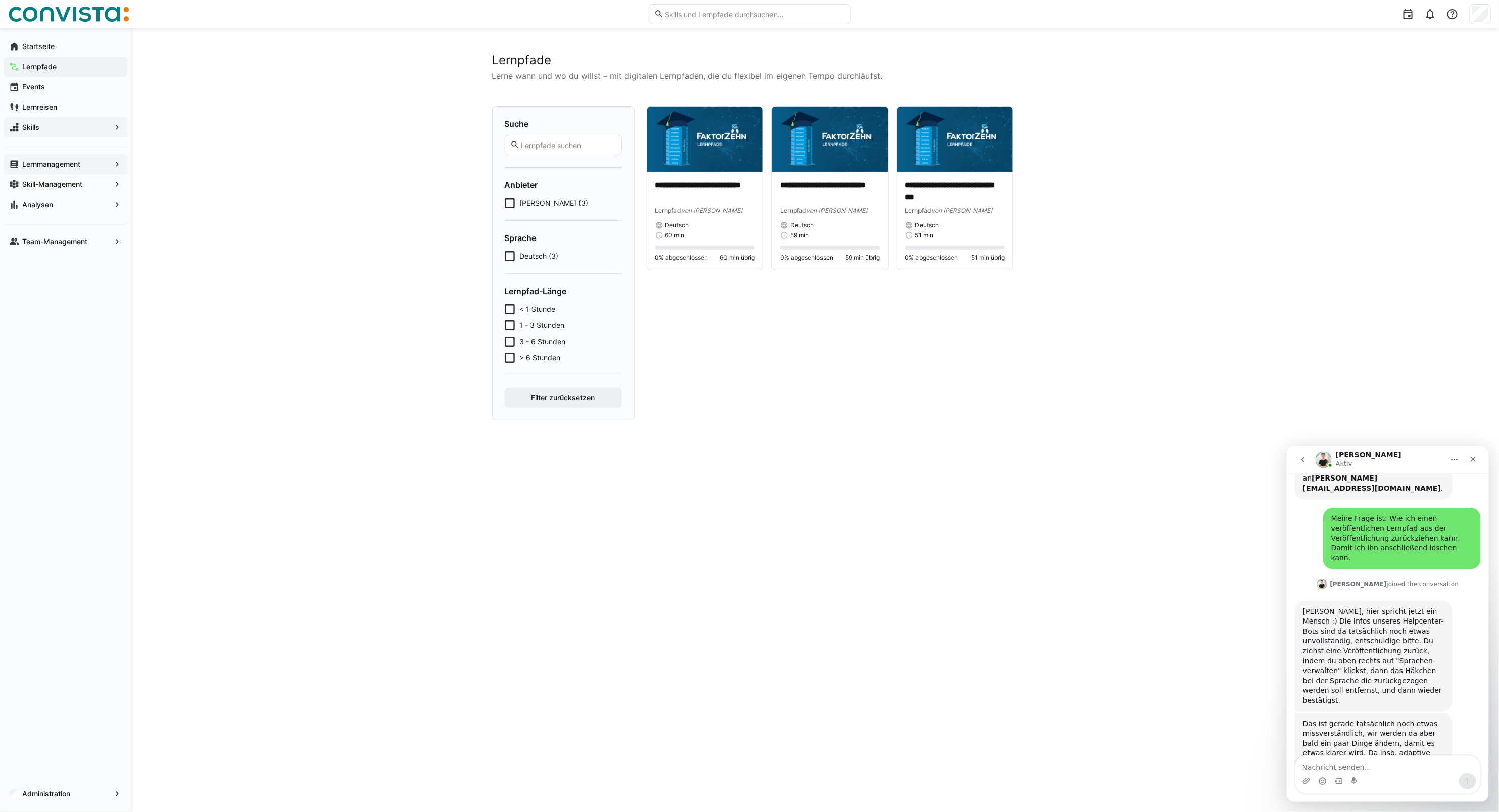
click at [0, 0] on app-navigation-label "Lernmanagement" at bounding box center [0, 0] width 0 height 0
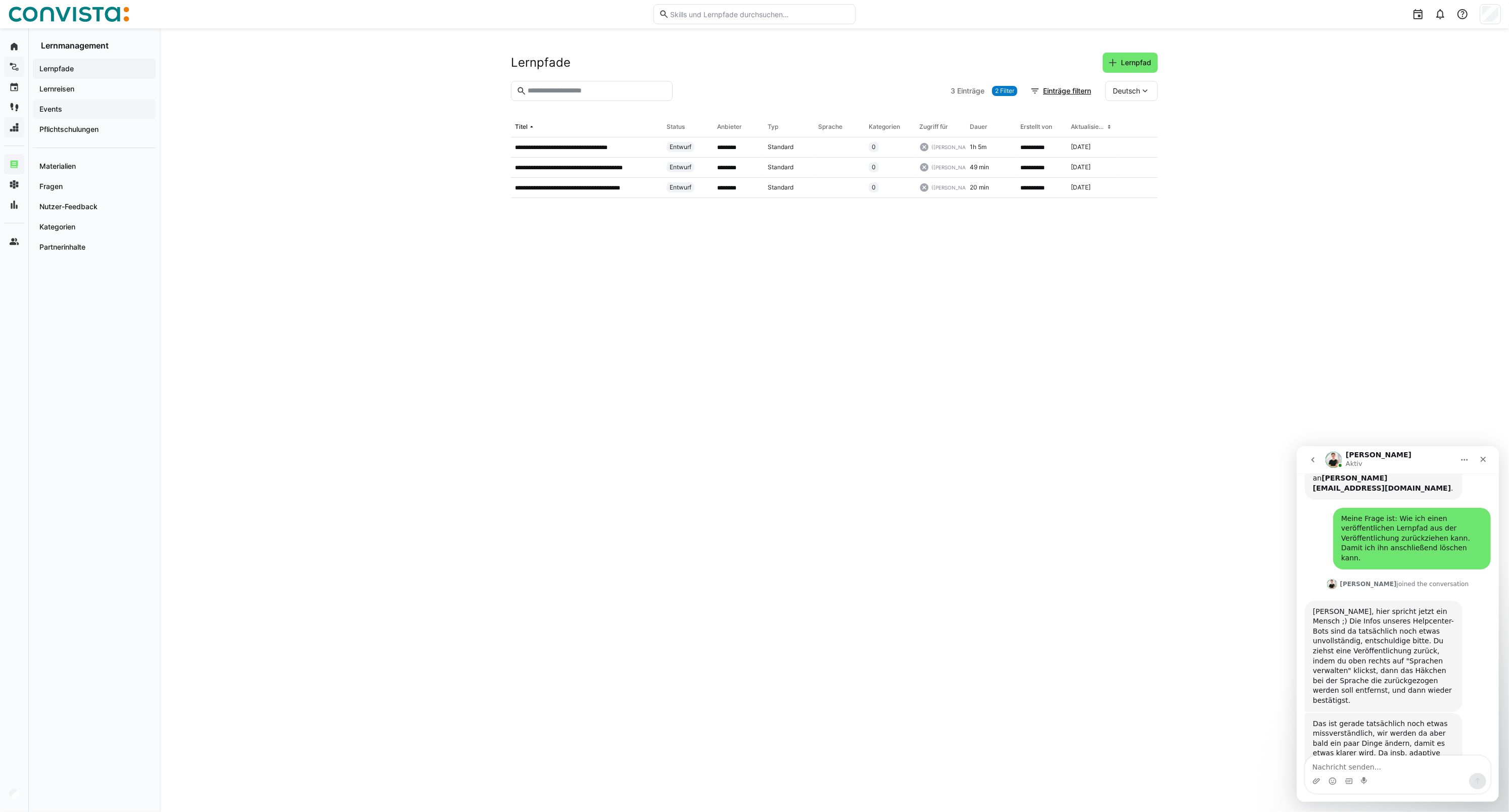
click at [69, 111] on span "Events" at bounding box center [94, 108] width 113 height 10
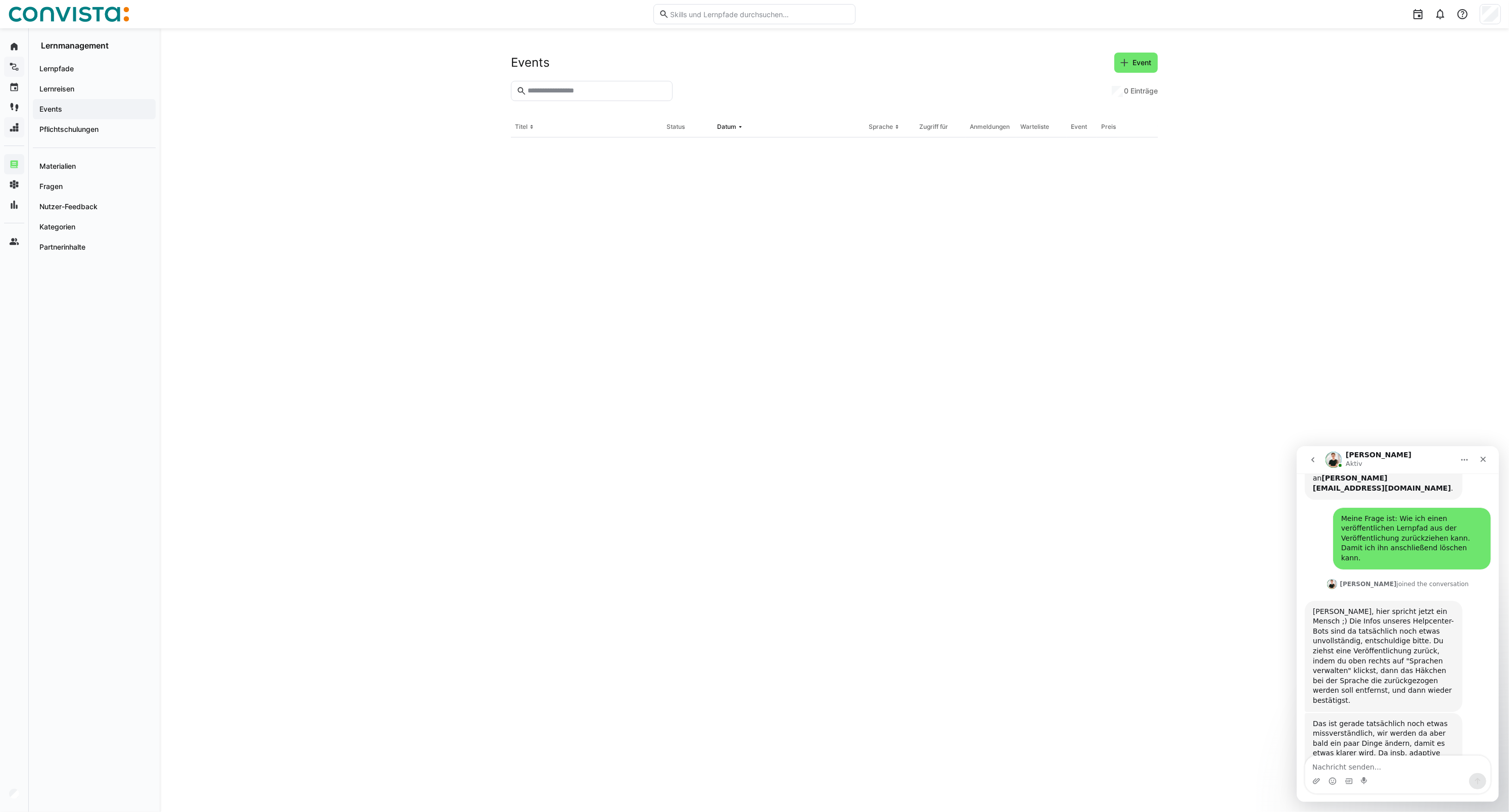
click at [544, 98] on eds-input at bounding box center [592, 90] width 162 height 20
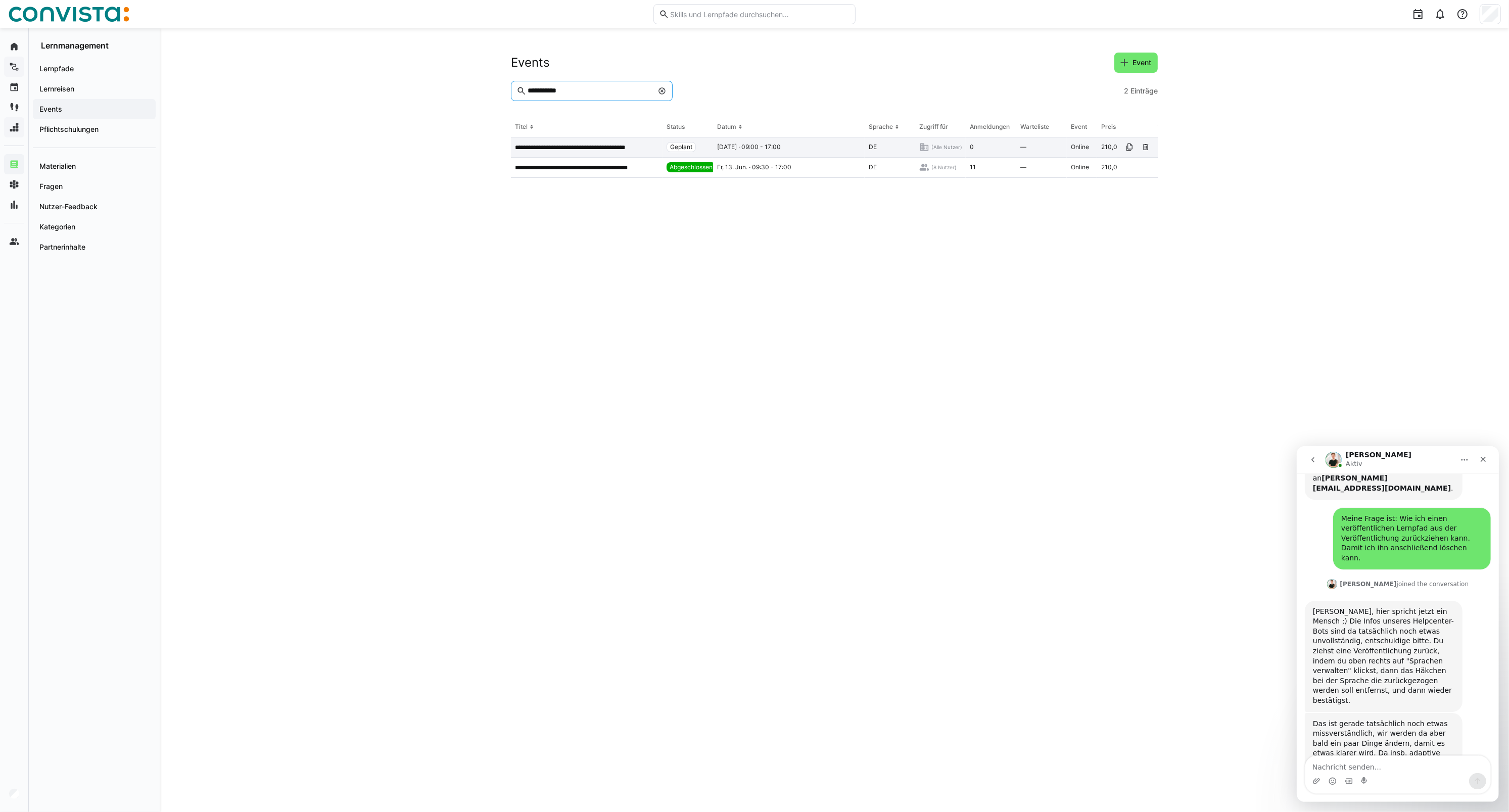
type input "**********"
click at [571, 154] on div "**********" at bounding box center [587, 147] width 151 height 20
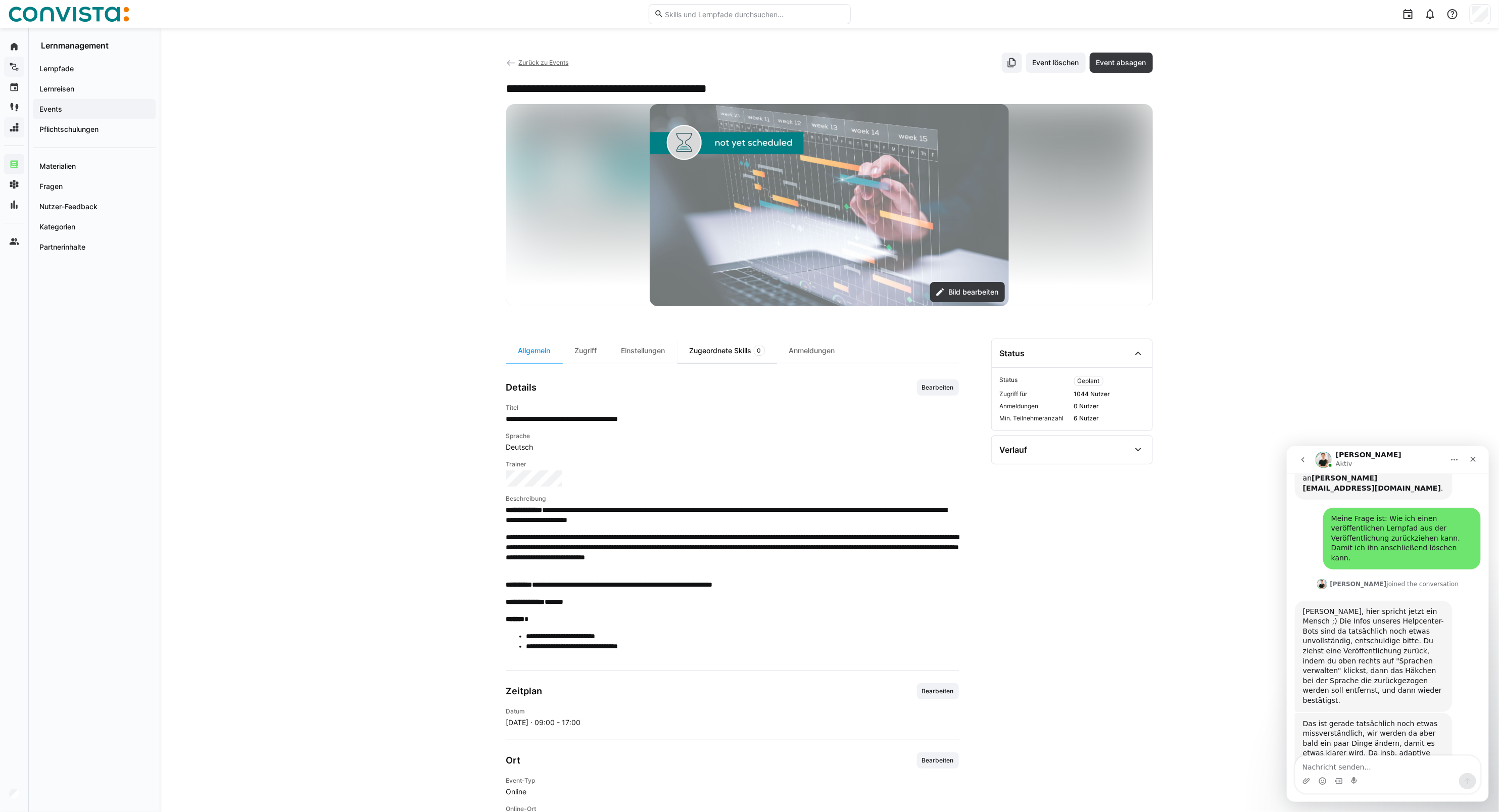
click at [728, 356] on div "Zugeordnete Skills 0" at bounding box center [727, 351] width 99 height 24
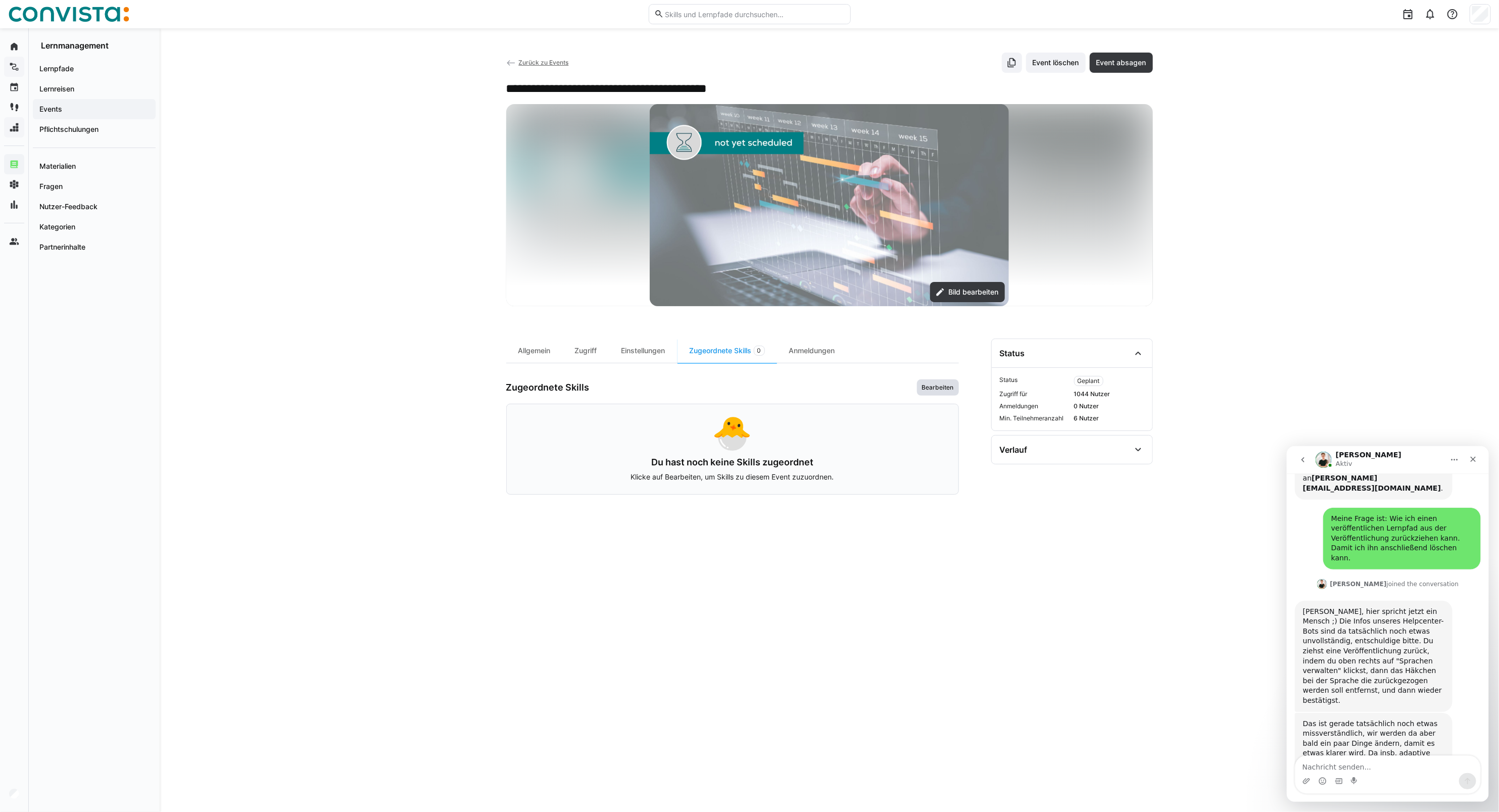
click at [930, 389] on span "Bearbeiten" at bounding box center [938, 387] width 34 height 8
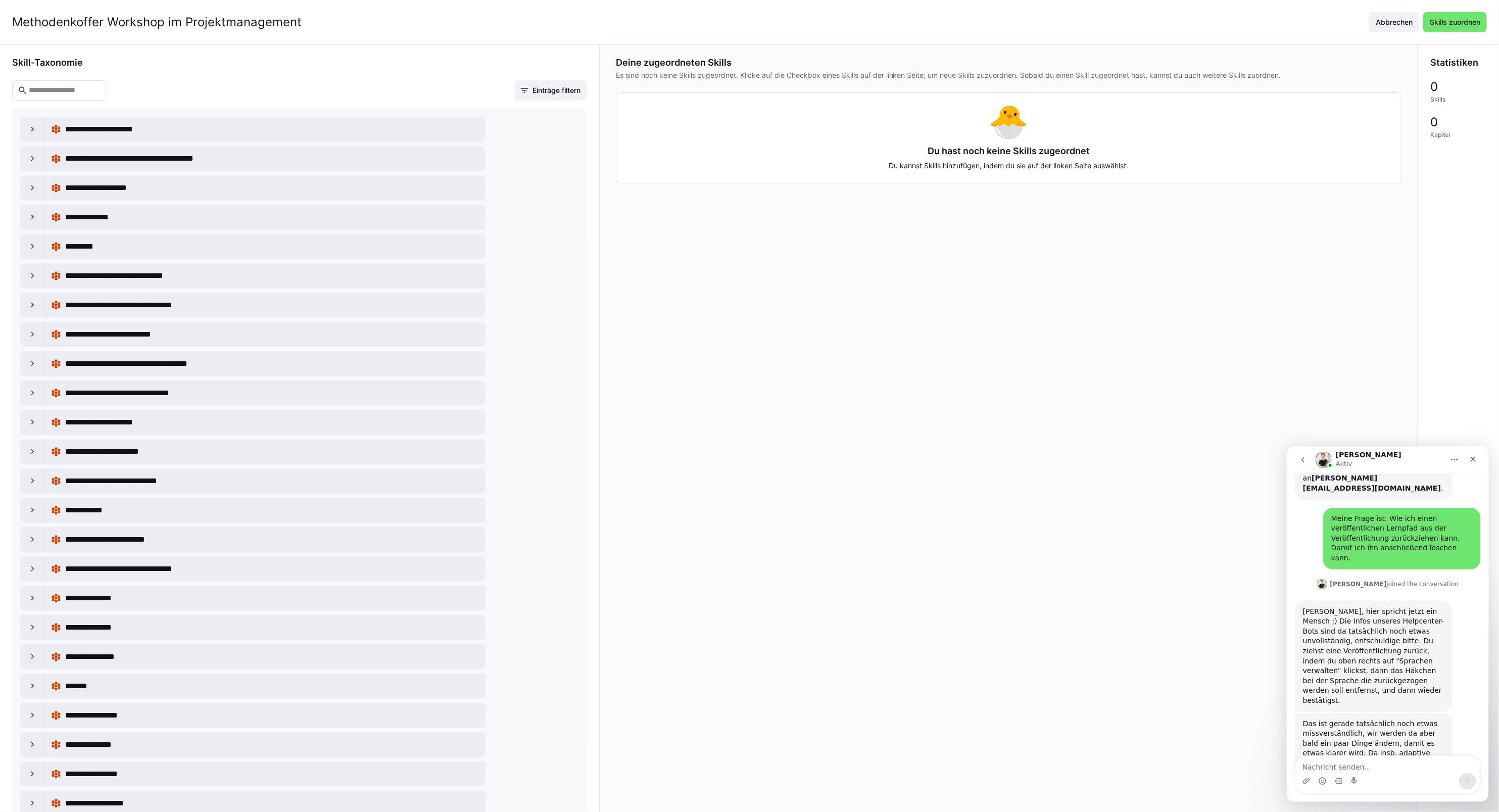
click at [74, 87] on input "text" at bounding box center [64, 90] width 73 height 9
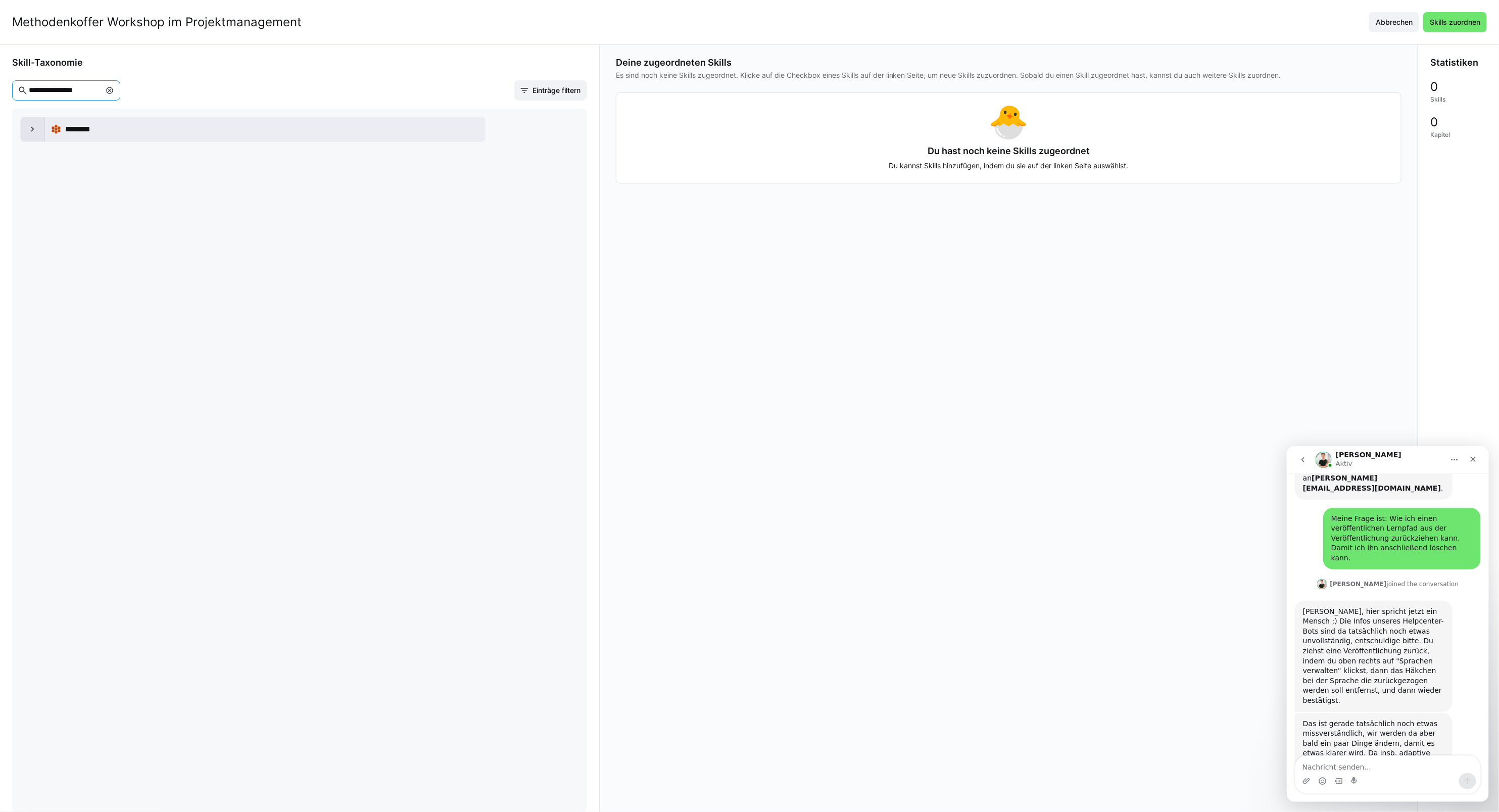
type input "**********"
click at [36, 132] on eds-icon at bounding box center [32, 129] width 10 height 10
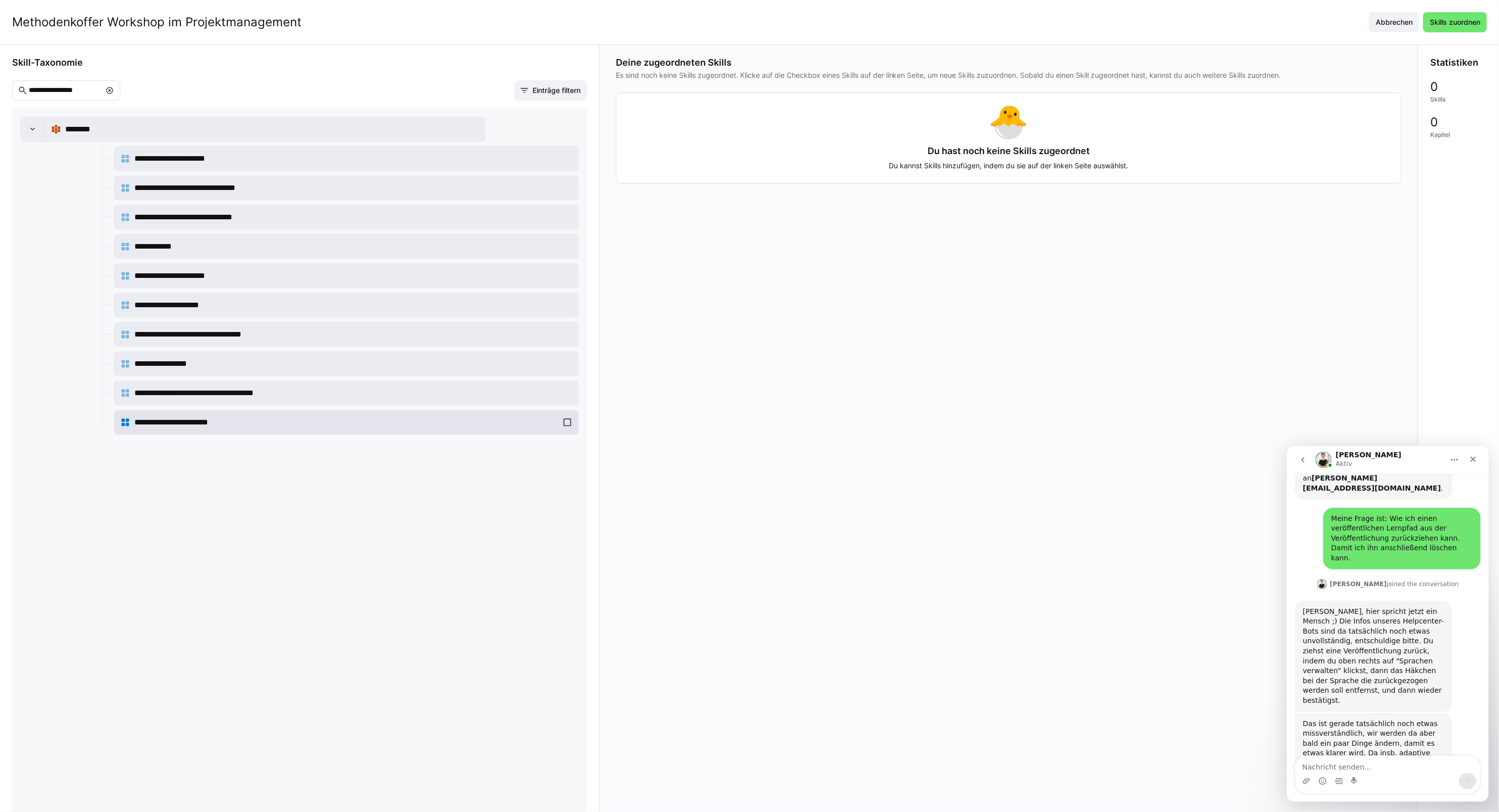
drag, startPoint x: 213, startPoint y: 428, endPoint x: 213, endPoint y: 421, distance: 7.0
click at [213, 428] on span "**********" at bounding box center [184, 422] width 98 height 12
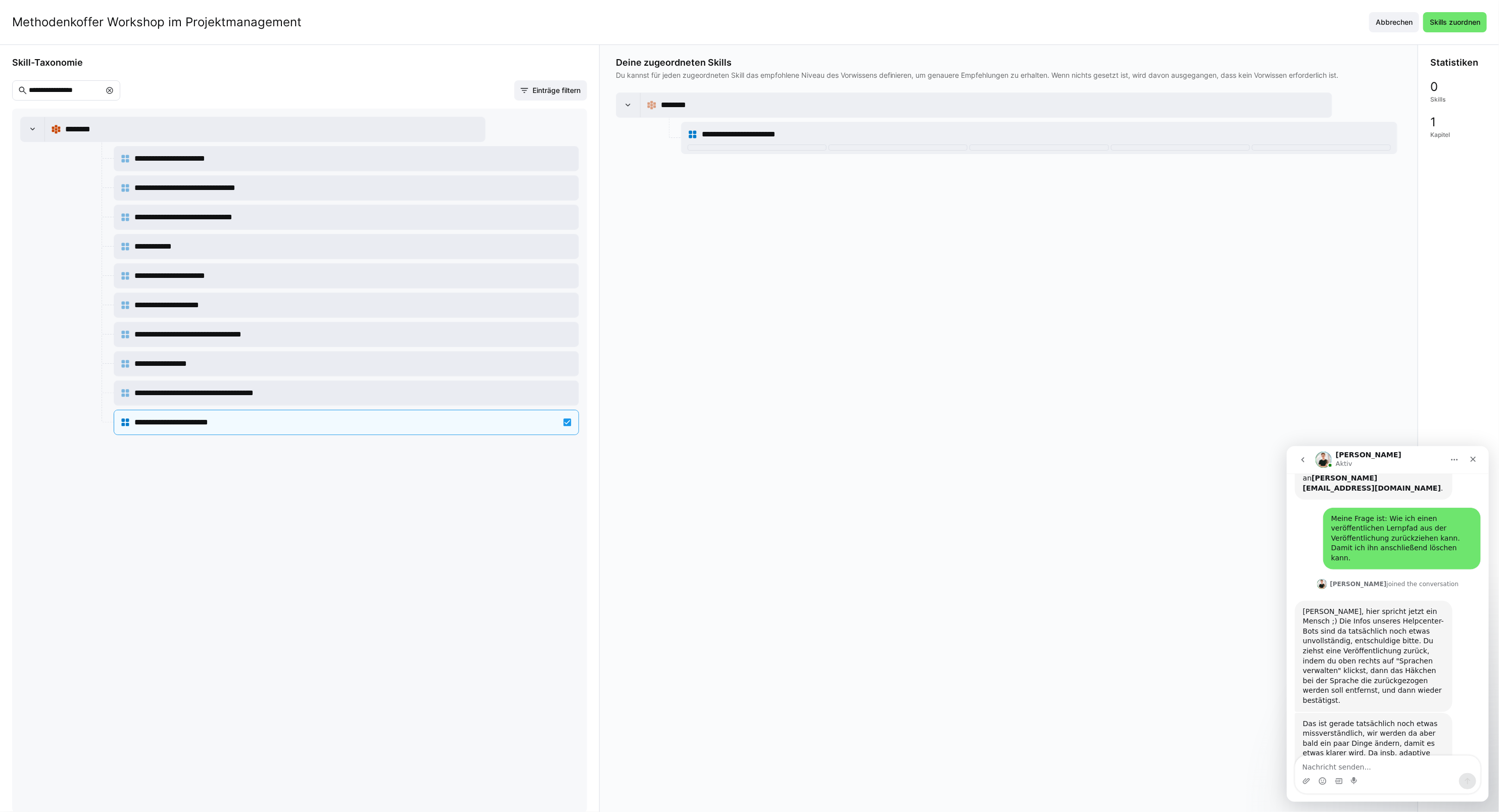
click at [114, 91] on eds-icon at bounding box center [109, 90] width 8 height 8
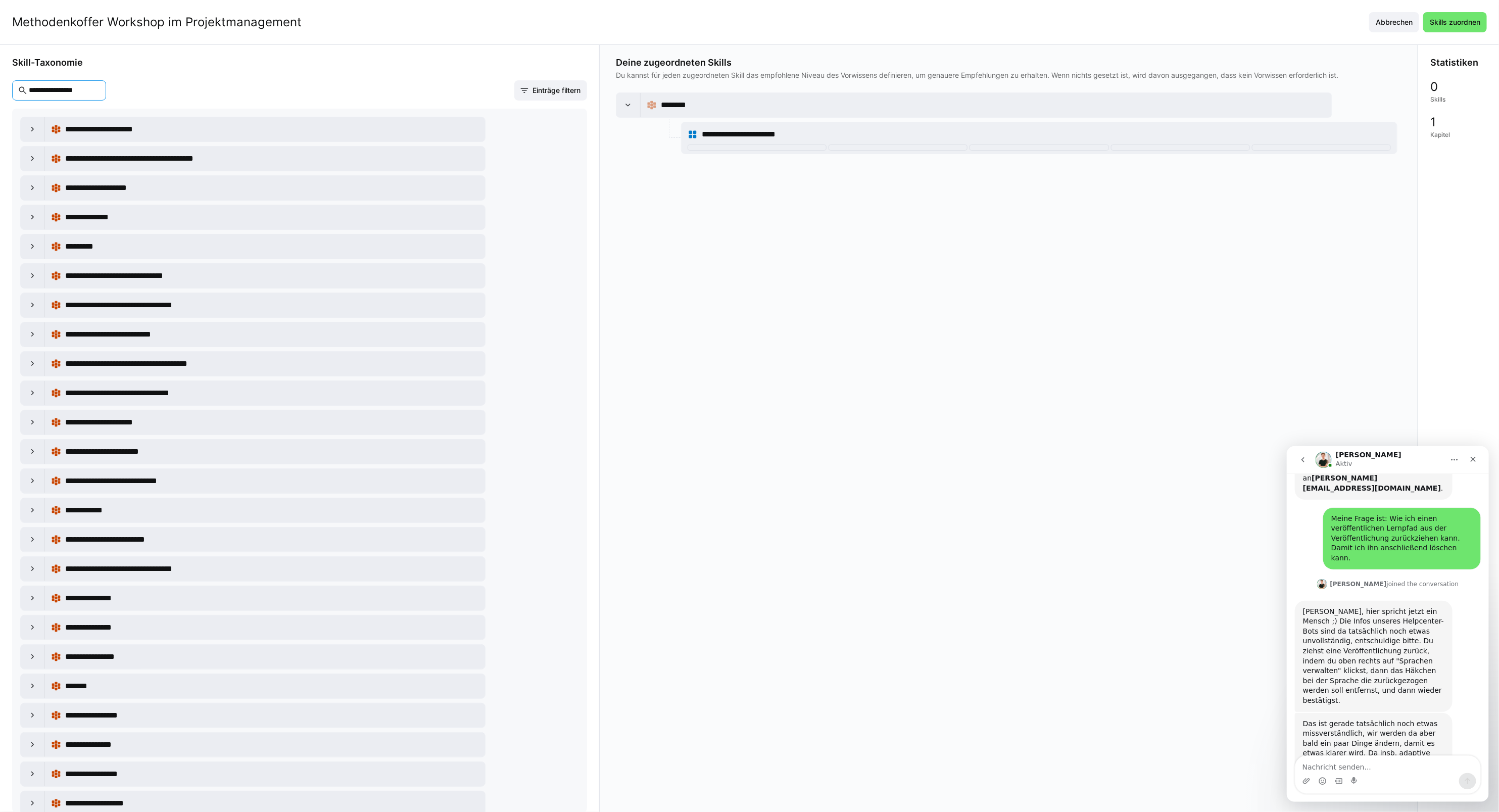
click at [69, 94] on input "**********" at bounding box center [64, 90] width 73 height 9
click at [42, 93] on input "**********" at bounding box center [64, 90] width 73 height 9
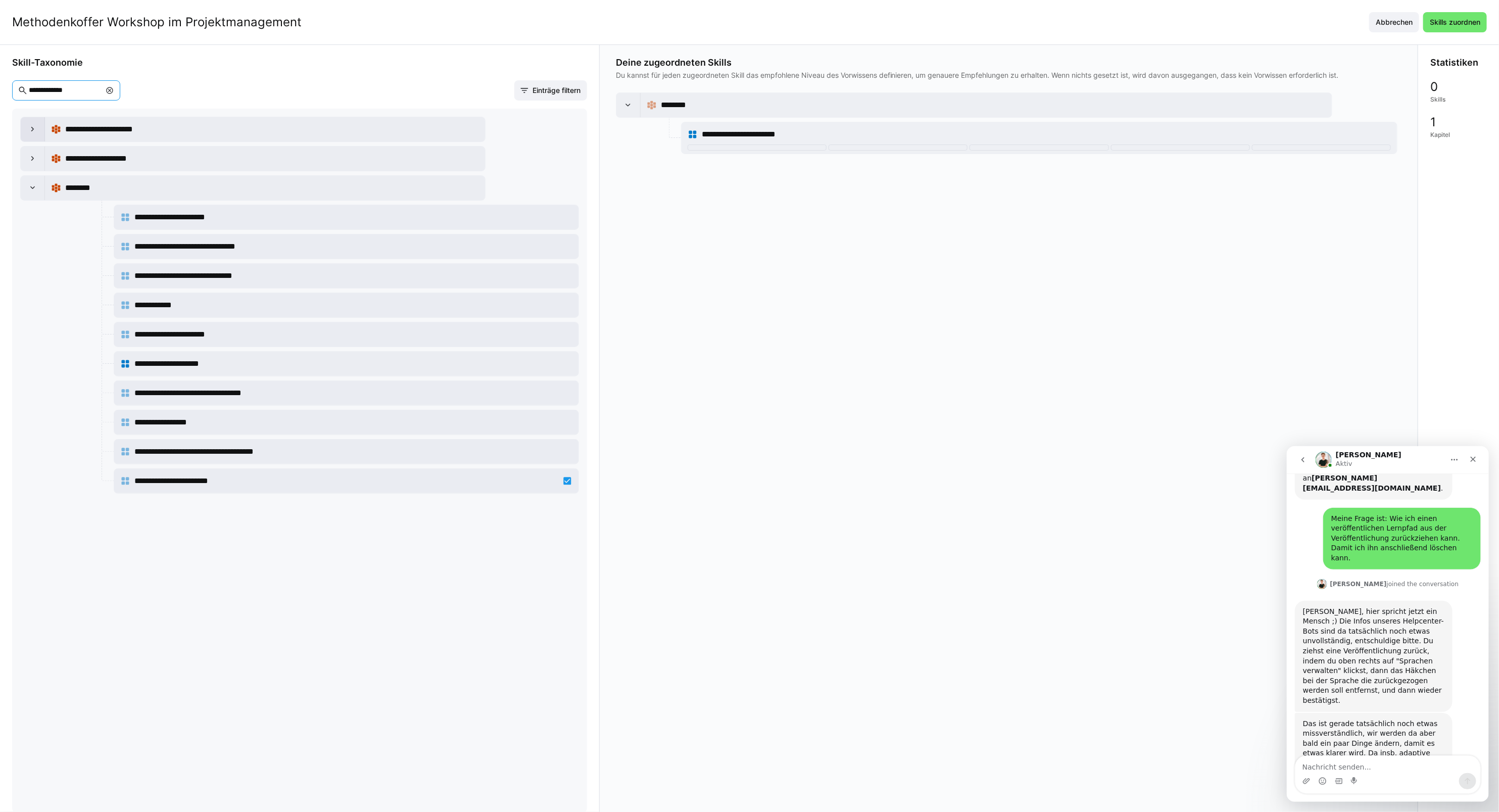
type input "**********"
click at [34, 129] on eds-icon at bounding box center [32, 129] width 10 height 10
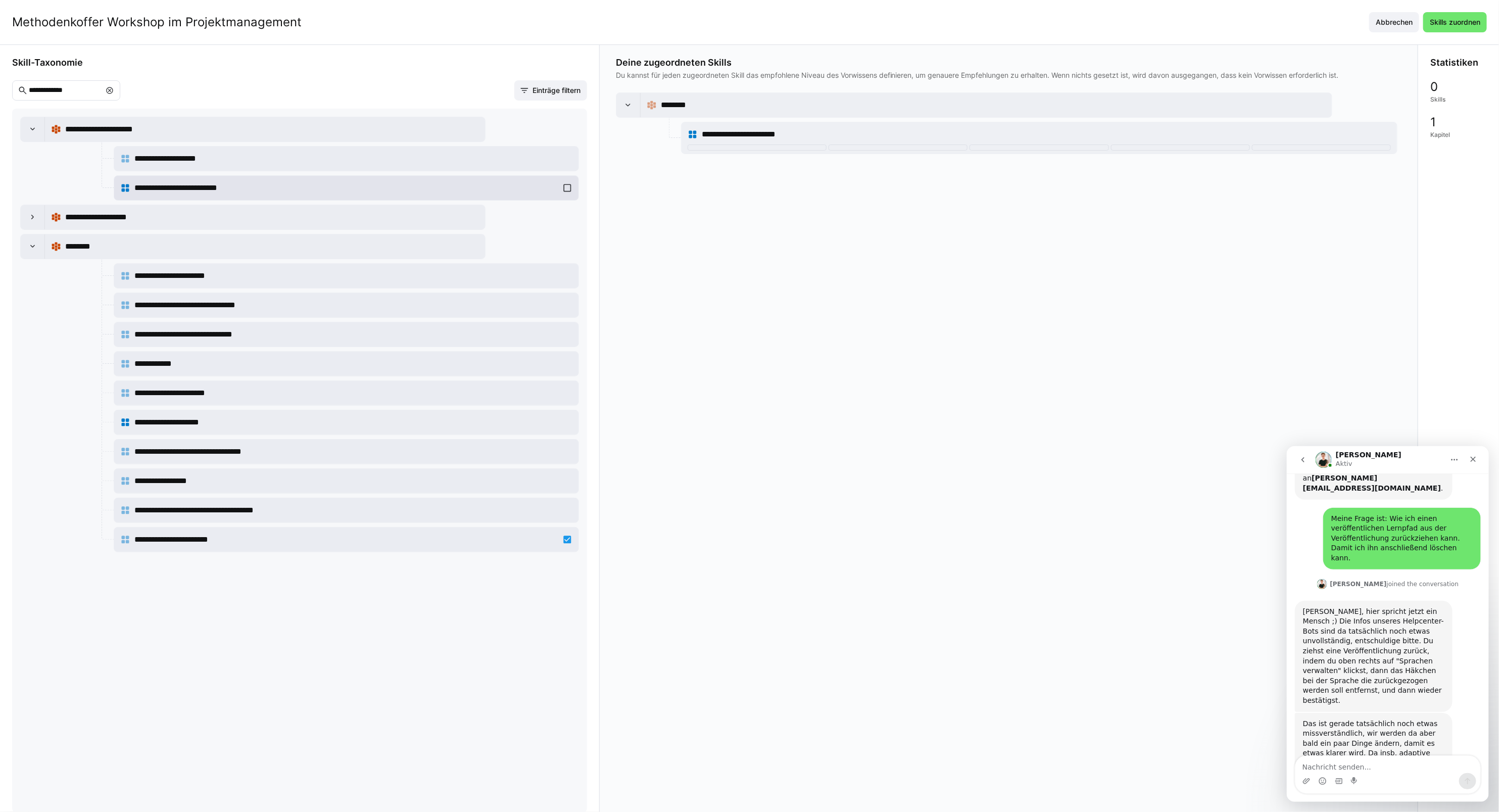
click at [198, 183] on span "**********" at bounding box center [186, 188] width 103 height 12
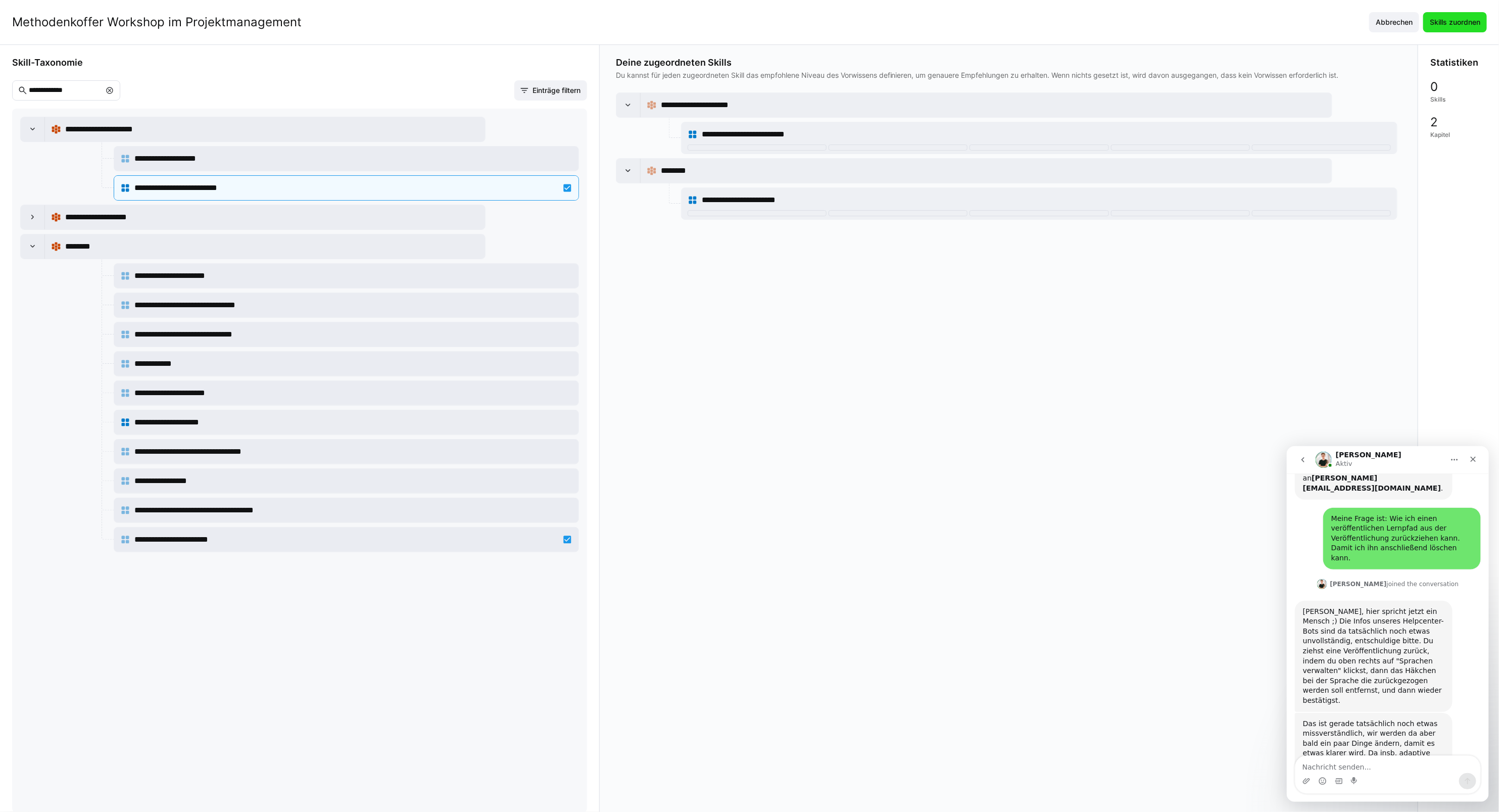
click at [1464, 26] on span "Skills zuordnen" at bounding box center [1455, 22] width 53 height 10
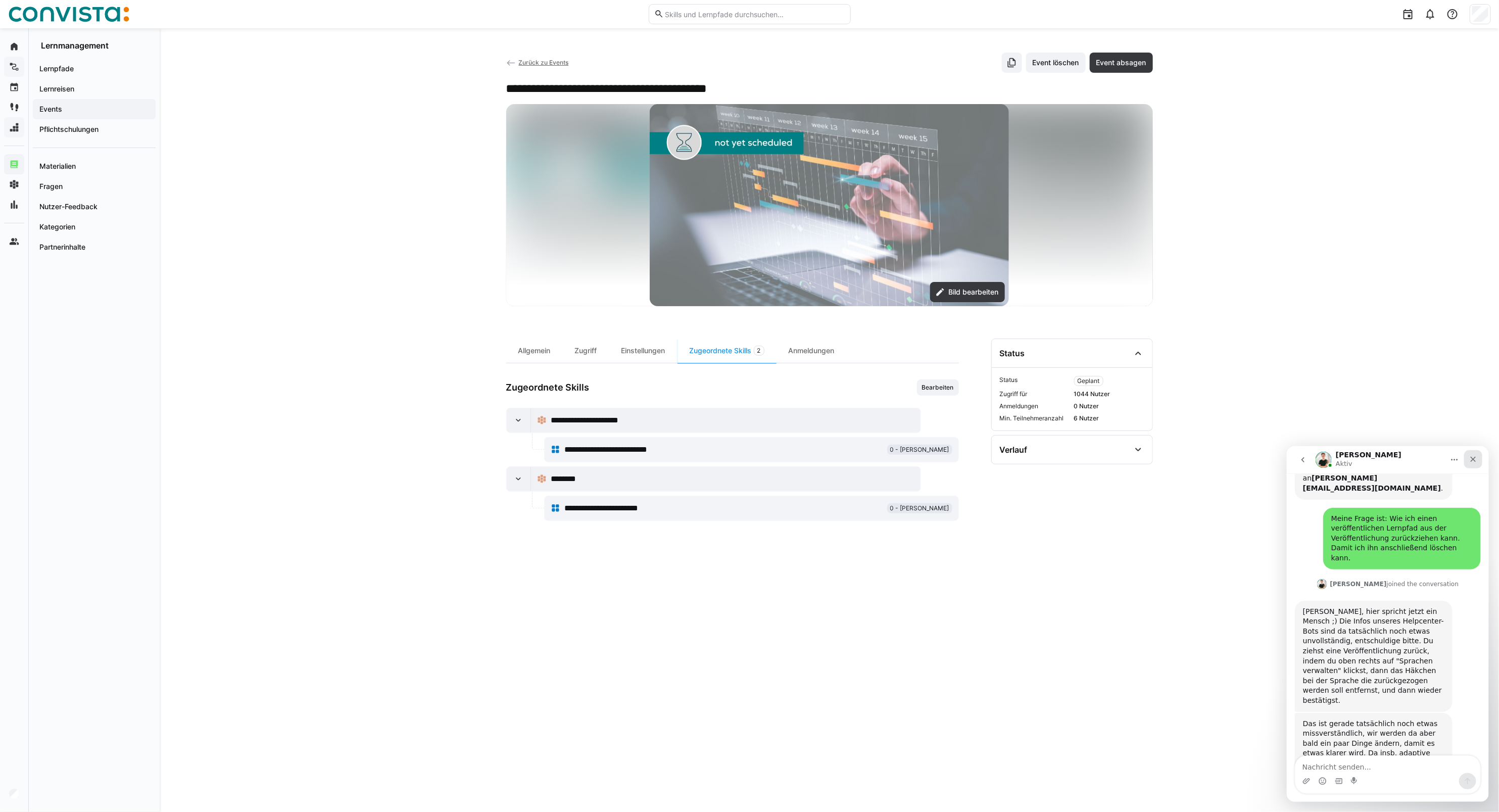
click at [1473, 457] on icon "Schließen" at bounding box center [1473, 458] width 8 height 8
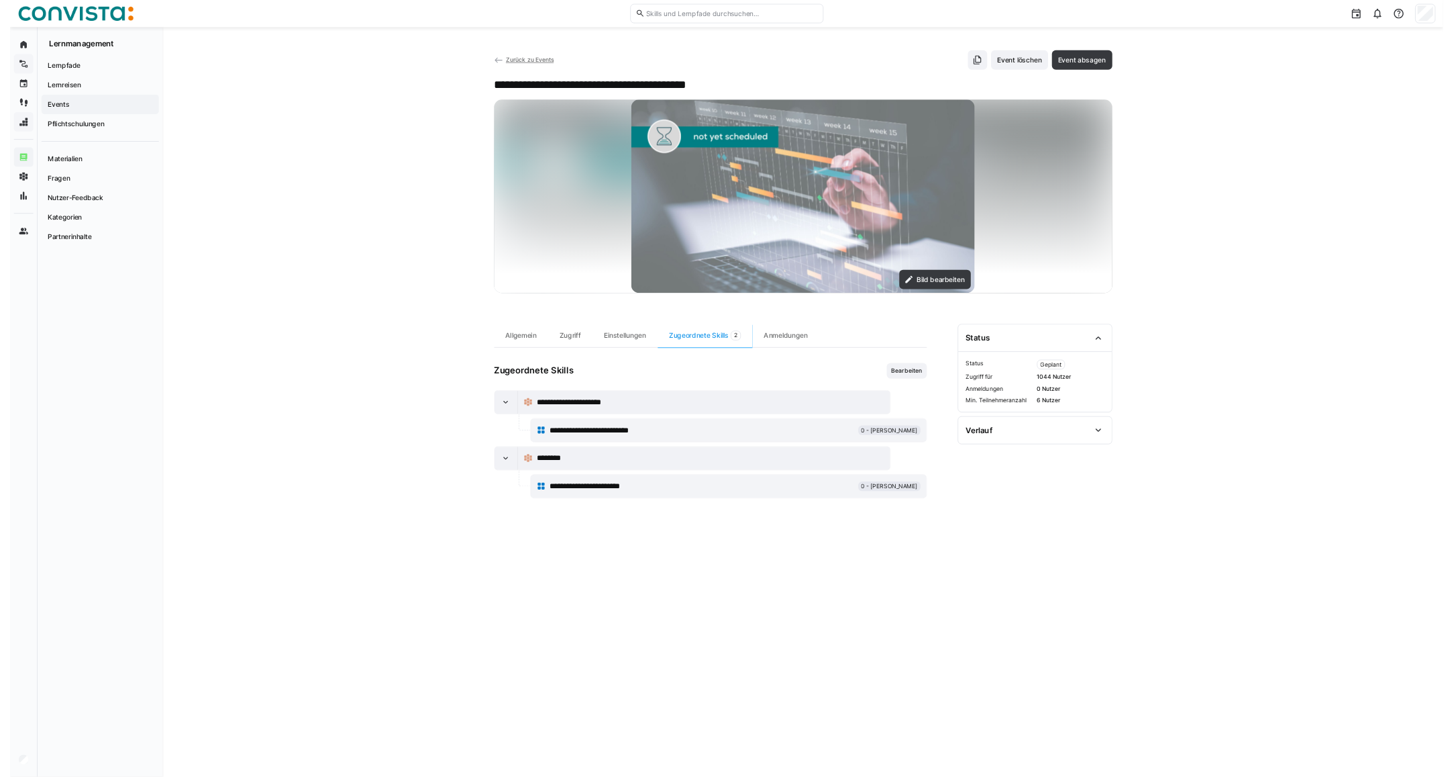
scroll to position [1618, 0]
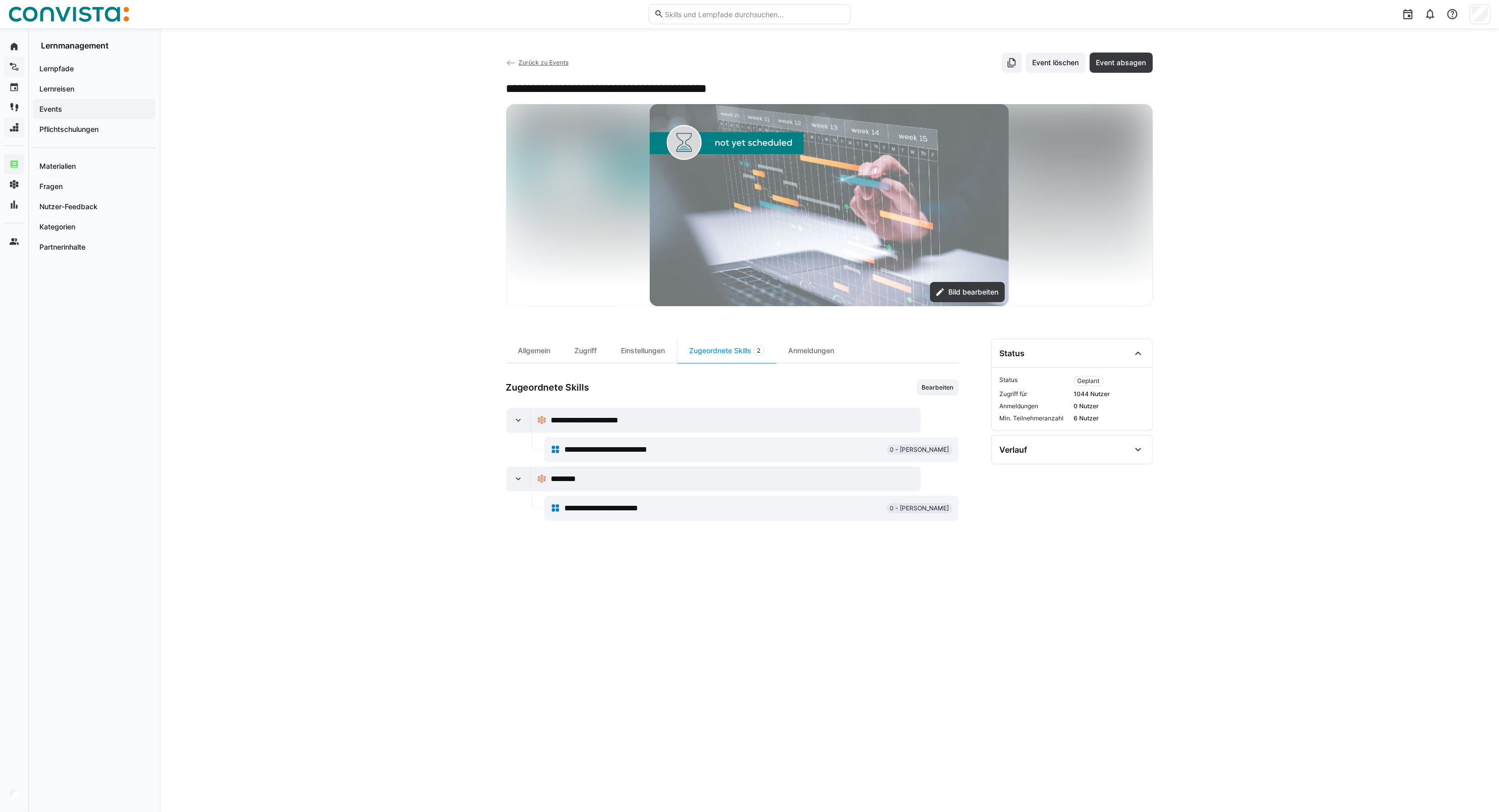
click at [91, 109] on span "Events" at bounding box center [94, 108] width 113 height 10
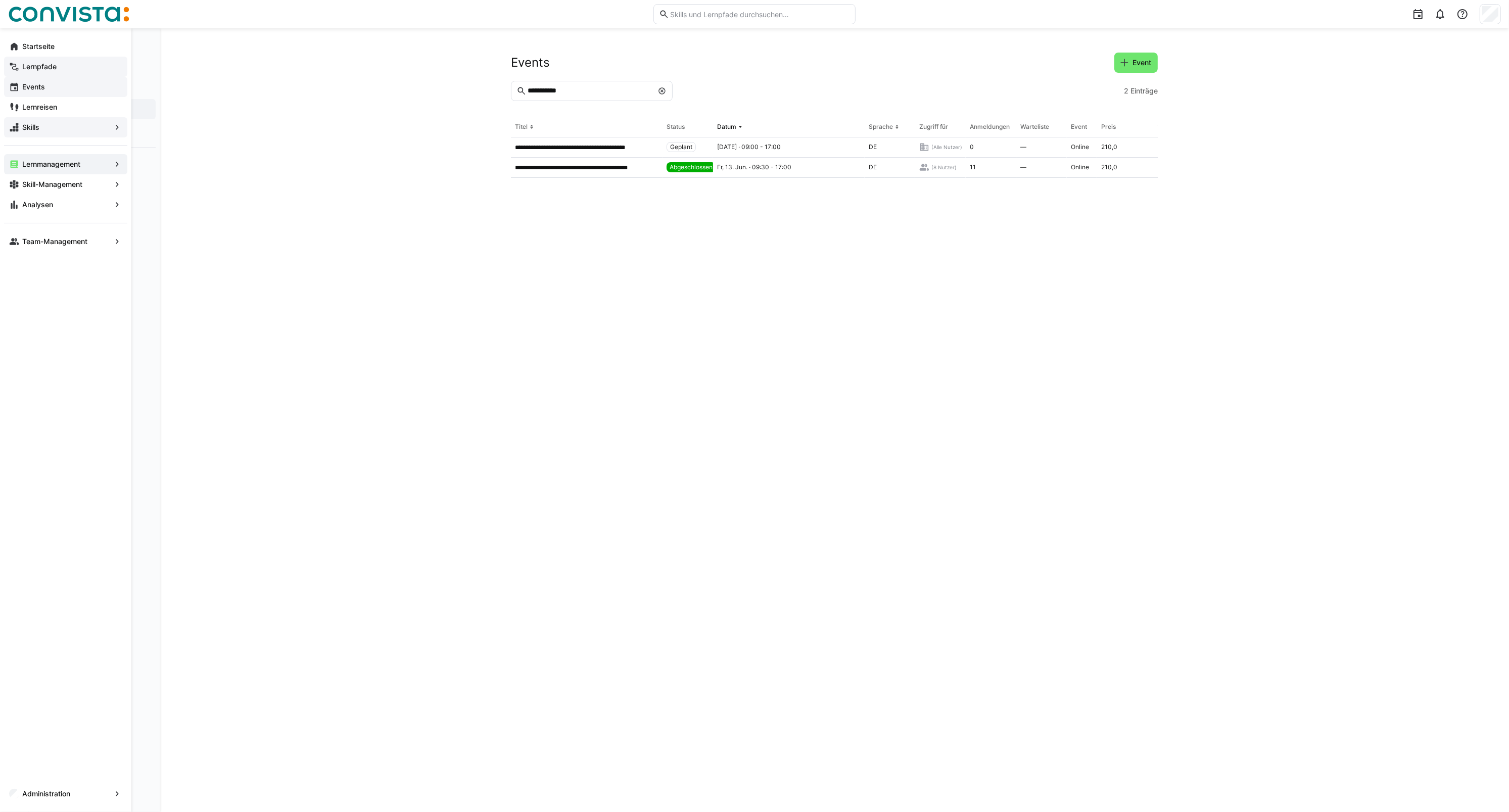
click at [51, 88] on span "Events" at bounding box center [72, 87] width 102 height 10
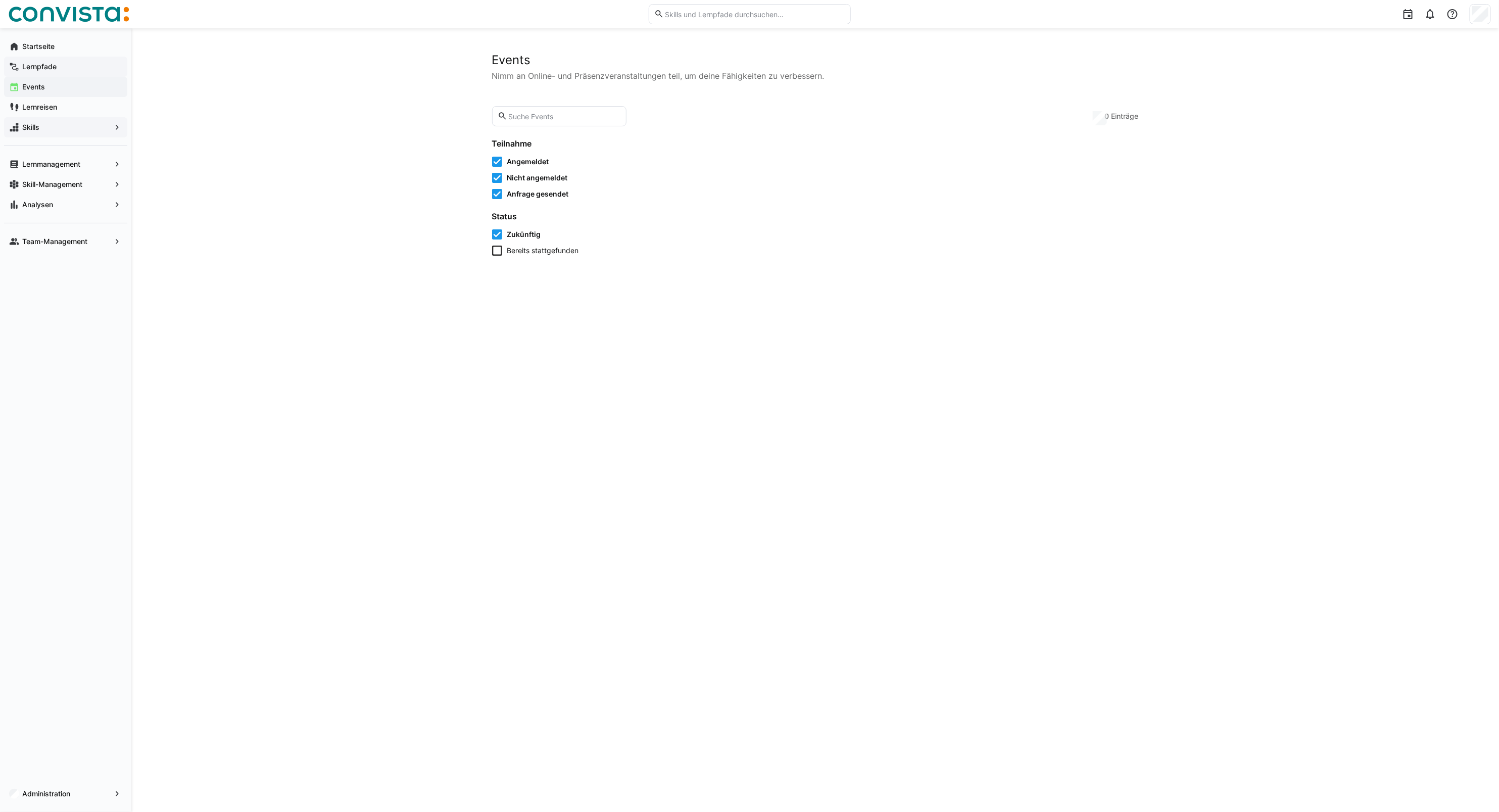
click at [553, 119] on input "text" at bounding box center [564, 116] width 114 height 9
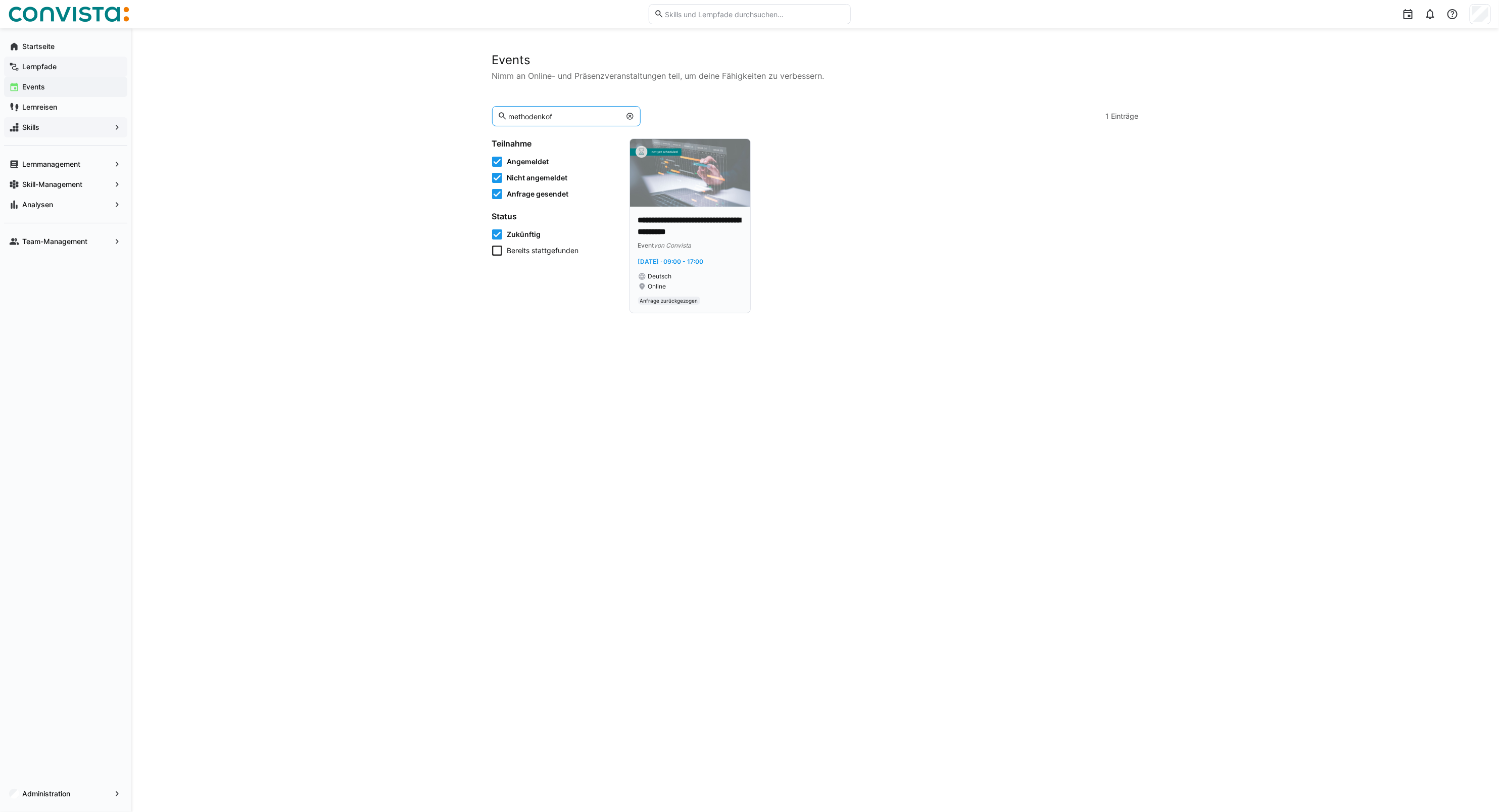
type input "methodenkof"
click at [706, 203] on img at bounding box center [690, 173] width 120 height 68
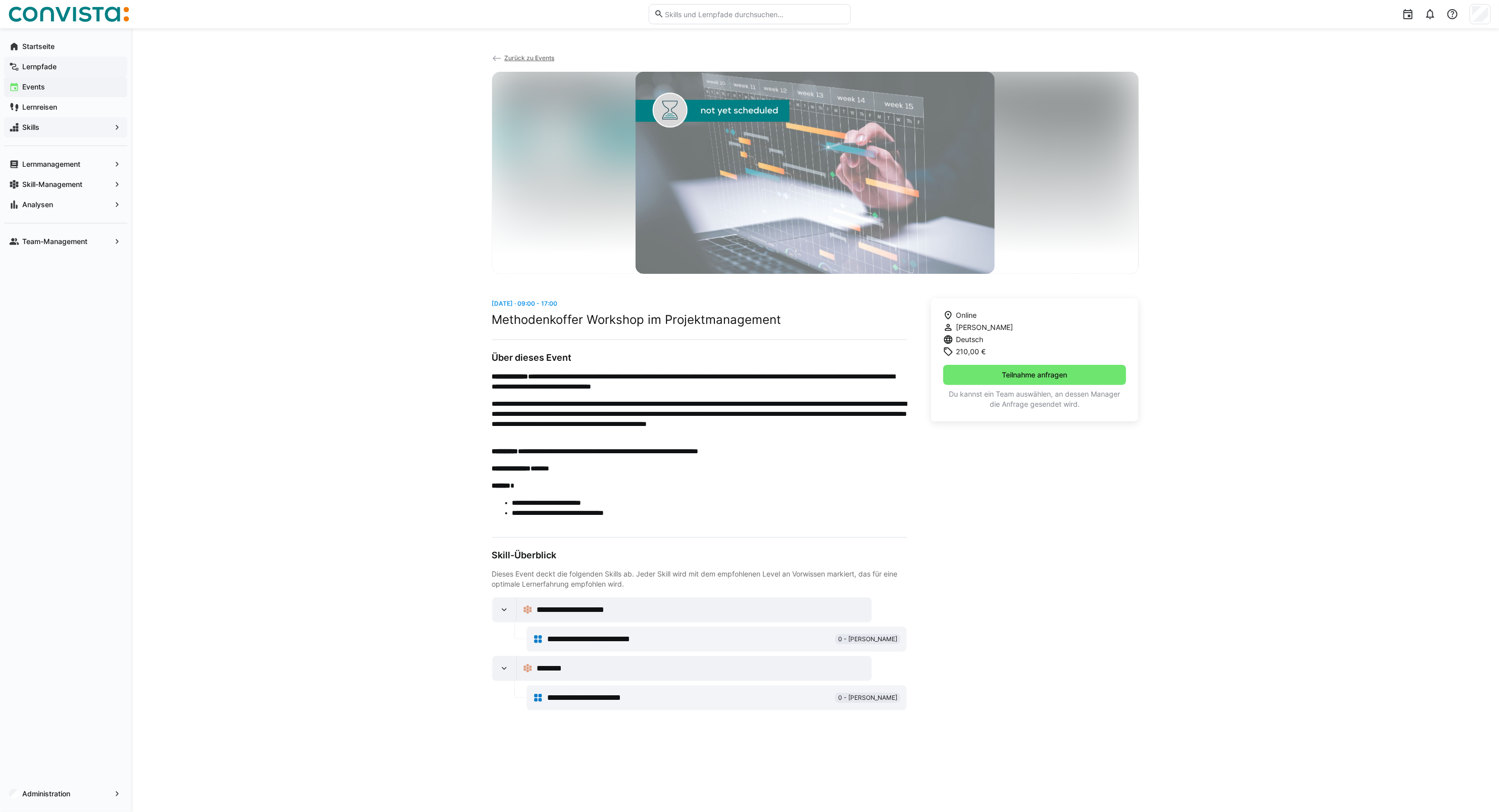
click at [526, 54] on span "Zurück zu Events" at bounding box center [529, 58] width 50 height 8
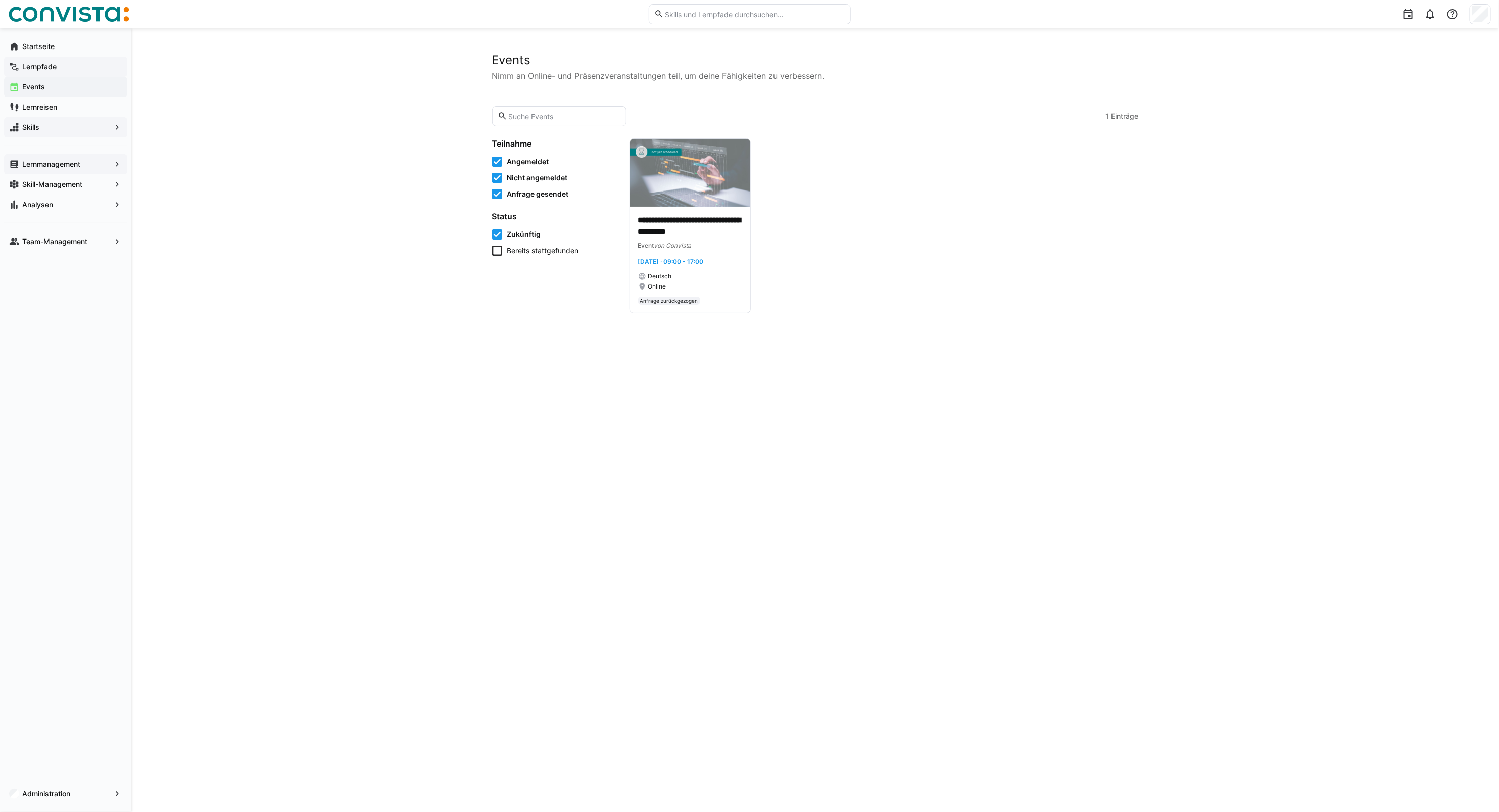
click at [0, 0] on app-navigation-label "Lernmanagement" at bounding box center [0, 0] width 0 height 0
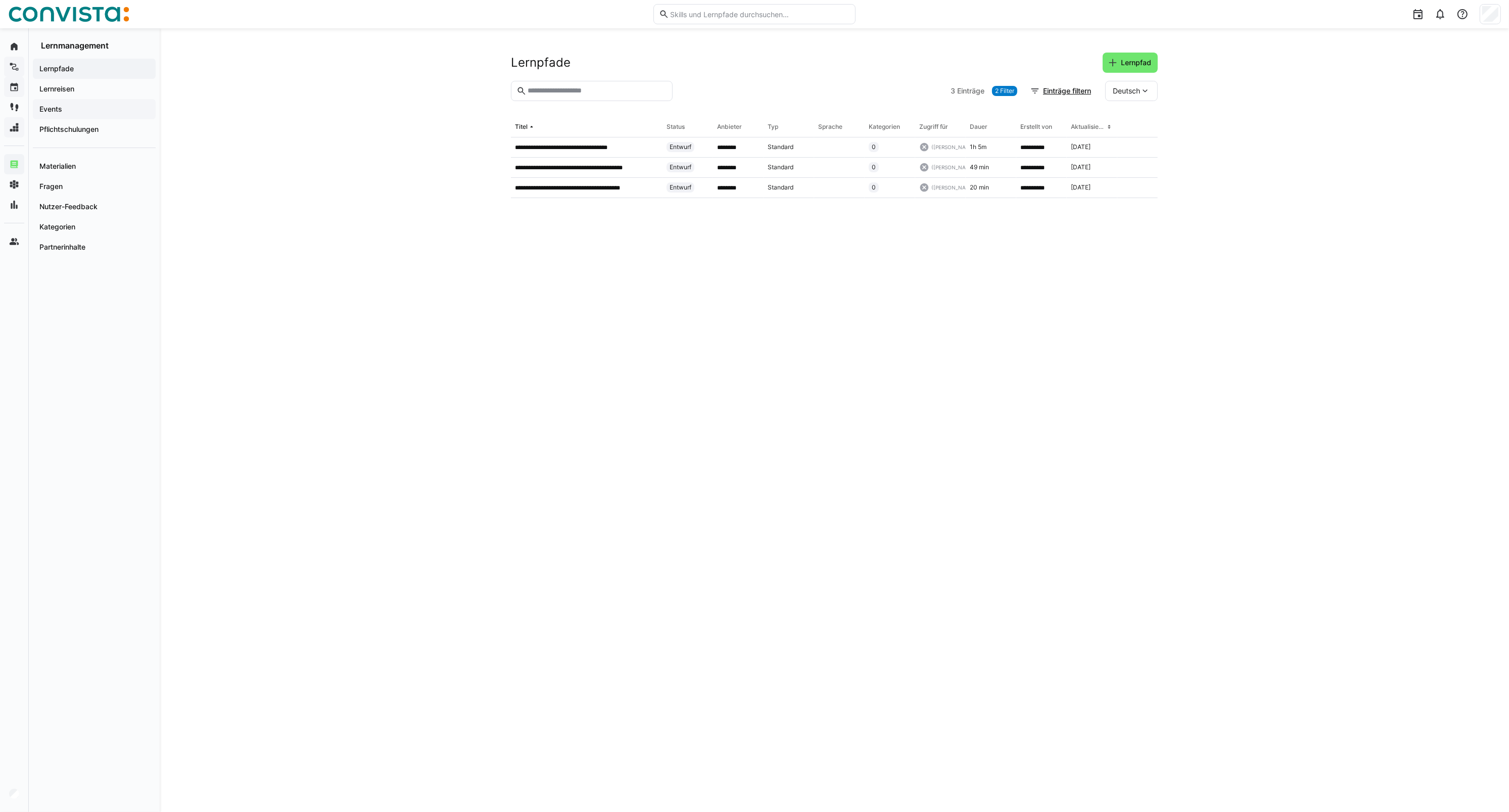
click at [79, 110] on span "Events" at bounding box center [94, 108] width 113 height 10
drag, startPoint x: 599, startPoint y: 87, endPoint x: 495, endPoint y: 89, distance: 104.0
click at [495, 89] on div "**********" at bounding box center [834, 420] width 1349 height 783
type input "******"
click at [587, 187] on p "**********" at bounding box center [562, 187] width 94 height 8
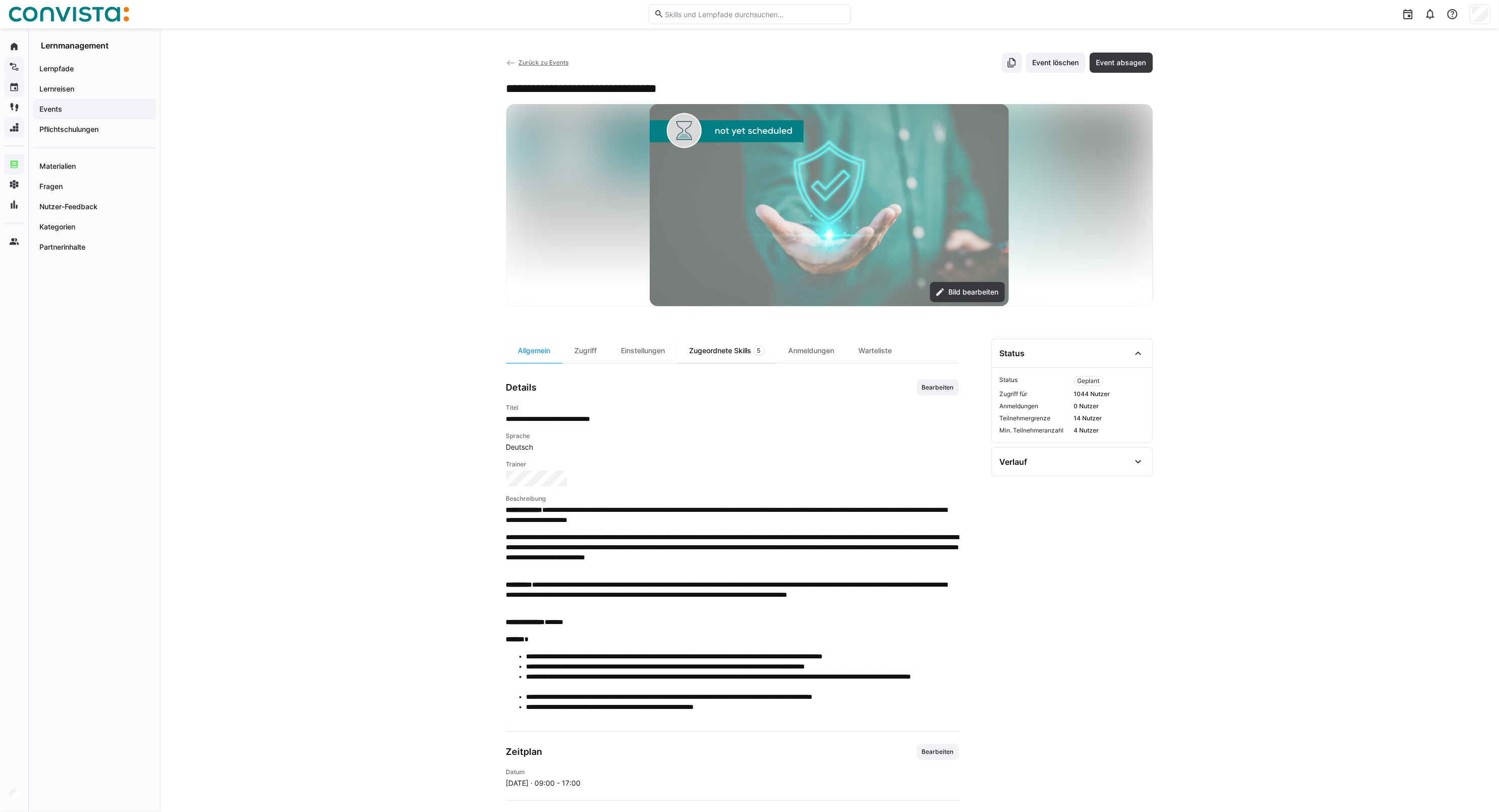
click at [733, 357] on div "Zugeordnete Skills 5" at bounding box center [727, 351] width 99 height 24
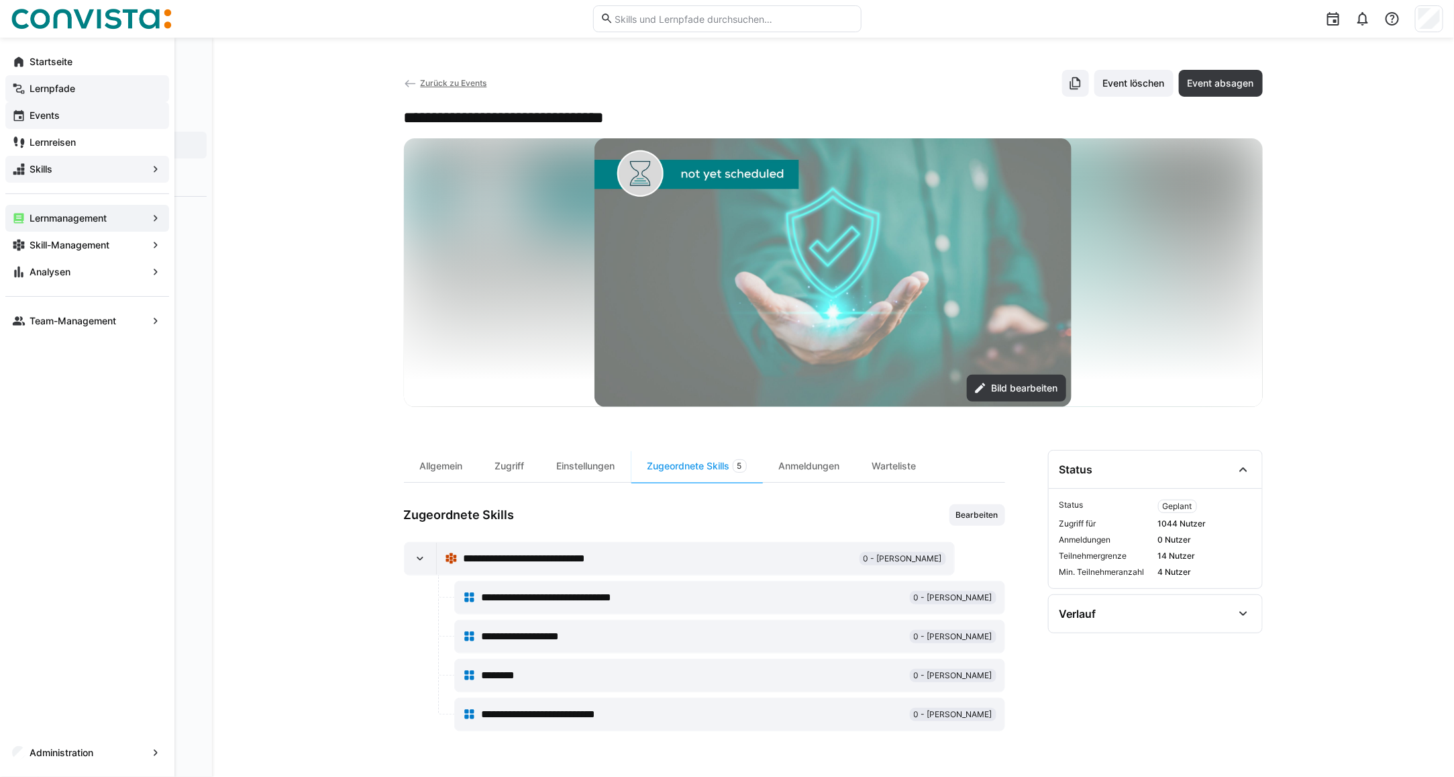
click at [0, 0] on app-navigation-label "Skills" at bounding box center [0, 0] width 0 height 0
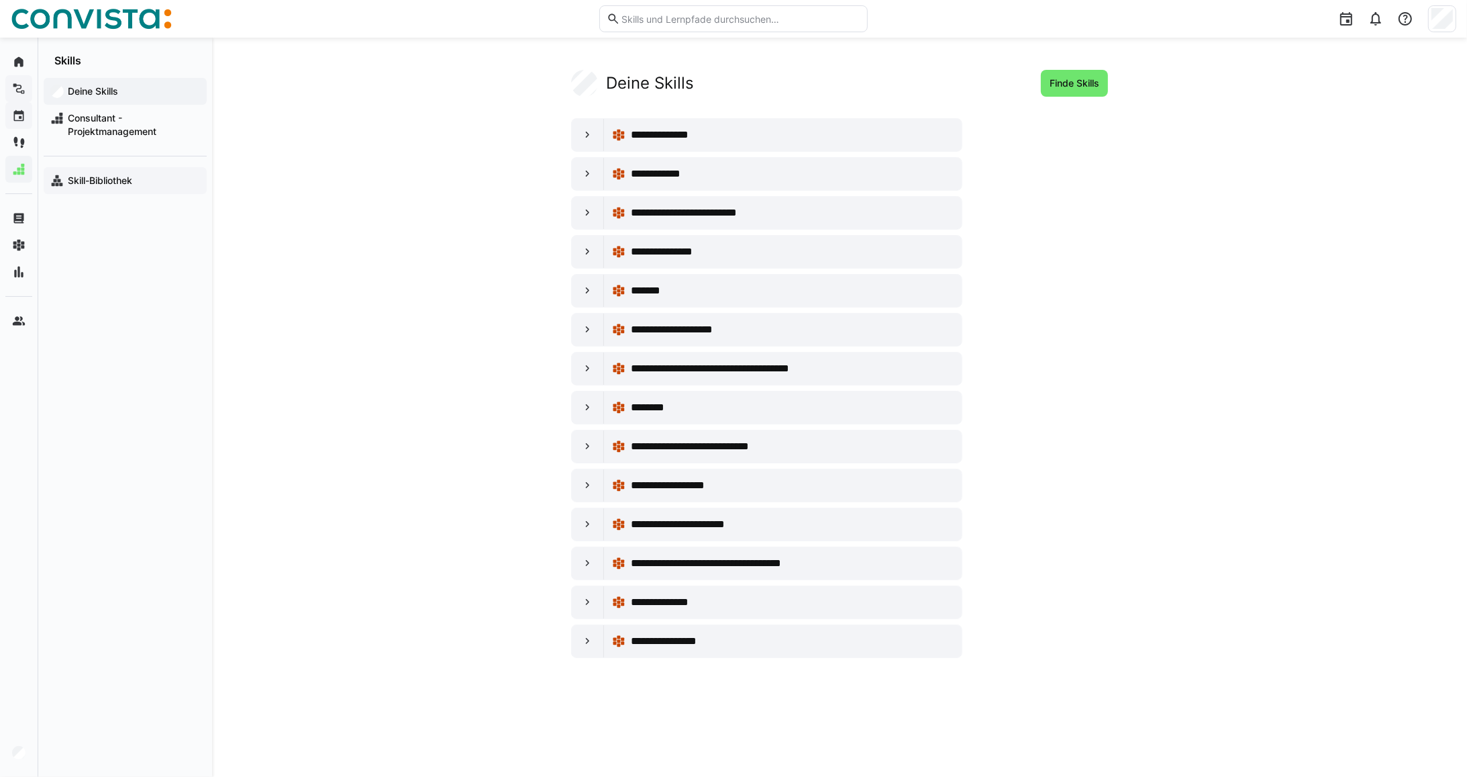
click at [126, 174] on span "Skill-Bibliothek" at bounding box center [133, 180] width 134 height 13
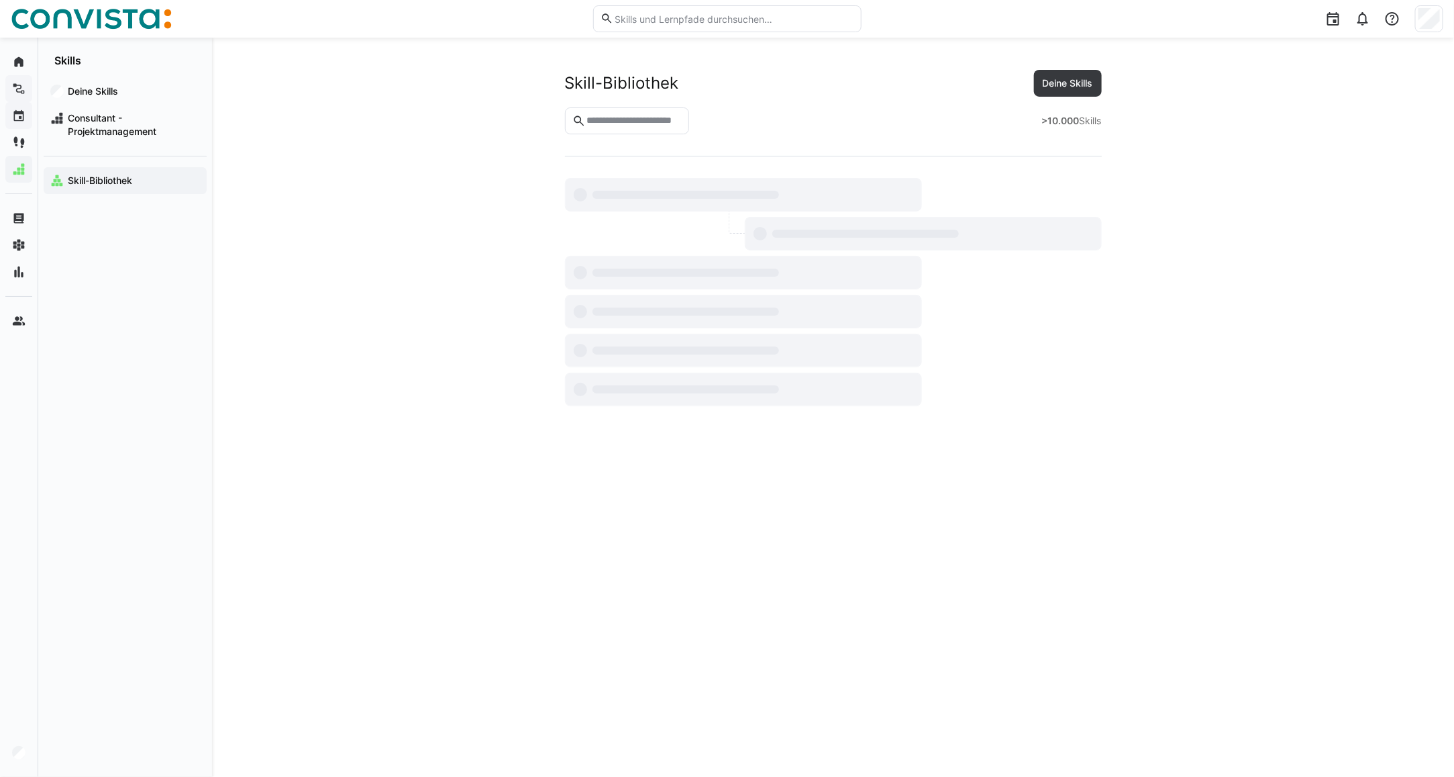
click at [663, 116] on input "text" at bounding box center [633, 121] width 97 height 12
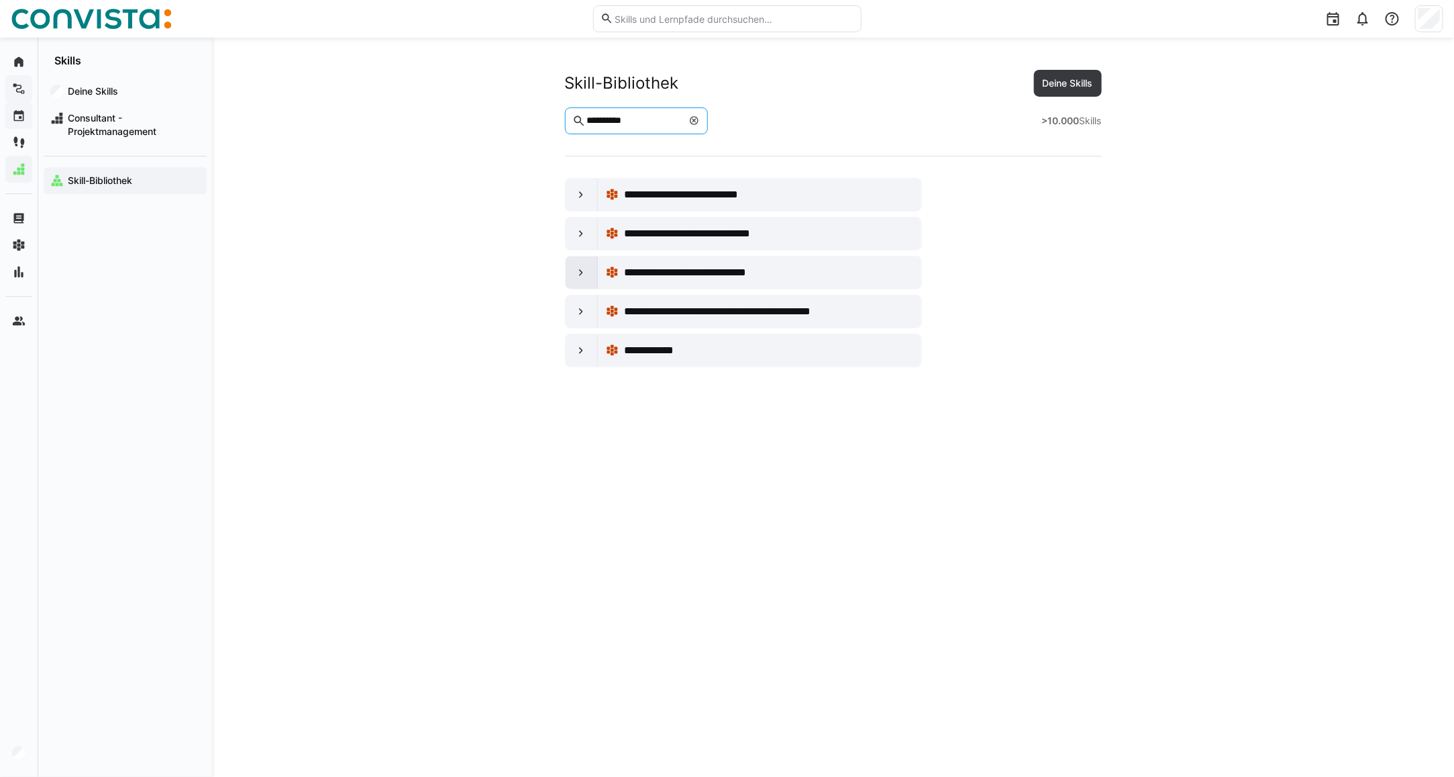
type input "**********"
click at [574, 277] on div at bounding box center [582, 272] width 32 height 32
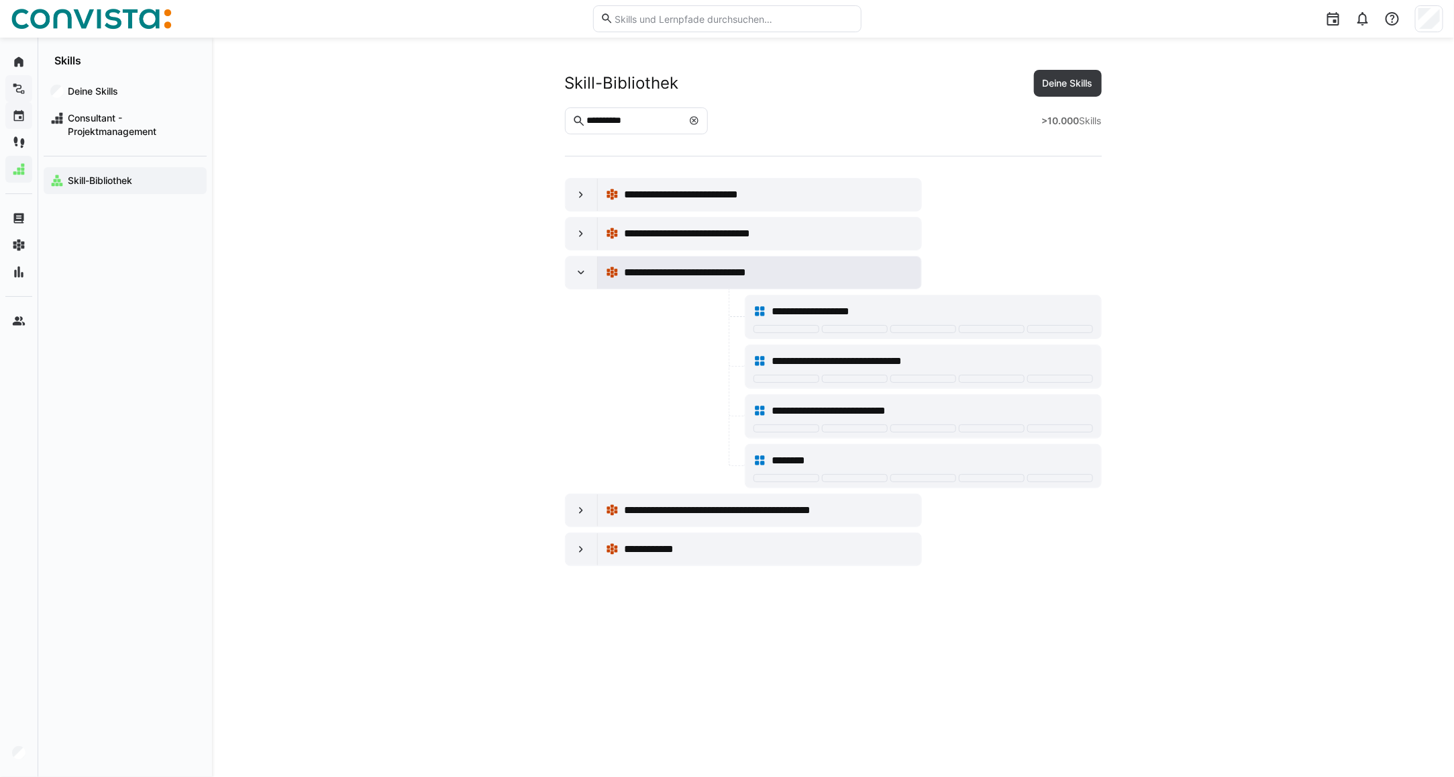
click at [749, 276] on span "**********" at bounding box center [702, 272] width 157 height 16
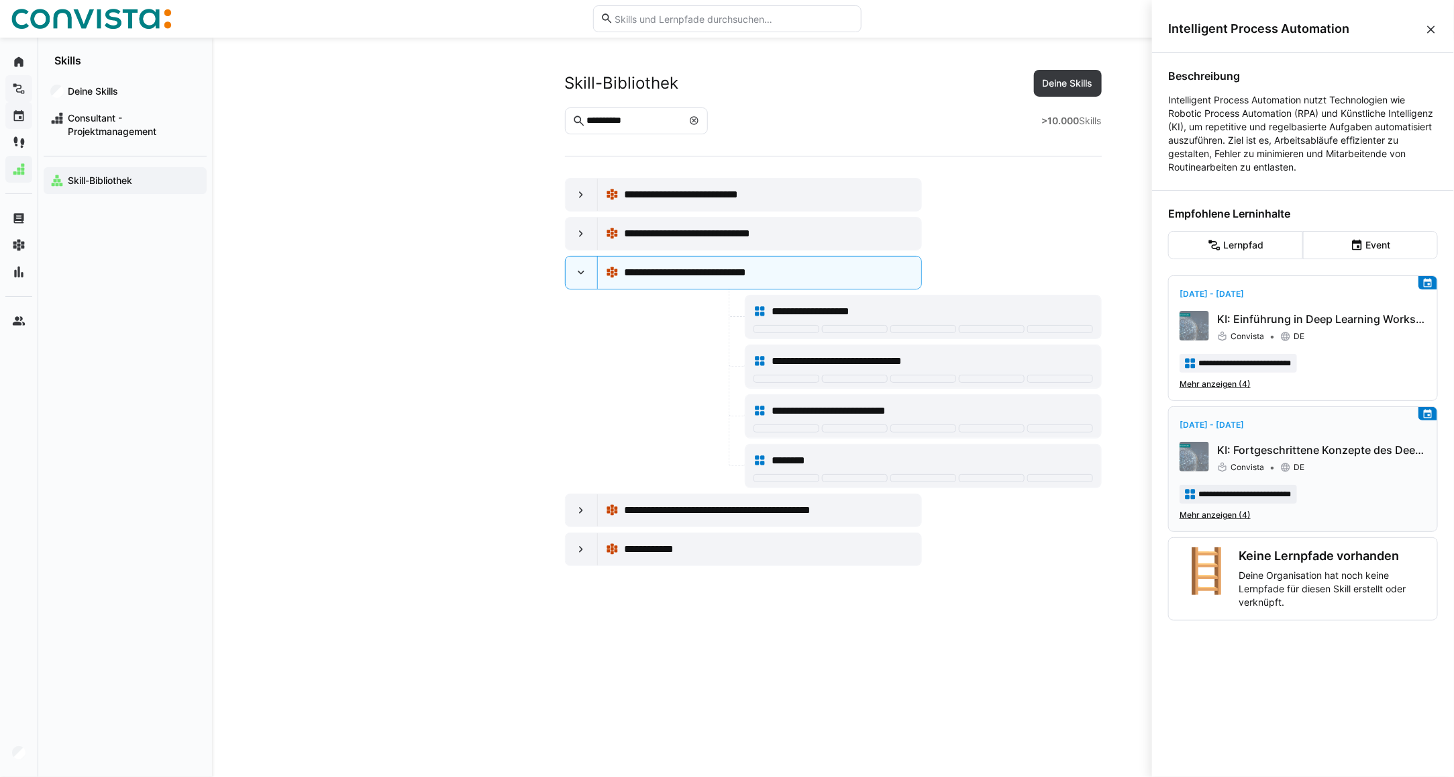
click at [1227, 515] on span "Mehr anzeigen (4)" at bounding box center [1215, 514] width 71 height 11
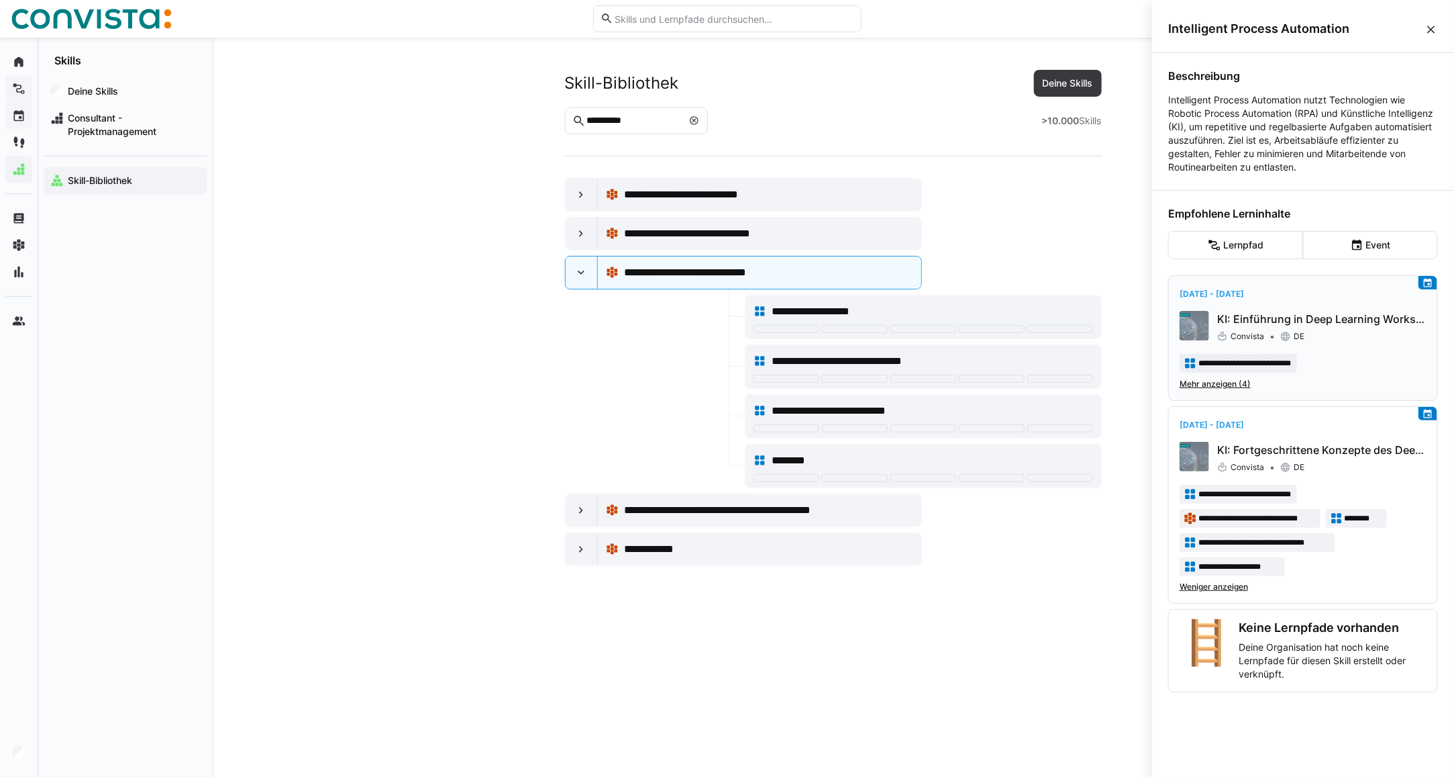
click at [1224, 381] on span "Mehr anzeigen (4)" at bounding box center [1215, 384] width 71 height 11
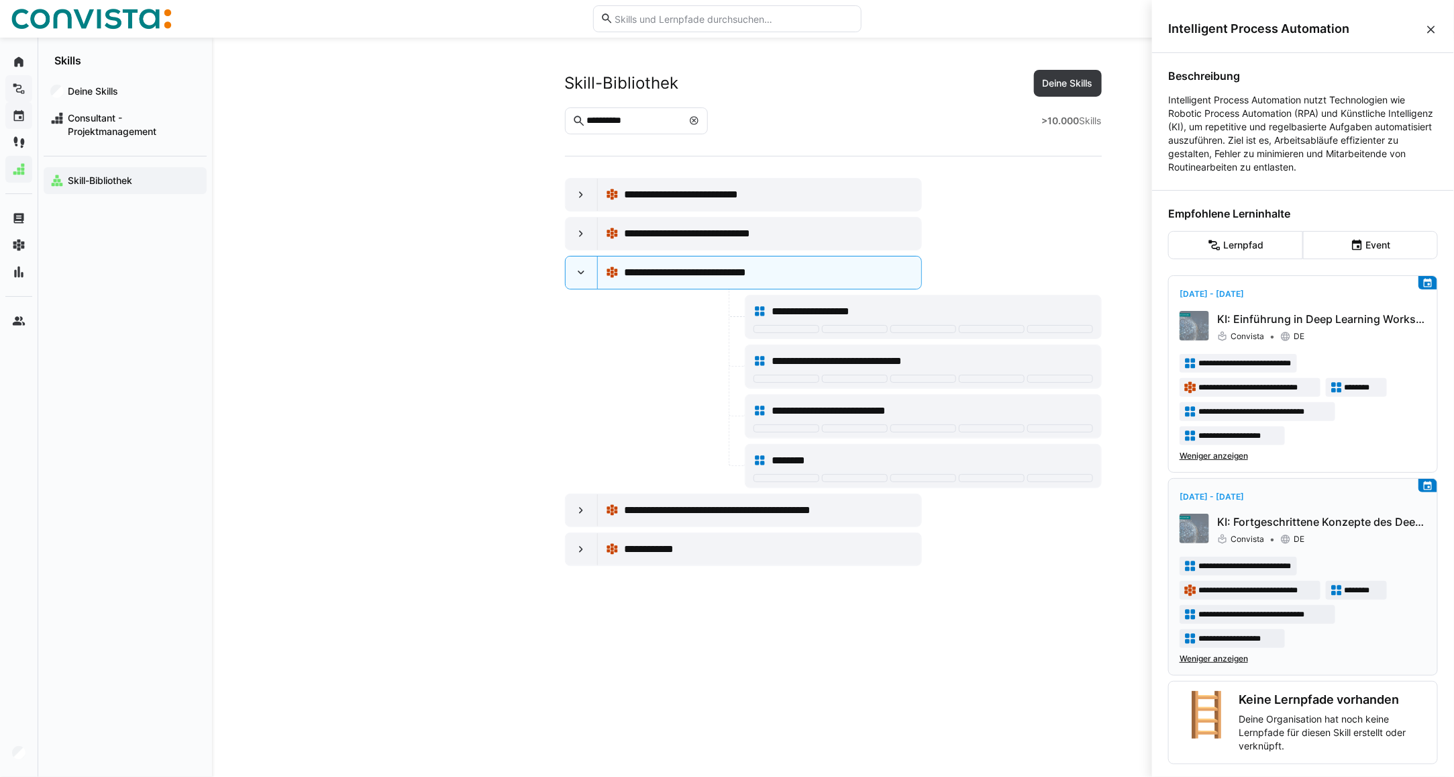
scroll to position [9, 0]
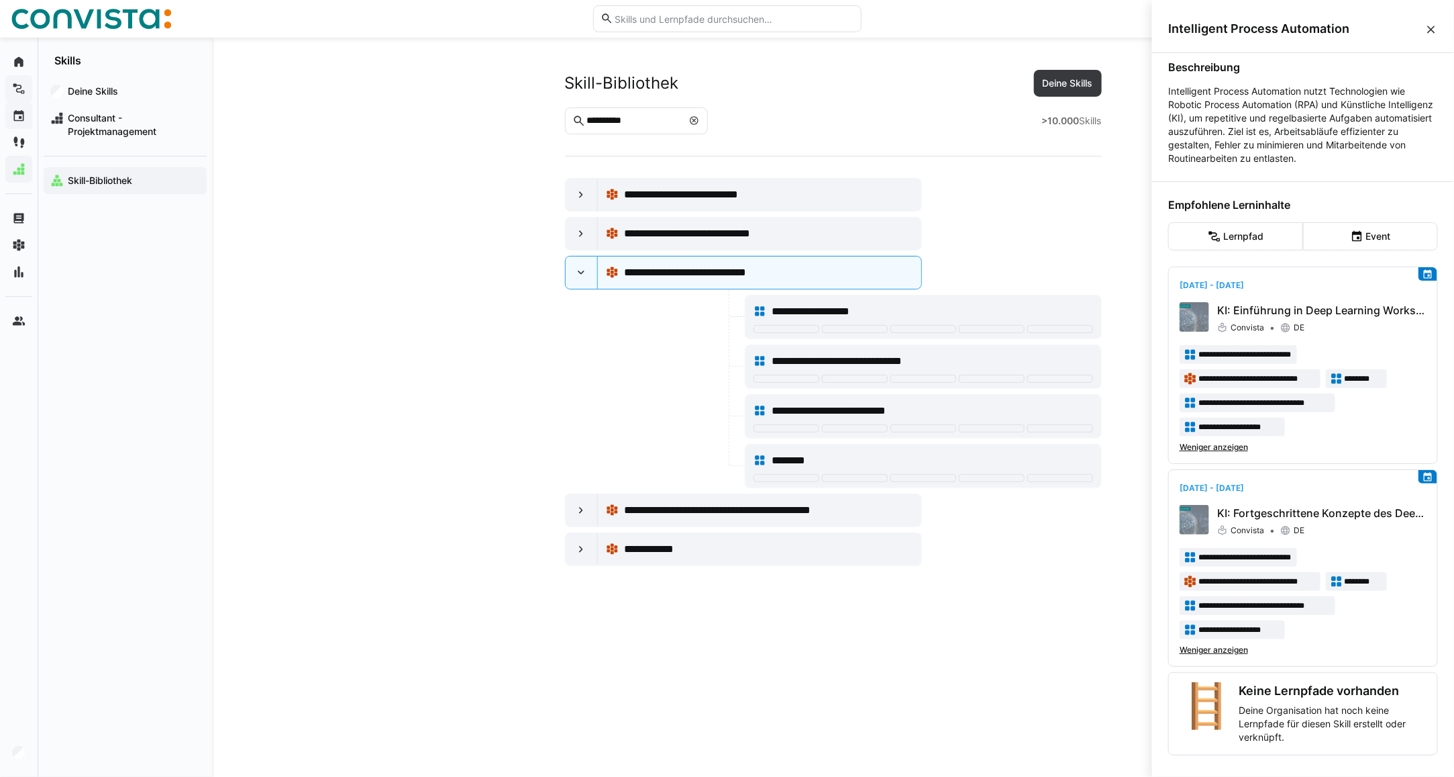
click at [1432, 26] on eds-icon at bounding box center [1431, 29] width 13 height 13
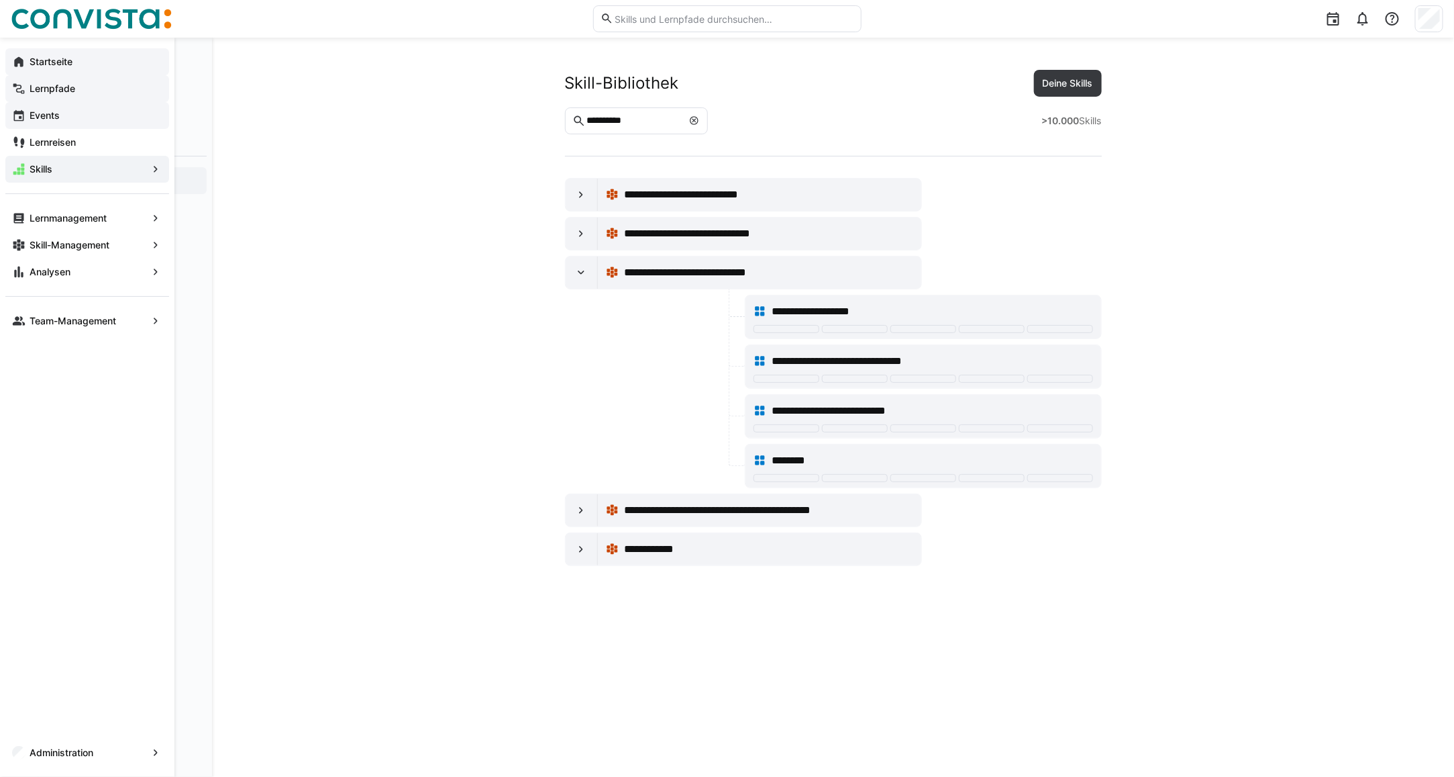
click at [78, 67] on span "Startseite" at bounding box center [95, 61] width 135 height 13
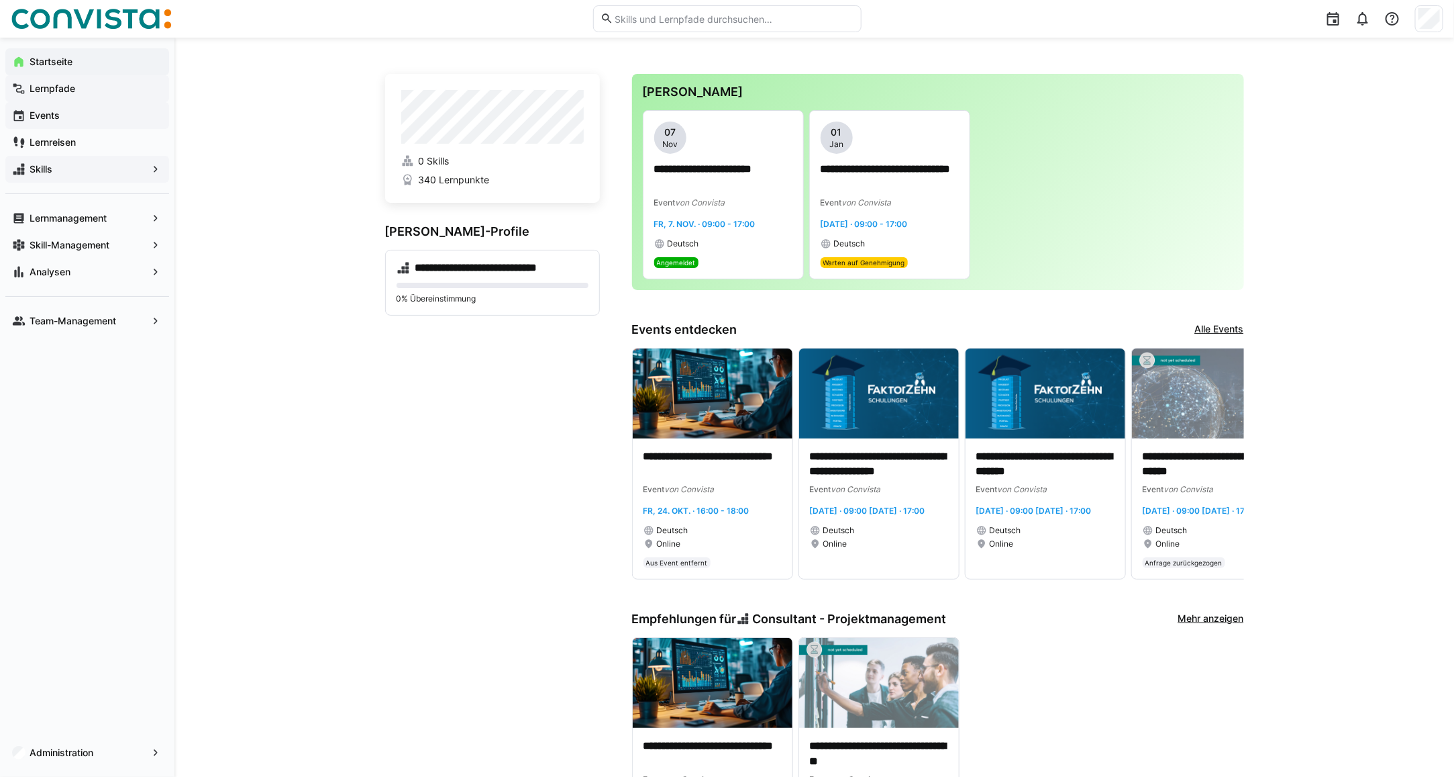
click at [75, 172] on span "Skills" at bounding box center [87, 168] width 119 height 13
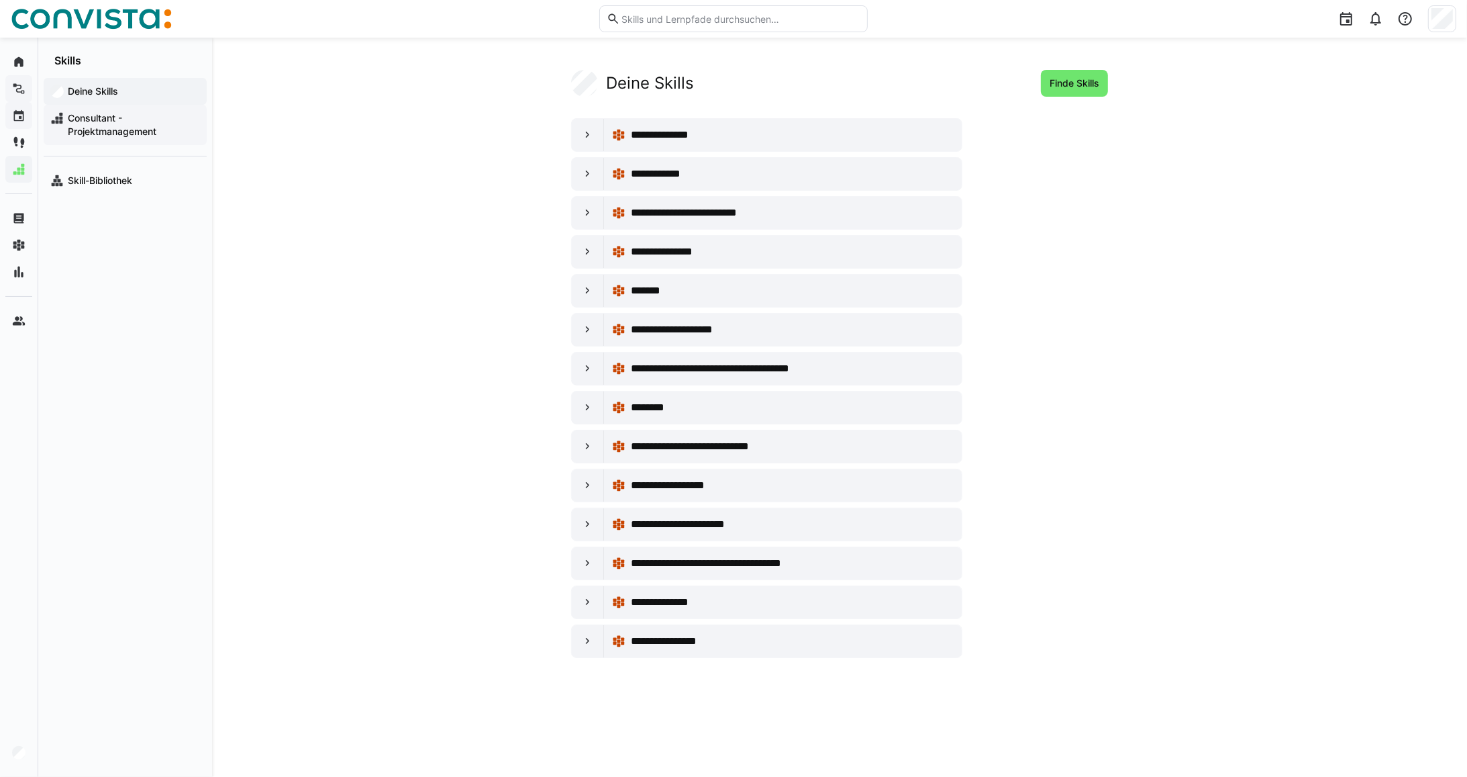
click at [114, 126] on span "Consultant - Projektmanagement" at bounding box center [133, 124] width 134 height 27
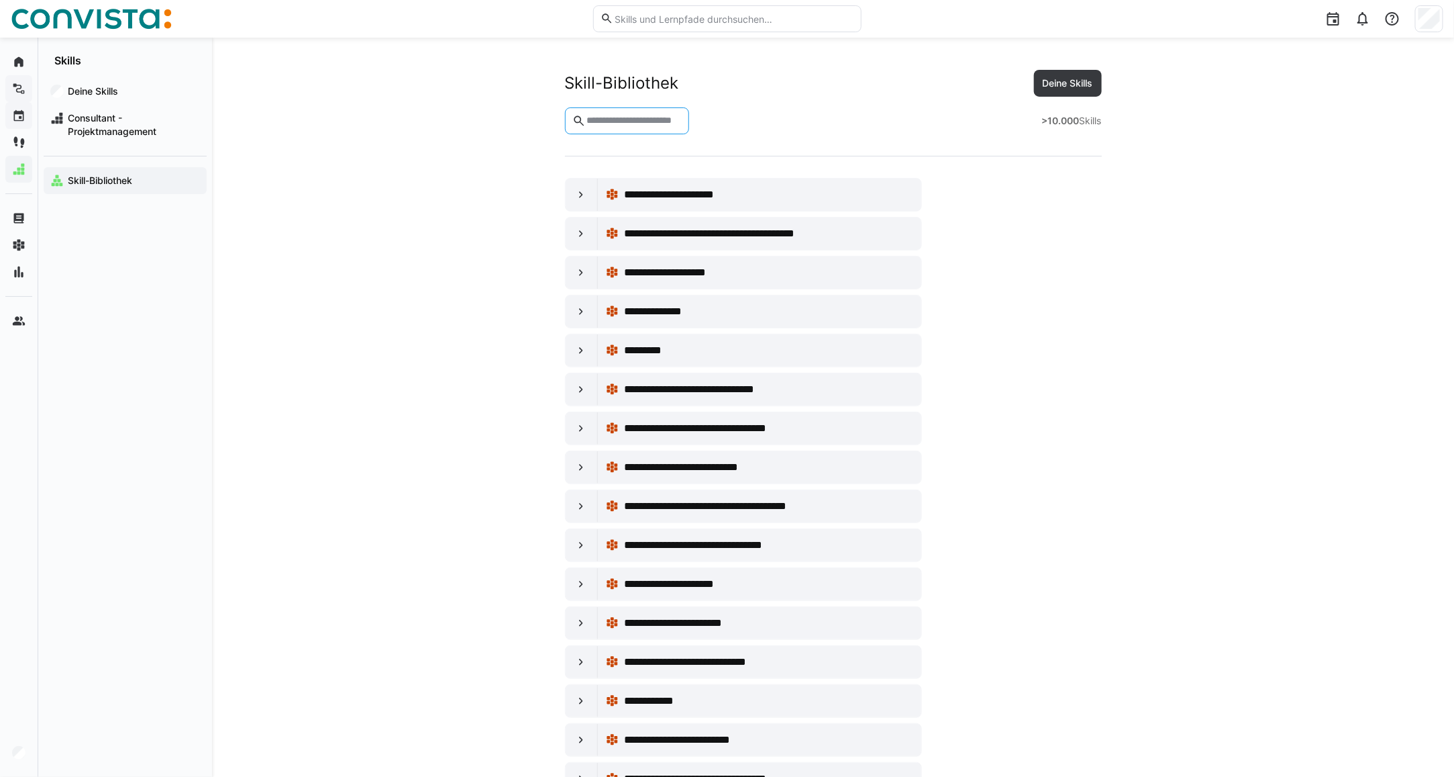
click at [589, 119] on input "text" at bounding box center [633, 121] width 97 height 12
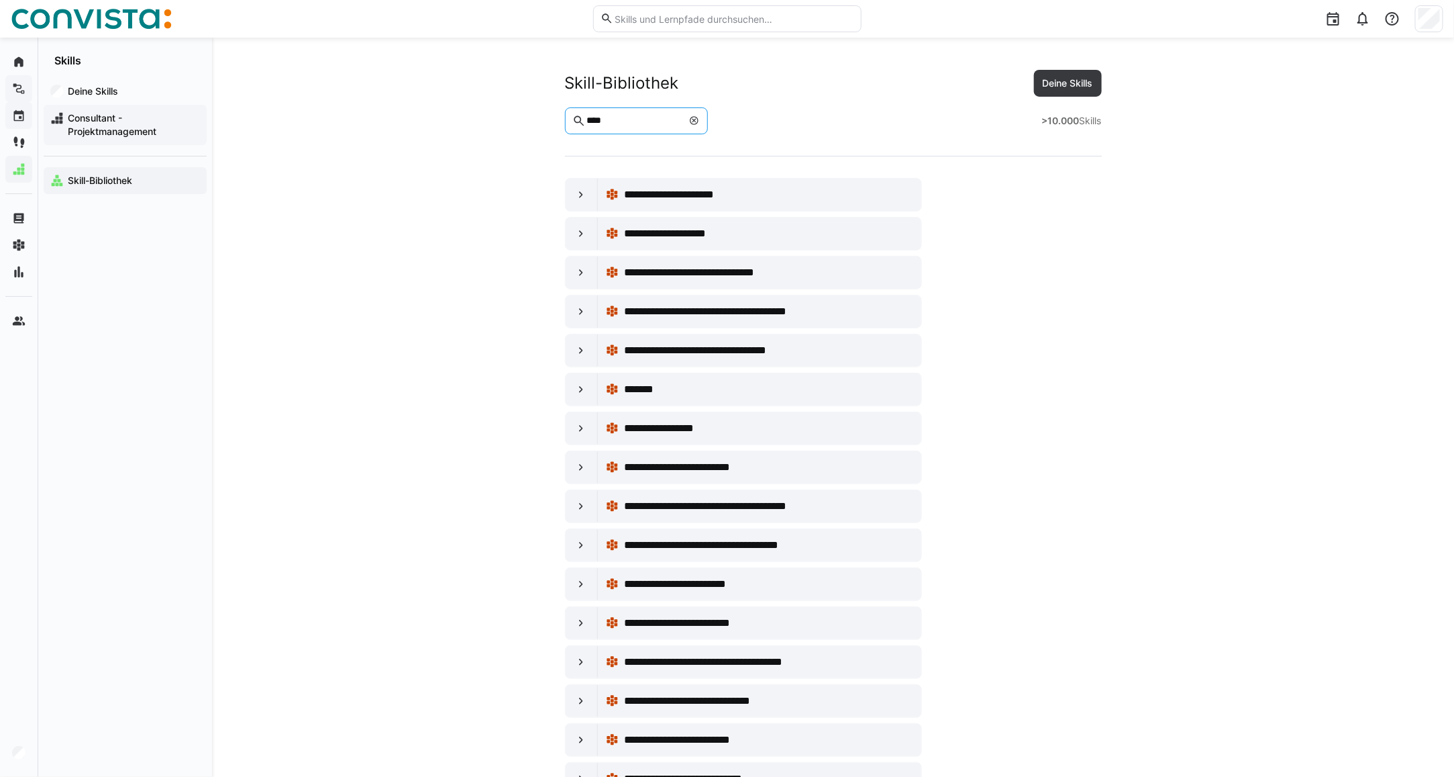
type input "****"
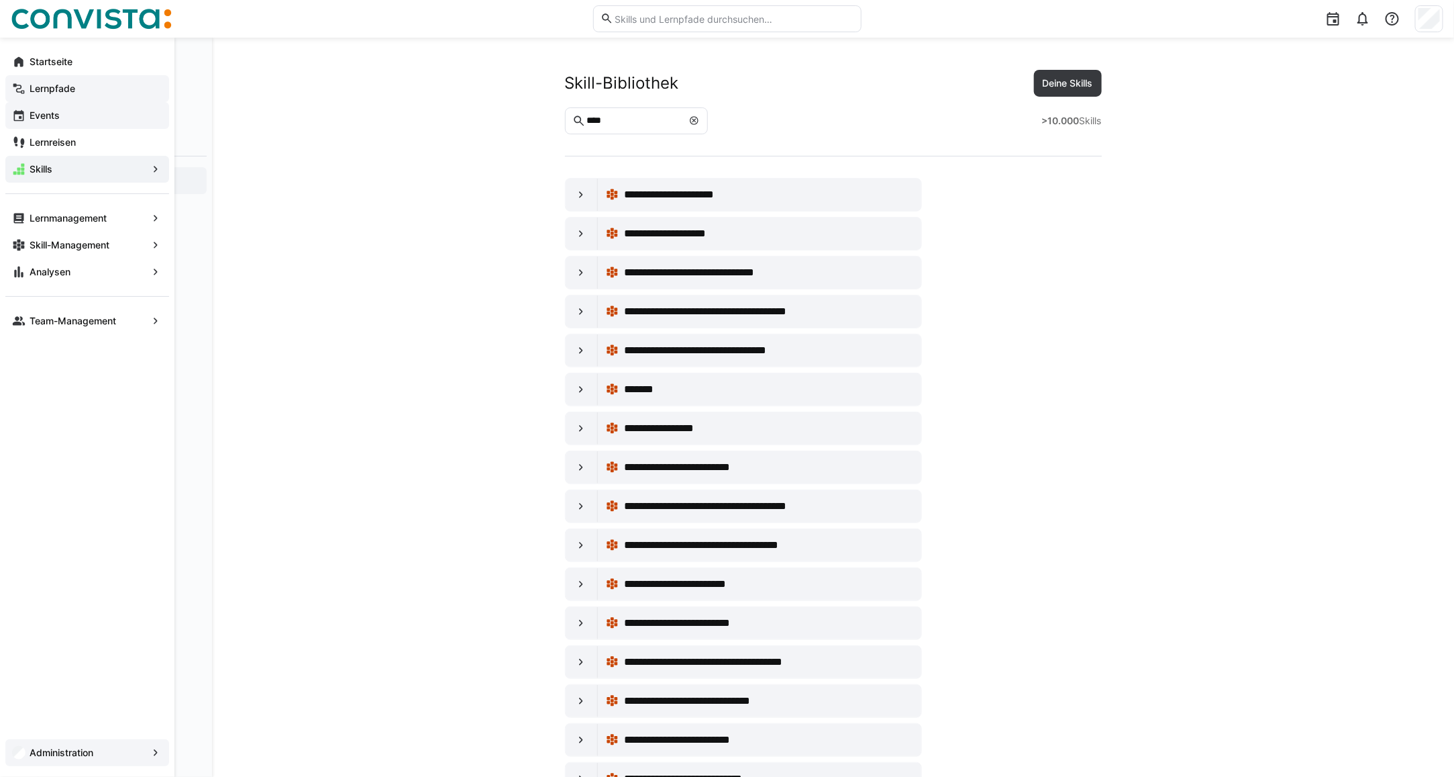
click at [0, 0] on app-navigation-label "Administration" at bounding box center [0, 0] width 0 height 0
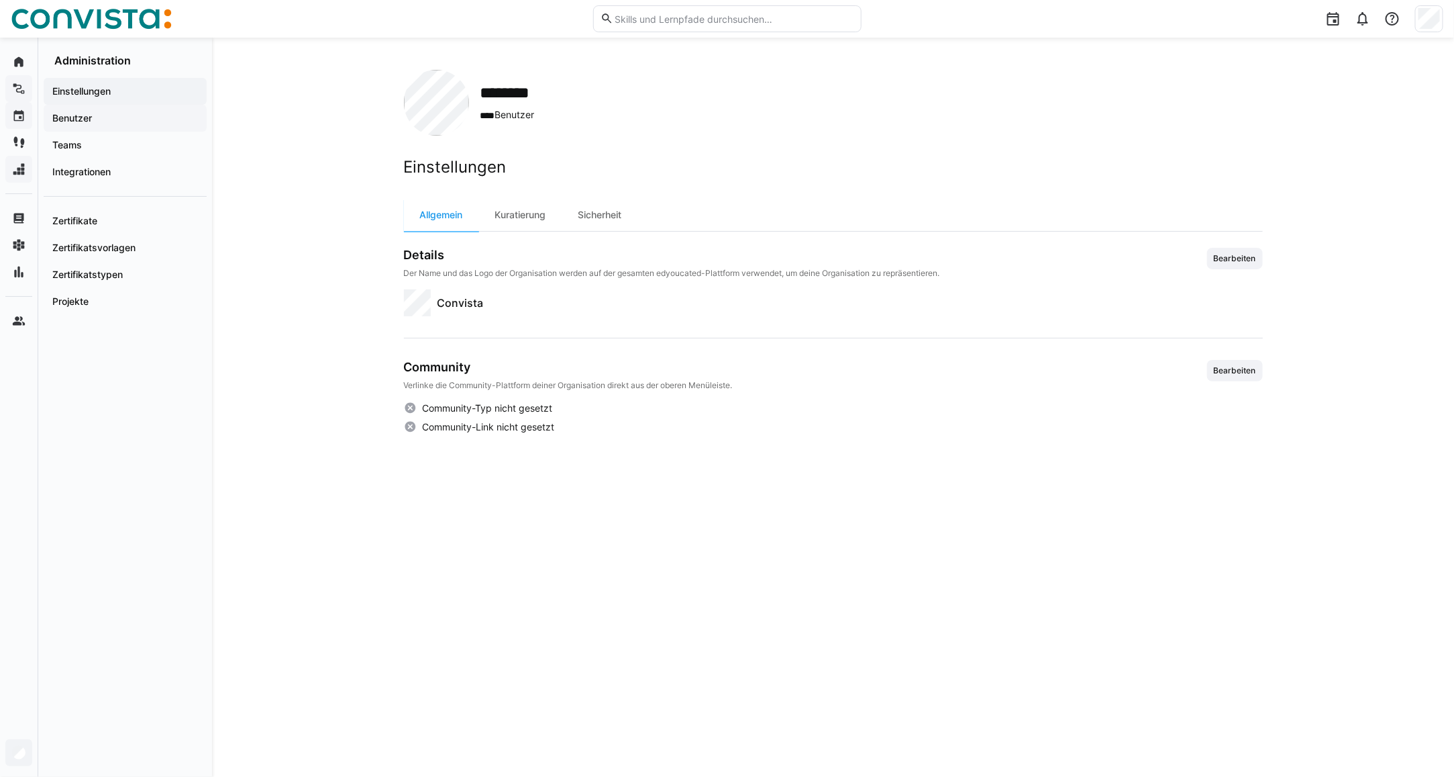
click at [85, 129] on div "Benutzer" at bounding box center [125, 118] width 163 height 27
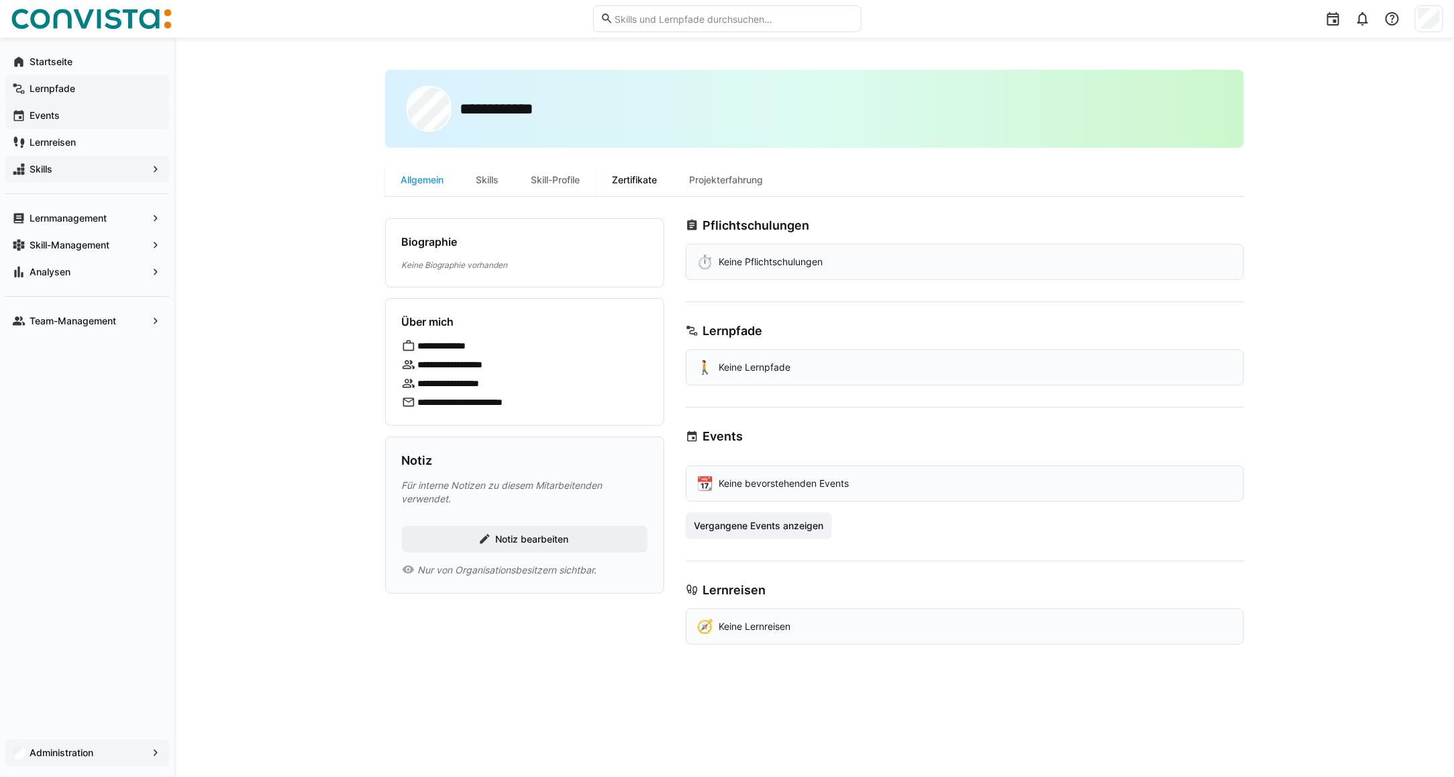
click at [632, 189] on div "Zertifikate" at bounding box center [635, 180] width 77 height 32
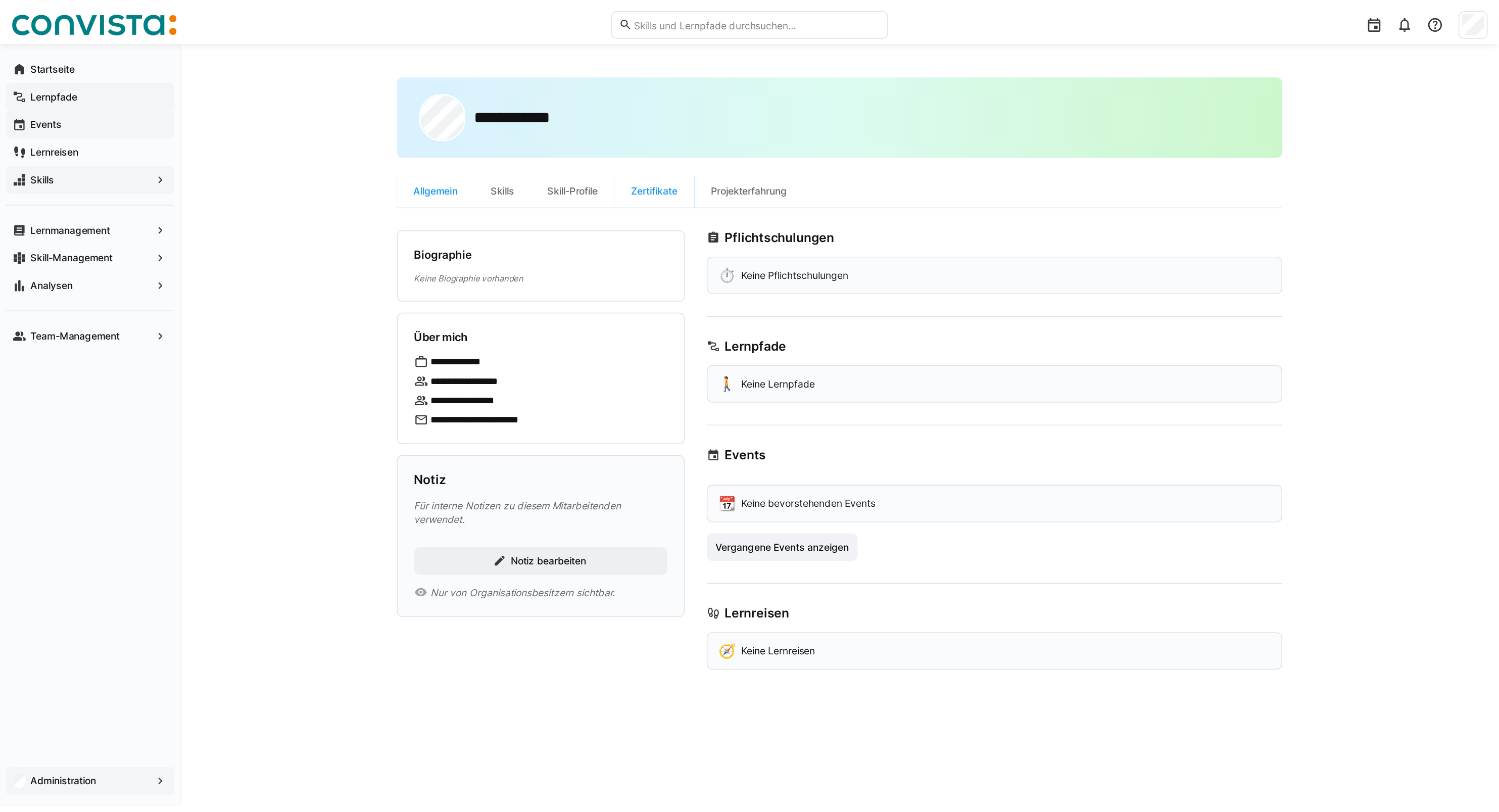
scroll to position [1218, 0]
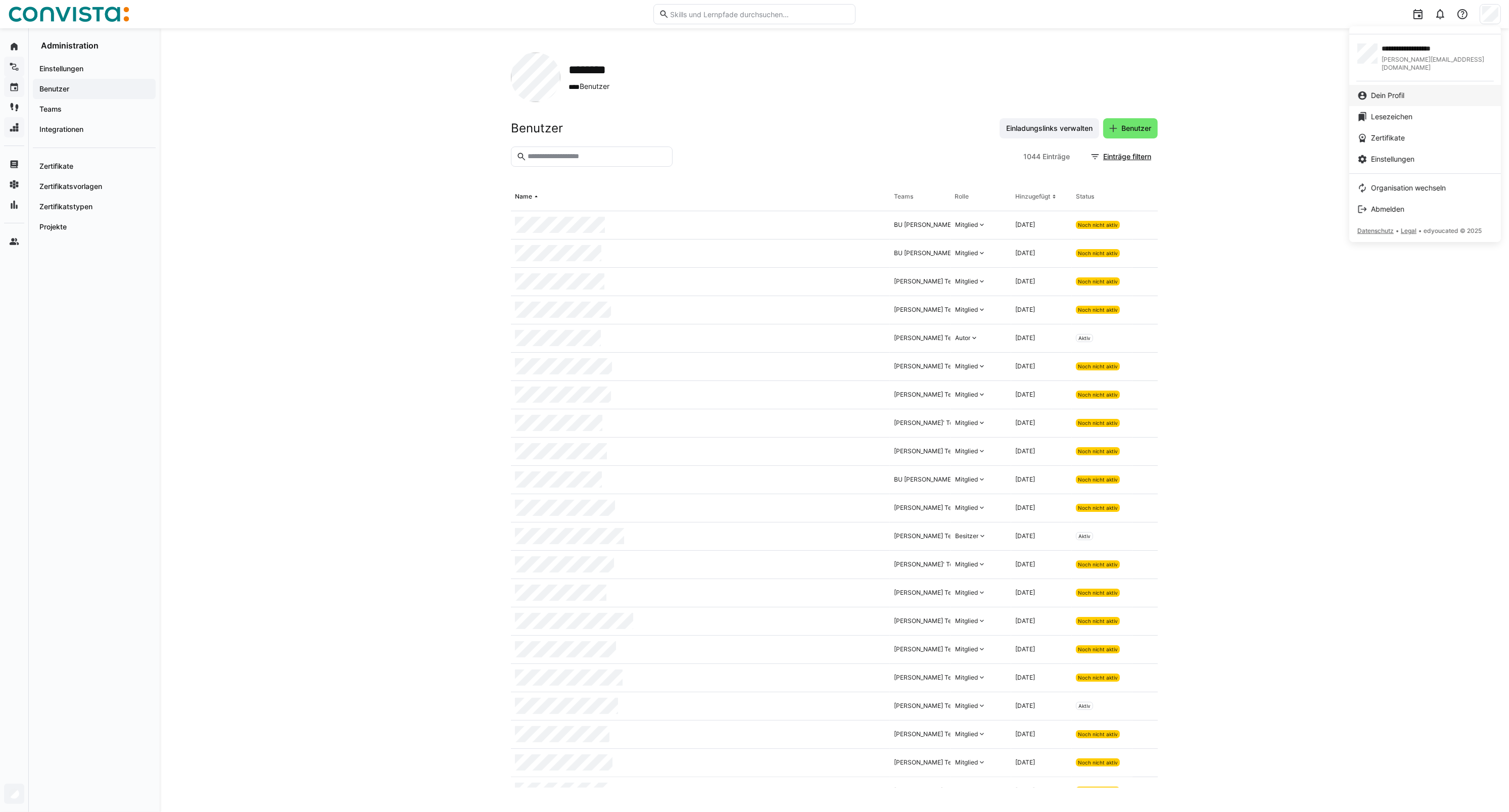
click at [1409, 90] on div "Dein Profil" at bounding box center [1425, 95] width 136 height 10
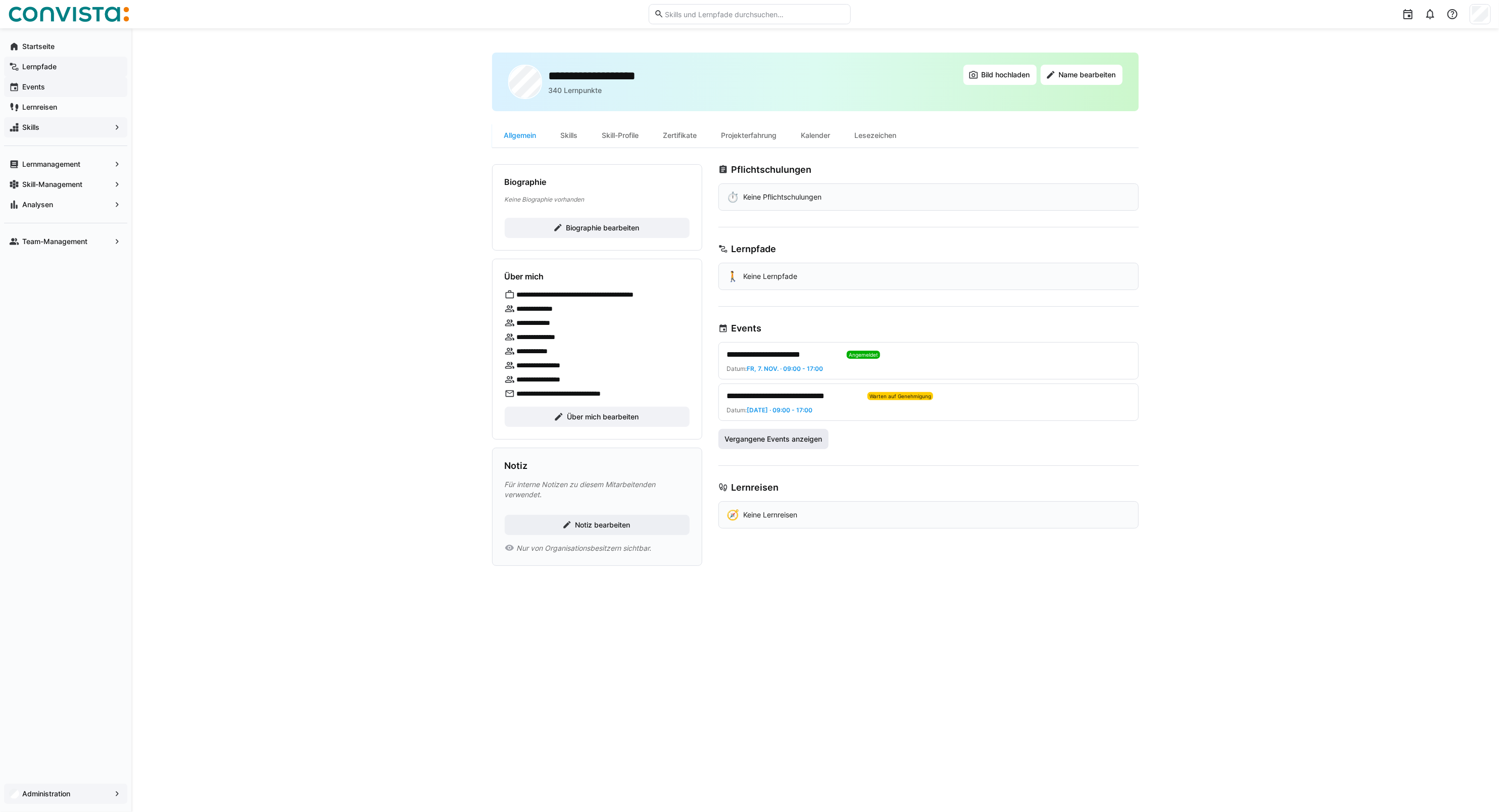
click at [754, 441] on span "Vergangene Events anzeigen" at bounding box center [773, 439] width 101 height 10
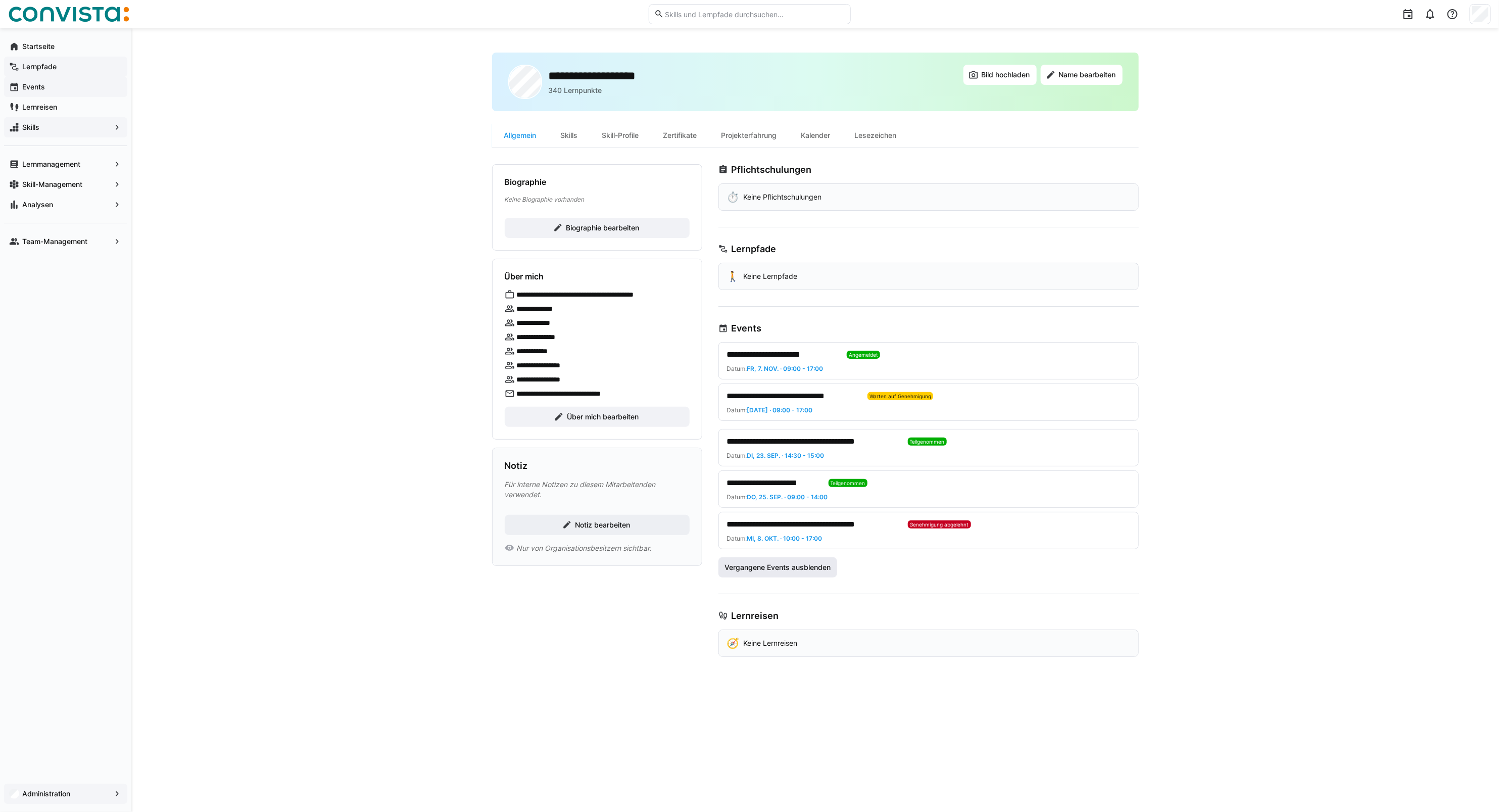
click at [762, 567] on span "Vergangene Events ausblenden" at bounding box center [777, 567] width 109 height 10
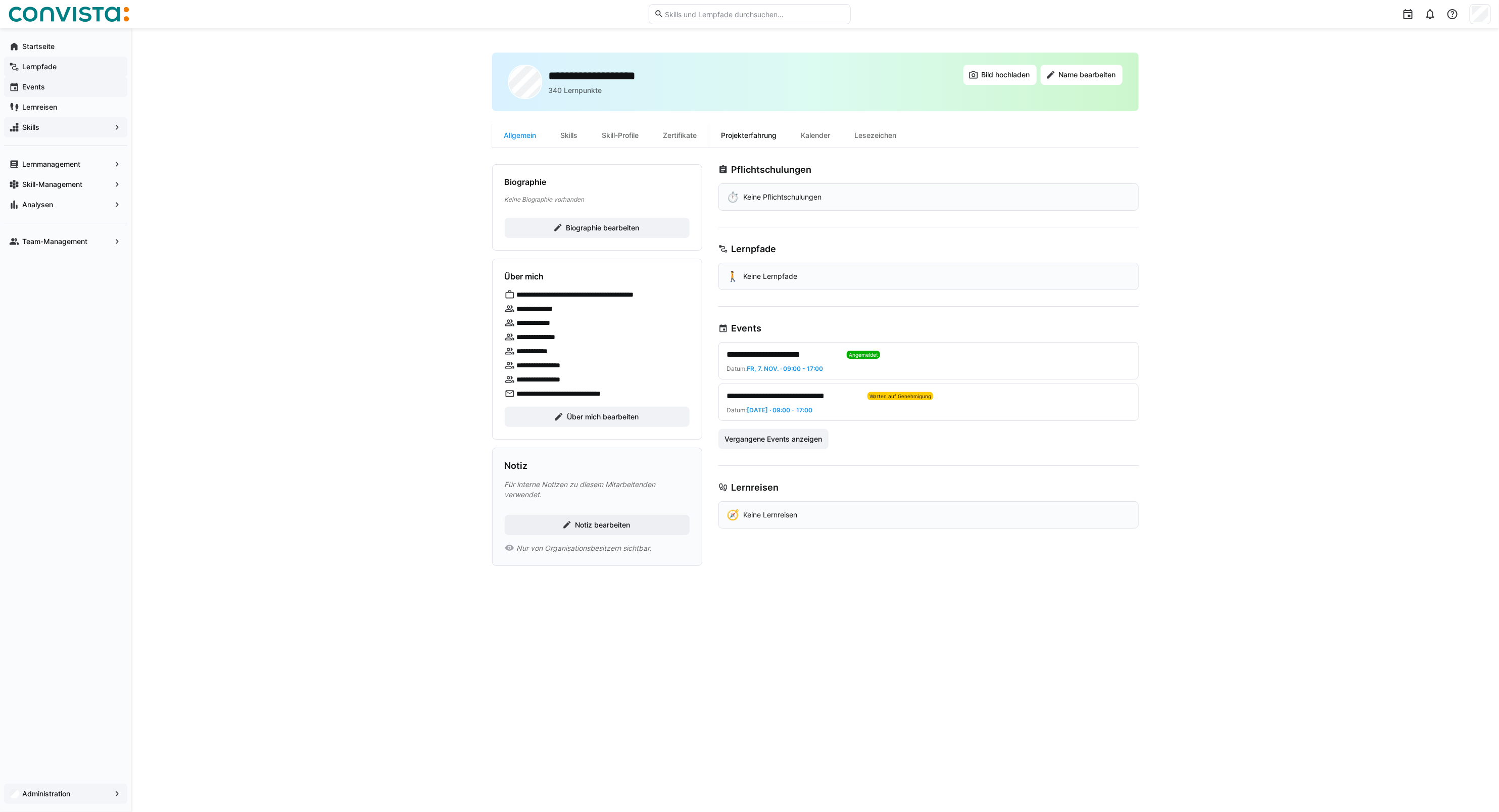
click at [728, 132] on div "Projekterfahrung" at bounding box center [749, 135] width 80 height 24
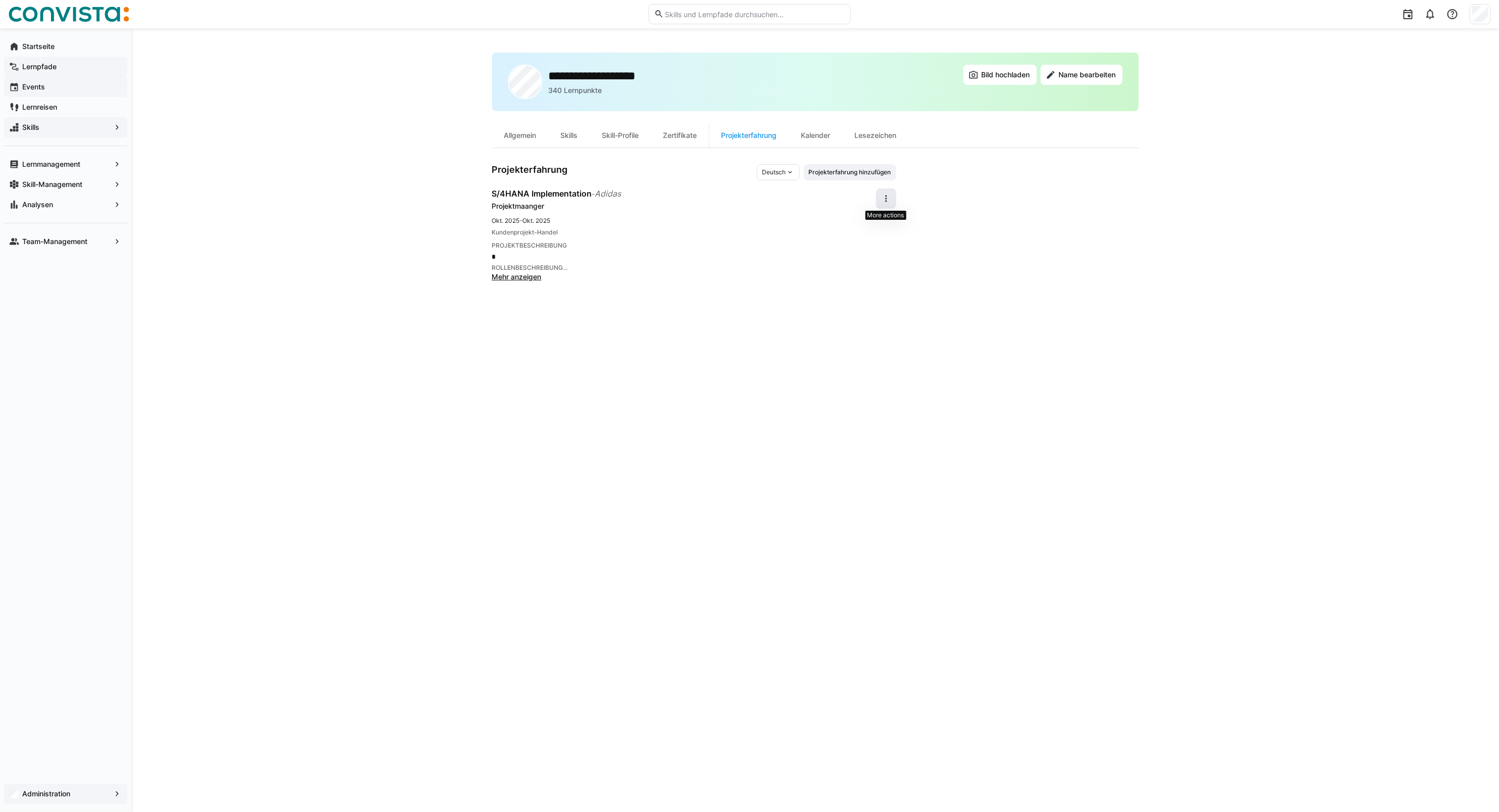
click at [883, 197] on eds-icon at bounding box center [886, 198] width 10 height 10
click at [867, 250] on div "Entfernen" at bounding box center [870, 246] width 36 height 10
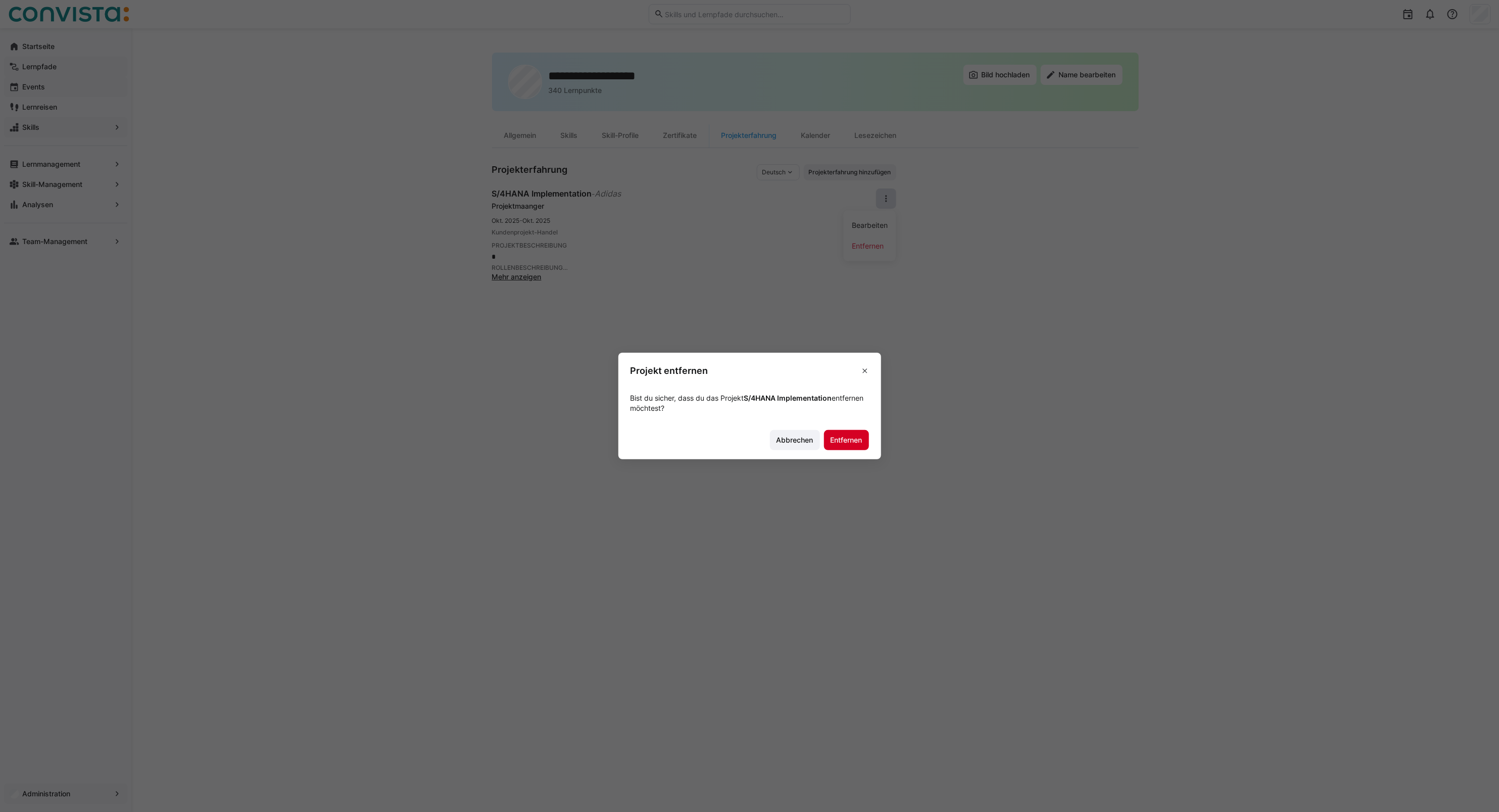
click at [849, 445] on span "Entfernen" at bounding box center [846, 439] width 35 height 10
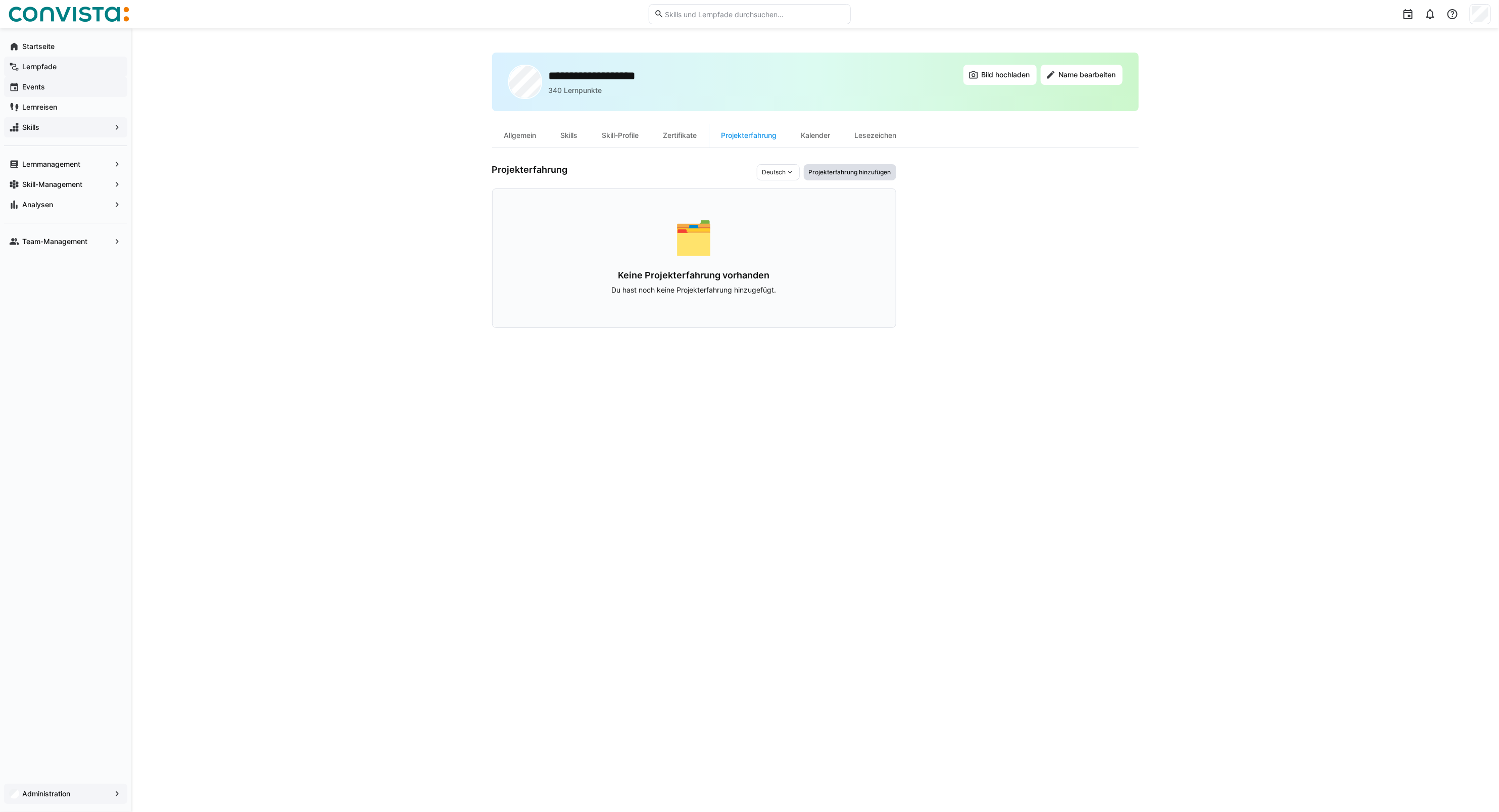
click at [845, 177] on span "Projekterfahrung hinzufügen" at bounding box center [850, 172] width 93 height 16
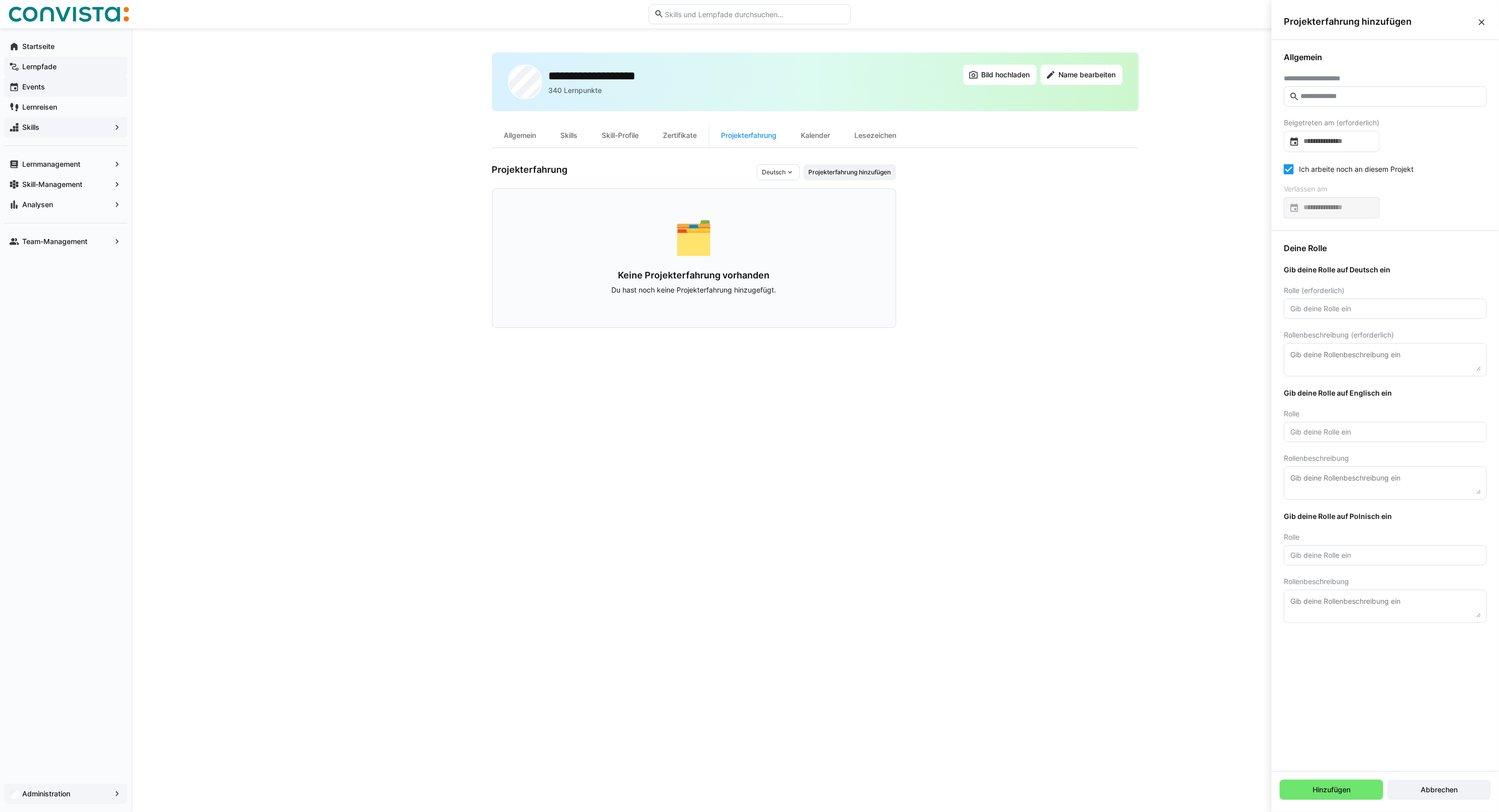
click at [1304, 96] on input "text" at bounding box center [1391, 96] width 182 height 9
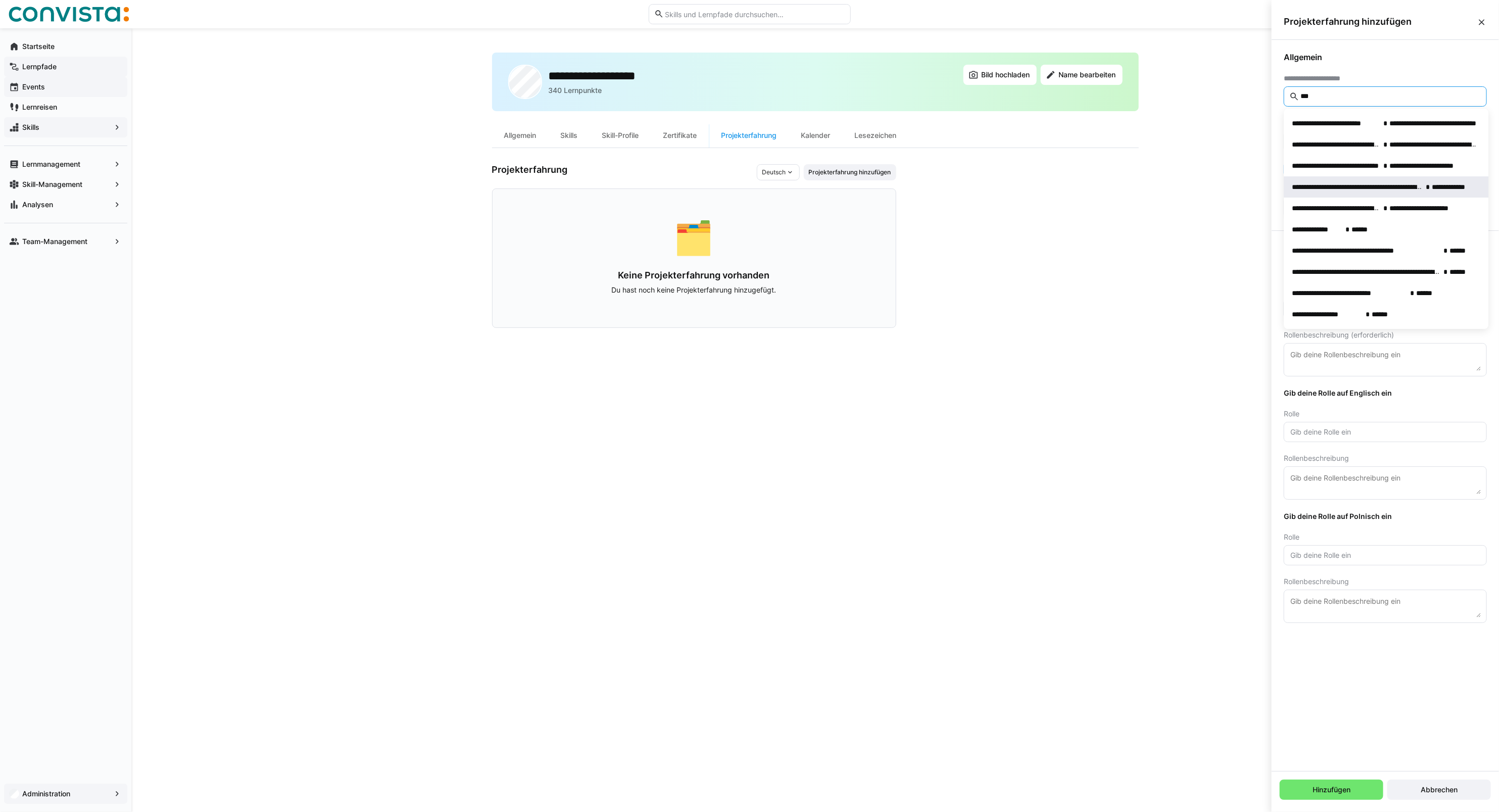
type input "***"
click at [1355, 181] on span "**********" at bounding box center [1386, 187] width 205 height 21
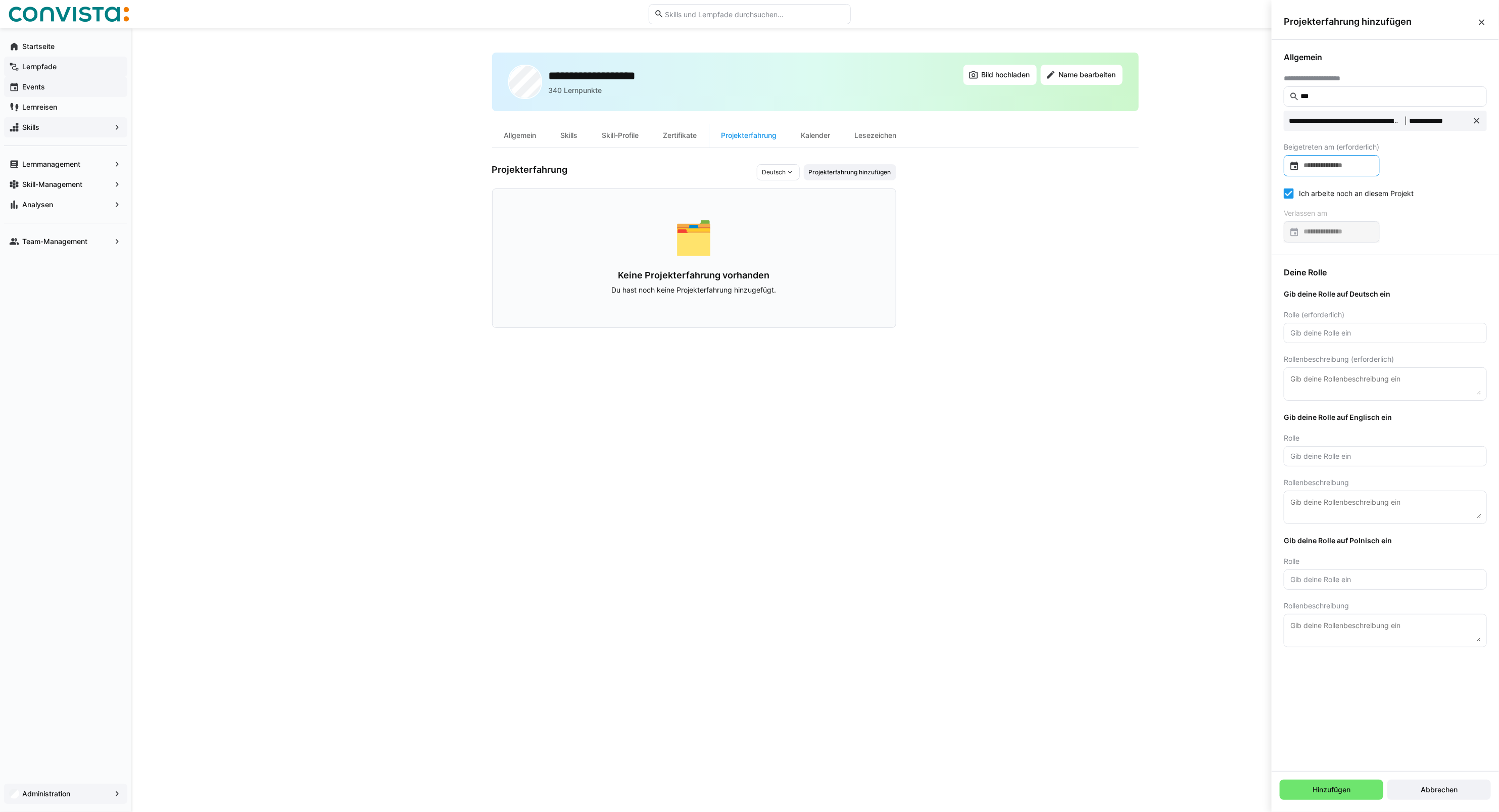
click at [1348, 166] on input at bounding box center [1336, 165] width 75 height 10
click at [1398, 203] on span "Previous month" at bounding box center [1400, 198] width 20 height 20
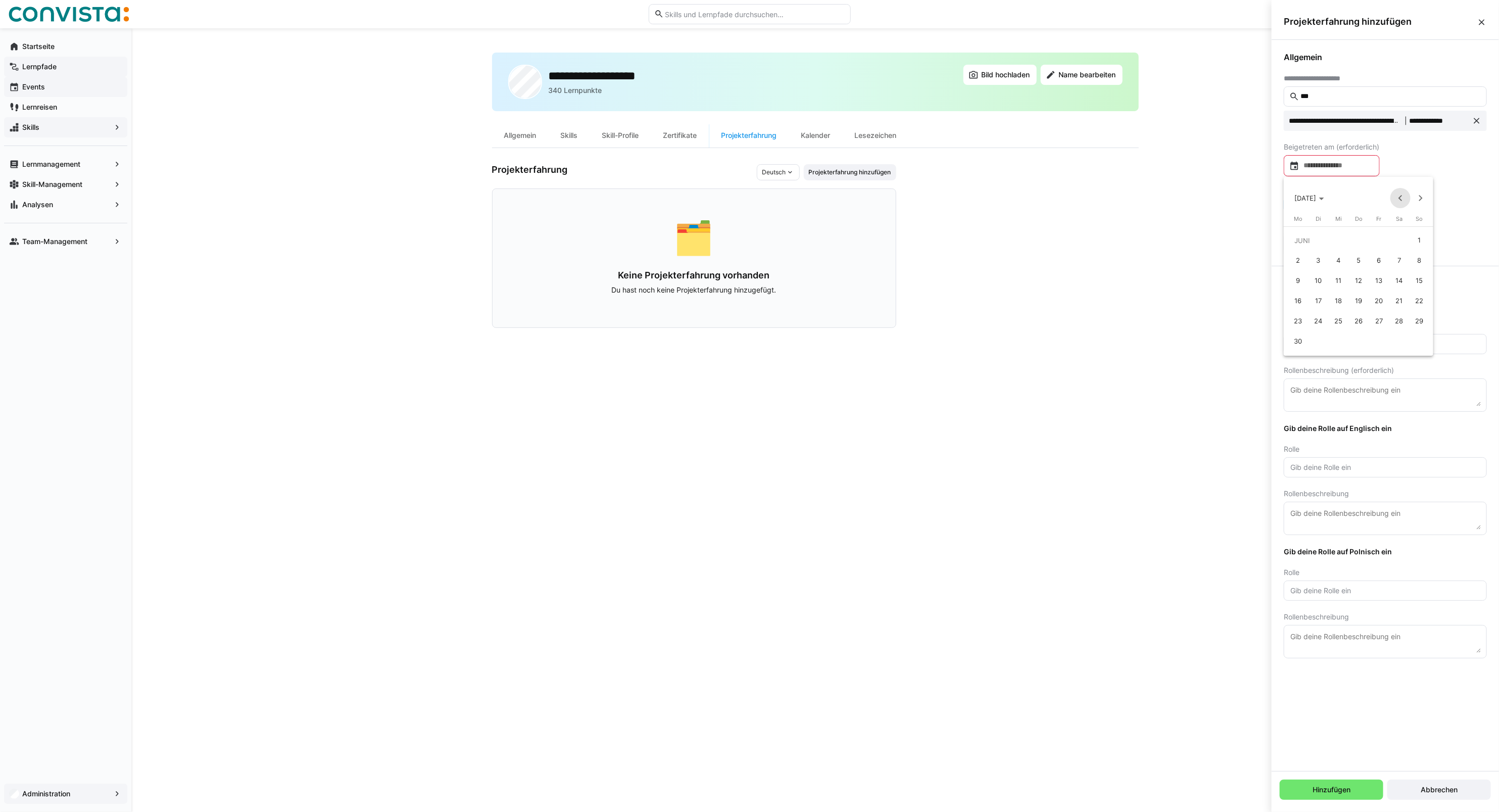
click at [1398, 203] on span "Previous month" at bounding box center [1400, 198] width 20 height 20
click at [1299, 261] on span "5" at bounding box center [1298, 260] width 18 height 18
click at [1309, 194] on eds-checkbox "Ich arbeite noch an diesem Projekt" at bounding box center [1348, 193] width 129 height 10
click at [1315, 226] on div at bounding box center [1332, 232] width 96 height 21
click at [1400, 260] on span "Previous month" at bounding box center [1400, 264] width 20 height 20
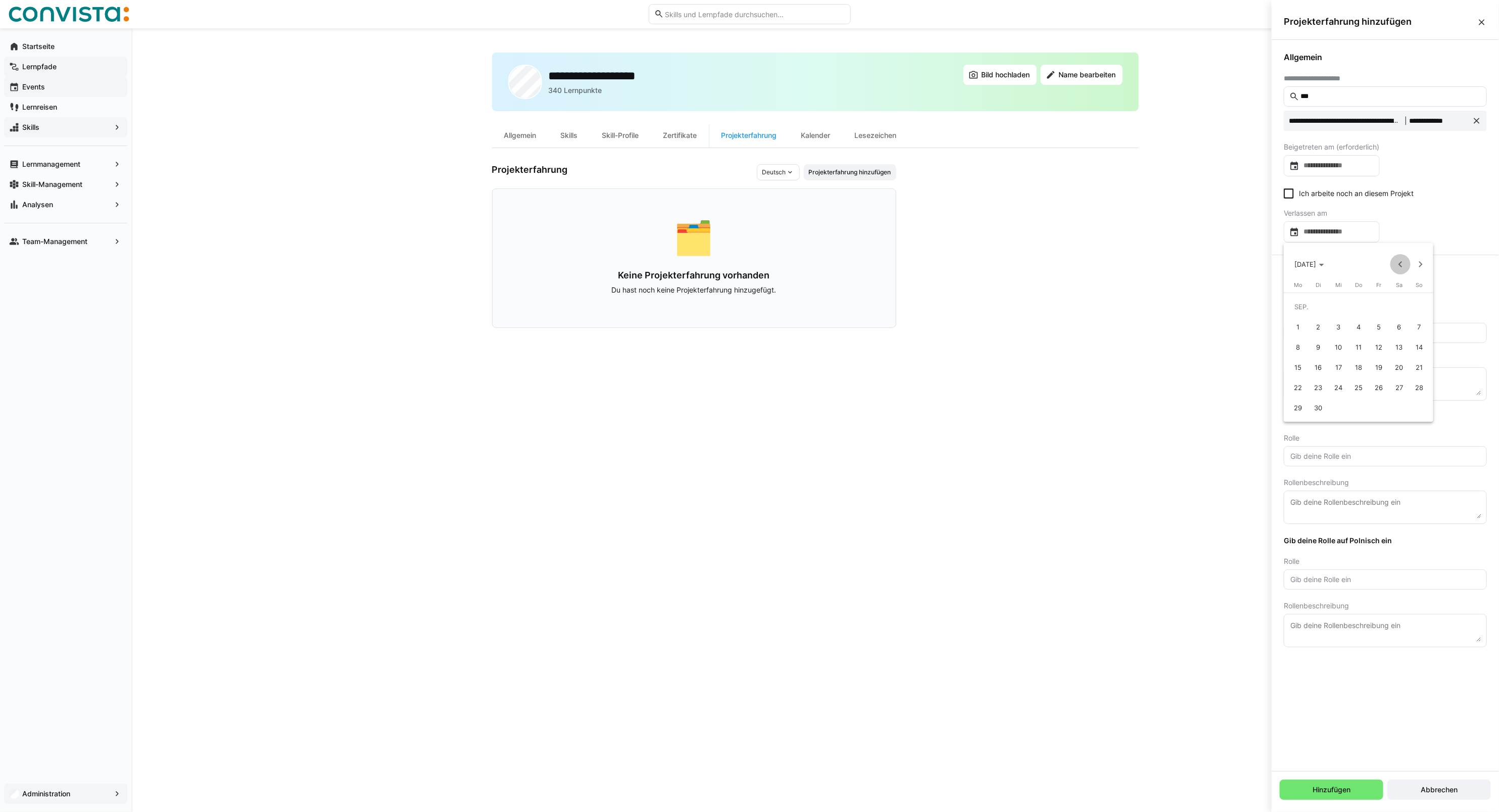
click at [1400, 260] on span "Previous month" at bounding box center [1400, 264] width 20 height 20
click at [1416, 263] on span "Next month" at bounding box center [1421, 264] width 20 height 20
click at [1382, 388] on span "29" at bounding box center [1379, 388] width 18 height 18
click at [1324, 328] on eds-input at bounding box center [1385, 333] width 203 height 20
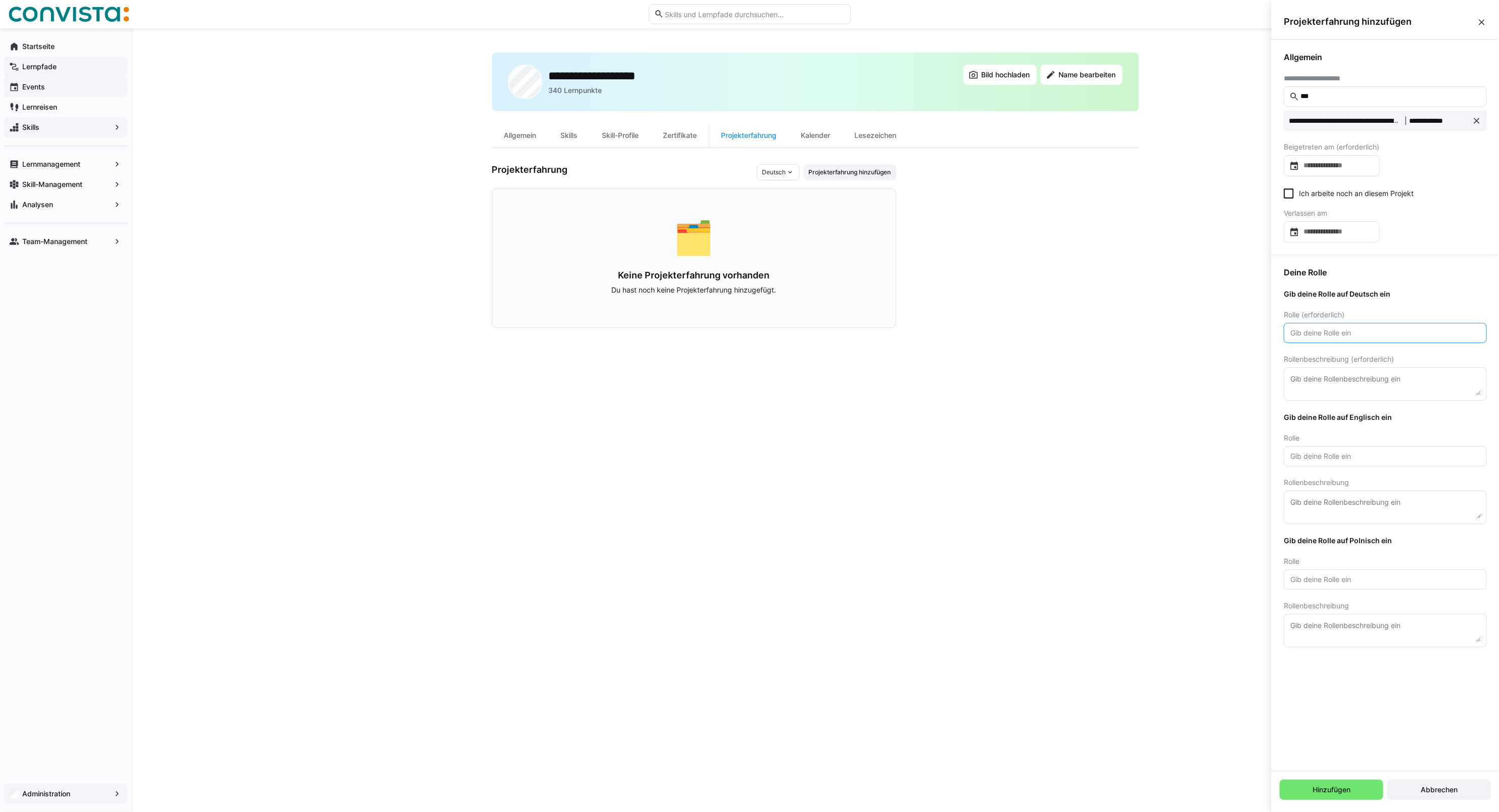
click at [1324, 339] on eds-input at bounding box center [1385, 333] width 203 height 20
type input "Product Owner"
drag, startPoint x: 1349, startPoint y: 339, endPoint x: 1269, endPoint y: 327, distance: 80.9
click at [1269, 327] on body "**********" at bounding box center [749, 406] width 1499 height 812
drag, startPoint x: 1269, startPoint y: 327, endPoint x: 1357, endPoint y: 324, distance: 88.1
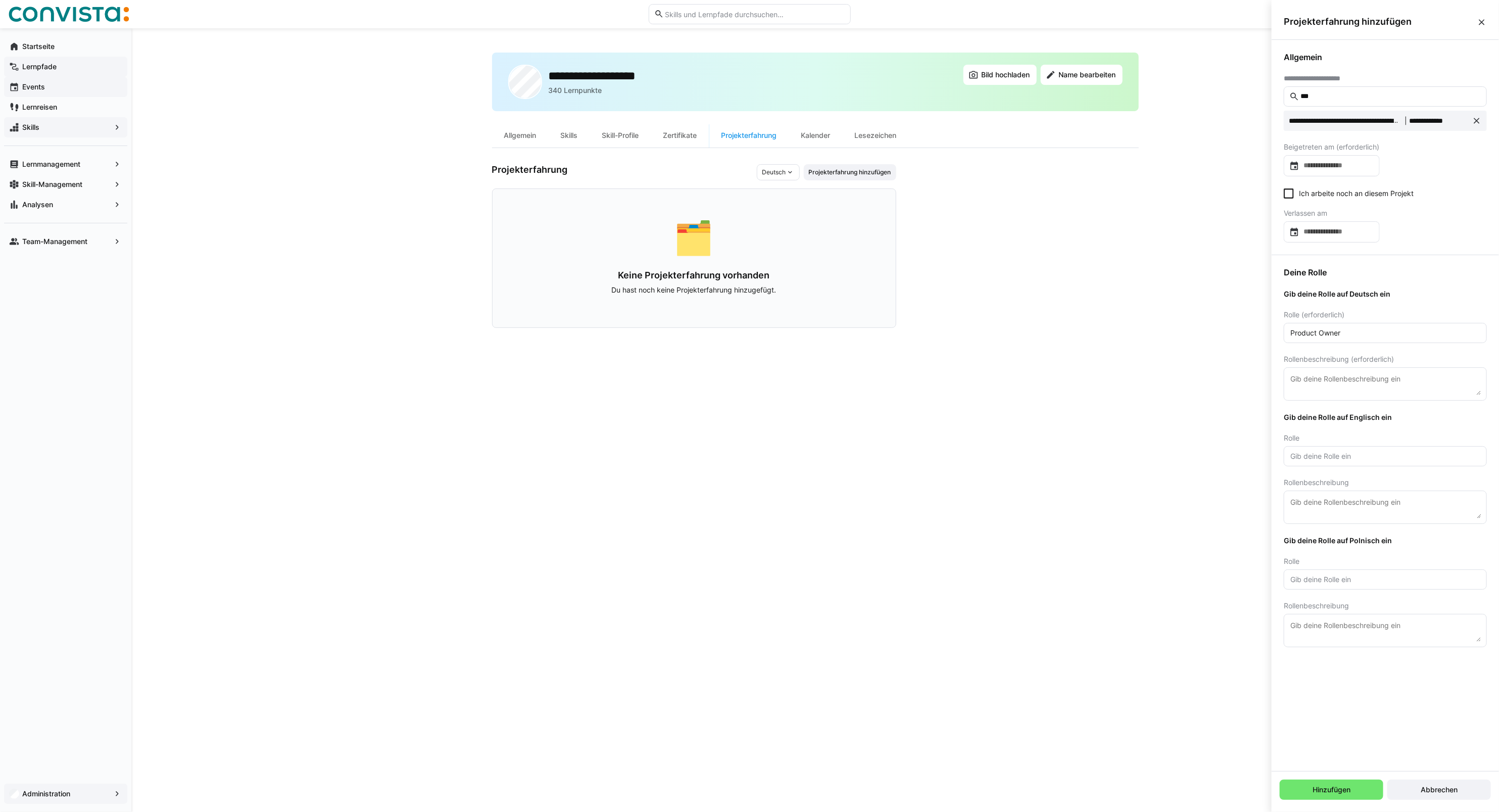
click at [1357, 324] on eds-input "Product Owner" at bounding box center [1385, 333] width 203 height 20
drag, startPoint x: 1350, startPoint y: 334, endPoint x: 1244, endPoint y: 345, distance: 106.6
click at [1244, 345] on body "**********" at bounding box center [749, 406] width 1499 height 812
click at [1307, 387] on textarea at bounding box center [1385, 384] width 192 height 23
paste textarea "Product Owner"
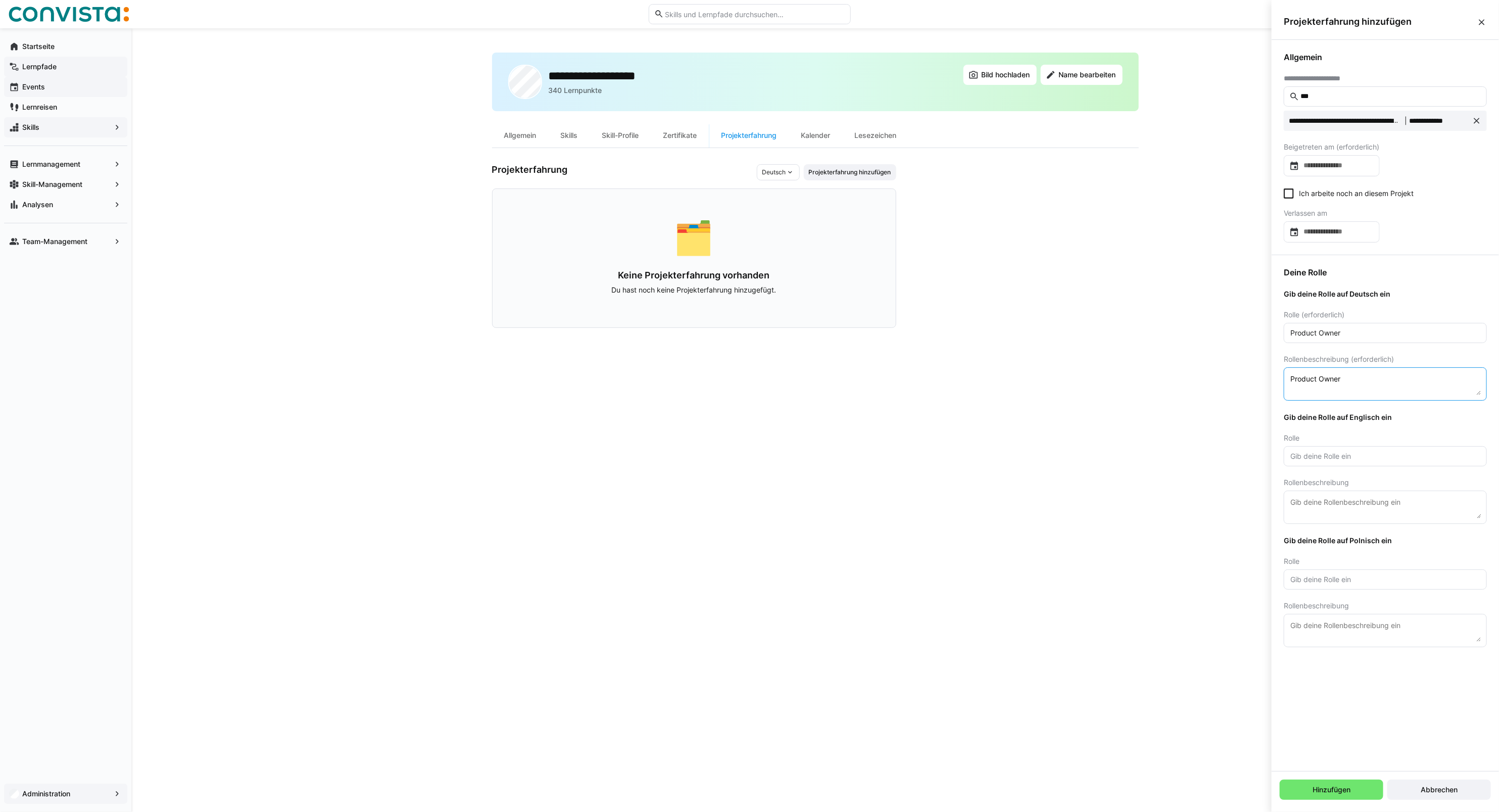
type textarea "Product Owner"
drag, startPoint x: 1354, startPoint y: 382, endPoint x: 1264, endPoint y: 382, distance: 90.0
click at [1264, 382] on body "**********" at bounding box center [749, 406] width 1499 height 812
drag, startPoint x: 1309, startPoint y: 339, endPoint x: 1208, endPoint y: 339, distance: 101.0
click at [1208, 339] on body "**********" at bounding box center [749, 406] width 1499 height 812
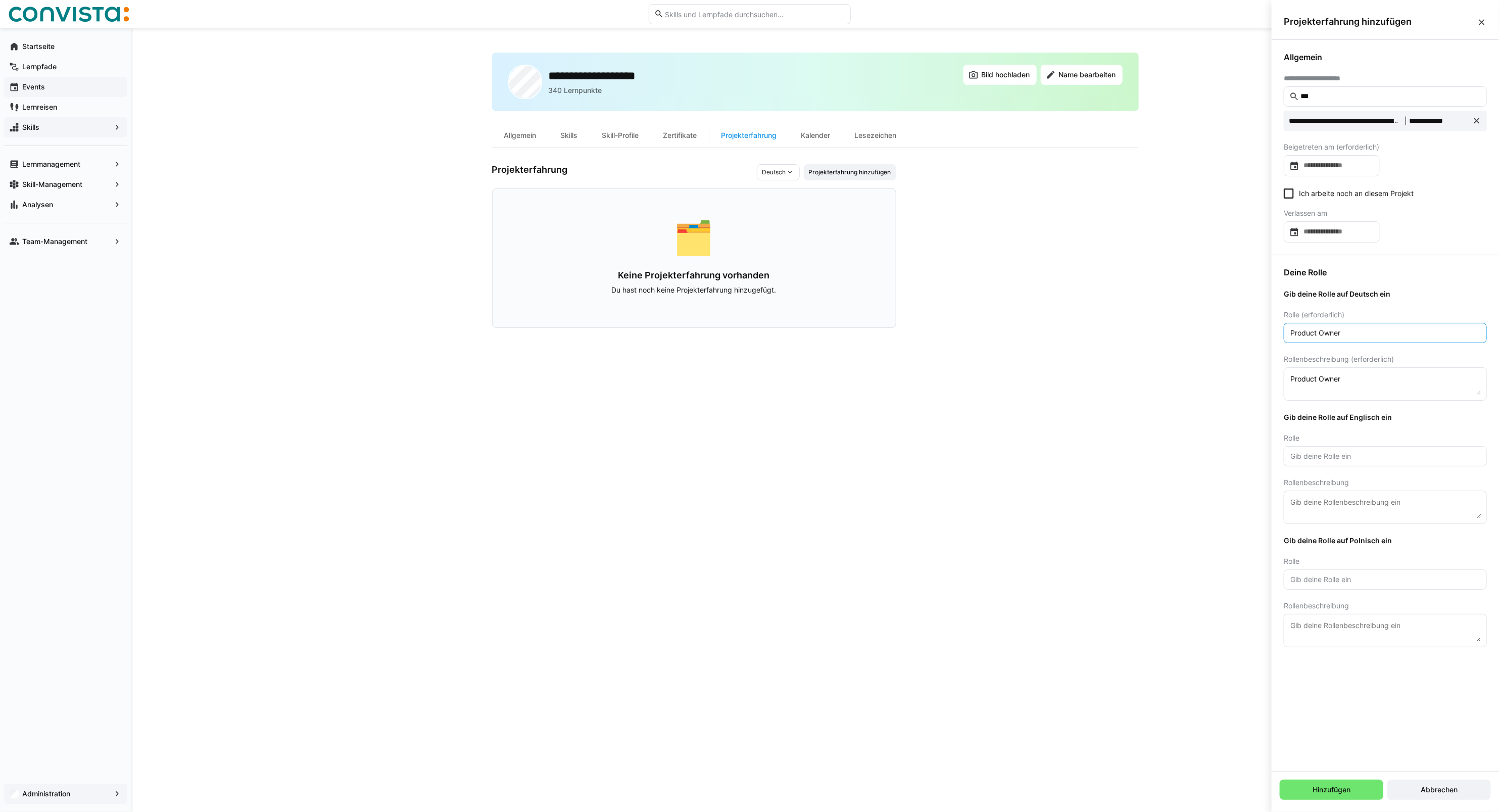
type input "P"
type input "Teil-Projektleiter"
paste textarea "Gesamtstrecke vom Frontend,Lösung für 5 verschiedene Produkte, Steuerung des ge…"
drag, startPoint x: 1373, startPoint y: 392, endPoint x: 1287, endPoint y: 369, distance: 89.0
click at [1287, 369] on eds-input "Gesamtstrecke vom Frontend,Lösung für 5 verschiedene Produkte, Steuerung des ge…" at bounding box center [1385, 384] width 203 height 33
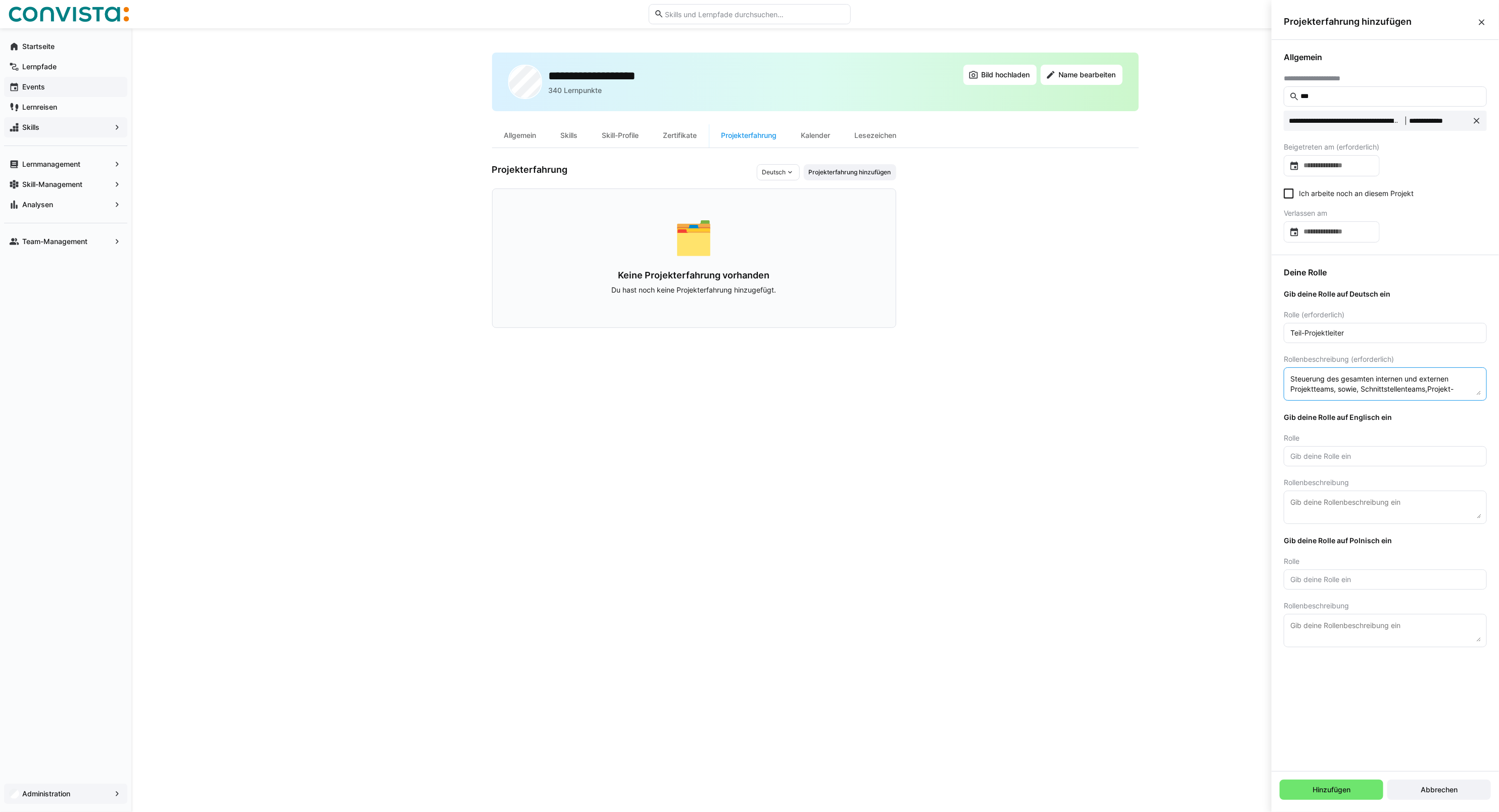
click at [1356, 378] on textarea "Steuerung des gesamten internen und externen Projektteams, sowie, Schnittstelle…" at bounding box center [1385, 384] width 192 height 23
click at [1400, 379] on textarea "Steuerung des internen und externen Projektteams, sowie, Schnittstellenteams,Pr…" at bounding box center [1385, 384] width 192 height 23
click at [1380, 377] on textarea "Steuerung des internen und Projektteams, sowie, Schnittstellenteams,Projekt-pla…" at bounding box center [1385, 384] width 192 height 23
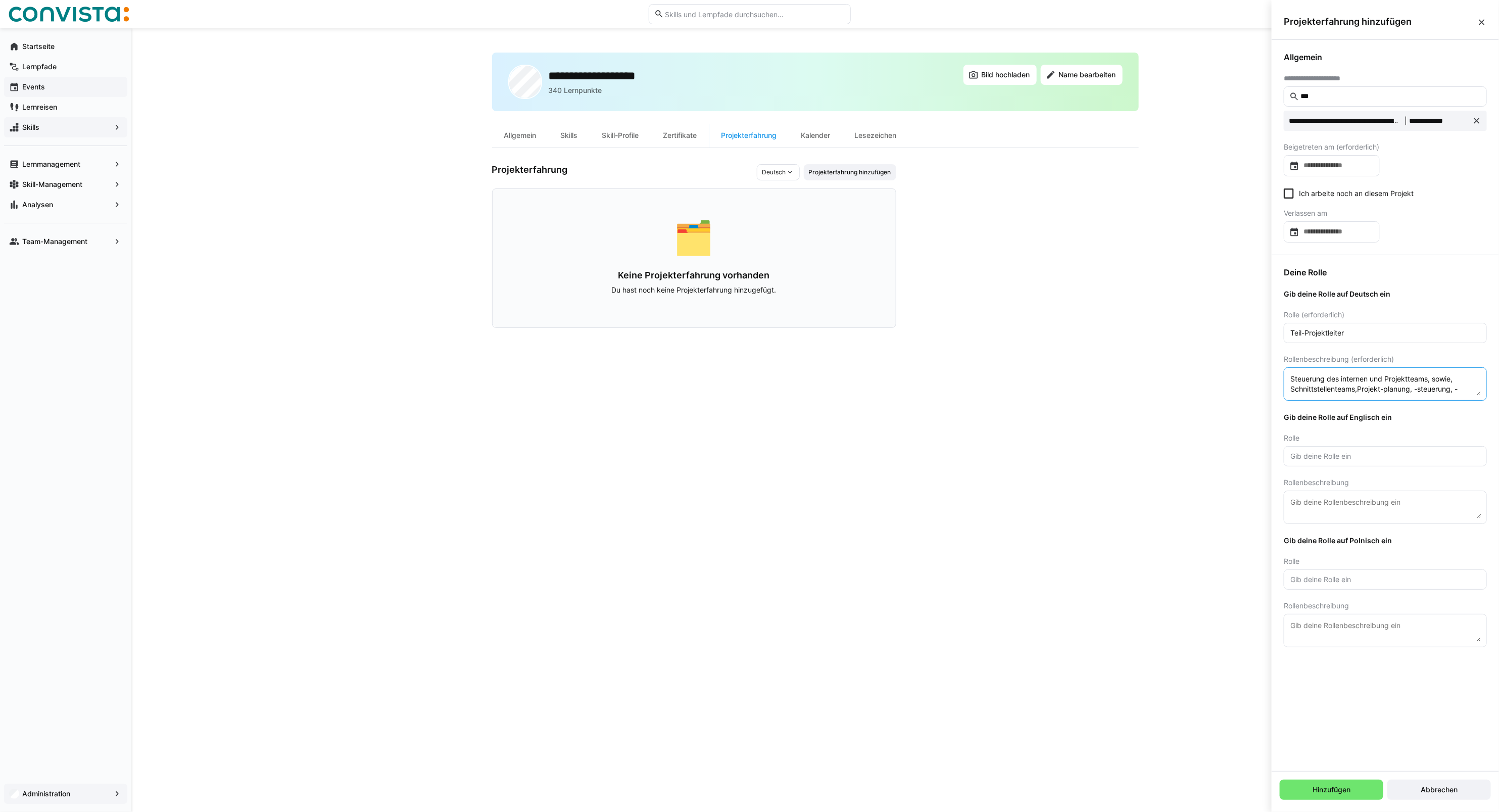
click at [1380, 377] on textarea "Steuerung des internen und Projektteams, sowie, Schnittstellenteams,Projekt-pla…" at bounding box center [1385, 384] width 192 height 23
drag, startPoint x: 1421, startPoint y: 377, endPoint x: 1355, endPoint y: 384, distance: 66.4
click at [1355, 384] on textarea "Steuerung des internen Projektteams, sowie, Schnittstellenteams,Projekt-planung…" at bounding box center [1385, 384] width 192 height 23
click at [1410, 379] on textarea "Steuerung des internen Projektteams, sowie, Schnittstellenteams,Projekt-planung…" at bounding box center [1385, 384] width 192 height 23
click at [1428, 377] on textarea "Steuerung des internen Projektteams, sowie, Schnittstellenteams,Projekt-planung…" at bounding box center [1385, 384] width 192 height 23
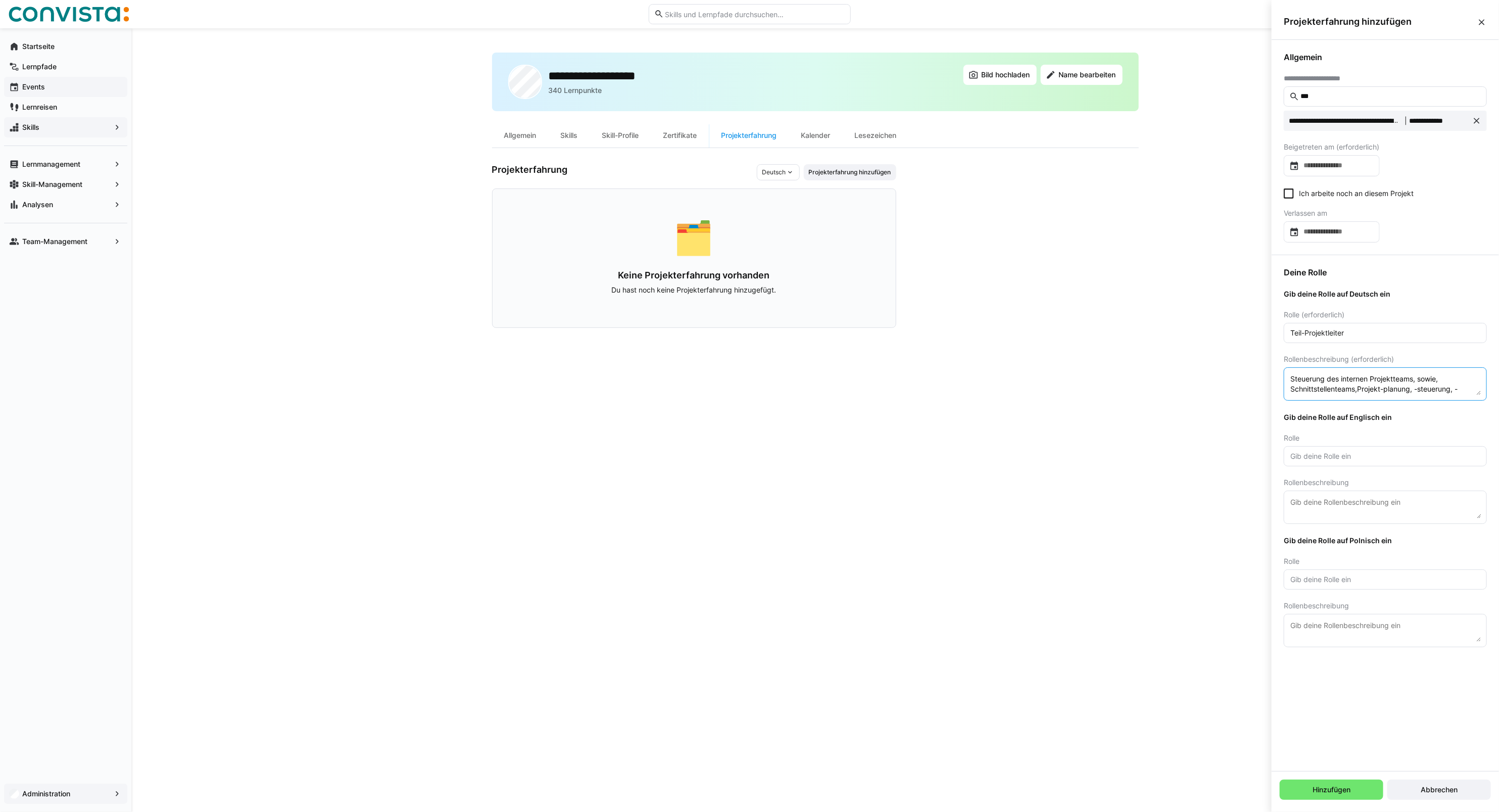
click at [1428, 377] on textarea "Steuerung des internen Projektteams, sowie, Schnittstellenteams,Projekt-planung…" at bounding box center [1385, 384] width 192 height 23
type textarea "Steuerung des internen Projektteams, Projekt-planung, -steuerung, -controlling,…"
drag, startPoint x: 1370, startPoint y: 333, endPoint x: 1224, endPoint y: 362, distance: 148.9
click at [1224, 362] on body "**********" at bounding box center [749, 406] width 1499 height 812
click at [1351, 372] on eds-input "Steuerung des internen Projektteams, Projekt-planung, -steuerung, -controlling,…" at bounding box center [1385, 384] width 203 height 33
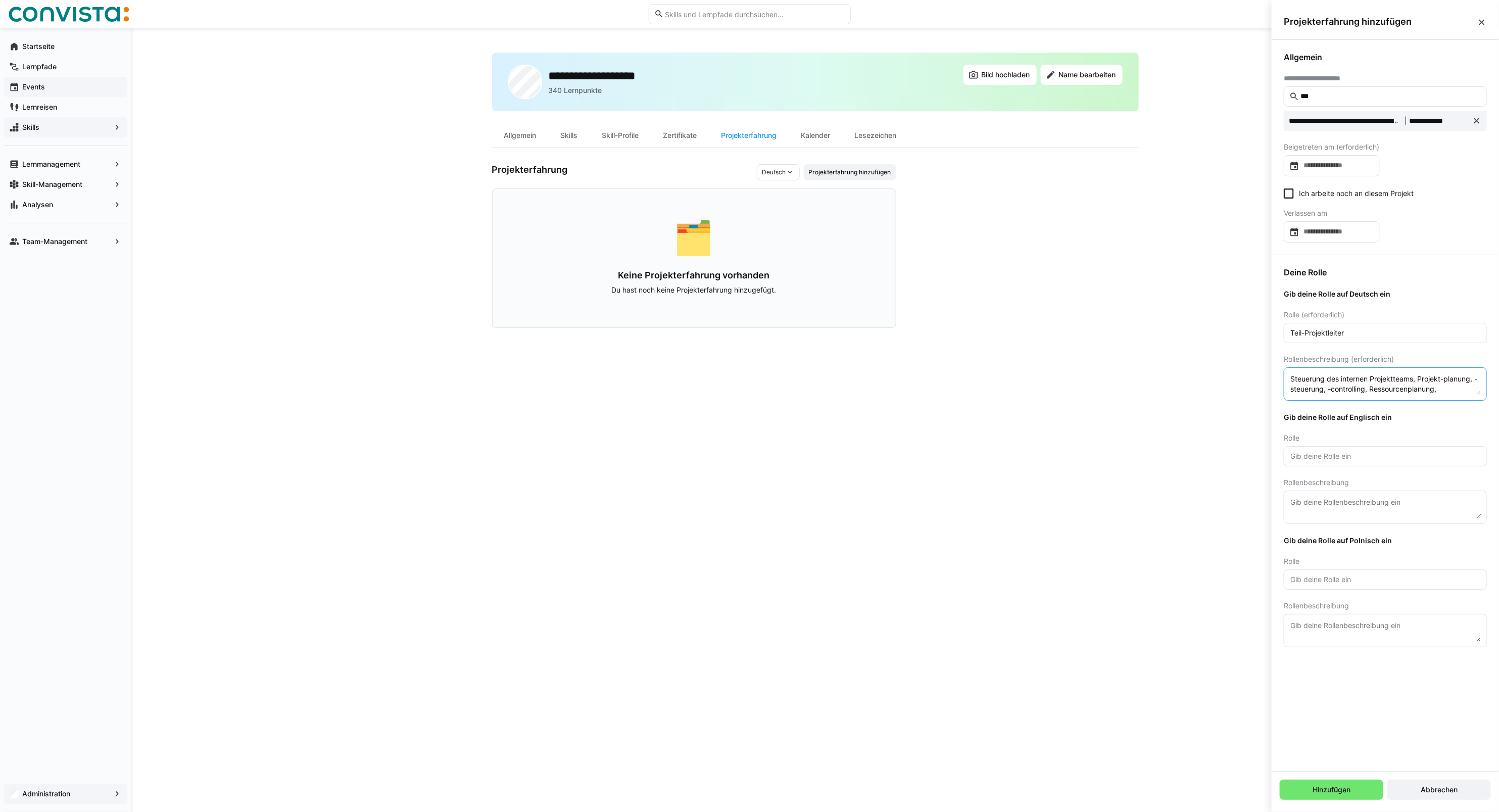
click at [1350, 384] on textarea "Steuerung des internen Projektteams, Projekt-planung, -steuerung, -controlling,…" at bounding box center [1385, 384] width 192 height 23
click at [1324, 508] on textarea at bounding box center [1385, 507] width 192 height 23
paste textarea "Management of the internal project team, project planning, management, controll…"
type textarea "Management of the internal project team, project planning, management, controll…"
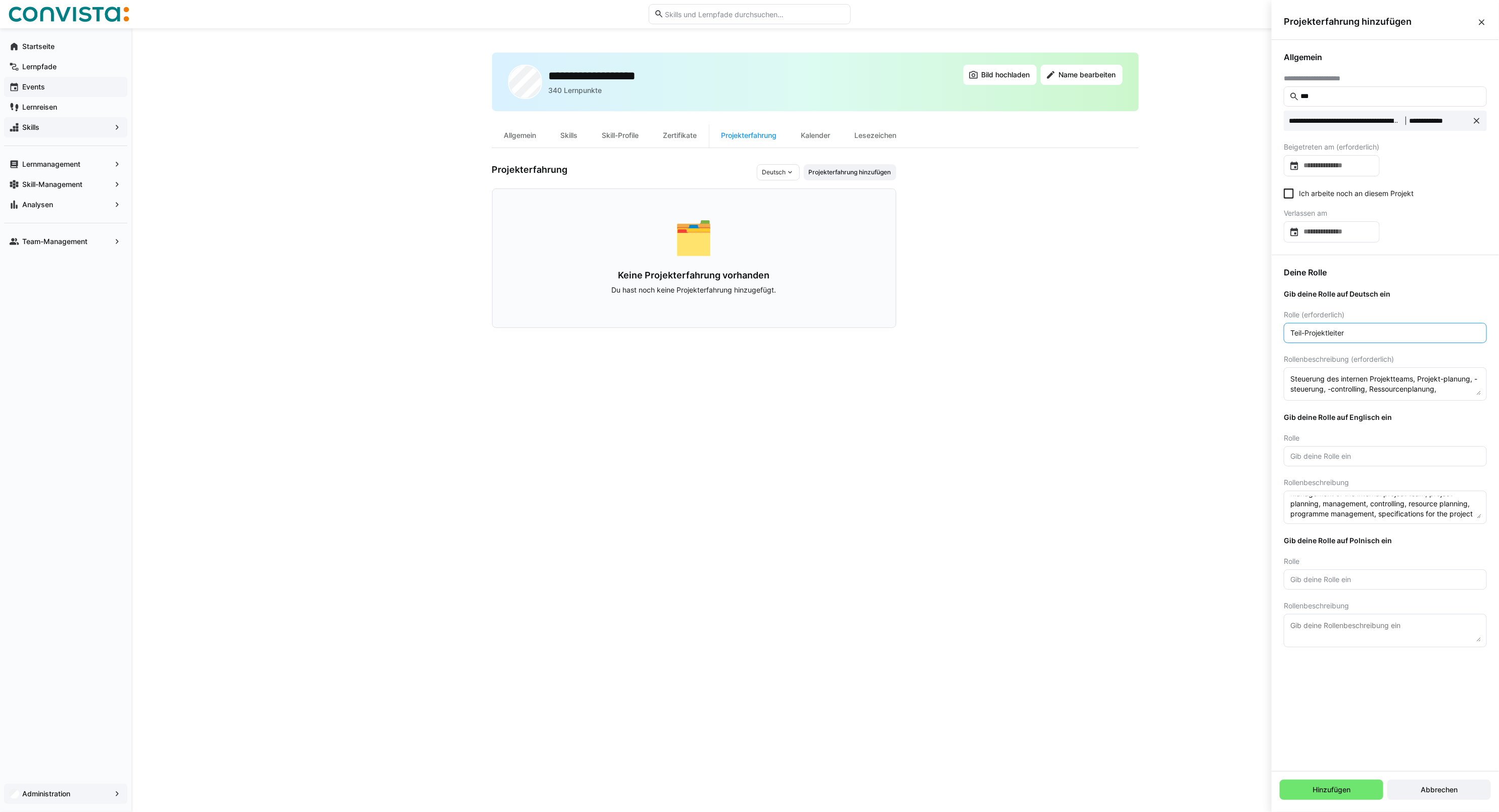
drag, startPoint x: 1352, startPoint y: 331, endPoint x: 1219, endPoint y: 333, distance: 133.0
click at [1219, 333] on body "**********" at bounding box center [749, 406] width 1499 height 812
click at [1338, 457] on input "text" at bounding box center [1385, 456] width 192 height 9
paste input "sub-project manager"
type input "sub-project manager"
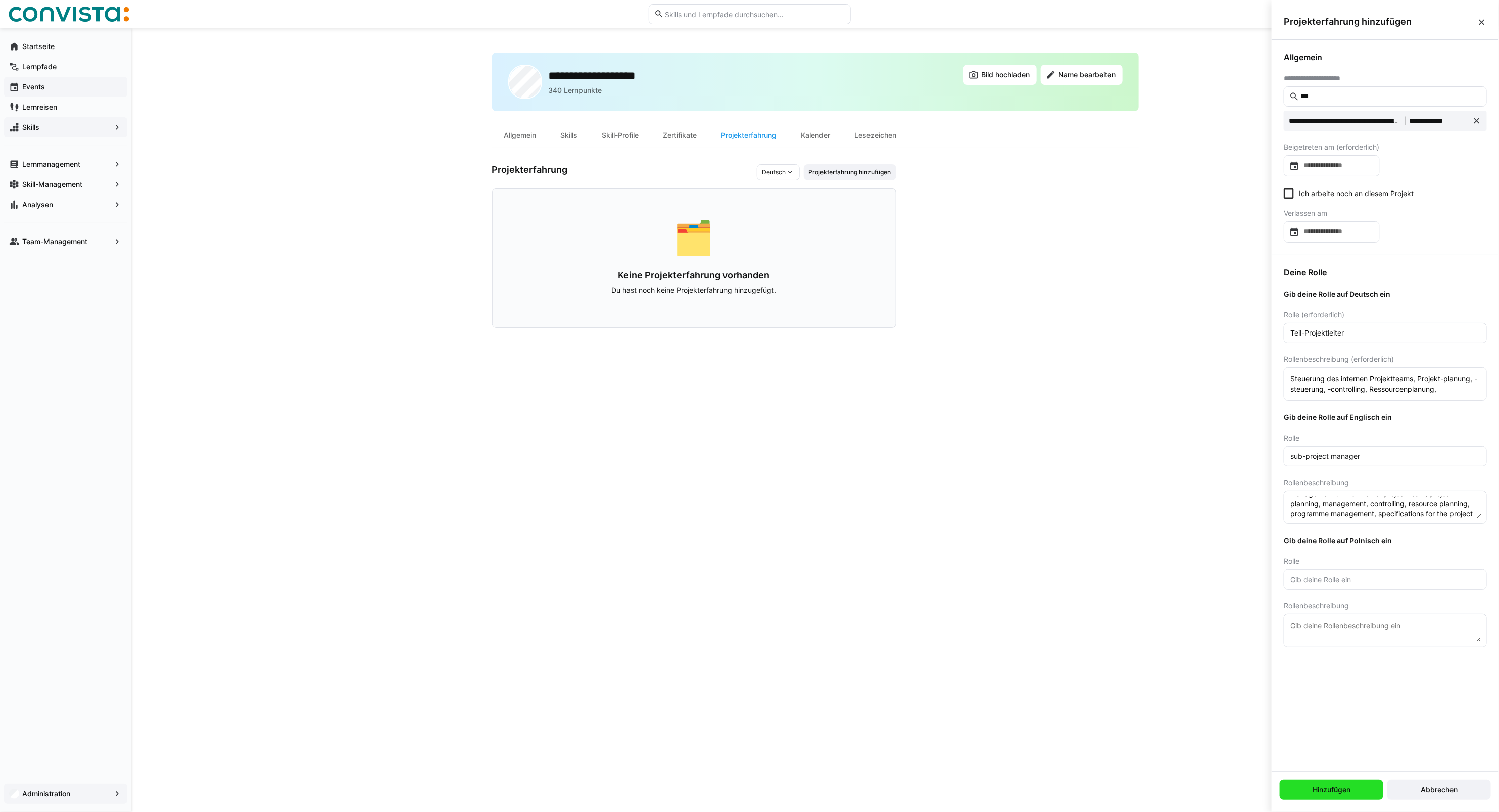
click at [1329, 794] on span "Hinzufügen" at bounding box center [1332, 789] width 41 height 10
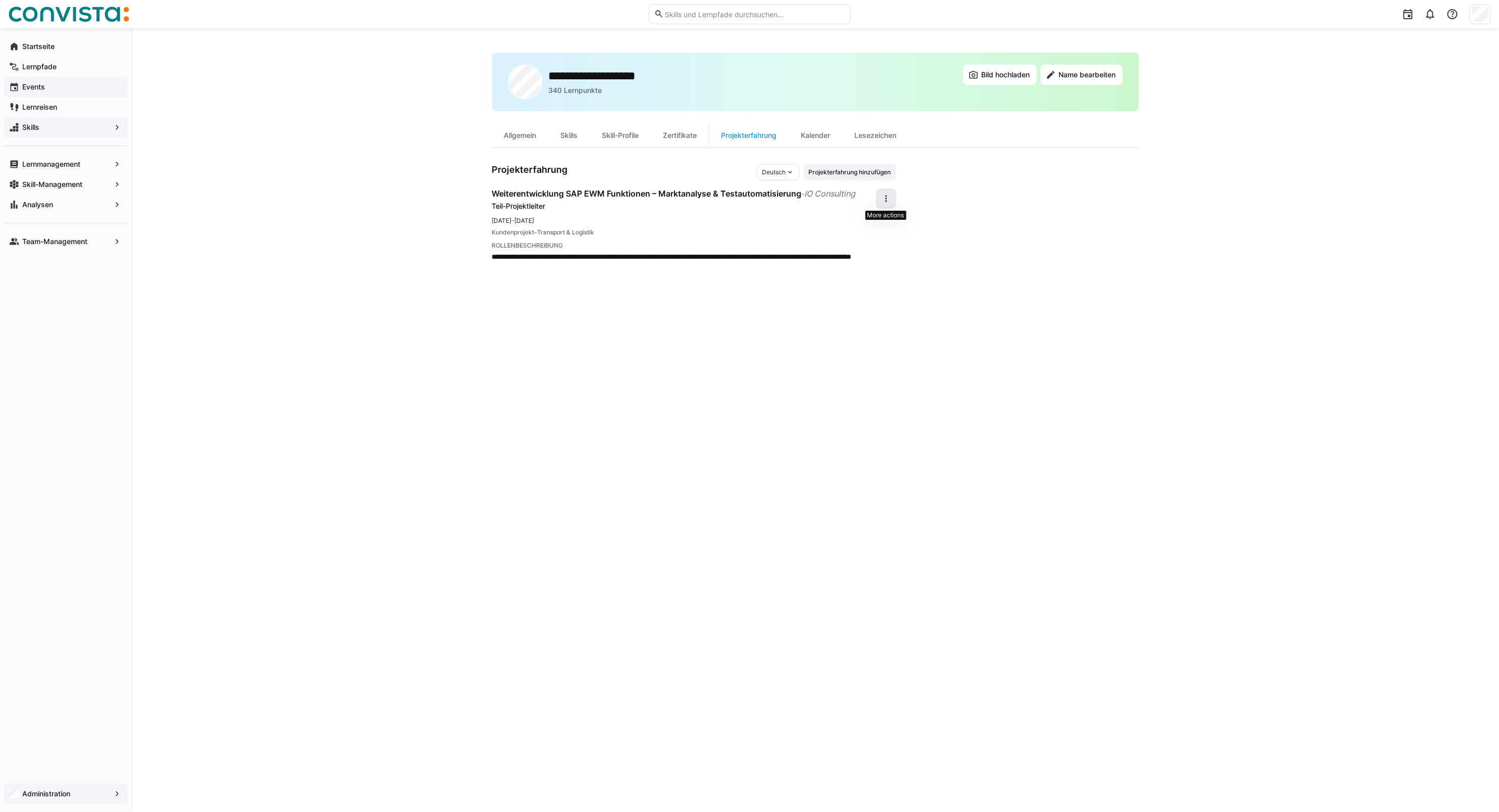
click at [882, 195] on eds-icon at bounding box center [886, 198] width 10 height 10
click at [878, 226] on div "Bearbeiten" at bounding box center [870, 225] width 36 height 10
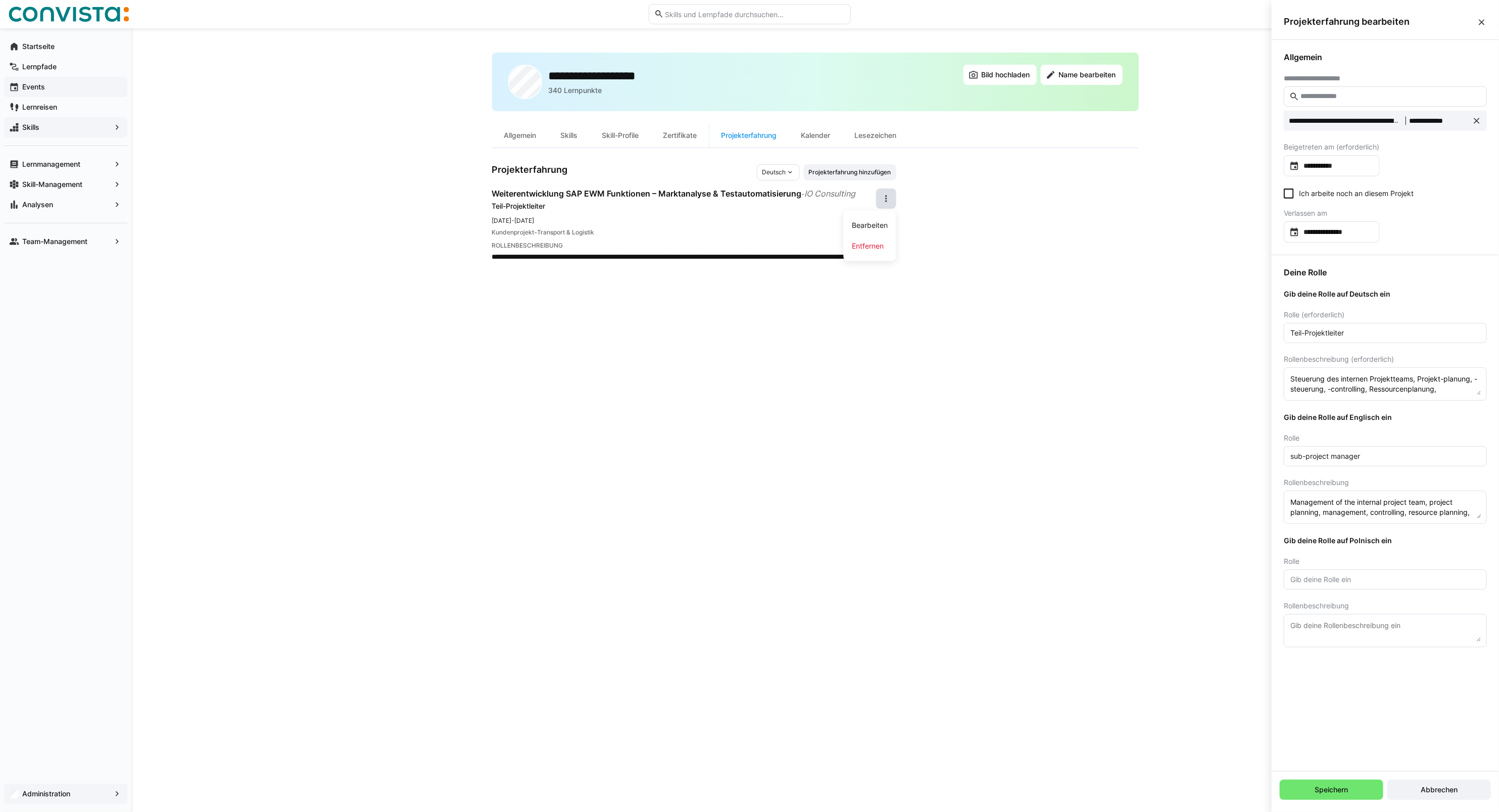
click at [1444, 382] on textarea "Steuerung des internen Projektteams, Projekt-planung, -steuerung, -controlling,…" at bounding box center [1385, 384] width 192 height 23
type textarea "Steuerung des internen Projektteams, Projektplanung, -steuerung, -controlling, …"
click at [1345, 787] on span "Speichern" at bounding box center [1332, 789] width 36 height 10
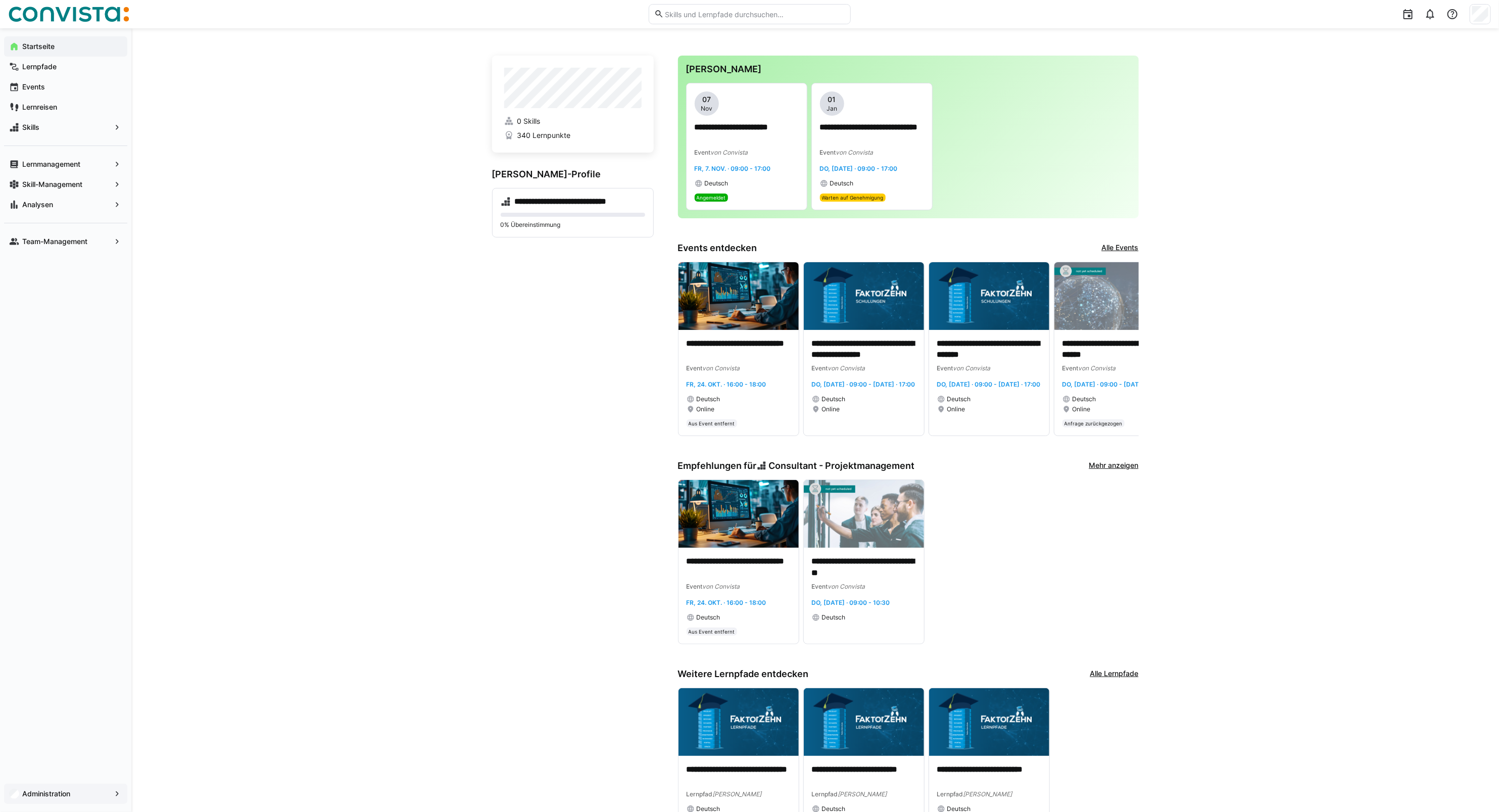
click at [79, 796] on span "Administration" at bounding box center [66, 793] width 90 height 10
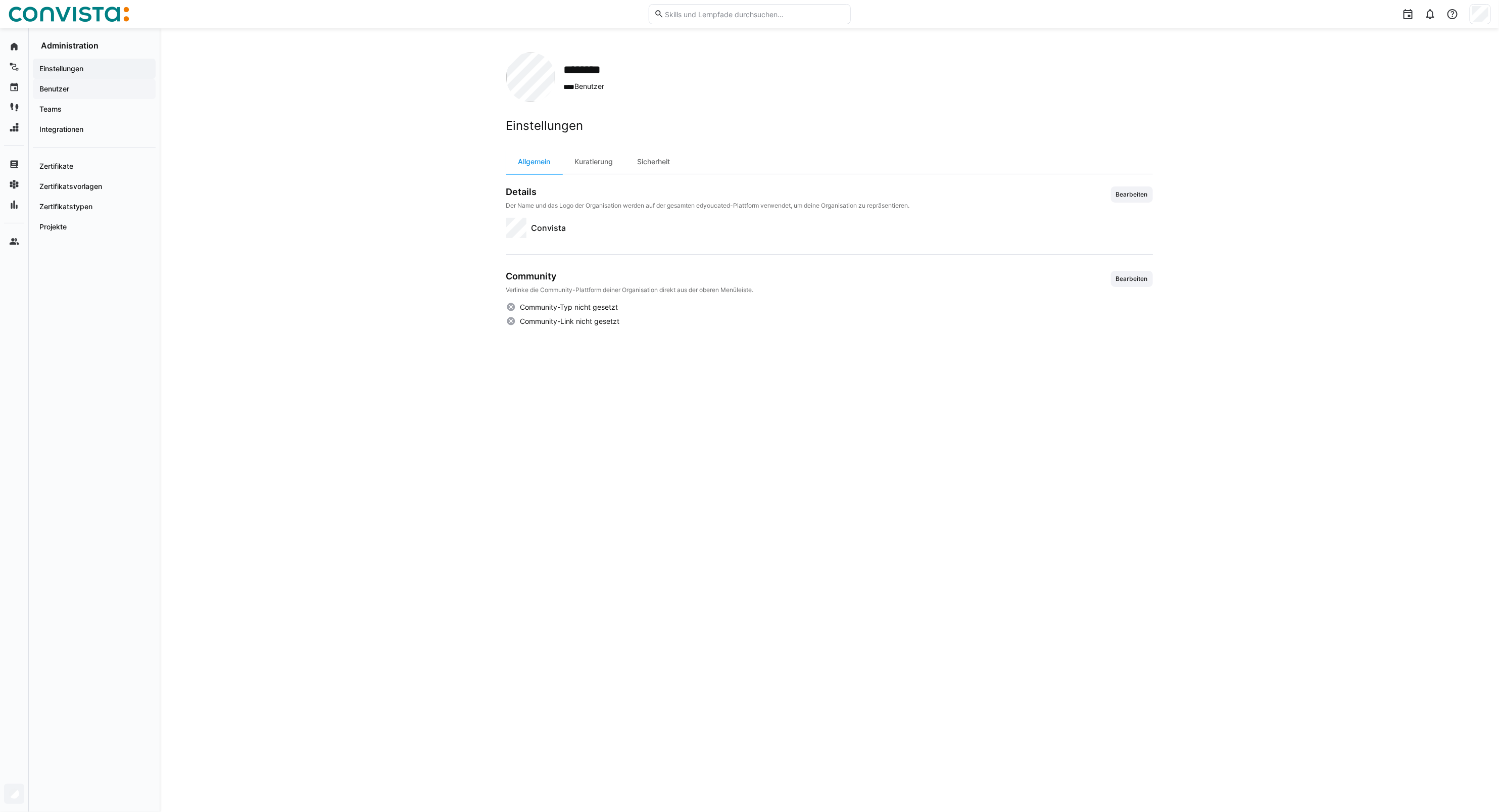
click at [0, 0] on app-navigation-label "Benutzer" at bounding box center [0, 0] width 0 height 0
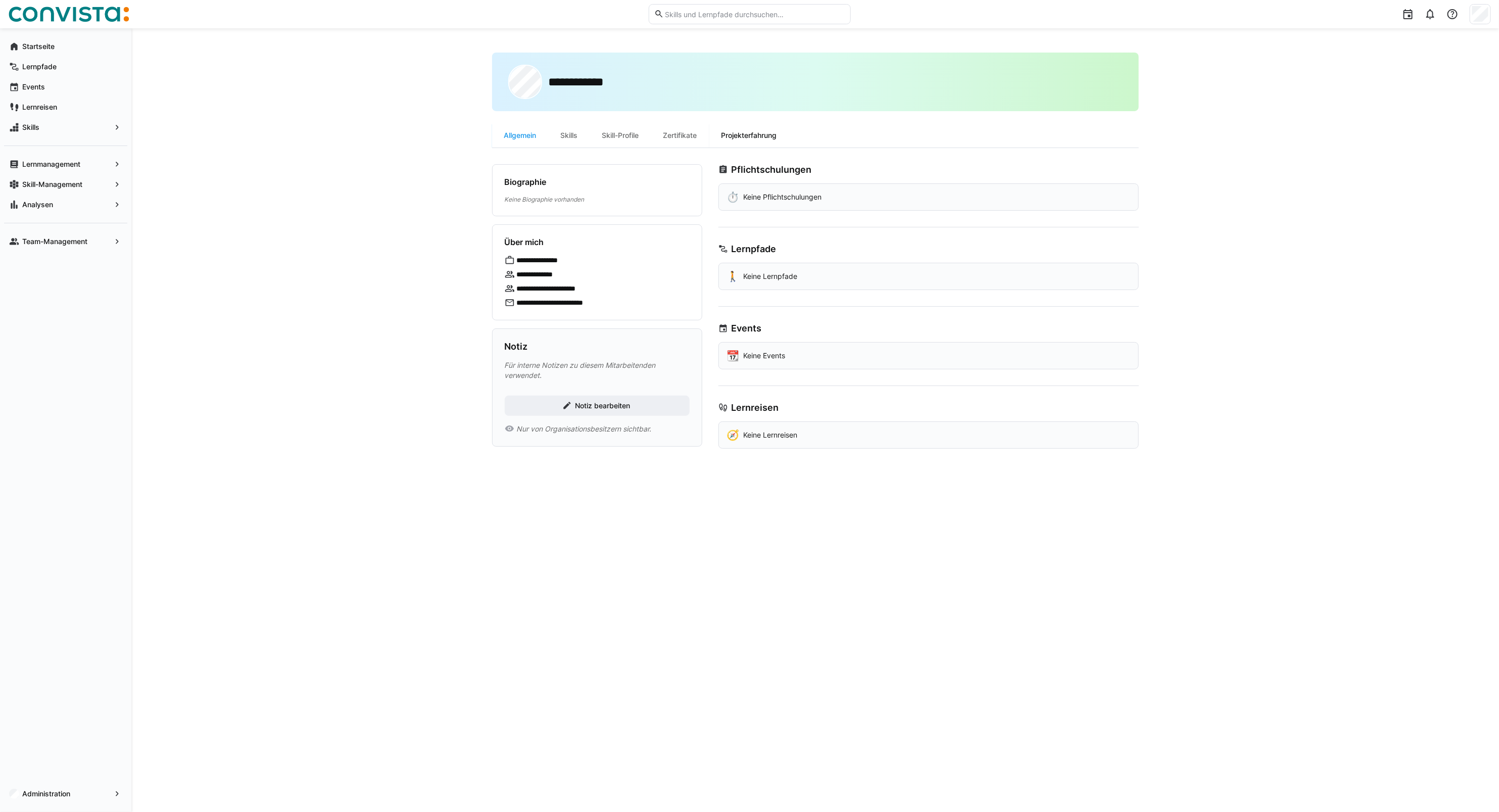
click at [734, 130] on div "Projekterfahrung" at bounding box center [749, 135] width 80 height 24
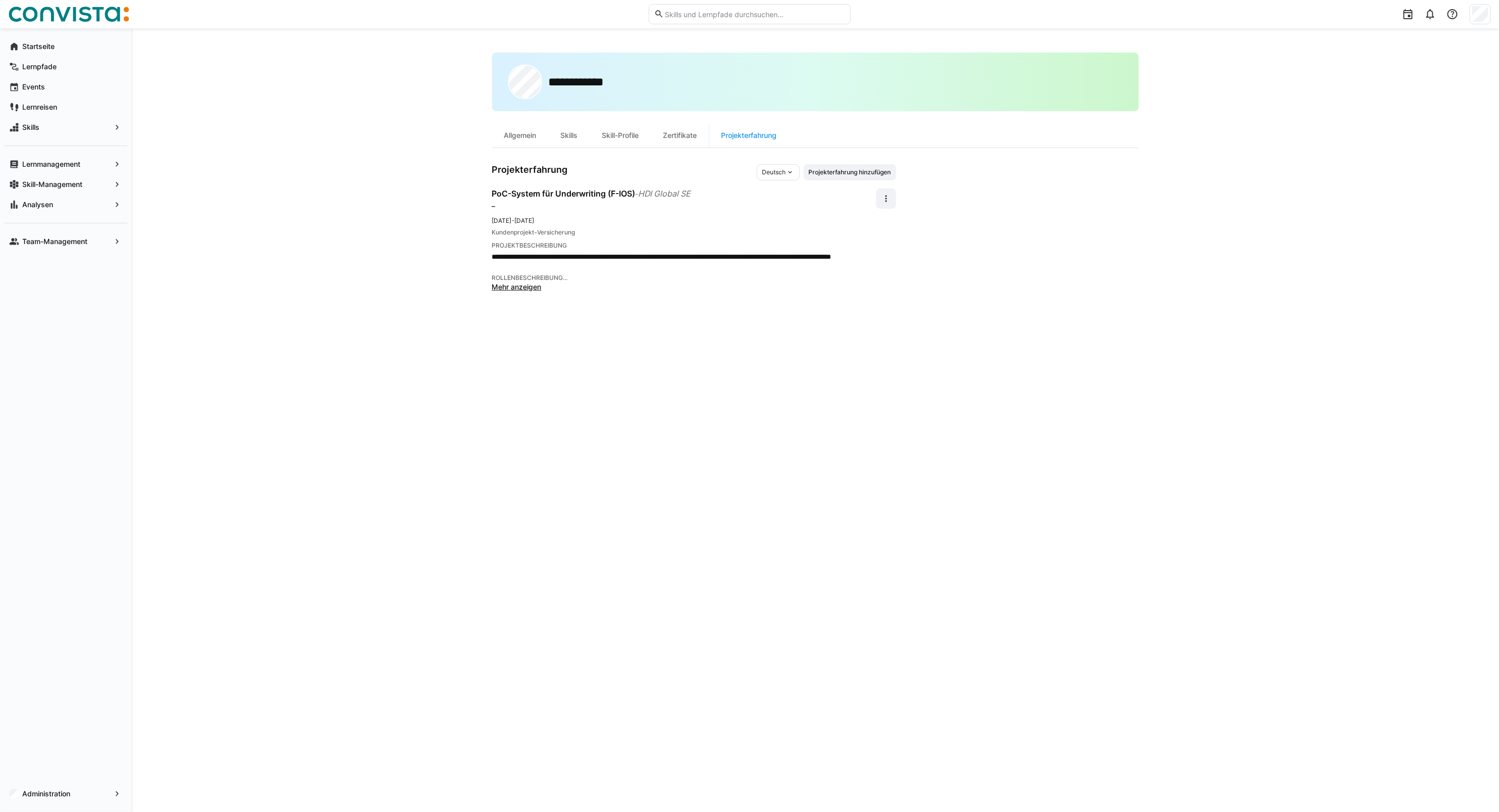
click at [531, 282] on span "Mehr anzeigen" at bounding box center [517, 286] width 50 height 8
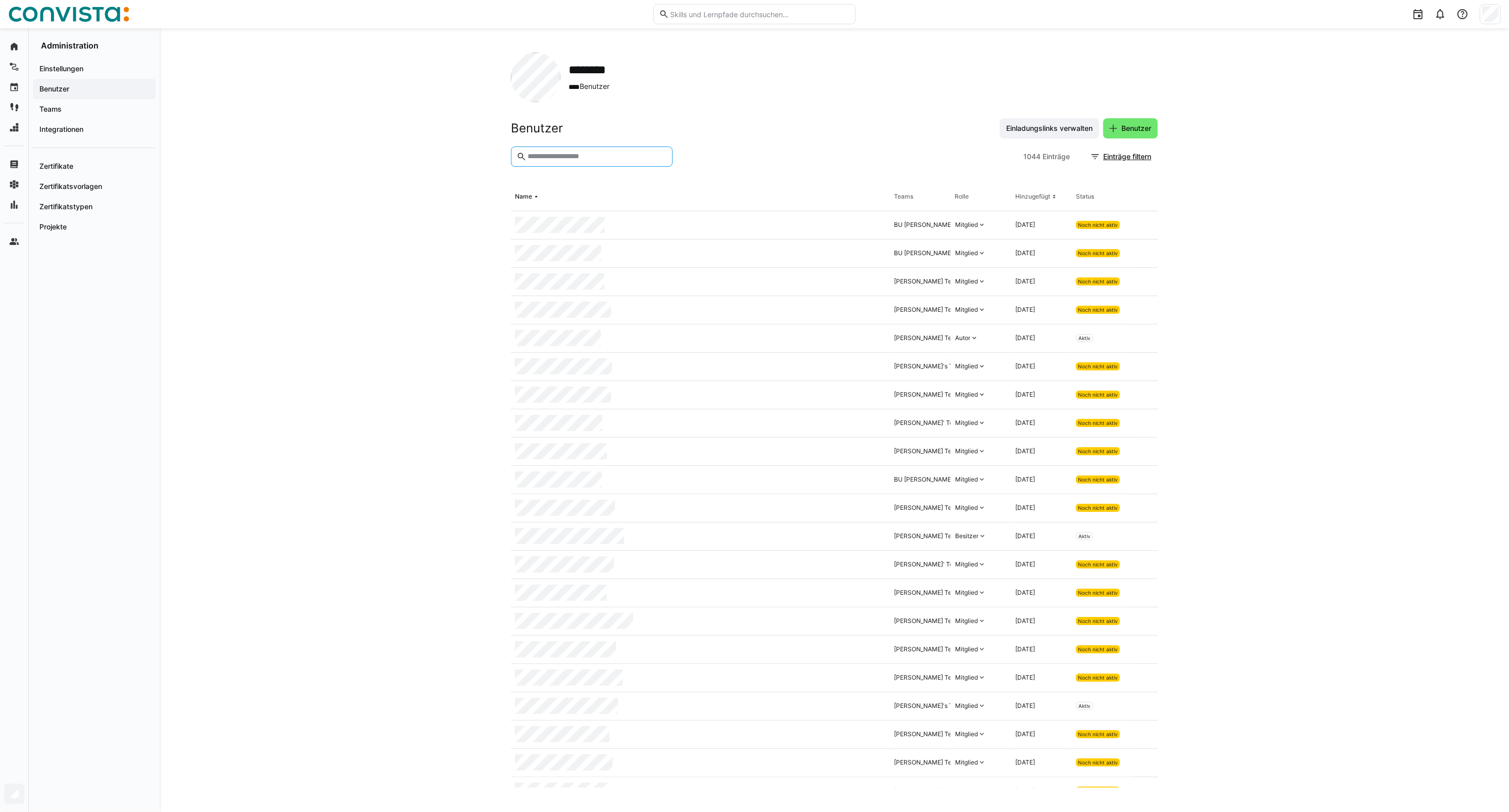
click at [589, 158] on input "text" at bounding box center [596, 157] width 141 height 9
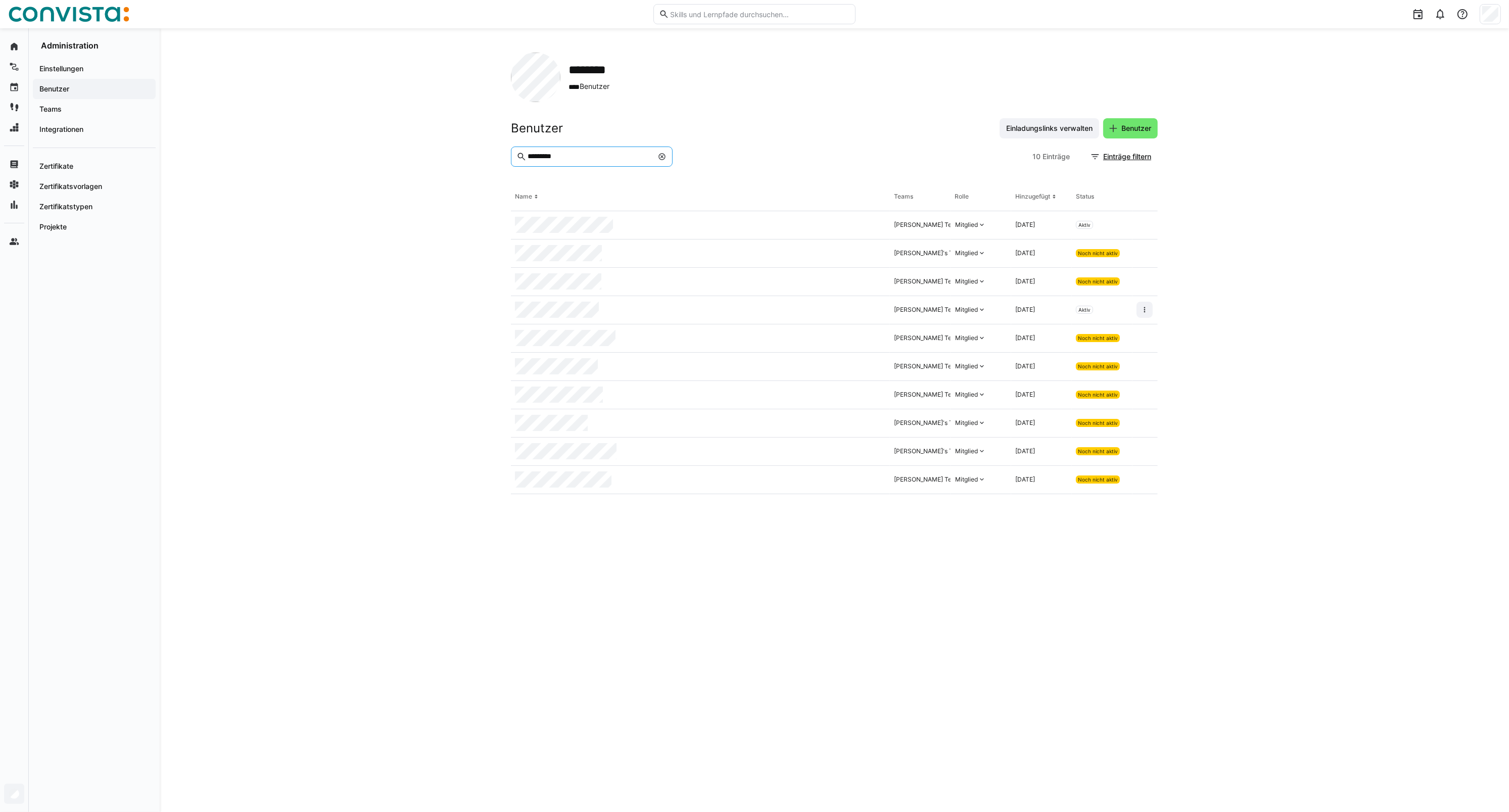
type input "*********"
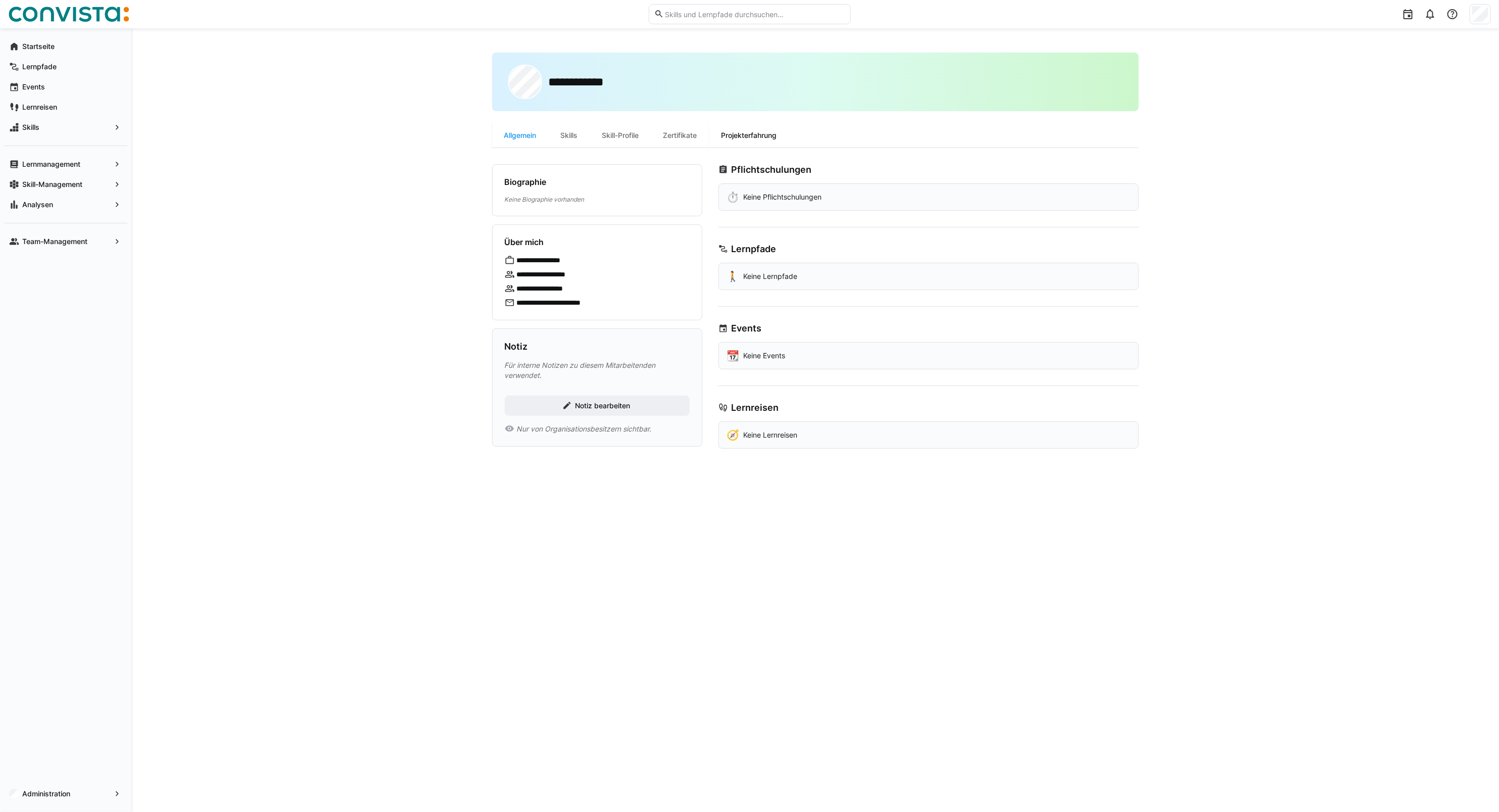
click at [742, 137] on div "Projekterfahrung" at bounding box center [749, 135] width 80 height 24
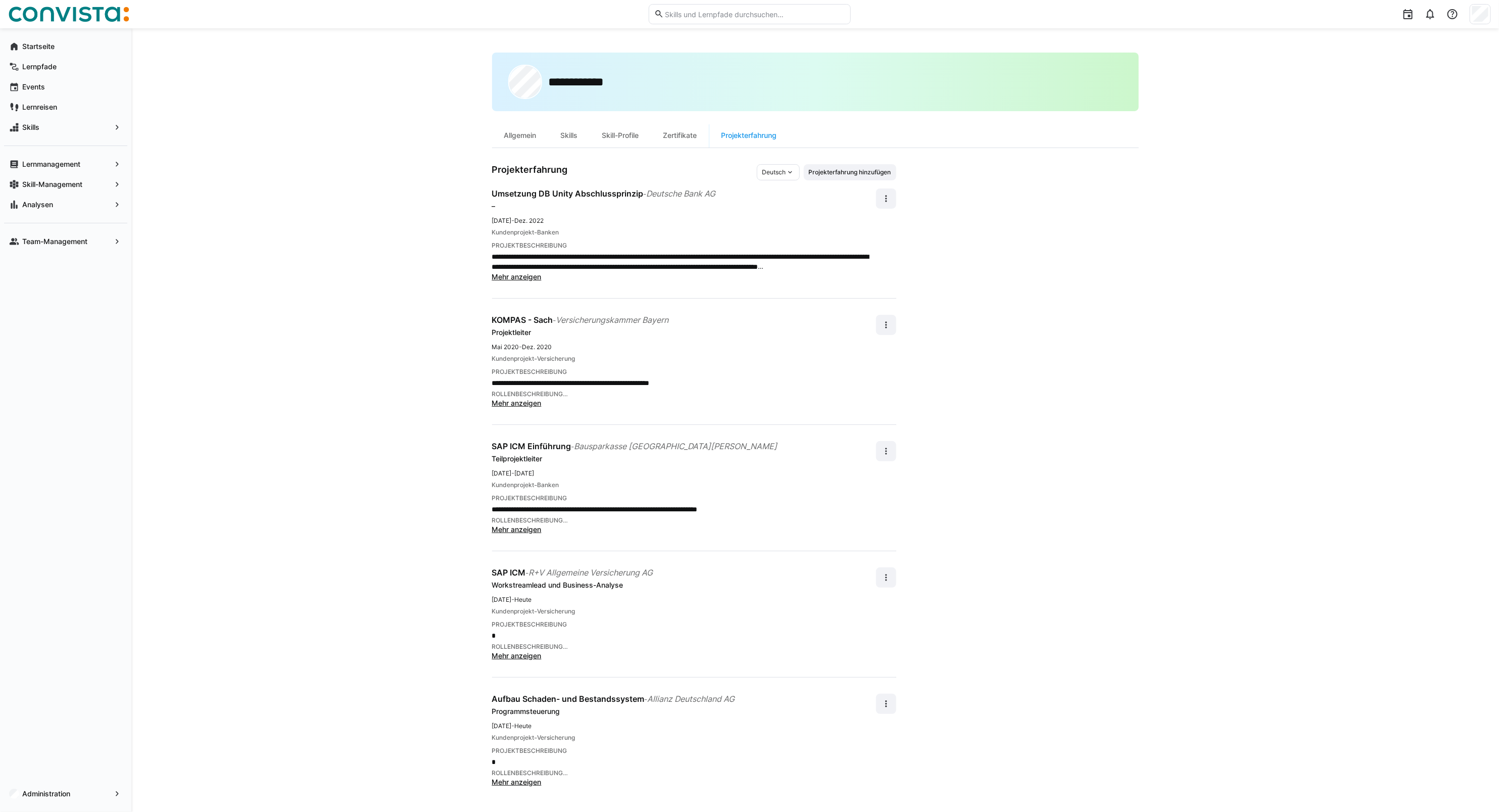
click at [523, 273] on span "Mehr anzeigen" at bounding box center [517, 276] width 50 height 8
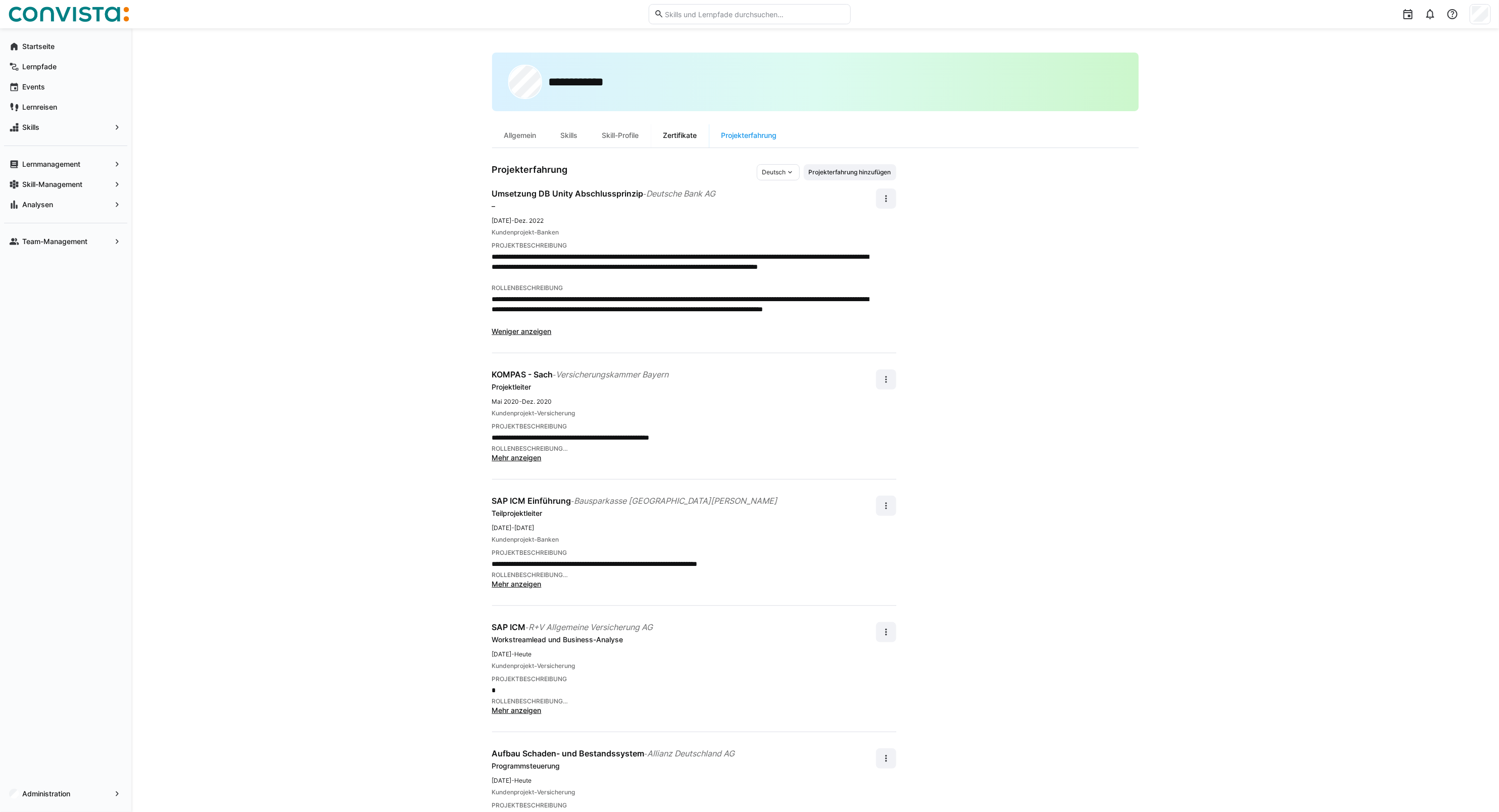
click at [683, 138] on div "Zertifikate" at bounding box center [680, 135] width 58 height 24
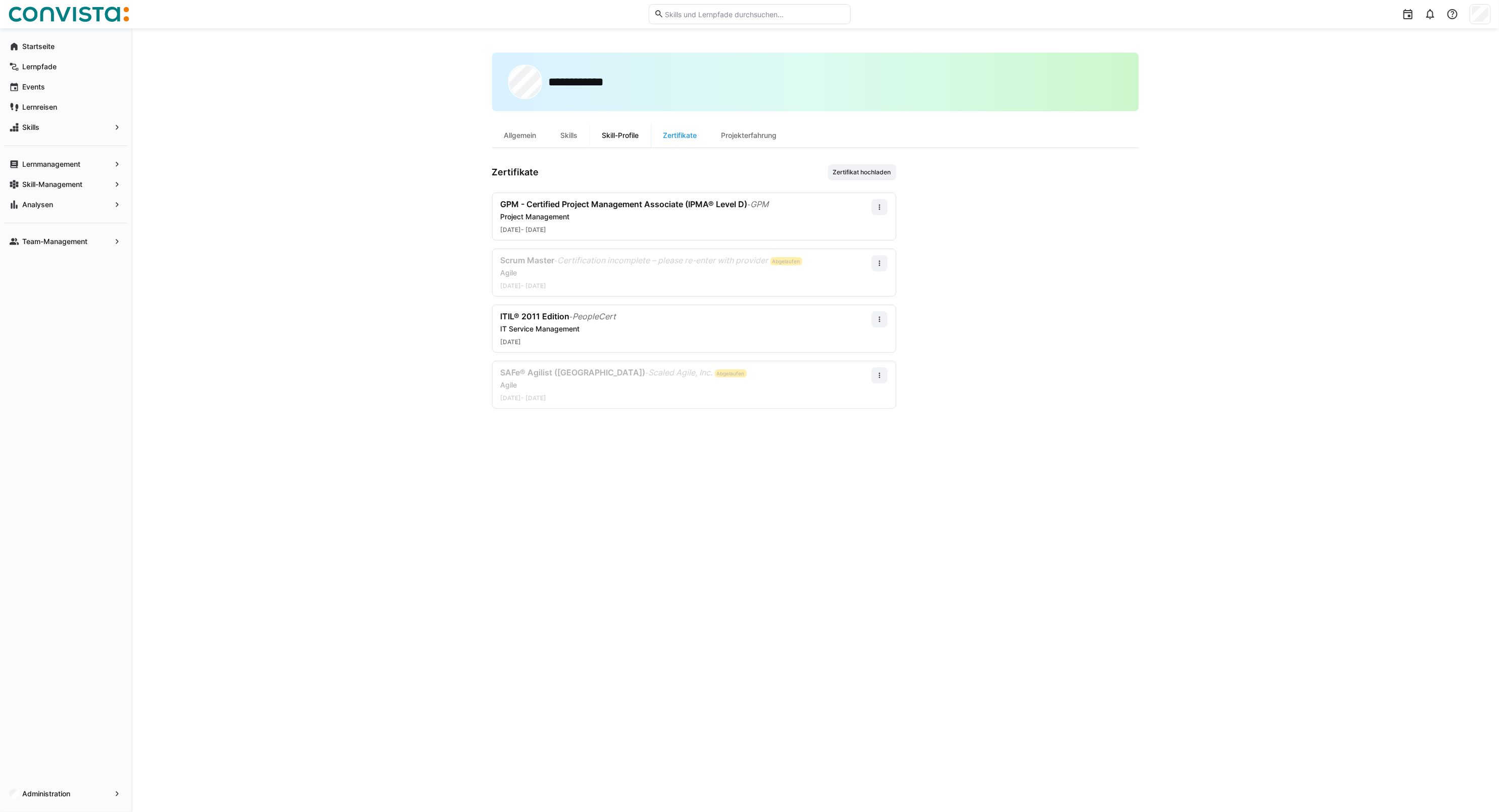
click at [615, 141] on div "Skill-Profile" at bounding box center [620, 135] width 61 height 24
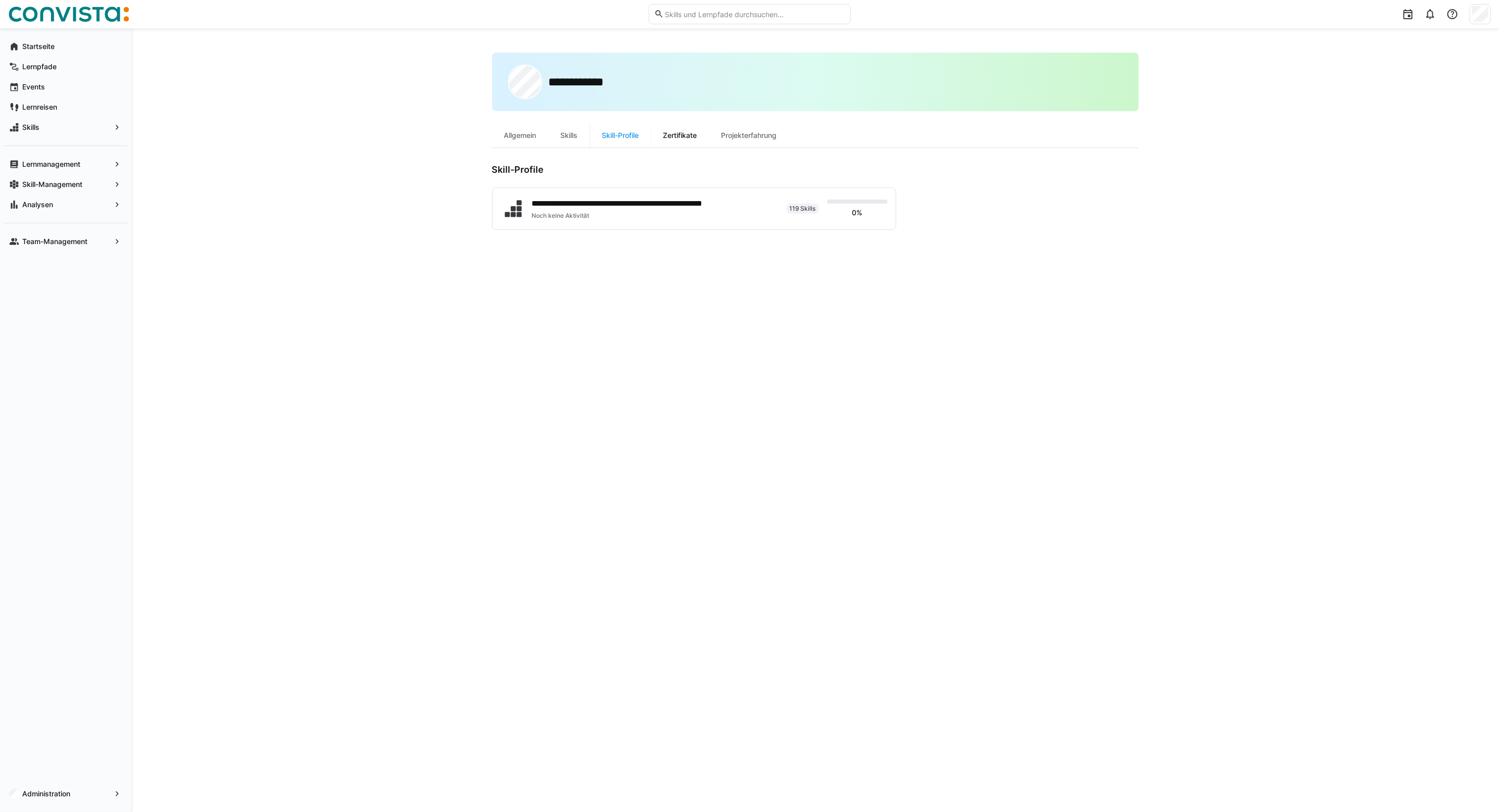
click at [678, 139] on div "Zertifikate" at bounding box center [680, 135] width 58 height 24
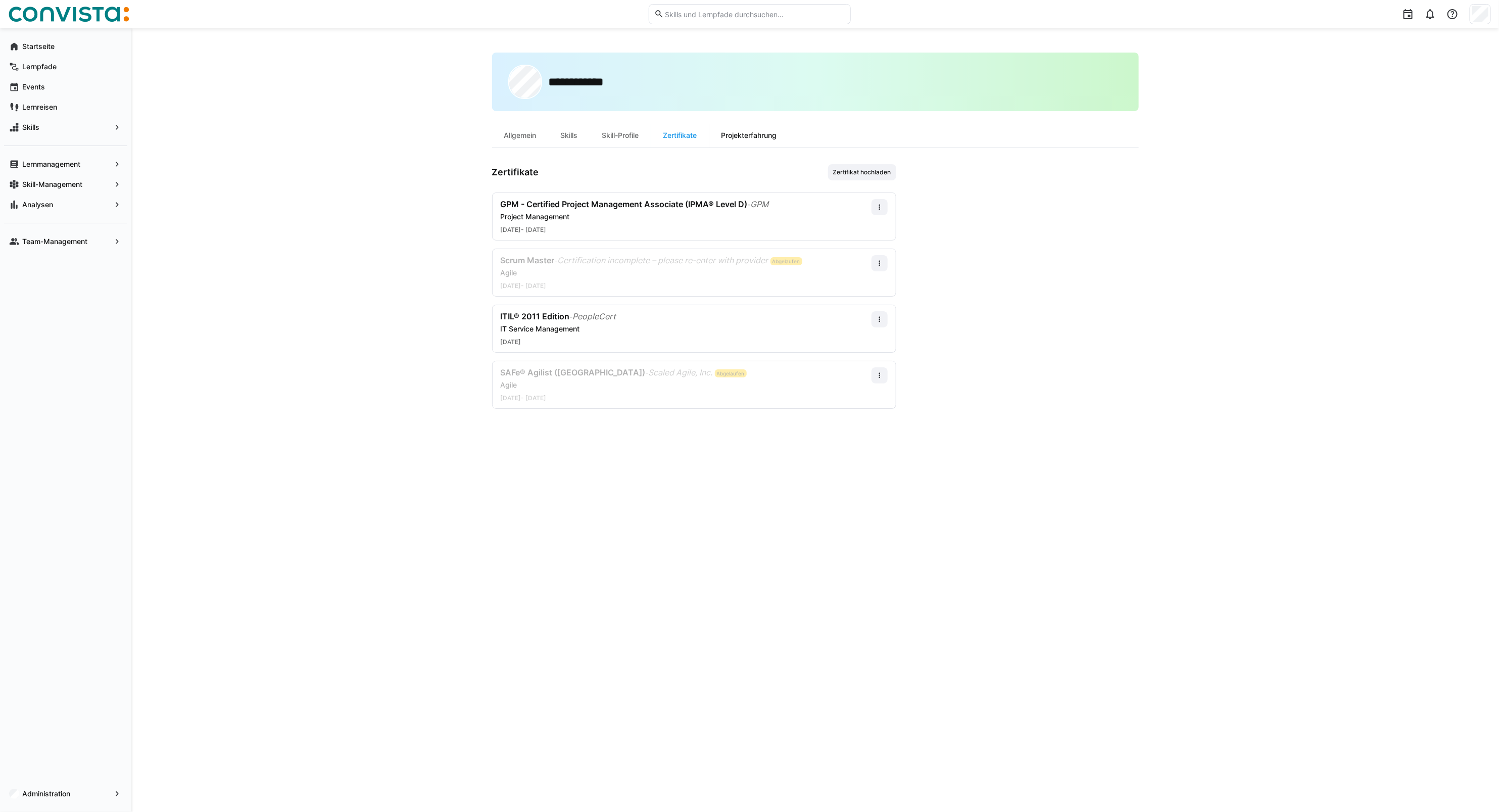
click at [747, 139] on div "Projekterfahrung" at bounding box center [749, 135] width 80 height 24
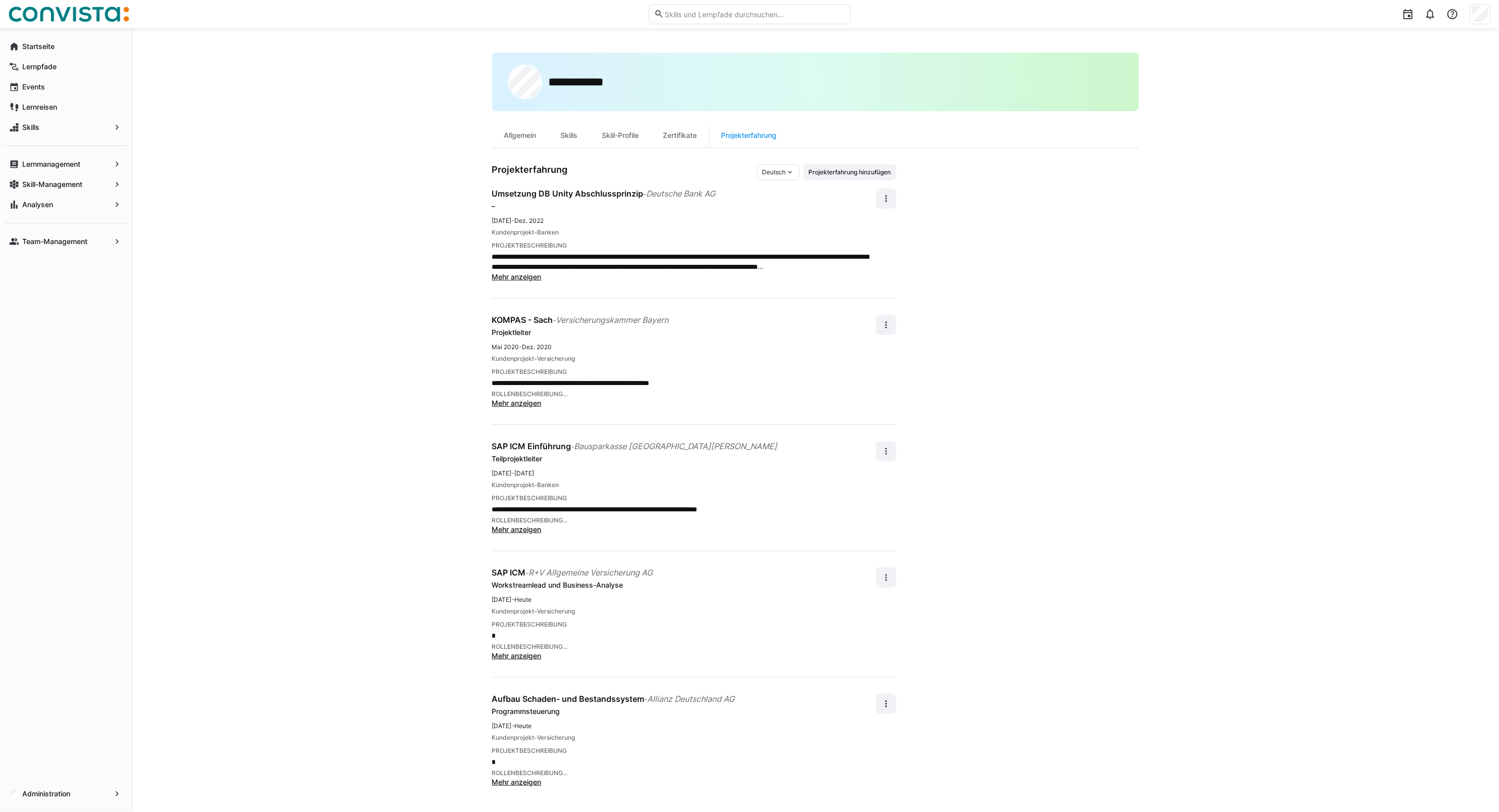
click at [521, 274] on span "Mehr anzeigen" at bounding box center [517, 276] width 50 height 8
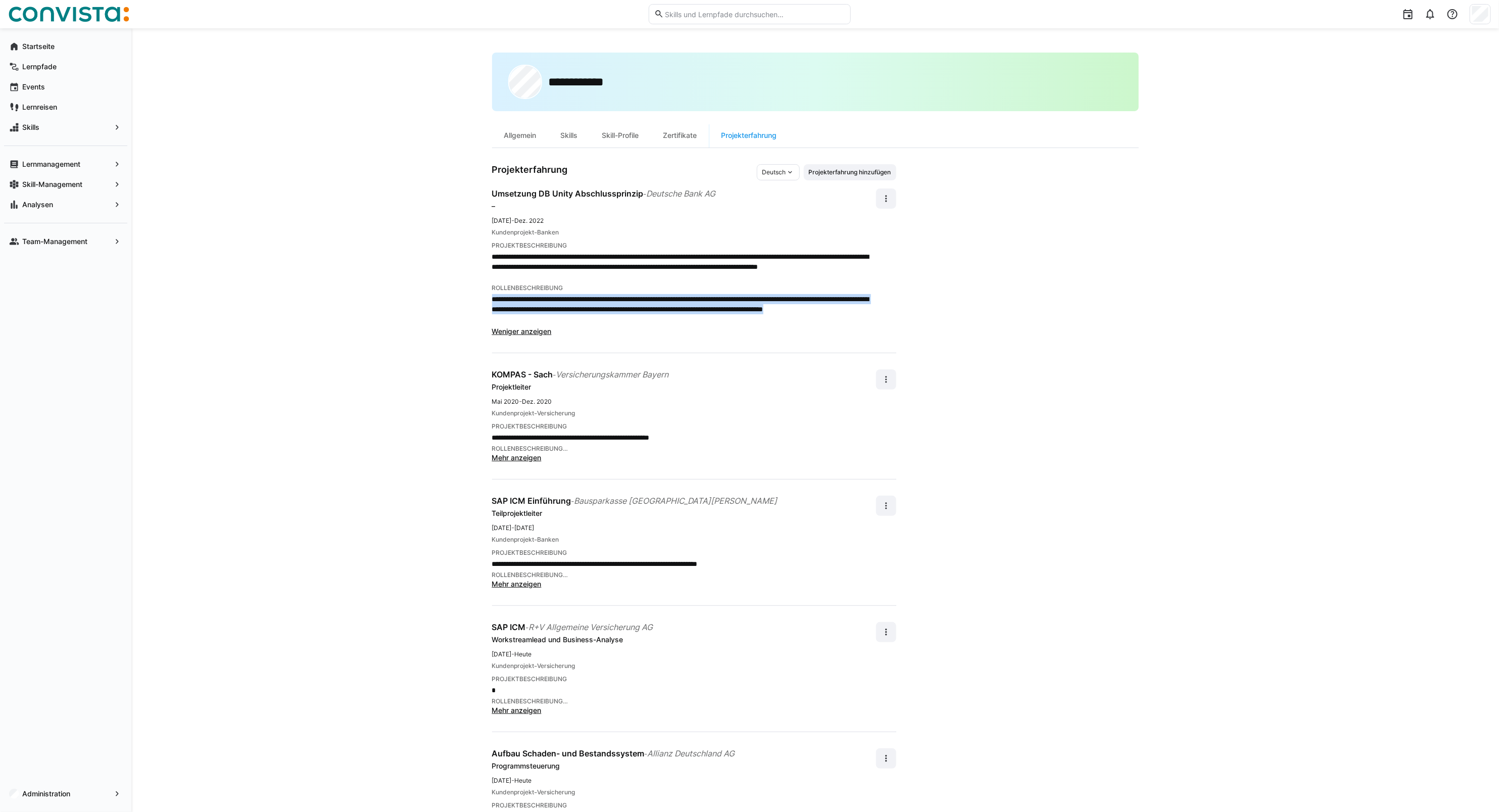
drag, startPoint x: 492, startPoint y: 299, endPoint x: 650, endPoint y: 318, distance: 159.1
click at [650, 318] on p "**********" at bounding box center [684, 309] width 384 height 30
drag, startPoint x: 650, startPoint y: 318, endPoint x: 628, endPoint y: 303, distance: 26.6
copy p "**********"
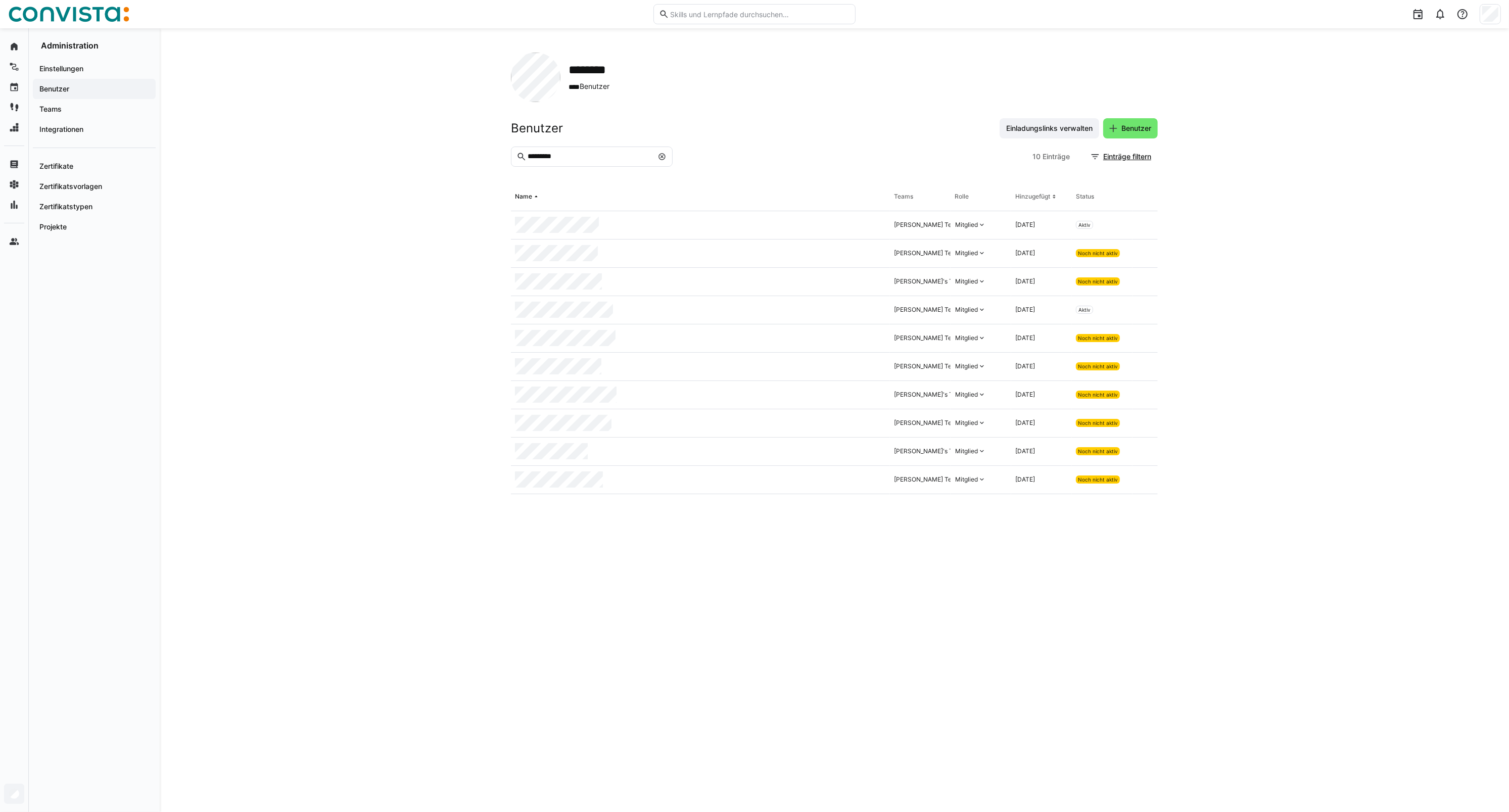
click at [562, 155] on input "*********" at bounding box center [590, 157] width 127 height 9
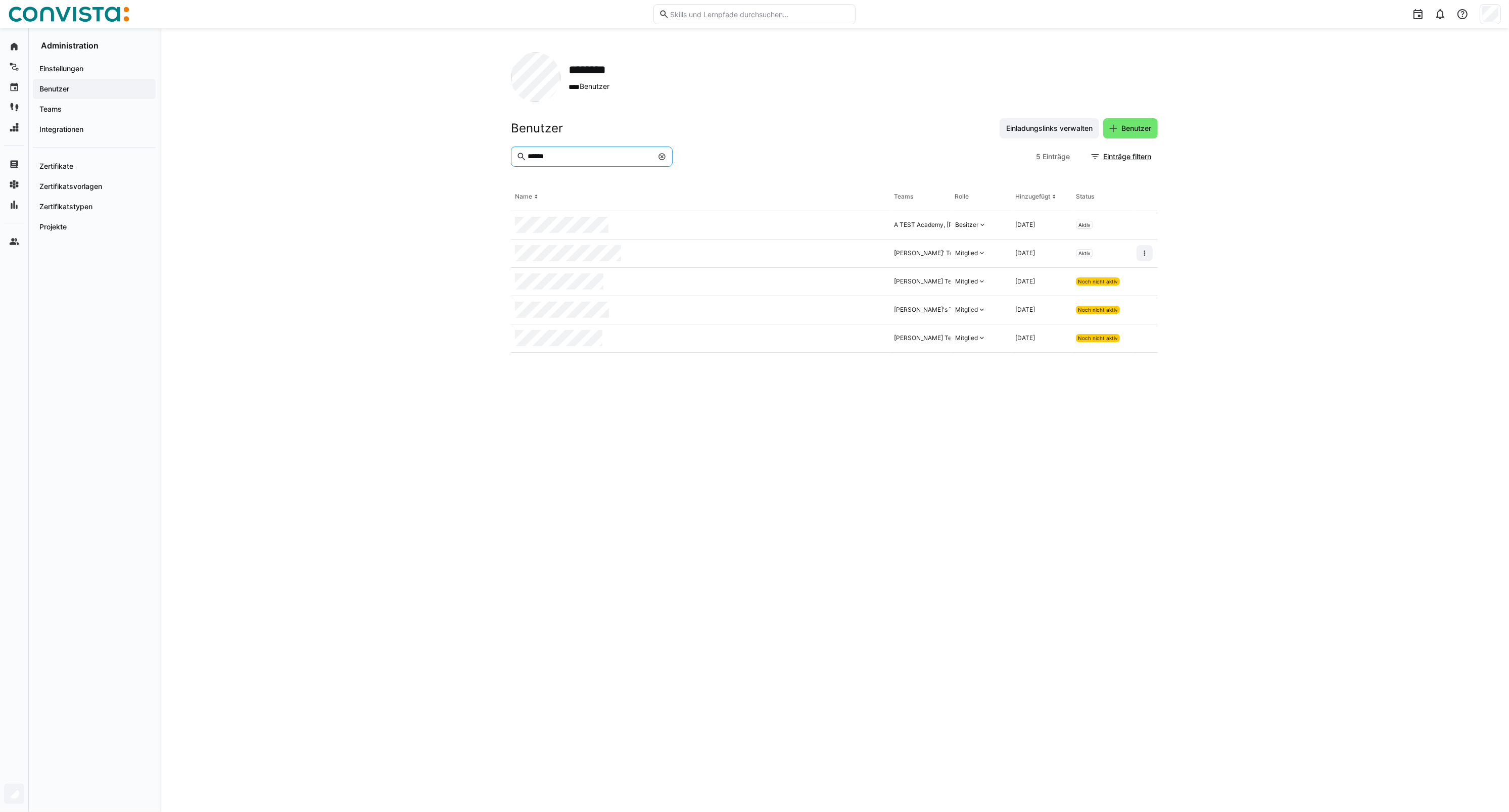
type input "******"
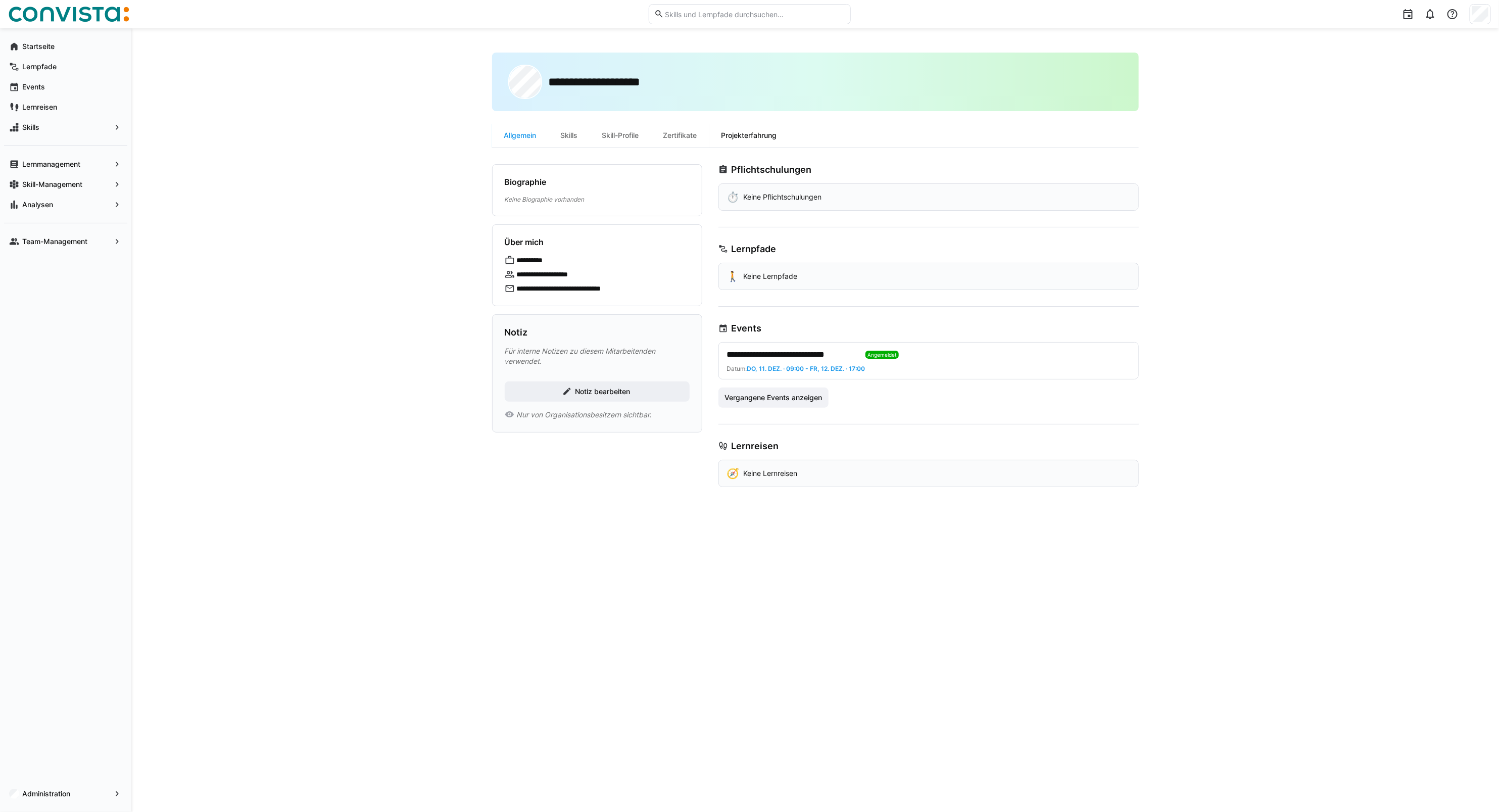
click at [740, 136] on div "Projekterfahrung" at bounding box center [749, 135] width 80 height 24
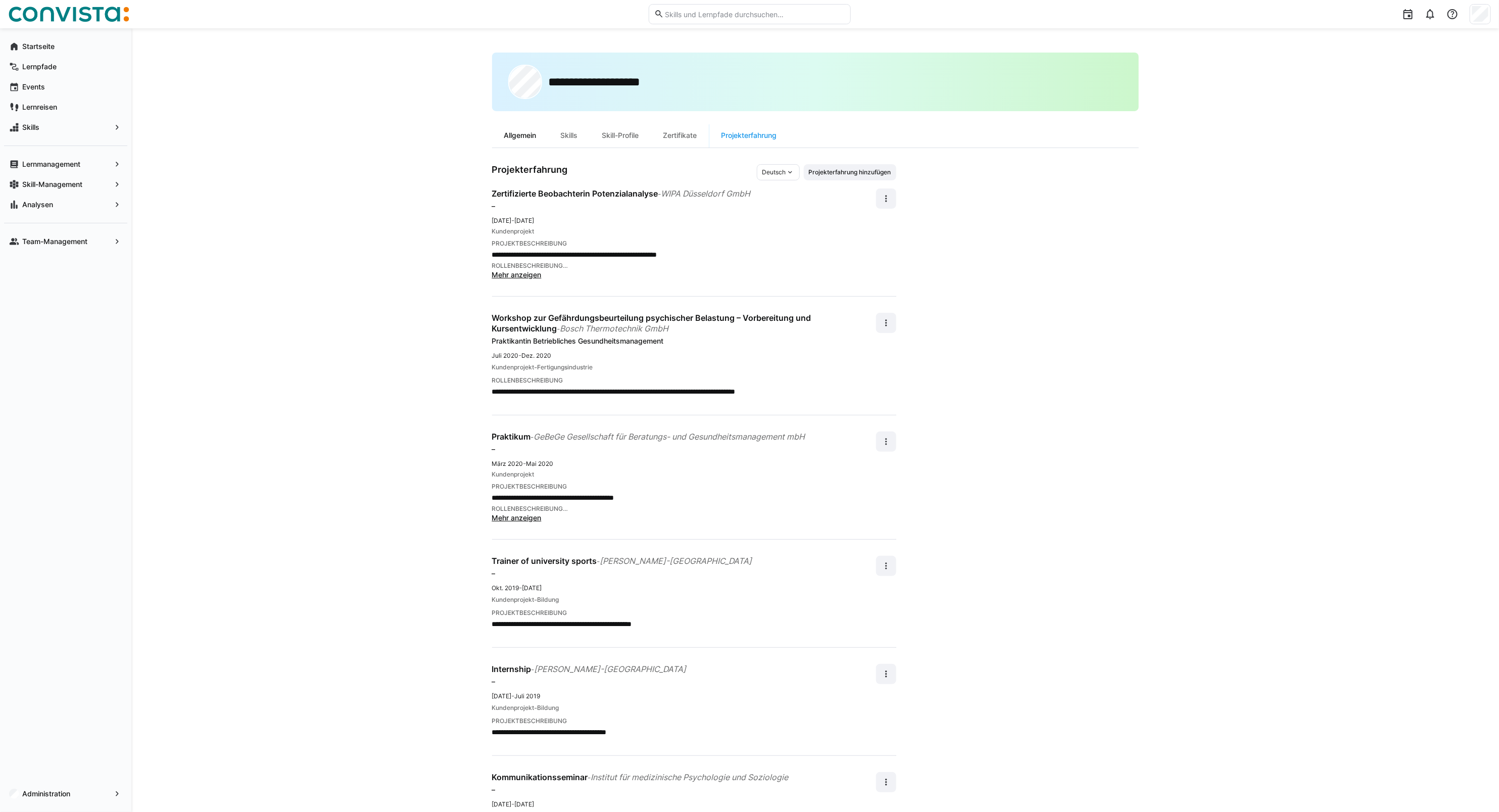
click at [525, 132] on div "Allgemein" at bounding box center [520, 135] width 56 height 24
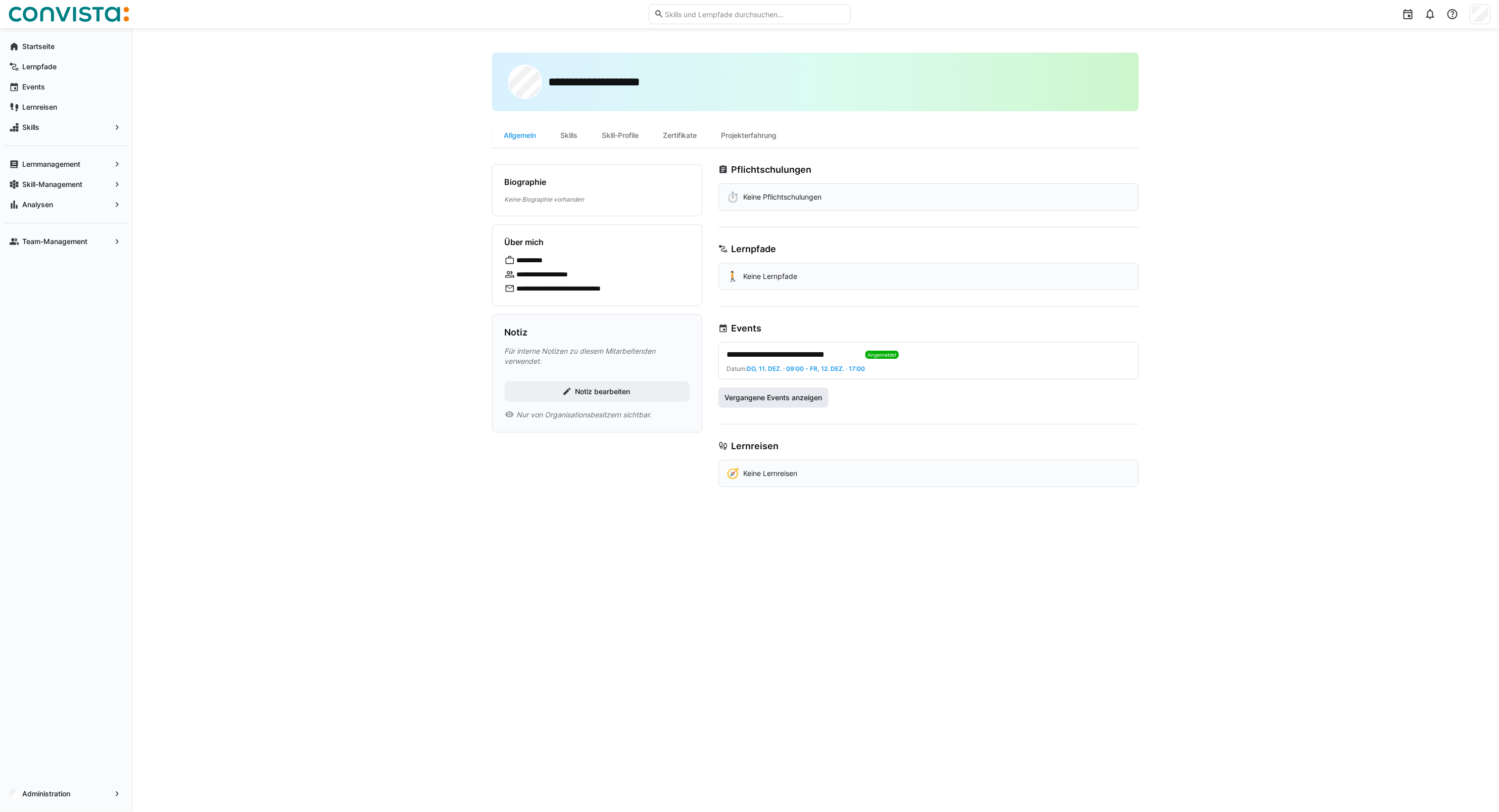
click at [780, 400] on span "Vergangene Events anzeigen" at bounding box center [773, 397] width 101 height 10
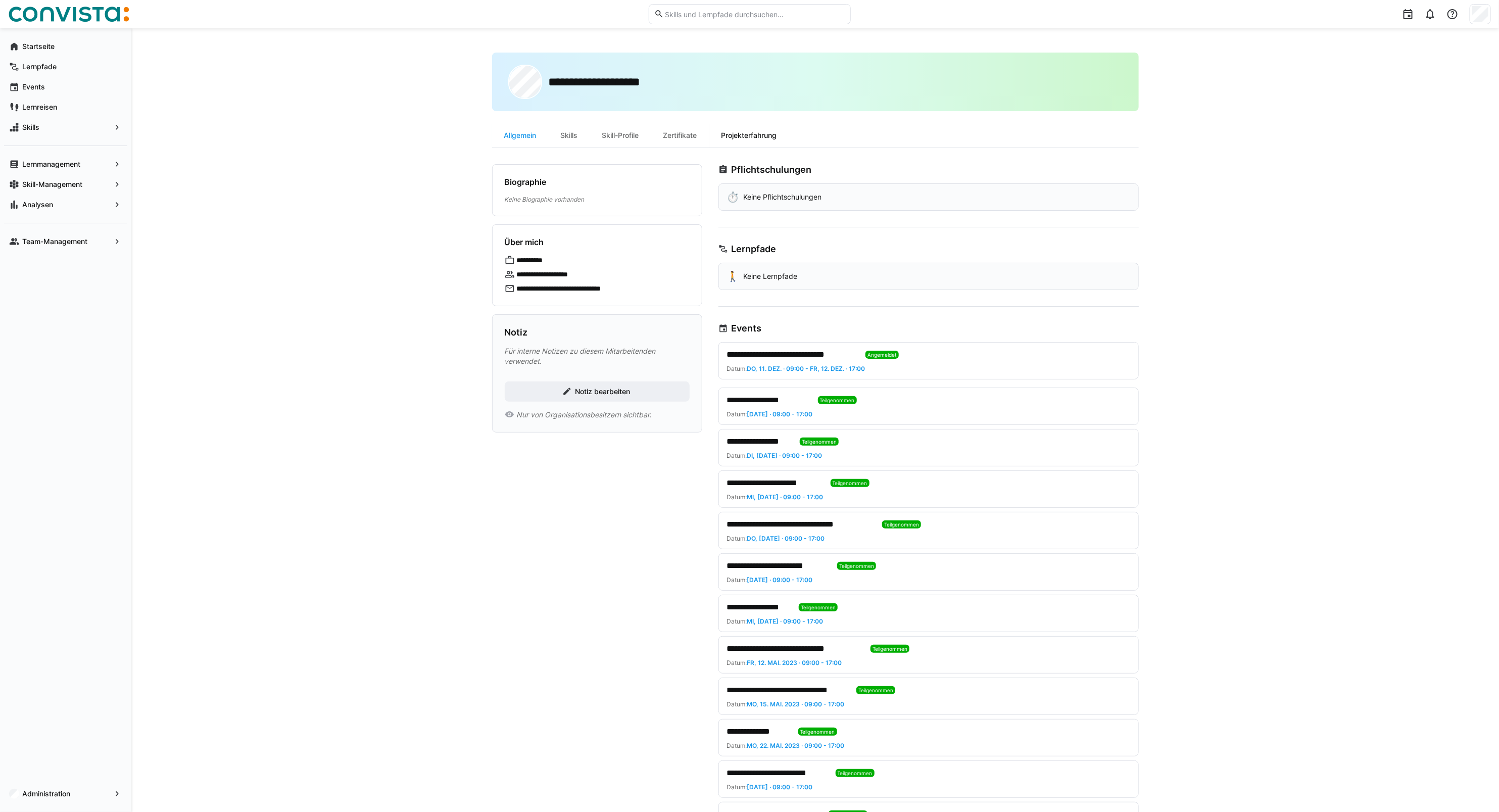
click at [762, 135] on div "Projekterfahrung" at bounding box center [749, 135] width 80 height 24
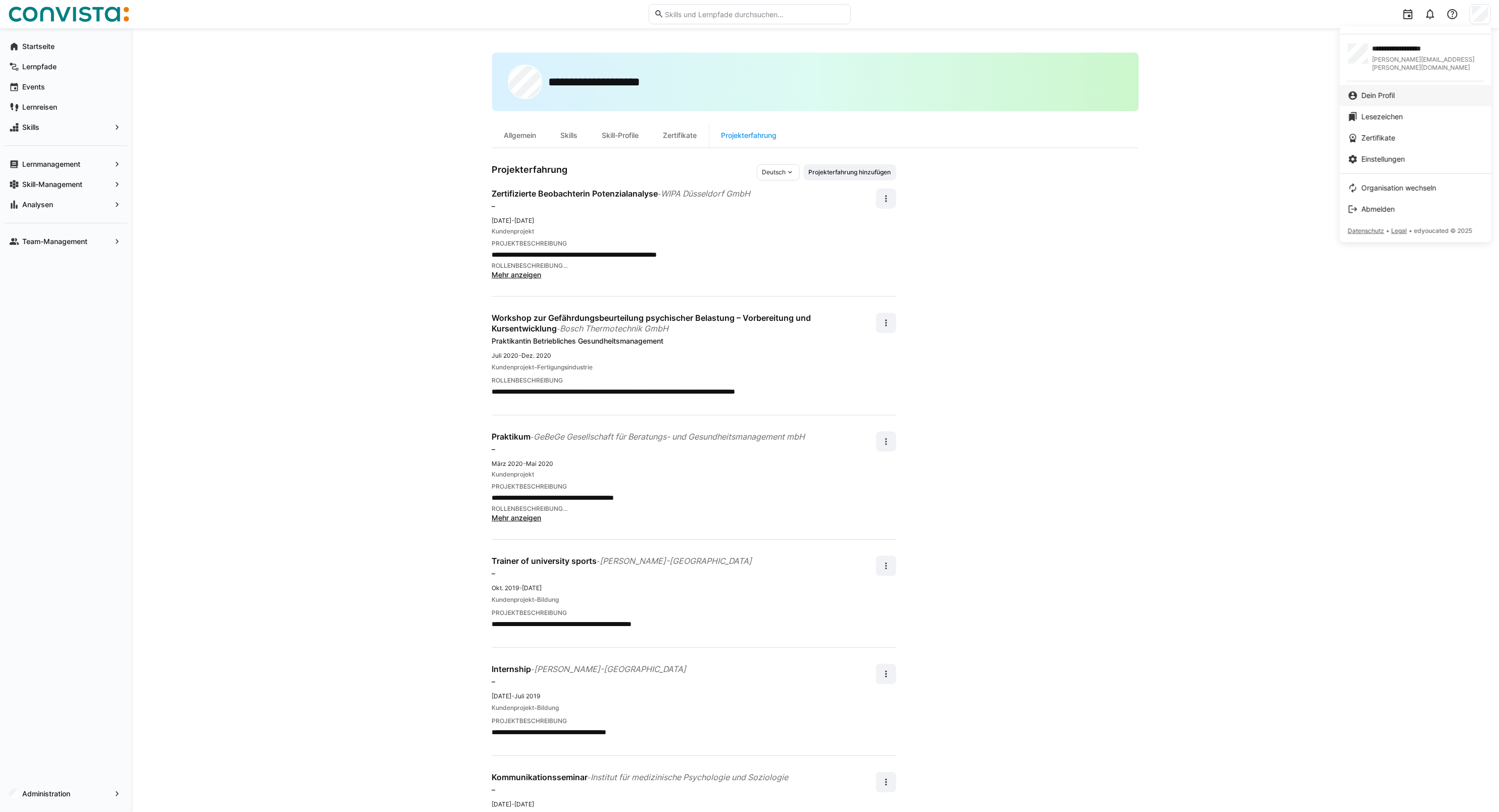
click at [1394, 90] on span "Dein Profil" at bounding box center [1379, 95] width 33 height 10
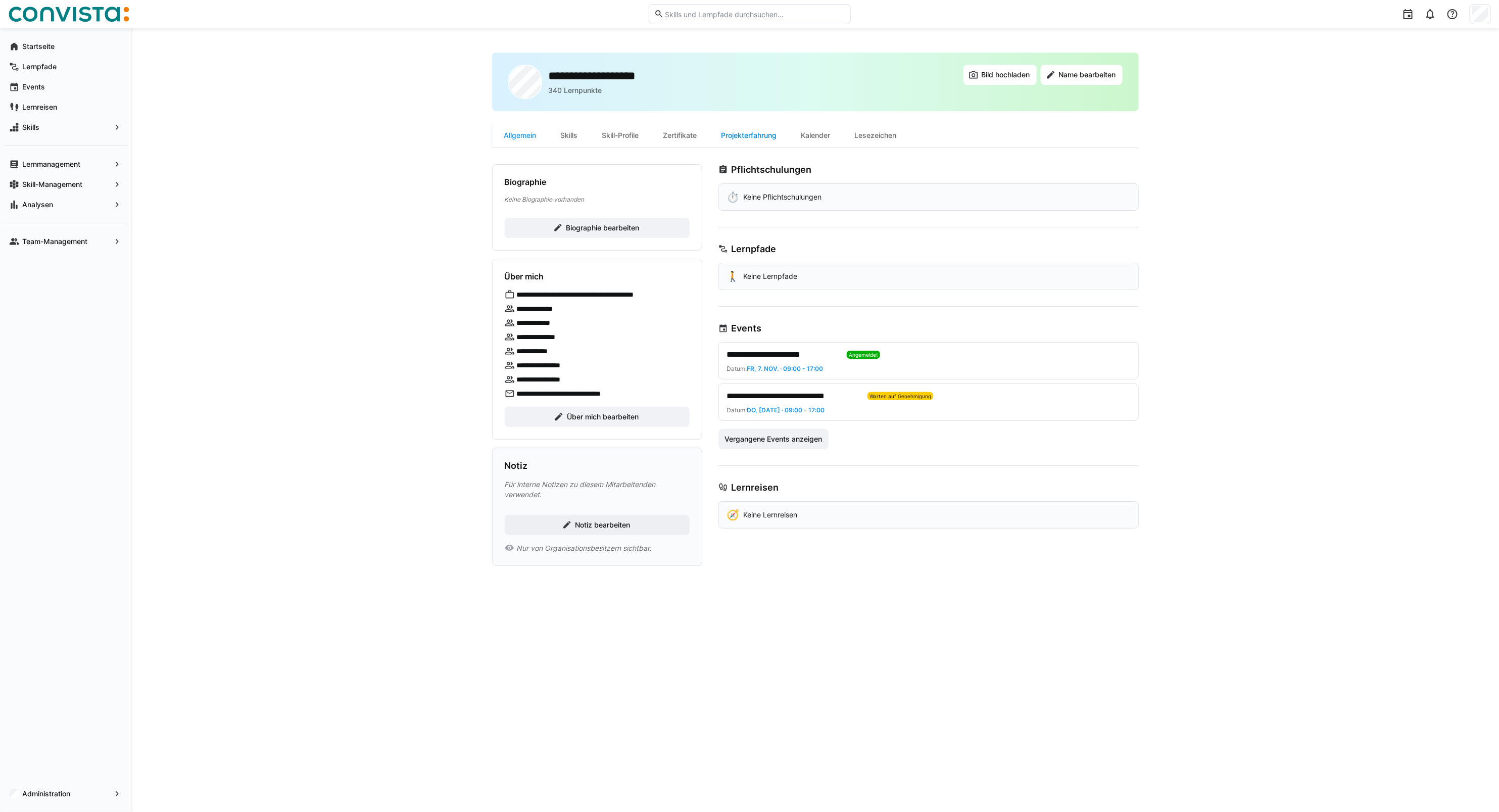
click at [749, 136] on div "Projekterfahrung" at bounding box center [749, 135] width 80 height 24
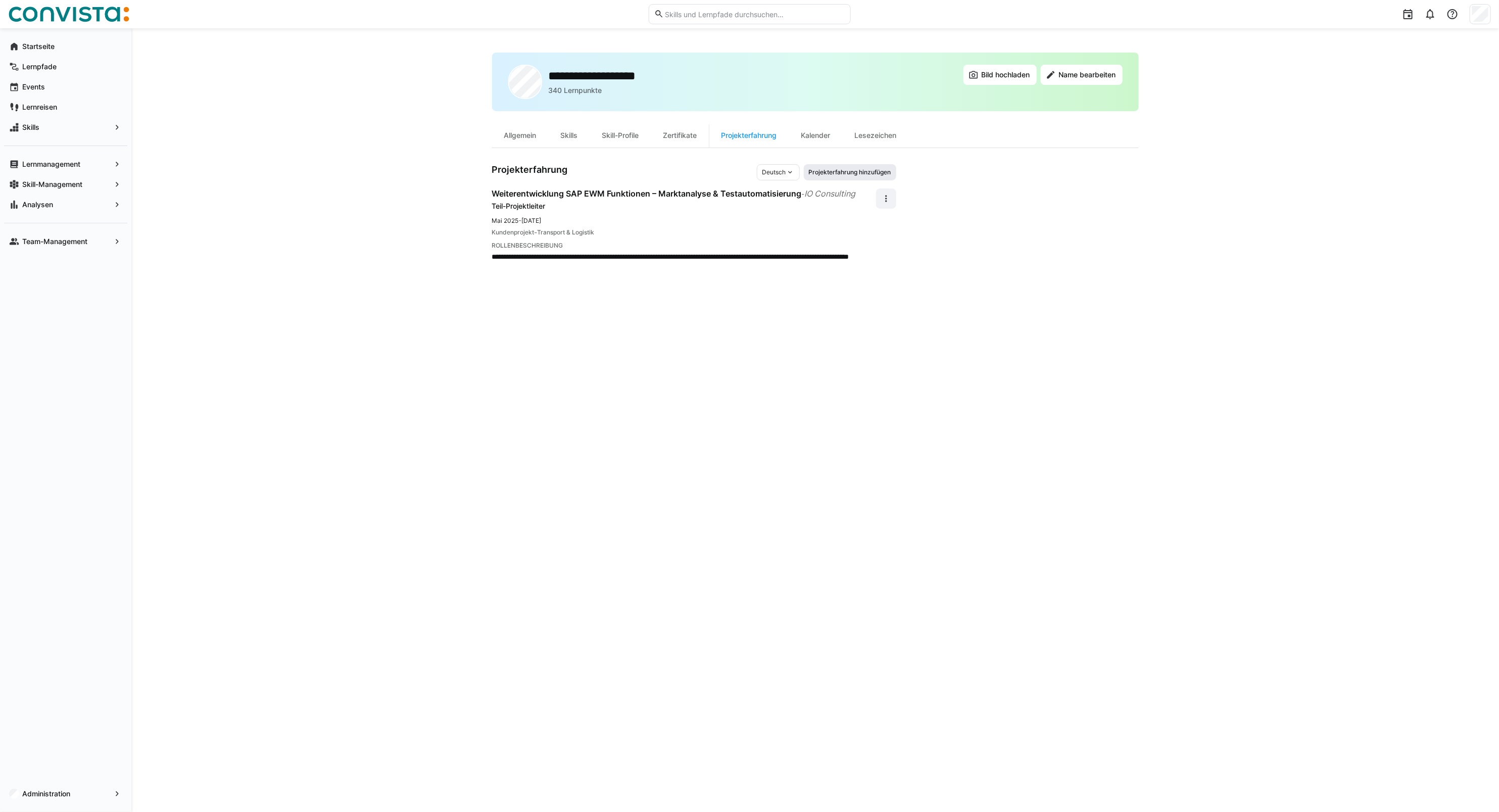
click at [864, 177] on span "Projekterfahrung hinzufügen" at bounding box center [850, 172] width 93 height 16
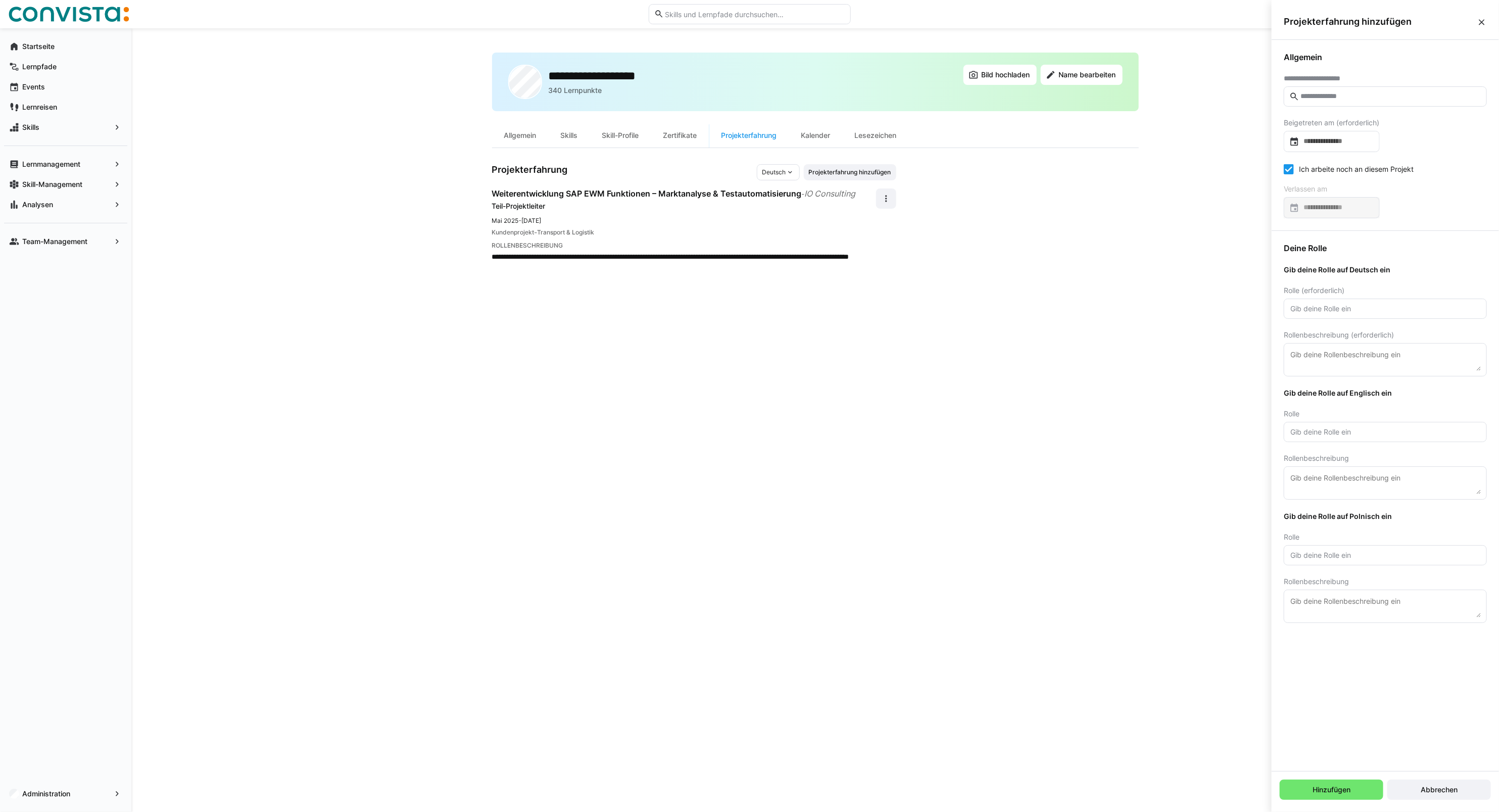
click at [1312, 99] on input "text" at bounding box center [1391, 96] width 182 height 9
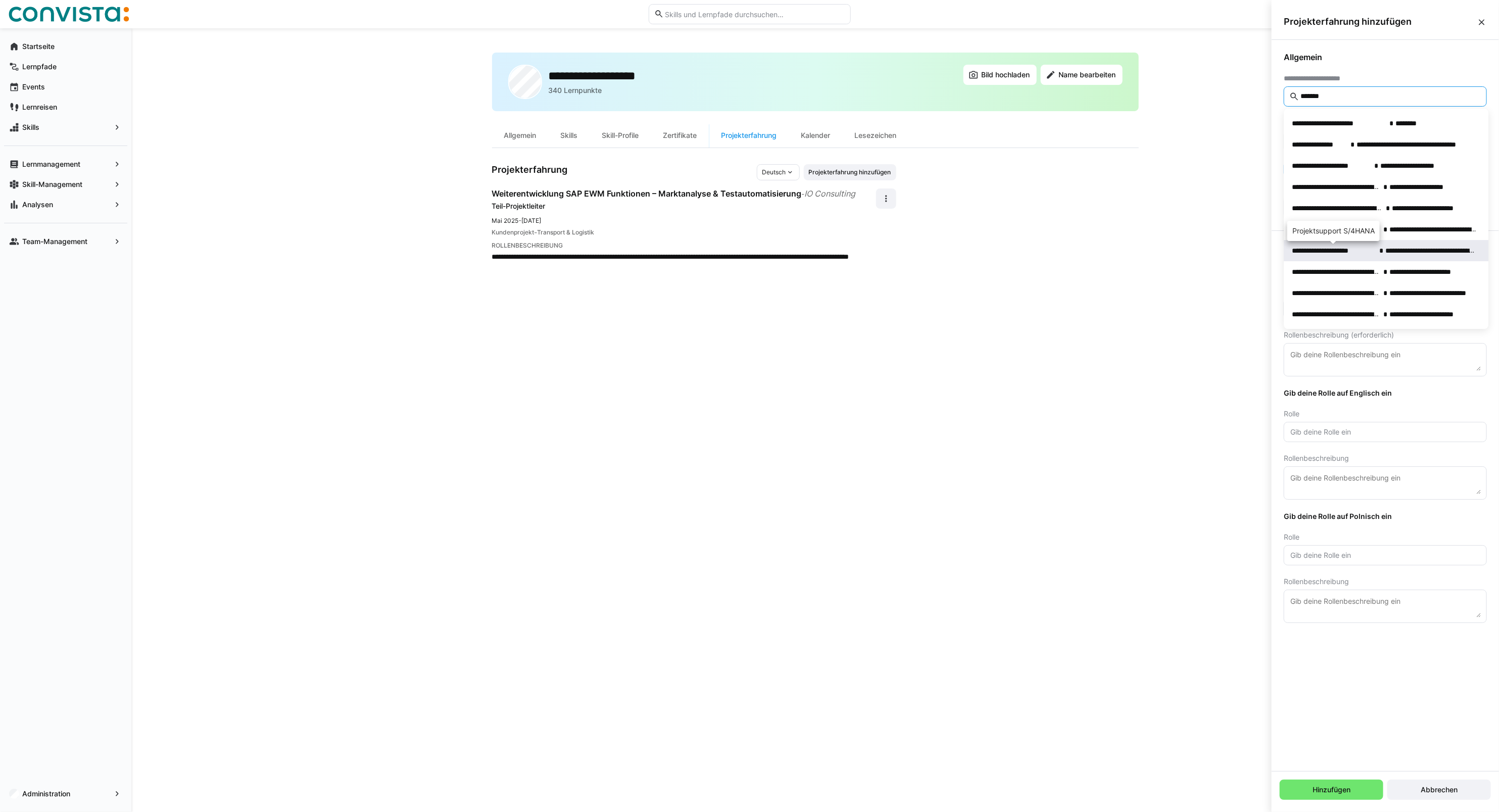
type input "*******"
click at [1358, 248] on span "**********" at bounding box center [1333, 250] width 84 height 10
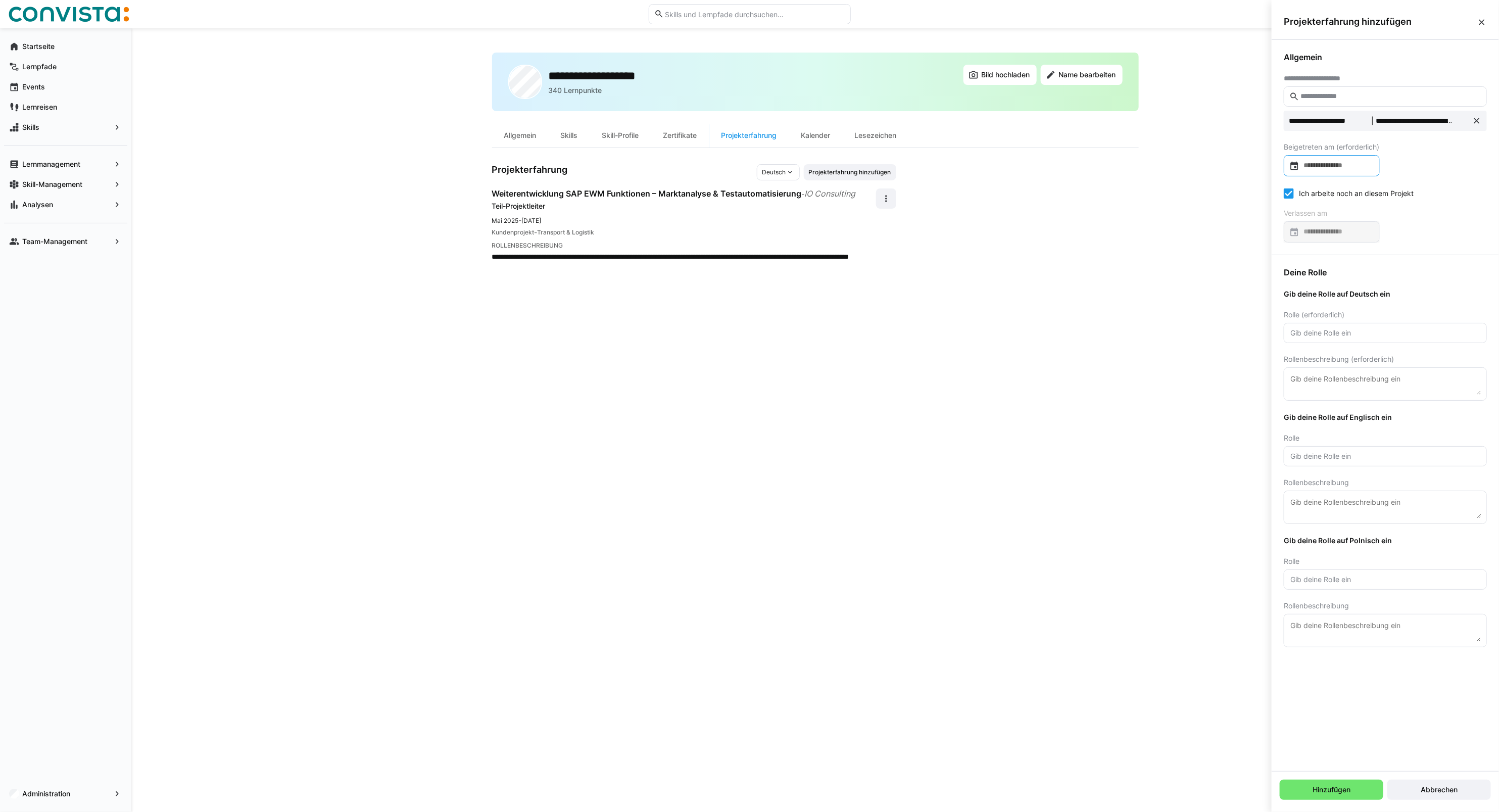
click at [1348, 163] on input at bounding box center [1336, 165] width 75 height 10
click at [1325, 201] on span "OKT. 2025" at bounding box center [1312, 198] width 33 height 8
click at [1380, 248] on span "2022" at bounding box center [1376, 249] width 32 height 18
click at [1342, 288] on span "OKT." at bounding box center [1341, 290] width 32 height 18
click at [1357, 281] on span "13" at bounding box center [1359, 281] width 18 height 18
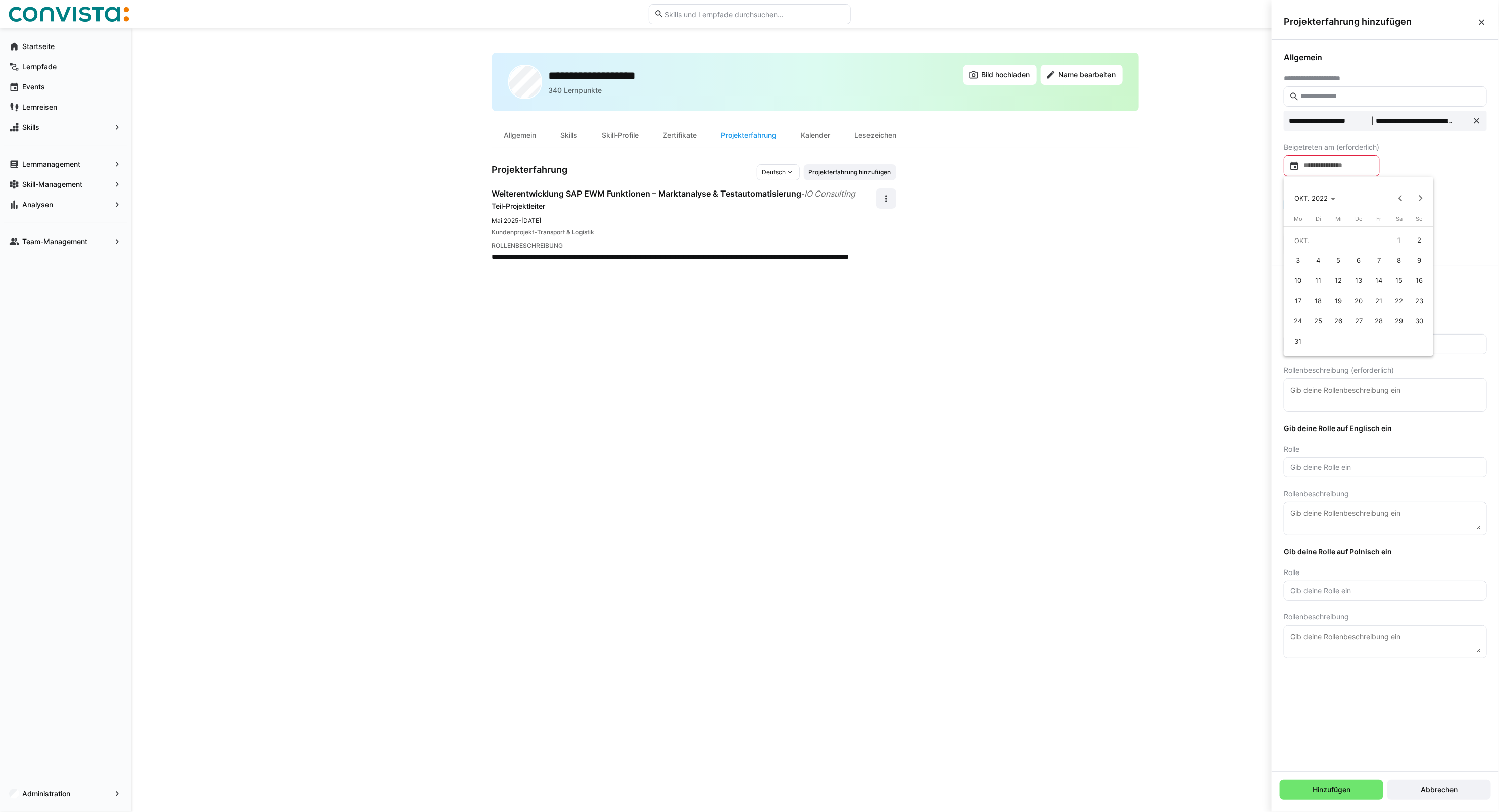
type input "**********"
click at [1315, 197] on eds-checkbox "Ich arbeite noch an diesem Projekt" at bounding box center [1348, 193] width 129 height 10
click at [1323, 233] on input at bounding box center [1336, 231] width 75 height 10
click at [1332, 266] on icon "Choose month and year" at bounding box center [1333, 264] width 5 height 2
click at [1341, 340] on span "2025" at bounding box center [1341, 336] width 32 height 18
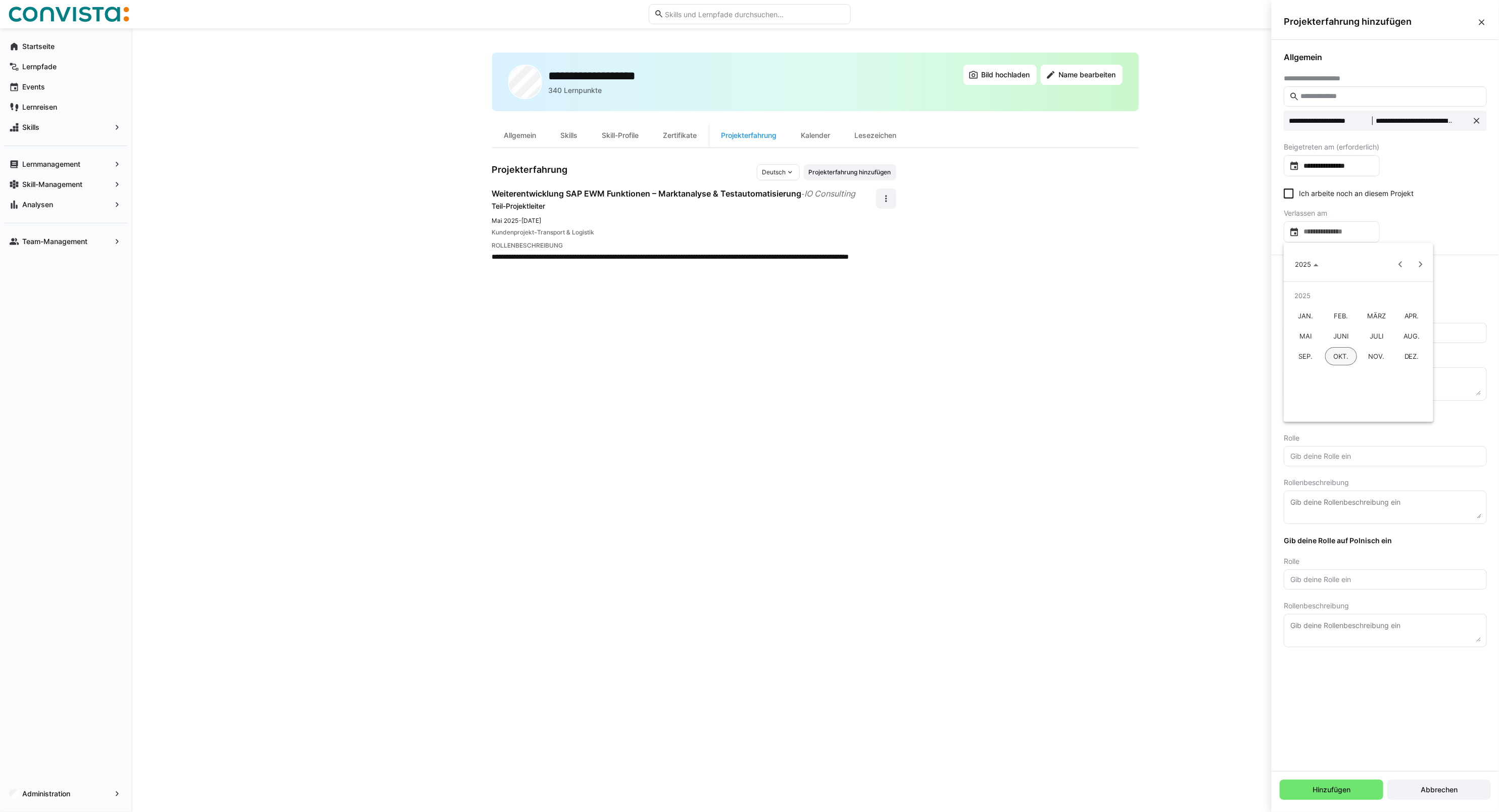
click at [1404, 313] on span "APR." at bounding box center [1412, 315] width 32 height 18
click at [1339, 403] on span "30" at bounding box center [1339, 408] width 18 height 18
type input "**********"
click at [1332, 335] on input "text" at bounding box center [1385, 333] width 192 height 9
type input "Projektleiter"
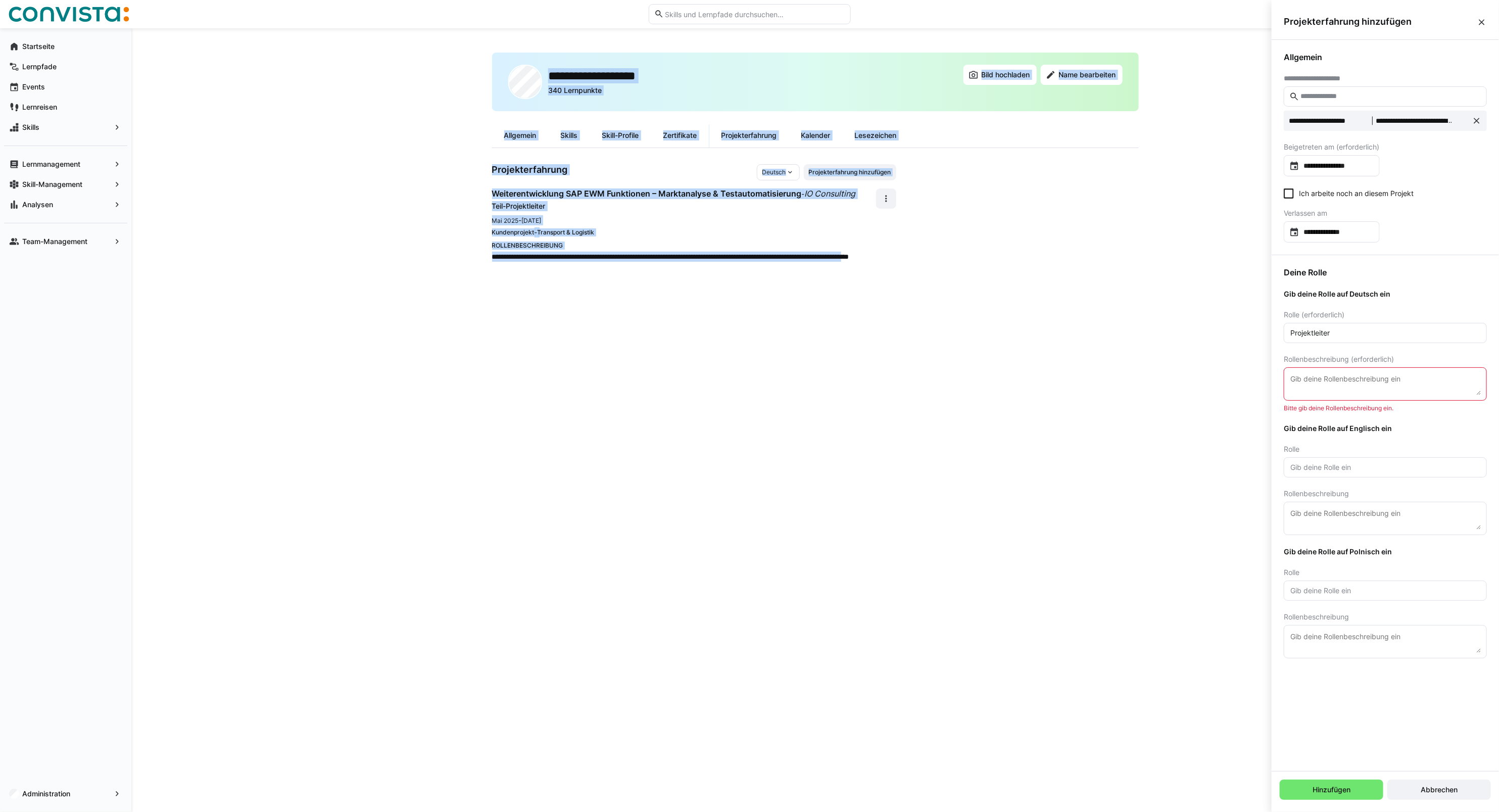
drag, startPoint x: 492, startPoint y: 257, endPoint x: 637, endPoint y: 268, distance: 145.4
click at [637, 268] on div "**********" at bounding box center [815, 420] width 1368 height 783
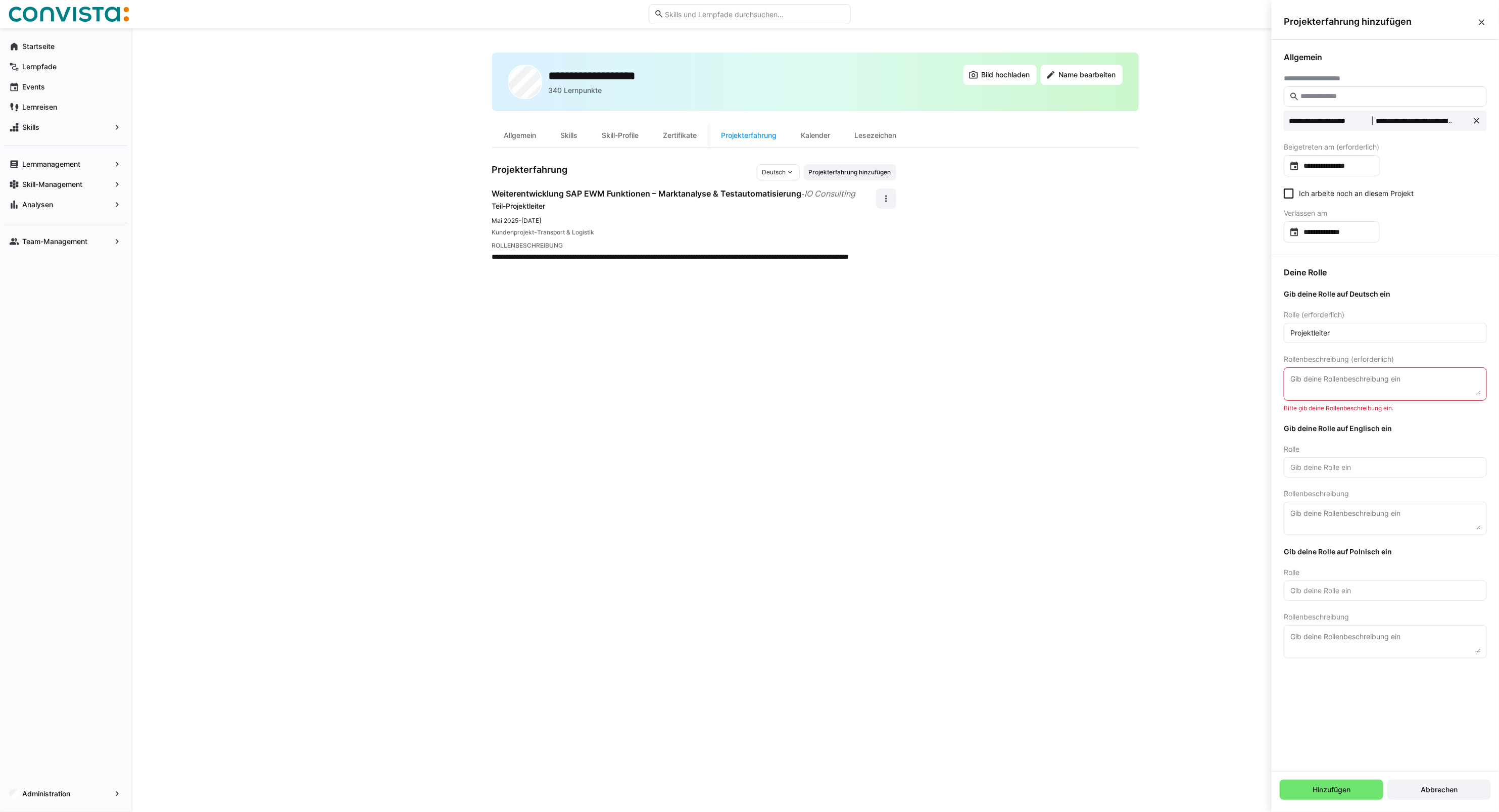
drag, startPoint x: 637, startPoint y: 268, endPoint x: 658, endPoint y: 287, distance: 28.3
click at [658, 287] on div "**********" at bounding box center [815, 420] width 647 height 735
drag, startPoint x: 643, startPoint y: 264, endPoint x: 620, endPoint y: 260, distance: 23.3
click at [615, 262] on p "**********" at bounding box center [684, 261] width 384 height 20
drag, startPoint x: 620, startPoint y: 260, endPoint x: 493, endPoint y: 258, distance: 127.0
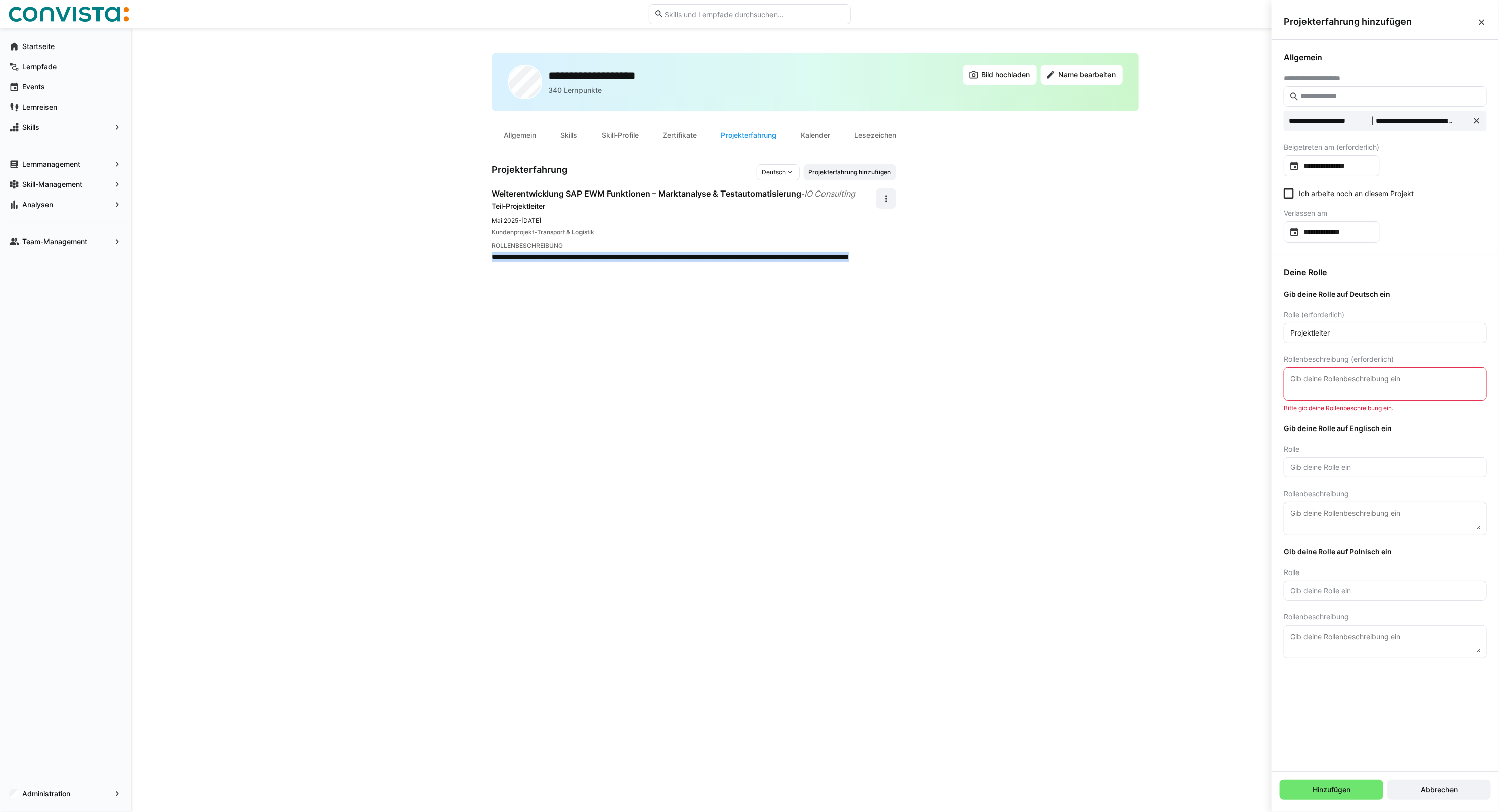
click at [493, 258] on p "**********" at bounding box center [684, 261] width 384 height 20
drag, startPoint x: 493, startPoint y: 258, endPoint x: 711, endPoint y: 278, distance: 218.9
click at [647, 339] on div "**********" at bounding box center [815, 420] width 647 height 735
click at [776, 159] on div "**********" at bounding box center [815, 420] width 647 height 735
click at [776, 160] on div "**********" at bounding box center [815, 420] width 647 height 735
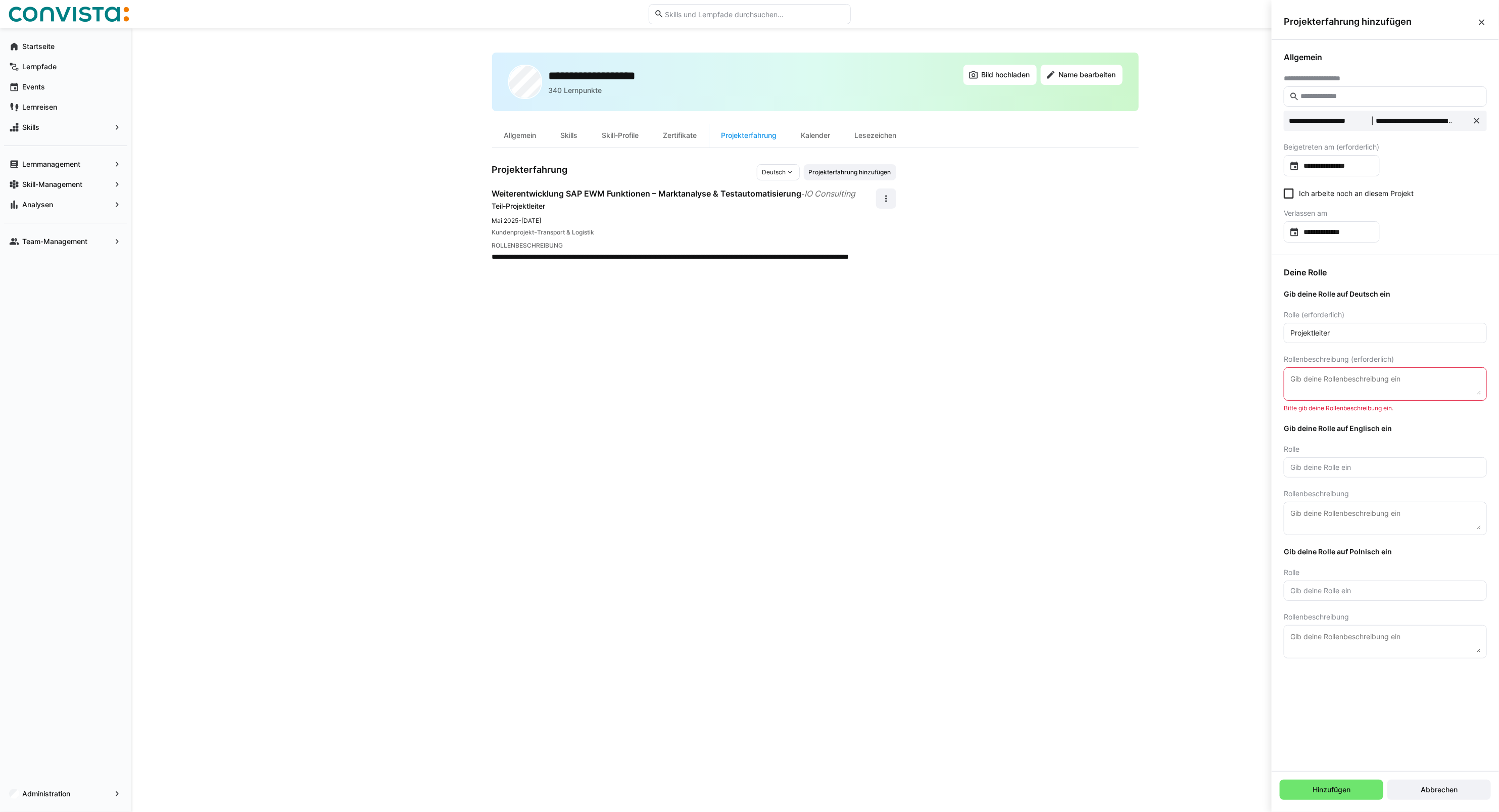
click at [776, 165] on div "Deutsch" at bounding box center [778, 172] width 43 height 16
click at [785, 210] on span "Englisch" at bounding box center [773, 211] width 24 height 8
click at [778, 175] on span "Englisch" at bounding box center [775, 172] width 24 height 8
click at [781, 225] on span "Polnisch" at bounding box center [773, 227] width 24 height 8
click at [780, 178] on div "Polnisch" at bounding box center [778, 172] width 44 height 16
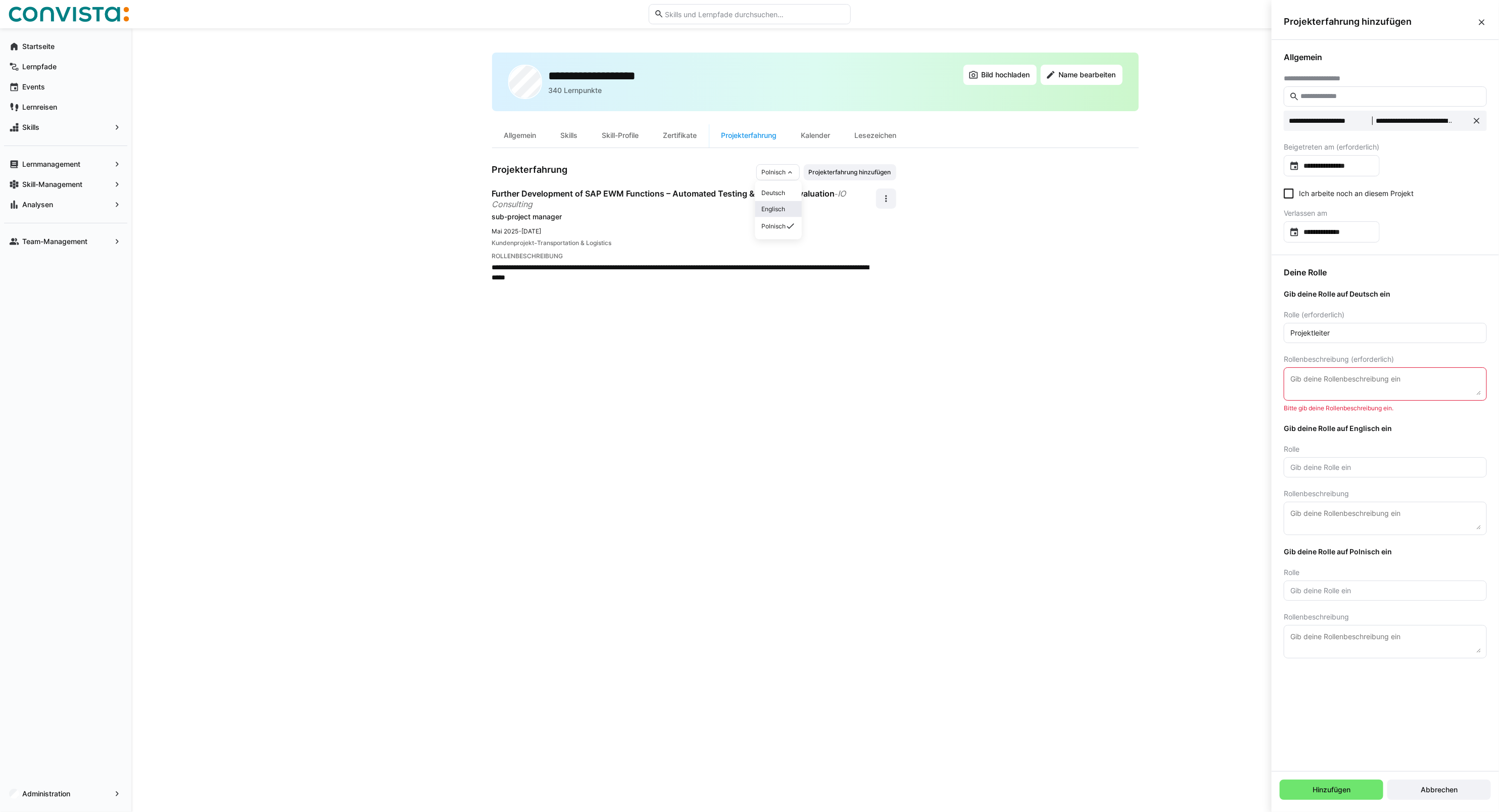
click at [782, 203] on div "Englisch" at bounding box center [778, 208] width 47 height 16
click at [780, 172] on span "Englisch" at bounding box center [775, 172] width 24 height 8
click at [780, 195] on span "Deutsch" at bounding box center [773, 193] width 24 height 8
click at [562, 215] on div "Mai 2025 - Aug. 2025" at bounding box center [684, 220] width 384 height 10
click at [835, 223] on div "Mai 2025 - Aug. 2025" at bounding box center [684, 220] width 384 height 10
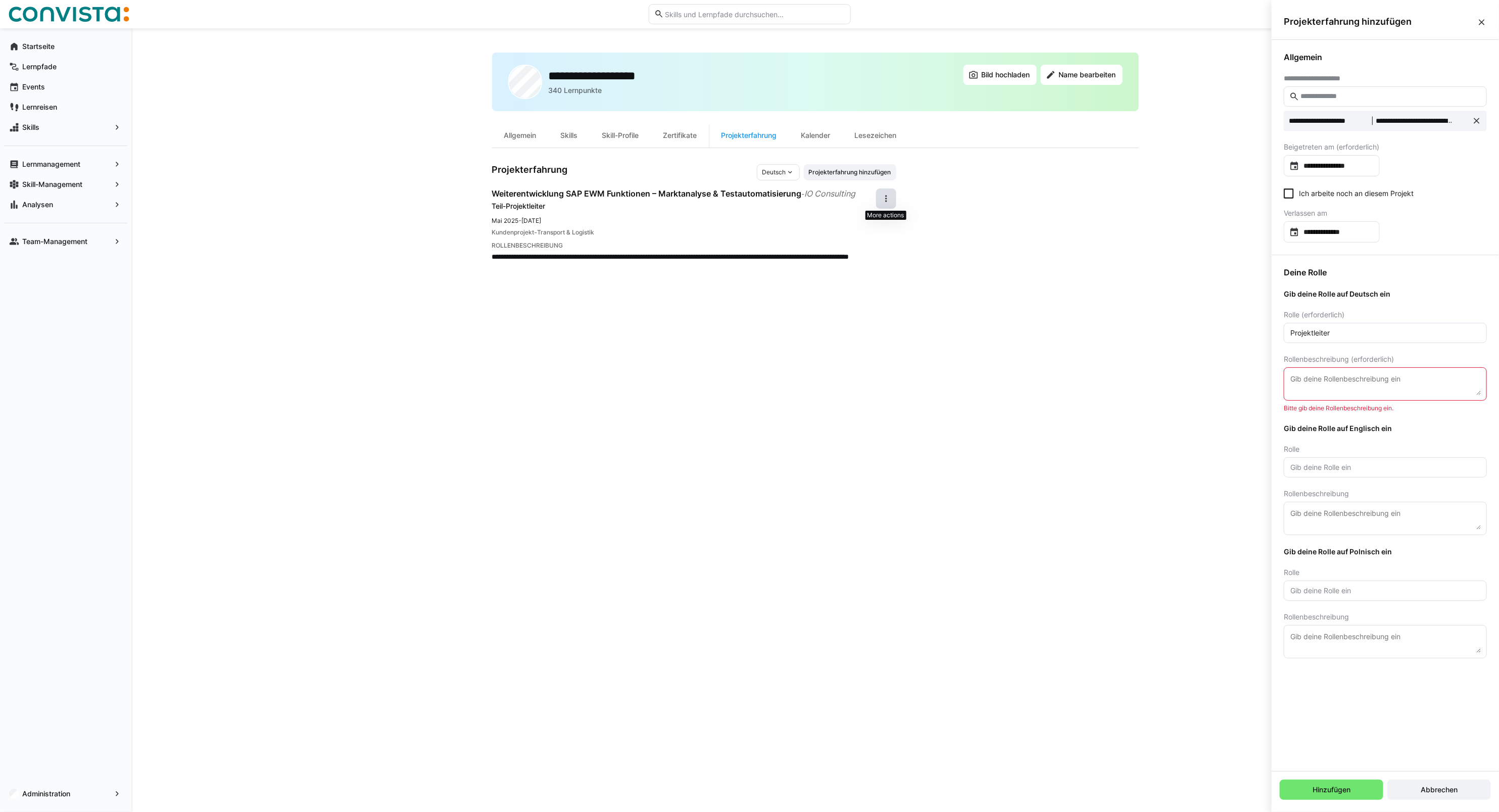
click at [880, 194] on span at bounding box center [886, 198] width 20 height 20
click at [1018, 334] on div "**********" at bounding box center [815, 420] width 647 height 735
click at [1345, 384] on textarea at bounding box center [1385, 384] width 192 height 23
type textarea "Projektplanung, -steuerung, - controlling"
click at [1299, 461] on input "text" at bounding box center [1385, 456] width 192 height 9
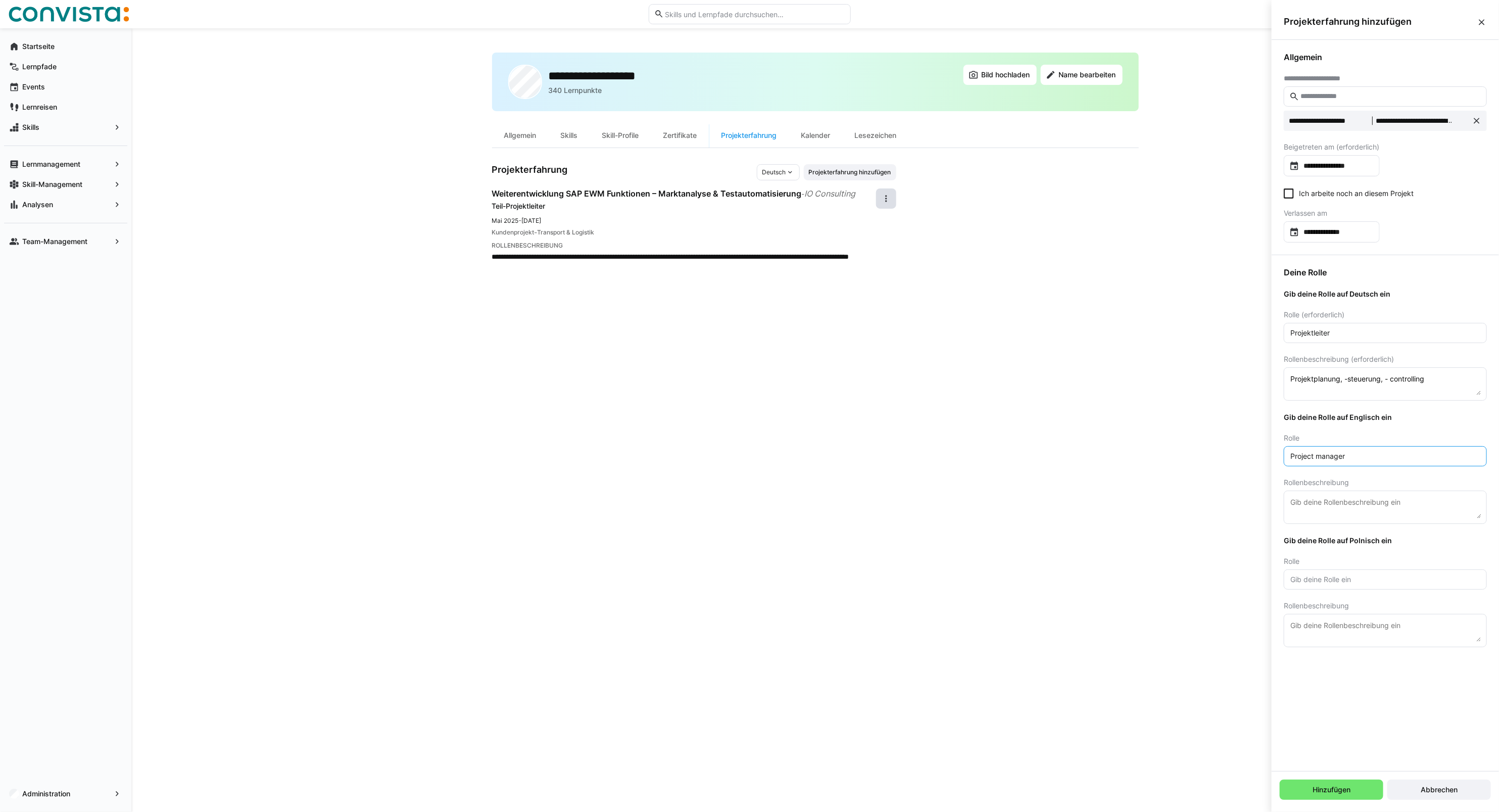
type input "Project manager"
click at [774, 173] on span "Deutsch" at bounding box center [775, 172] width 24 height 8
click at [766, 205] on div "Englisch" at bounding box center [778, 211] width 46 height 16
click at [1313, 503] on textarea "Projectplanning," at bounding box center [1385, 507] width 192 height 23
click at [1381, 503] on textarea "Project planning," at bounding box center [1385, 507] width 192 height 23
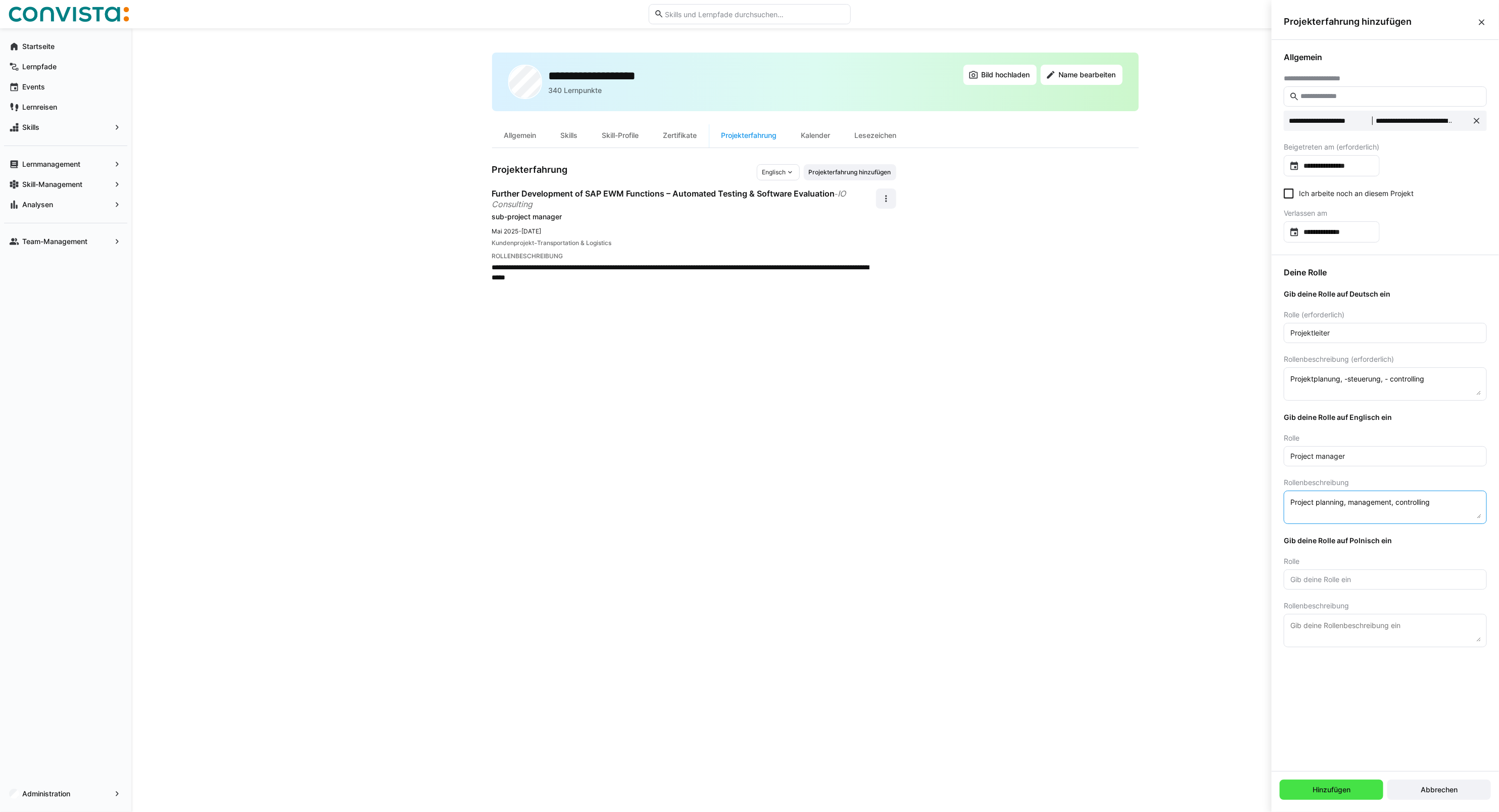
type textarea "Project planning, management, controlling"
click at [1318, 788] on span "Hinzufügen" at bounding box center [1332, 789] width 41 height 10
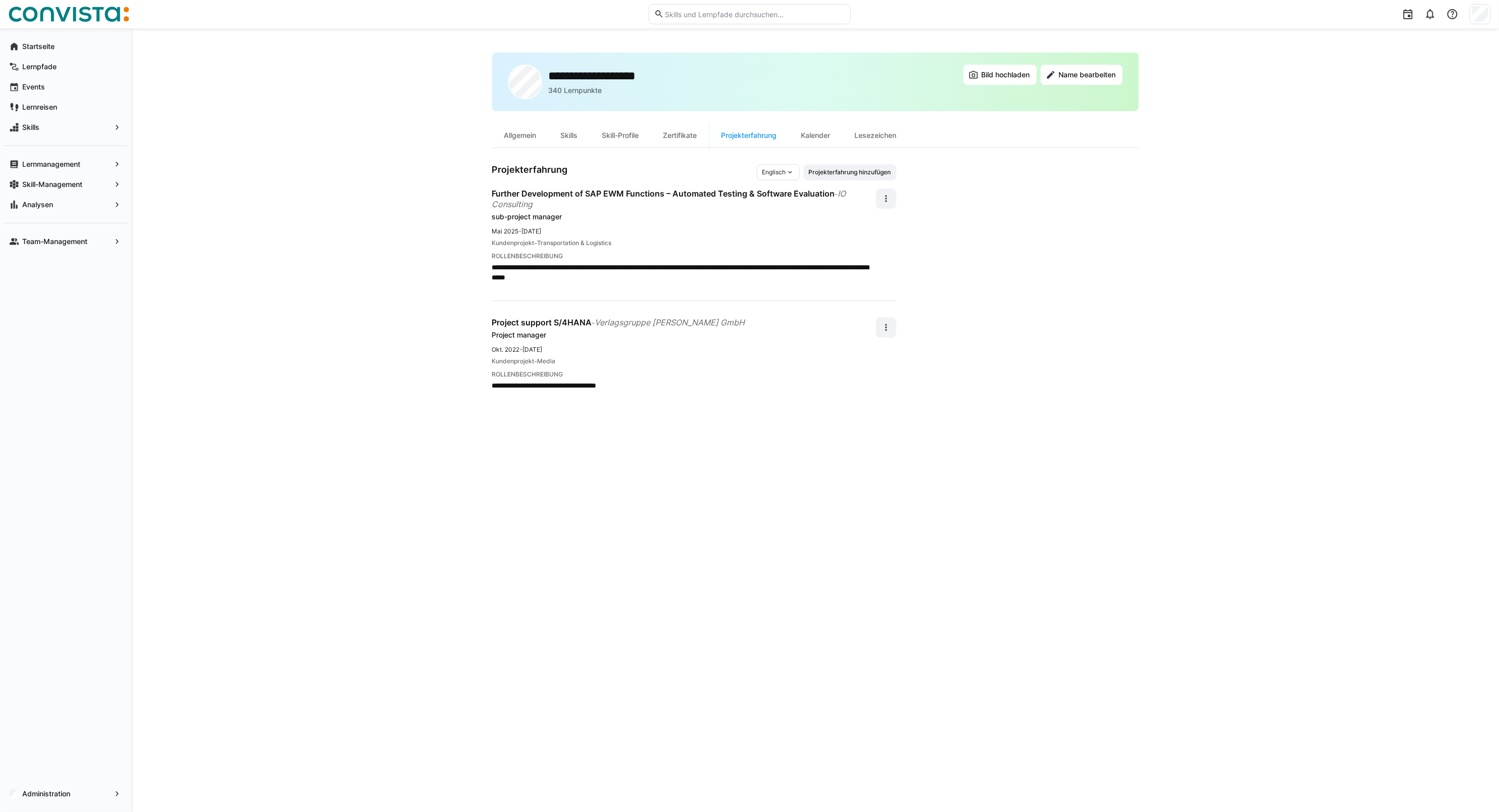
click at [771, 166] on div "Englisch" at bounding box center [778, 172] width 43 height 16
click at [781, 196] on span "Deutsch" at bounding box center [773, 193] width 24 height 8
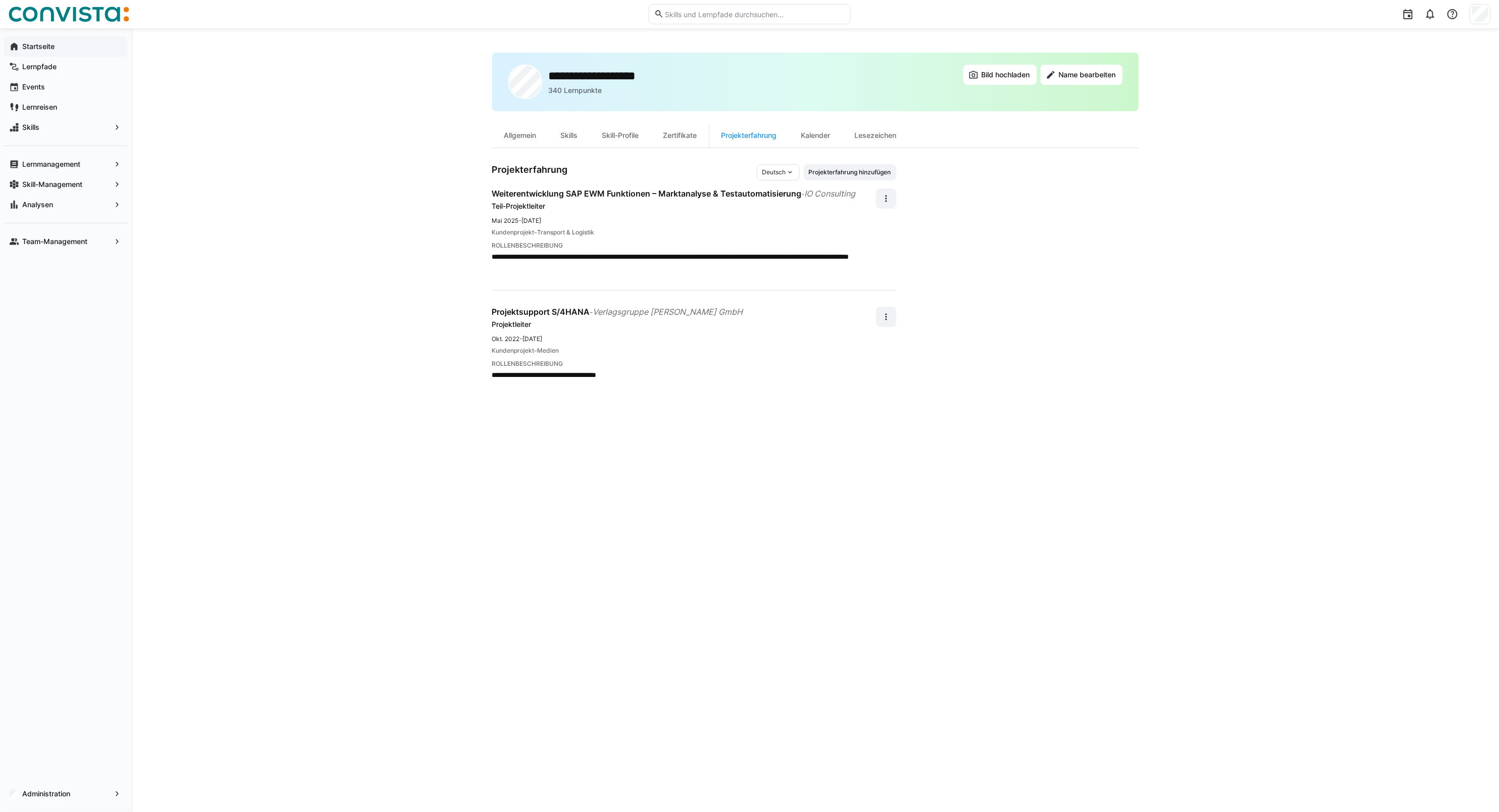
click at [0, 0] on app-navigation-label "Startseite" at bounding box center [0, 0] width 0 height 0
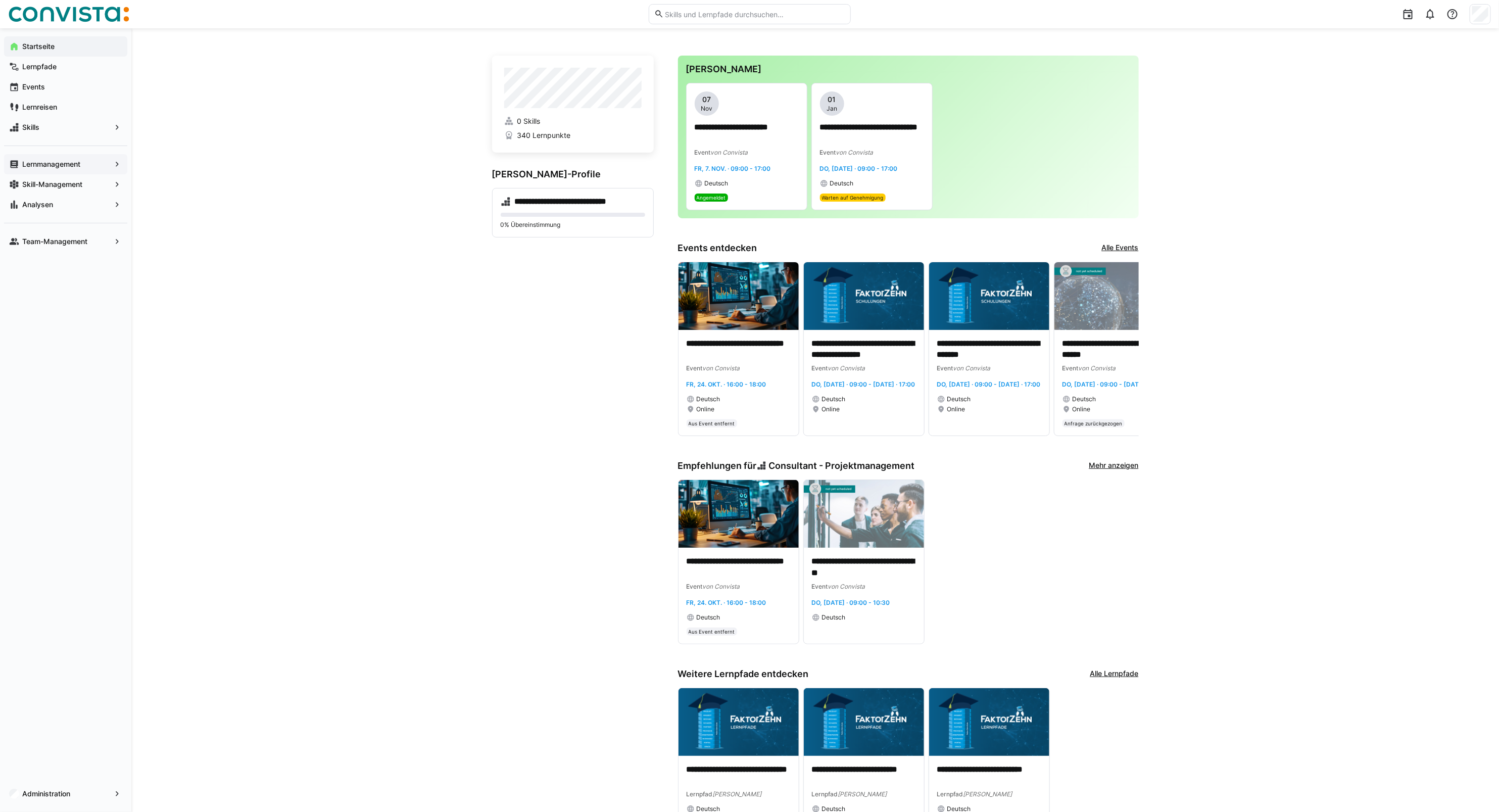
click at [62, 169] on span "Lernmanagement" at bounding box center [66, 163] width 90 height 10
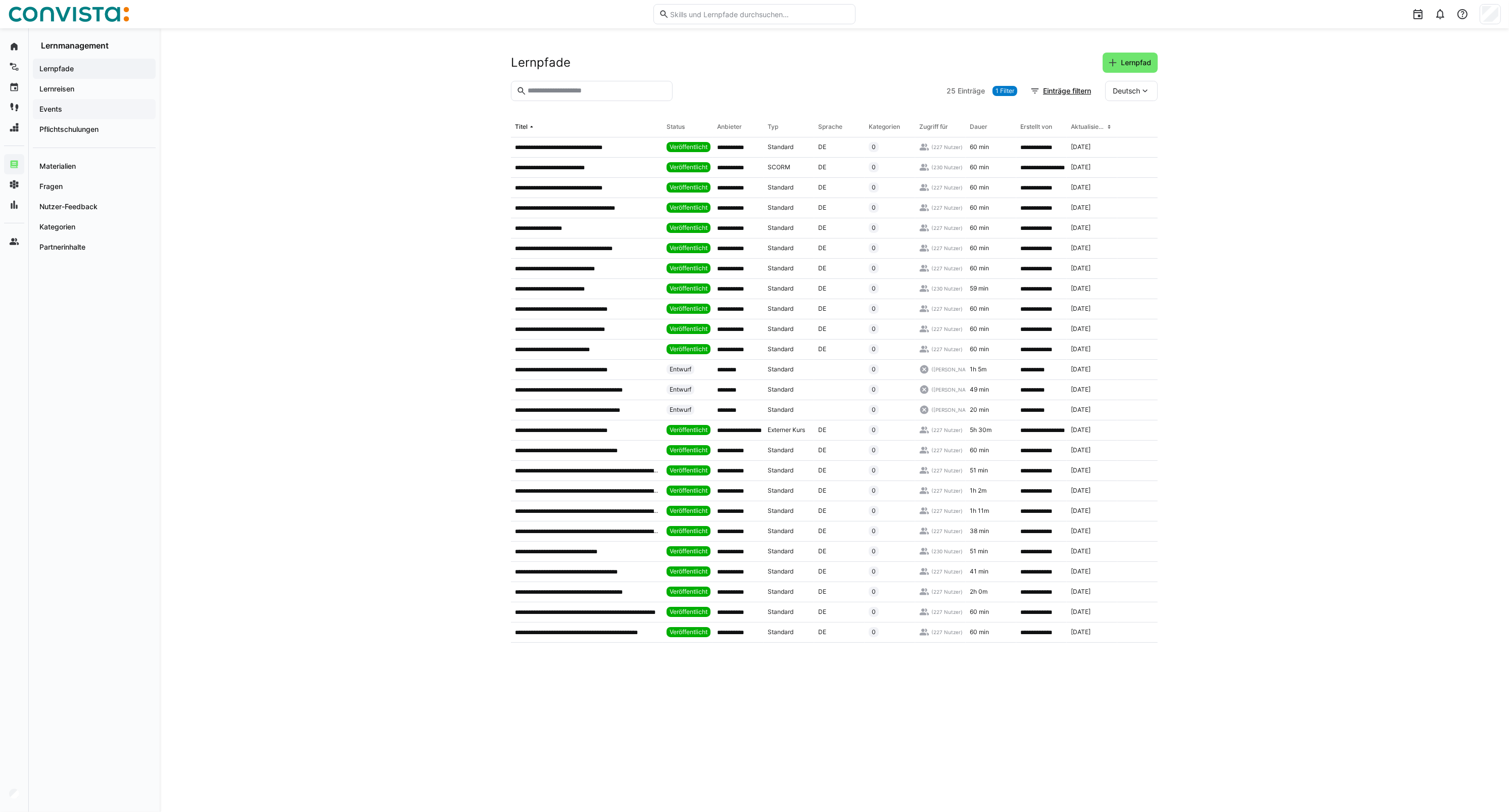
click at [0, 0] on app-navigation-label "Events" at bounding box center [0, 0] width 0 height 0
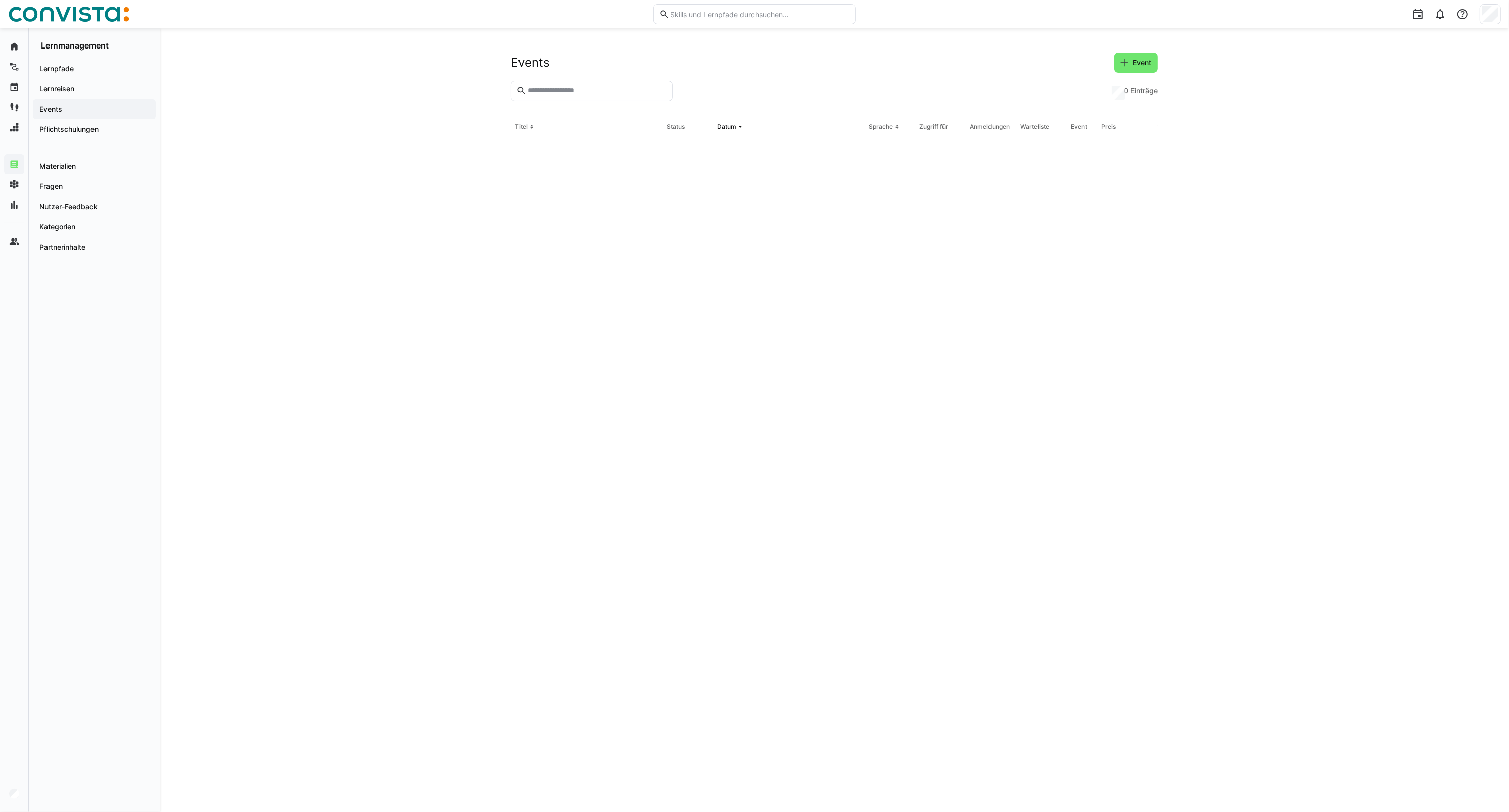
click at [533, 96] on eds-input at bounding box center [592, 90] width 162 height 20
type input "**********"
click at [547, 152] on div "**********" at bounding box center [587, 147] width 151 height 20
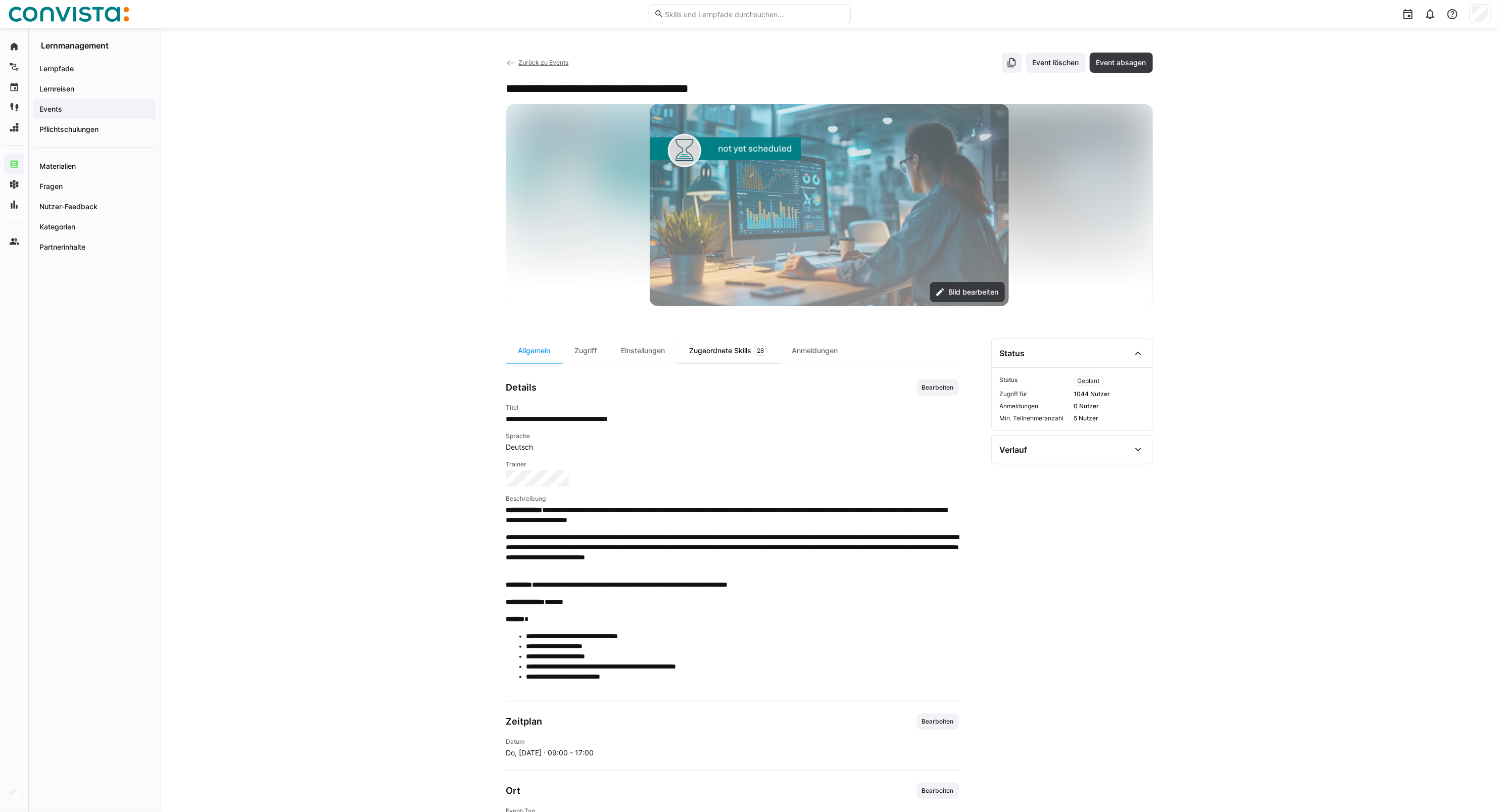
click at [726, 345] on div "Zugeordnete Skills 28" at bounding box center [729, 351] width 102 height 24
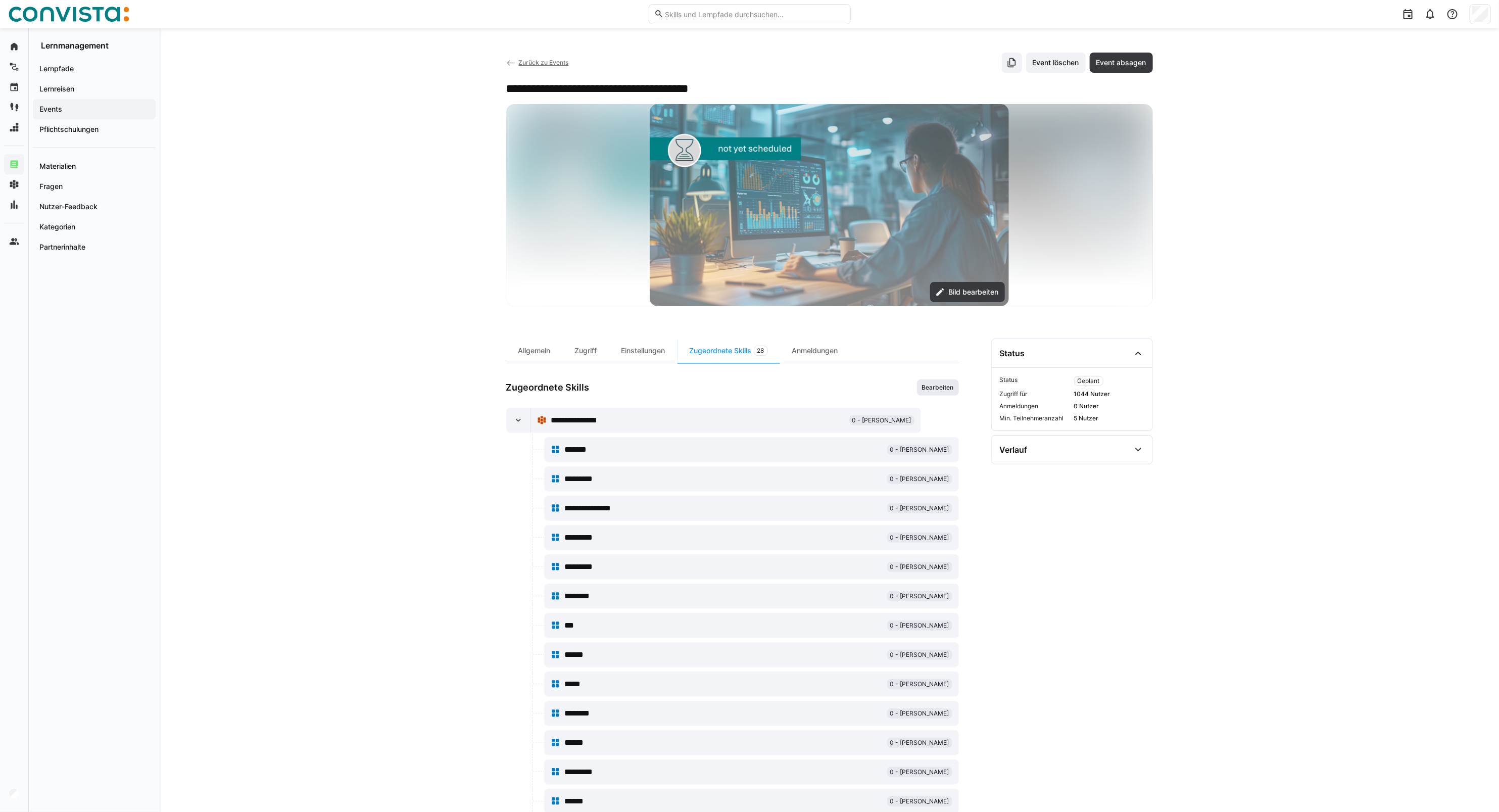
click at [949, 383] on span "Bearbeiten" at bounding box center [938, 387] width 34 height 8
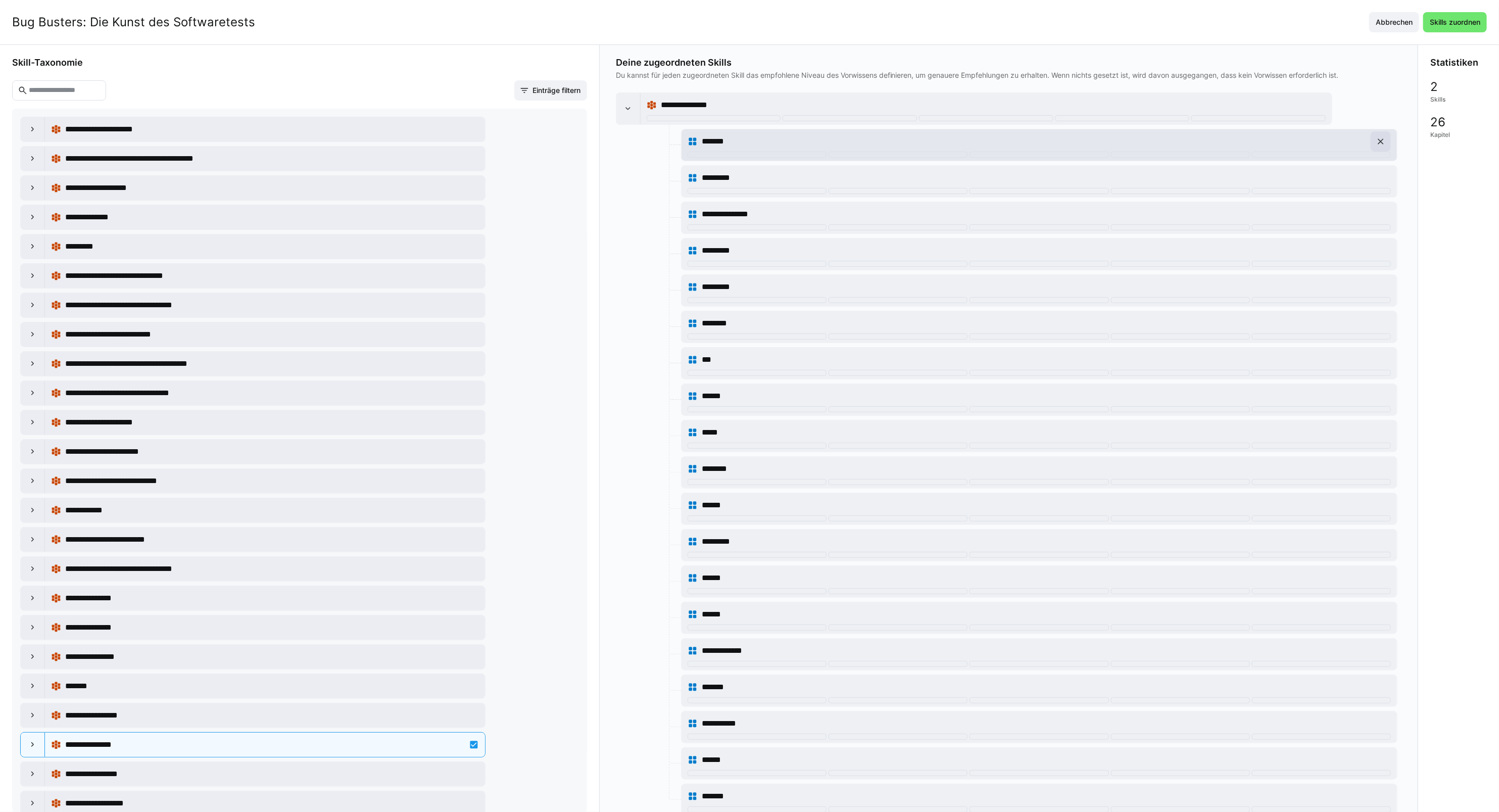
click at [1379, 143] on eds-icon at bounding box center [1381, 141] width 10 height 10
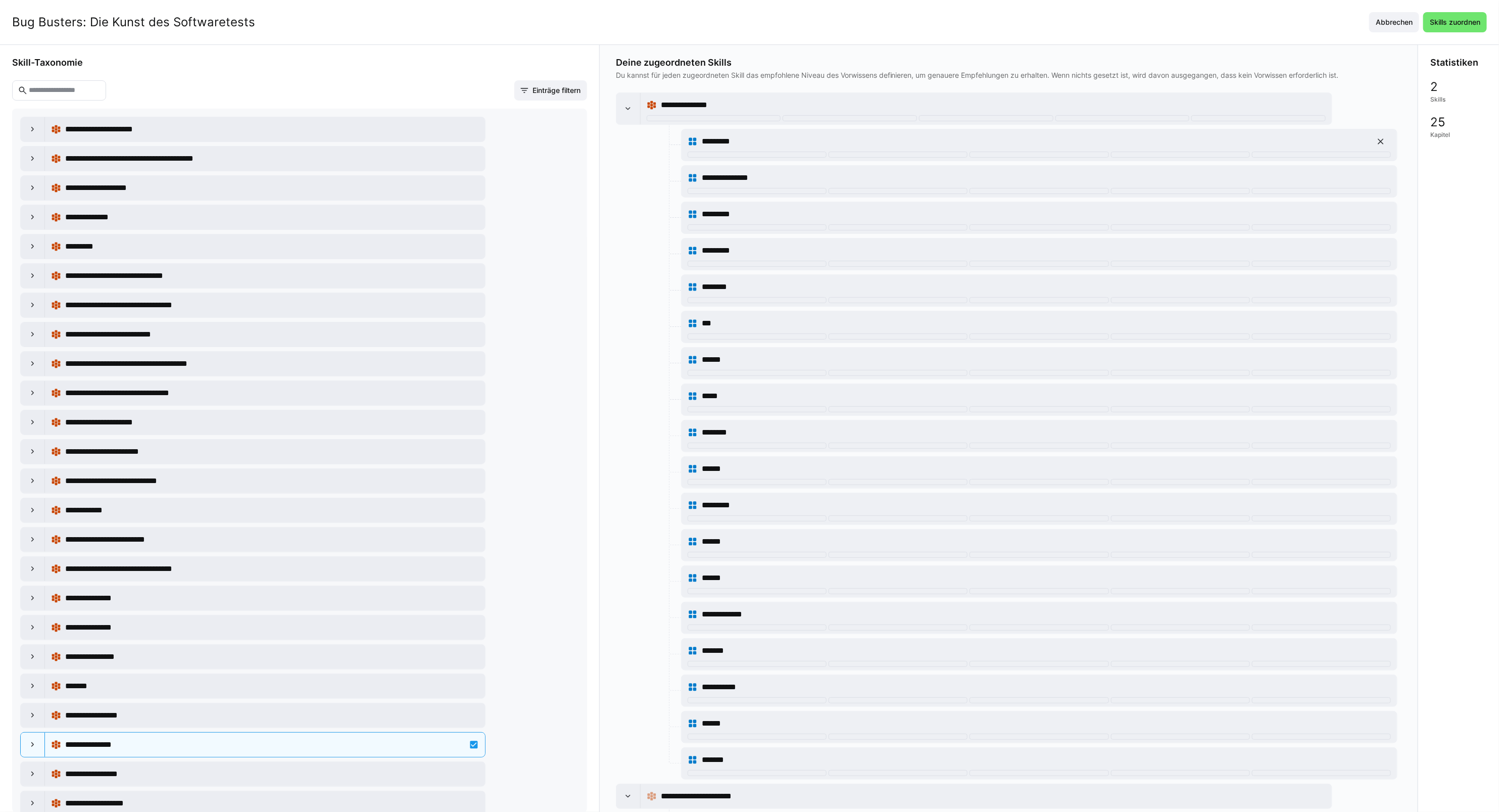
click at [1379, 143] on eds-icon at bounding box center [1381, 141] width 10 height 10
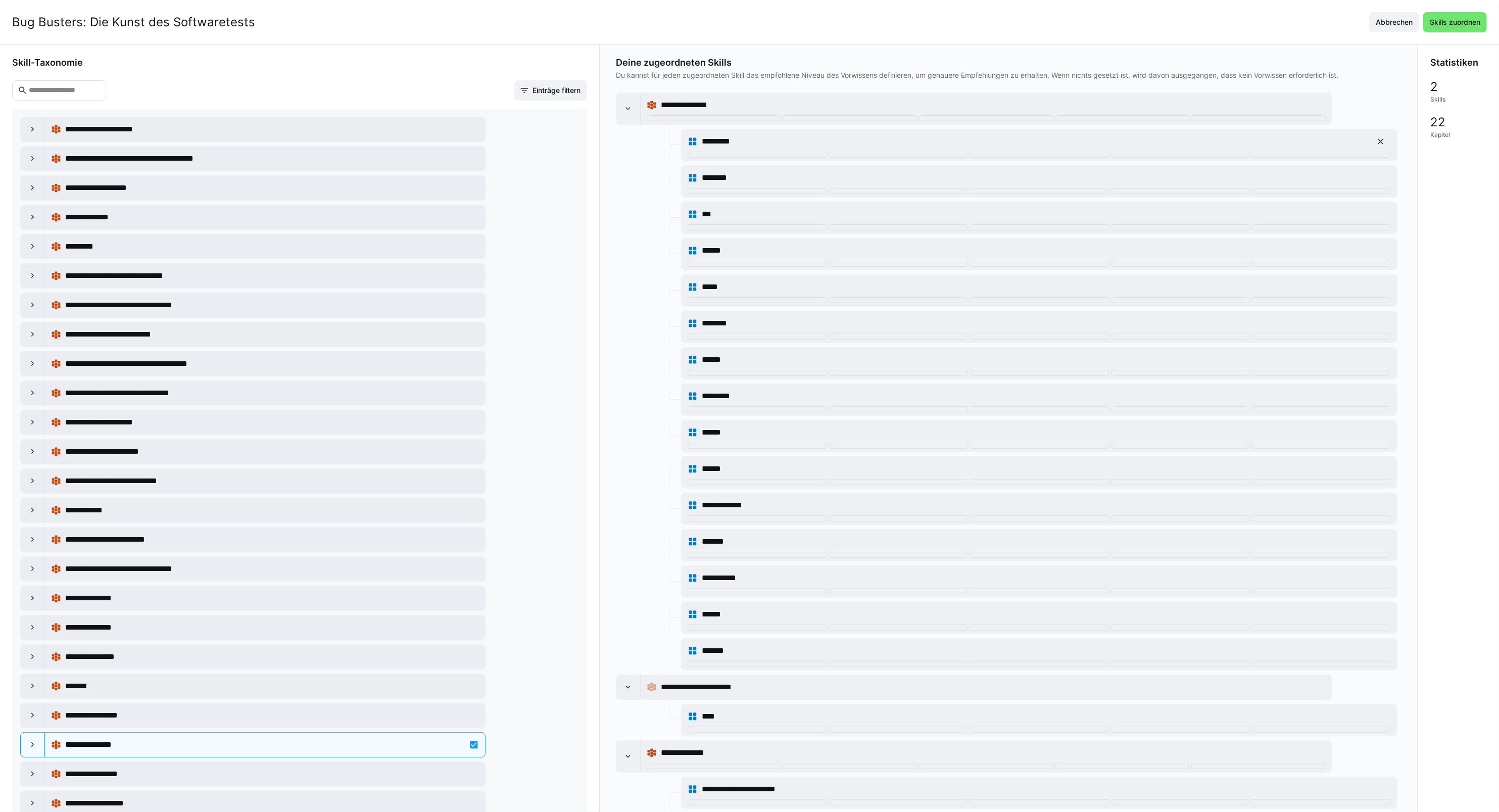
click at [1379, 143] on eds-icon at bounding box center [1381, 141] width 10 height 10
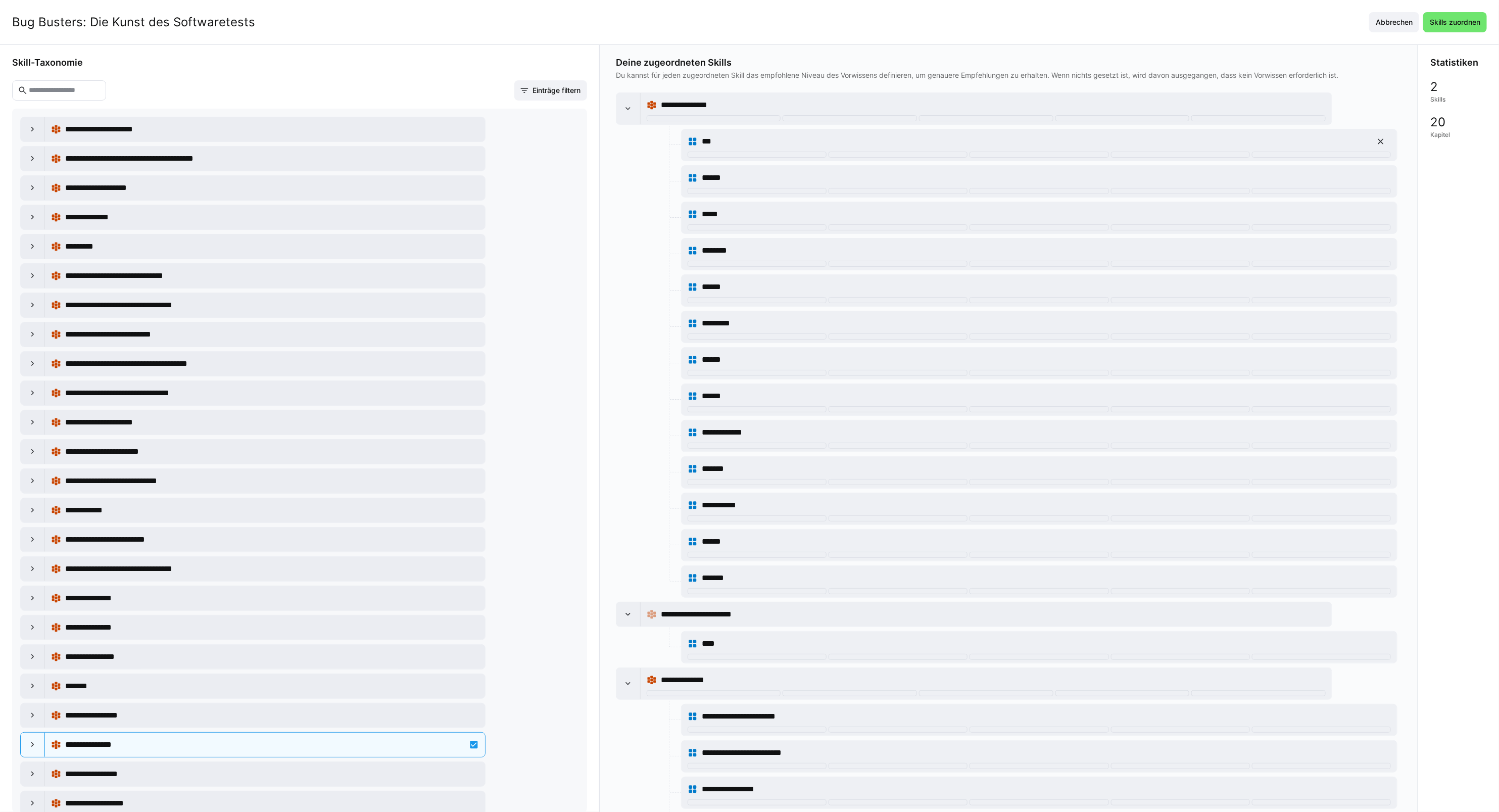
click at [1379, 143] on eds-icon at bounding box center [1381, 141] width 10 height 10
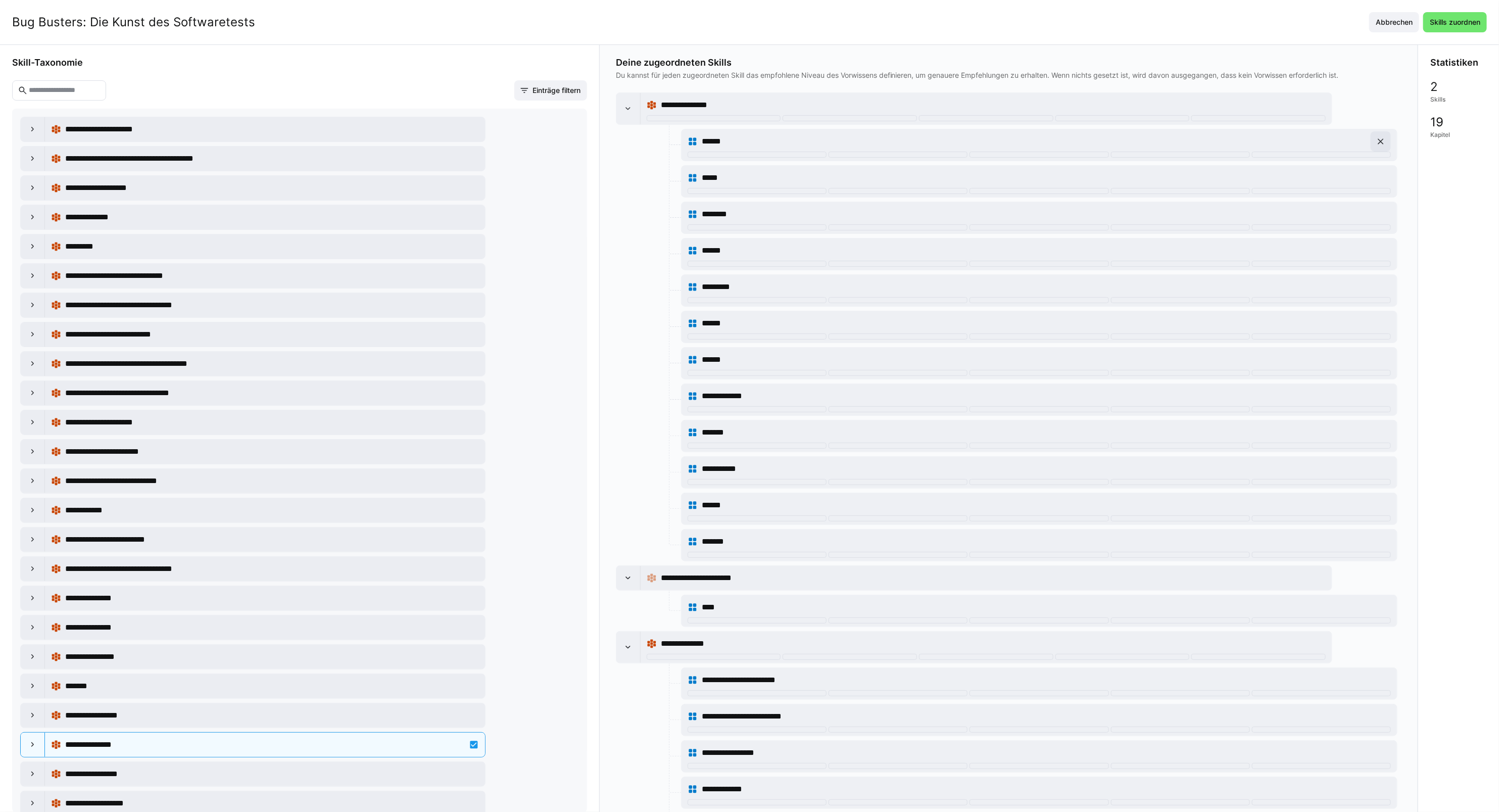
click at [1379, 143] on eds-icon at bounding box center [1381, 141] width 10 height 10
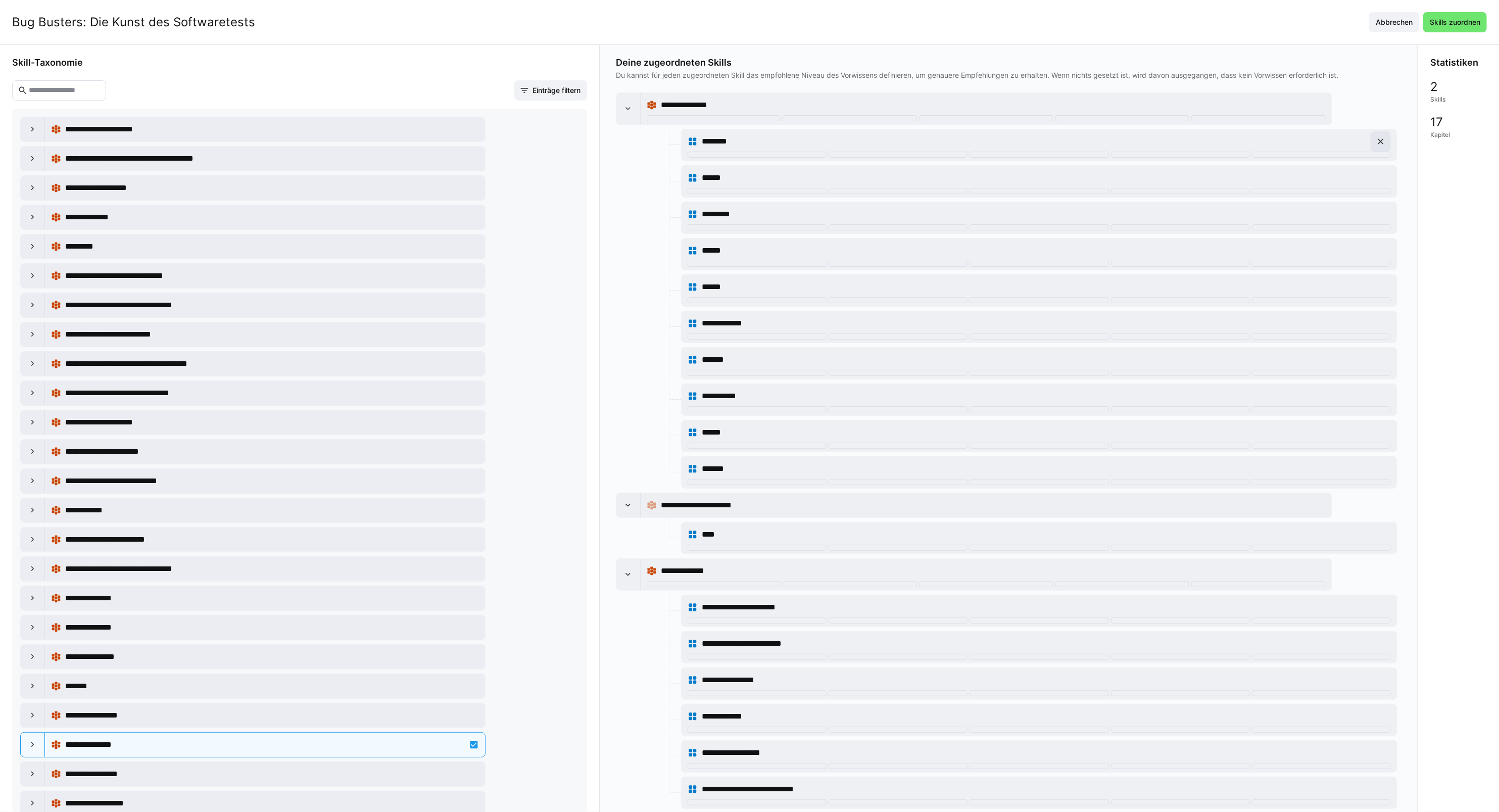
click at [1379, 143] on eds-icon at bounding box center [1381, 141] width 10 height 10
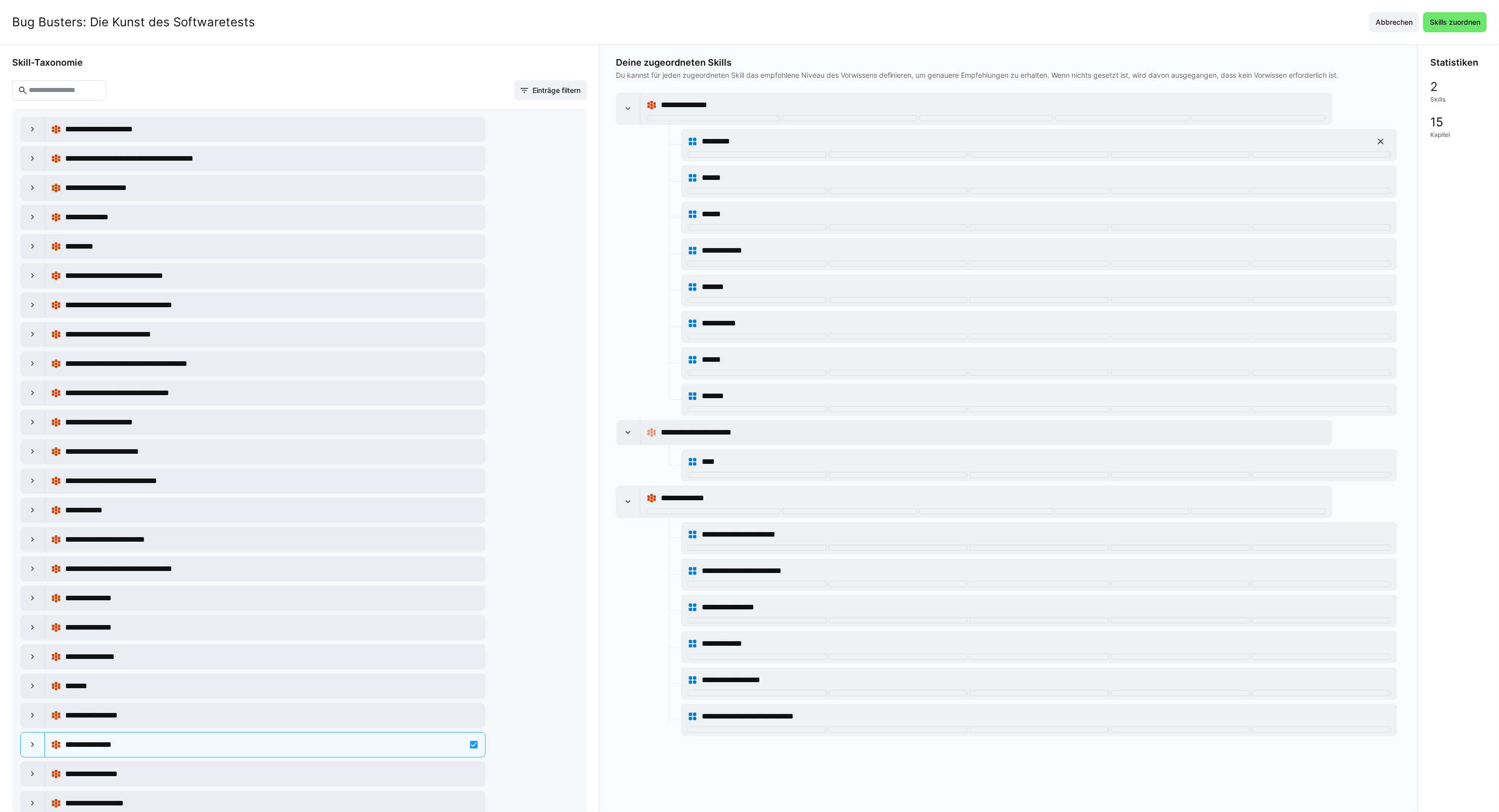
click at [1379, 143] on eds-icon at bounding box center [1381, 141] width 10 height 10
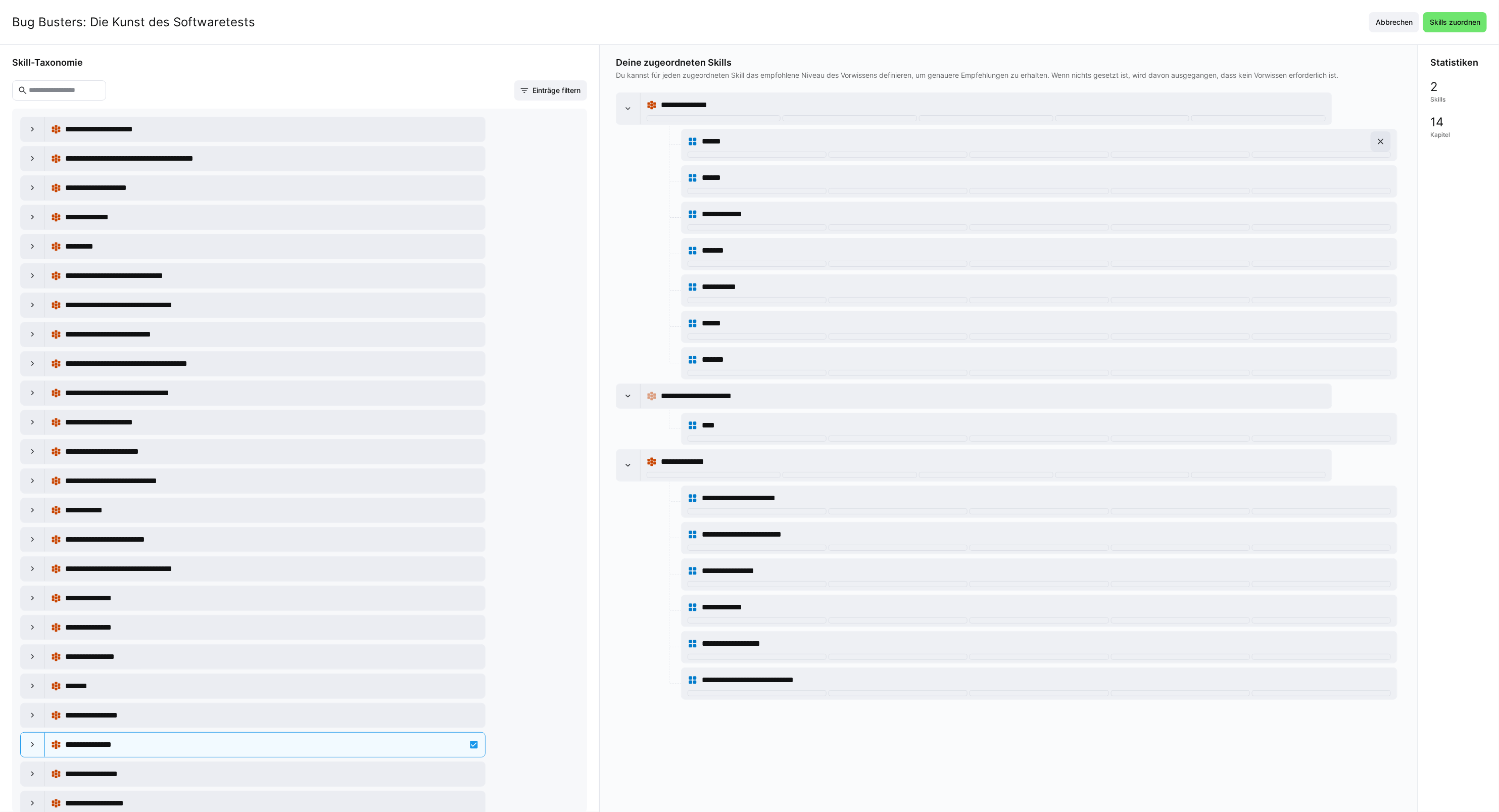
click at [1379, 143] on eds-icon at bounding box center [1381, 141] width 10 height 10
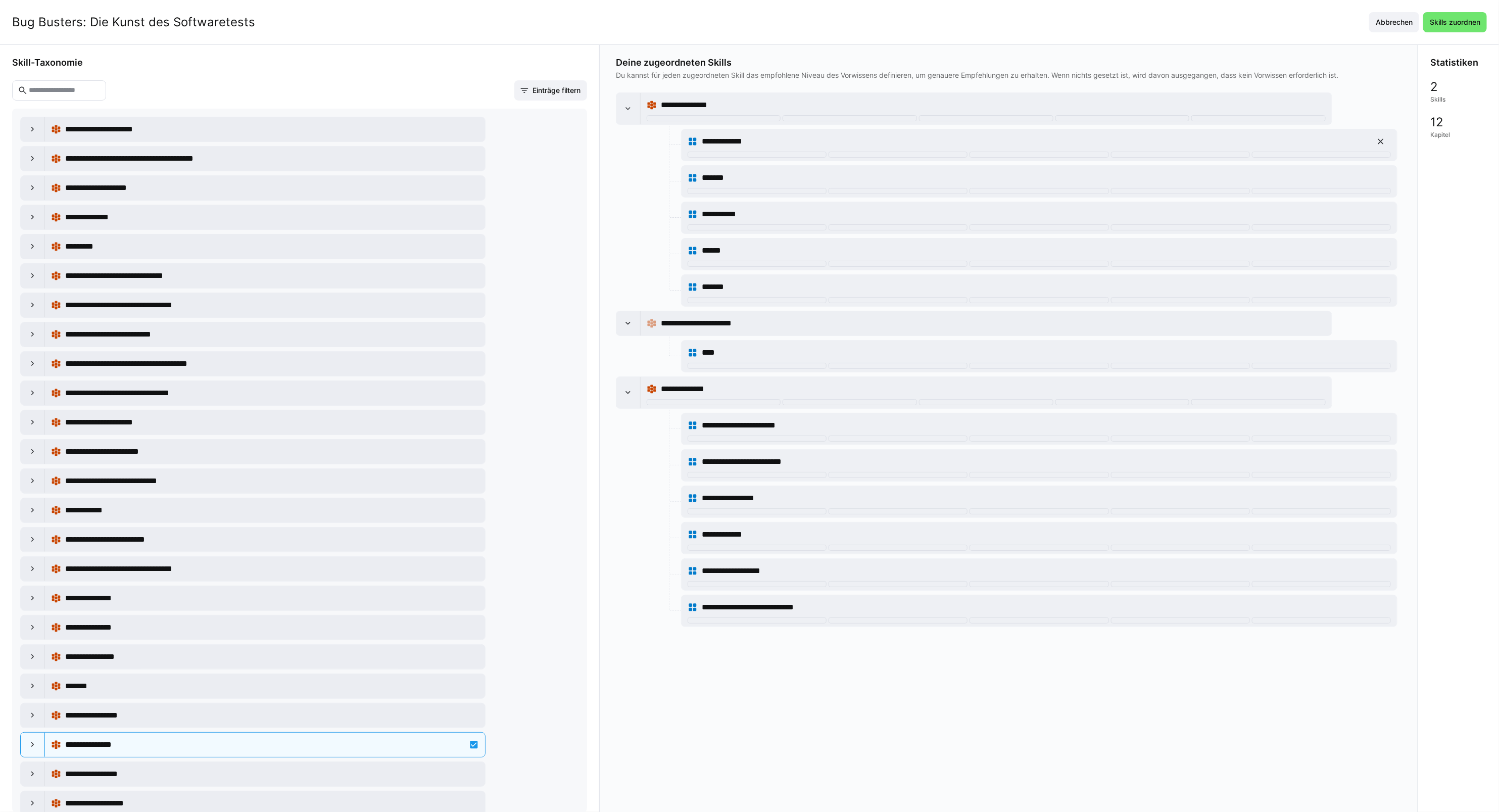
click at [1379, 143] on eds-icon at bounding box center [1381, 141] width 10 height 10
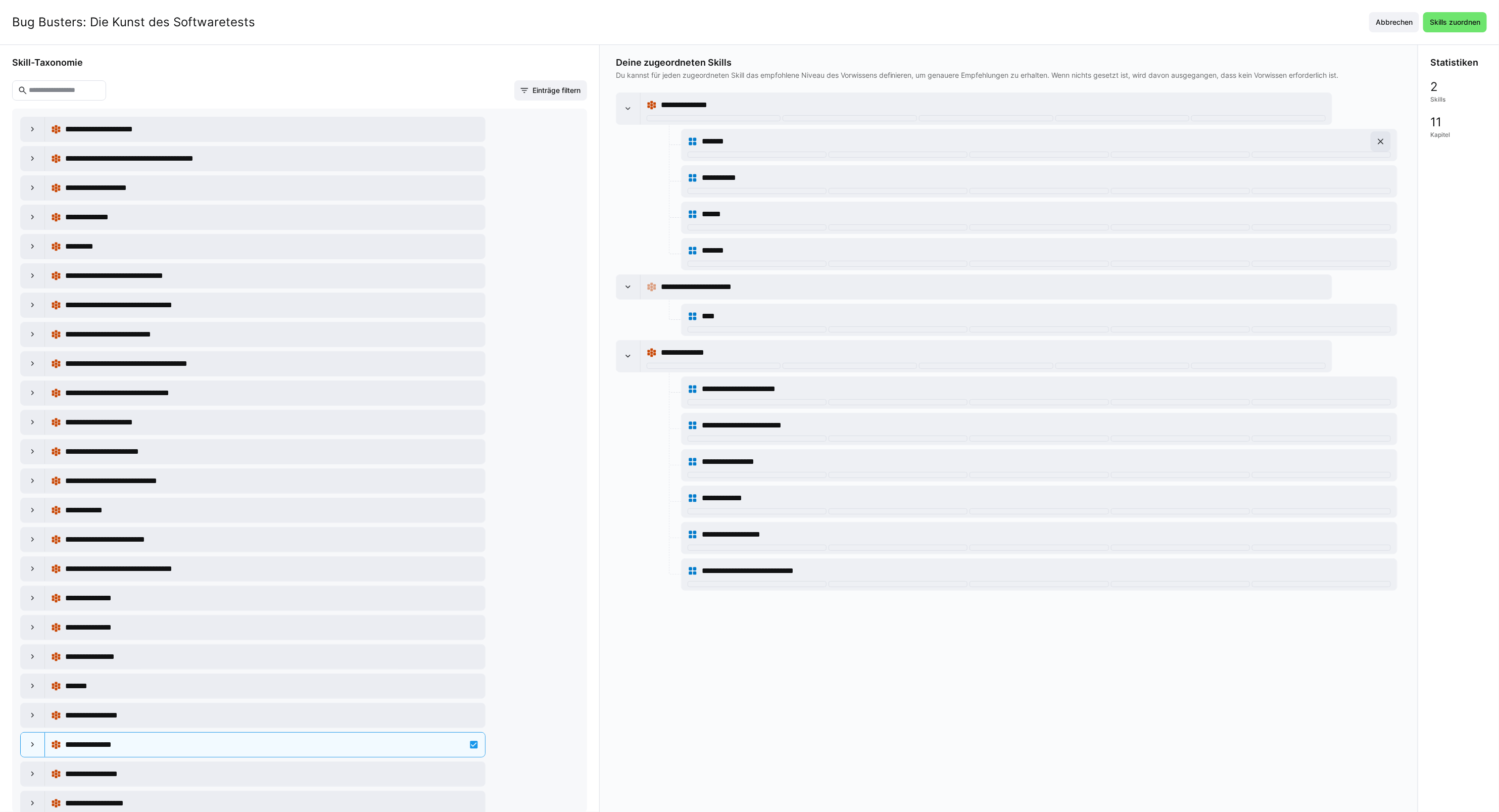
click at [1379, 143] on eds-icon at bounding box center [1381, 141] width 10 height 10
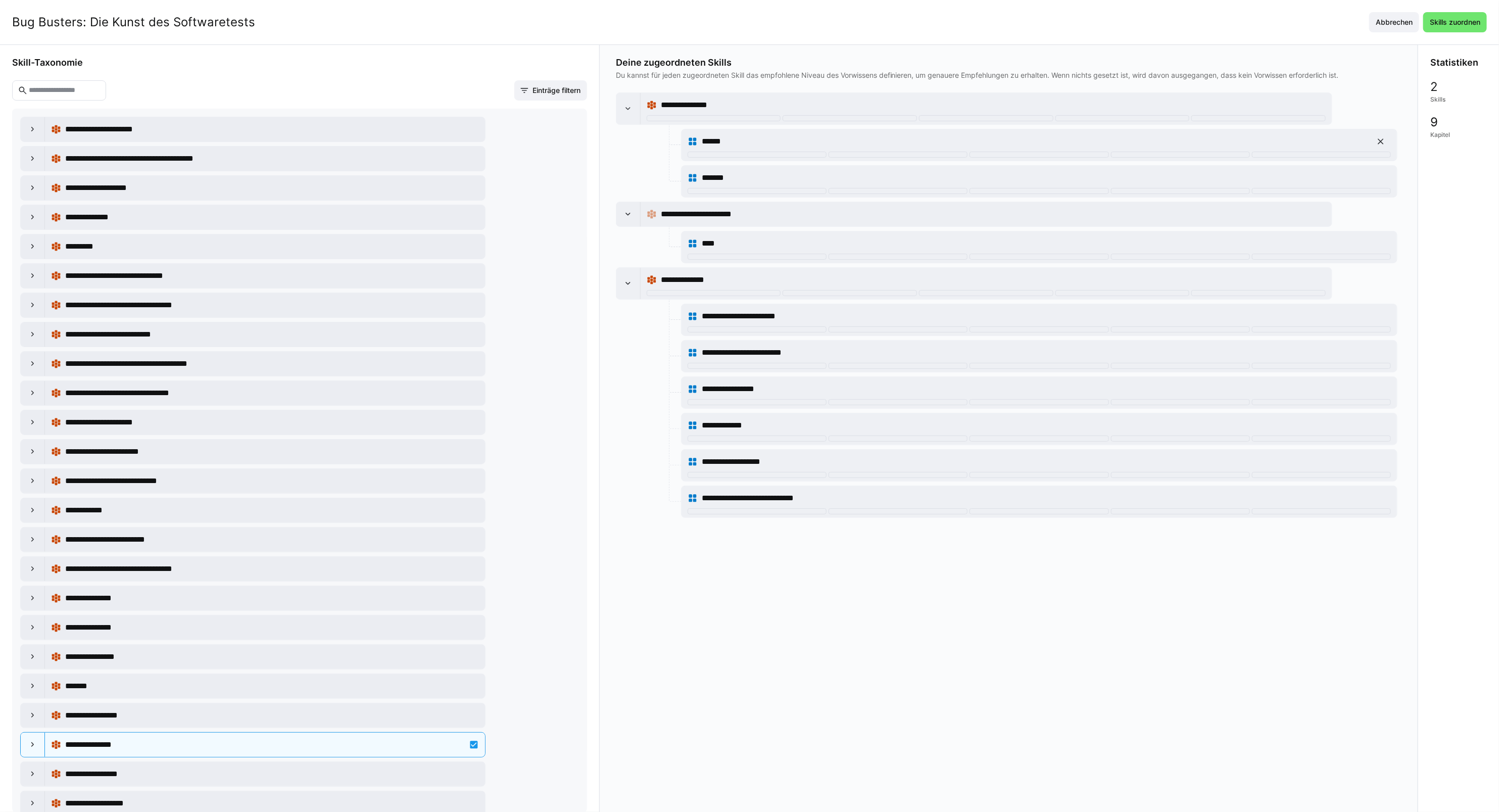
click at [1379, 143] on eds-icon at bounding box center [1381, 141] width 10 height 10
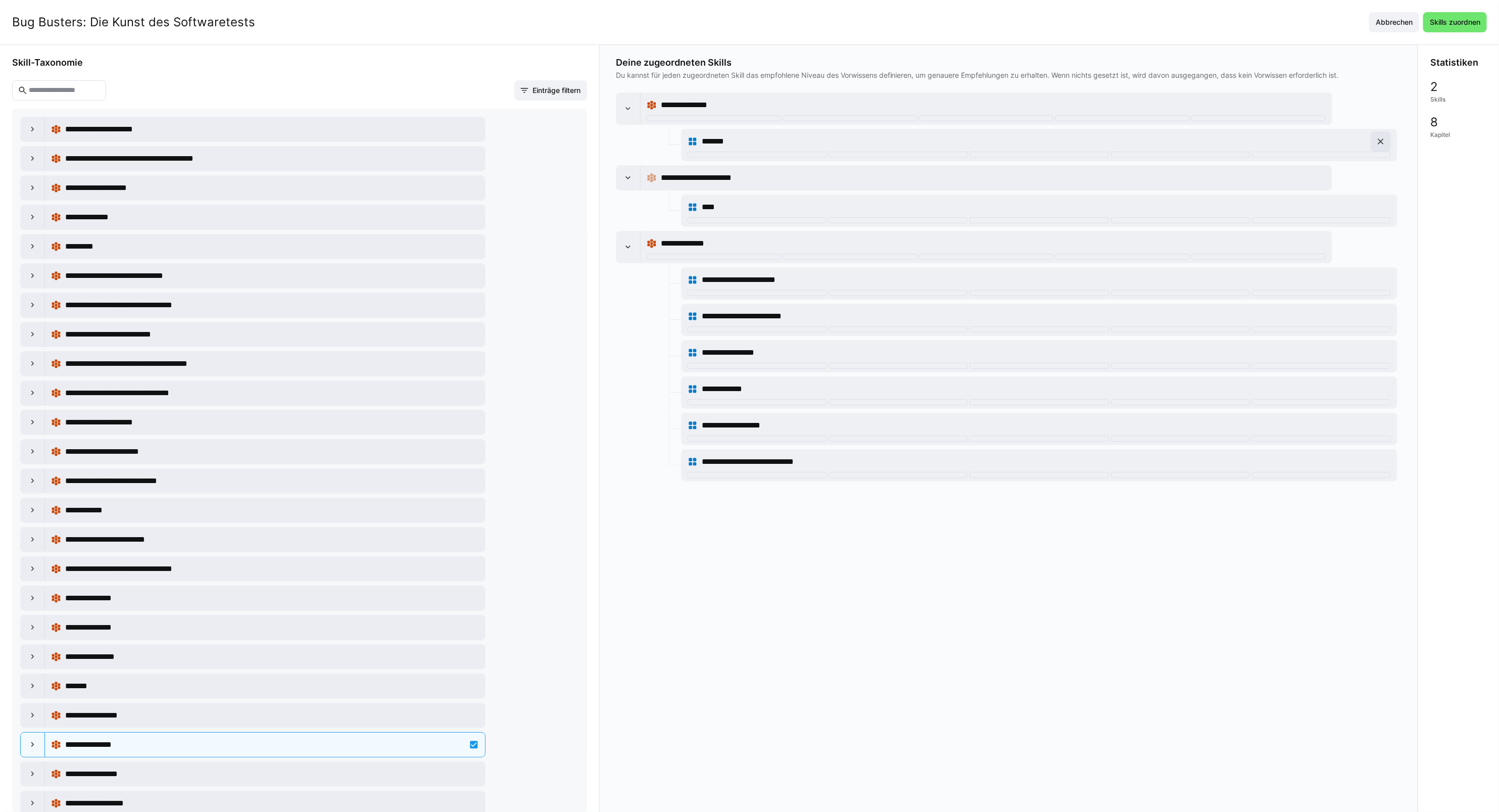
click at [1379, 143] on eds-icon at bounding box center [1381, 141] width 10 height 10
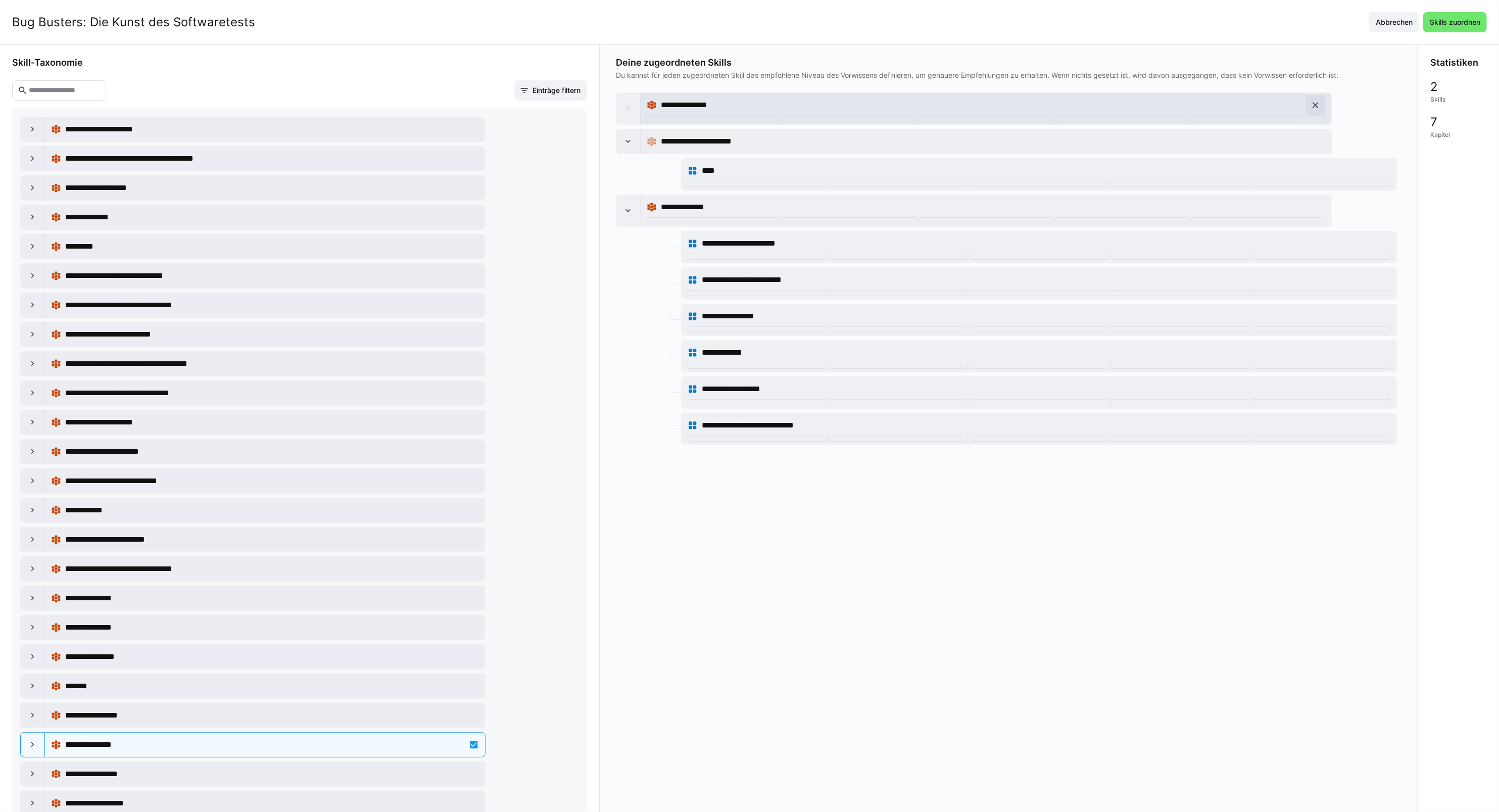
click at [1312, 105] on eds-icon at bounding box center [1315, 105] width 10 height 10
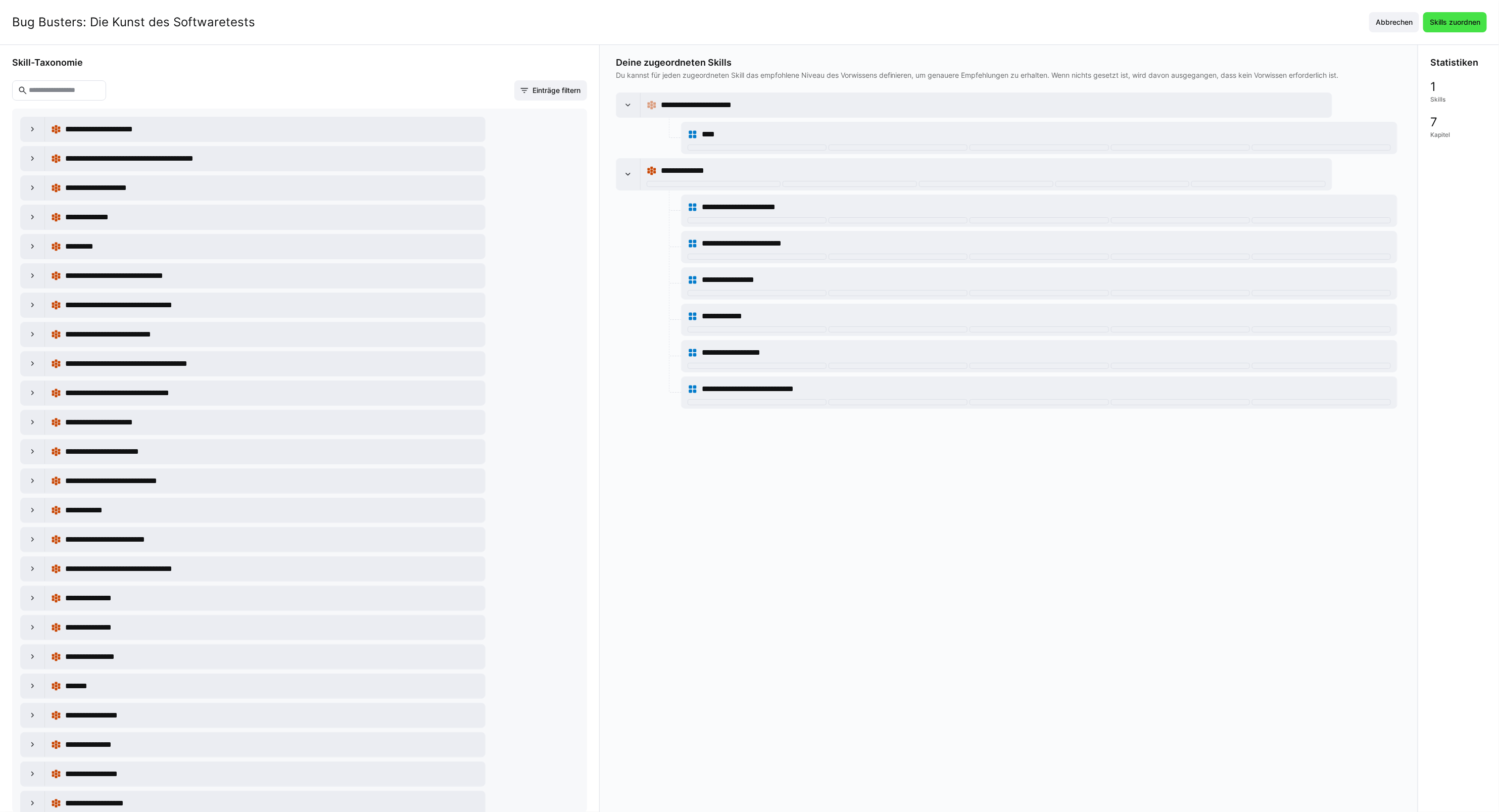
click at [1450, 23] on span "Skills zuordnen" at bounding box center [1455, 22] width 53 height 10
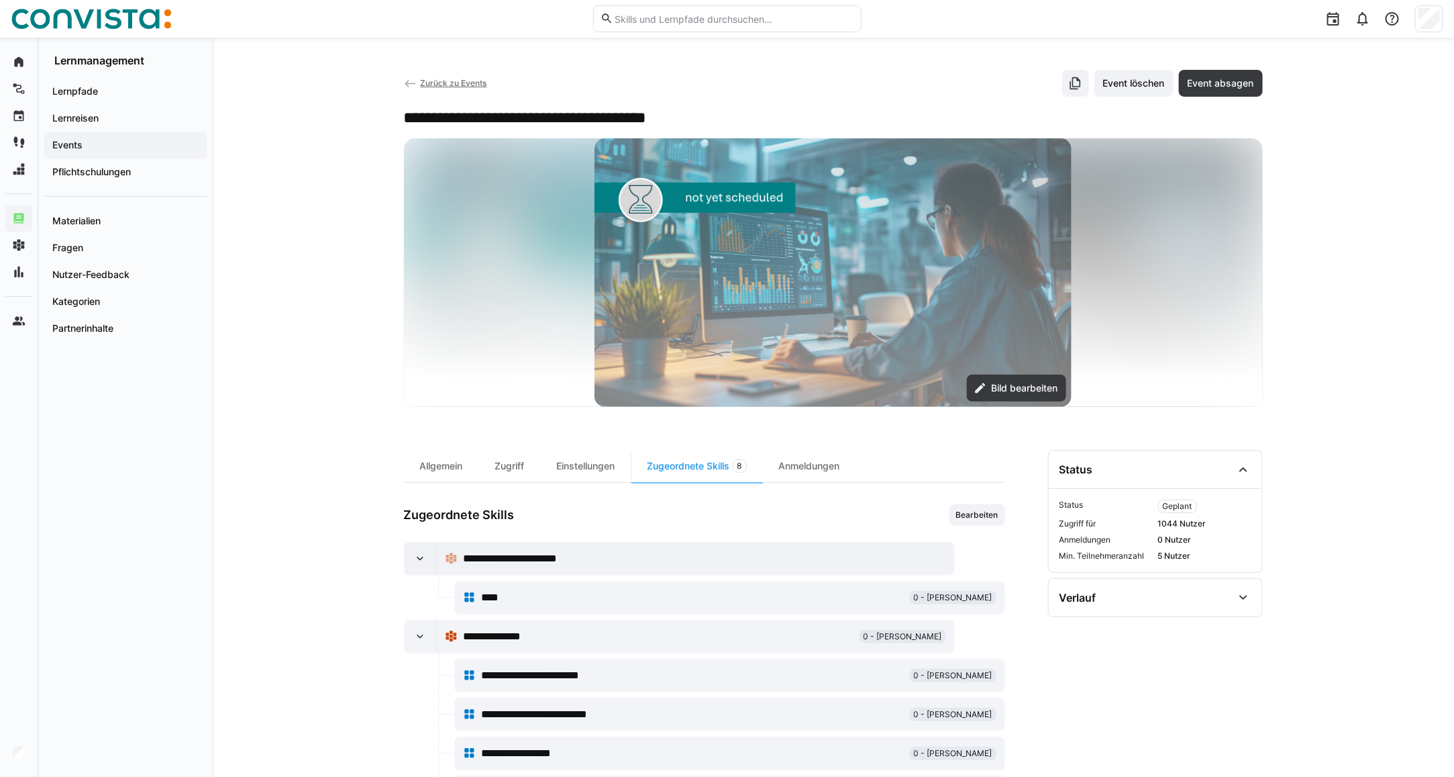
click at [113, 151] on span "Events" at bounding box center [125, 144] width 150 height 13
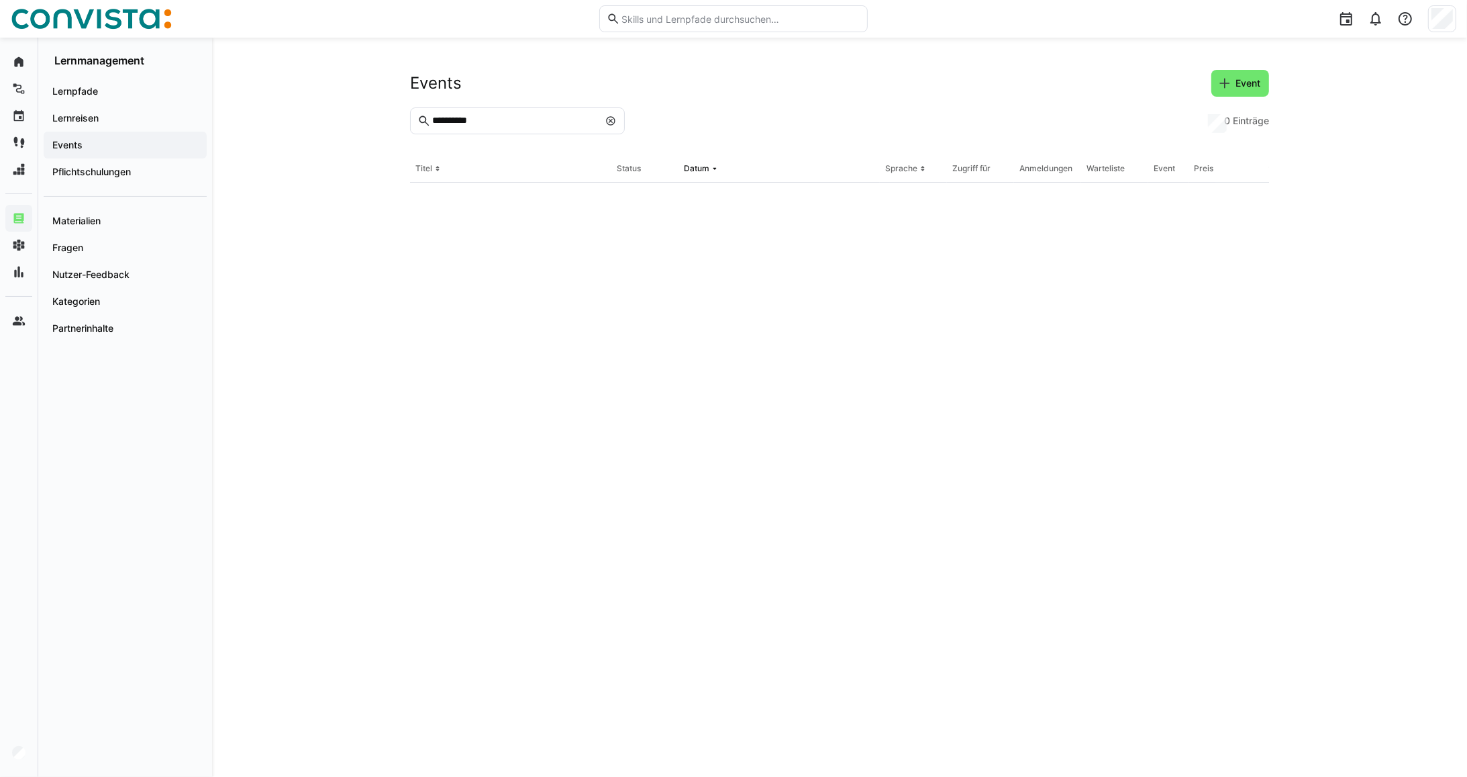
click at [503, 124] on input "**********" at bounding box center [515, 121] width 168 height 12
click at [613, 128] on div at bounding box center [610, 120] width 13 height 13
click at [613, 124] on eds-icon at bounding box center [610, 120] width 11 height 11
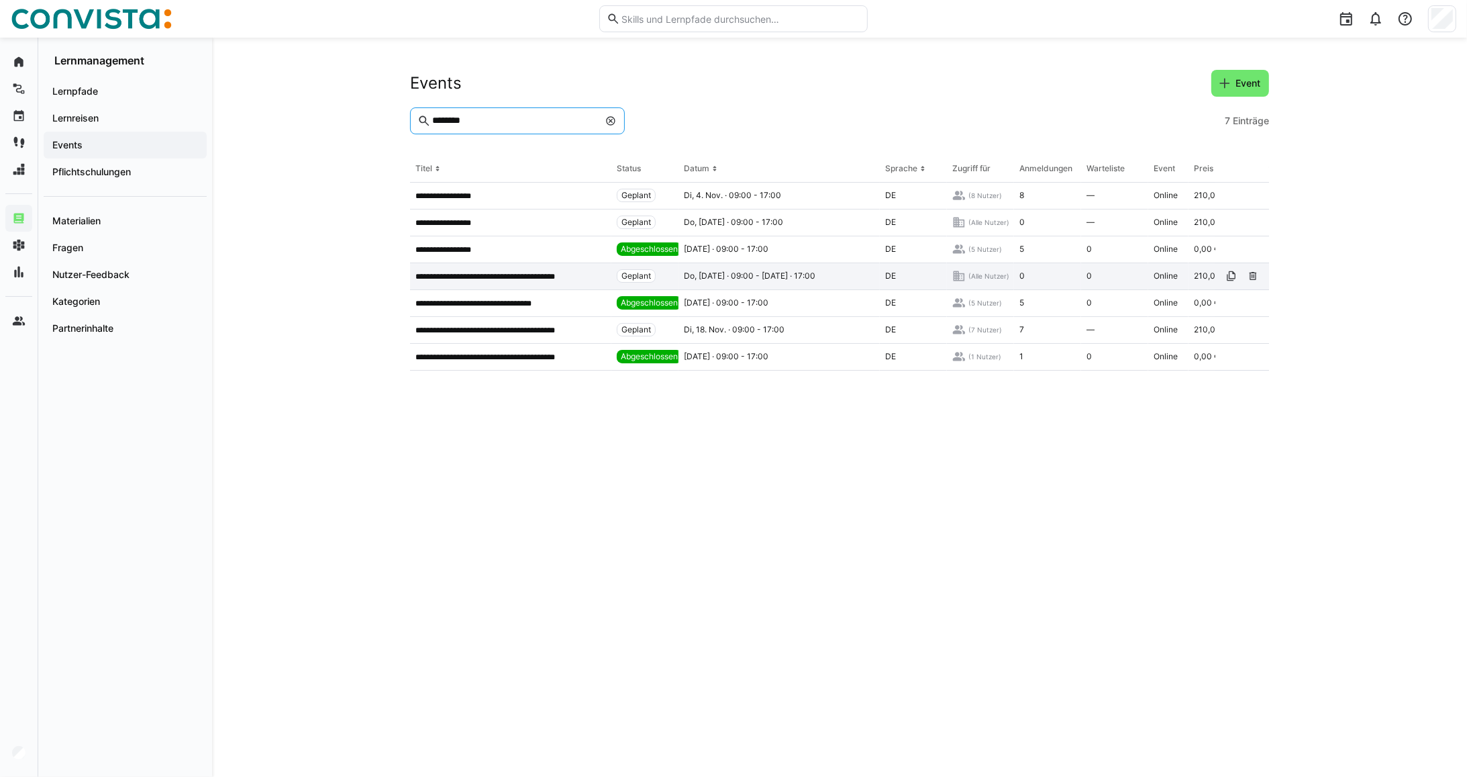
type input "********"
click at [489, 269] on div "**********" at bounding box center [510, 276] width 201 height 27
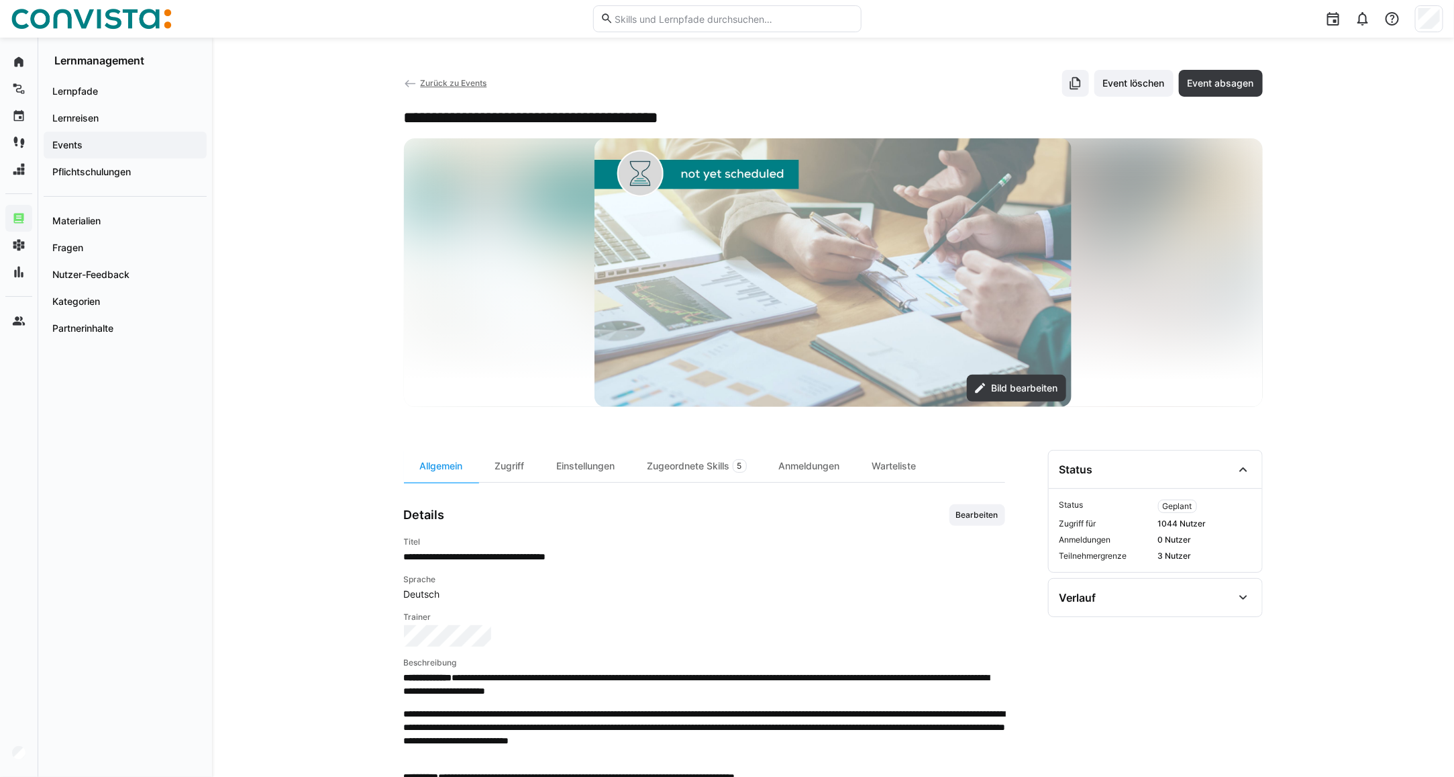
scroll to position [84, 0]
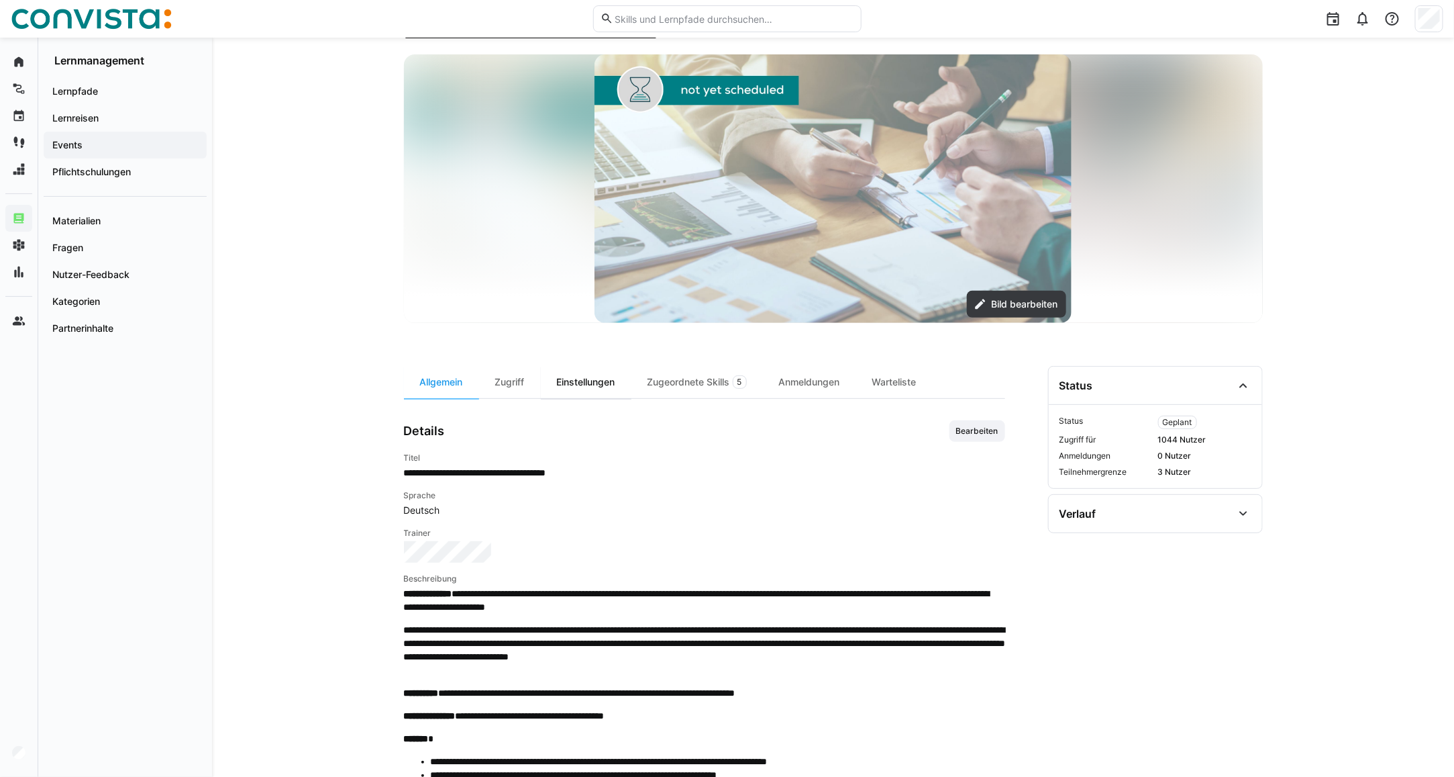
click at [605, 391] on div "Einstellungen" at bounding box center [586, 382] width 91 height 32
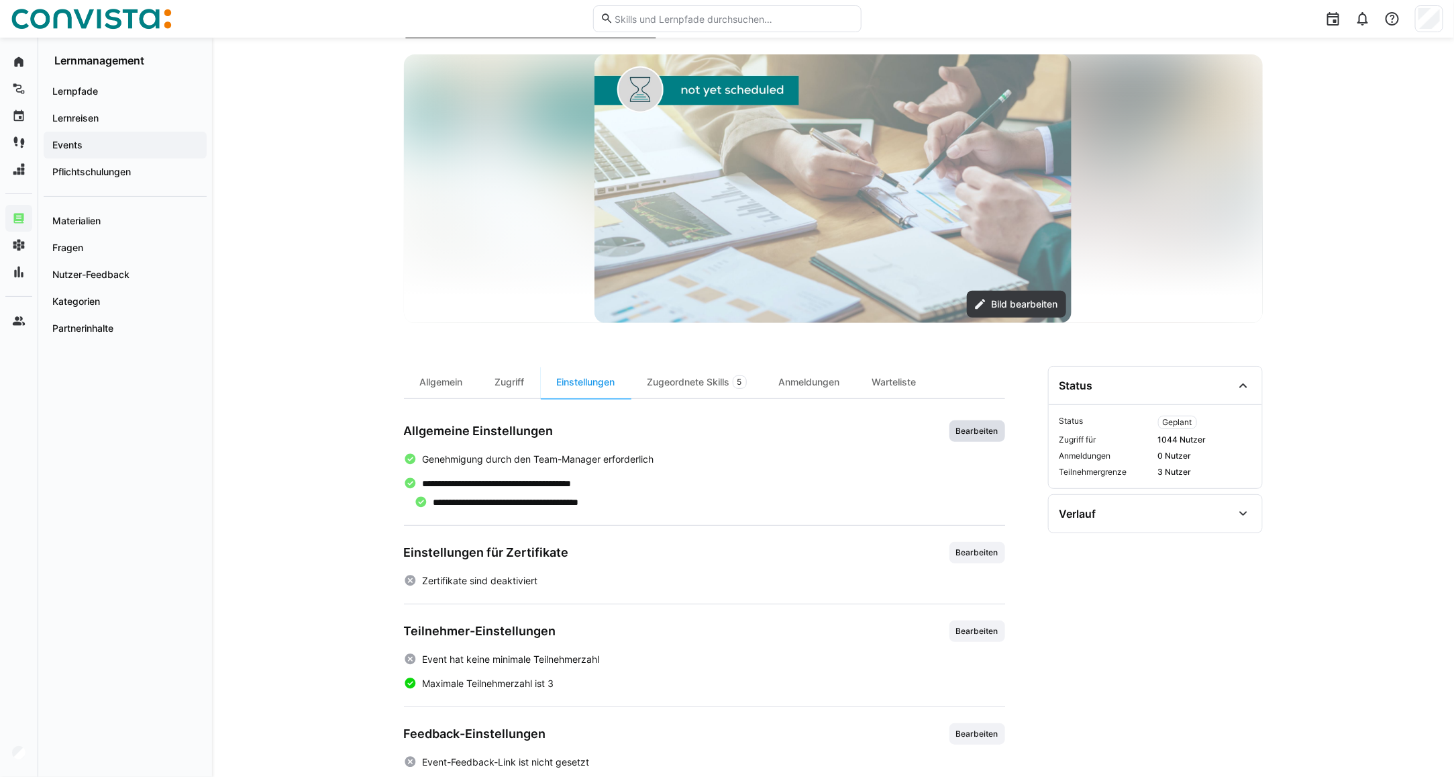
click at [960, 428] on span "Bearbeiten" at bounding box center [977, 431] width 45 height 11
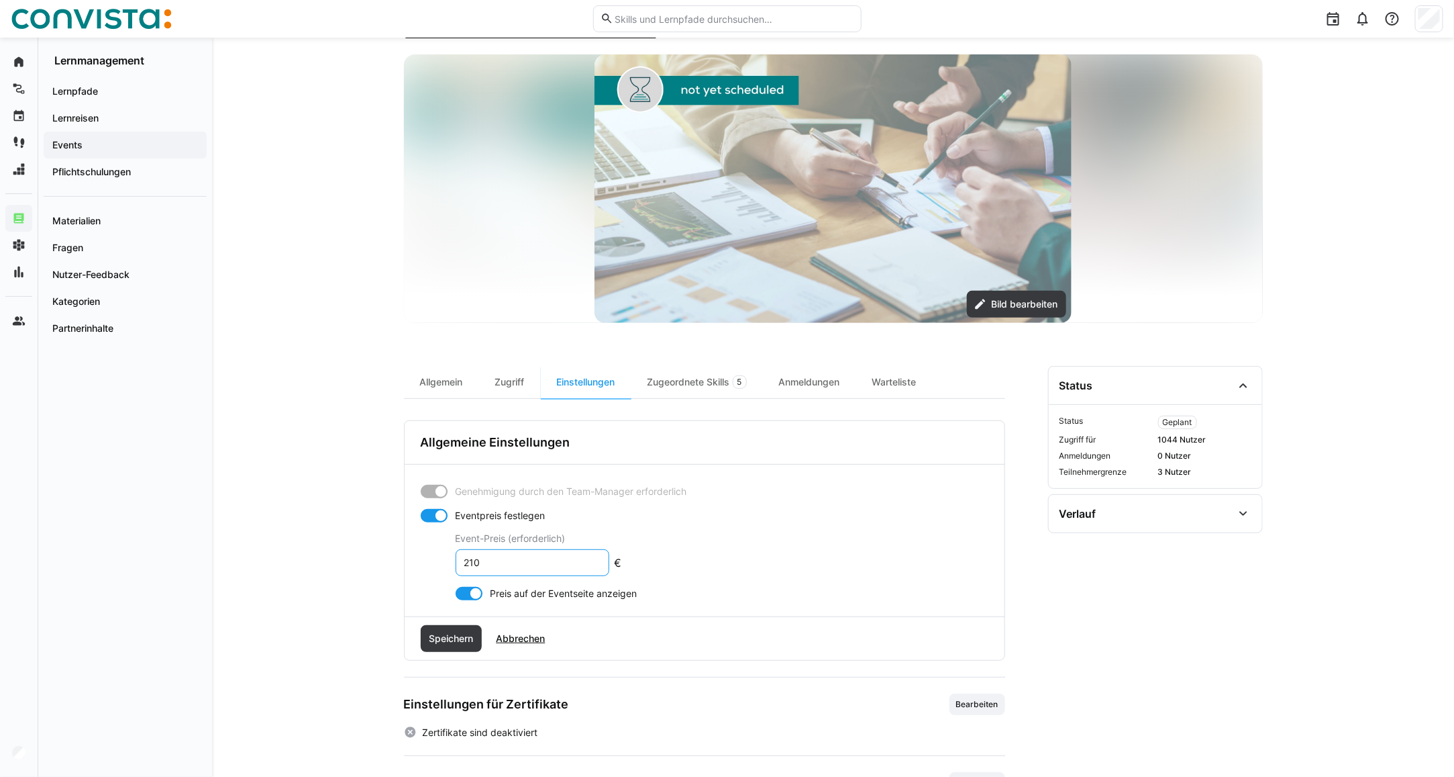
drag, startPoint x: 501, startPoint y: 568, endPoint x: 411, endPoint y: 558, distance: 90.4
click at [411, 558] on div "Genehmigung durch den Team-Manager erforderlich Eventpreis festlegen Event-Prei…" at bounding box center [705, 540] width 600 height 152
type input "460"
click at [440, 644] on span "Speichern" at bounding box center [451, 638] width 48 height 13
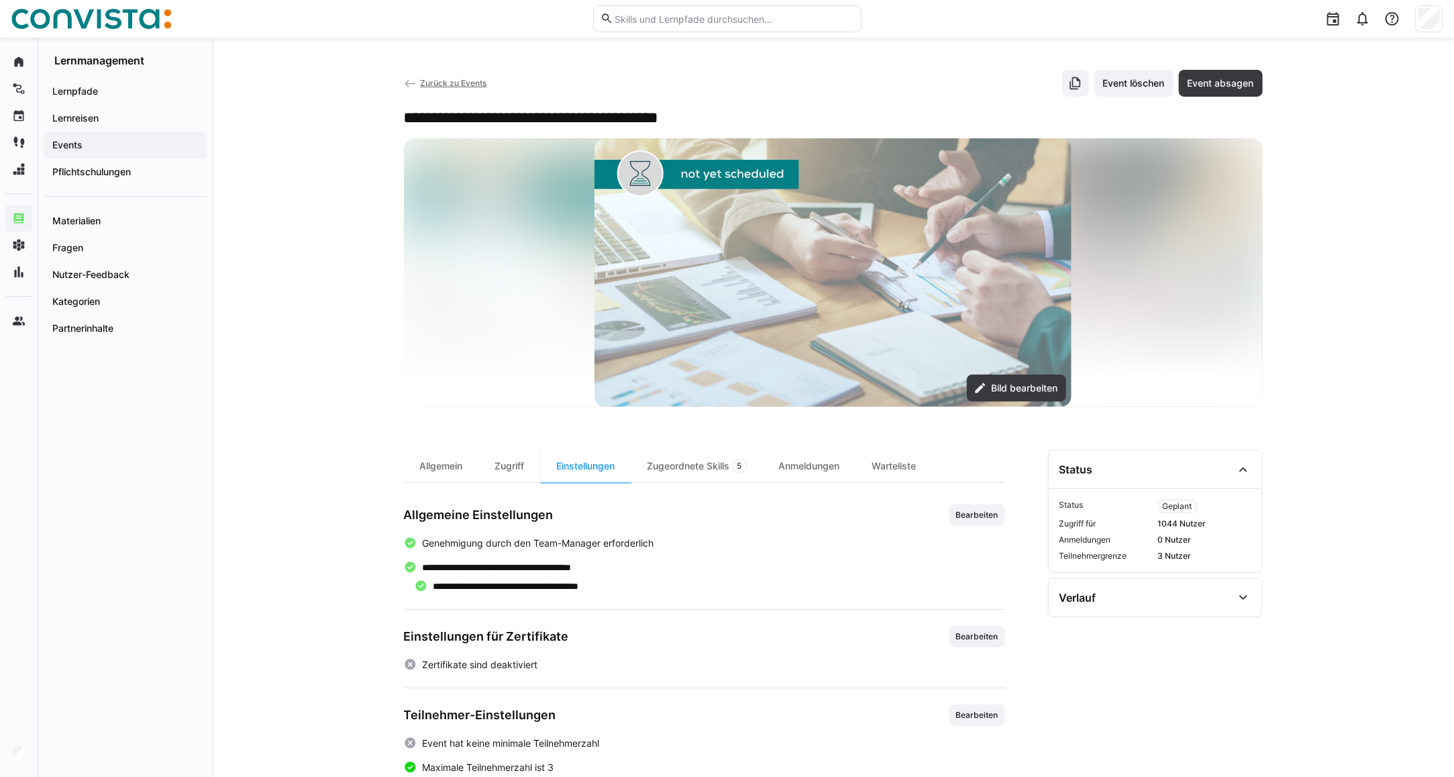
click at [423, 82] on span "Zurück zu Events" at bounding box center [453, 83] width 66 height 10
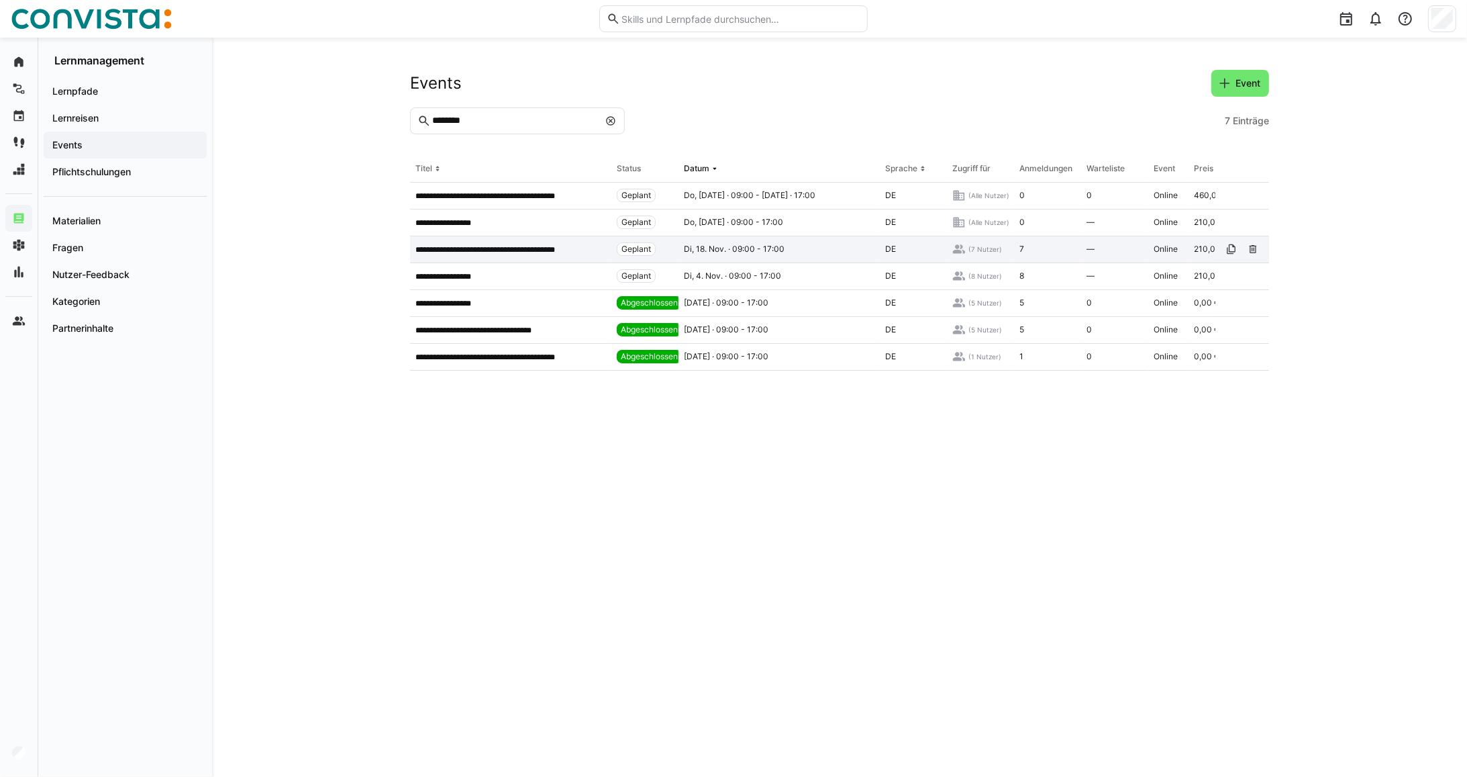
click at [518, 243] on div "**********" at bounding box center [510, 249] width 201 height 27
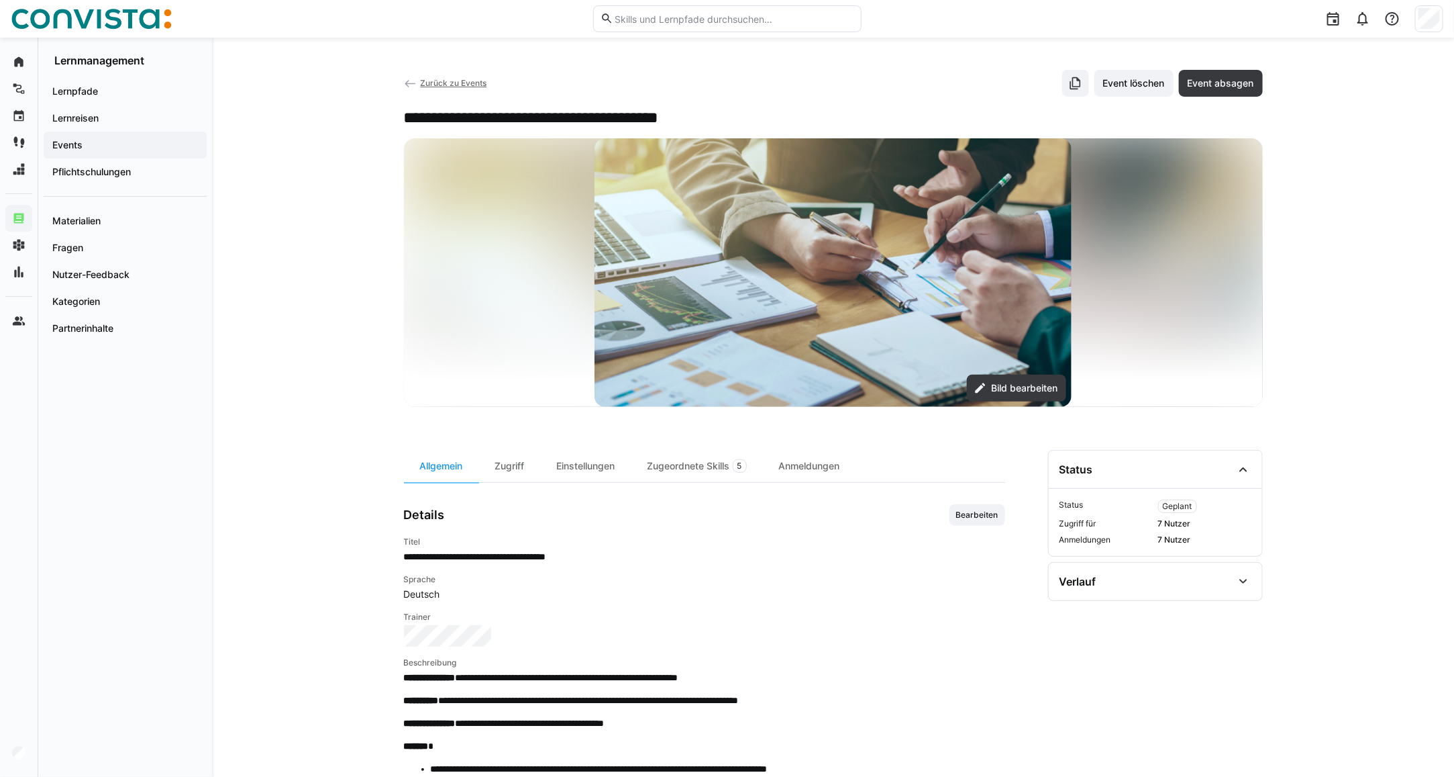
scroll to position [84, 0]
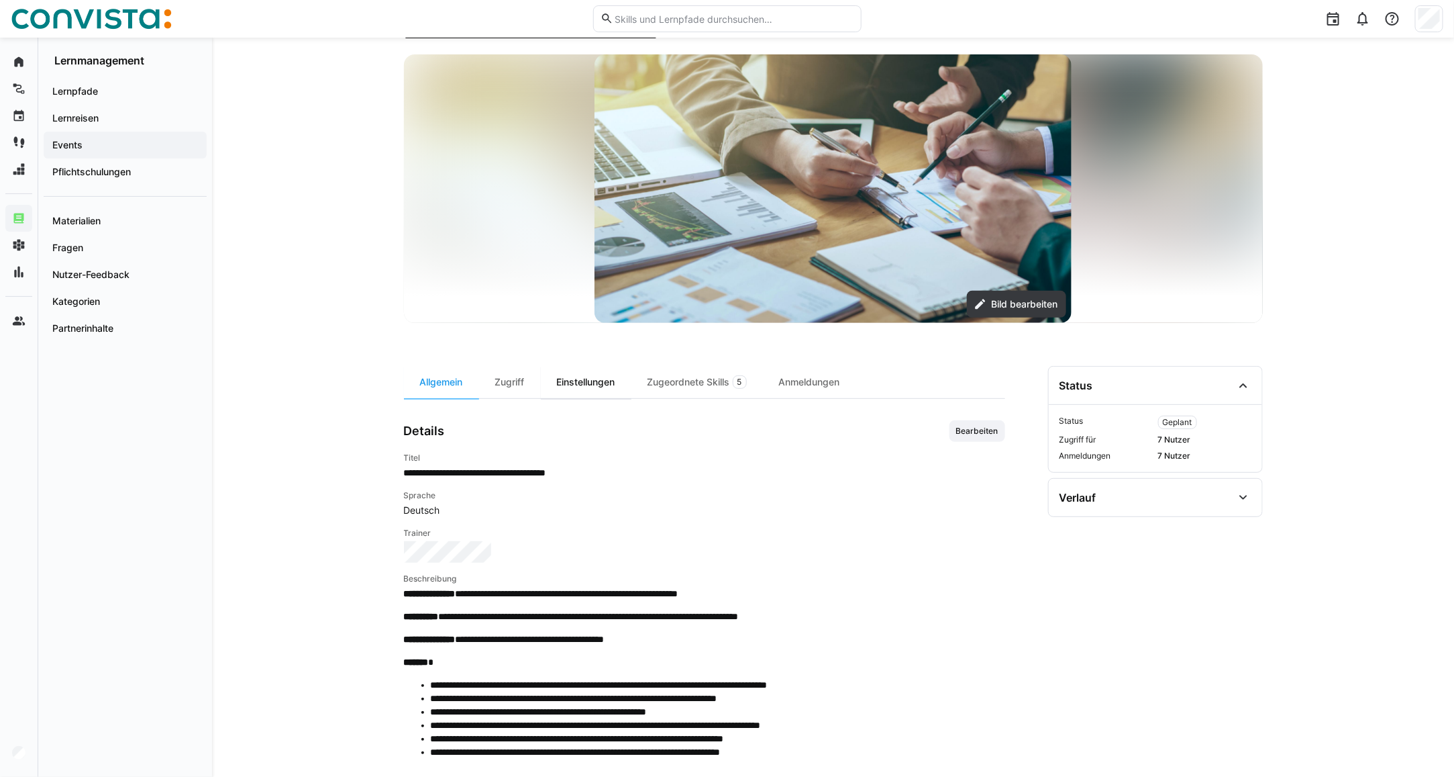
click at [595, 377] on div "Einstellungen" at bounding box center [586, 382] width 91 height 32
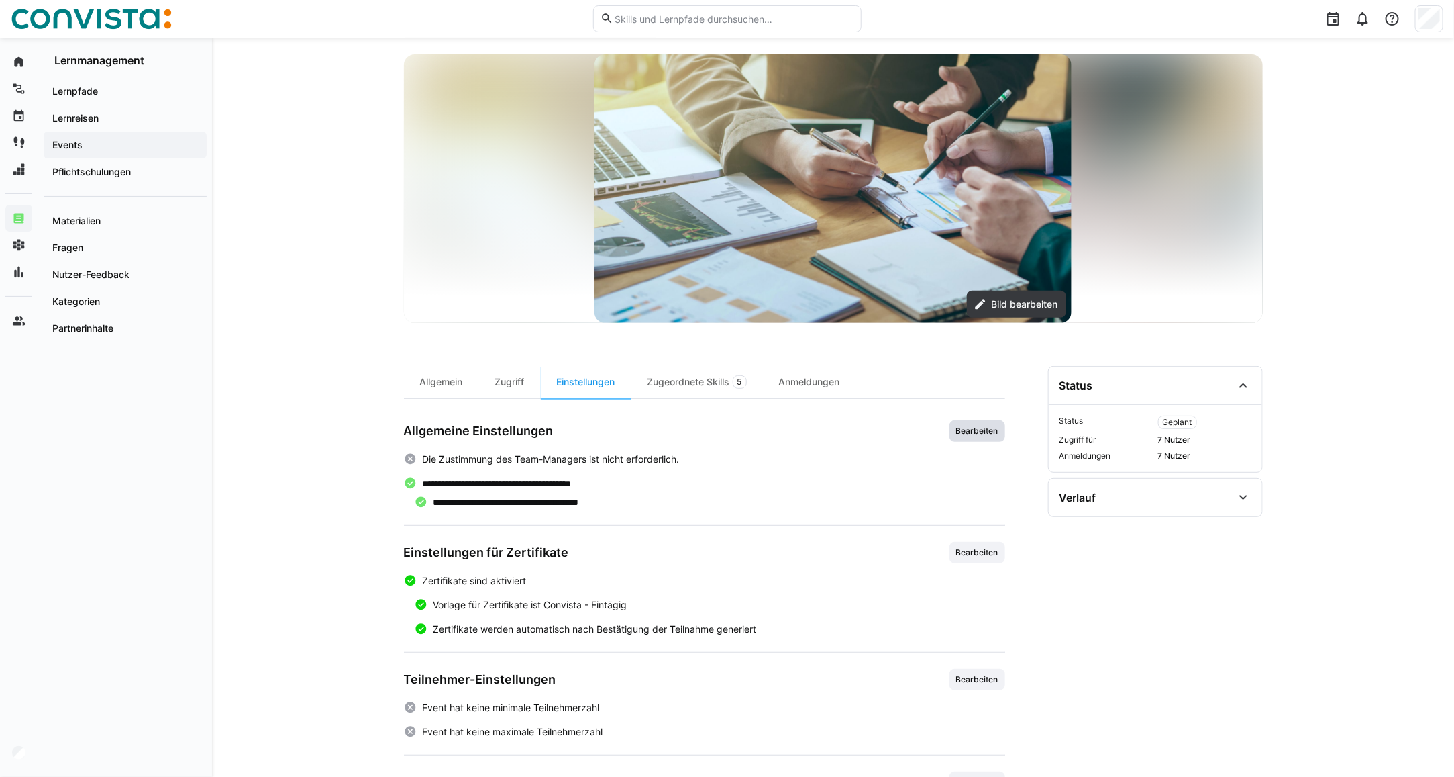
click at [957, 434] on span "Bearbeiten" at bounding box center [977, 431] width 45 height 11
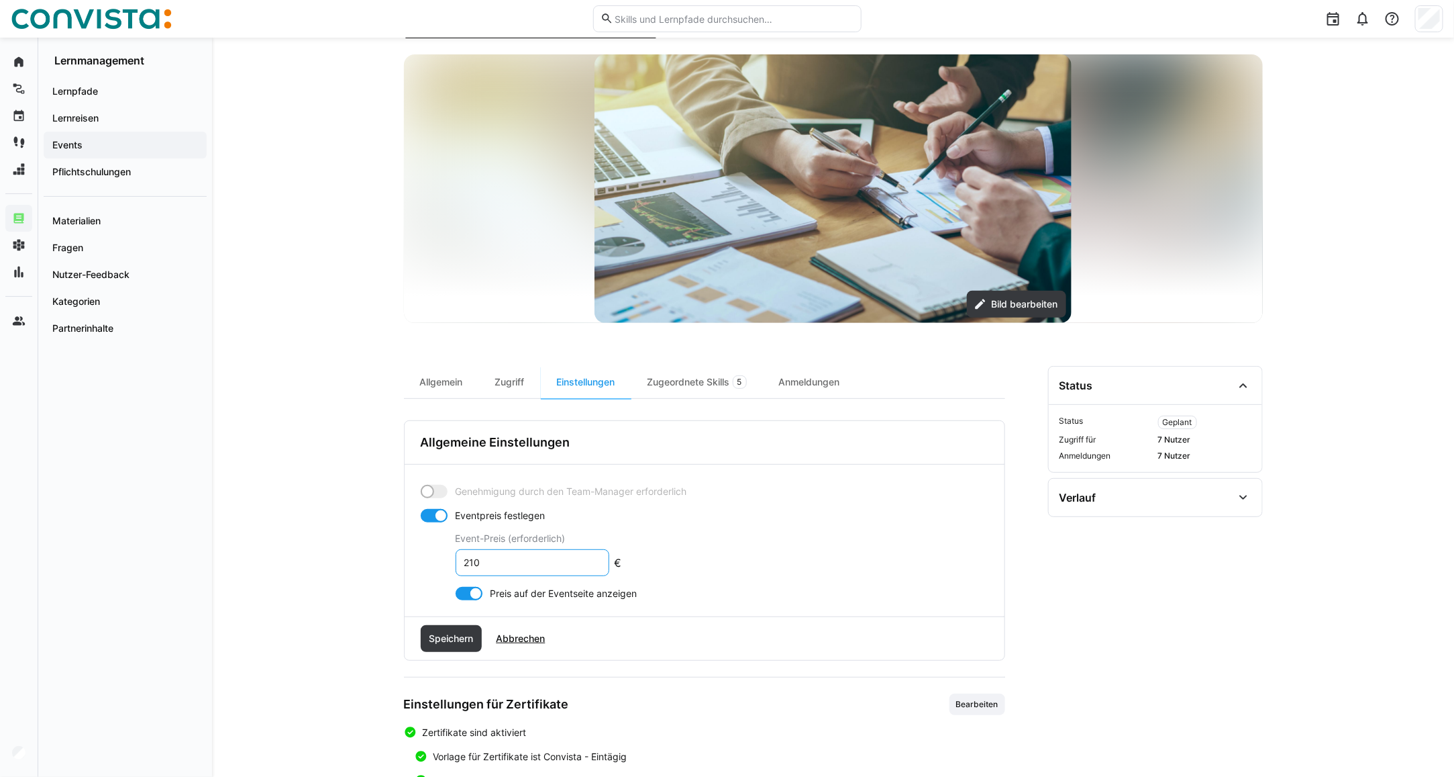
drag, startPoint x: 501, startPoint y: 565, endPoint x: 420, endPoint y: 561, distance: 81.3
click at [421, 561] on app-toggle-and-input "Eventpreis festlegen Event-Preis (erforderlich) 210 €" at bounding box center [521, 542] width 201 height 67
type input "460"
click at [430, 639] on span "Speichern" at bounding box center [451, 638] width 48 height 13
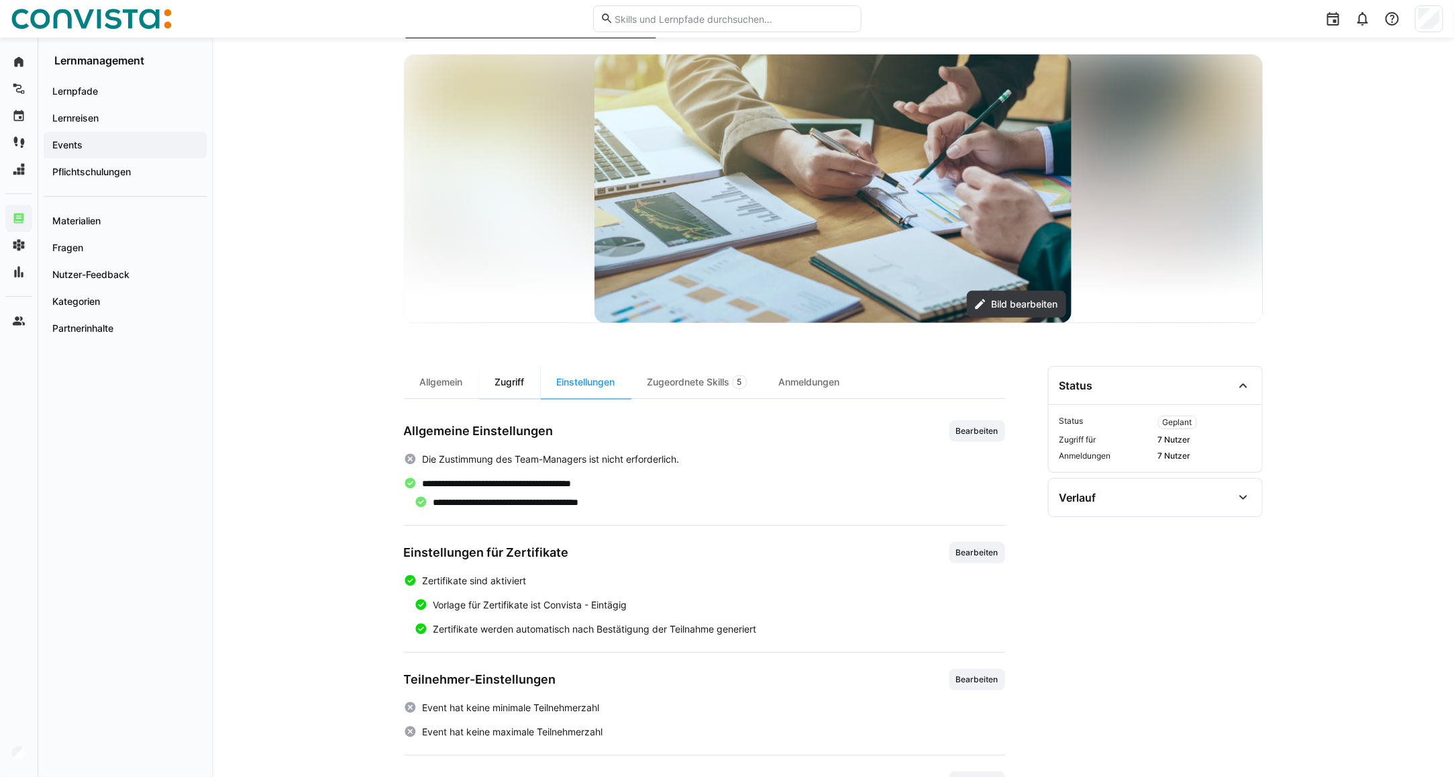
click at [507, 390] on div "Zugriff" at bounding box center [510, 382] width 62 height 32
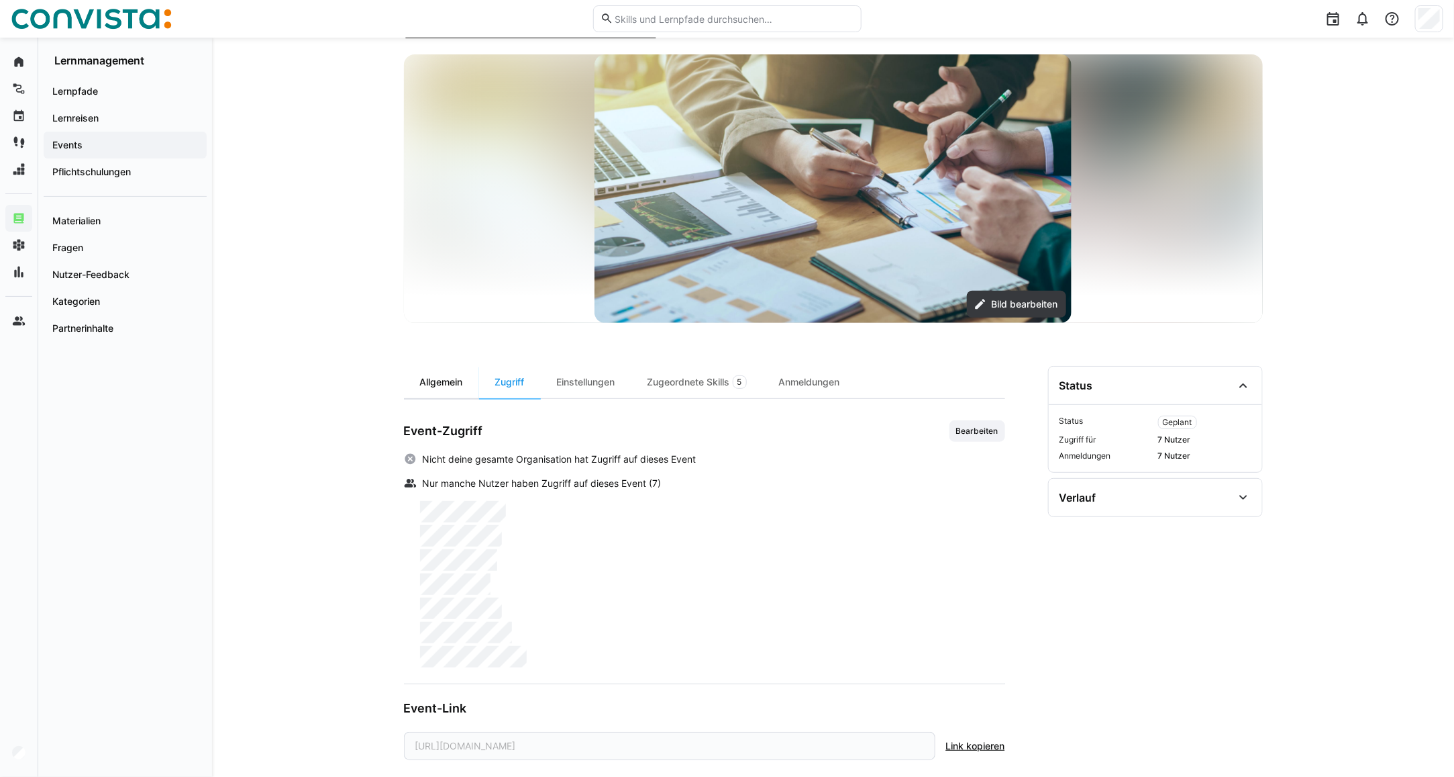
click at [464, 383] on div "Allgemein" at bounding box center [441, 382] width 75 height 32
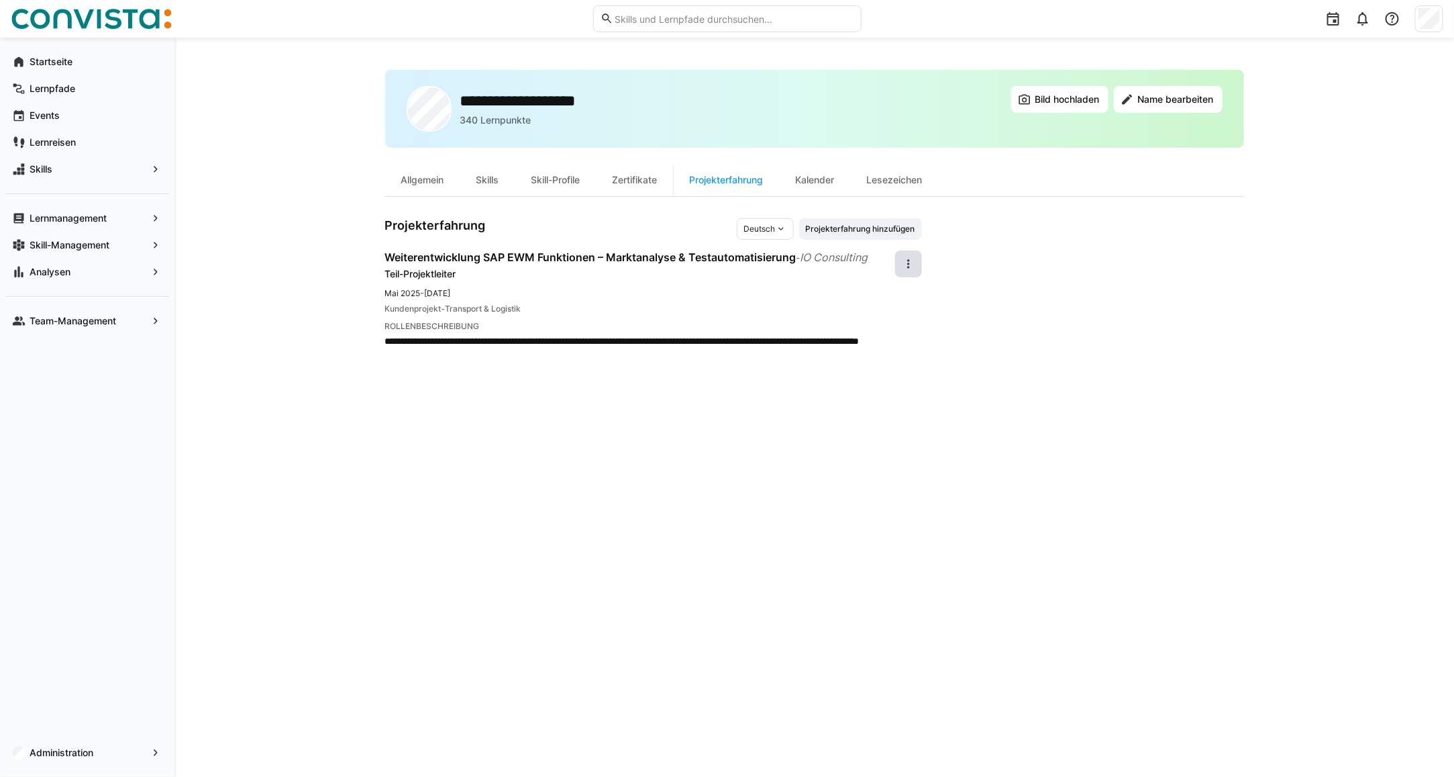
scroll to position [1618, 0]
drag, startPoint x: 0, startPoint y: 0, endPoint x: 72, endPoint y: 15, distance: 73.5
click at [72, 15] on img at bounding box center [91, 18] width 161 height 21
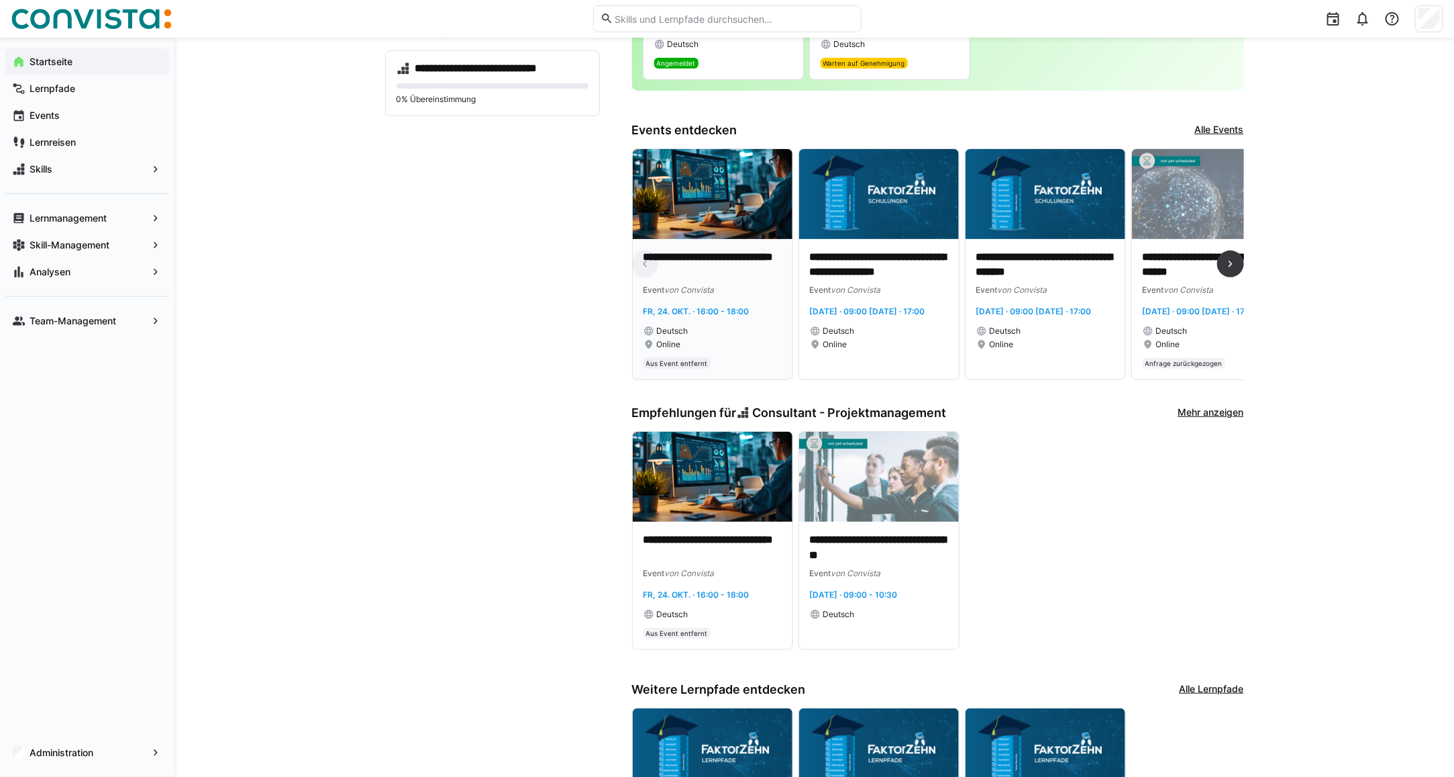
scroll to position [252, 0]
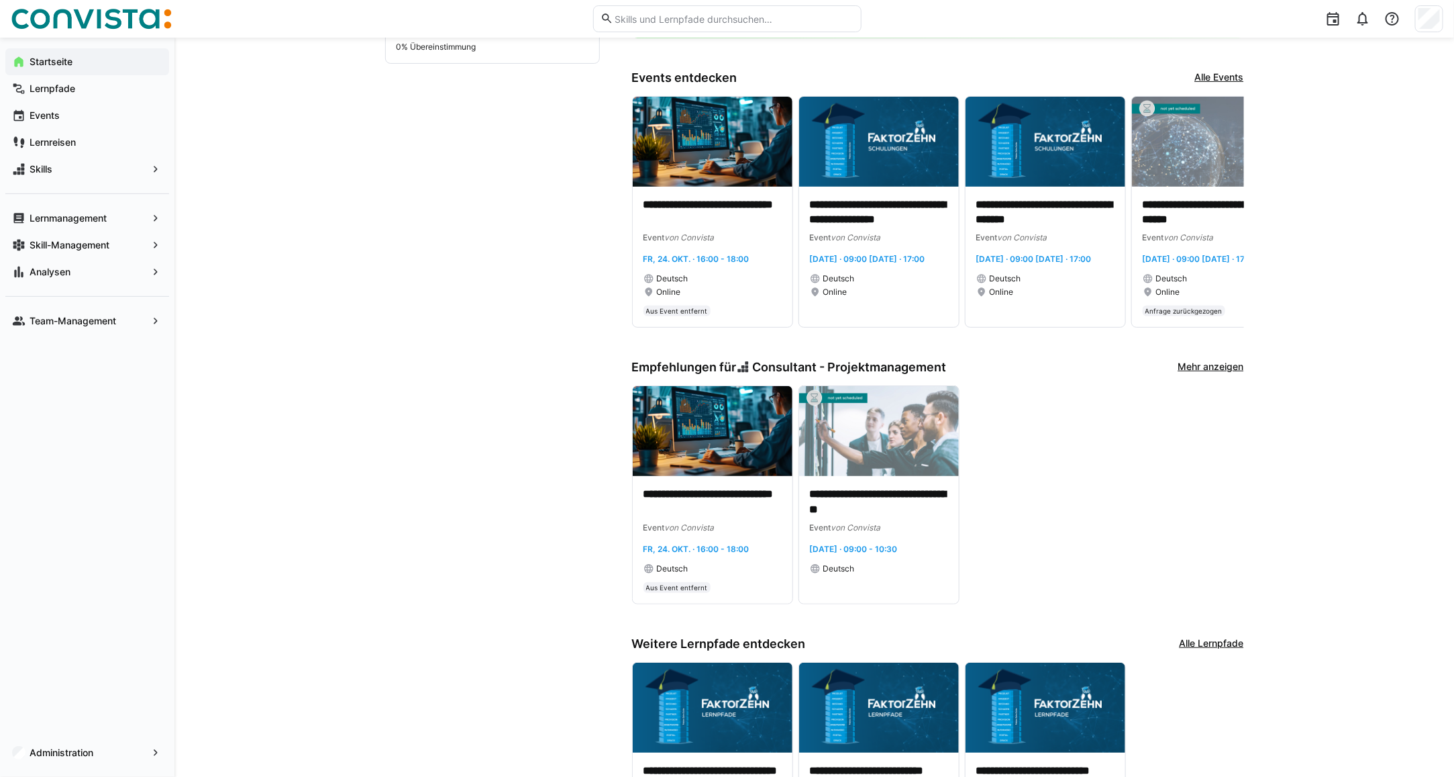
click at [1206, 375] on link "Mehr anzeigen" at bounding box center [1212, 367] width 66 height 15
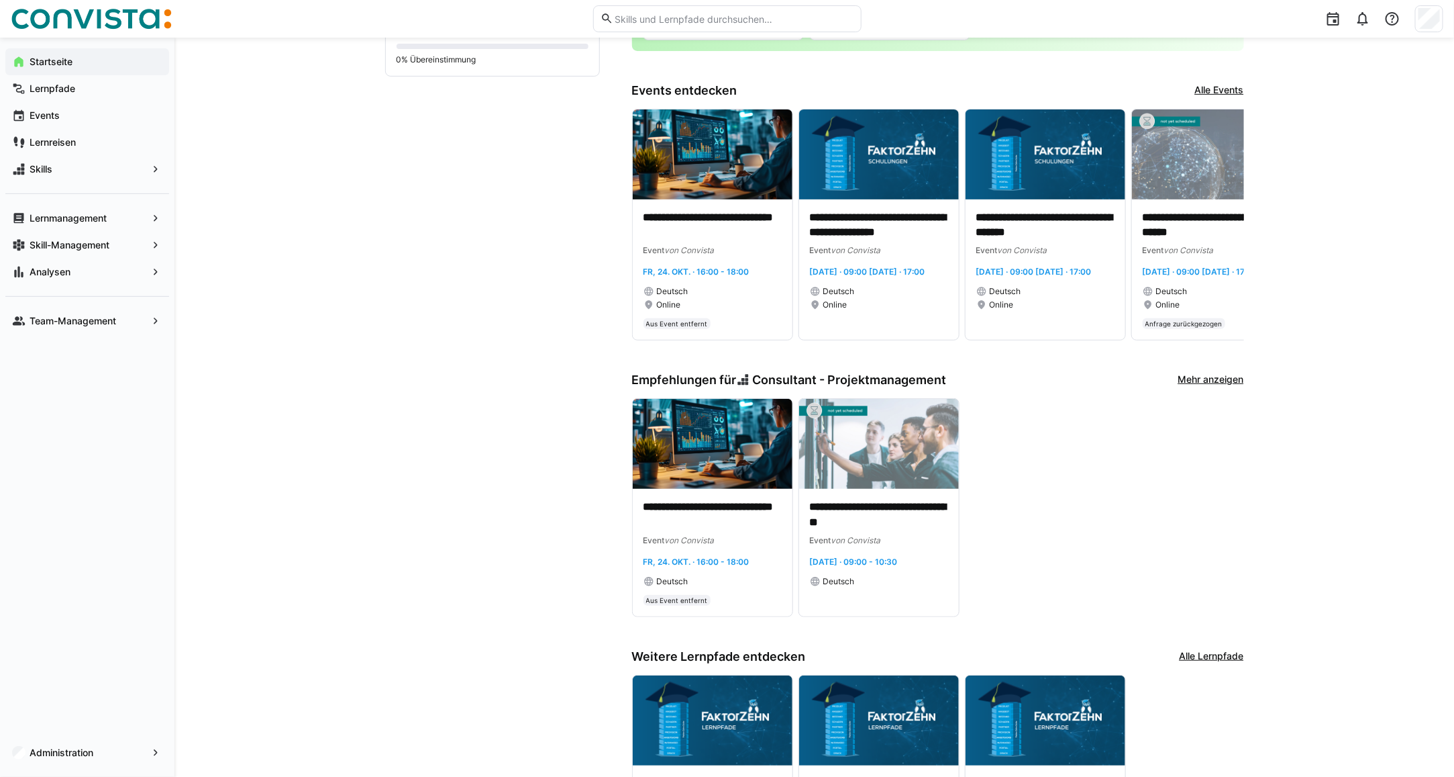
scroll to position [252, 0]
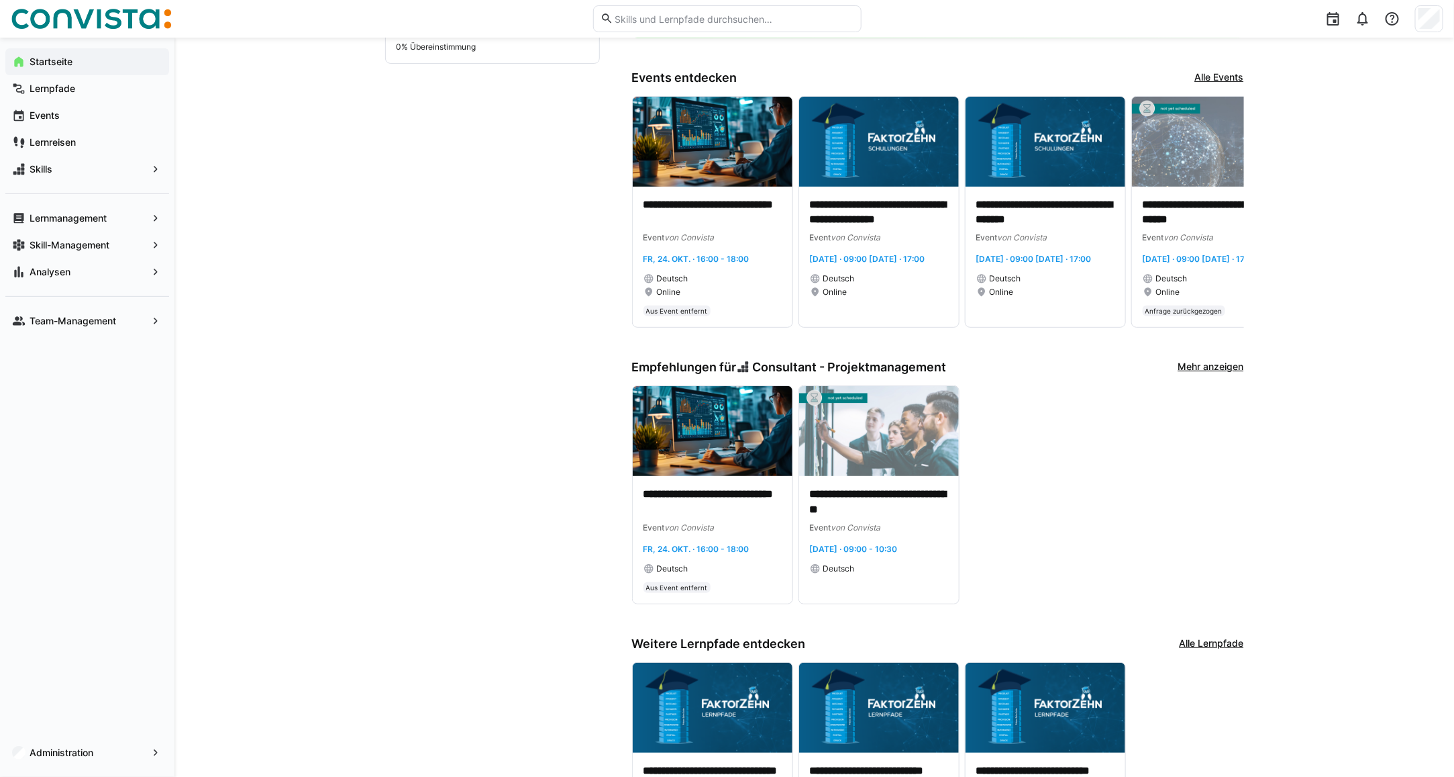
click at [1210, 375] on link "Mehr anzeigen" at bounding box center [1212, 367] width 66 height 15
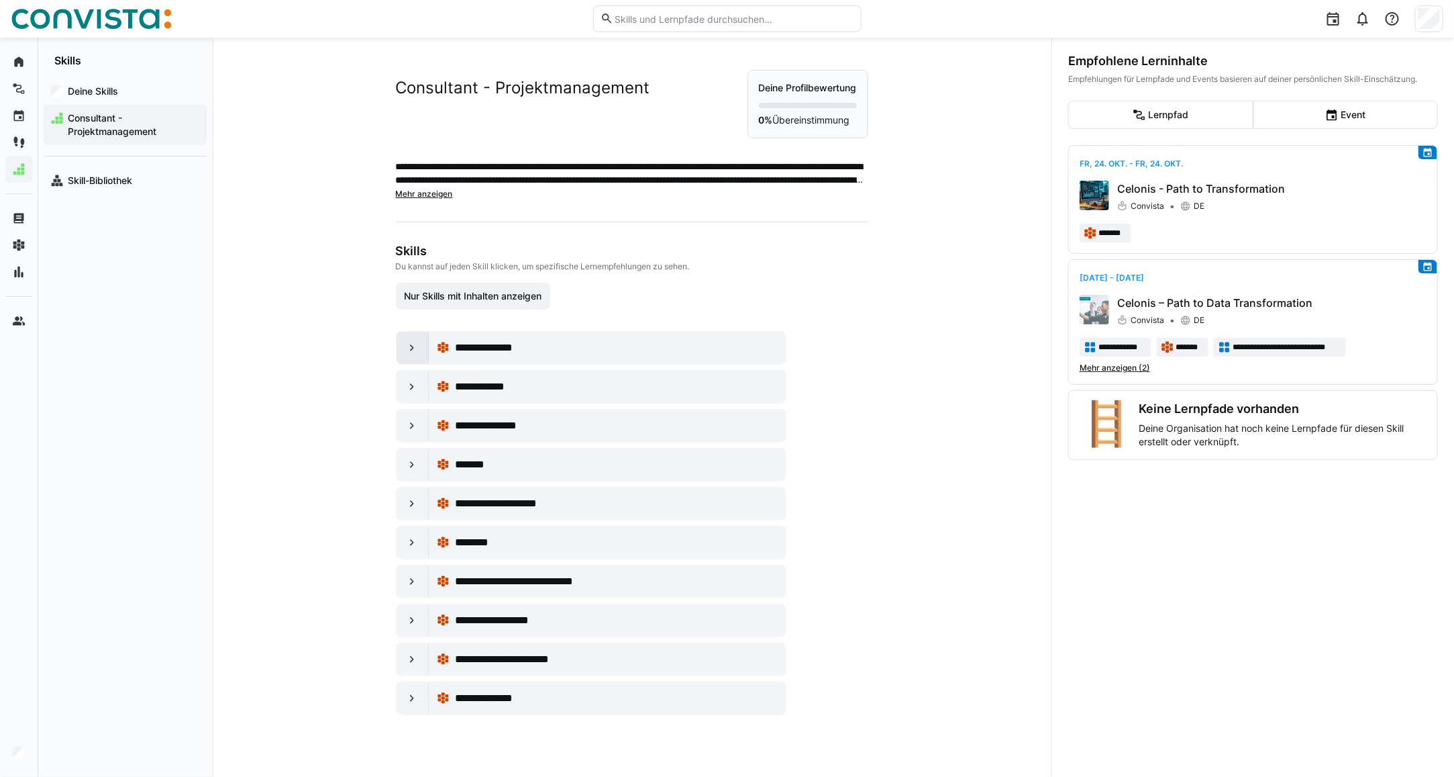
click at [405, 346] on eds-icon at bounding box center [411, 347] width 13 height 13
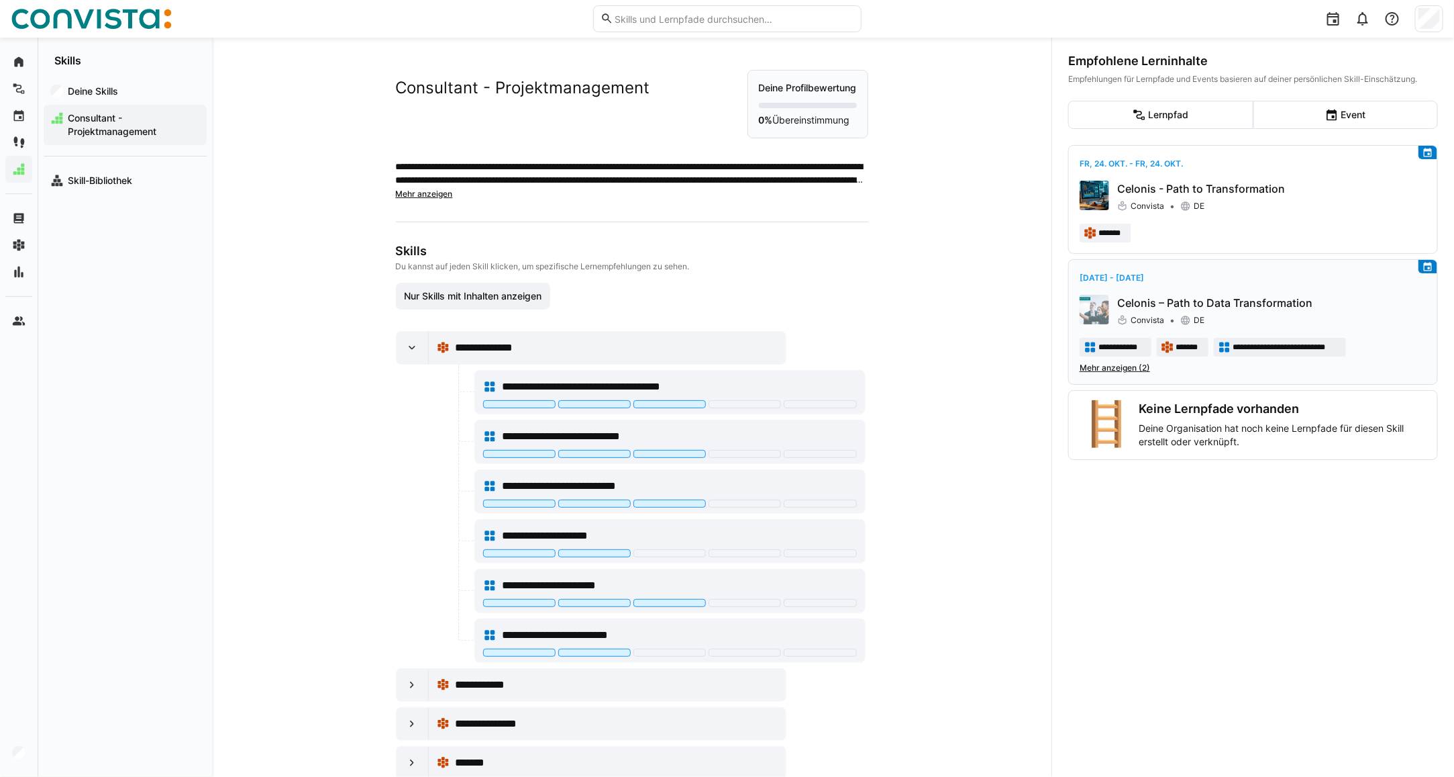
click at [1108, 369] on span "Mehr anzeigen (2)" at bounding box center [1115, 367] width 70 height 11
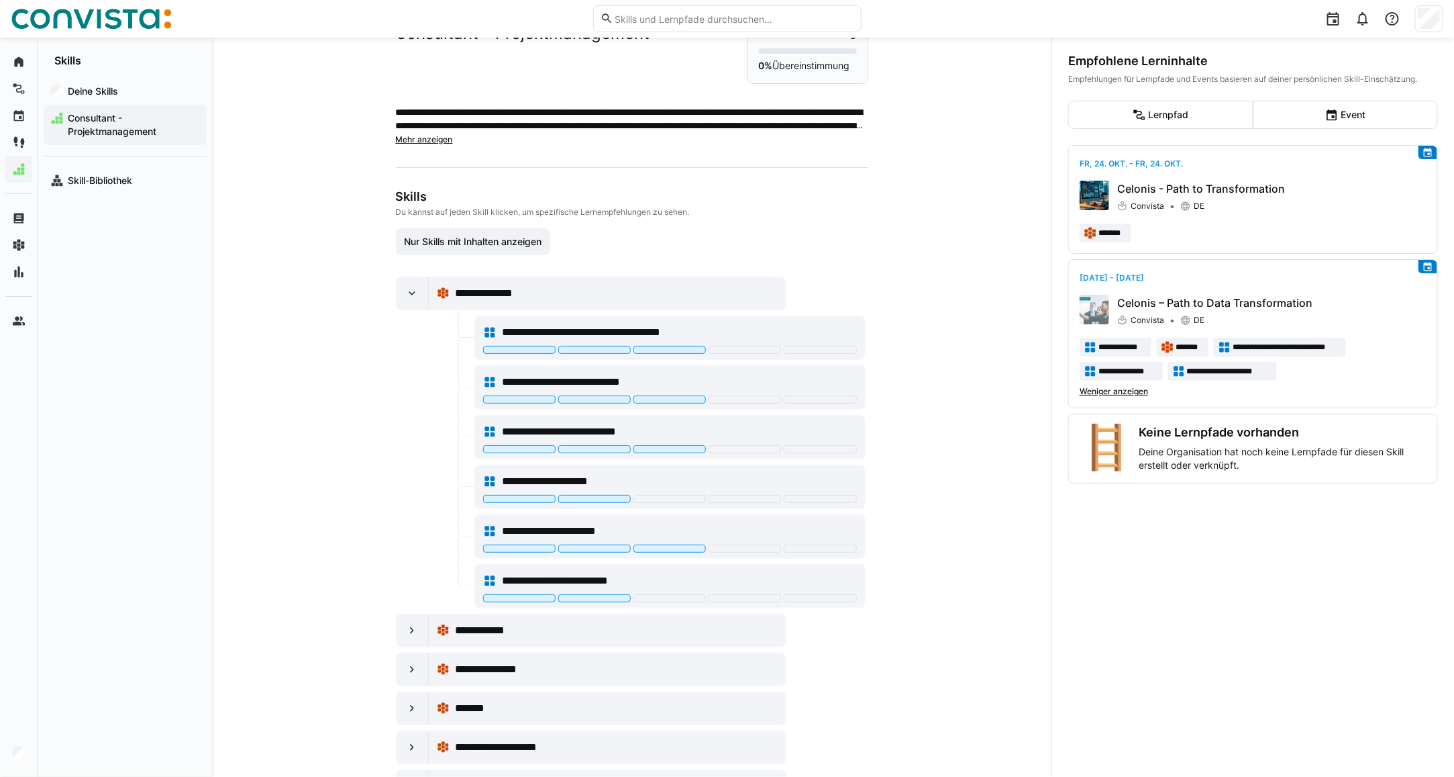
scroll to position [273, 0]
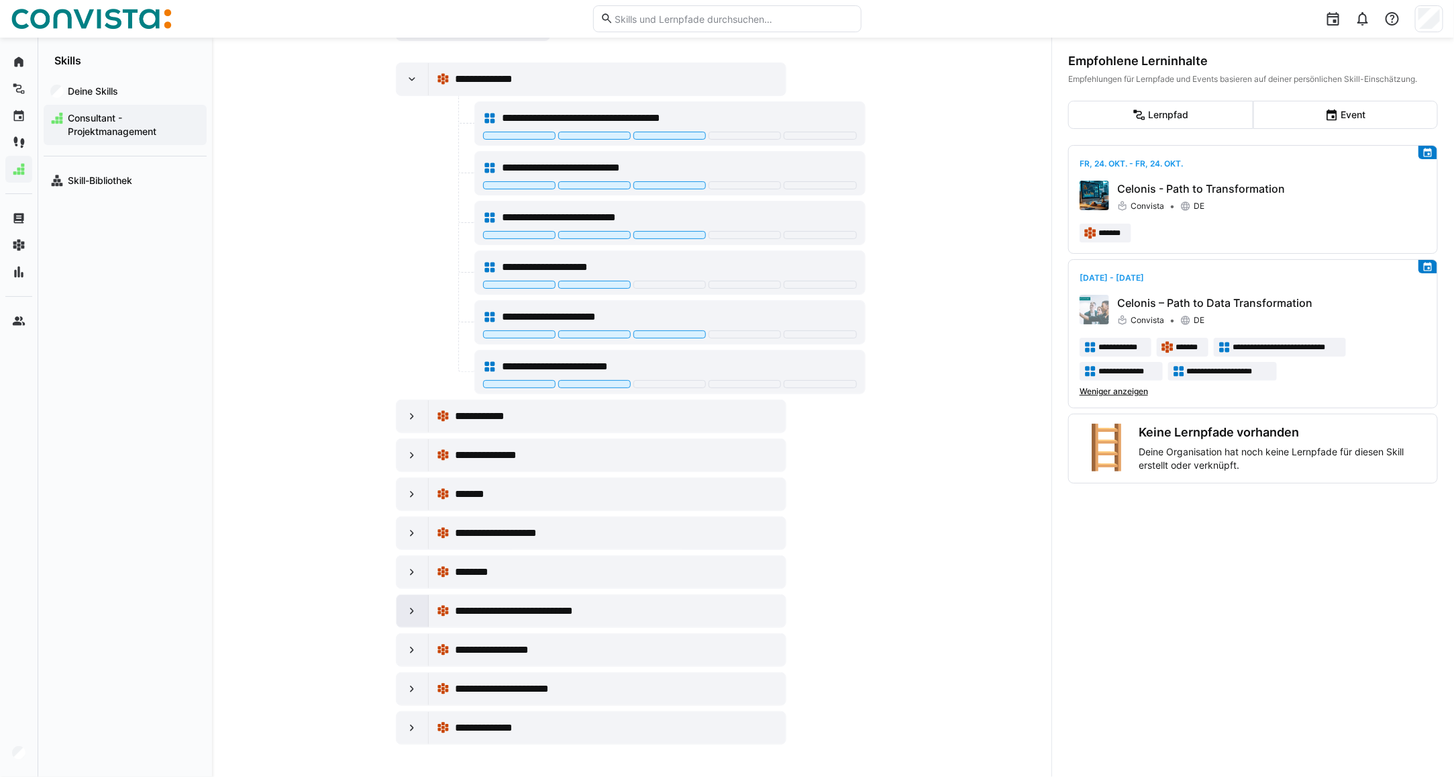
click at [413, 602] on div at bounding box center [413, 611] width 32 height 32
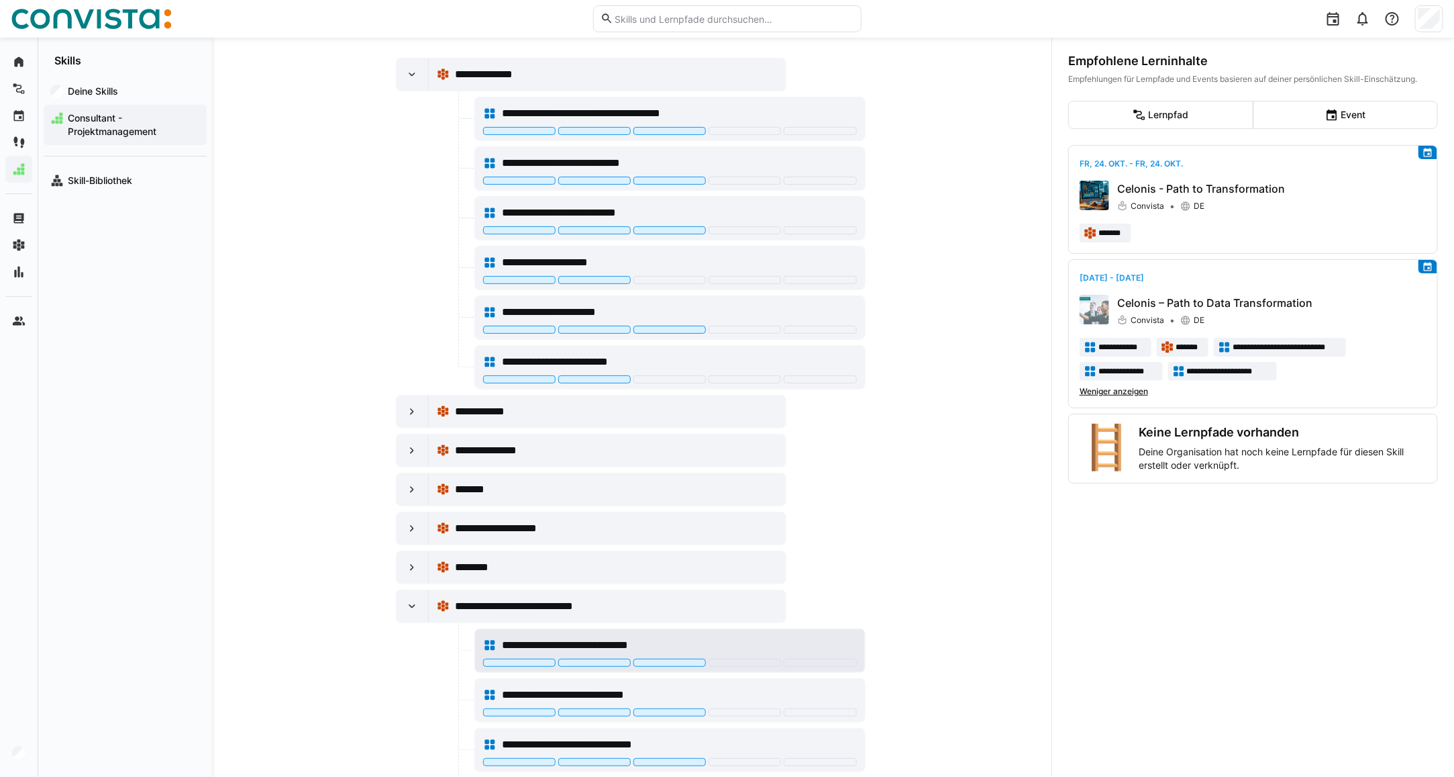
click at [595, 642] on span "**********" at bounding box center [590, 645] width 177 height 16
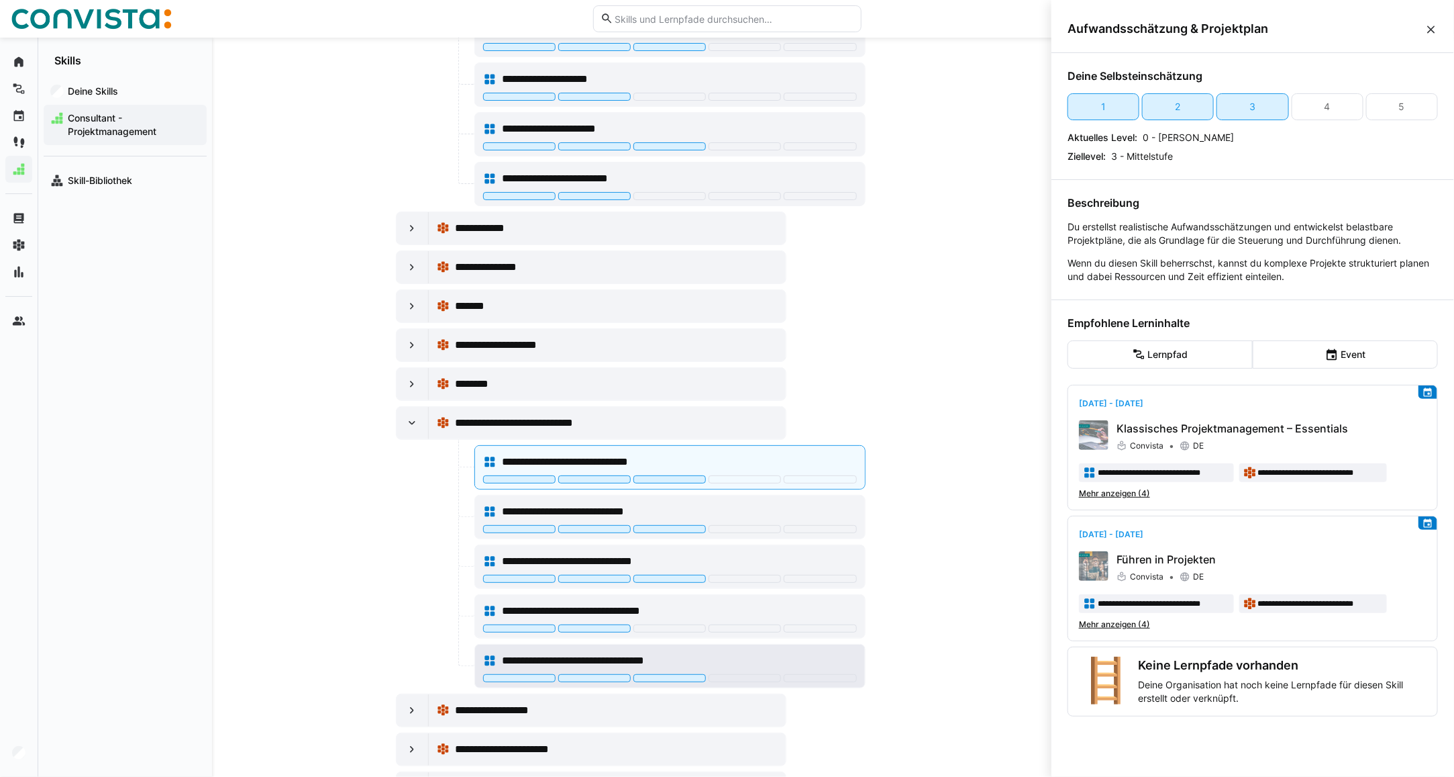
scroll to position [524, 0]
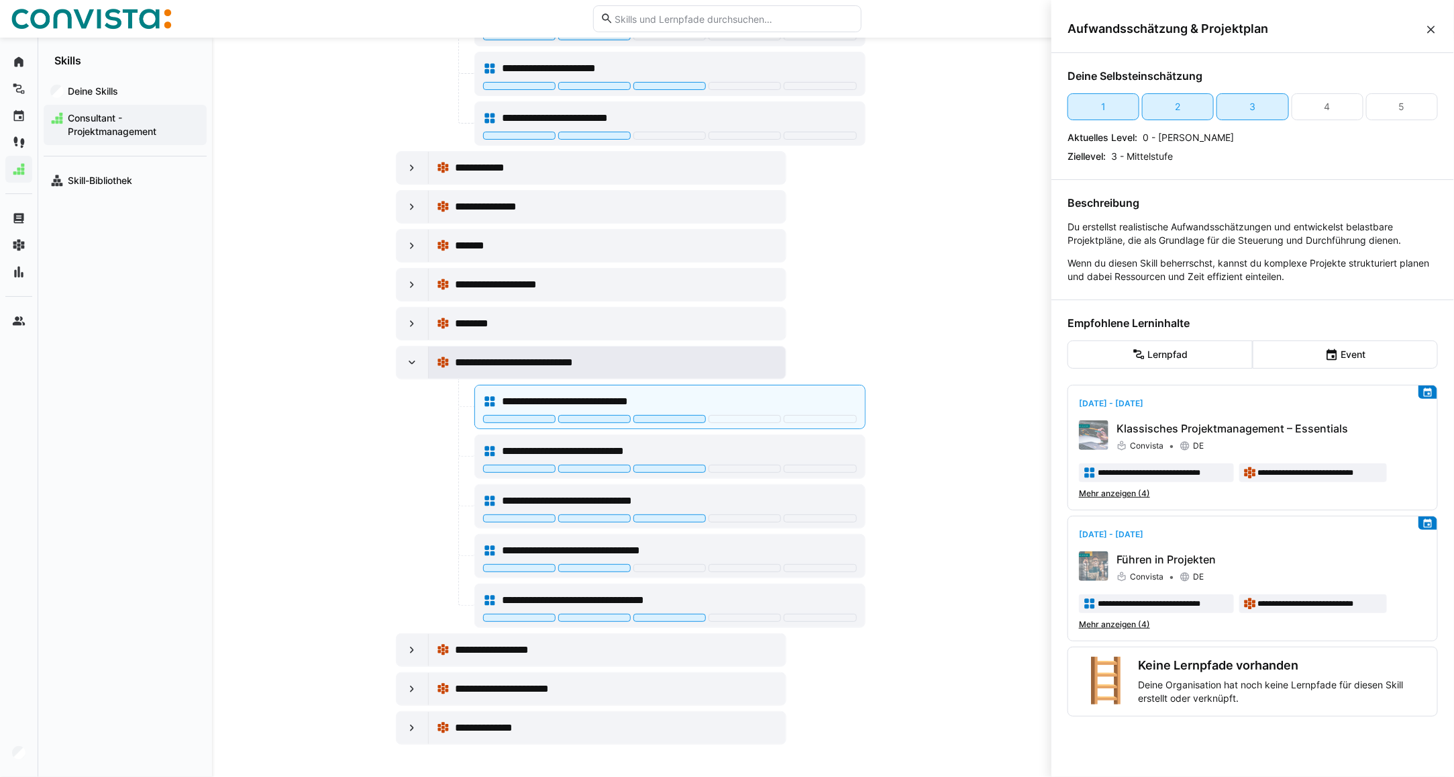
click at [642, 354] on div "**********" at bounding box center [616, 362] width 323 height 16
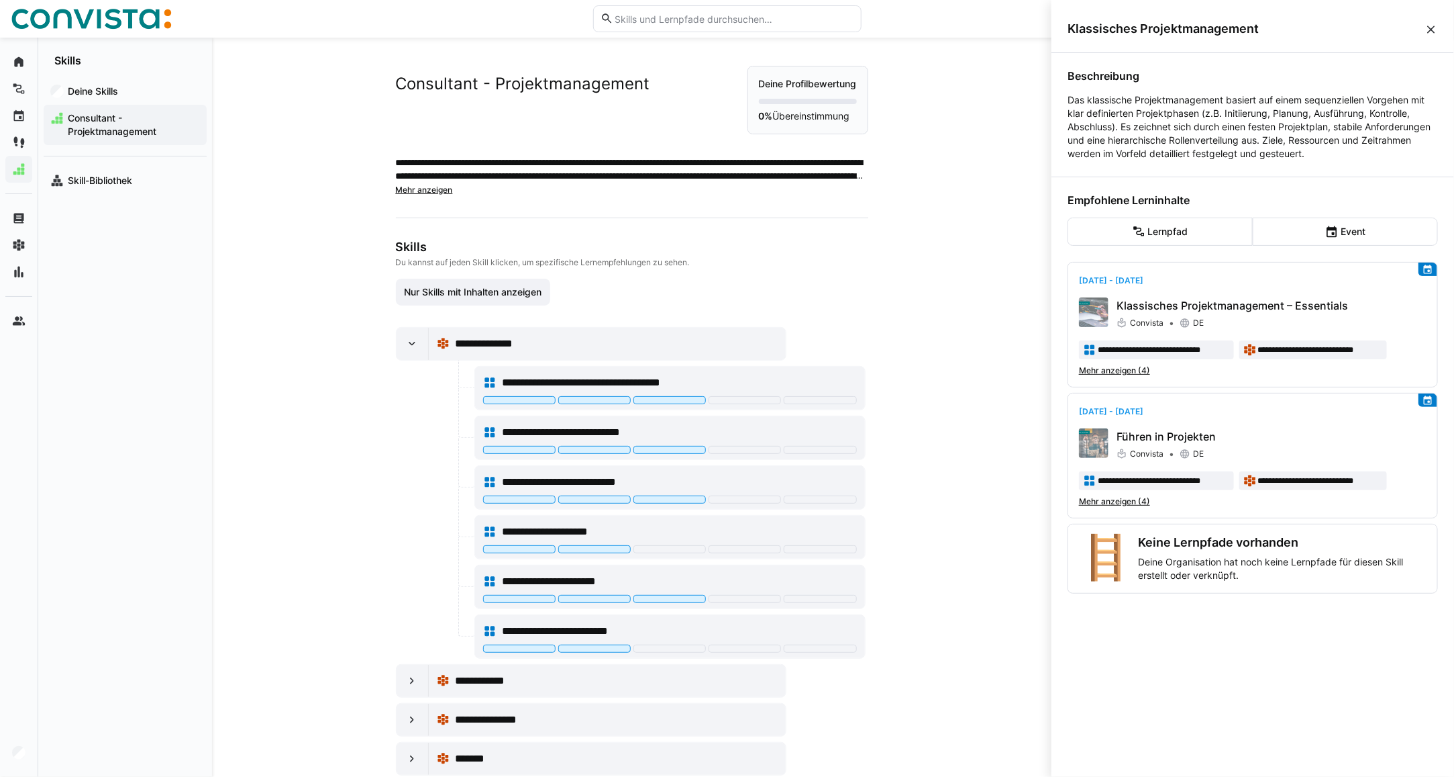
scroll to position [0, 0]
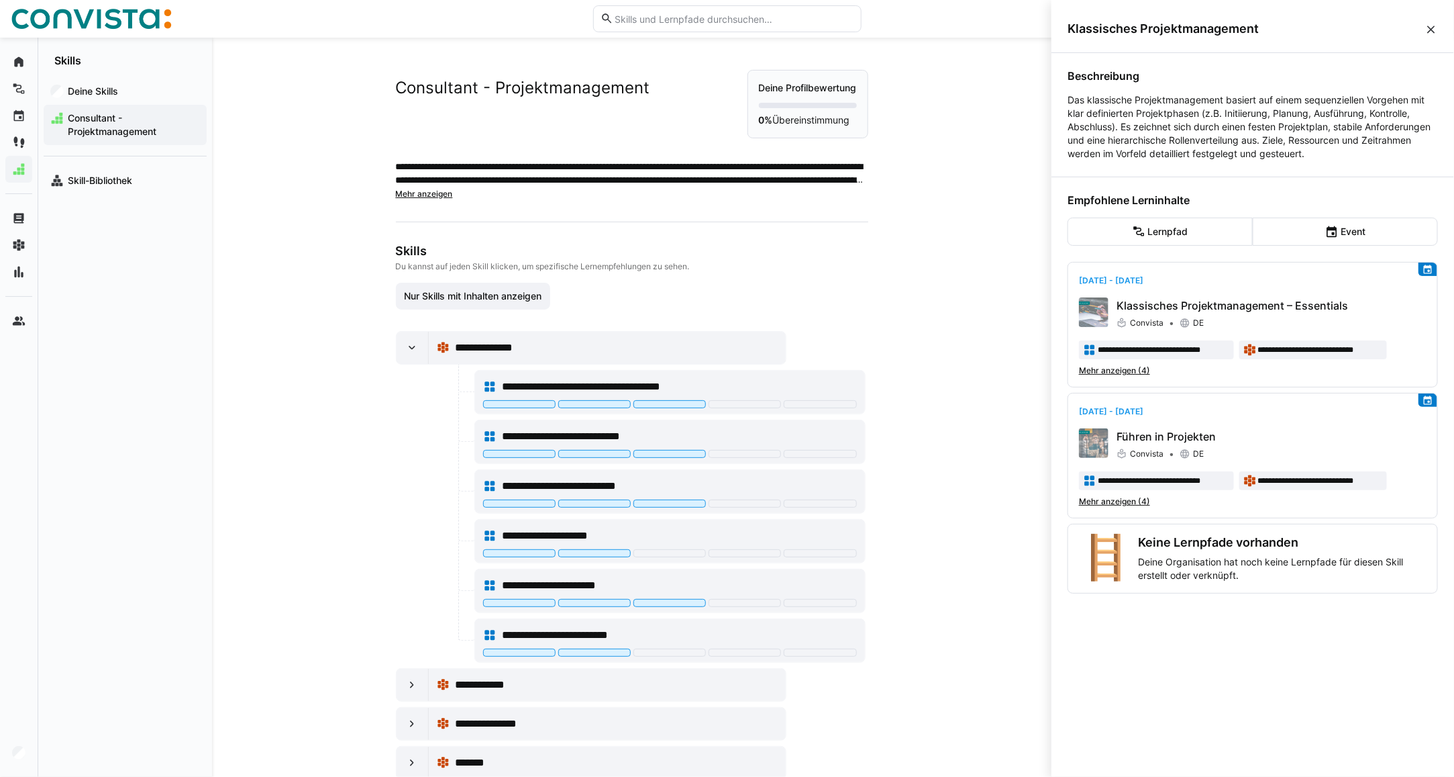
click at [1430, 24] on eds-icon at bounding box center [1431, 29] width 13 height 13
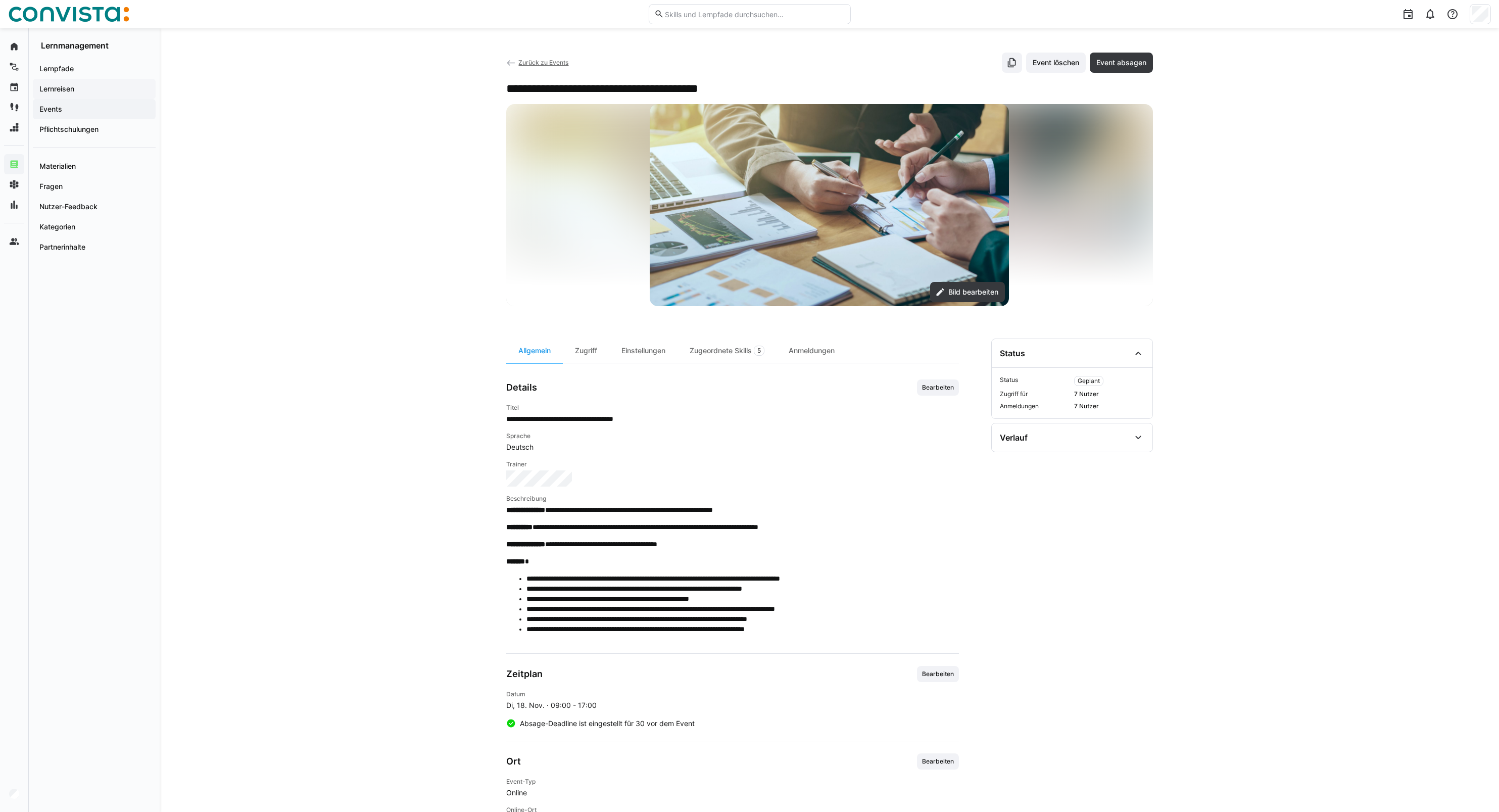
scroll to position [63, 0]
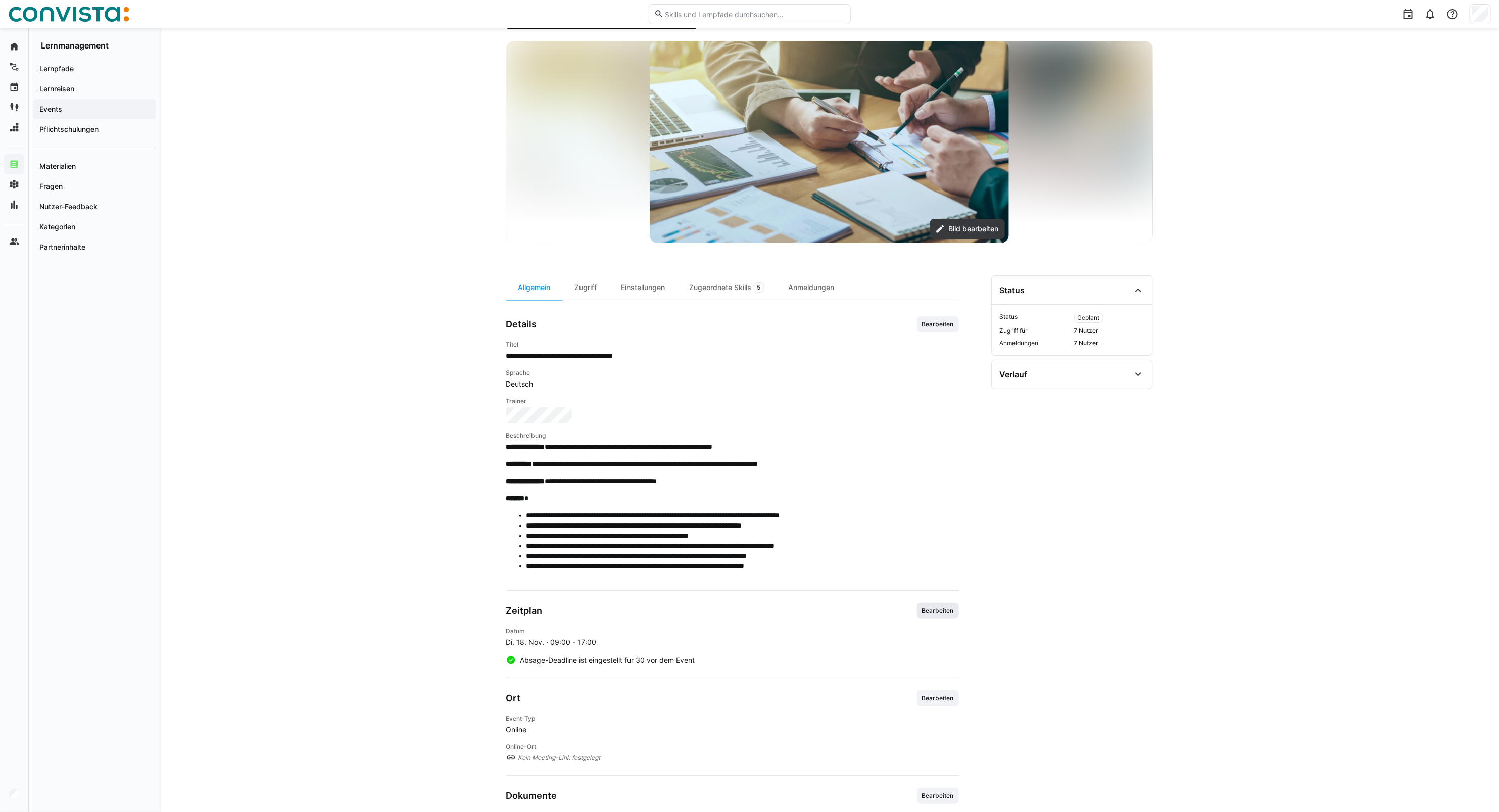
click at [936, 607] on span "Bearbeiten" at bounding box center [938, 610] width 34 height 8
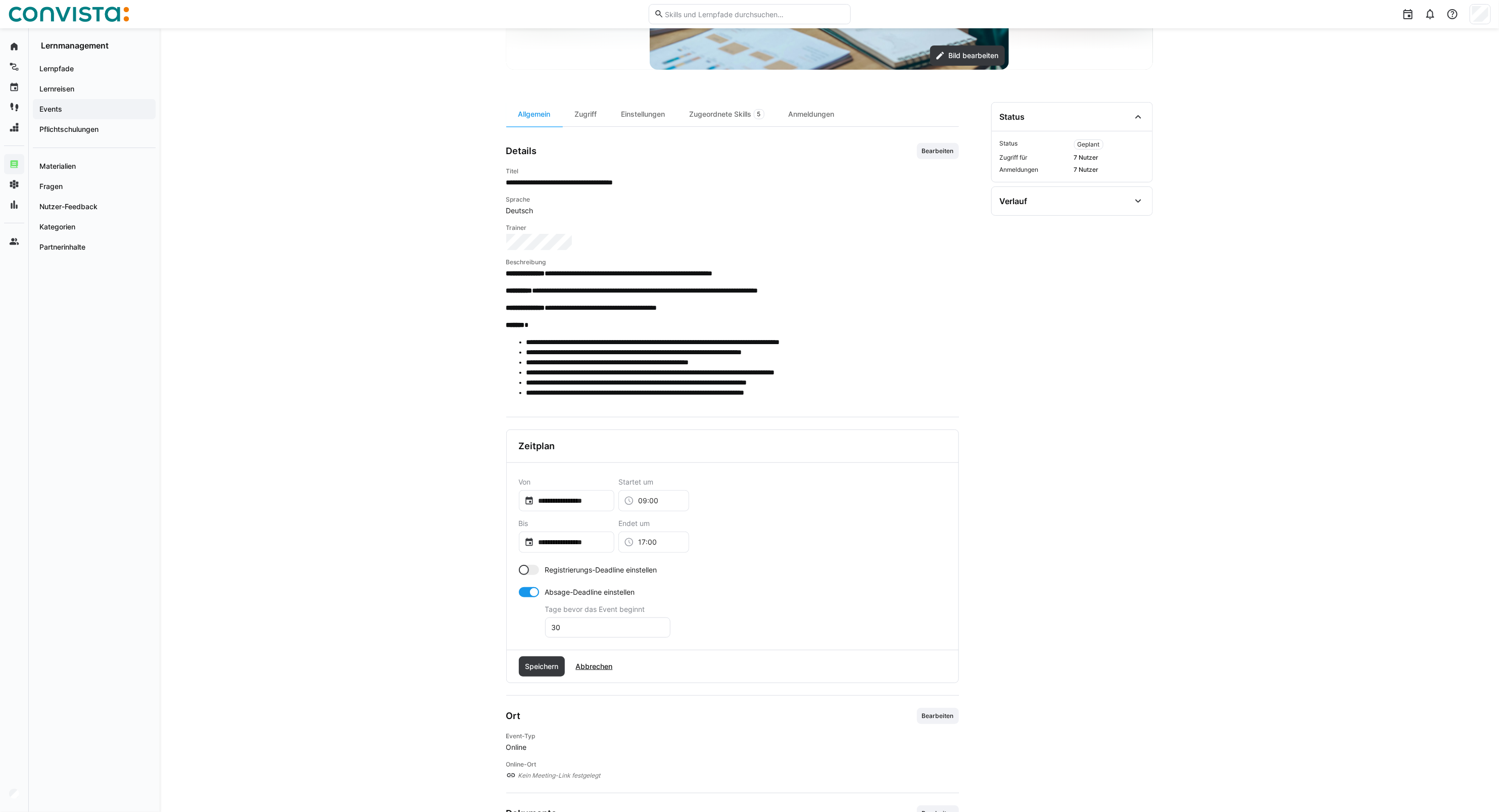
scroll to position [253, 0]
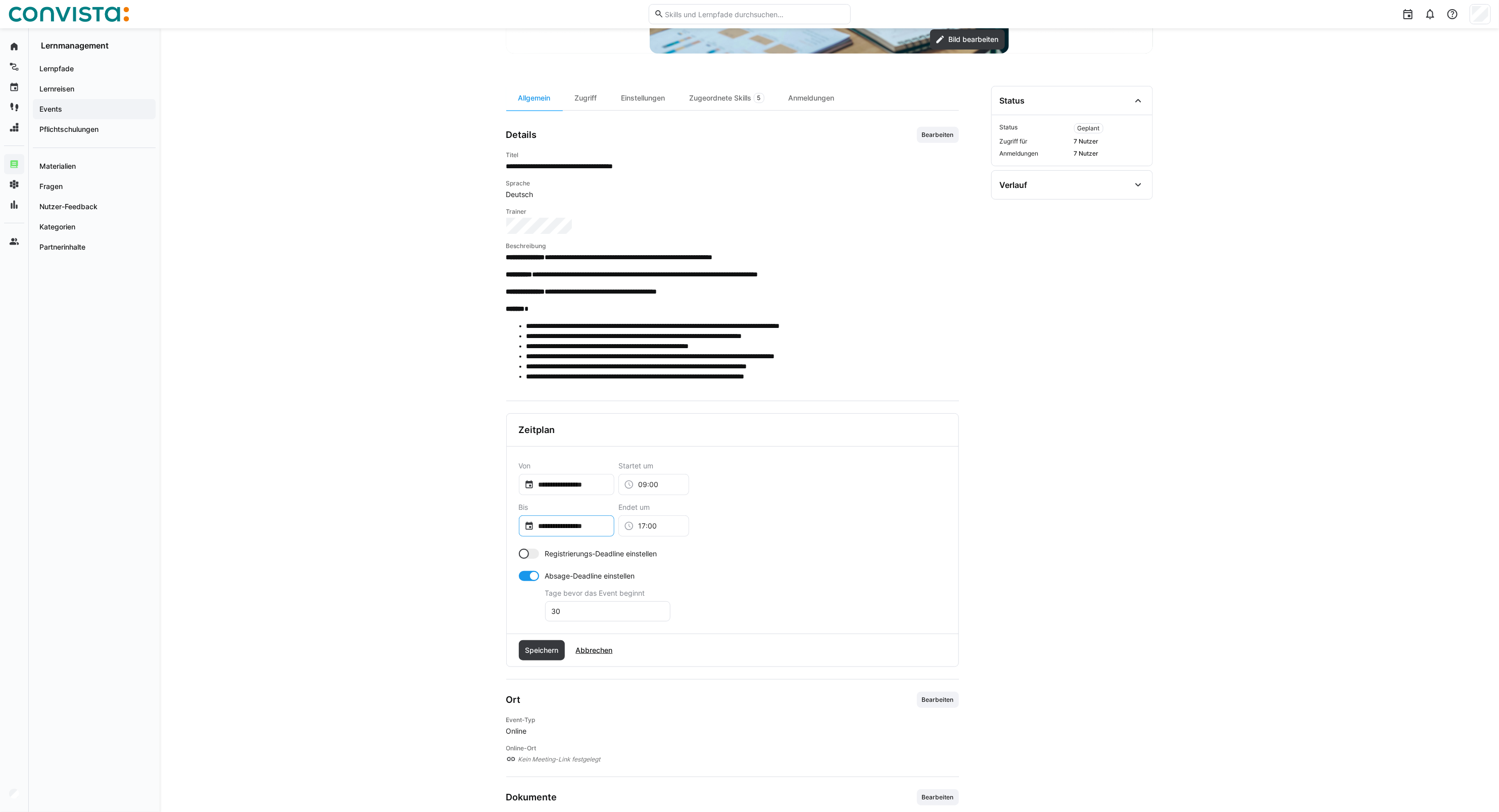
click at [605, 525] on input "**********" at bounding box center [571, 525] width 75 height 10
click at [572, 683] on span "26" at bounding box center [574, 683] width 18 height 18
type input "**********"
drag, startPoint x: 678, startPoint y: 528, endPoint x: 686, endPoint y: 529, distance: 8.1
click at [678, 529] on input "17:00" at bounding box center [659, 525] width 50 height 10
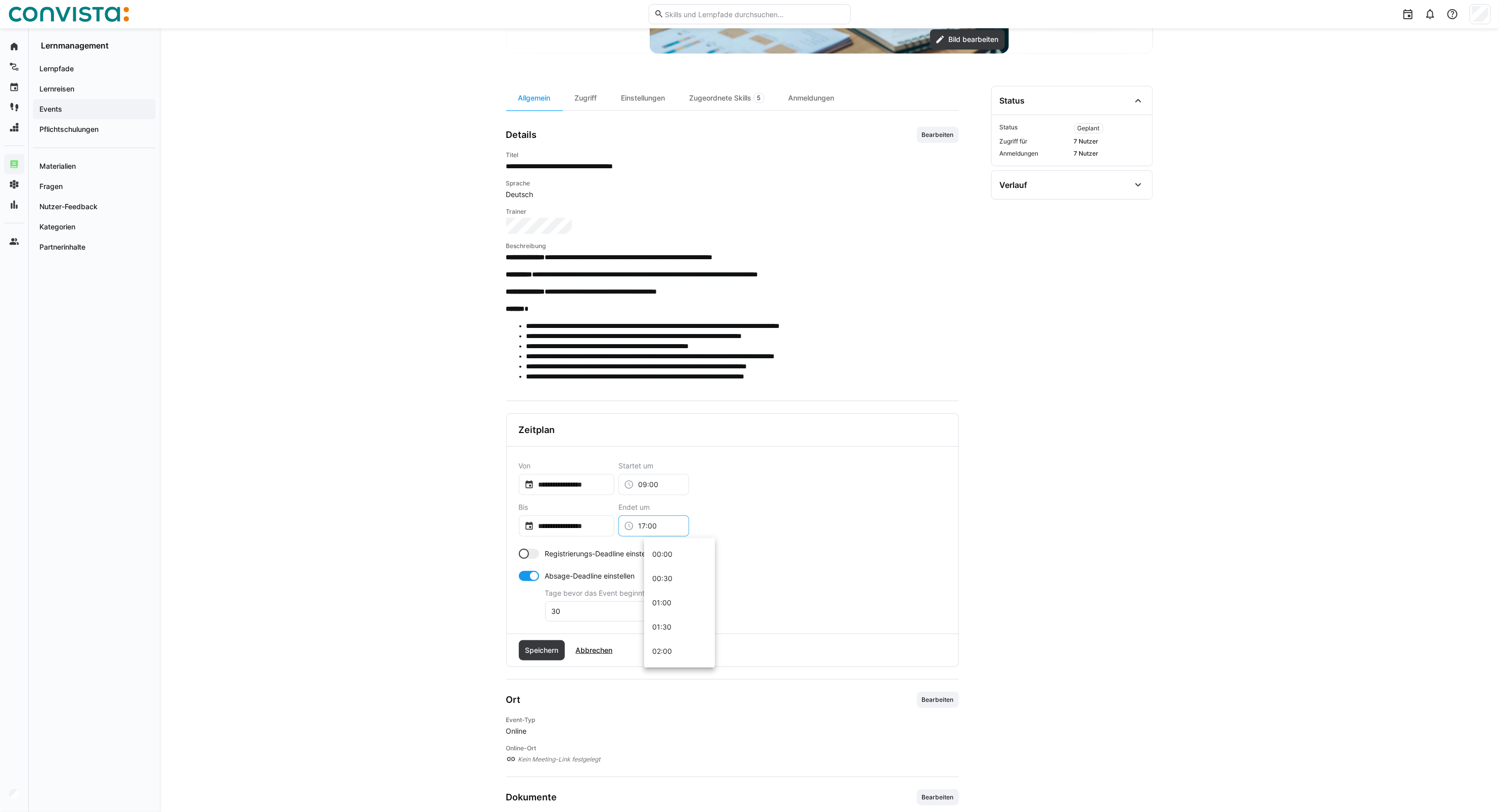
scroll to position [775, 0]
drag, startPoint x: 686, startPoint y: 531, endPoint x: 625, endPoint y: 533, distance: 61.0
click at [625, 533] on div "**********" at bounding box center [733, 519] width 428 height 33
type input "13:00"
click at [532, 650] on span "Speichern" at bounding box center [541, 649] width 36 height 10
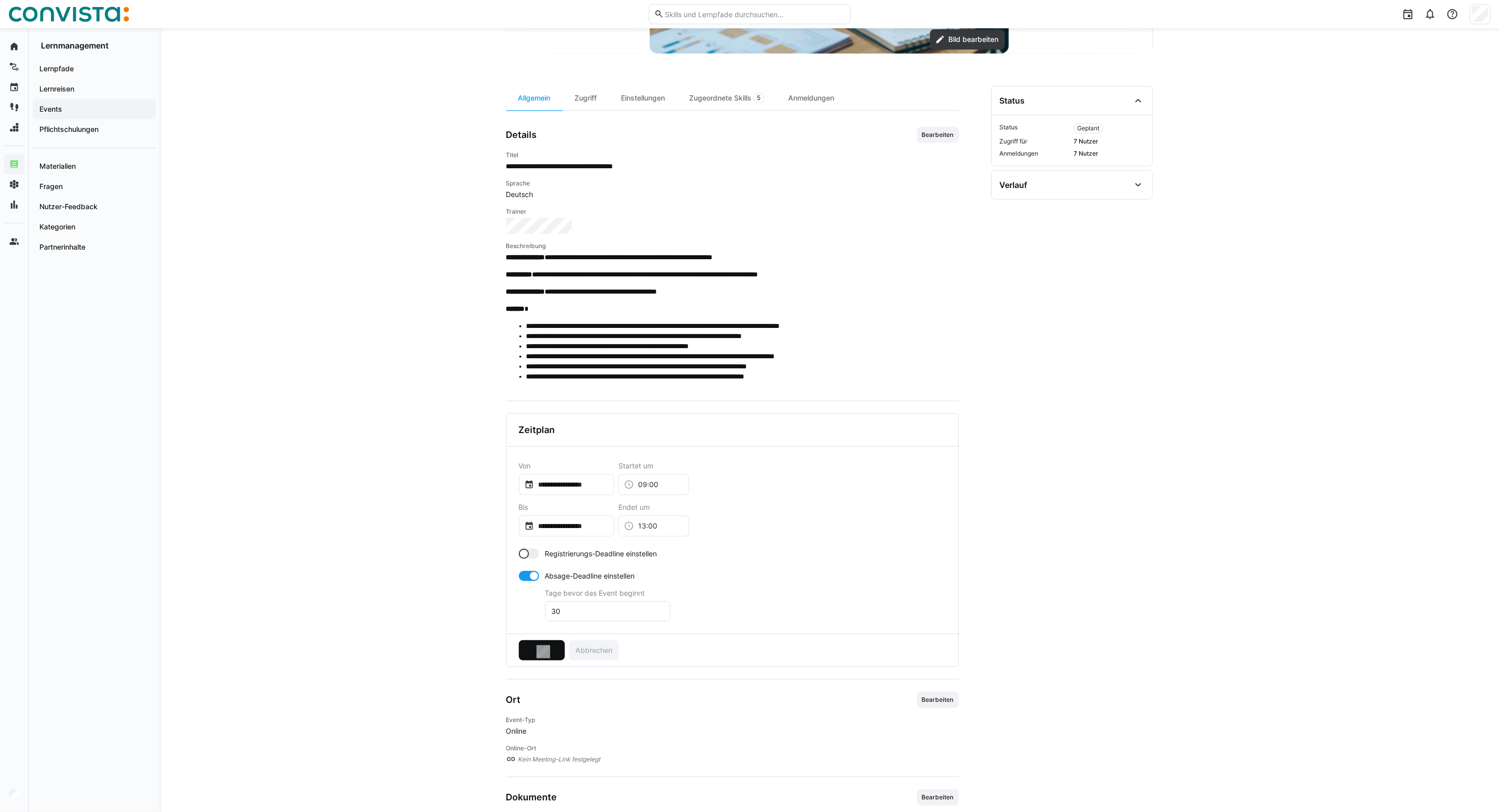
scroll to position [137, 0]
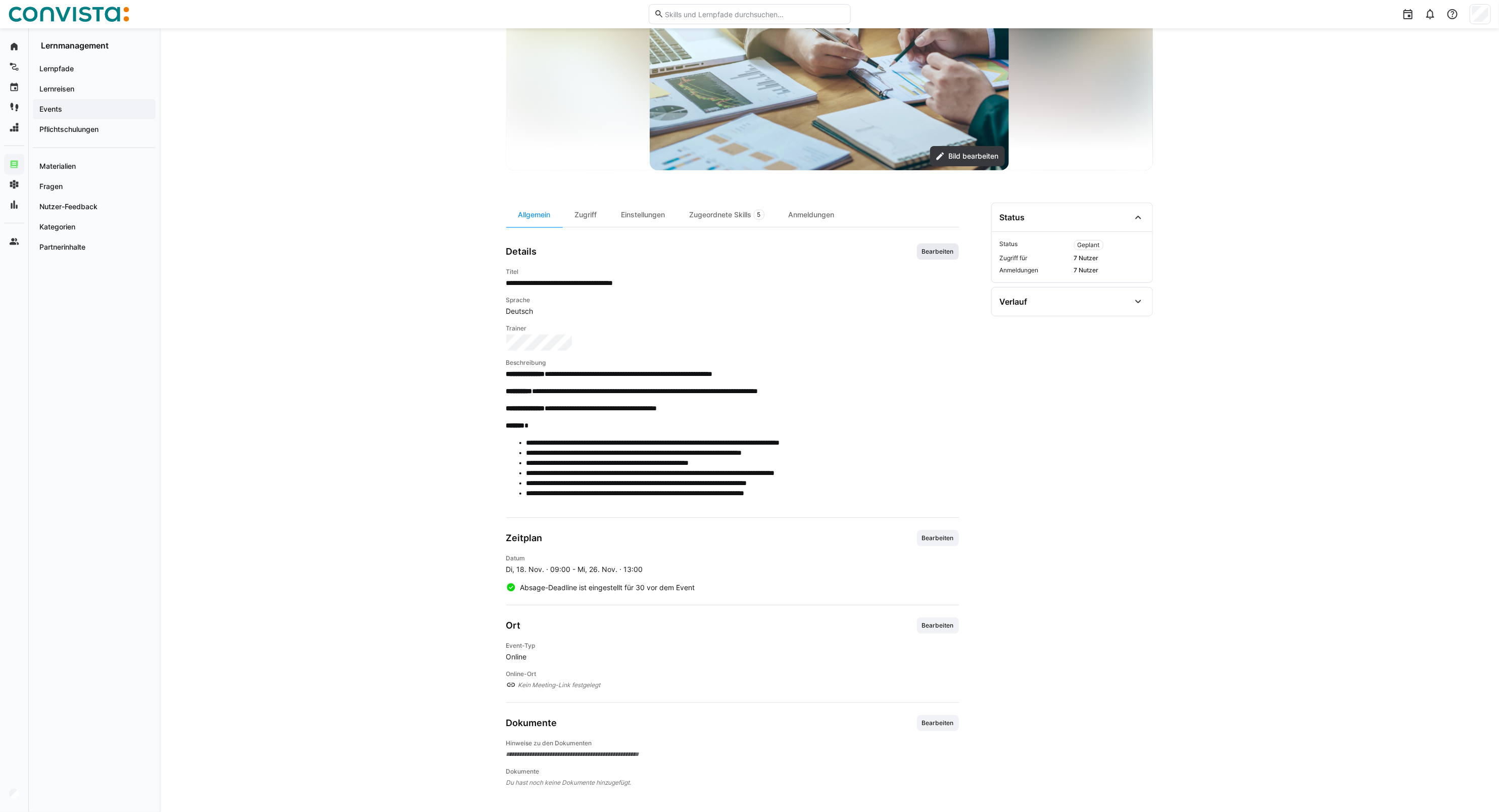
click at [928, 251] on span "Bearbeiten" at bounding box center [938, 251] width 34 height 8
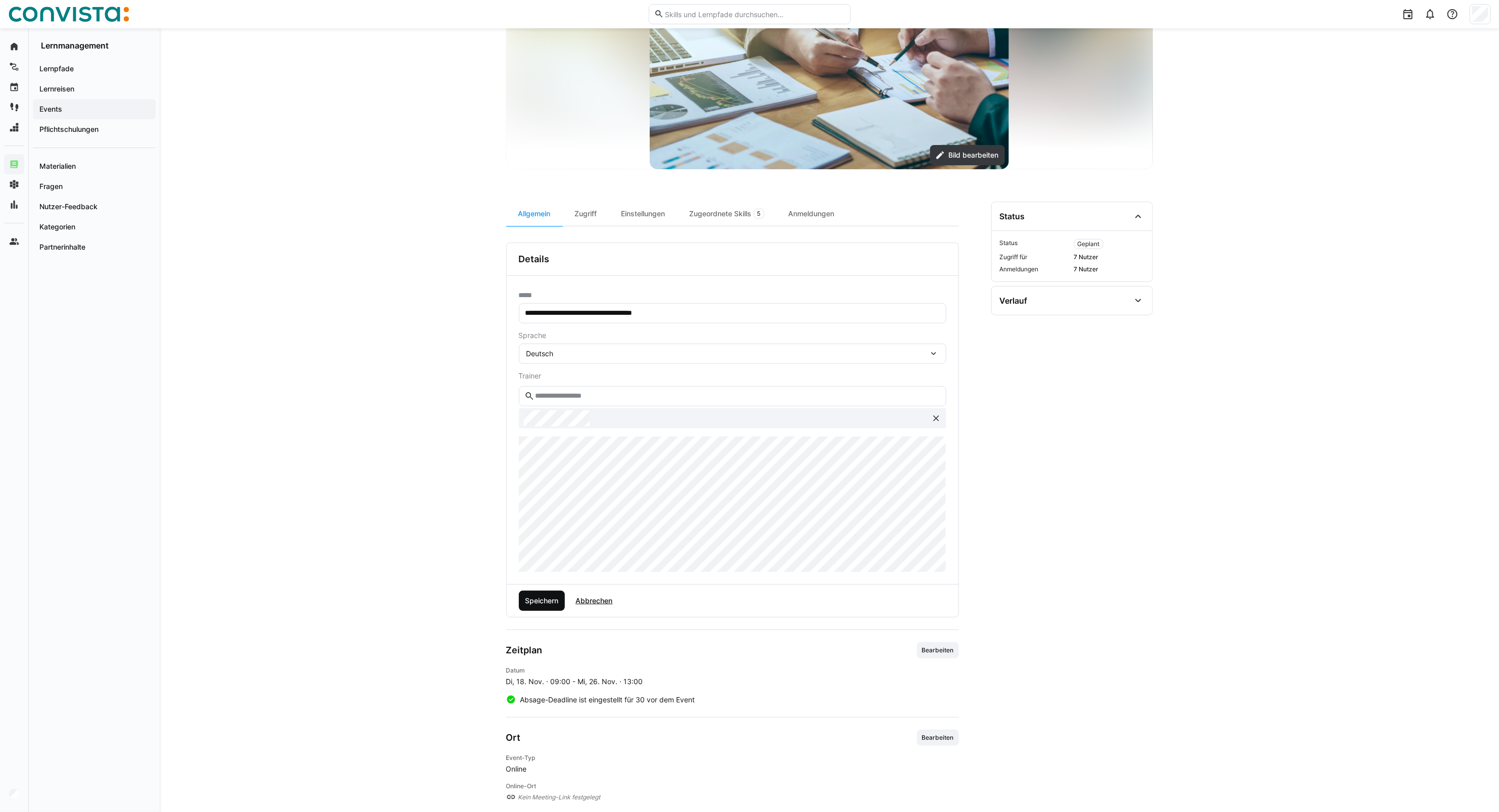
click at [551, 603] on span "Speichern" at bounding box center [541, 600] width 36 height 10
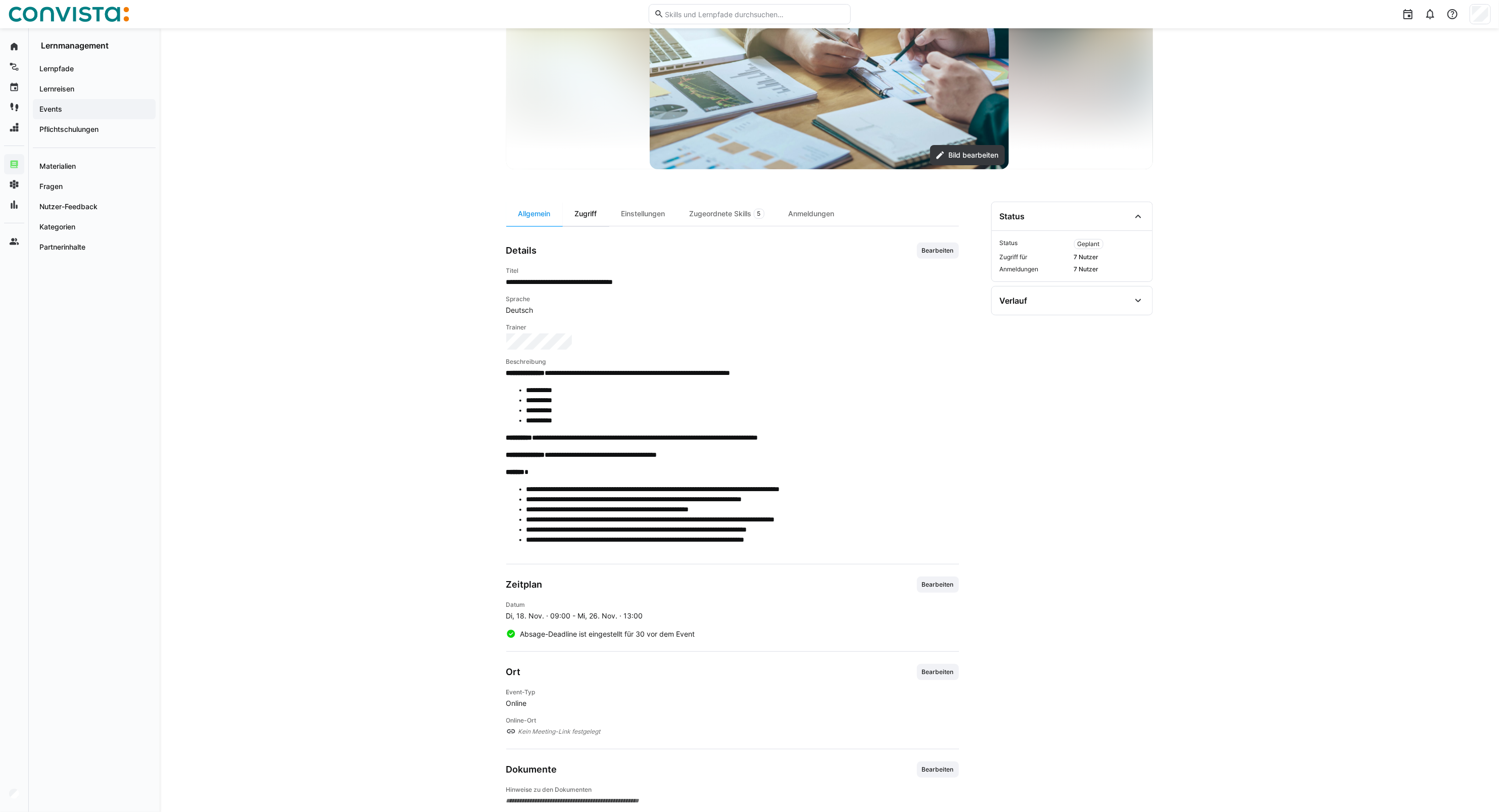
click at [579, 210] on div "Zugriff" at bounding box center [586, 214] width 47 height 24
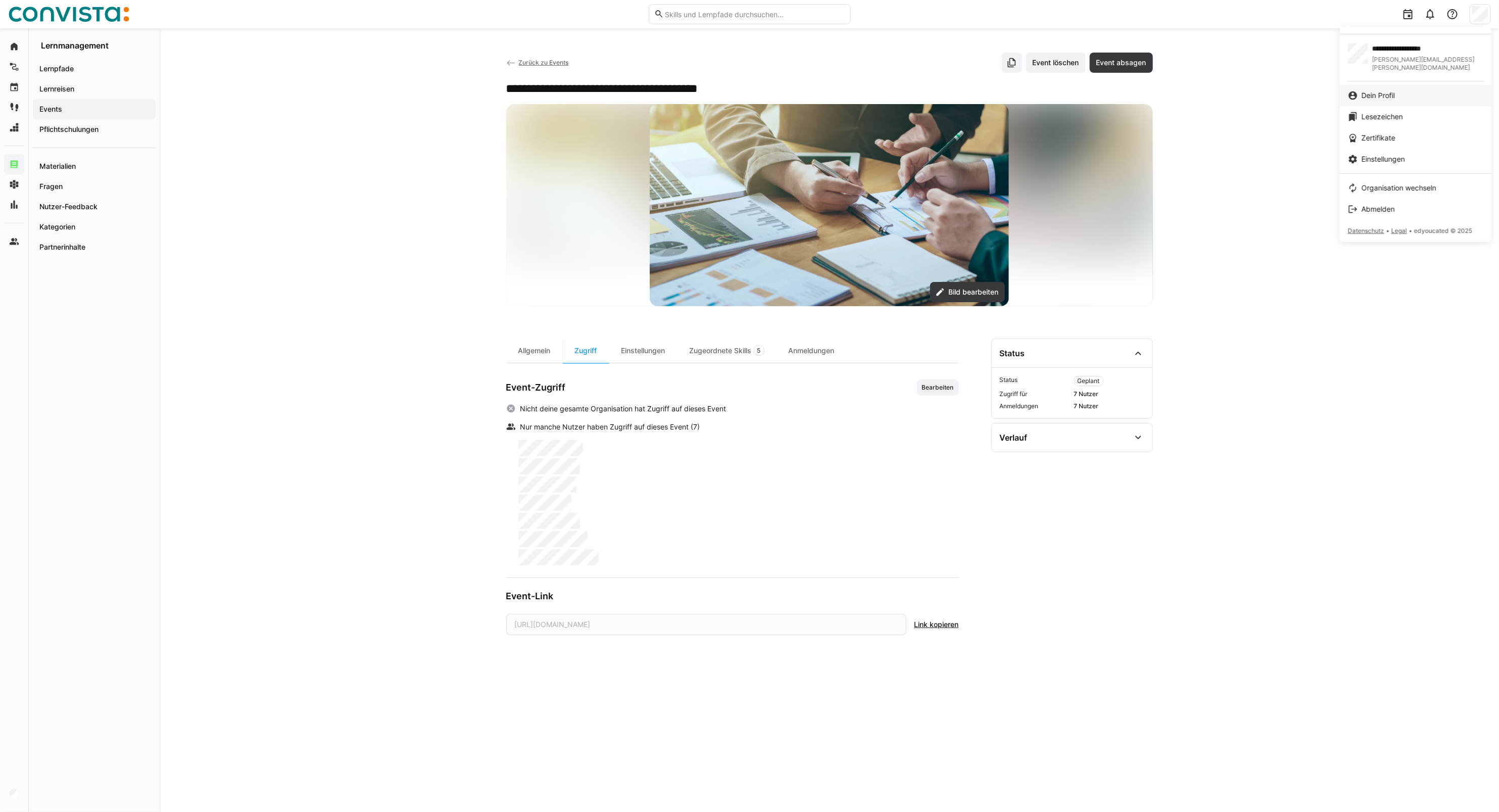
click at [1401, 94] on link "Dein Profil" at bounding box center [1415, 96] width 151 height 21
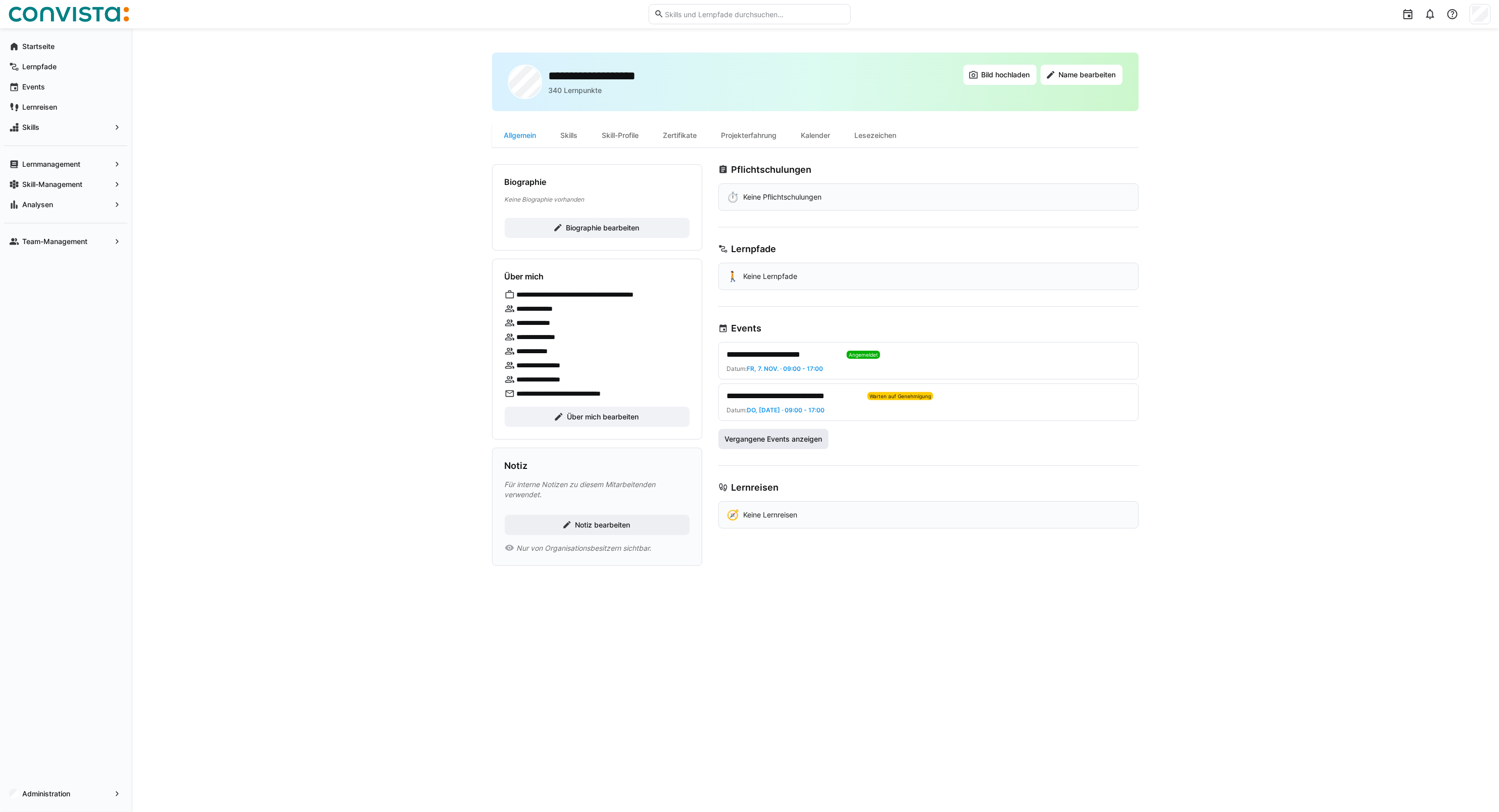
click at [769, 440] on span "Vergangene Events anzeigen" at bounding box center [773, 439] width 101 height 10
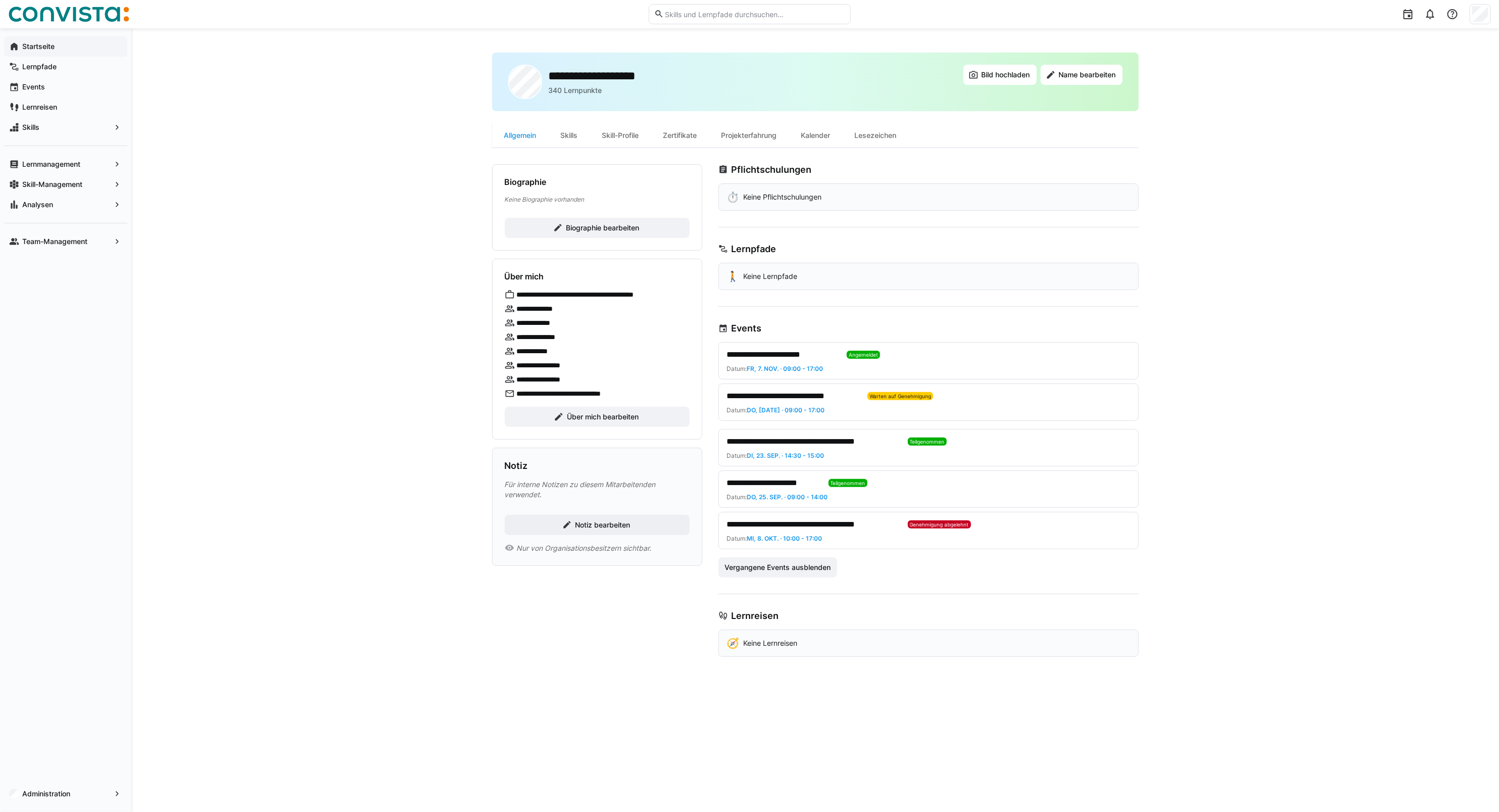
click at [0, 0] on app-navigation-label "Startseite" at bounding box center [0, 0] width 0 height 0
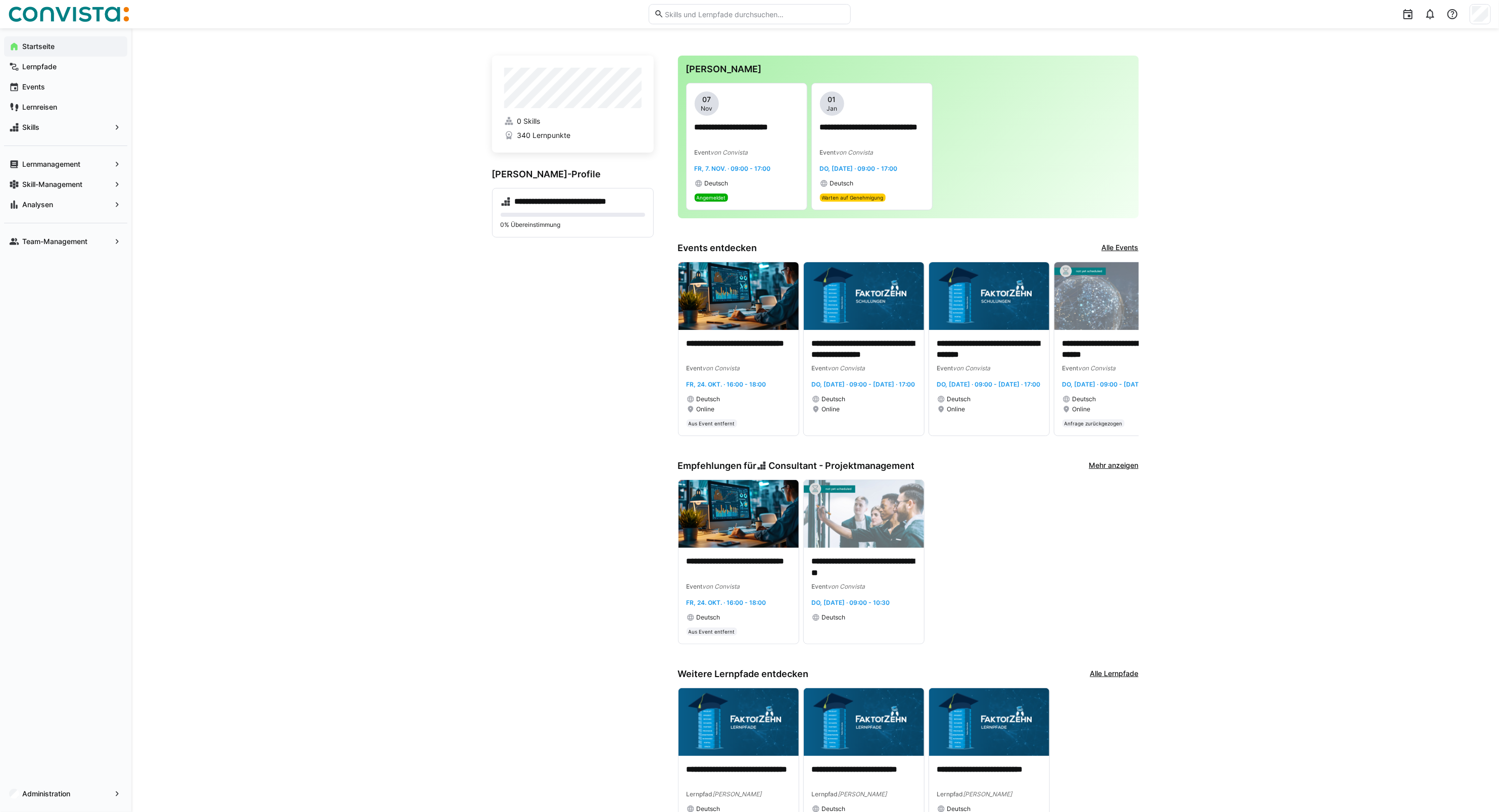
click at [58, 13] on img at bounding box center [69, 14] width 121 height 16
